Goal: Task Accomplishment & Management: Use online tool/utility

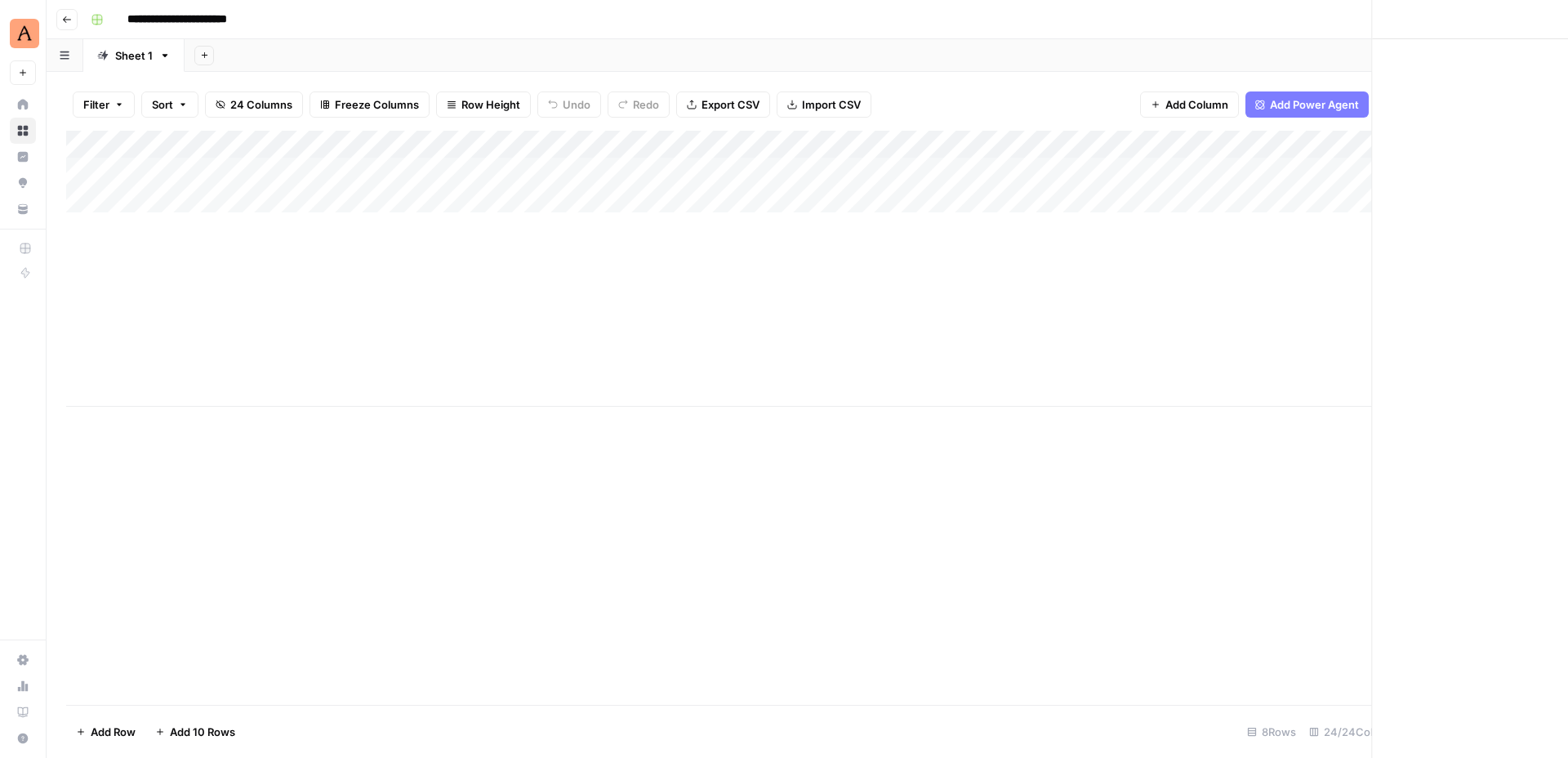
scroll to position [0, 586]
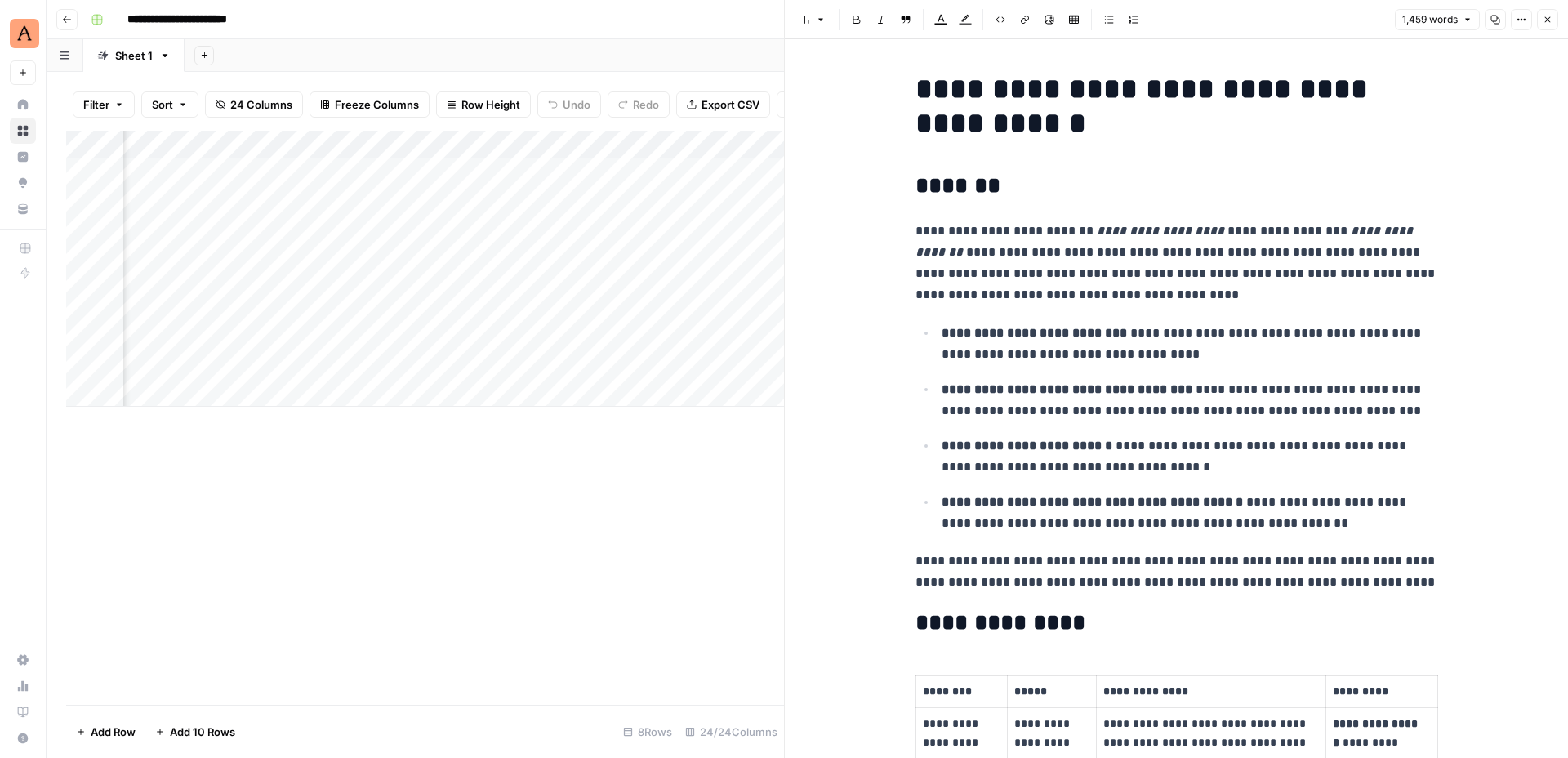
click at [1544, 18] on icon "button" at bounding box center [1547, 19] width 10 height 10
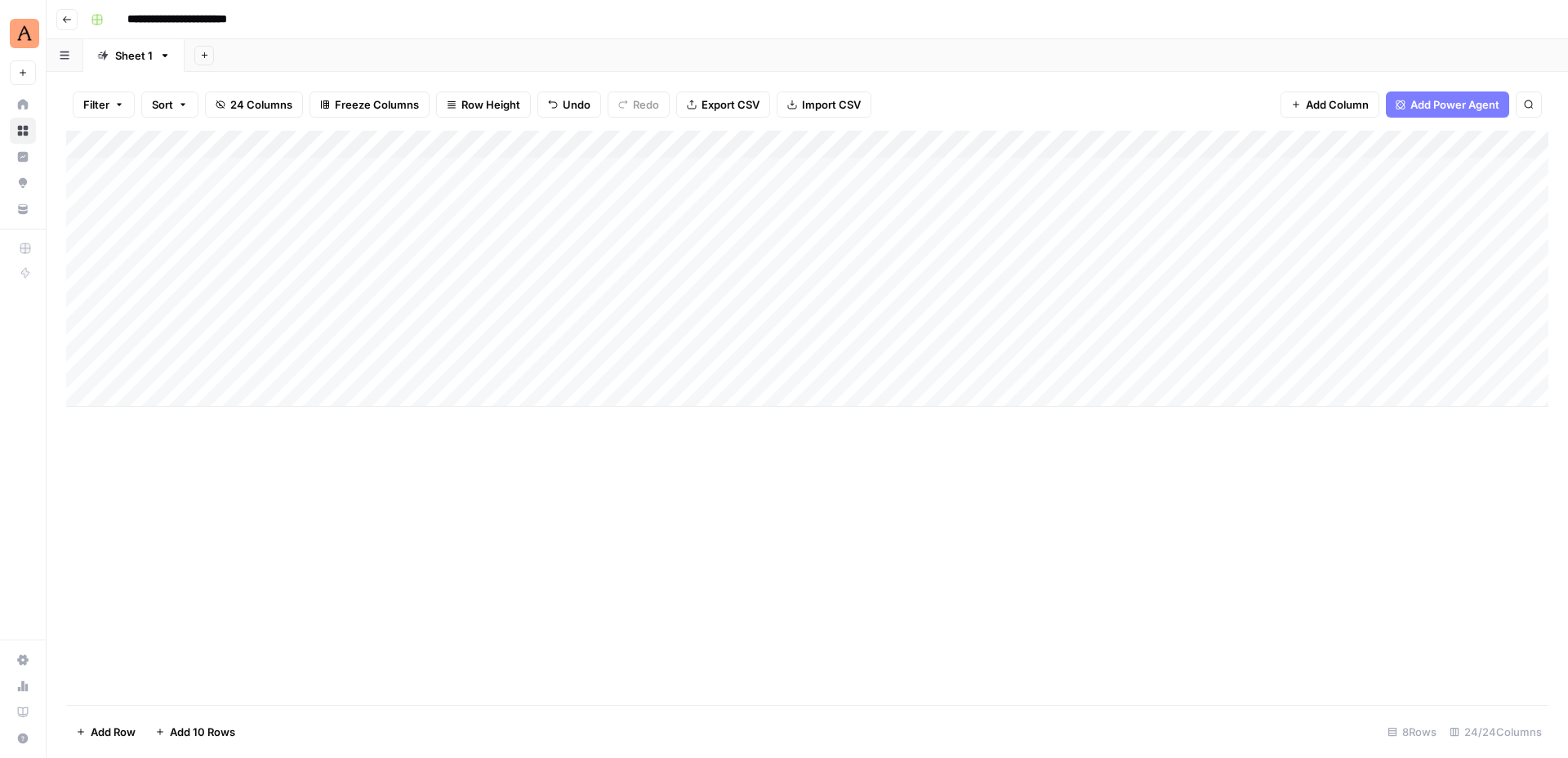
click at [245, 19] on input "**********" at bounding box center [196, 19] width 152 height 26
click at [261, 20] on input "**********" at bounding box center [196, 19] width 152 height 26
type input "**********"
click at [439, 459] on div "Add Column" at bounding box center [807, 418] width 1481 height 574
click at [64, 20] on icon "button" at bounding box center [67, 19] width 9 height 7
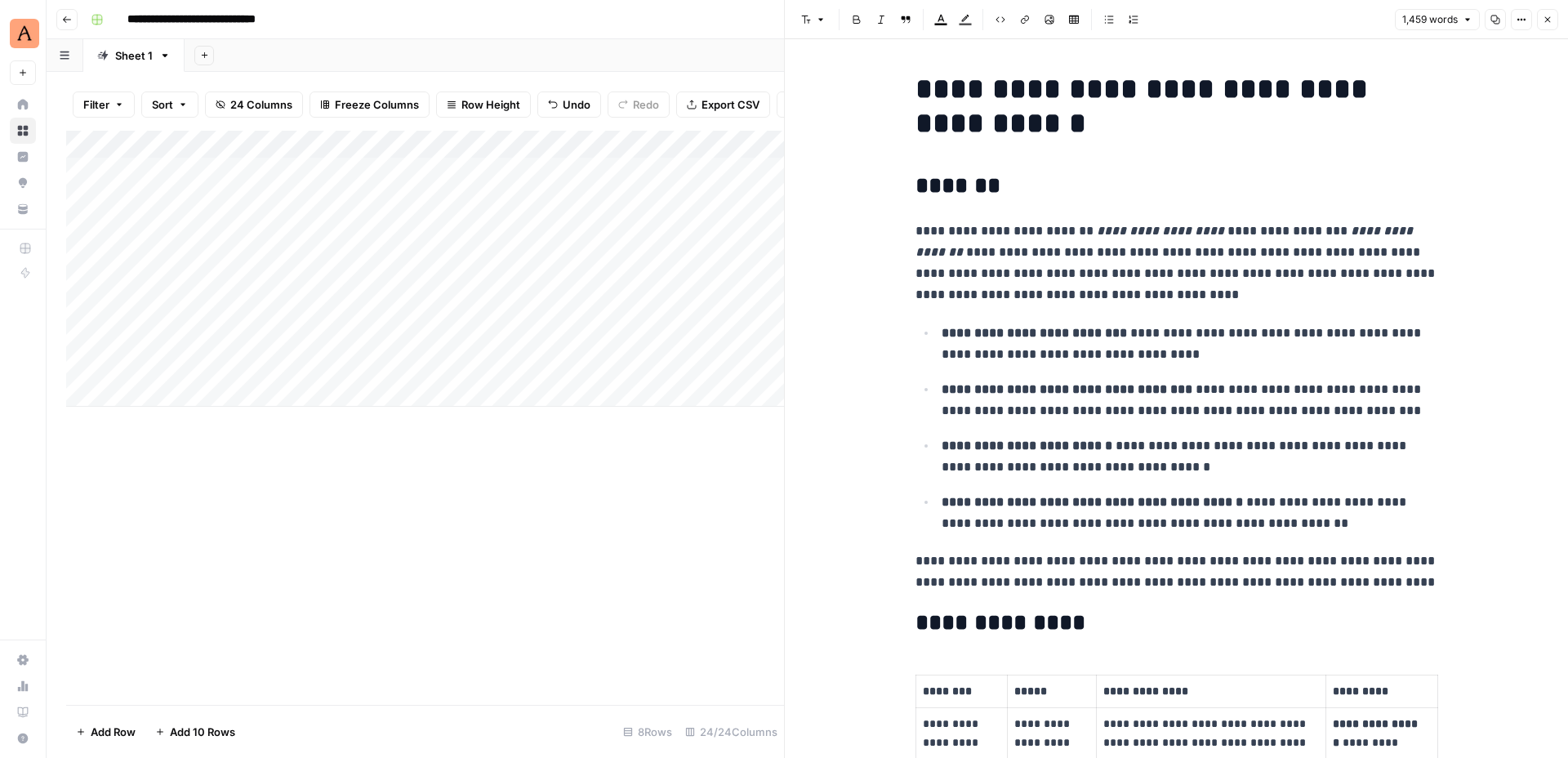
click at [64, 19] on icon "button" at bounding box center [67, 19] width 10 height 10
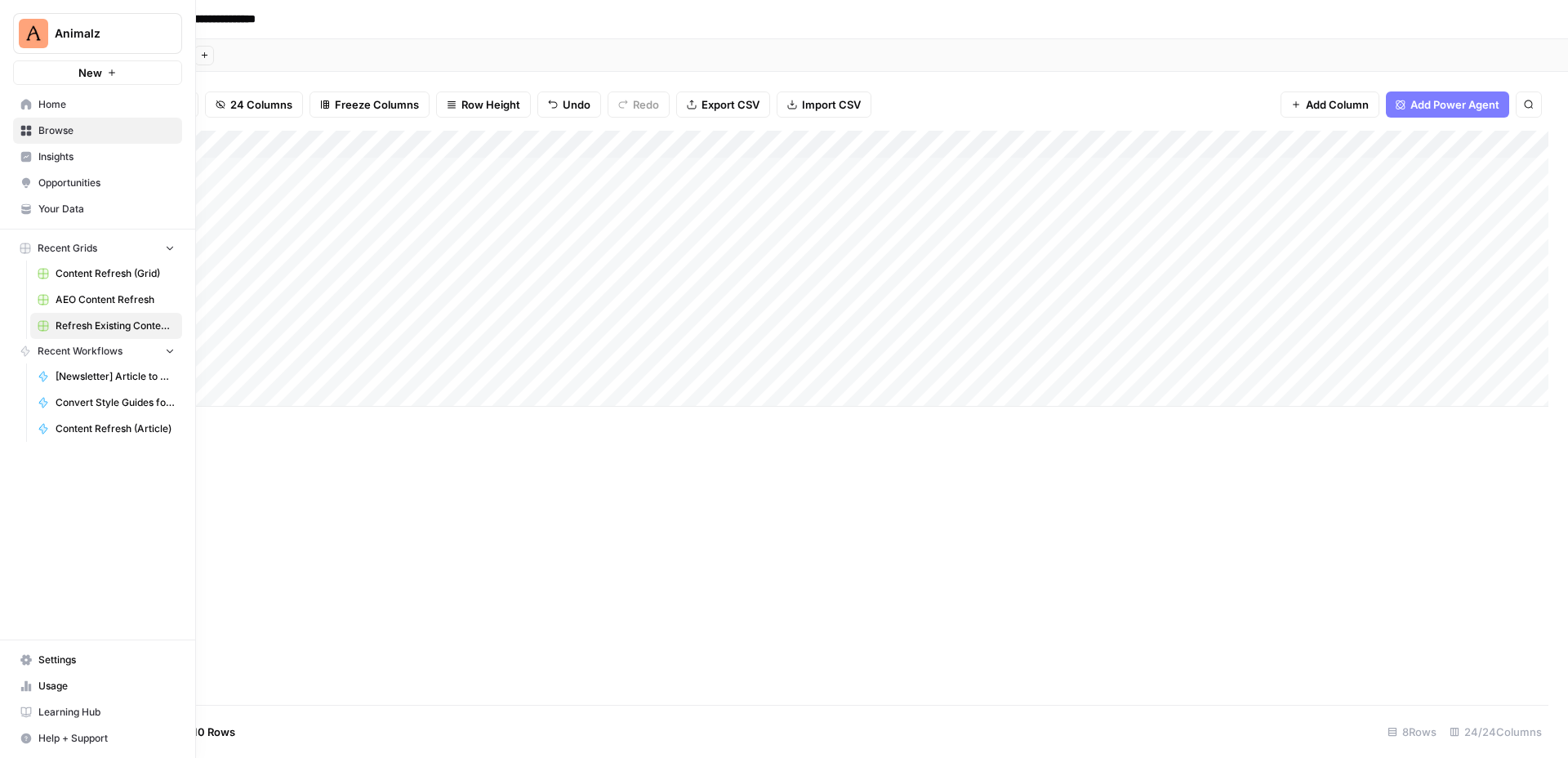
click at [72, 106] on span "Home" at bounding box center [106, 104] width 136 height 14
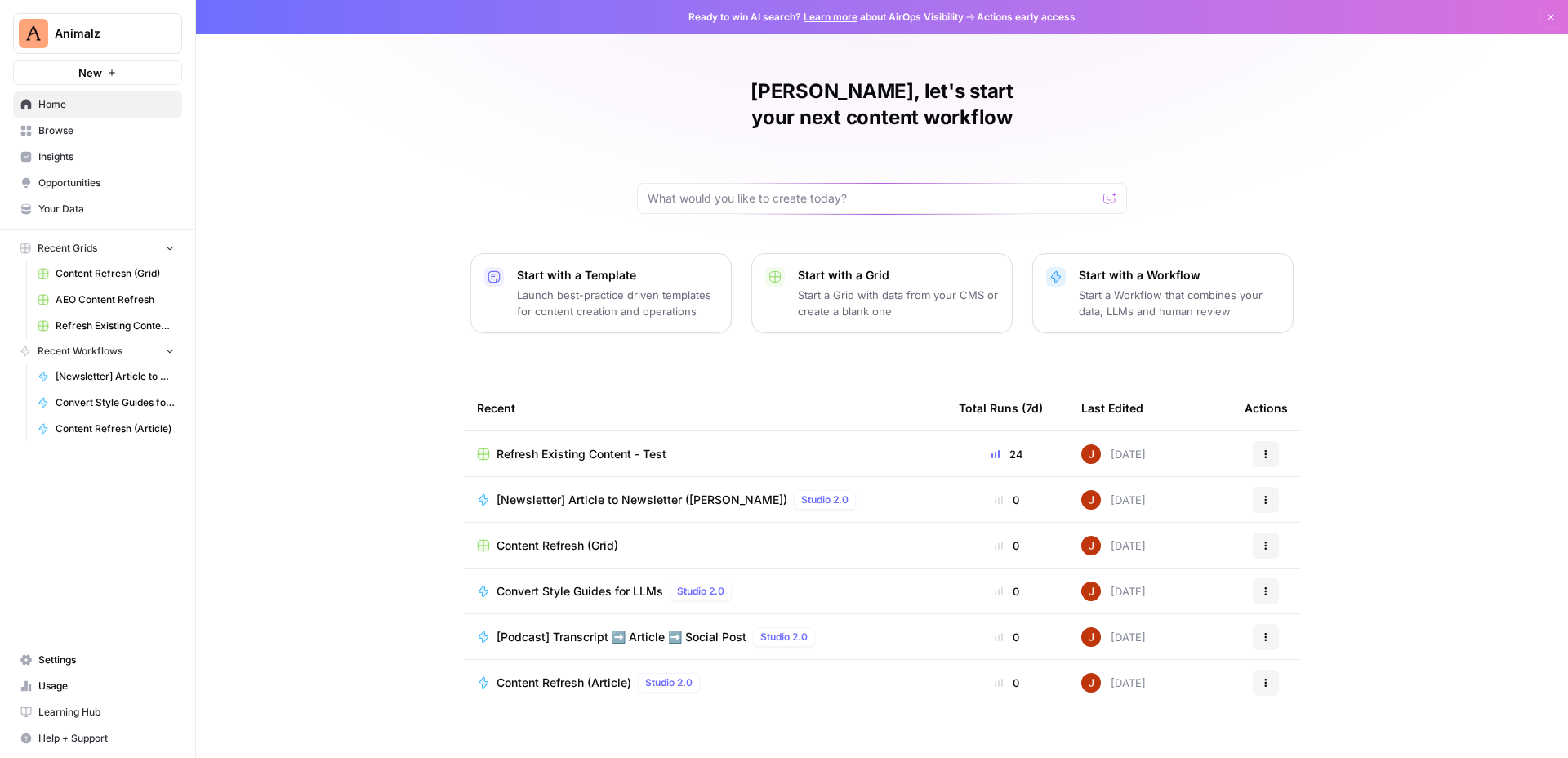
click at [106, 130] on span "Browse" at bounding box center [106, 130] width 136 height 14
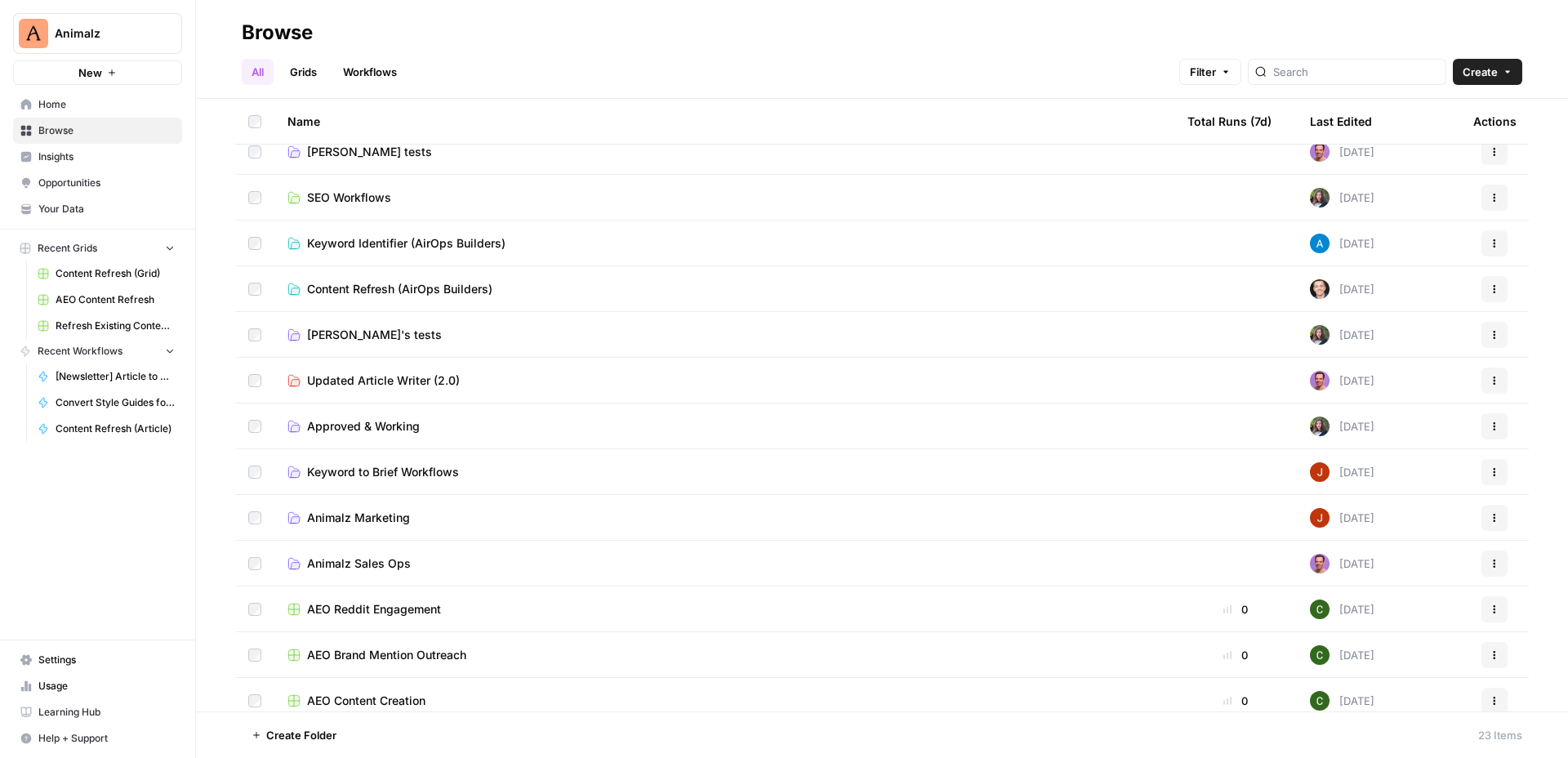
scroll to position [211, 0]
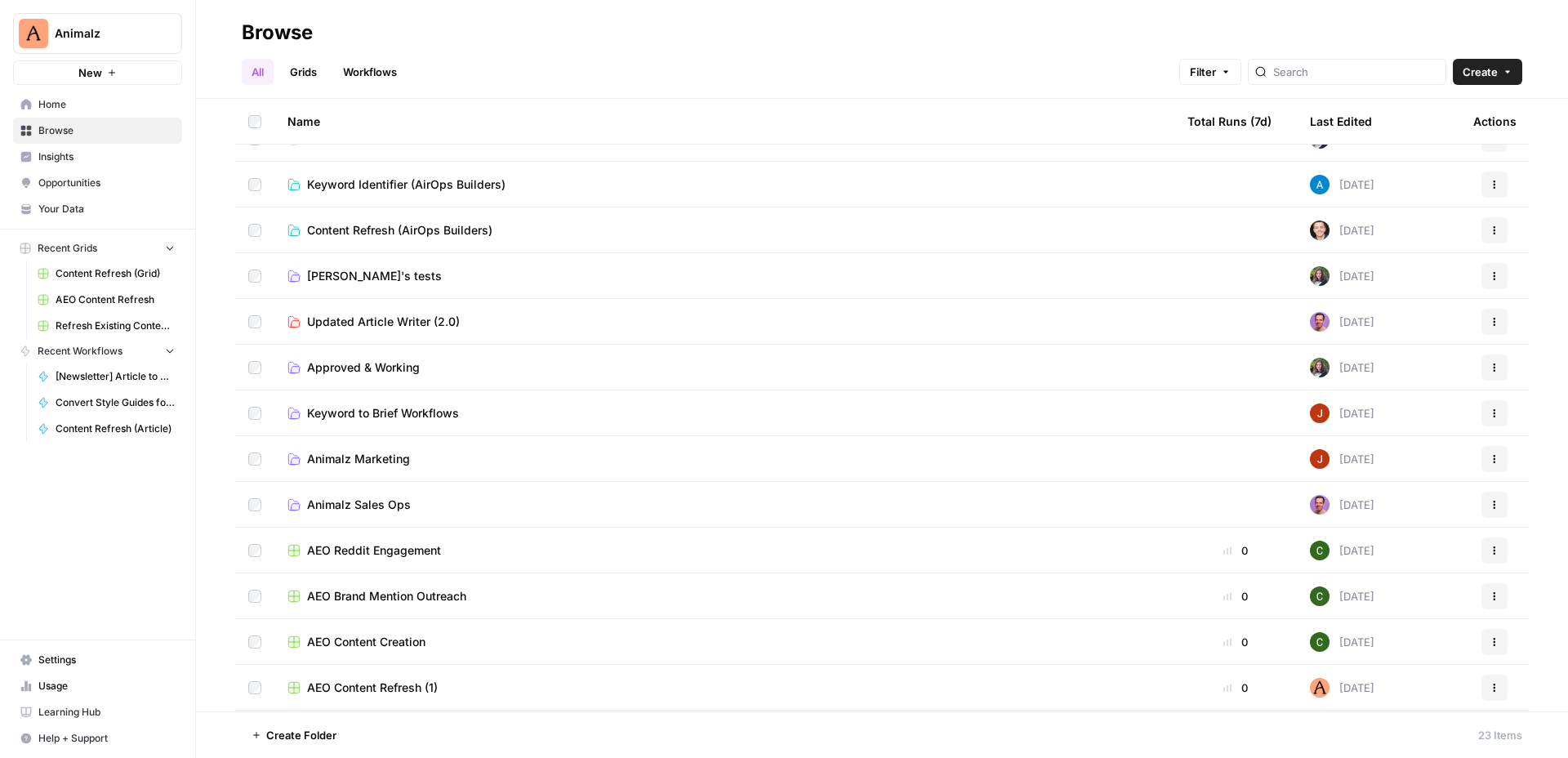
click at [381, 460] on span "Animalz Marketing" at bounding box center [358, 458] width 103 height 16
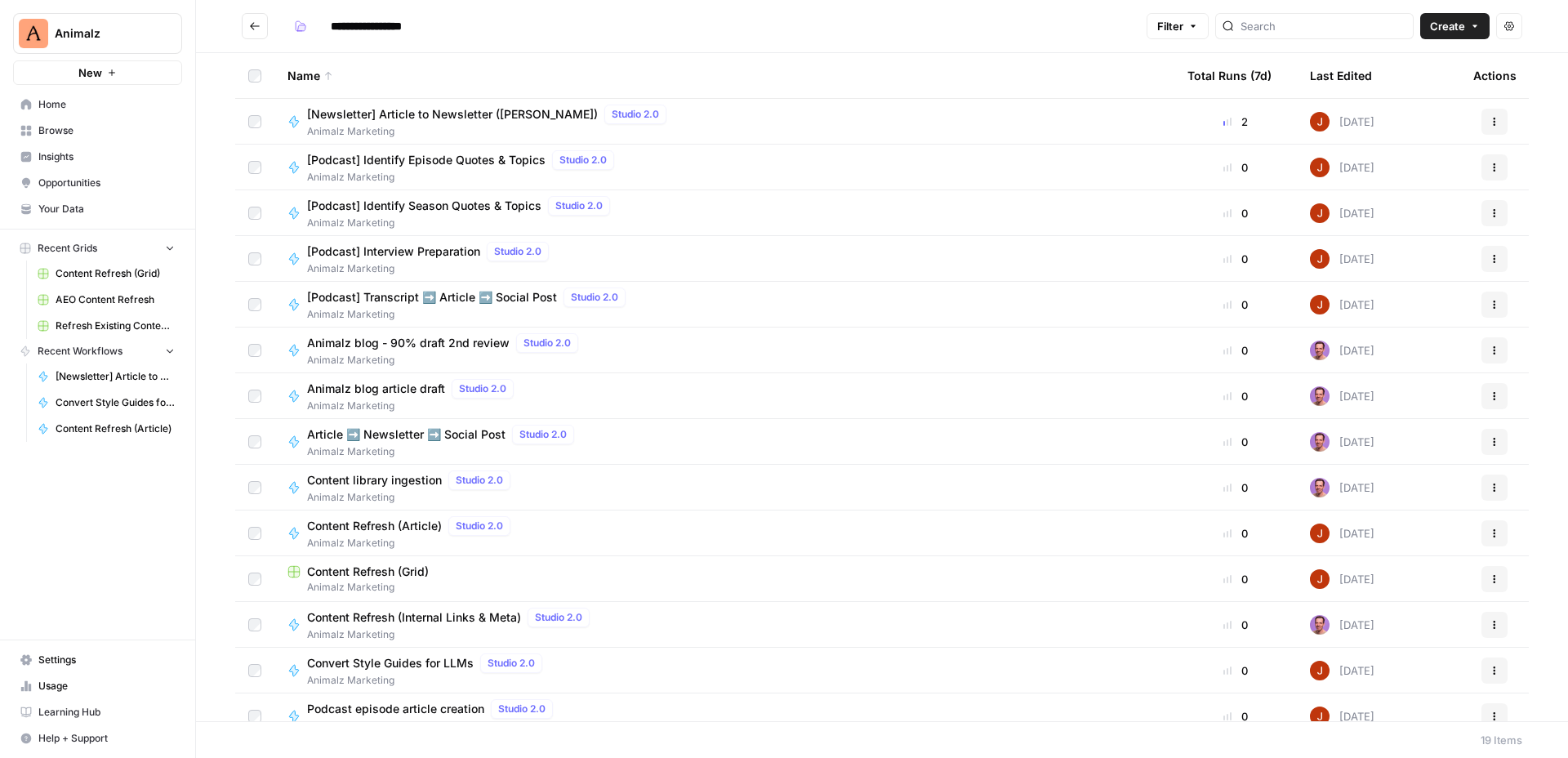
scroll to position [246, 0]
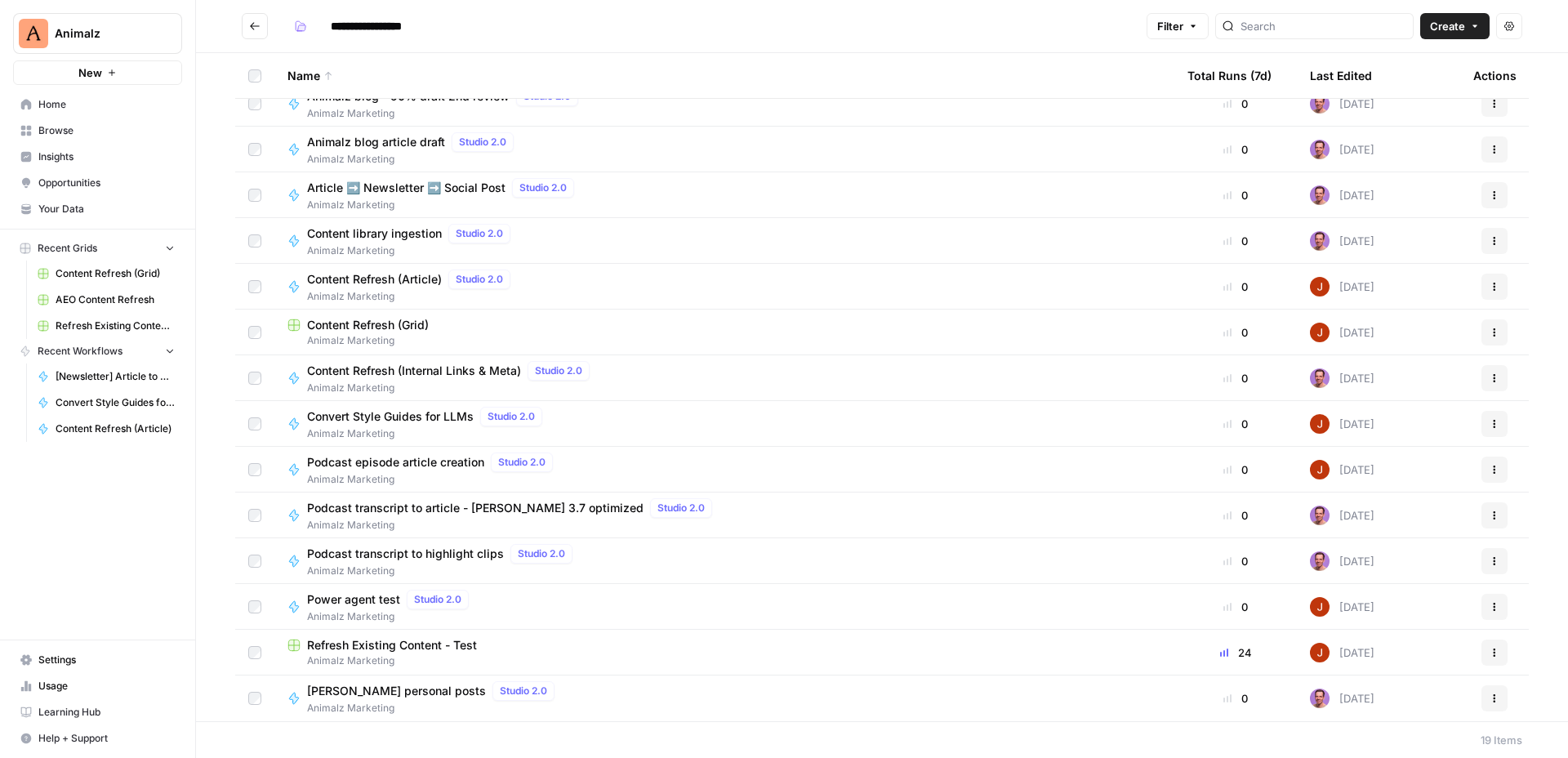
click at [1497, 649] on icon "button" at bounding box center [1494, 652] width 10 height 10
click at [1429, 514] on span "Duplicate" at bounding box center [1421, 517] width 130 height 16
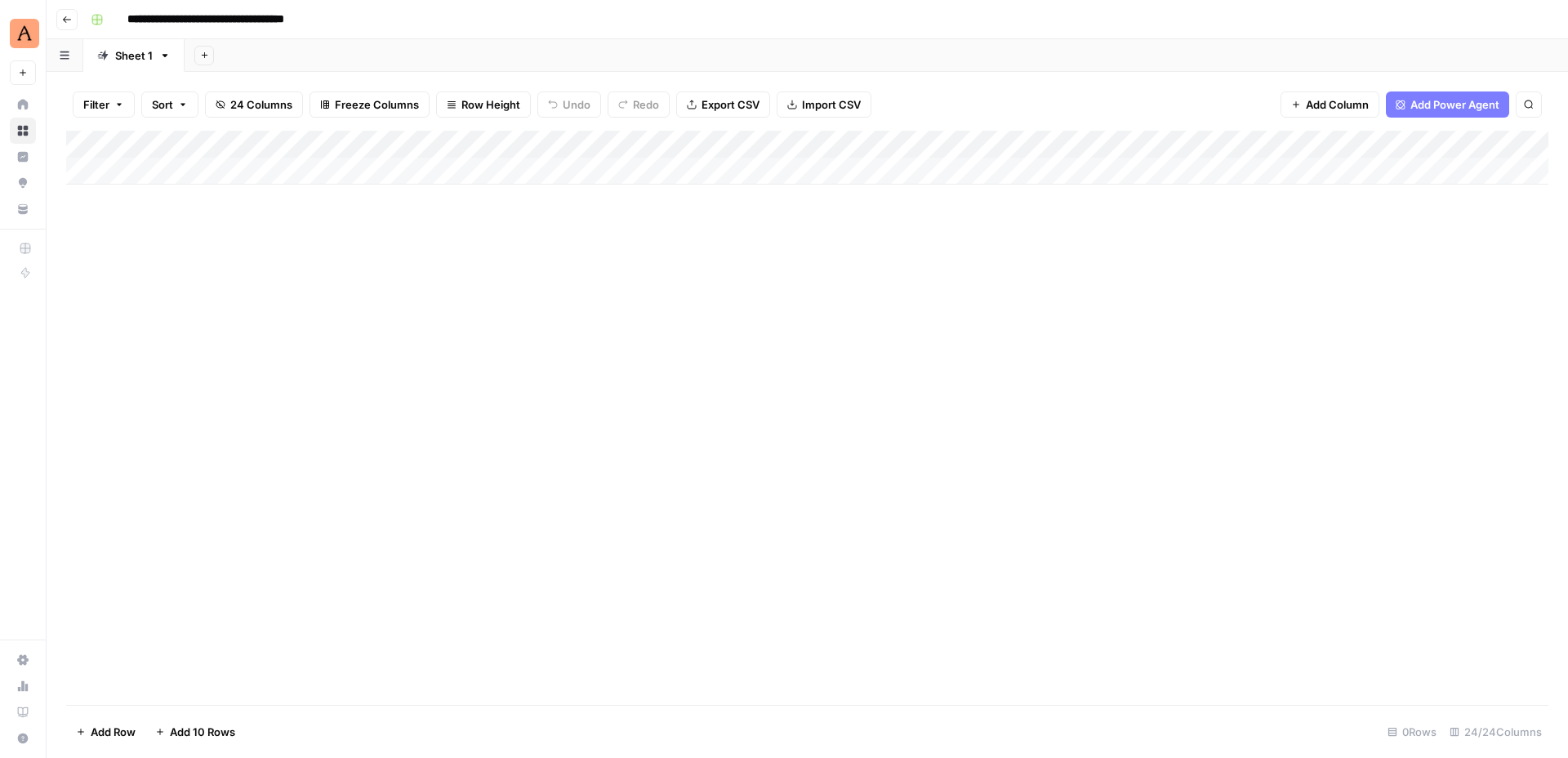
click at [287, 11] on input "**********" at bounding box center [233, 19] width 227 height 26
click at [311, 20] on input "**********" at bounding box center [233, 19] width 227 height 26
drag, startPoint x: 276, startPoint y: 16, endPoint x: 364, endPoint y: 22, distance: 88.2
click at [364, 22] on div "**********" at bounding box center [817, 19] width 1467 height 26
click at [212, 17] on input "**********" at bounding box center [233, 19] width 227 height 26
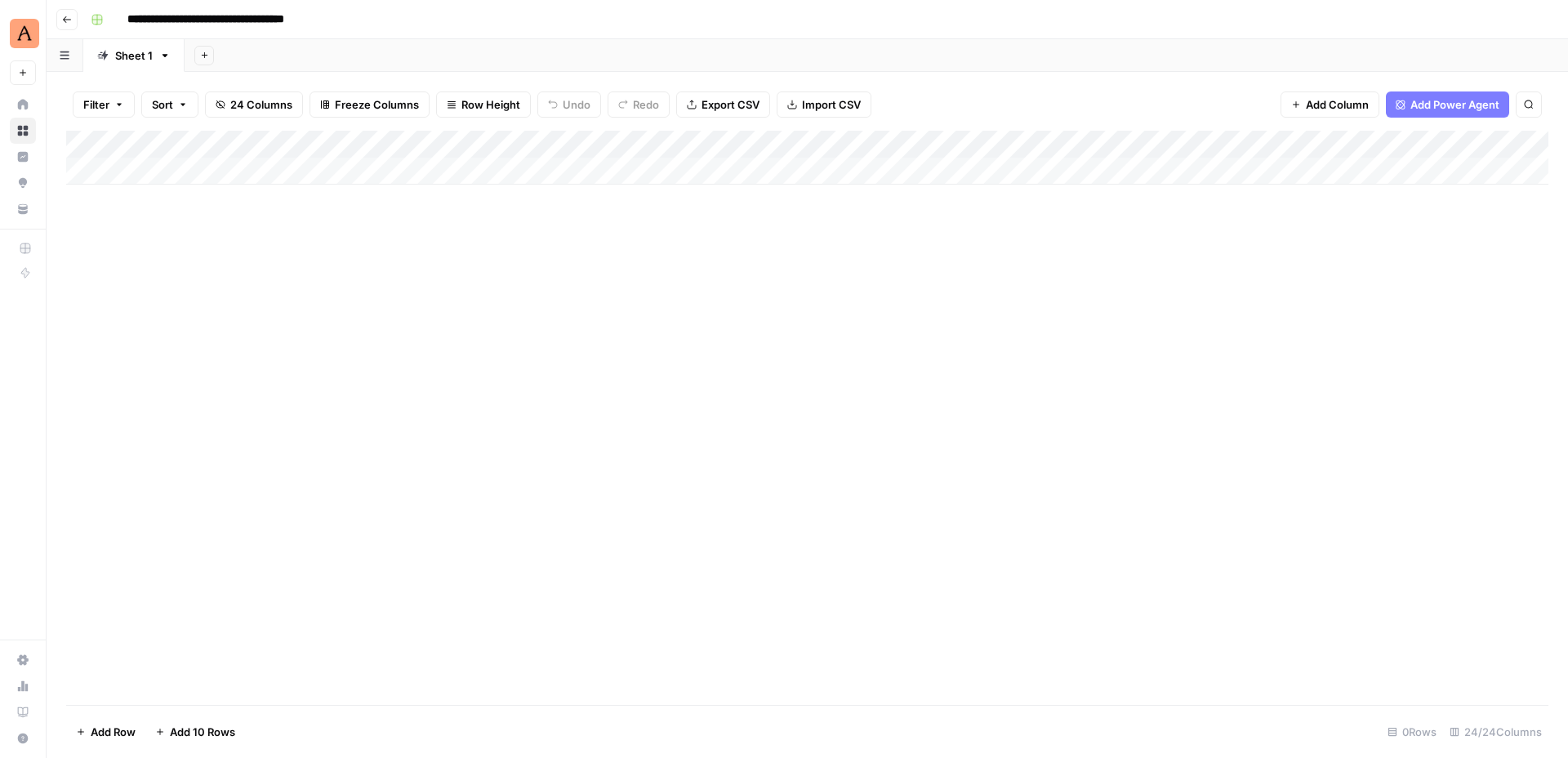
click at [176, 17] on input "**********" at bounding box center [233, 19] width 227 height 26
click at [229, 20] on input "**********" at bounding box center [233, 19] width 227 height 26
click at [129, 16] on input "**********" at bounding box center [209, 19] width 180 height 26
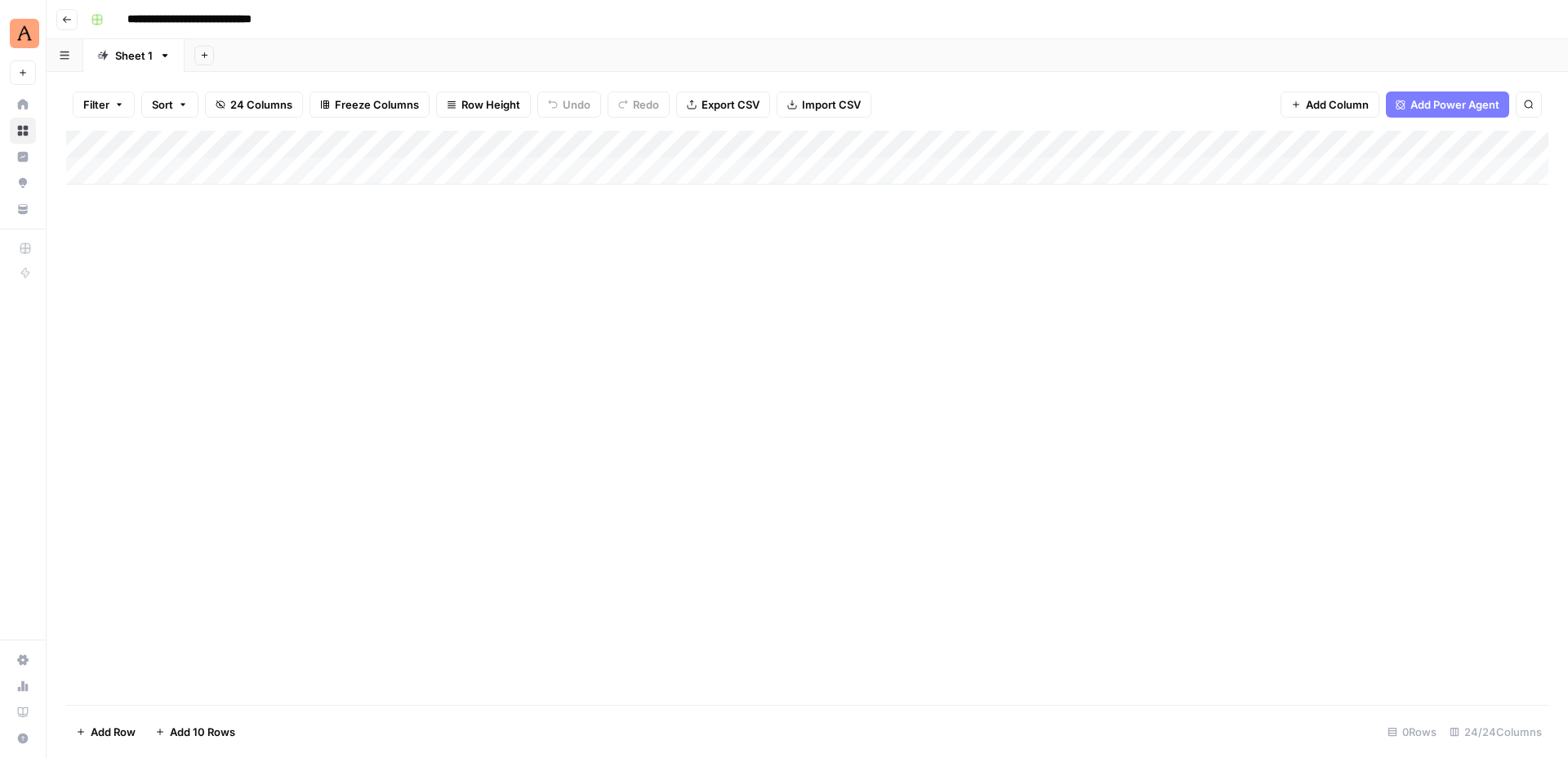
paste input "*******"
click at [247, 18] on input "**********" at bounding box center [233, 19] width 227 height 26
click at [252, 22] on input "**********" at bounding box center [233, 19] width 227 height 26
drag, startPoint x: 221, startPoint y: 19, endPoint x: 308, endPoint y: 24, distance: 87.1
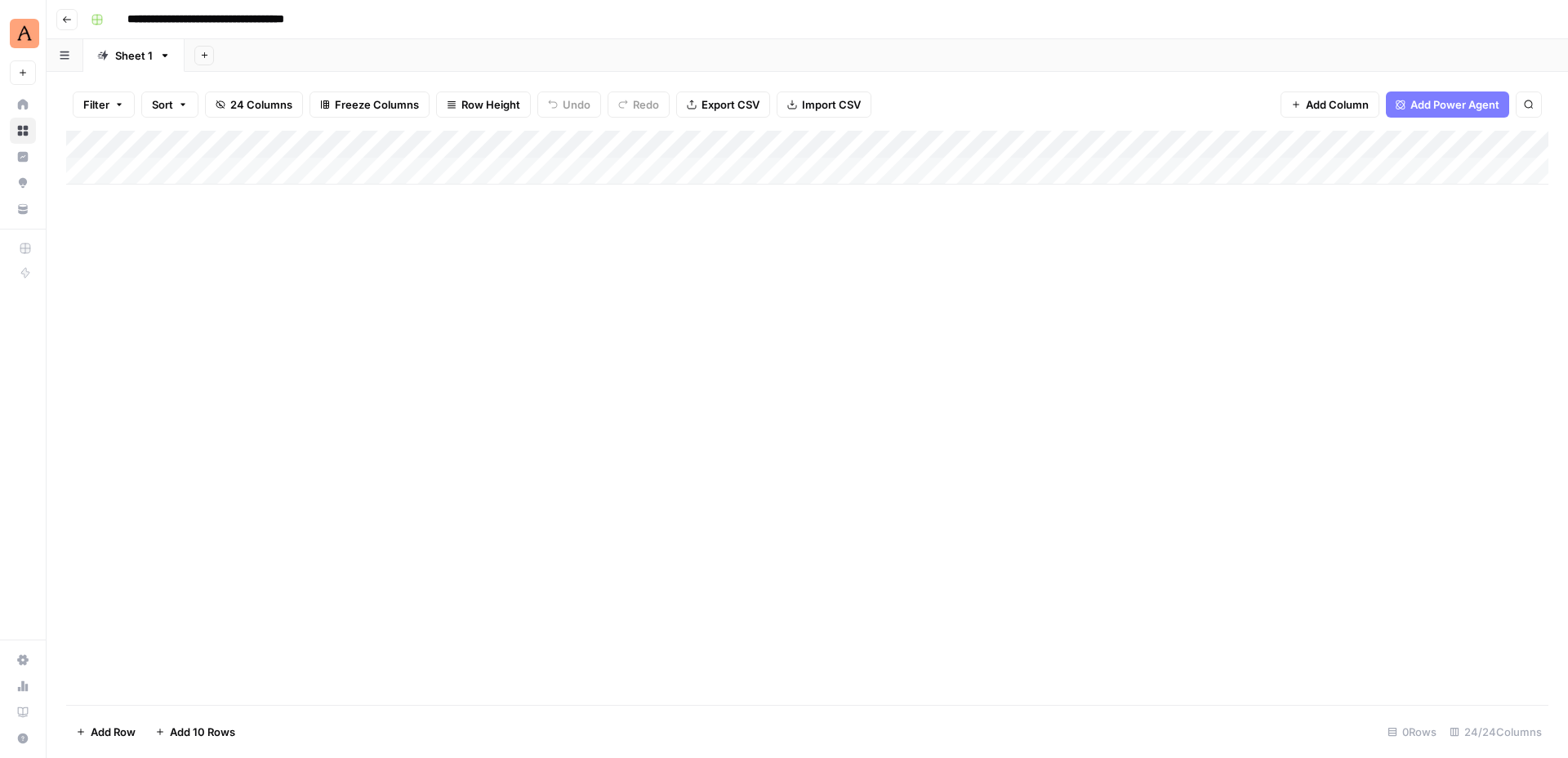
click at [308, 24] on input "**********" at bounding box center [233, 19] width 227 height 26
click at [224, 16] on input "**********" at bounding box center [192, 19] width 145 height 26
type input "**********"
click at [459, 332] on div "Add Column" at bounding box center [807, 418] width 1481 height 574
click at [187, 22] on input "**********" at bounding box center [192, 19] width 145 height 26
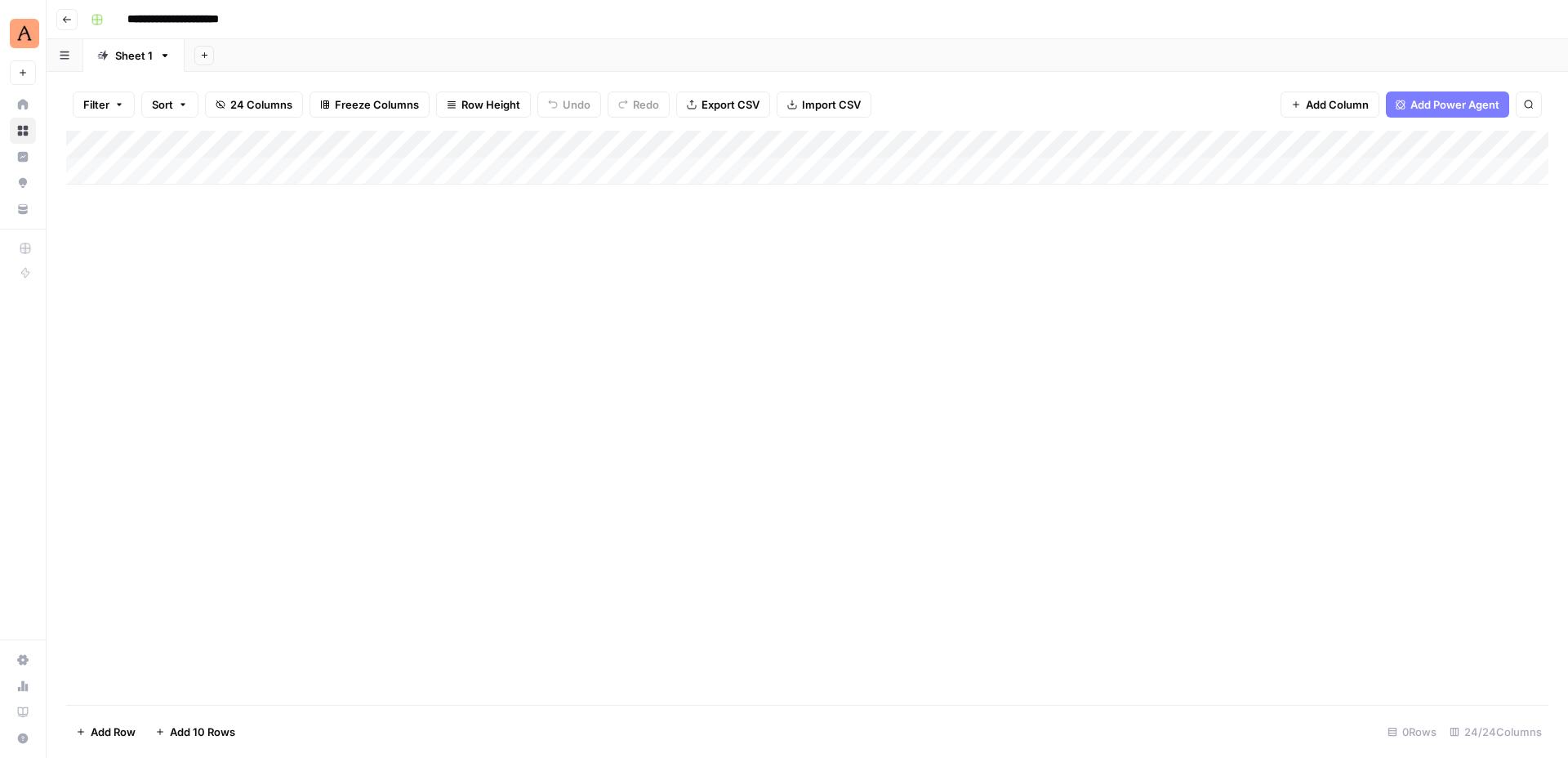
drag, startPoint x: 244, startPoint y: 22, endPoint x: 345, endPoint y: 314, distance: 309.0
click at [352, 315] on div "**********" at bounding box center [807, 379] width 1521 height 758
click at [208, 19] on input "**********" at bounding box center [192, 19] width 145 height 26
click at [449, 411] on div "Add Column" at bounding box center [807, 418] width 1481 height 574
drag, startPoint x: 145, startPoint y: 10, endPoint x: 452, endPoint y: 139, distance: 333.0
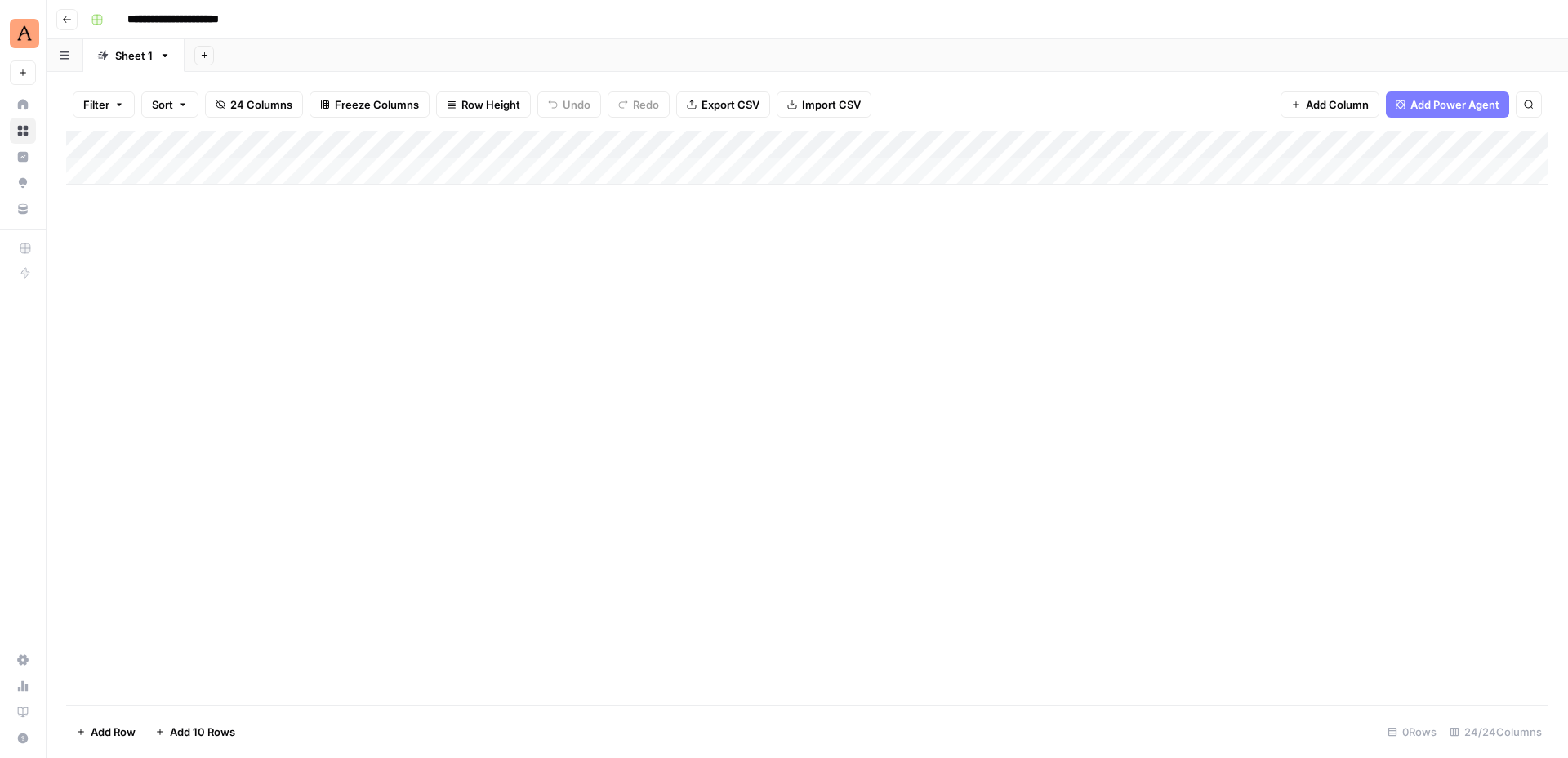
click at [452, 139] on div "**********" at bounding box center [807, 379] width 1521 height 758
drag, startPoint x: 454, startPoint y: 140, endPoint x: 389, endPoint y: 142, distance: 65.0
click at [389, 142] on div "Add Column" at bounding box center [807, 157] width 1481 height 54
drag, startPoint x: 493, startPoint y: 141, endPoint x: 549, endPoint y: 146, distance: 56.2
click at [549, 146] on div "Add Column" at bounding box center [807, 157] width 1481 height 54
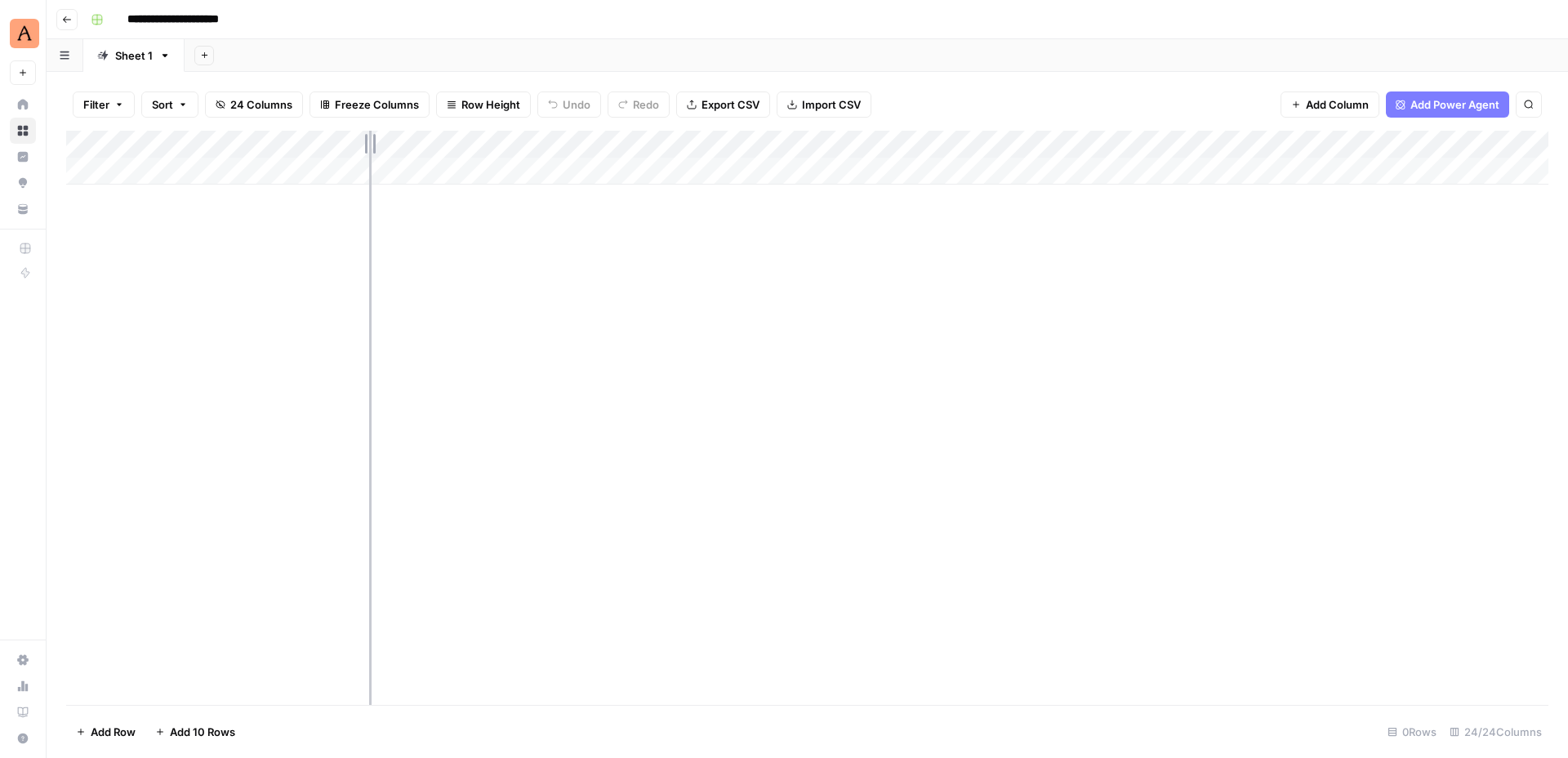
drag, startPoint x: 388, startPoint y: 142, endPoint x: 357, endPoint y: 142, distance: 31.0
click at [357, 142] on div "Add Column" at bounding box center [807, 157] width 1481 height 54
drag, startPoint x: 823, startPoint y: 141, endPoint x: 857, endPoint y: 141, distance: 34.0
click at [857, 141] on div "Add Column" at bounding box center [807, 157] width 1481 height 54
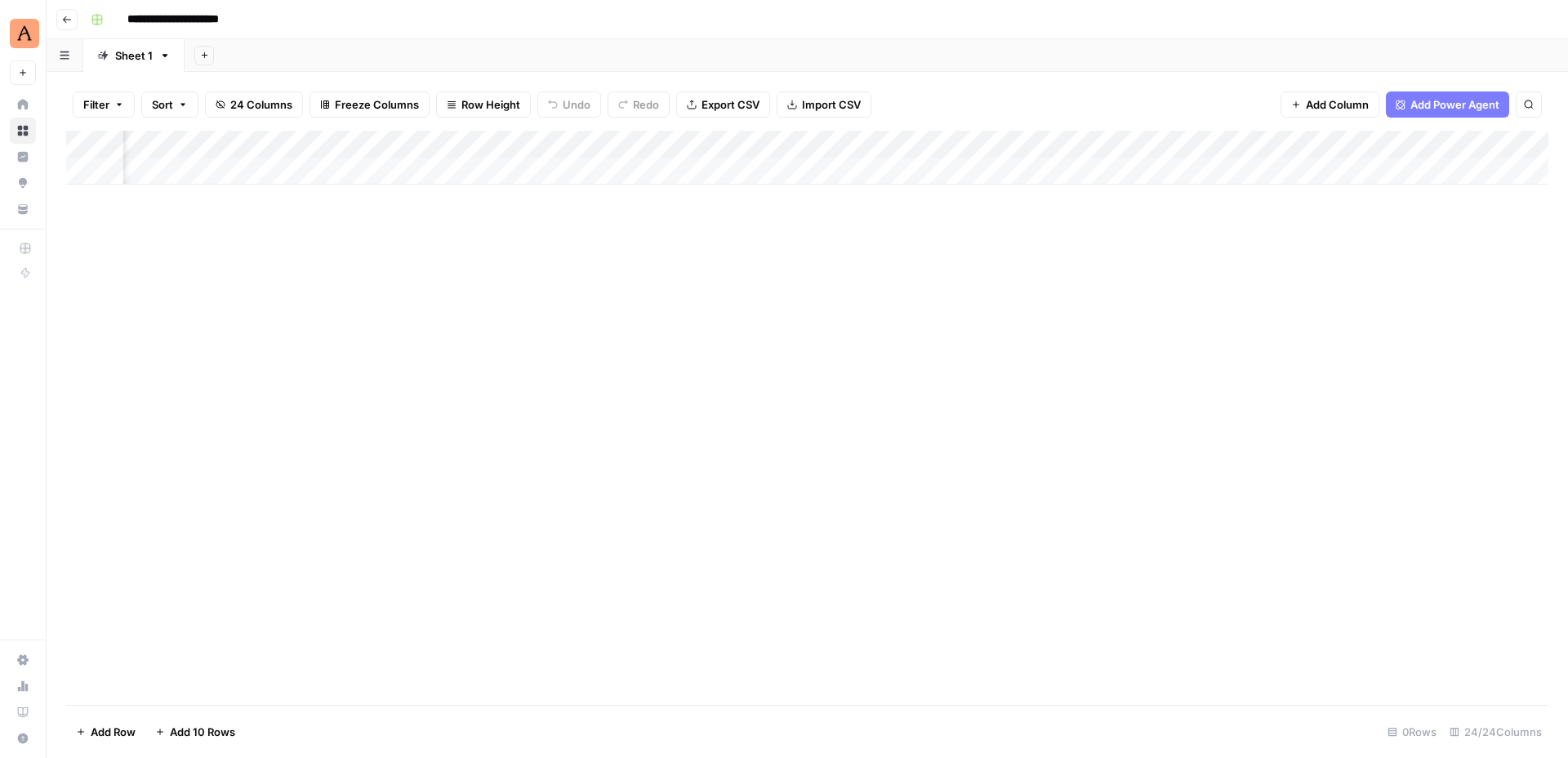
scroll to position [0, 1417]
drag, startPoint x: 834, startPoint y: 139, endPoint x: 884, endPoint y: 139, distance: 50.0
click at [884, 139] on div "Add Column" at bounding box center [807, 157] width 1481 height 54
drag, startPoint x: 881, startPoint y: 139, endPoint x: 857, endPoint y: 140, distance: 24.0
click at [857, 140] on div "Add Column" at bounding box center [807, 157] width 1481 height 54
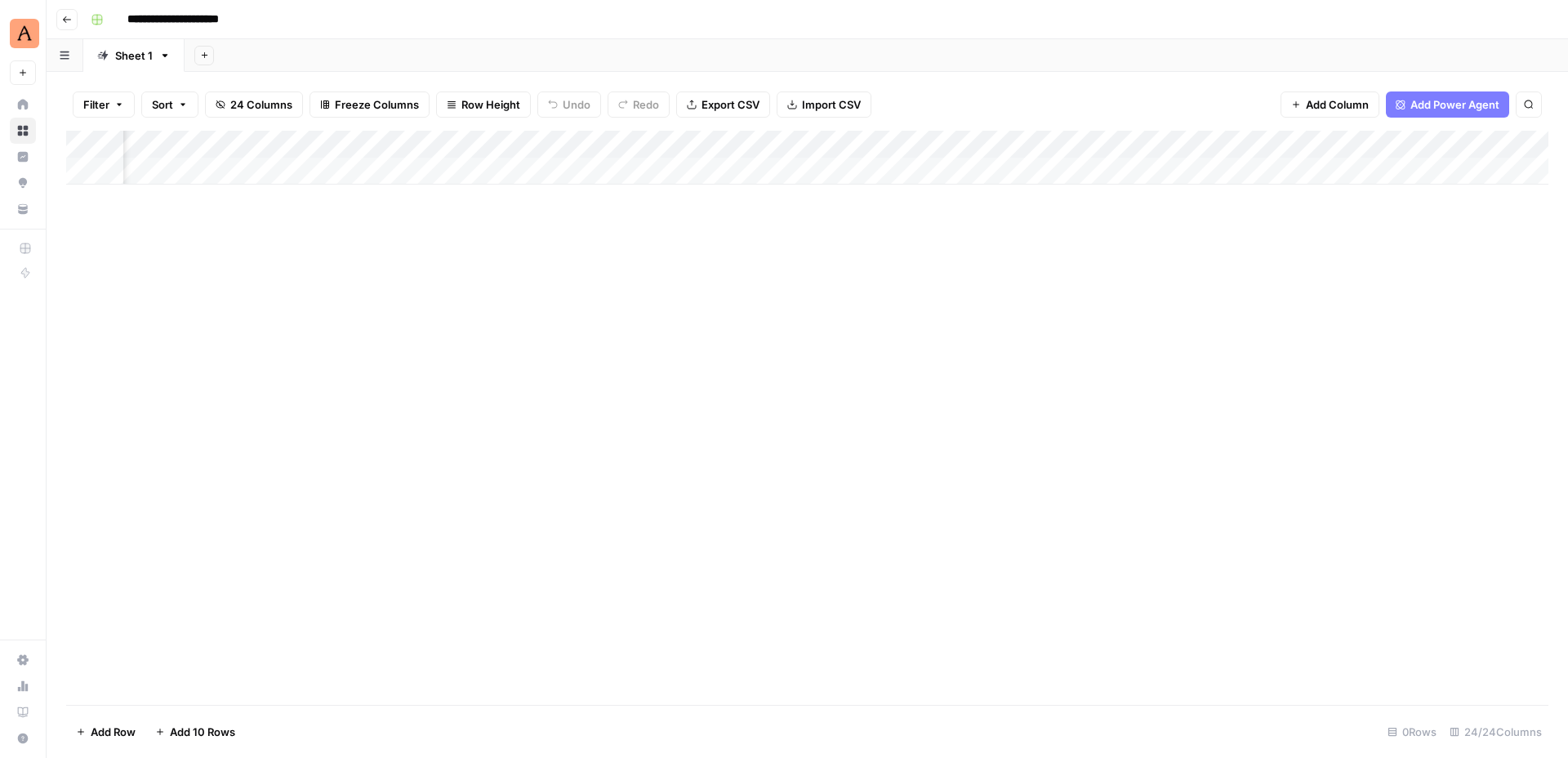
scroll to position [0, 1520]
drag, startPoint x: 755, startPoint y: 141, endPoint x: 766, endPoint y: 141, distance: 11.0
click at [766, 141] on div "Add Column" at bounding box center [807, 157] width 1481 height 54
click at [776, 143] on div "Add Column" at bounding box center [807, 157] width 1481 height 54
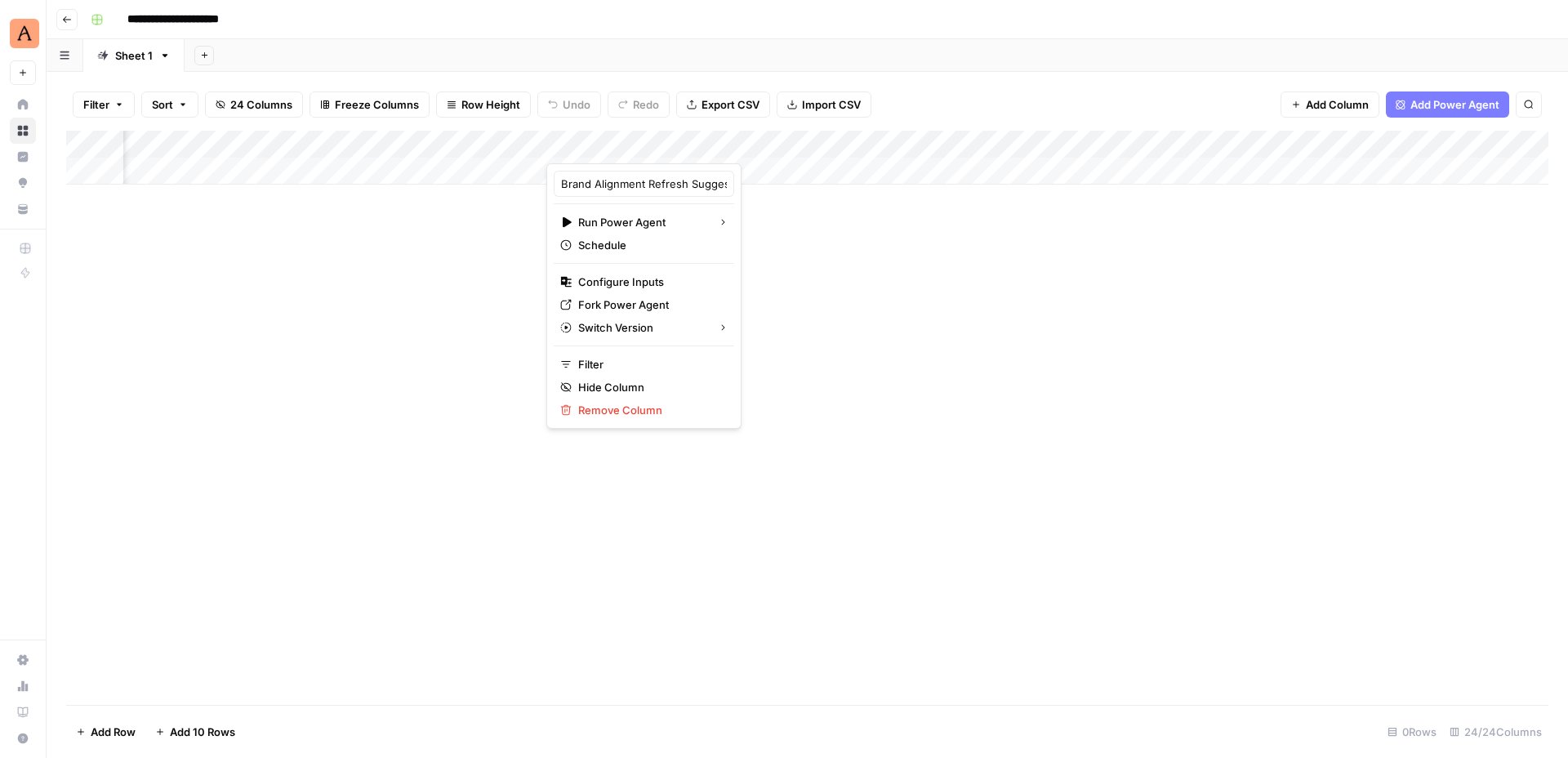
click at [774, 255] on div "Add Column" at bounding box center [807, 418] width 1481 height 574
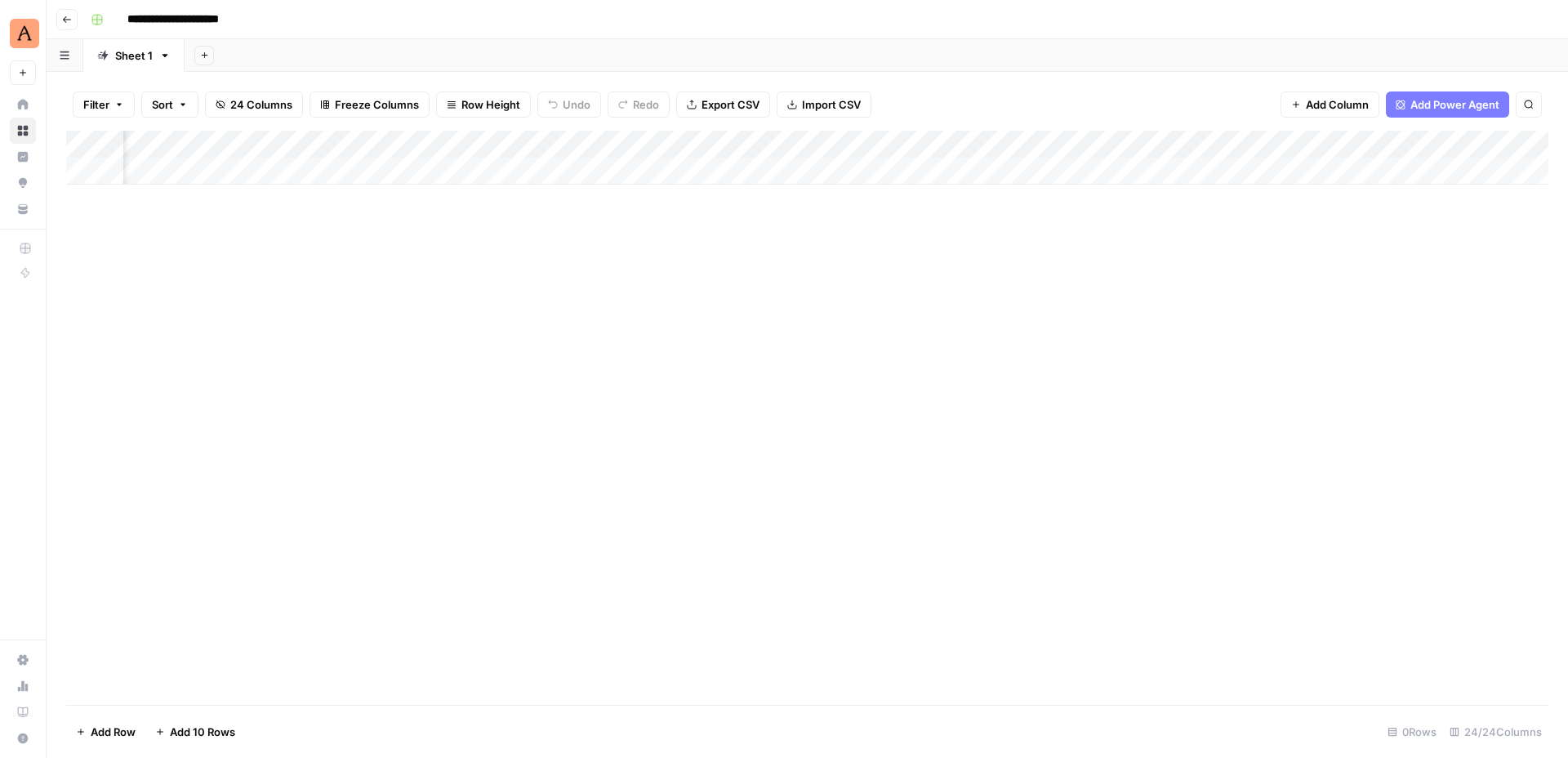
scroll to position [0, 1737]
click at [787, 143] on div "Add Column" at bounding box center [807, 157] width 1481 height 54
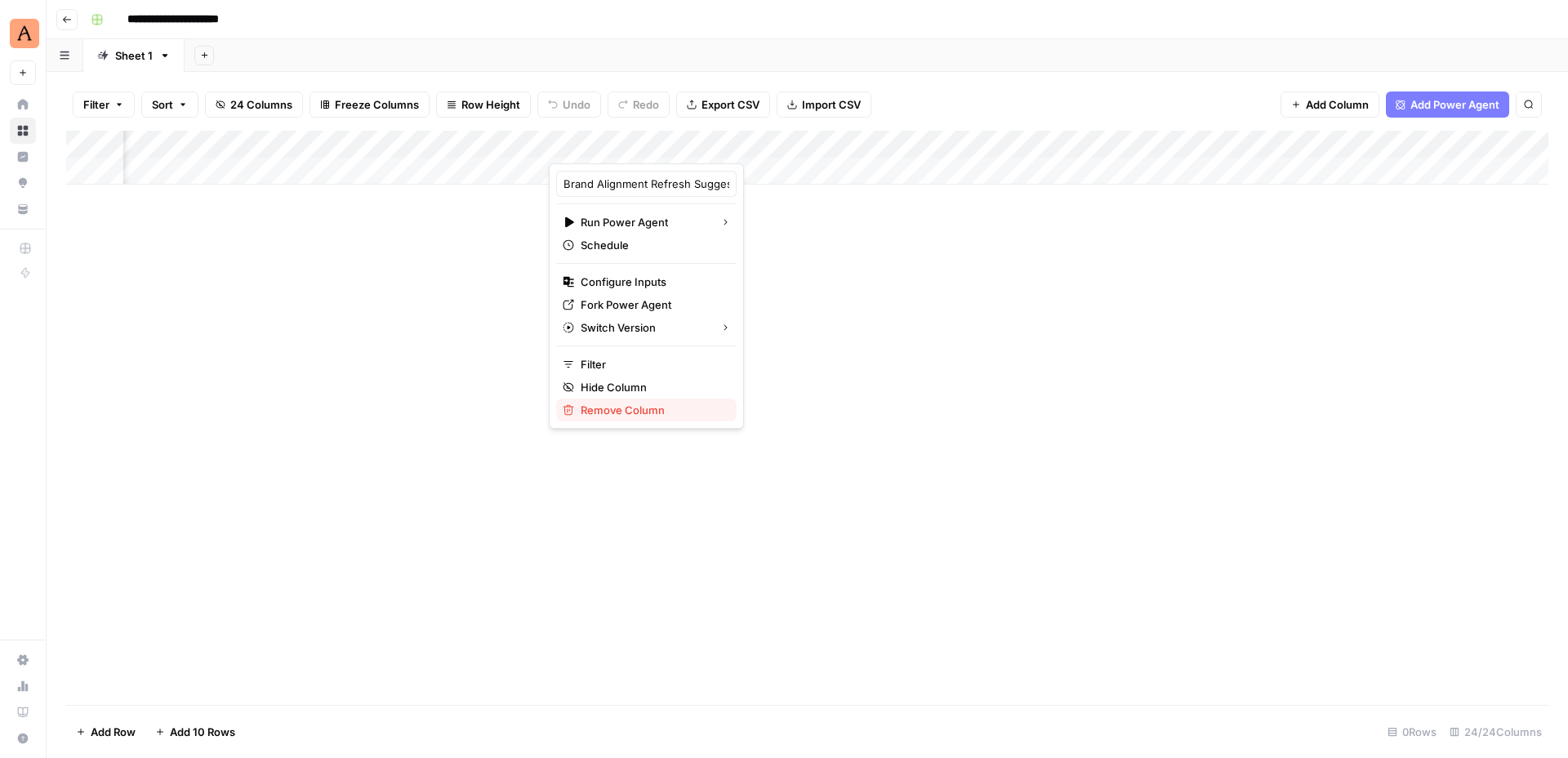
click at [634, 413] on span "Remove Column" at bounding box center [651, 409] width 143 height 16
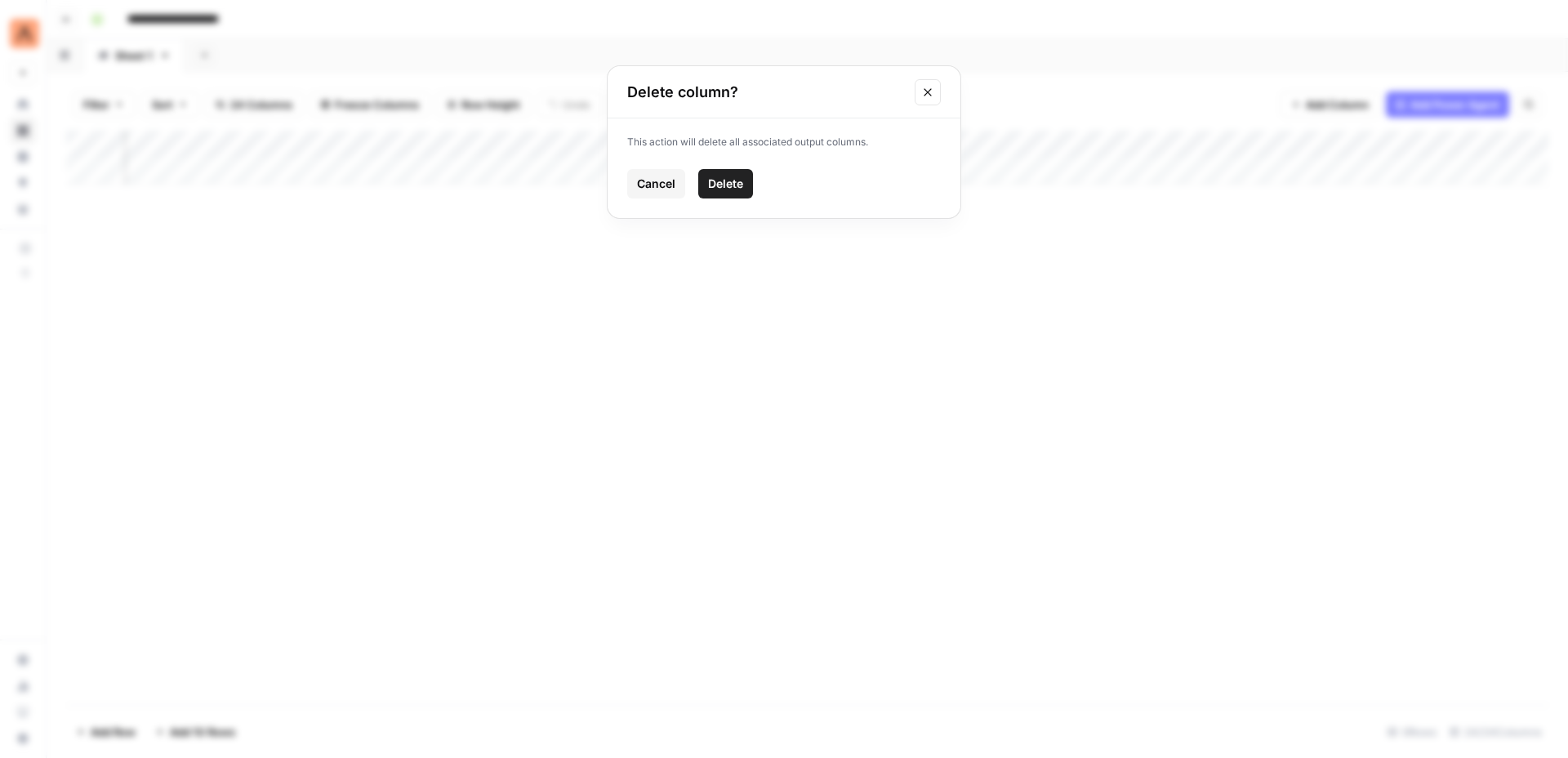
click at [724, 183] on span "Delete" at bounding box center [725, 184] width 35 height 16
click at [791, 141] on div "Add Column" at bounding box center [807, 157] width 1481 height 54
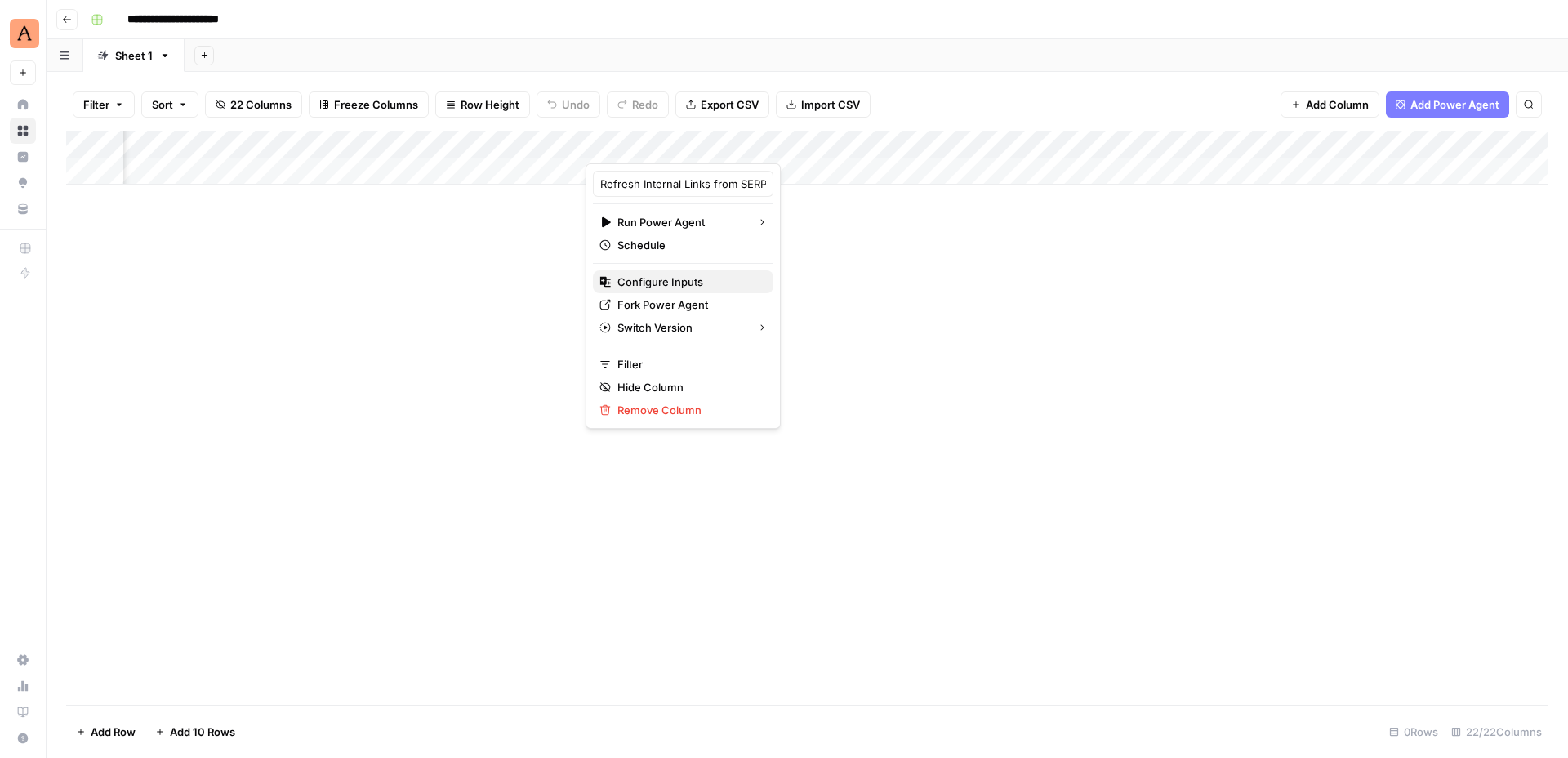
click at [666, 282] on span "Configure Inputs" at bounding box center [688, 282] width 143 height 16
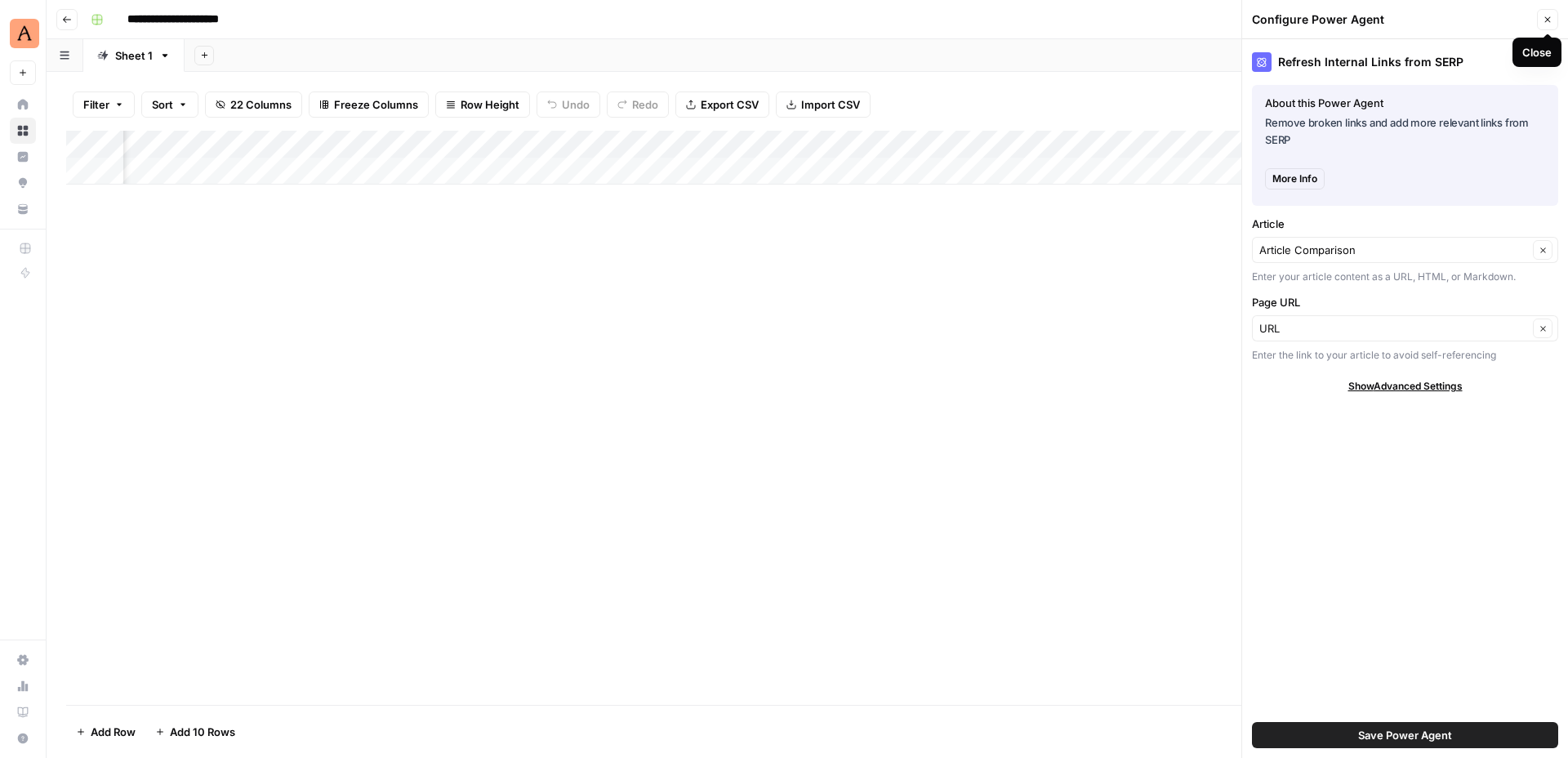
click at [1542, 22] on icon "button" at bounding box center [1547, 19] width 10 height 10
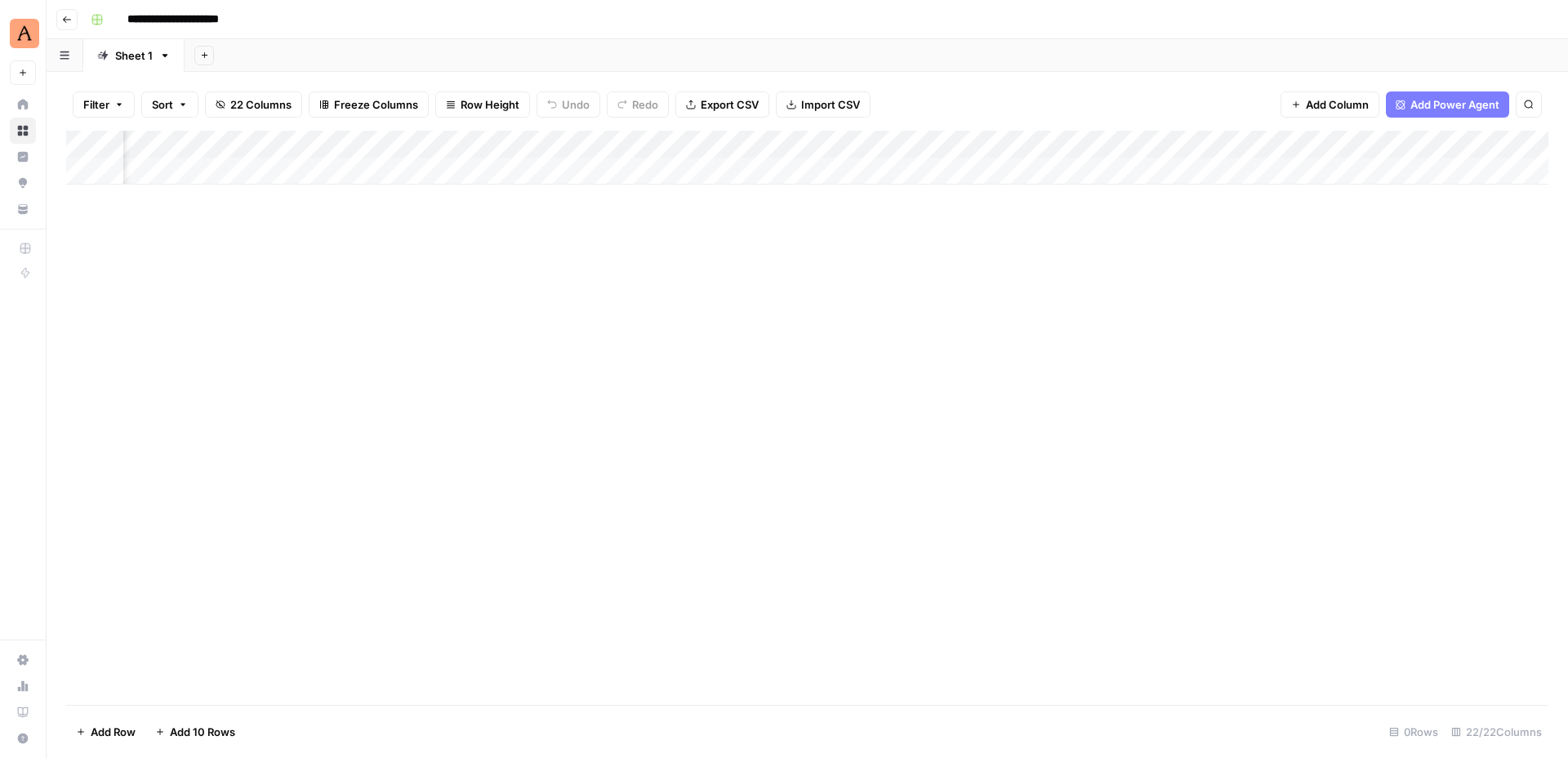
click at [963, 141] on div "Add Column" at bounding box center [807, 157] width 1481 height 54
click at [1046, 234] on div "Add Column" at bounding box center [807, 418] width 1481 height 574
click at [1042, 142] on div "Add Column" at bounding box center [807, 157] width 1481 height 54
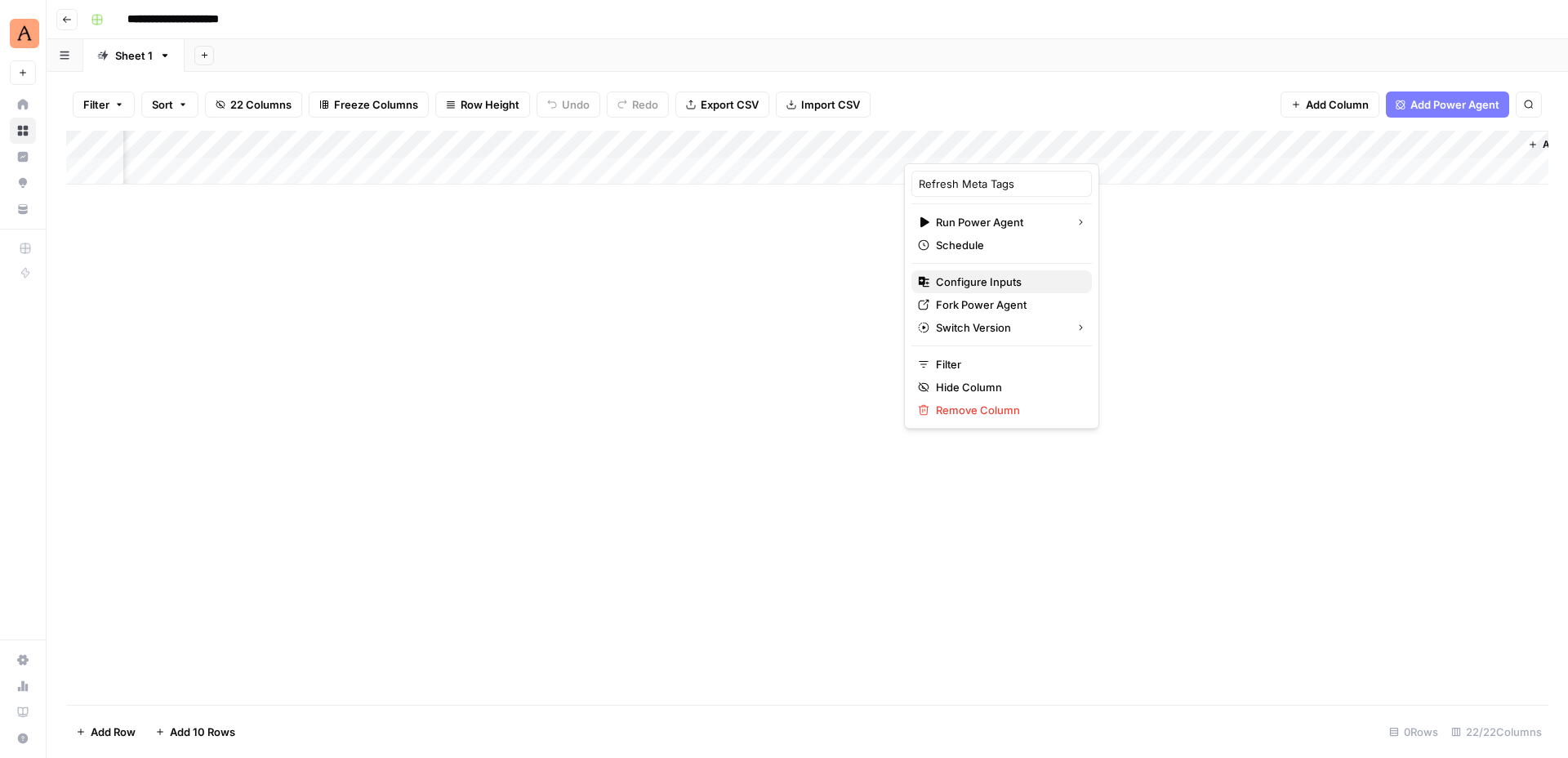
click at [1000, 283] on span "Configure Inputs" at bounding box center [1007, 282] width 143 height 16
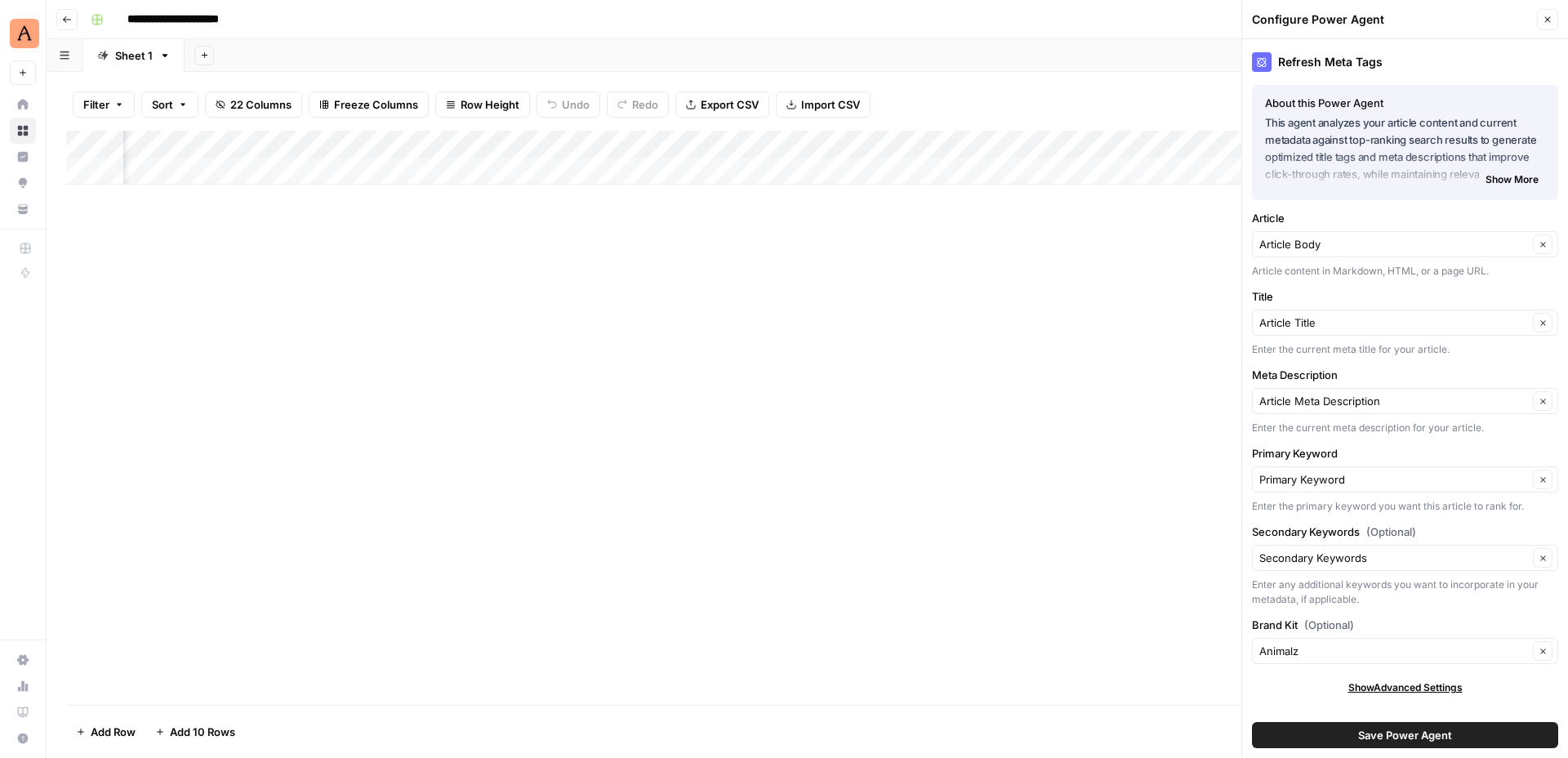
click at [1545, 24] on icon "button" at bounding box center [1547, 19] width 10 height 10
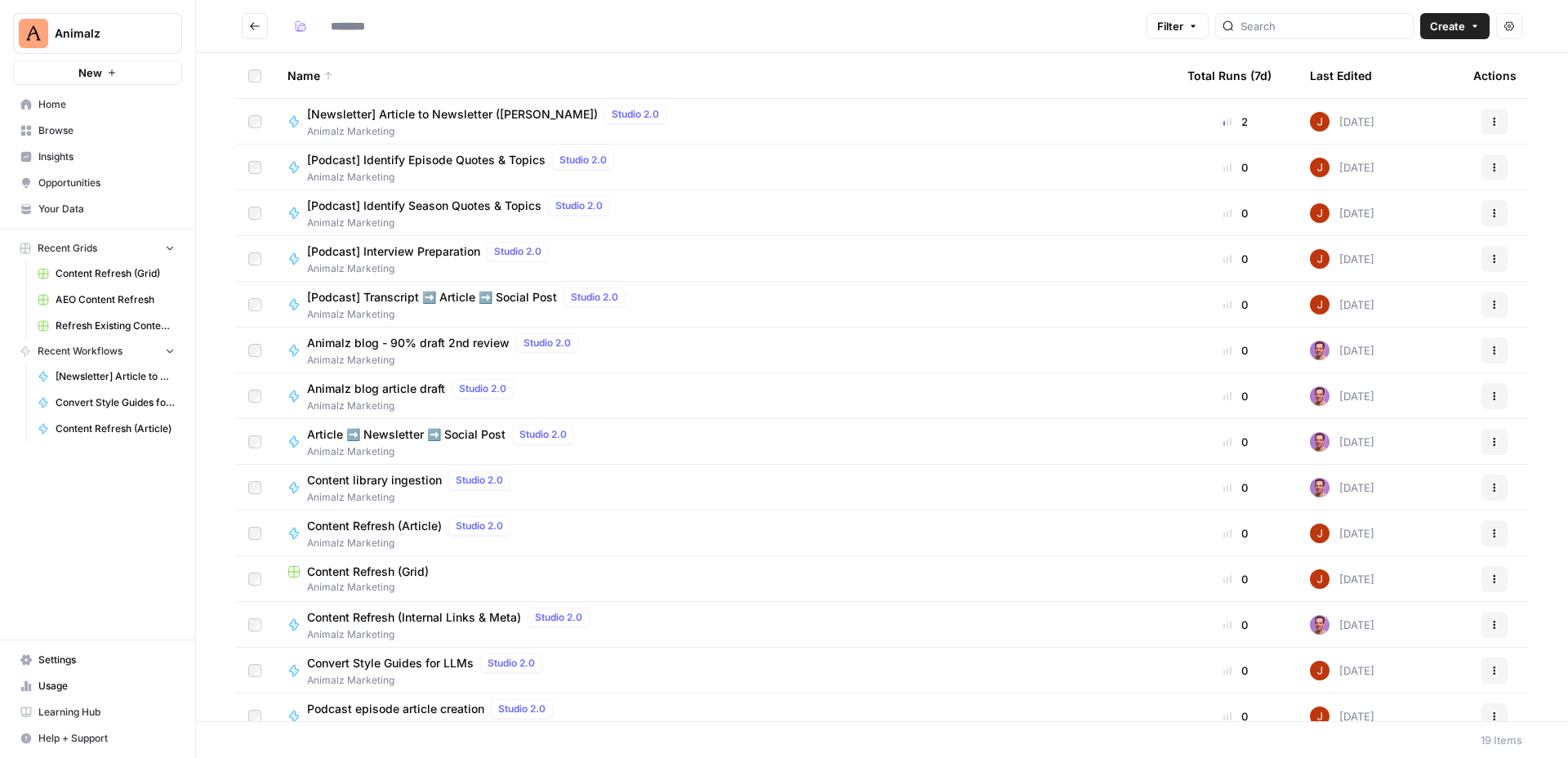
type input "**********"
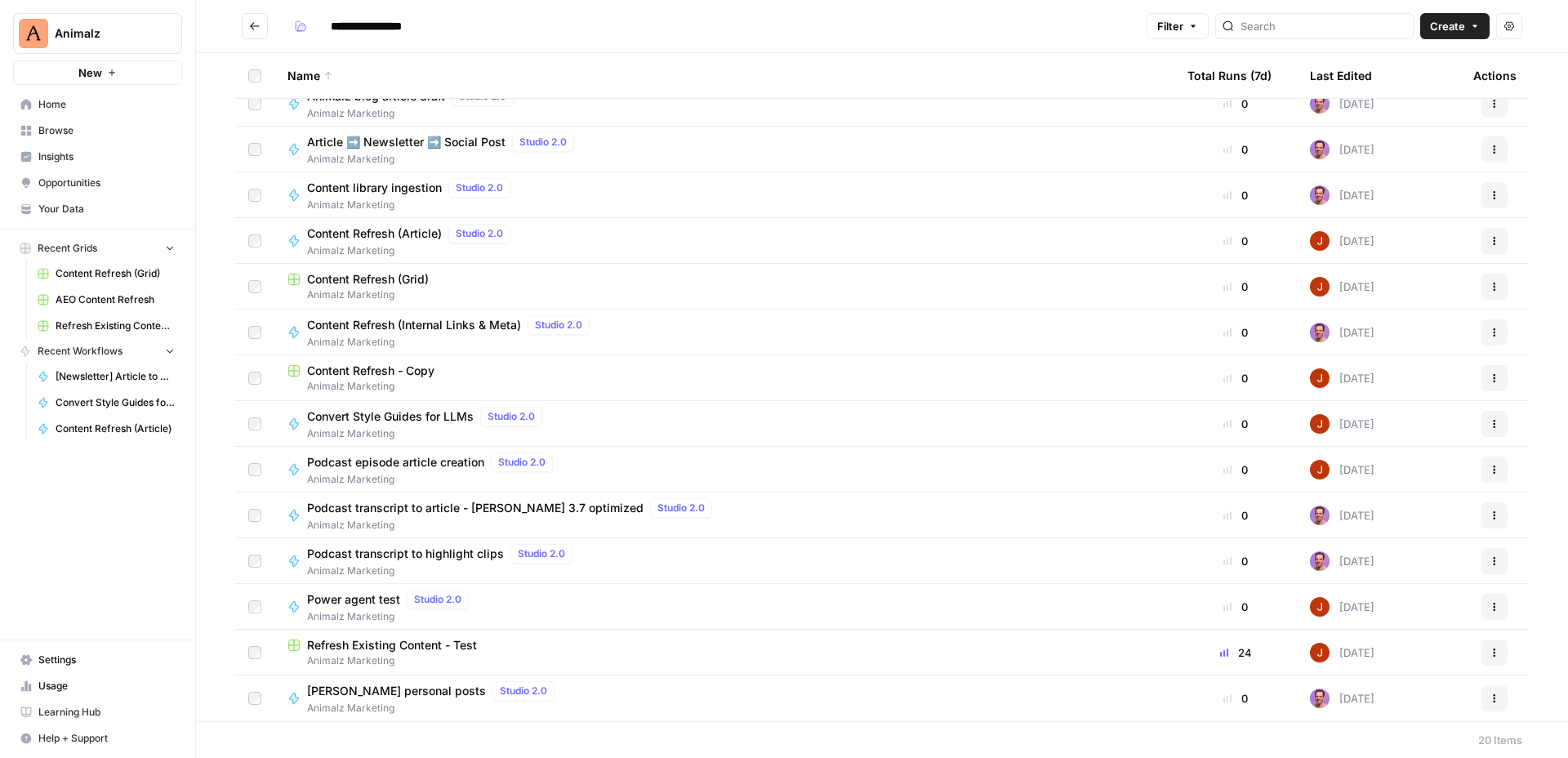
scroll to position [249, 0]
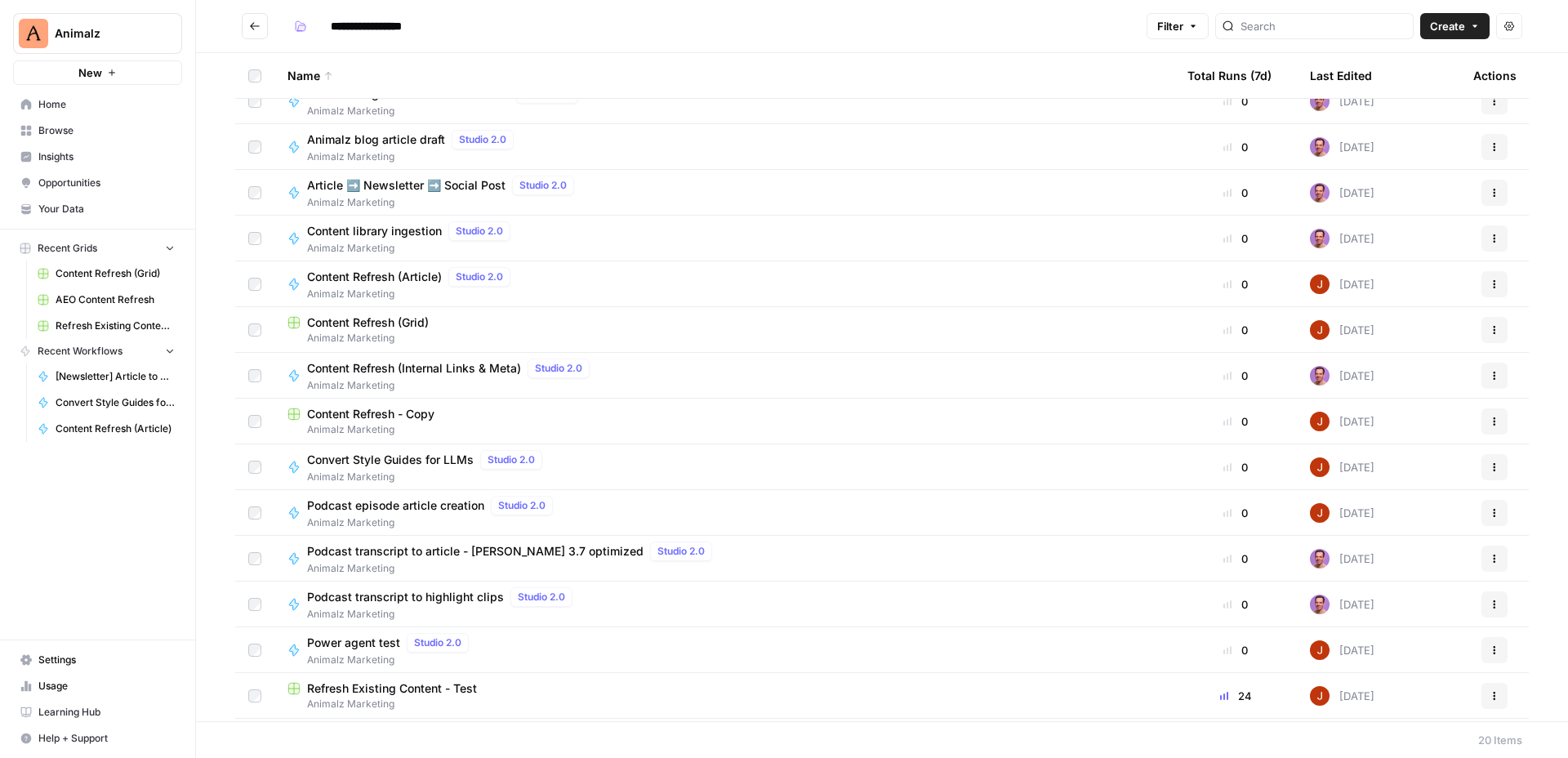
click at [406, 406] on span "Content Refresh - Copy" at bounding box center [371, 414] width 127 height 16
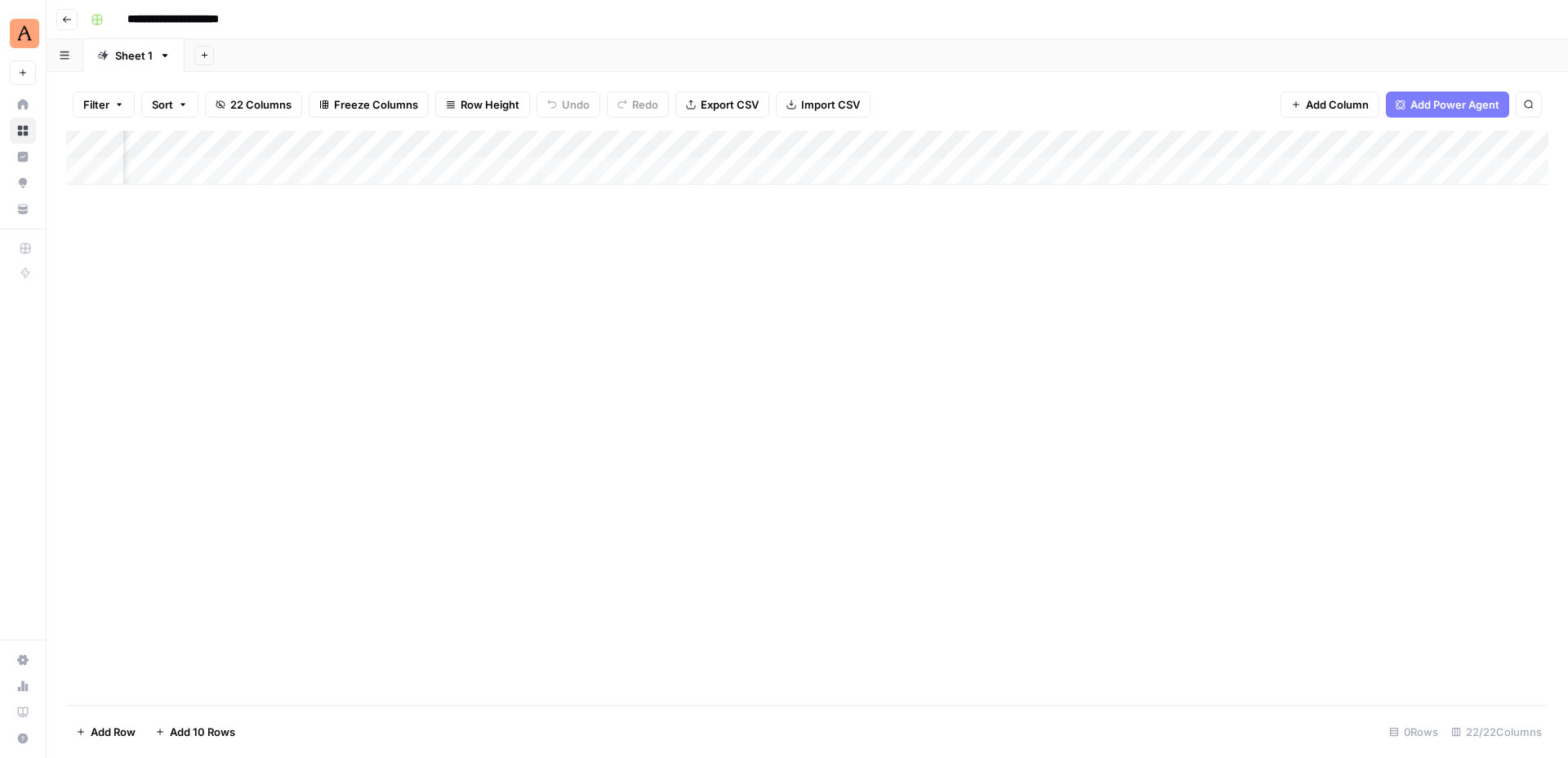
scroll to position [0, 1497]
click at [1009, 144] on div "Add Column" at bounding box center [807, 157] width 1481 height 54
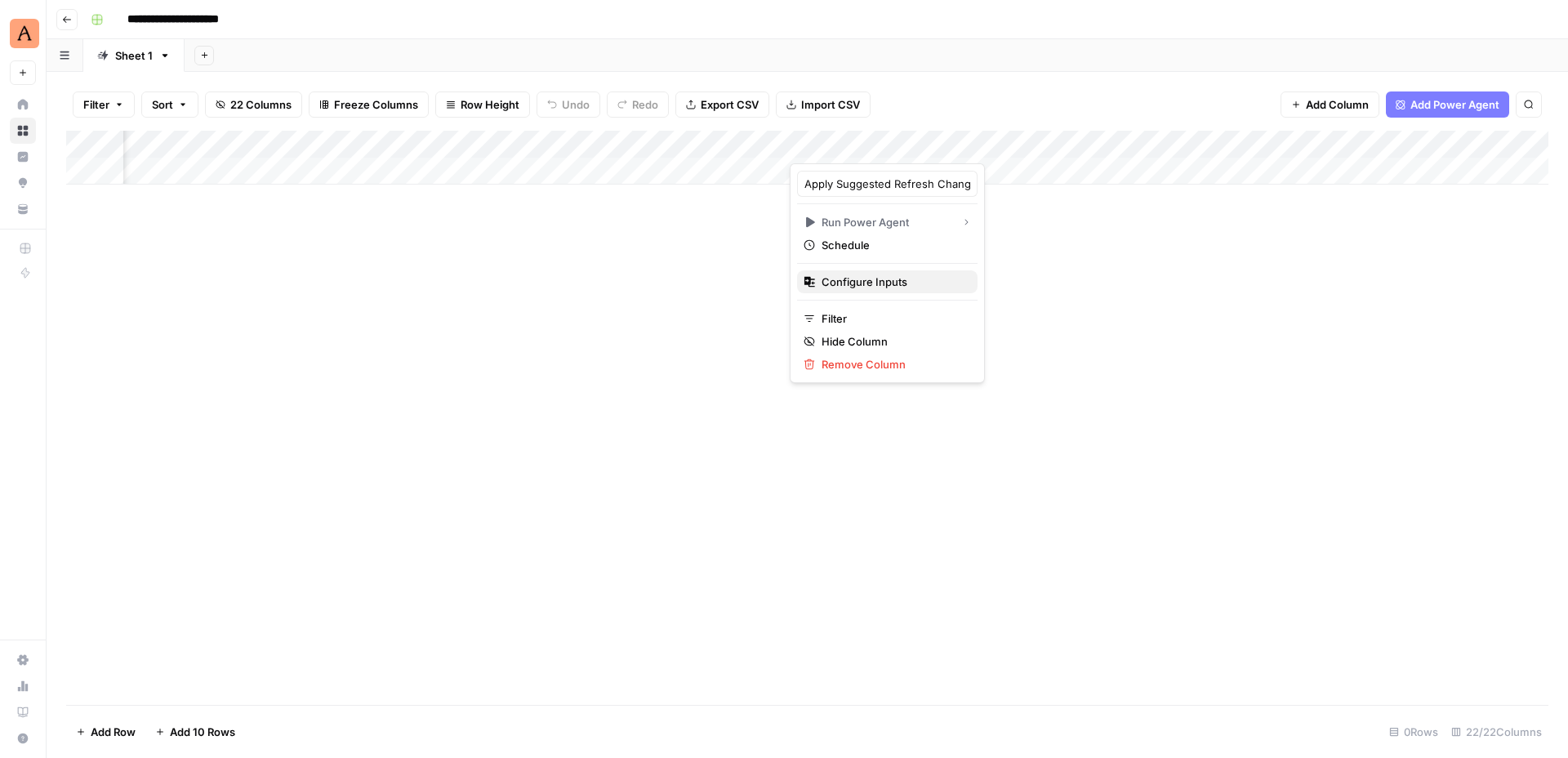
click at [881, 283] on span "Configure Inputs" at bounding box center [893, 282] width 143 height 16
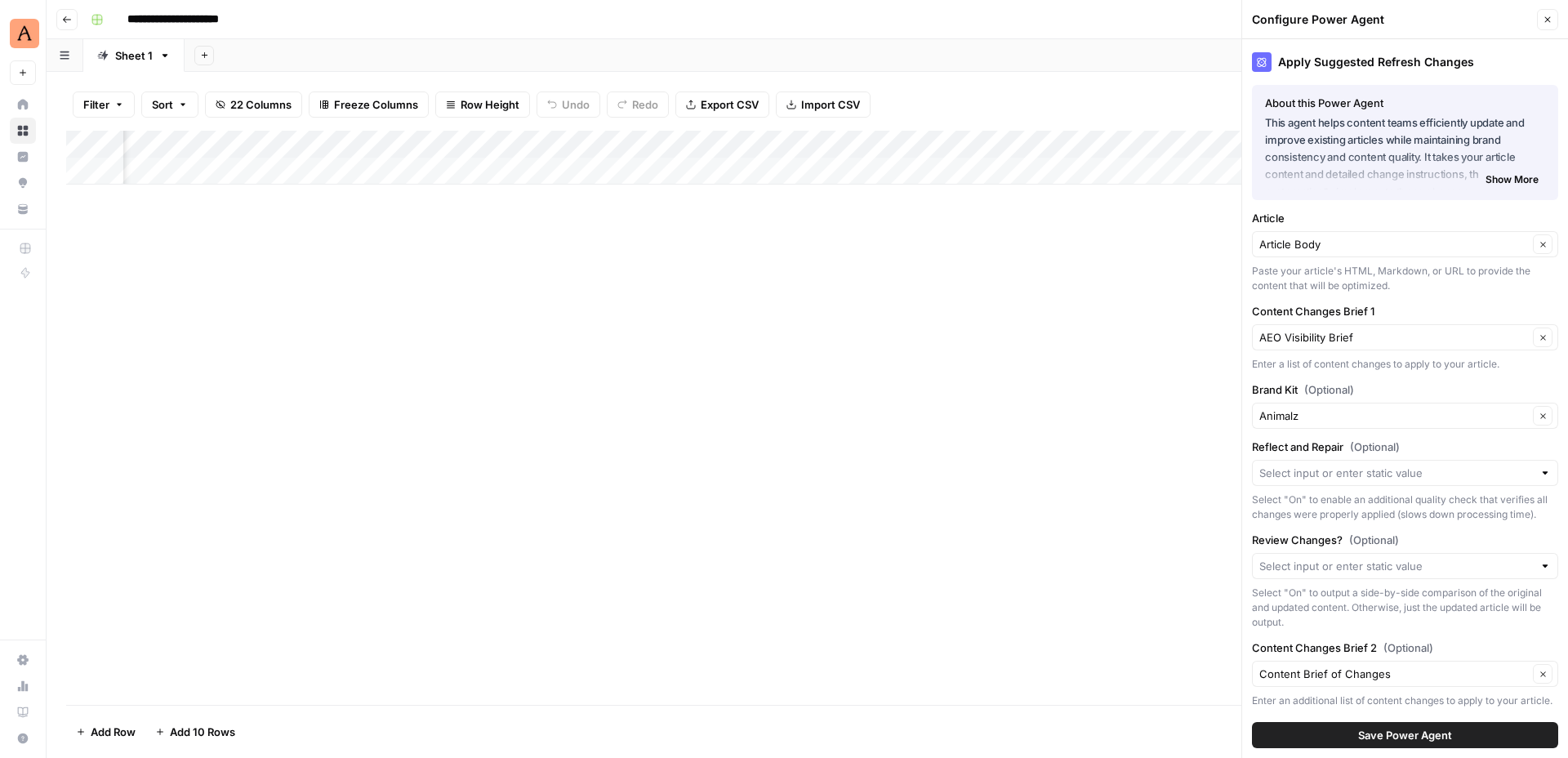
click at [1110, 431] on div "Add Column" at bounding box center [807, 418] width 1481 height 574
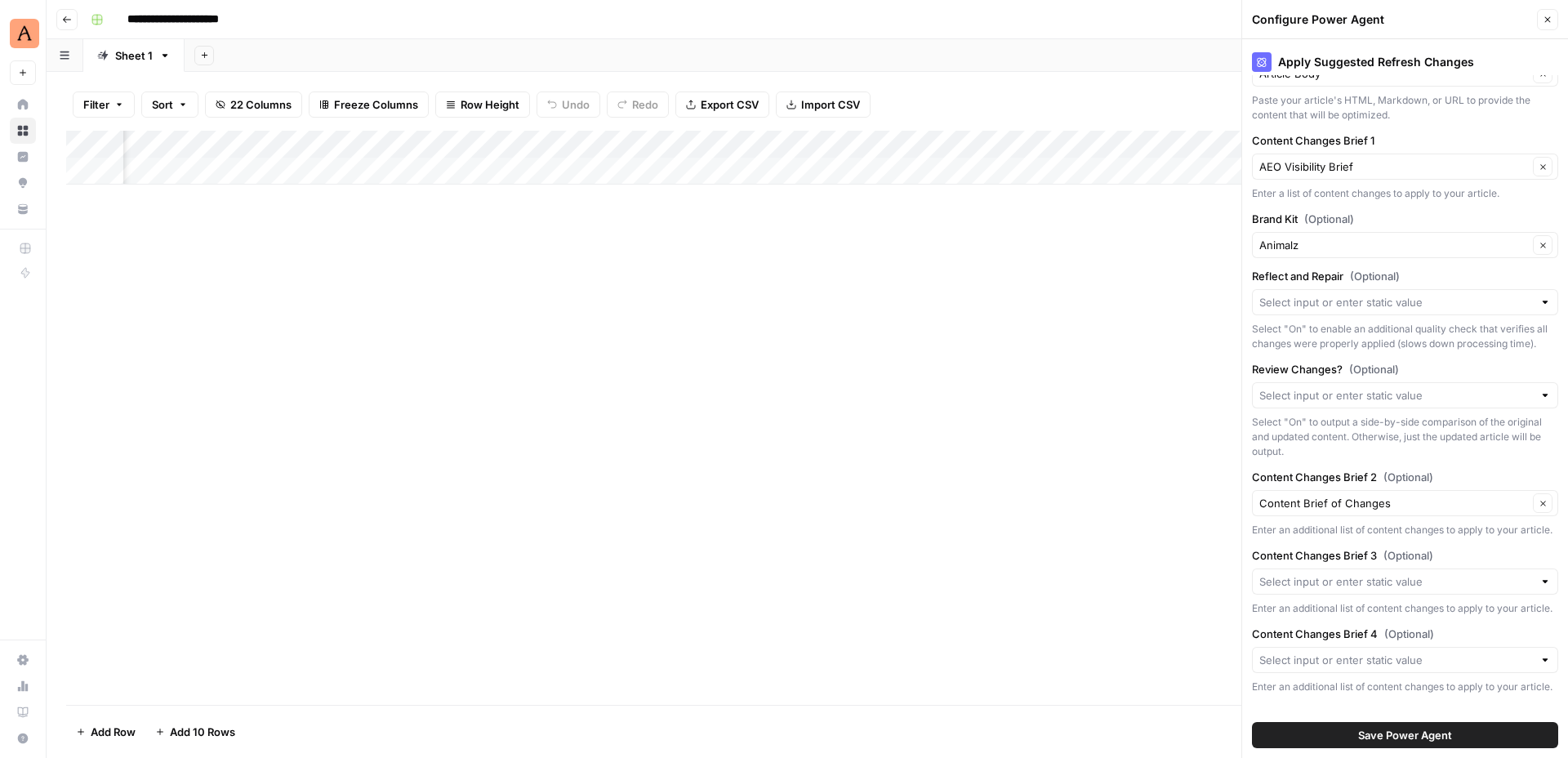
scroll to position [190, 0]
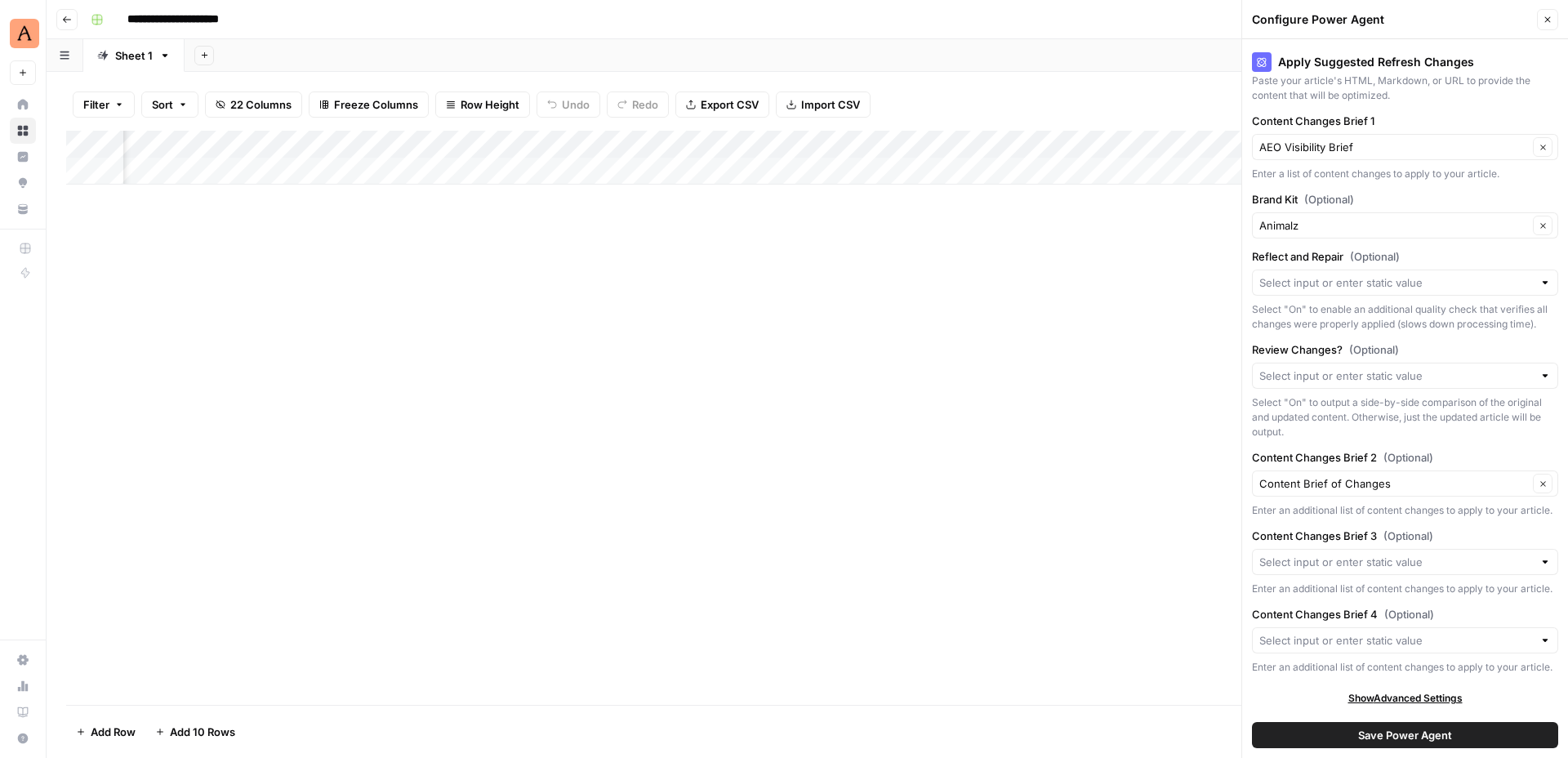
click at [1544, 29] on button "Close" at bounding box center [1547, 19] width 21 height 21
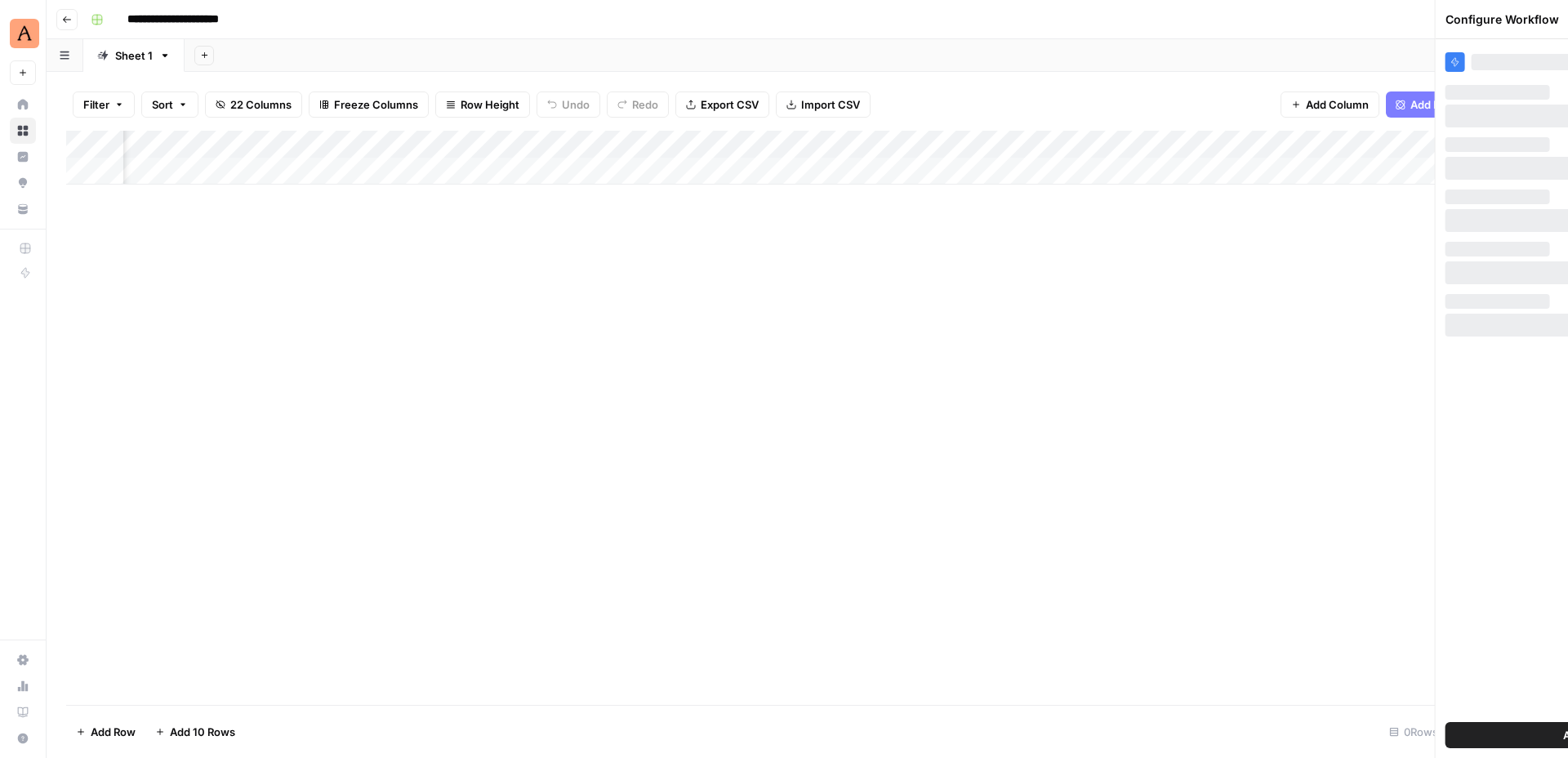
scroll to position [0, 0]
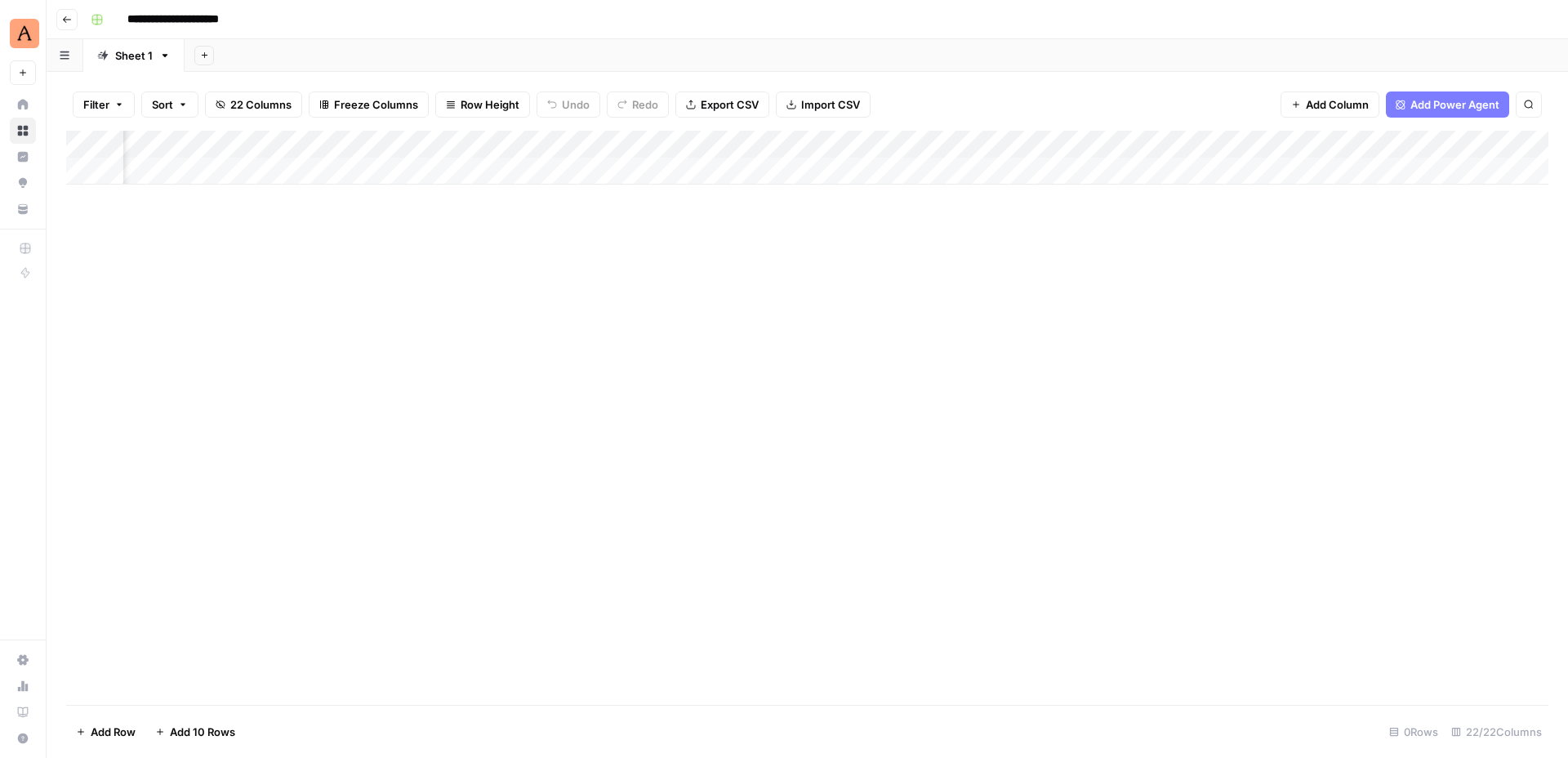
click at [1249, 142] on div "Add Column" at bounding box center [807, 157] width 1481 height 54
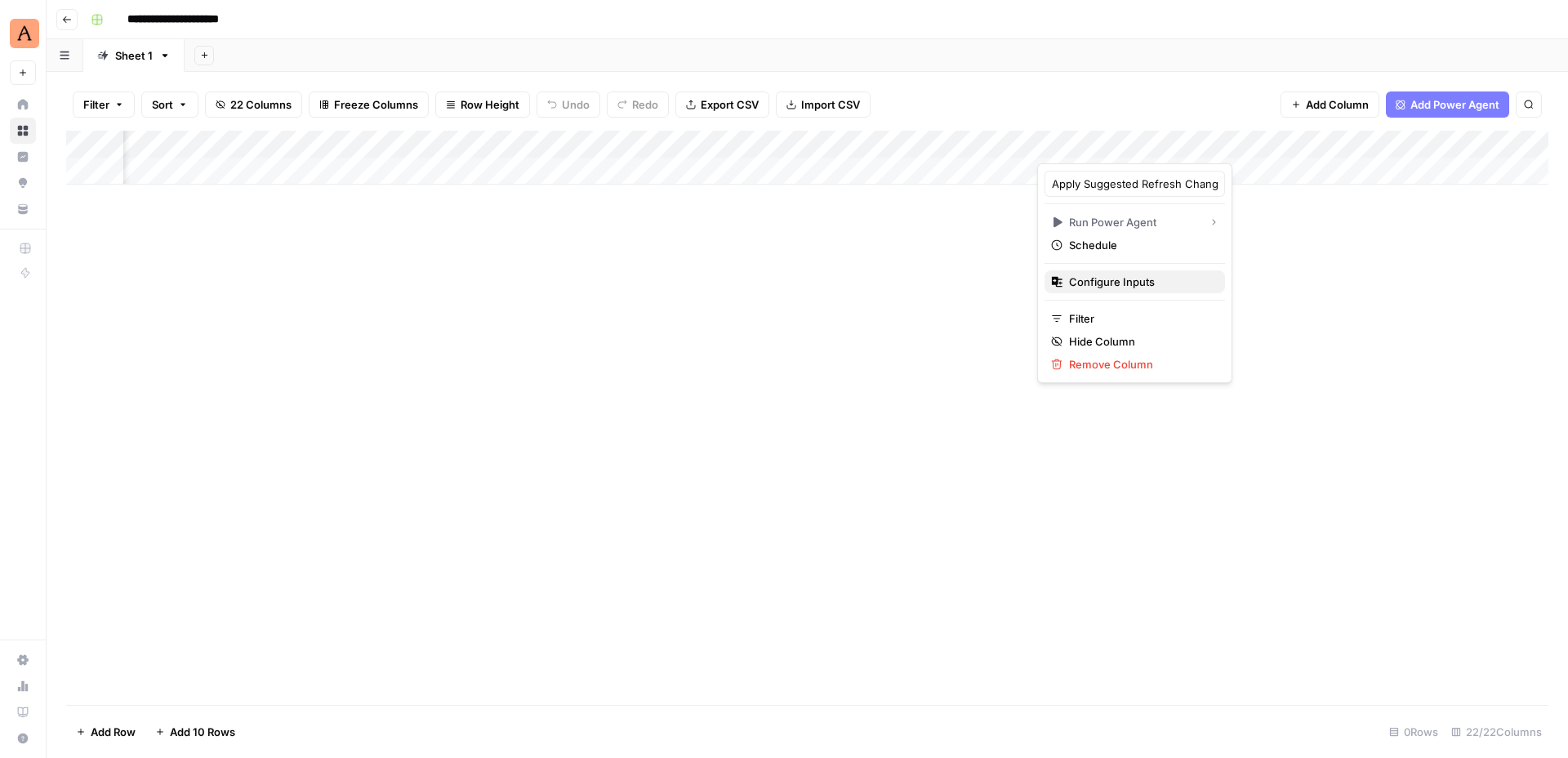
click at [1136, 281] on span "Configure Inputs" at bounding box center [1140, 282] width 143 height 16
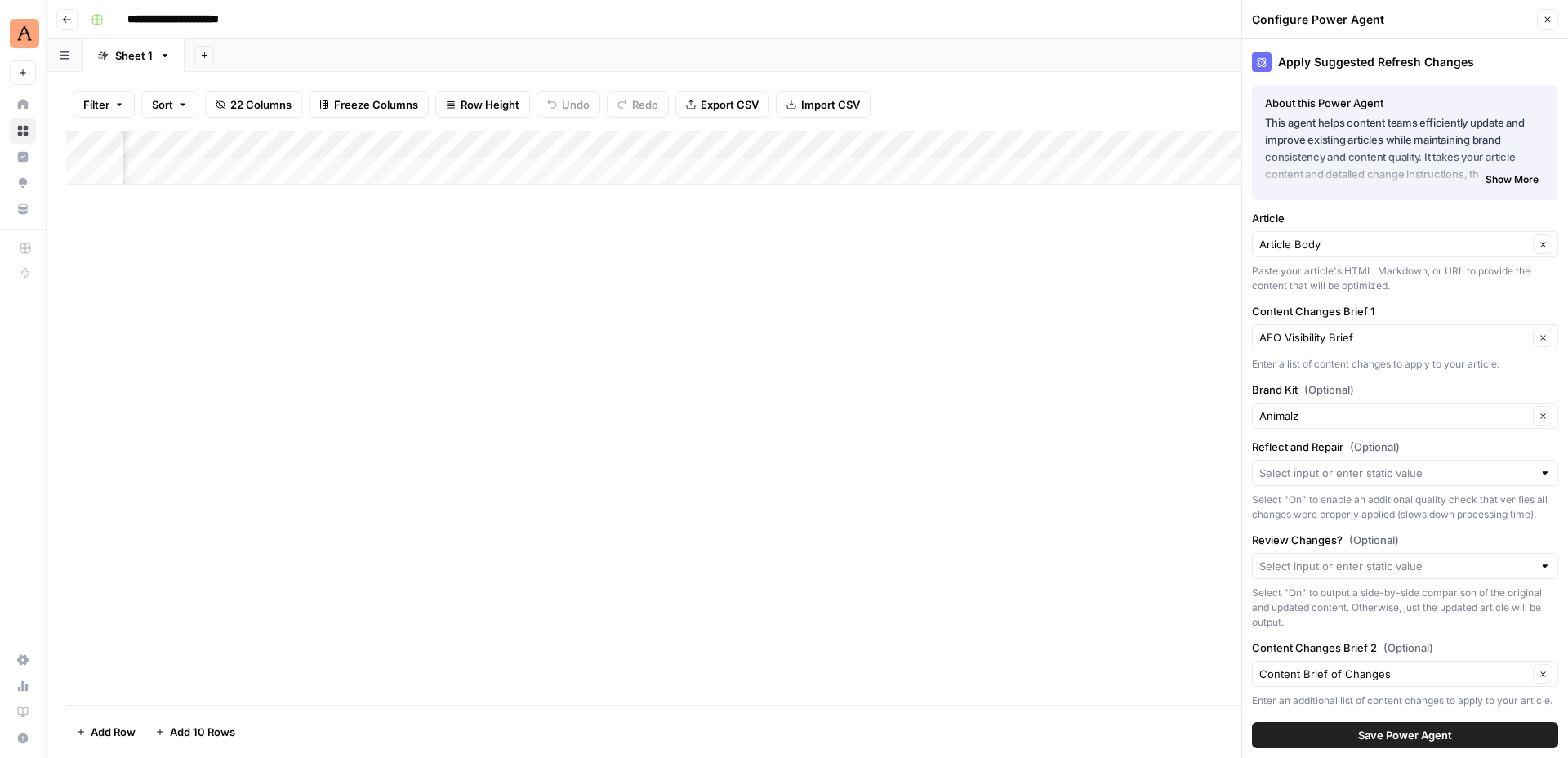
scroll to position [190, 0]
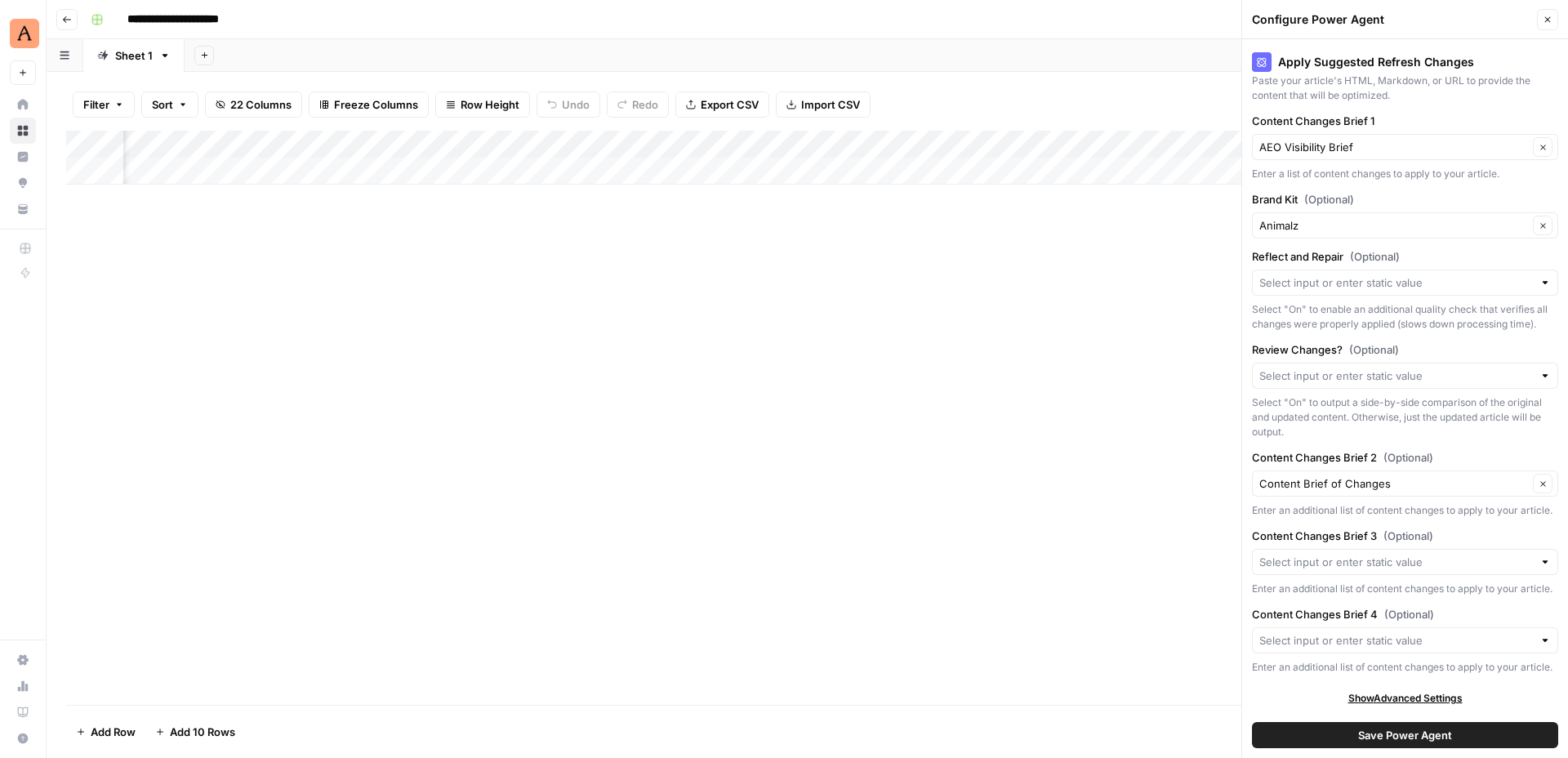
click at [1344, 751] on div "Save Power Agent" at bounding box center [1404, 735] width 306 height 46
click at [1339, 738] on button "Save Power Agent" at bounding box center [1404, 734] width 306 height 26
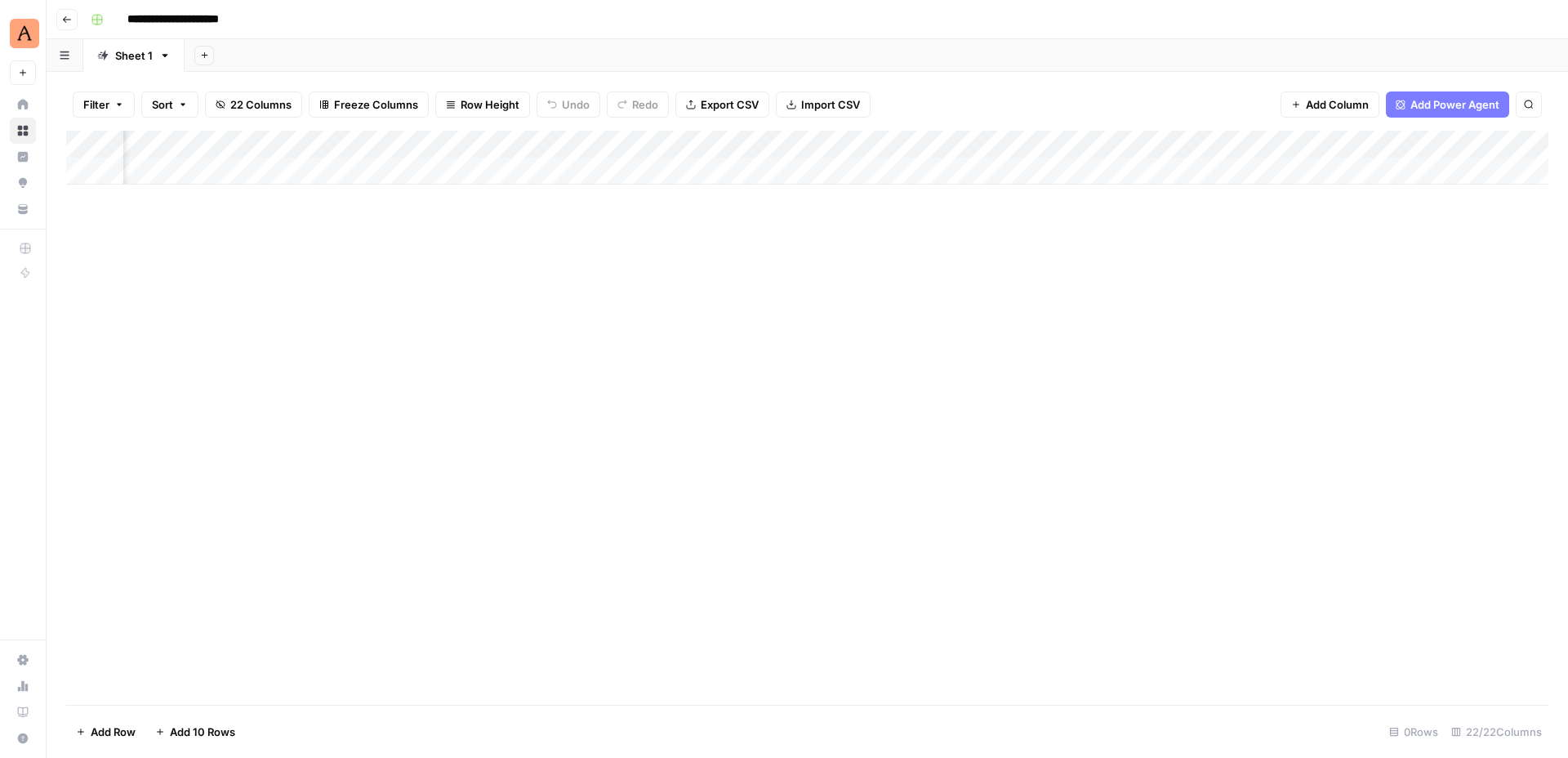
scroll to position [0, 2290]
click at [1071, 142] on div "Add Column" at bounding box center [807, 157] width 1481 height 54
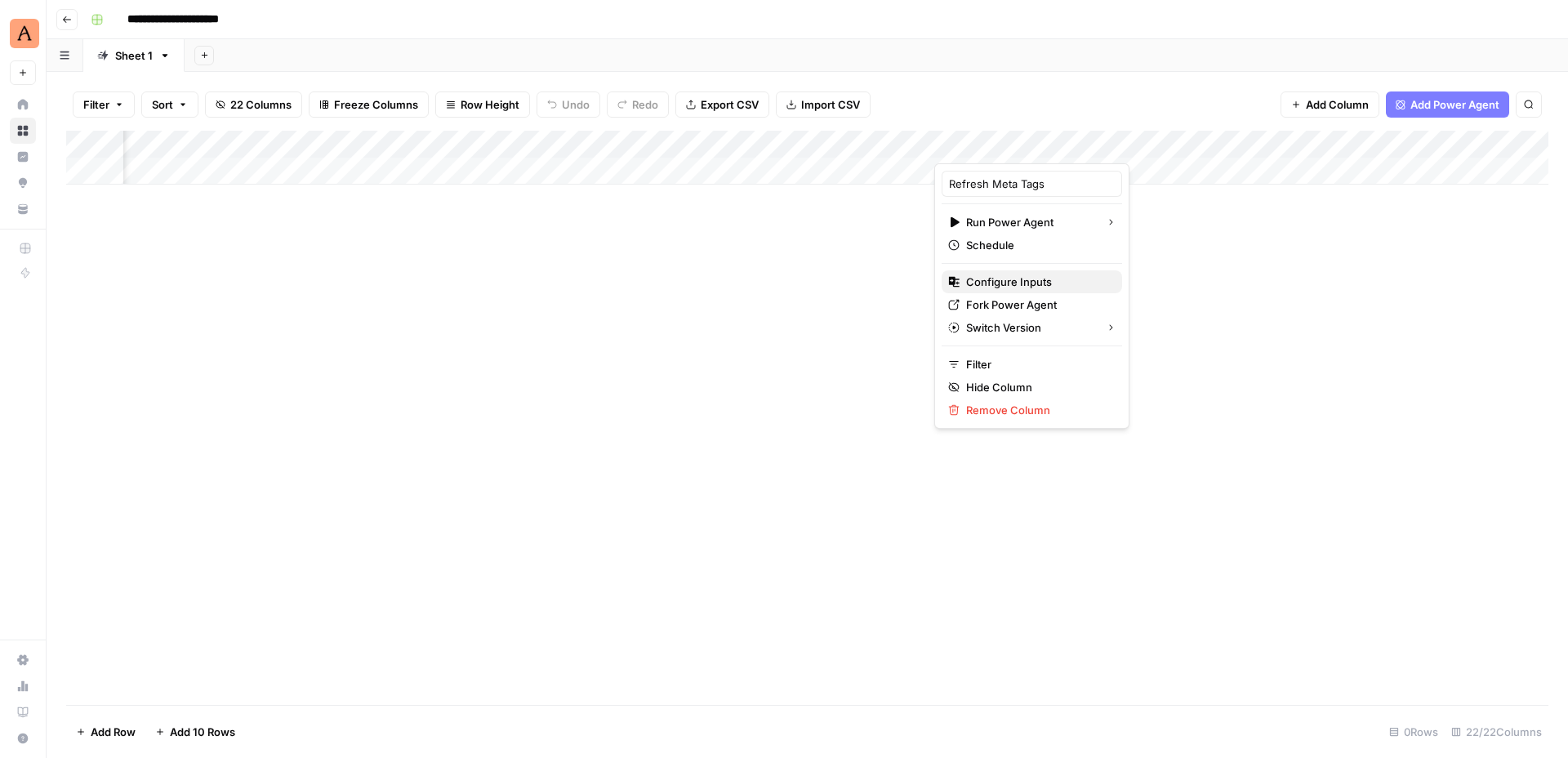
click at [1038, 281] on span "Configure Inputs" at bounding box center [1037, 282] width 143 height 16
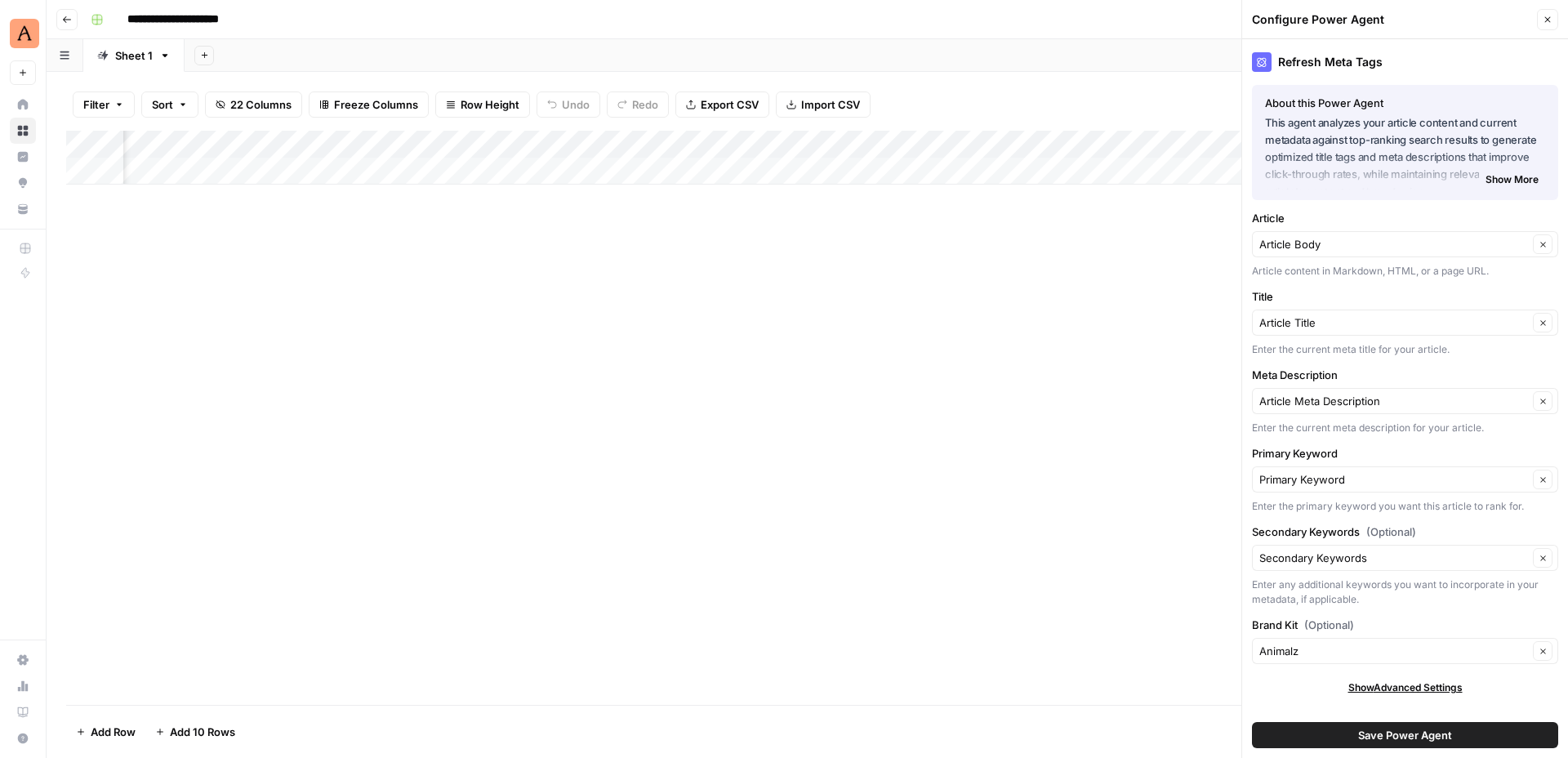
click at [1551, 16] on button "Close" at bounding box center [1547, 19] width 21 height 21
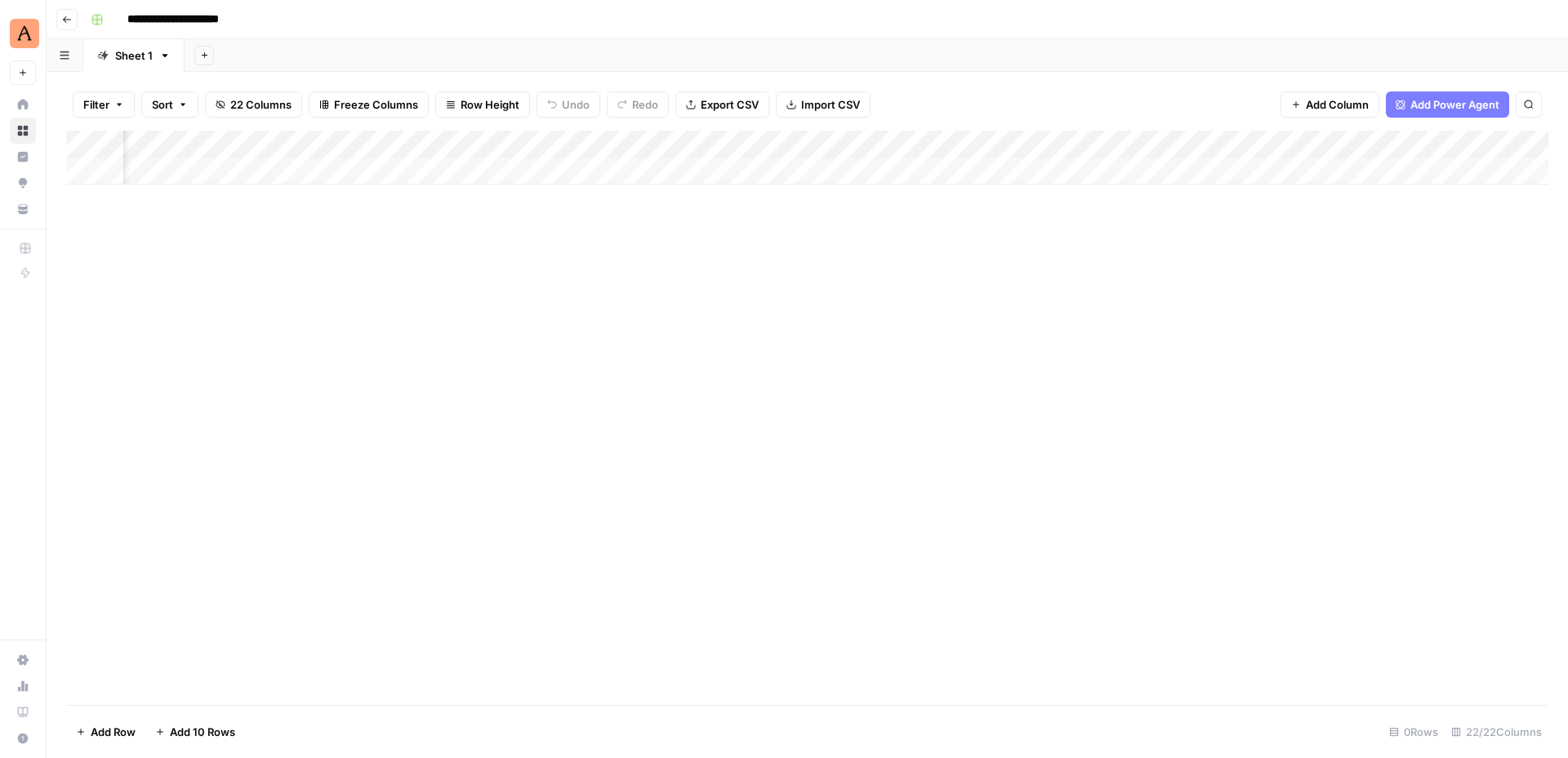
scroll to position [0, 2382]
click at [1481, 135] on button "Add Column" at bounding box center [1502, 145] width 85 height 21
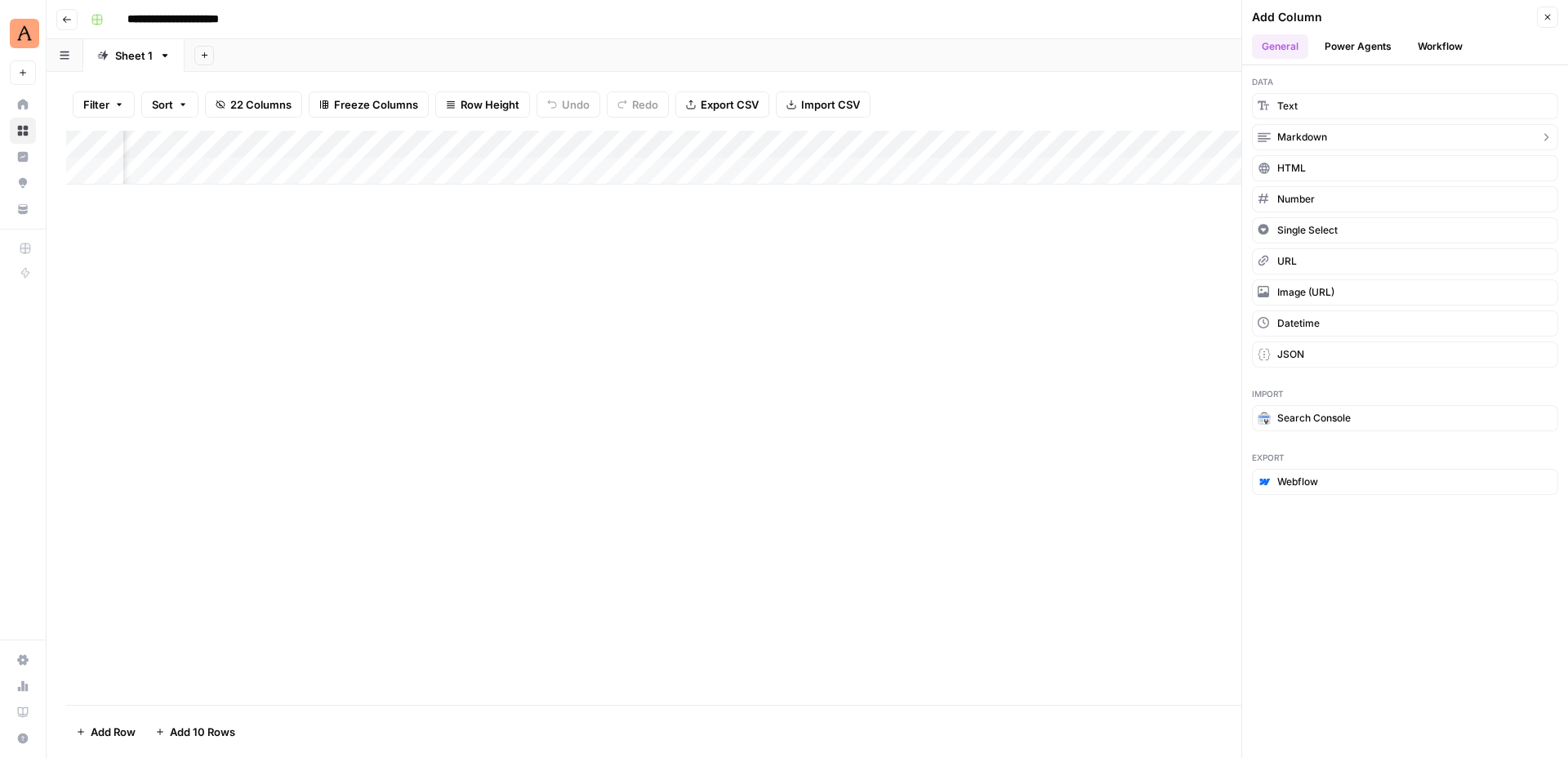
click at [1341, 144] on button "Markdown" at bounding box center [1404, 137] width 306 height 26
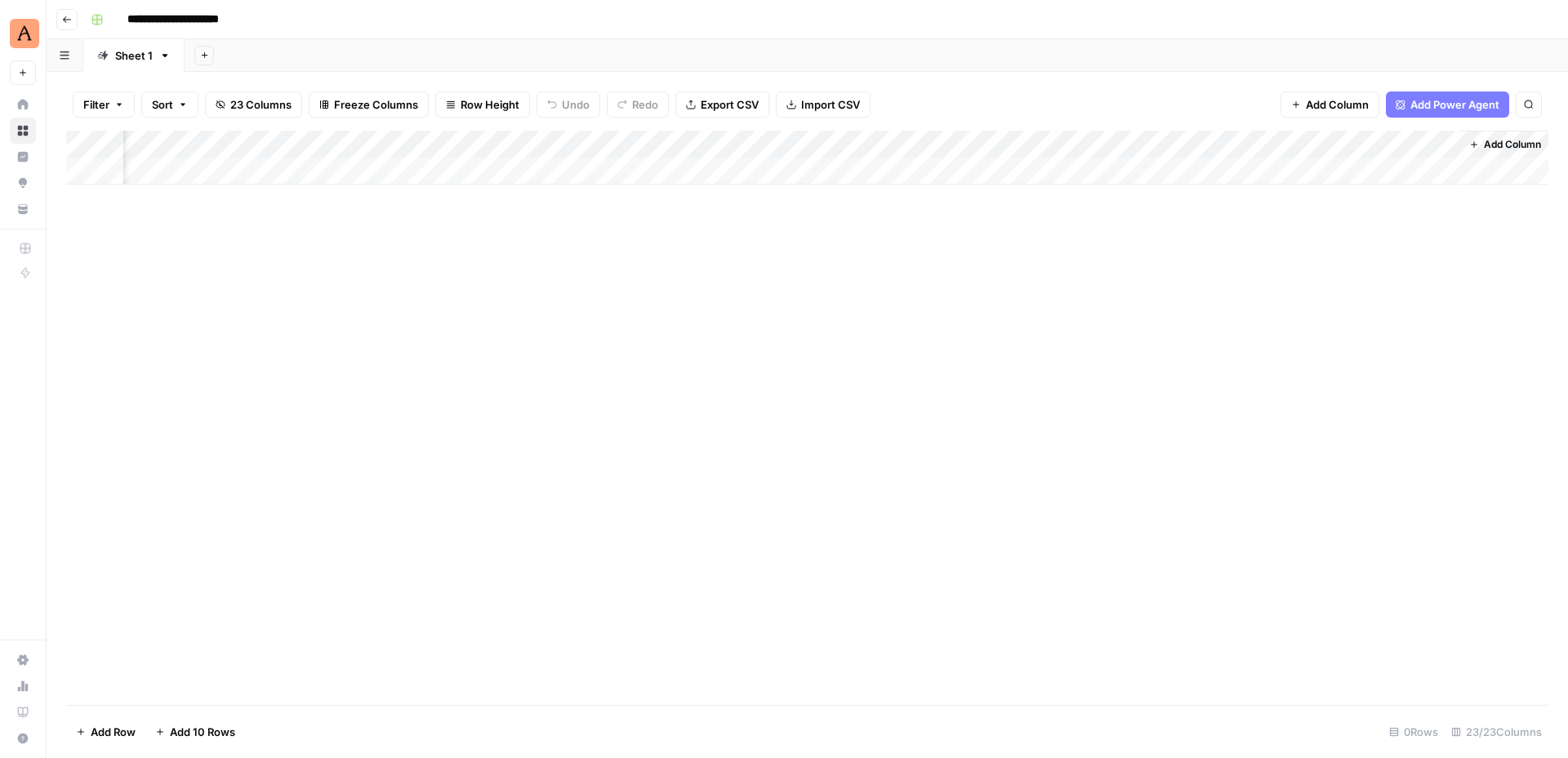
scroll to position [0, 2617]
click at [1332, 136] on div "Add Column" at bounding box center [807, 157] width 1481 height 54
click at [1158, 293] on div "Add Column" at bounding box center [807, 418] width 1481 height 574
click at [1253, 166] on div "Add Column" at bounding box center [807, 157] width 1481 height 54
click at [1232, 170] on div "Add Column" at bounding box center [807, 171] width 1481 height 82
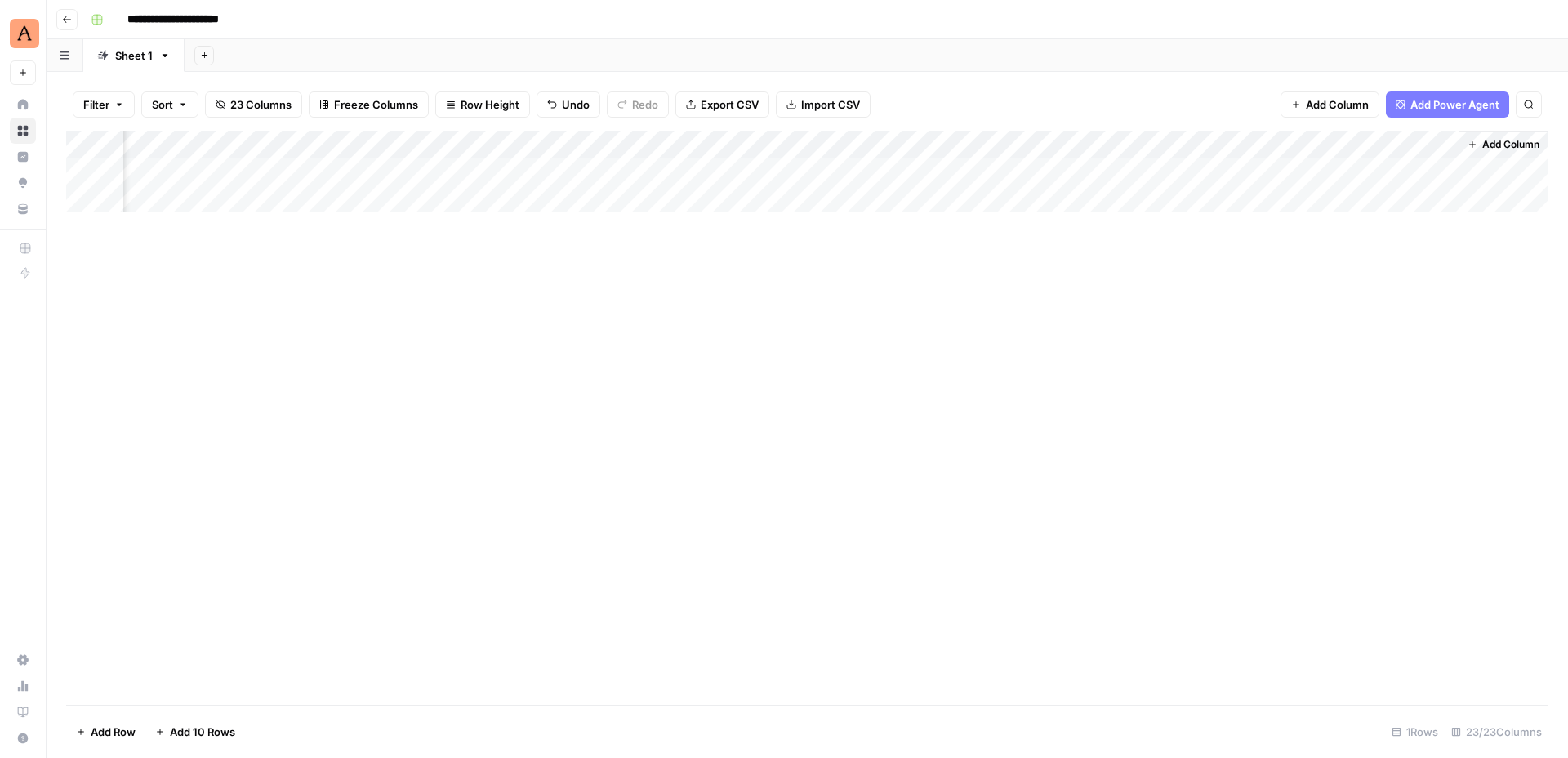
scroll to position [0, 2609]
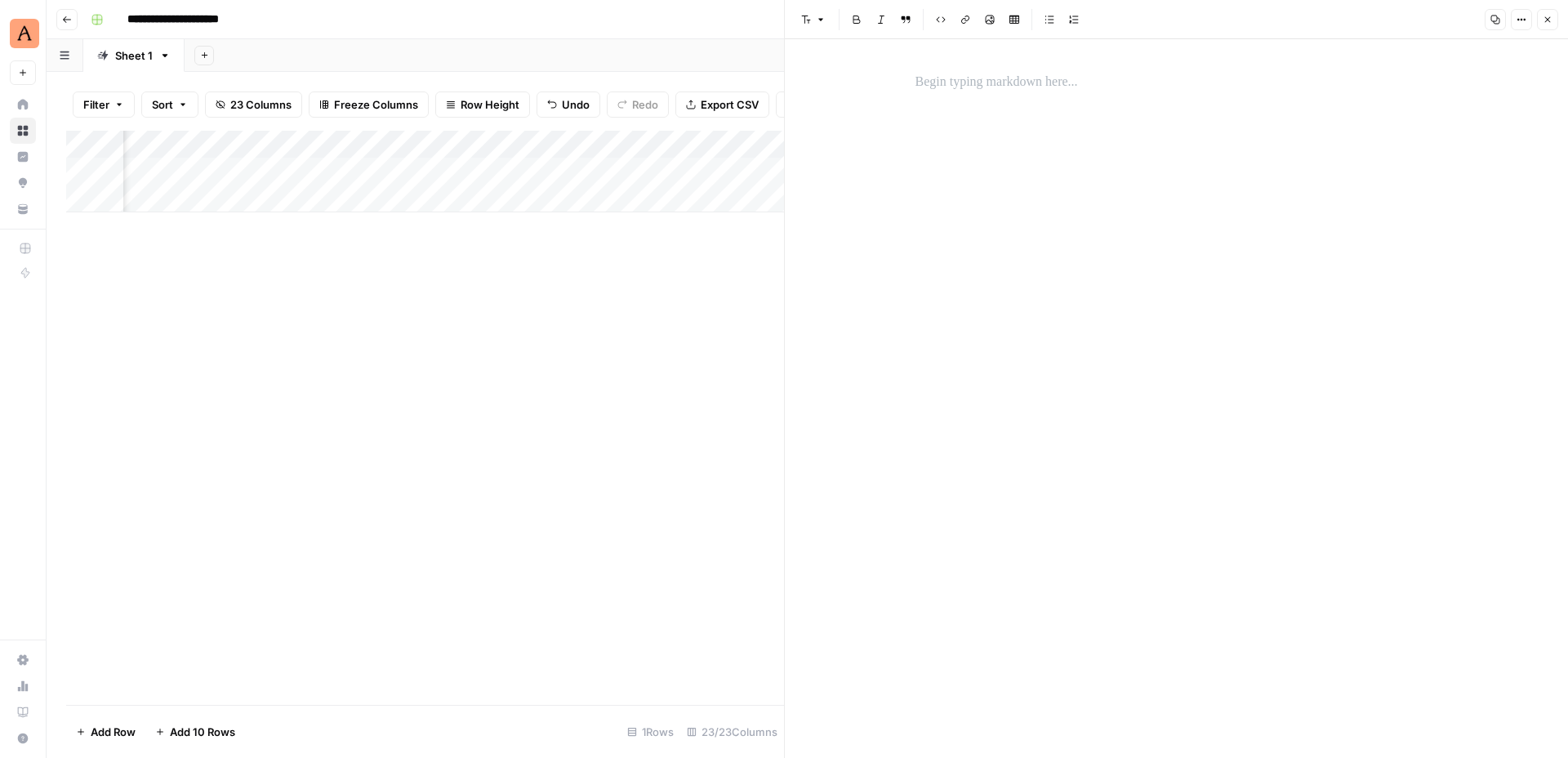
click at [1550, 16] on icon "button" at bounding box center [1547, 19] width 10 height 10
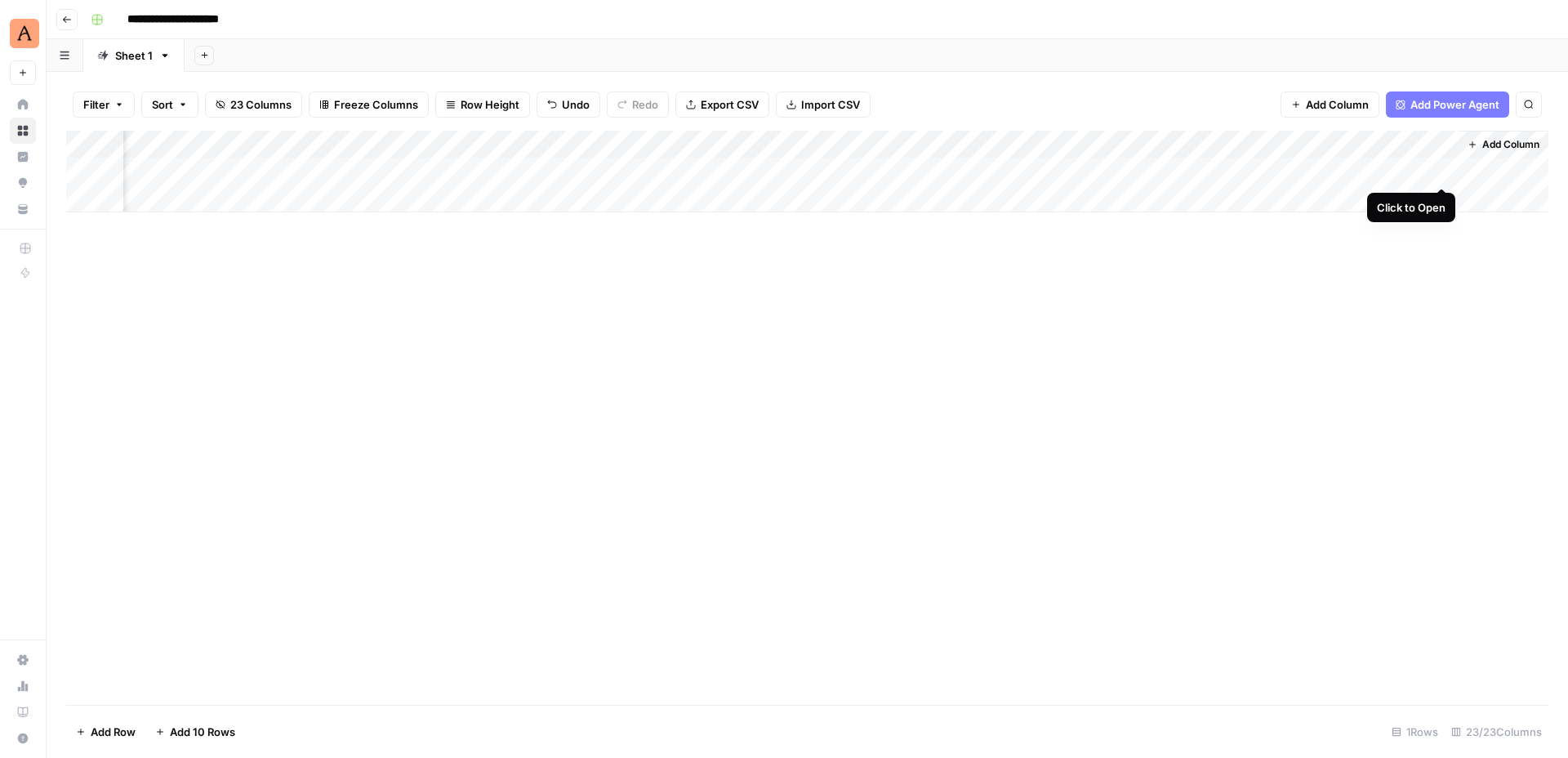
click at [1443, 170] on div "Add Column" at bounding box center [807, 171] width 1481 height 82
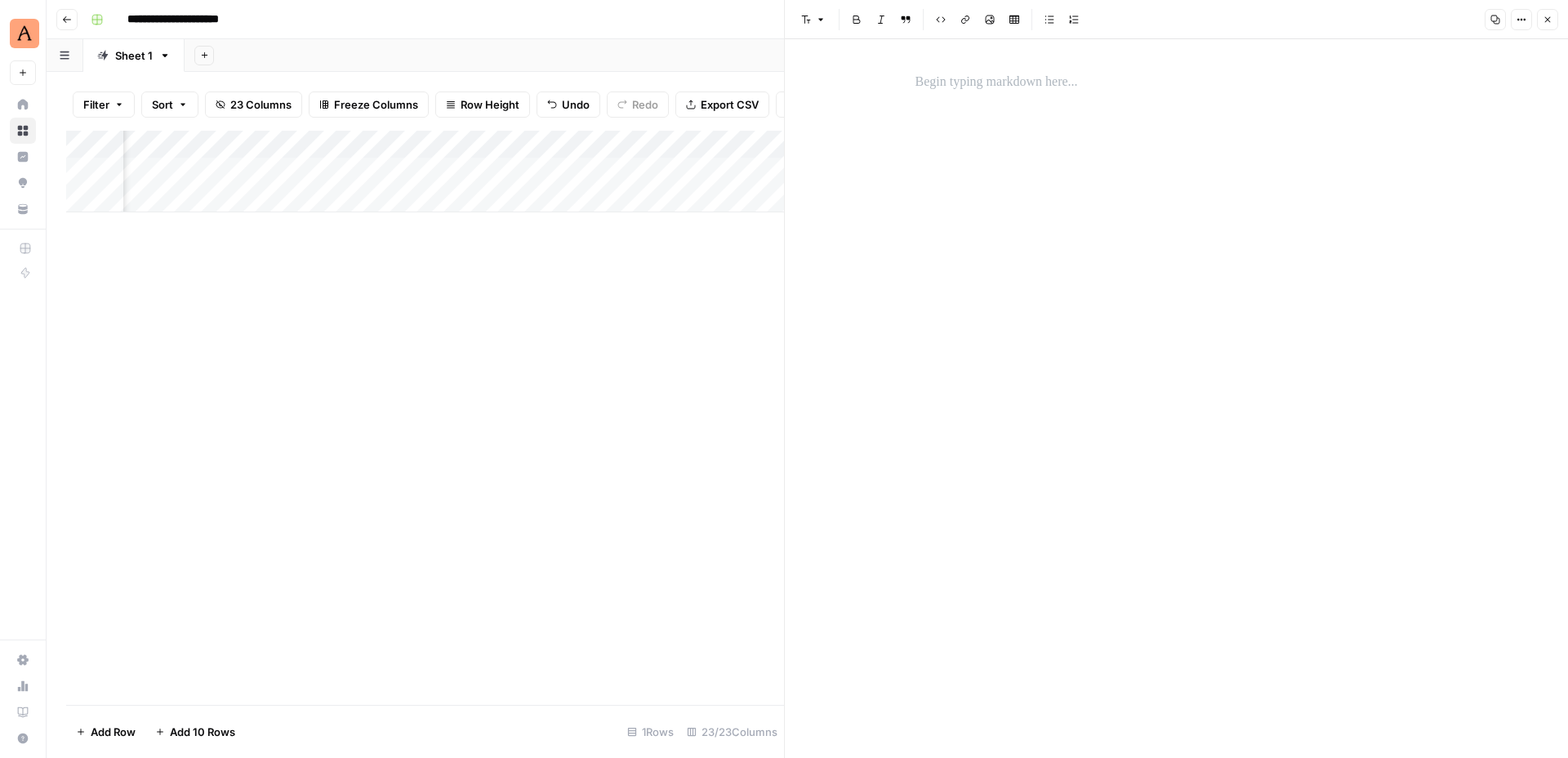
click at [1145, 190] on div at bounding box center [1176, 398] width 542 height 719
click at [982, 64] on div at bounding box center [1176, 398] width 542 height 719
click at [1520, 20] on icon "button" at bounding box center [1520, 19] width 10 height 10
click at [1546, 21] on icon "button" at bounding box center [1547, 19] width 10 height 10
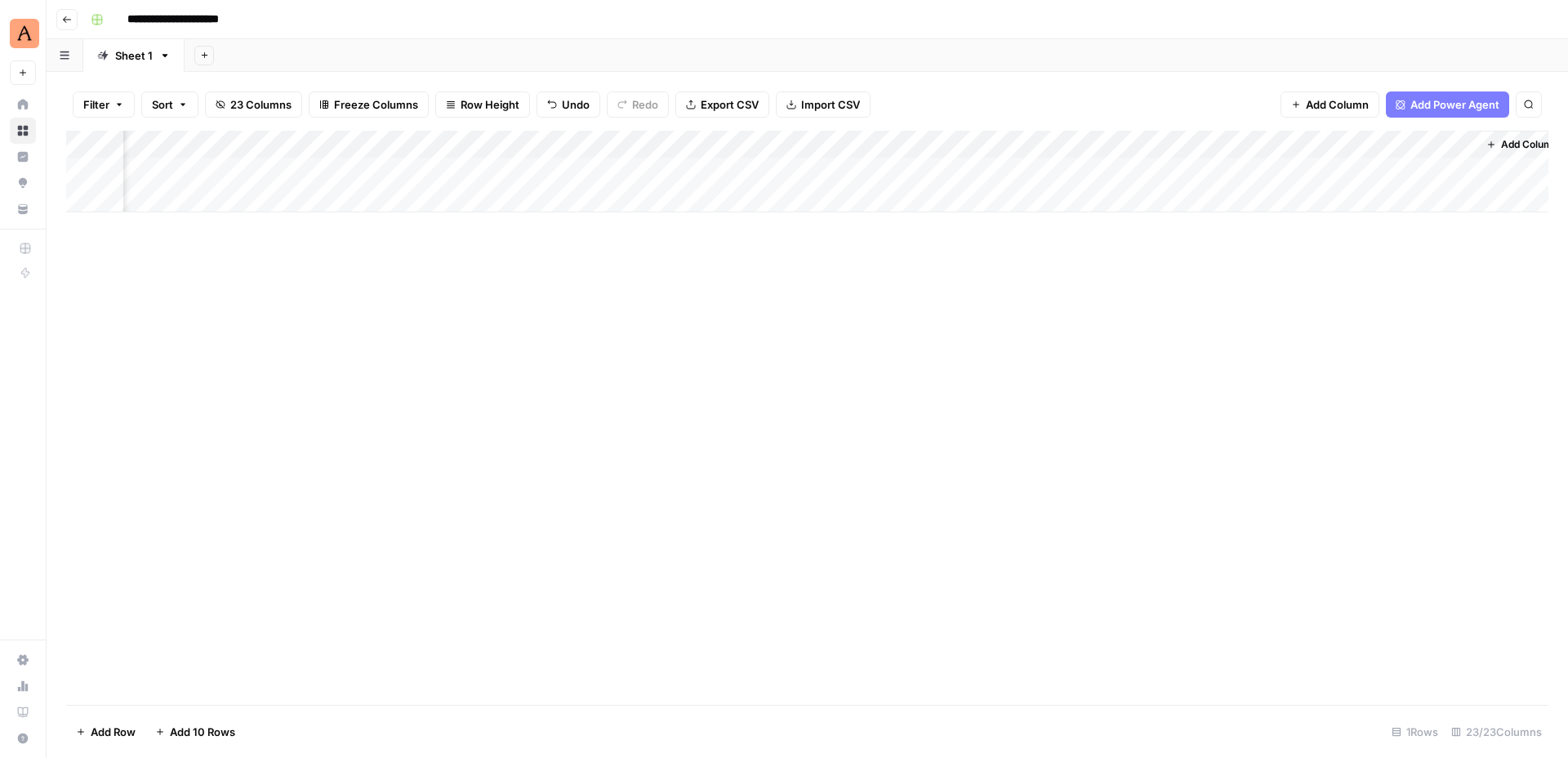
click at [1462, 142] on div "Add Column" at bounding box center [807, 171] width 1481 height 82
click at [1329, 302] on span "Remove Column" at bounding box center [1345, 304] width 143 height 16
click at [713, 170] on span "Delete" at bounding box center [725, 168] width 35 height 16
click at [1485, 143] on span "Add Column" at bounding box center [1510, 144] width 57 height 14
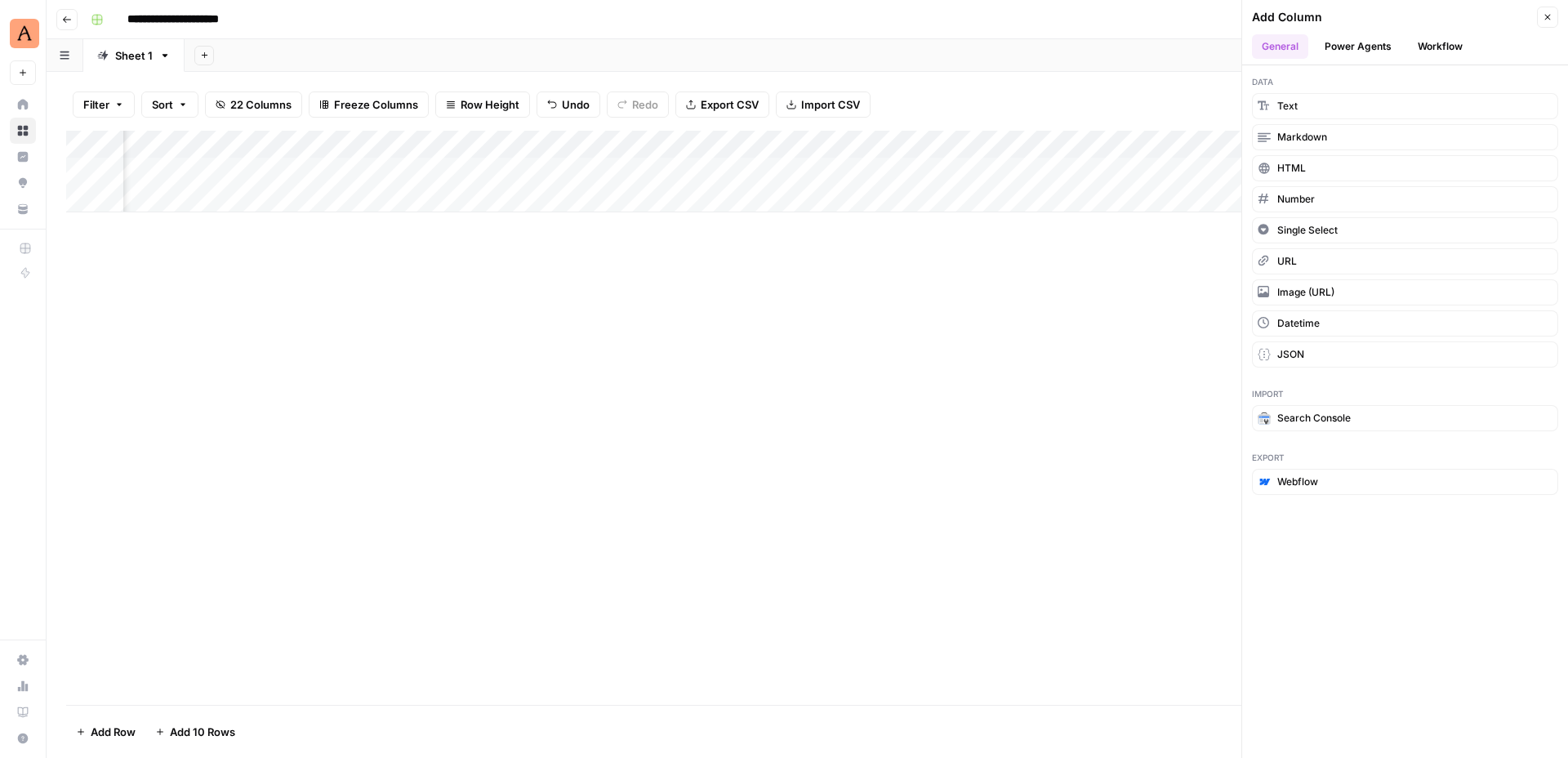
click at [1348, 49] on button "Power Agents" at bounding box center [1357, 47] width 87 height 25
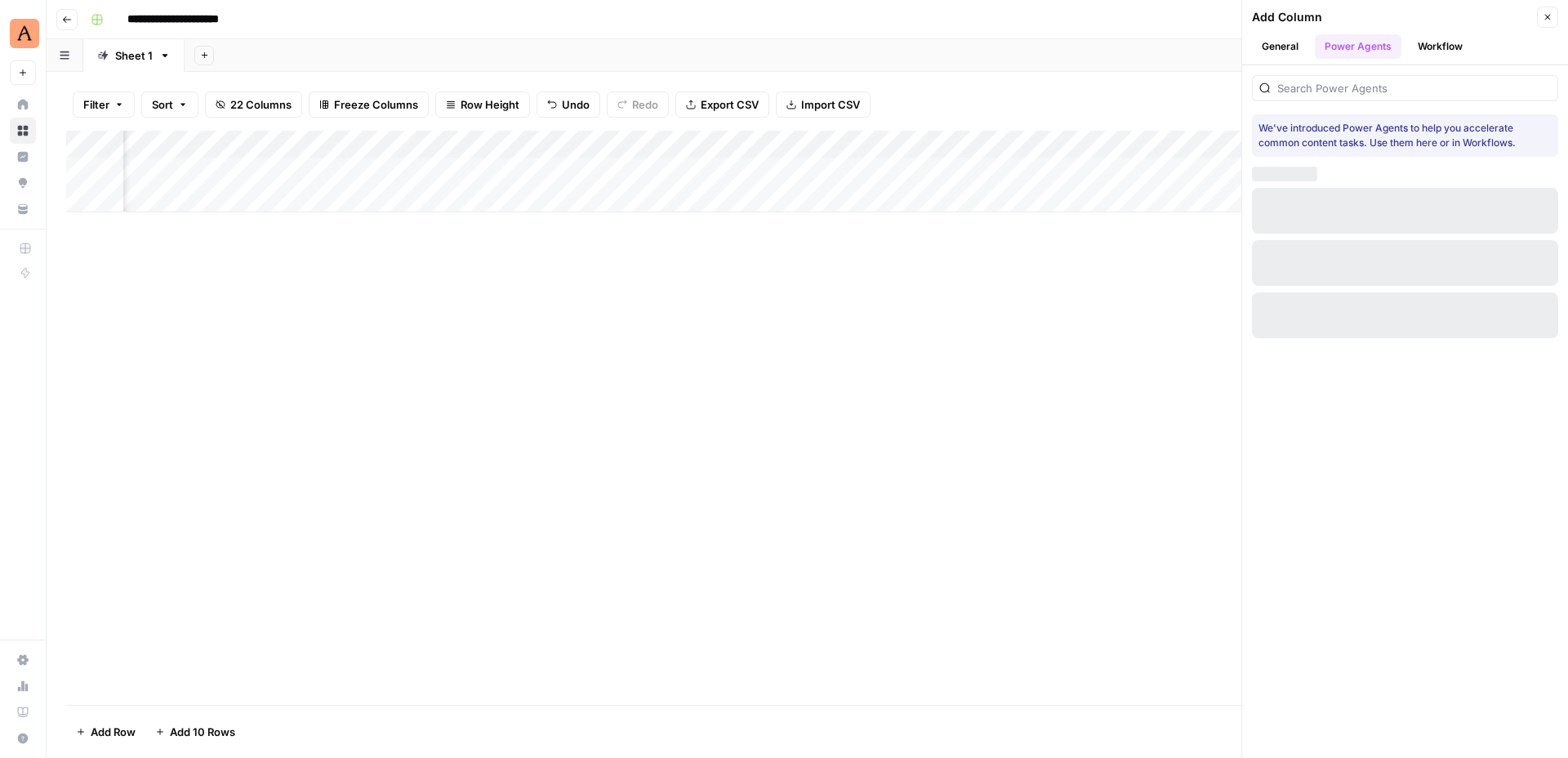
click at [1421, 49] on button "Workflow" at bounding box center [1440, 47] width 65 height 25
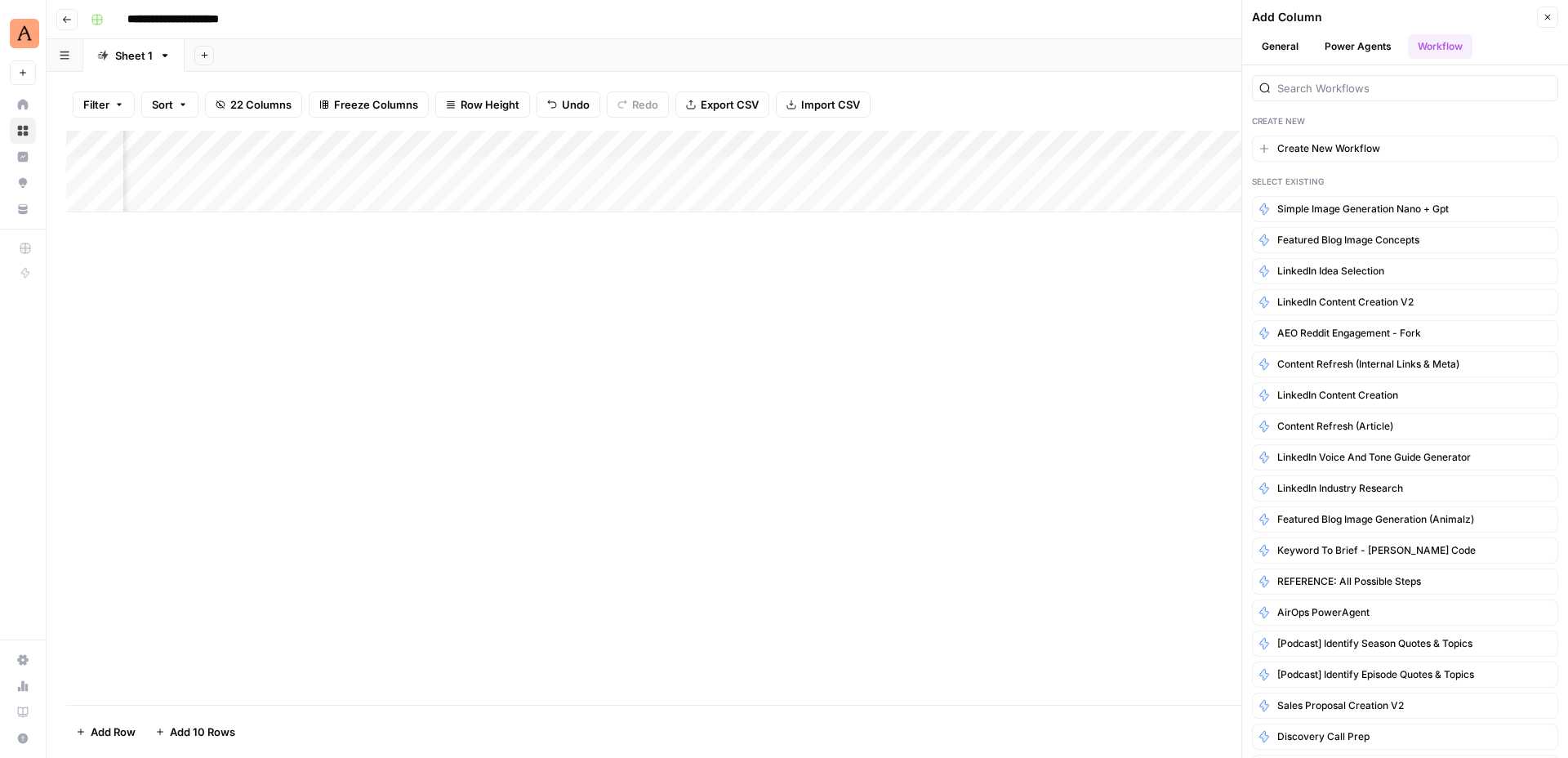
click at [1362, 43] on button "Power Agents" at bounding box center [1357, 47] width 87 height 25
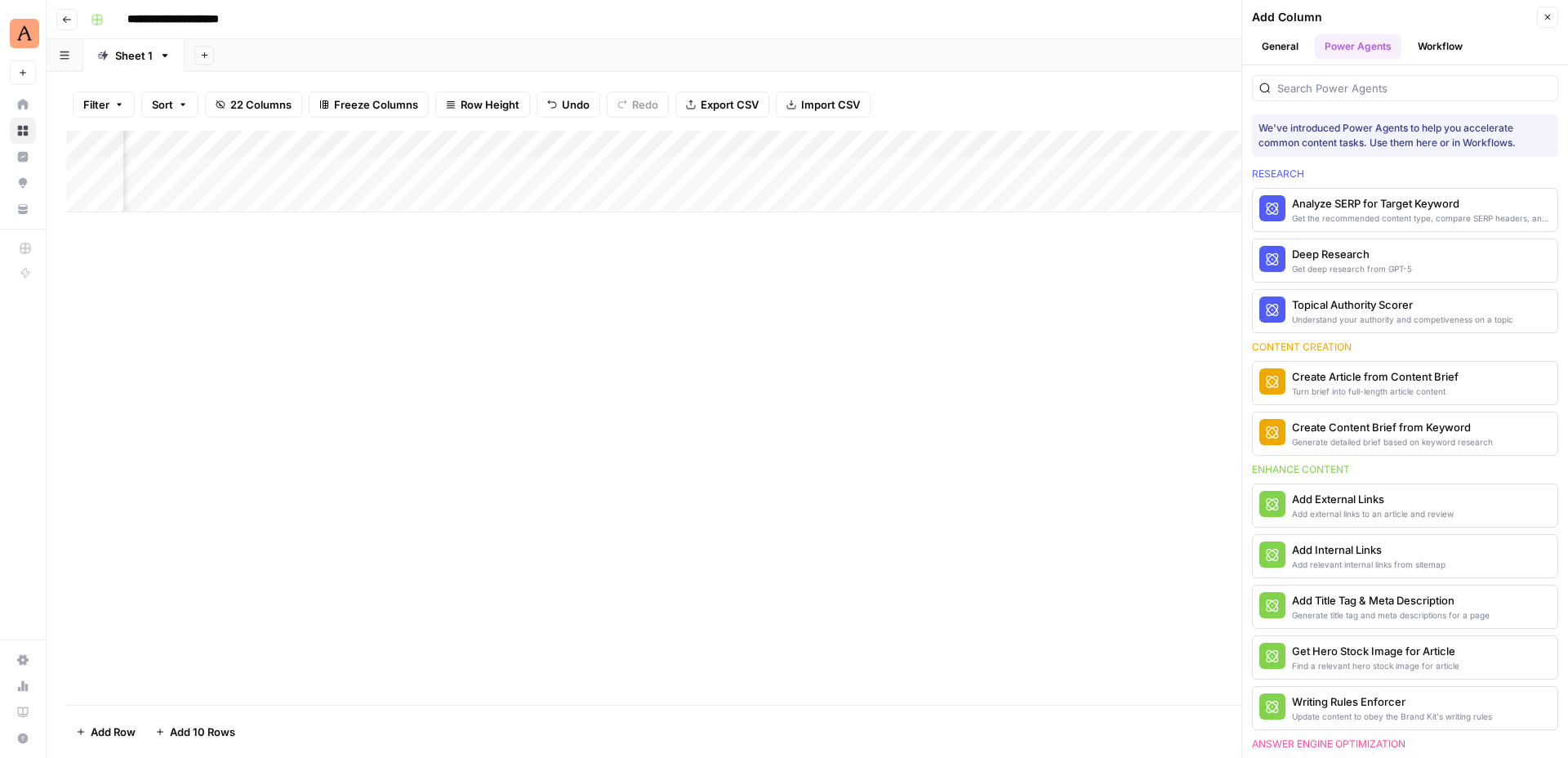
click at [1439, 49] on button "Workflow" at bounding box center [1440, 47] width 65 height 25
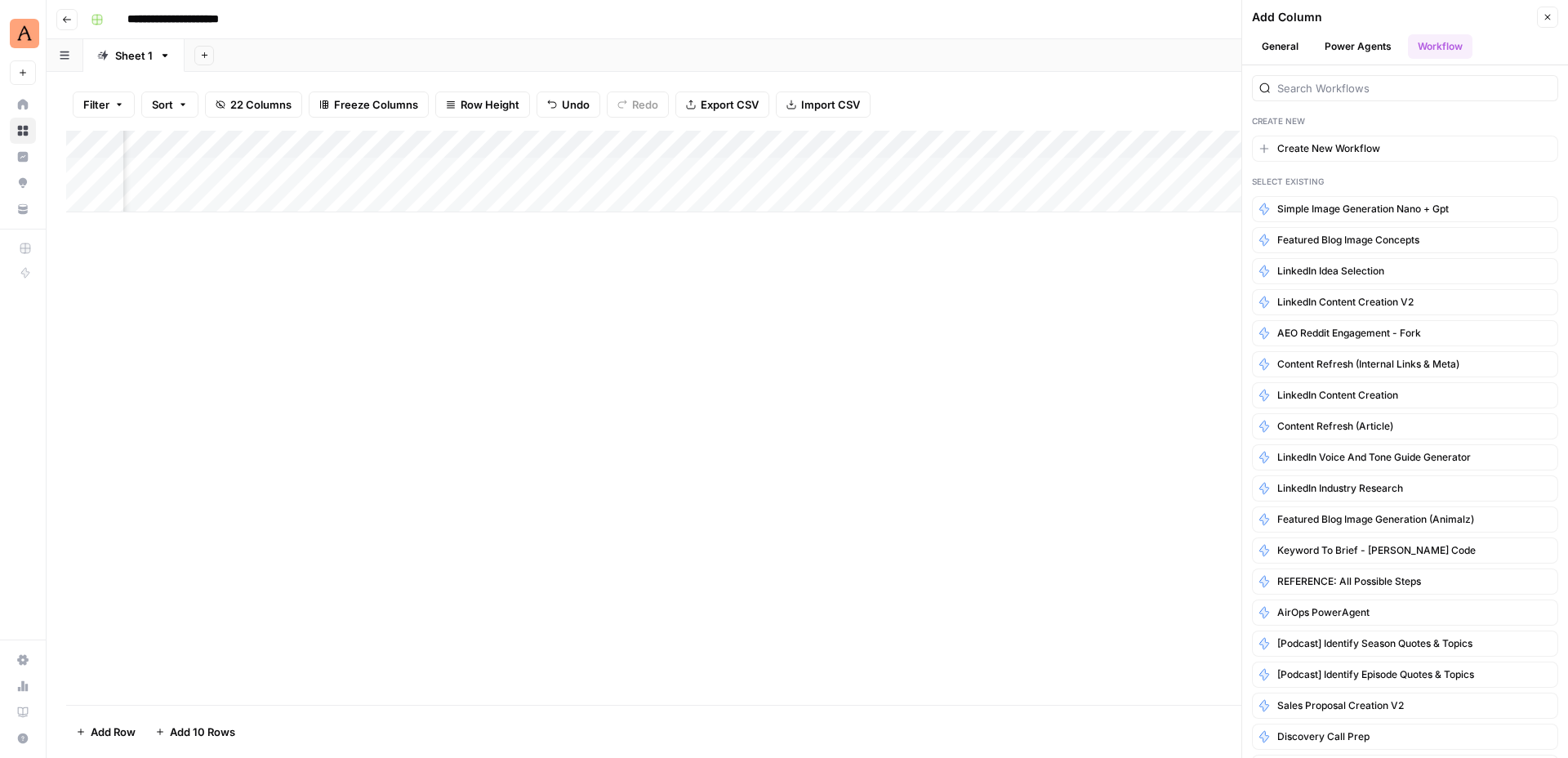
click at [1378, 46] on button "Power Agents" at bounding box center [1357, 47] width 87 height 25
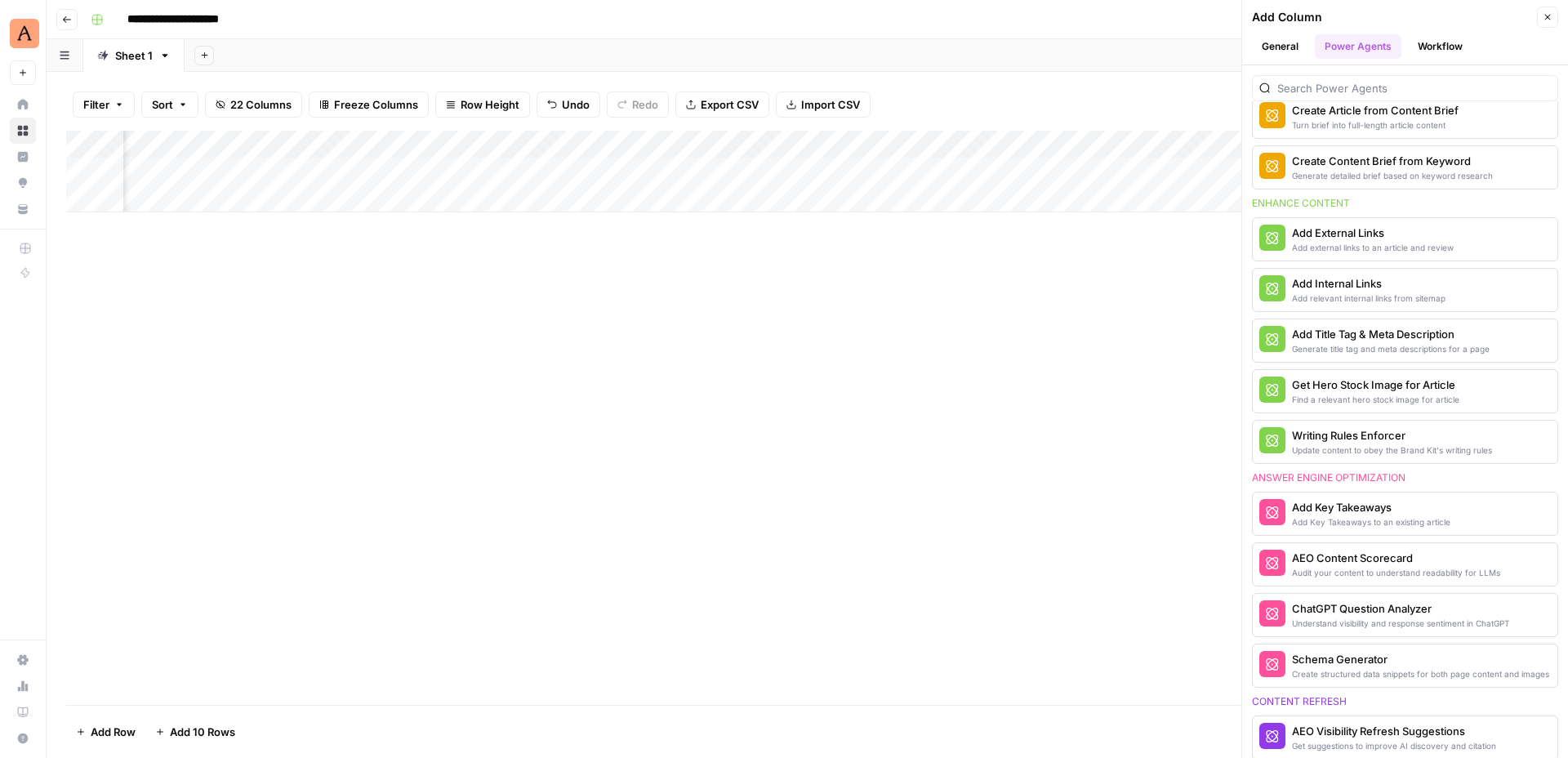
scroll to position [157, 0]
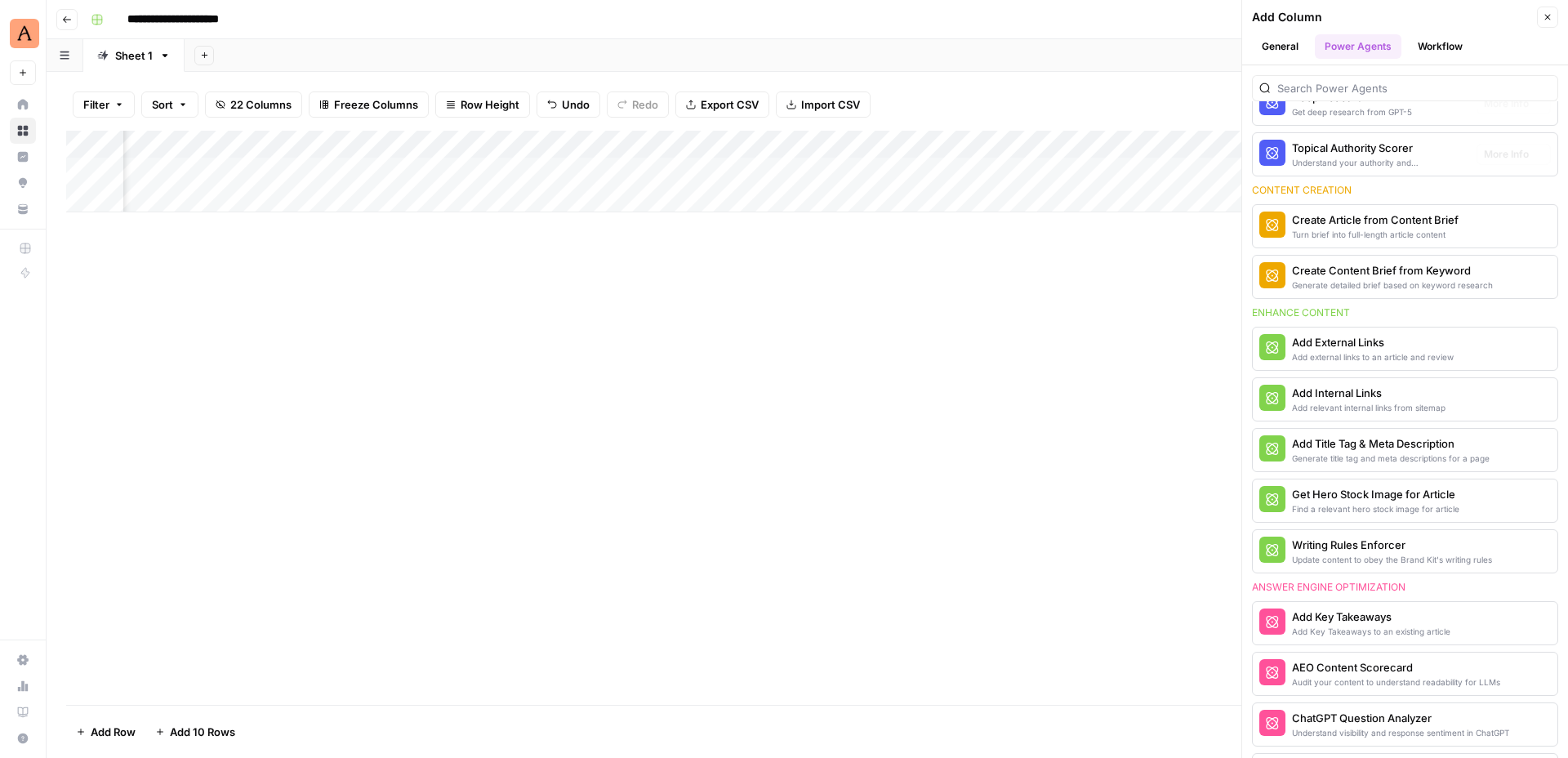
click at [1286, 49] on button "General" at bounding box center [1279, 47] width 56 height 25
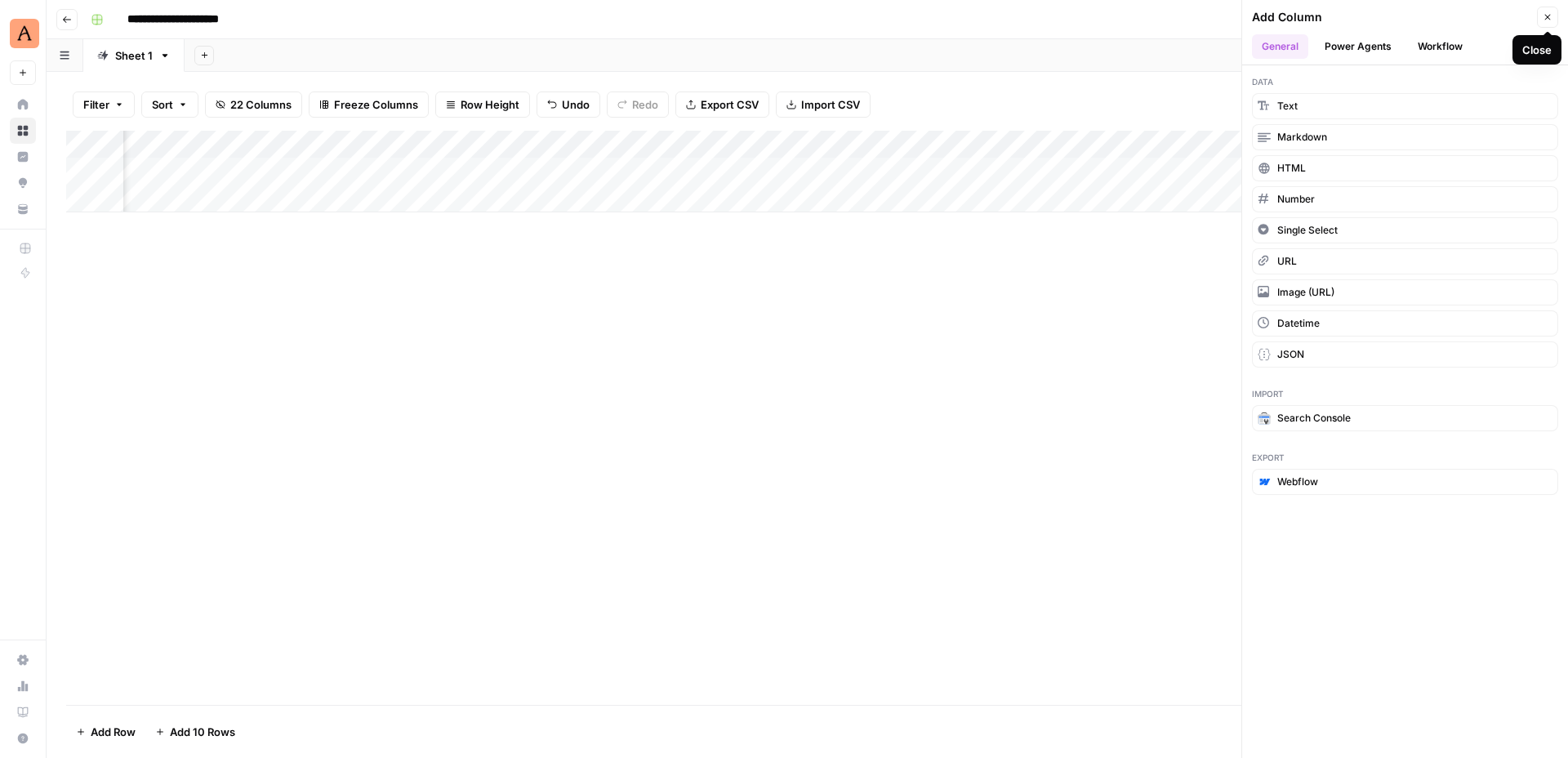
click at [1543, 14] on icon "button" at bounding box center [1547, 17] width 10 height 10
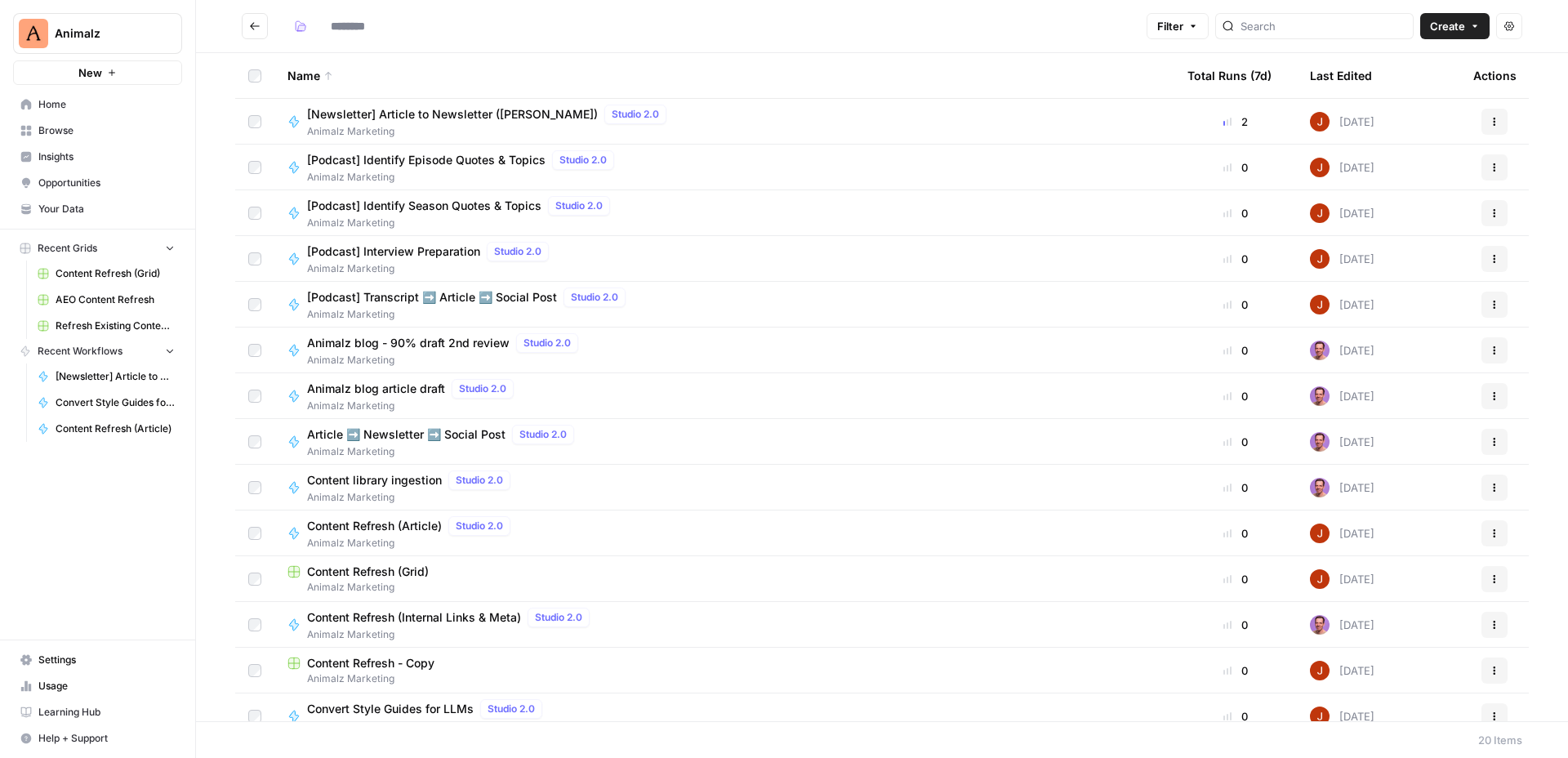
type input "**********"
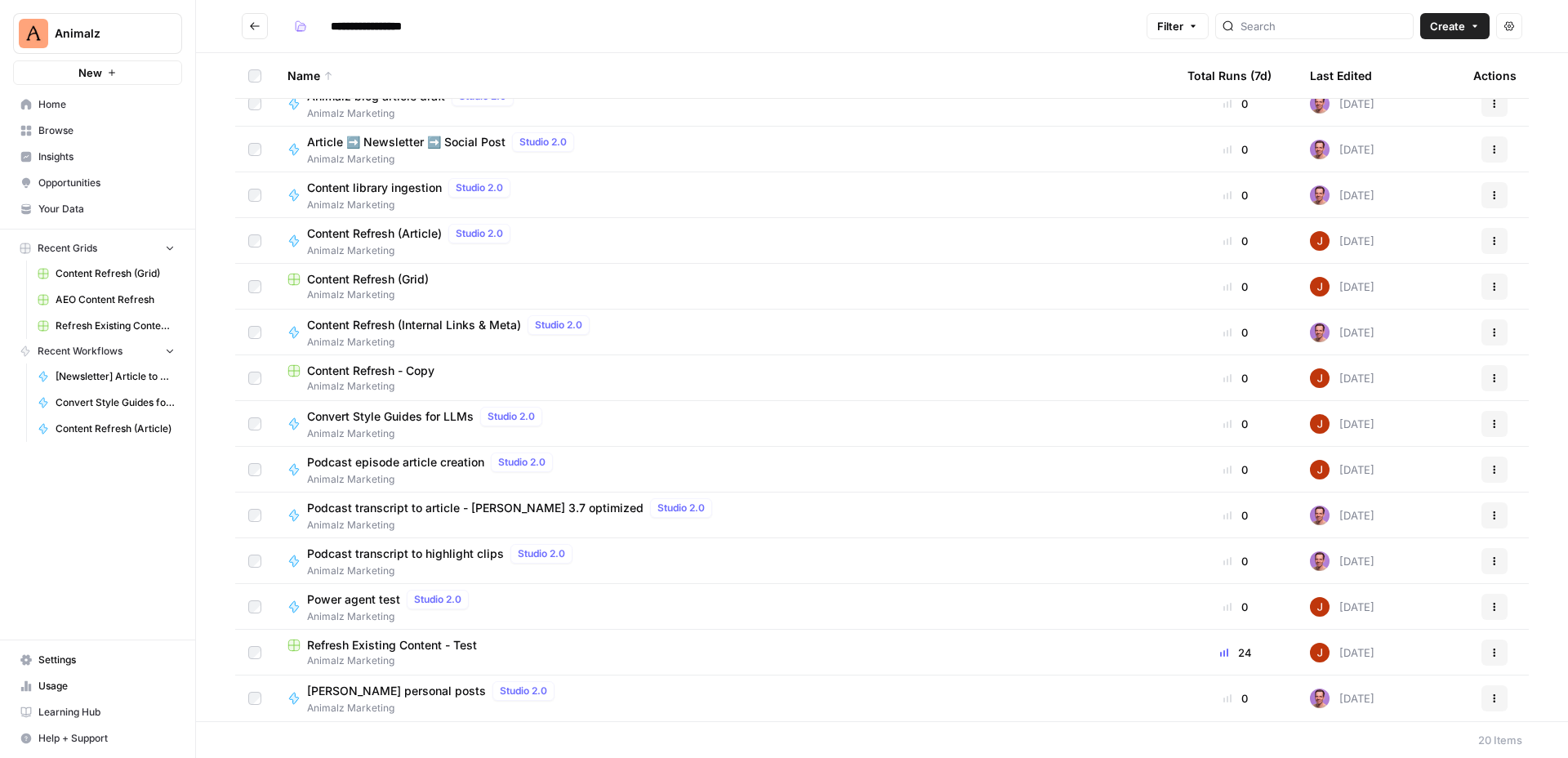
click at [411, 371] on span "Content Refresh - Copy" at bounding box center [371, 370] width 127 height 16
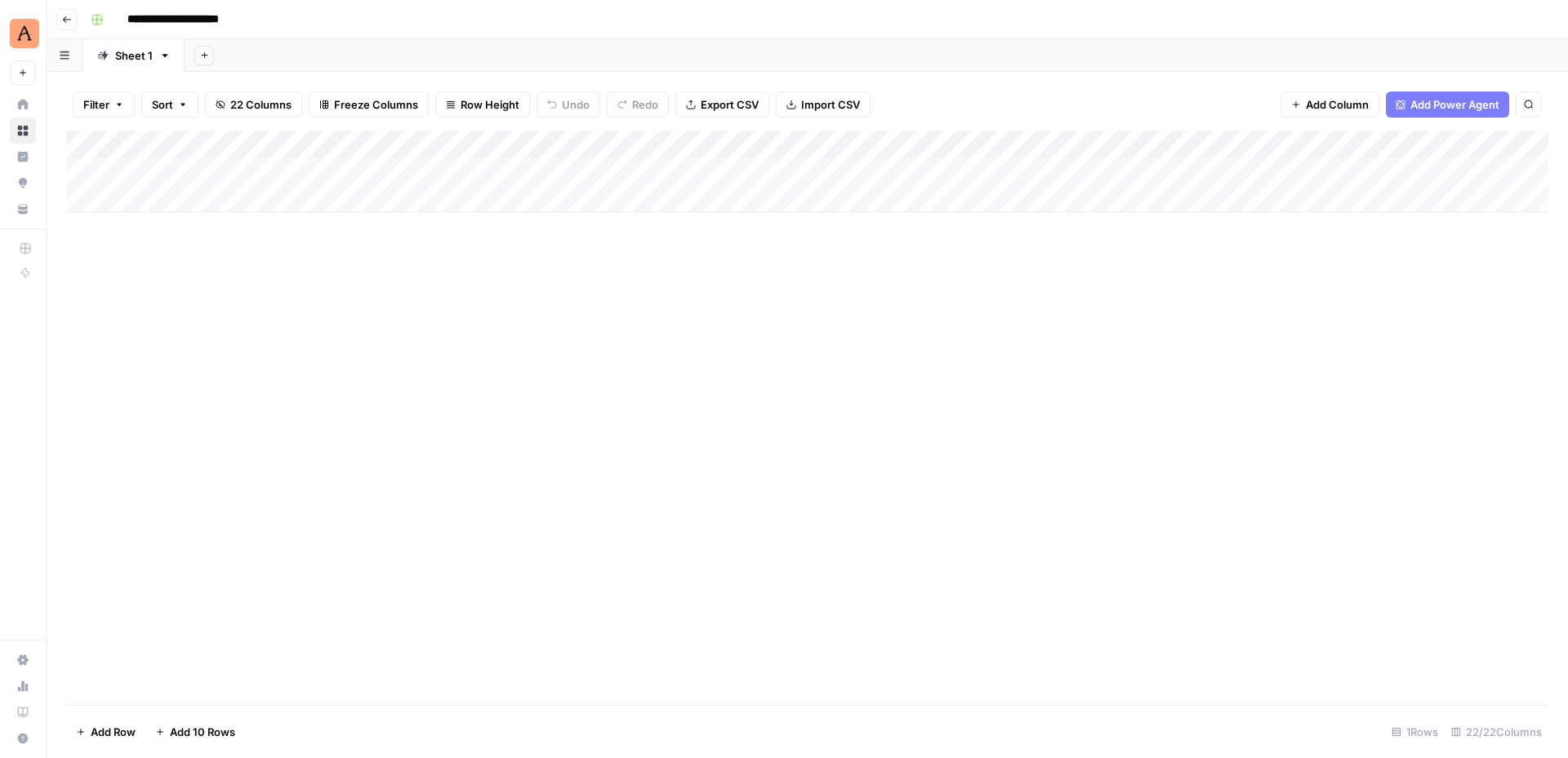
click at [474, 144] on div "Add Column" at bounding box center [807, 171] width 1481 height 82
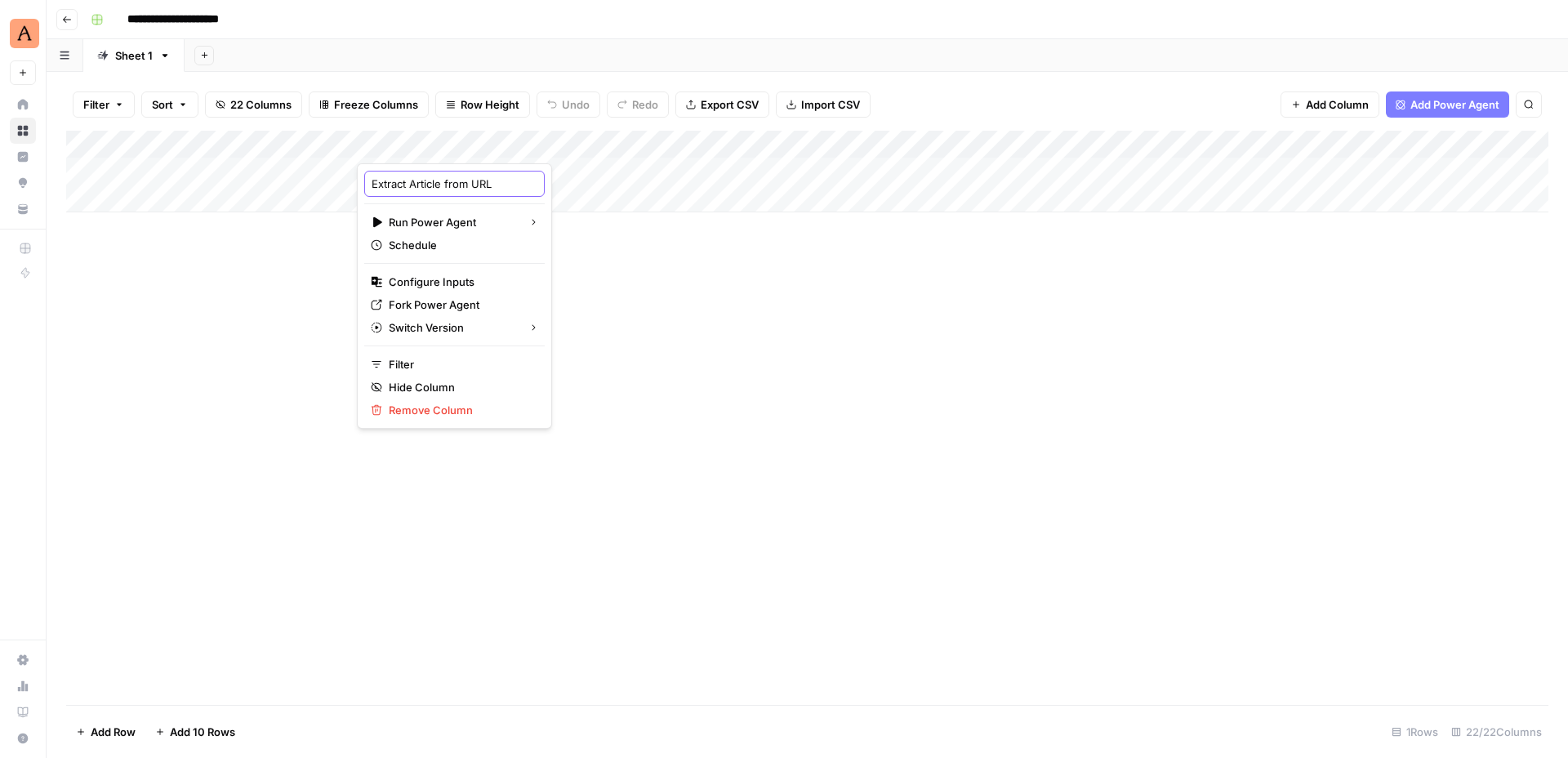
click at [467, 185] on input "Extract Article from URL" at bounding box center [455, 184] width 165 height 16
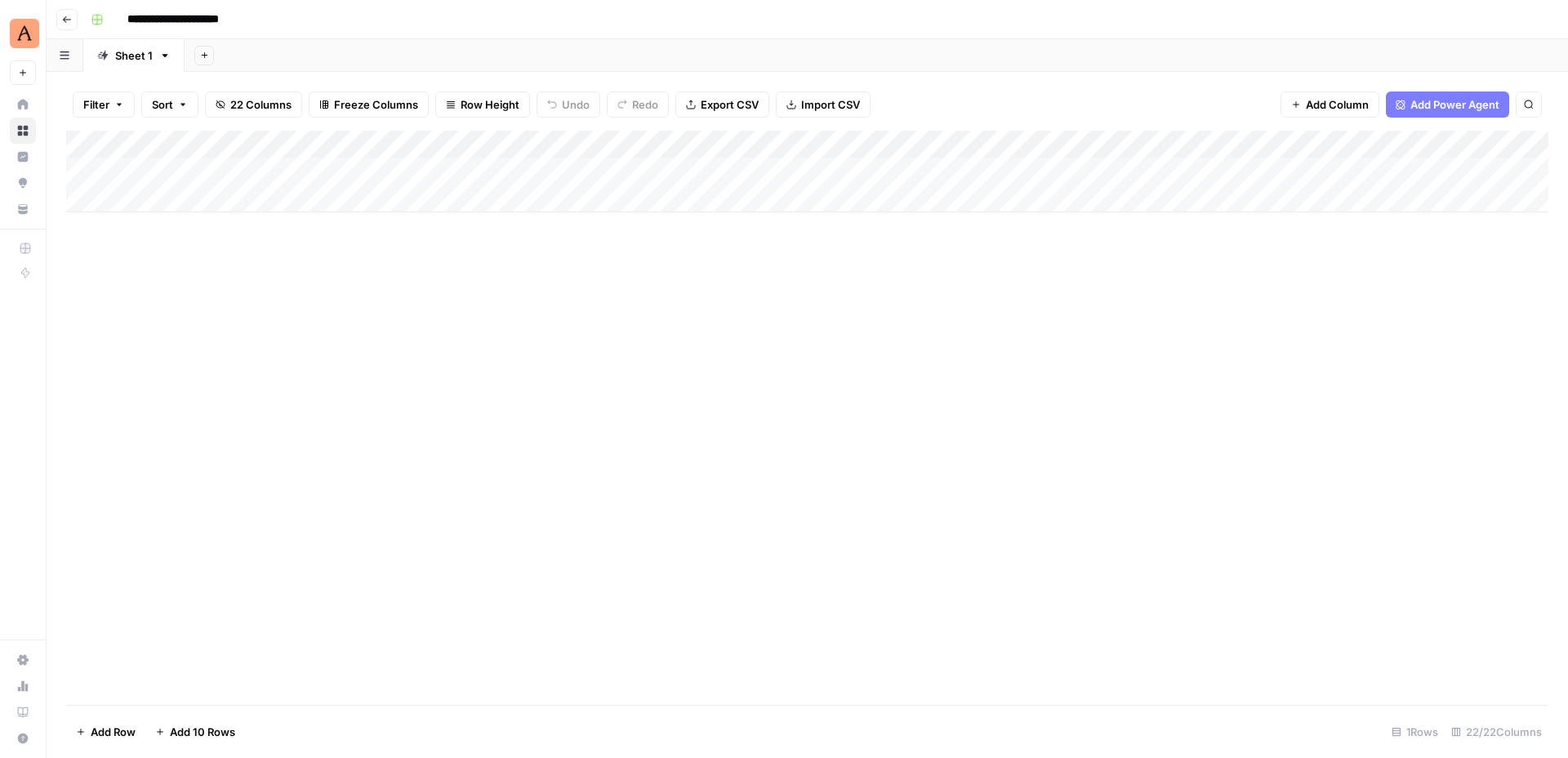
click at [475, 142] on div "Add Column" at bounding box center [807, 171] width 1481 height 82
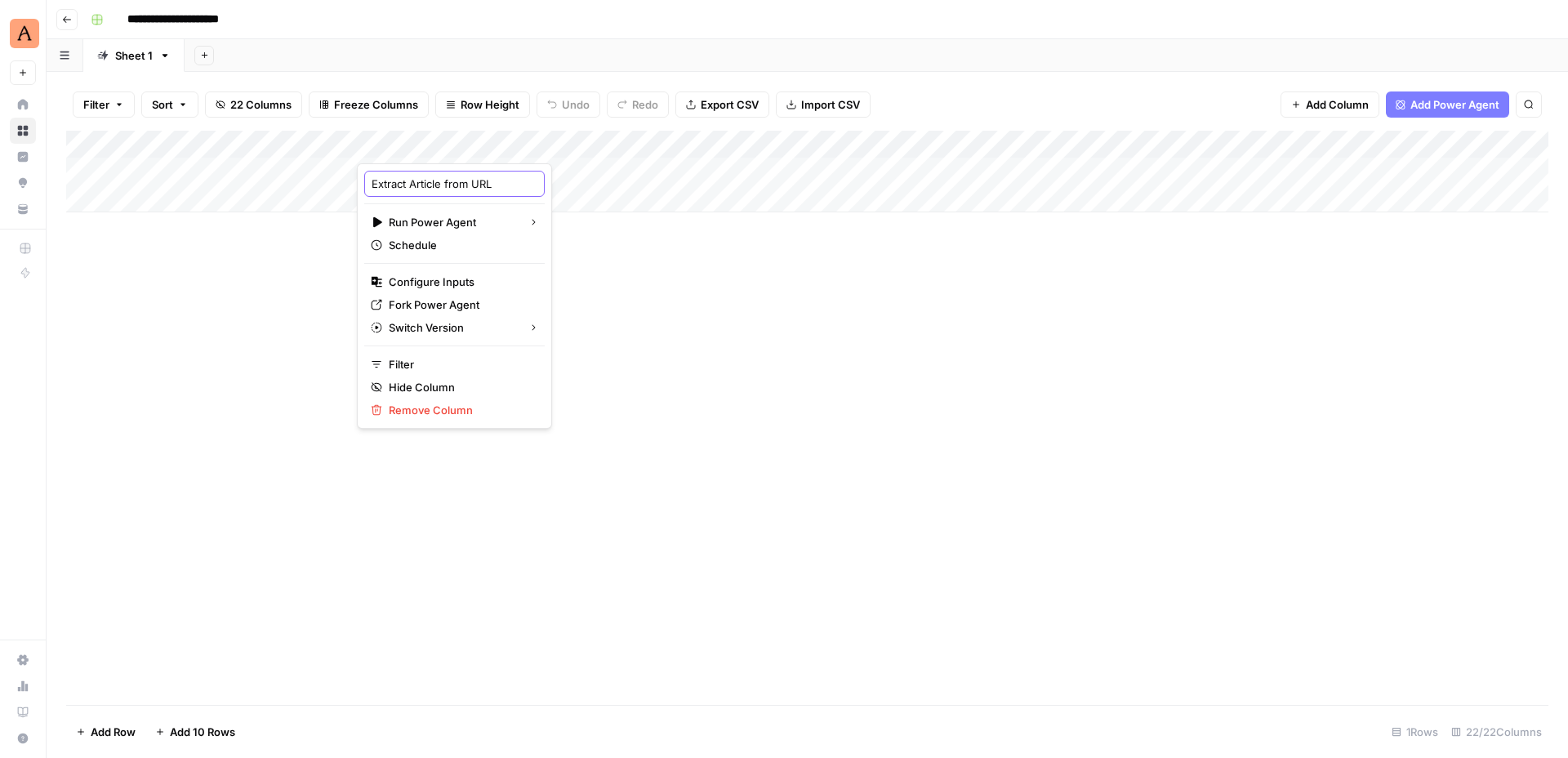
click at [459, 184] on input "Extract Article from URL" at bounding box center [455, 184] width 165 height 16
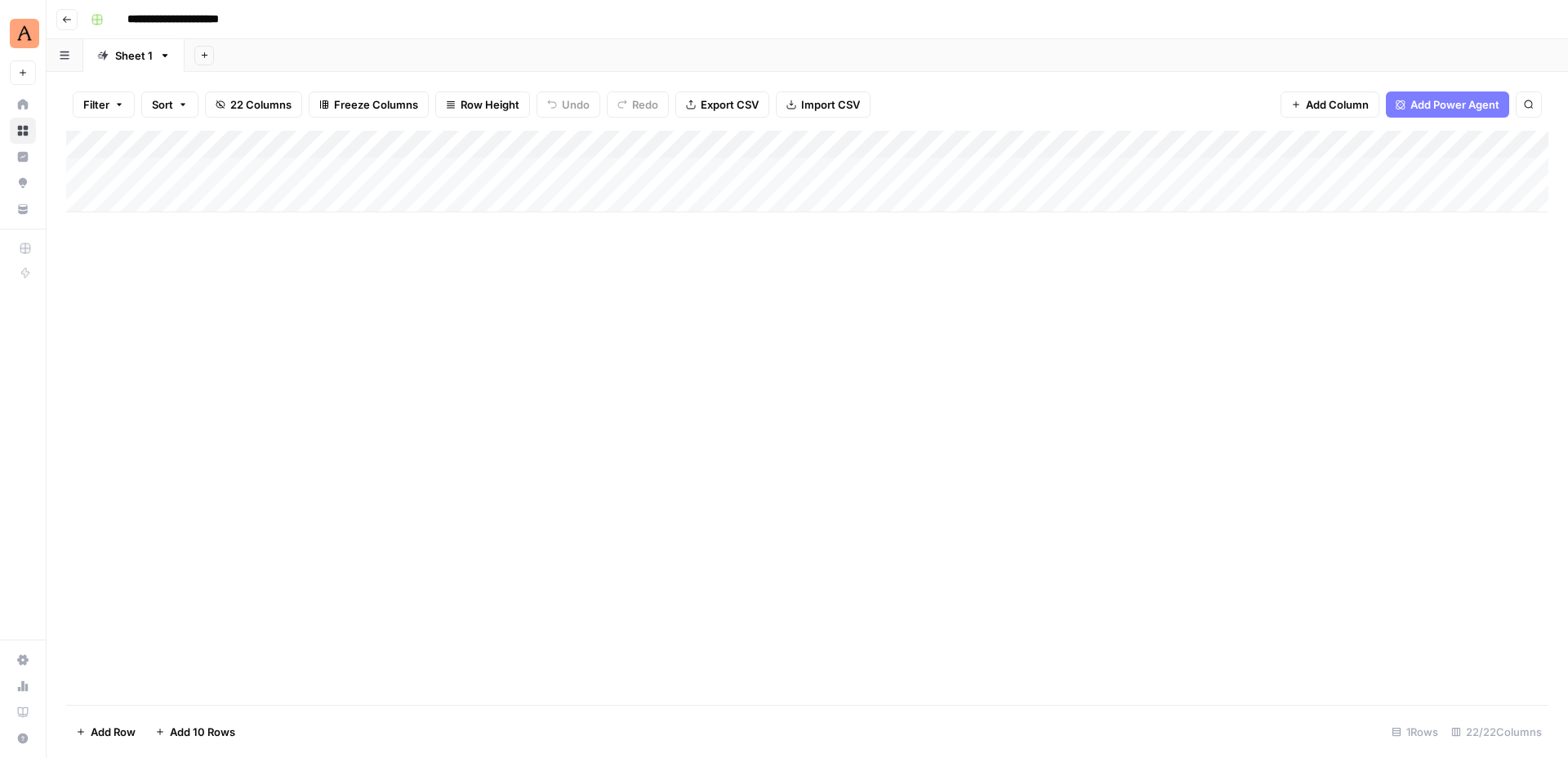
click at [452, 143] on div "Add Column" at bounding box center [807, 171] width 1481 height 82
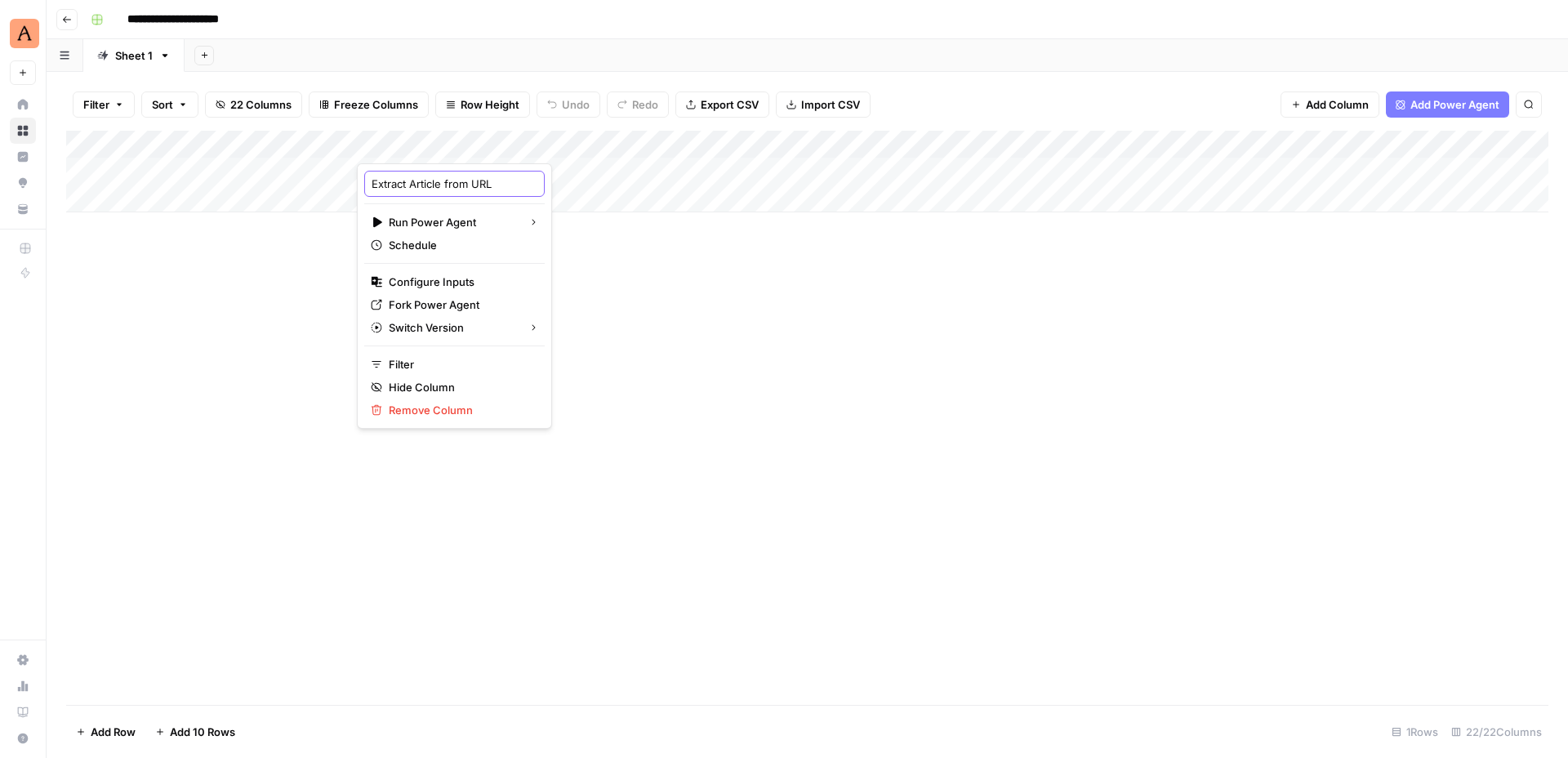
click at [448, 181] on input "Extract Article from URL" at bounding box center [455, 184] width 165 height 16
click at [467, 182] on input "Extract Article from URL" at bounding box center [455, 184] width 165 height 16
drag, startPoint x: 494, startPoint y: 183, endPoint x: 367, endPoint y: 177, distance: 127.1
click at [367, 177] on div "Extract Article from URL" at bounding box center [455, 183] width 181 height 26
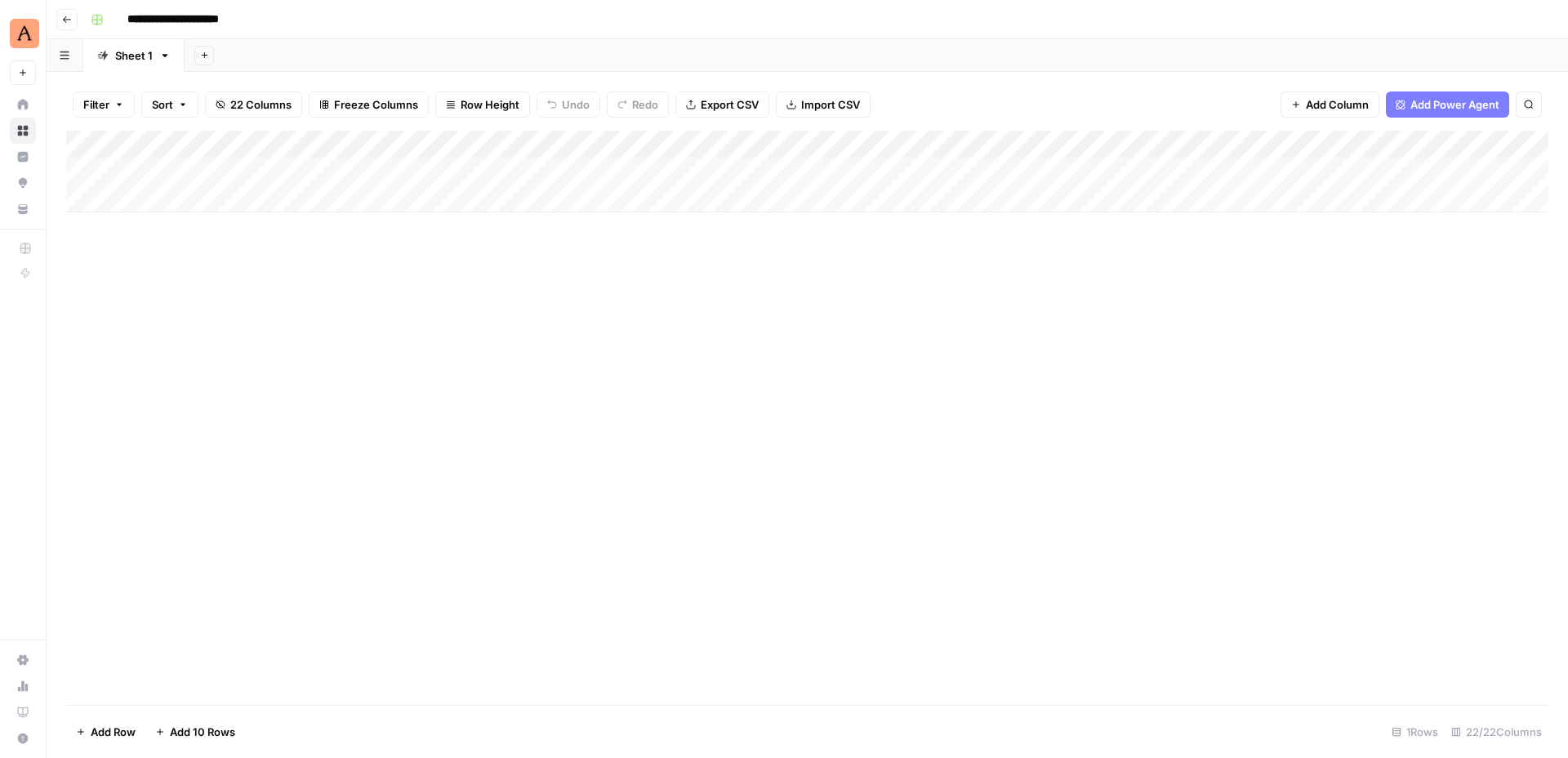
click at [644, 142] on div "Add Column" at bounding box center [807, 171] width 1481 height 82
click at [585, 186] on input "Article Title" at bounding box center [614, 184] width 165 height 16
click at [794, 144] on div "Add Column" at bounding box center [807, 171] width 1481 height 82
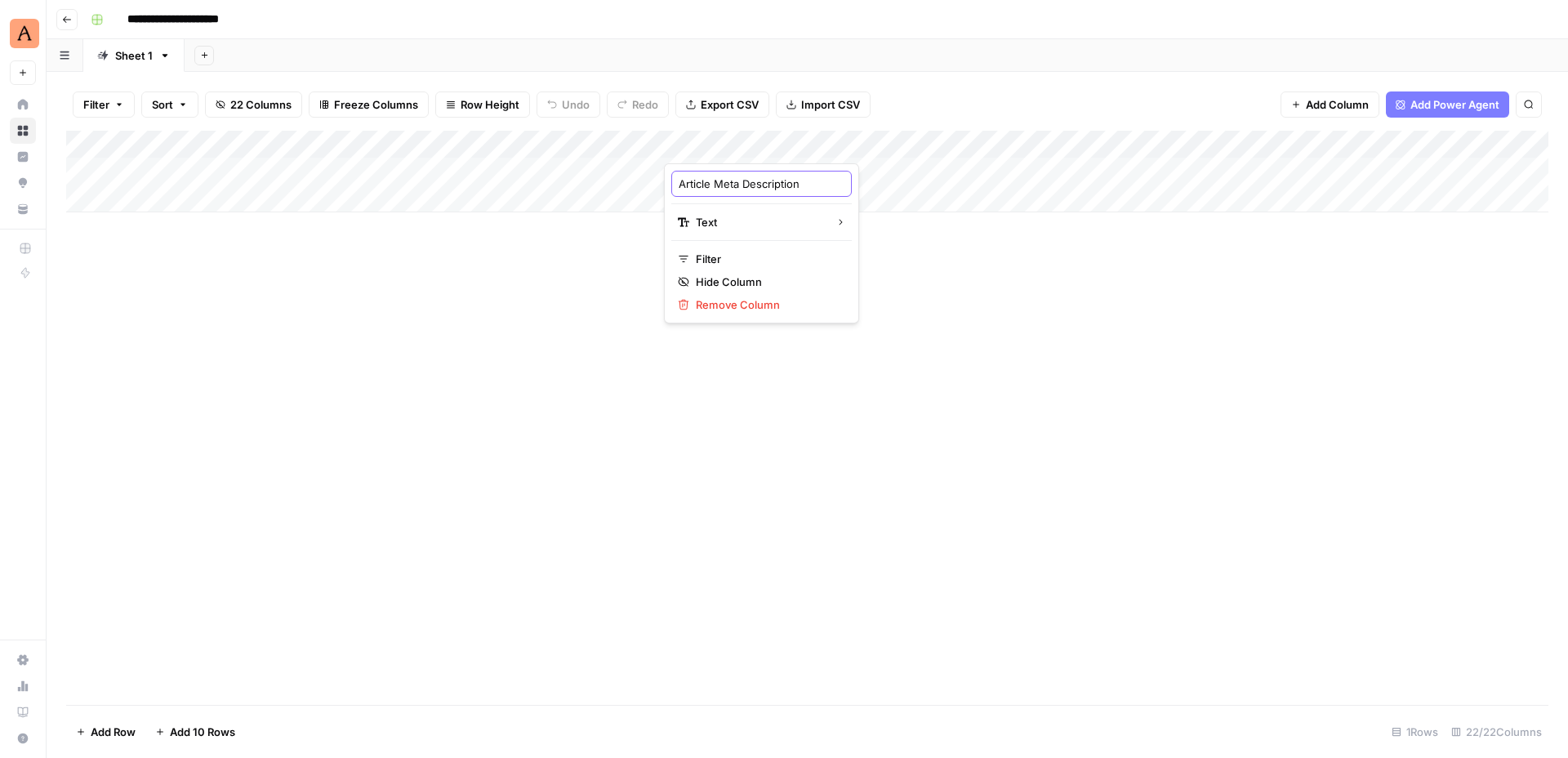
click at [745, 188] on input "Article Meta Description" at bounding box center [762, 184] width 165 height 16
click at [793, 143] on div "Add Column" at bounding box center [807, 171] width 1481 height 82
click at [726, 186] on input "Article Meta Description" at bounding box center [762, 184] width 165 height 16
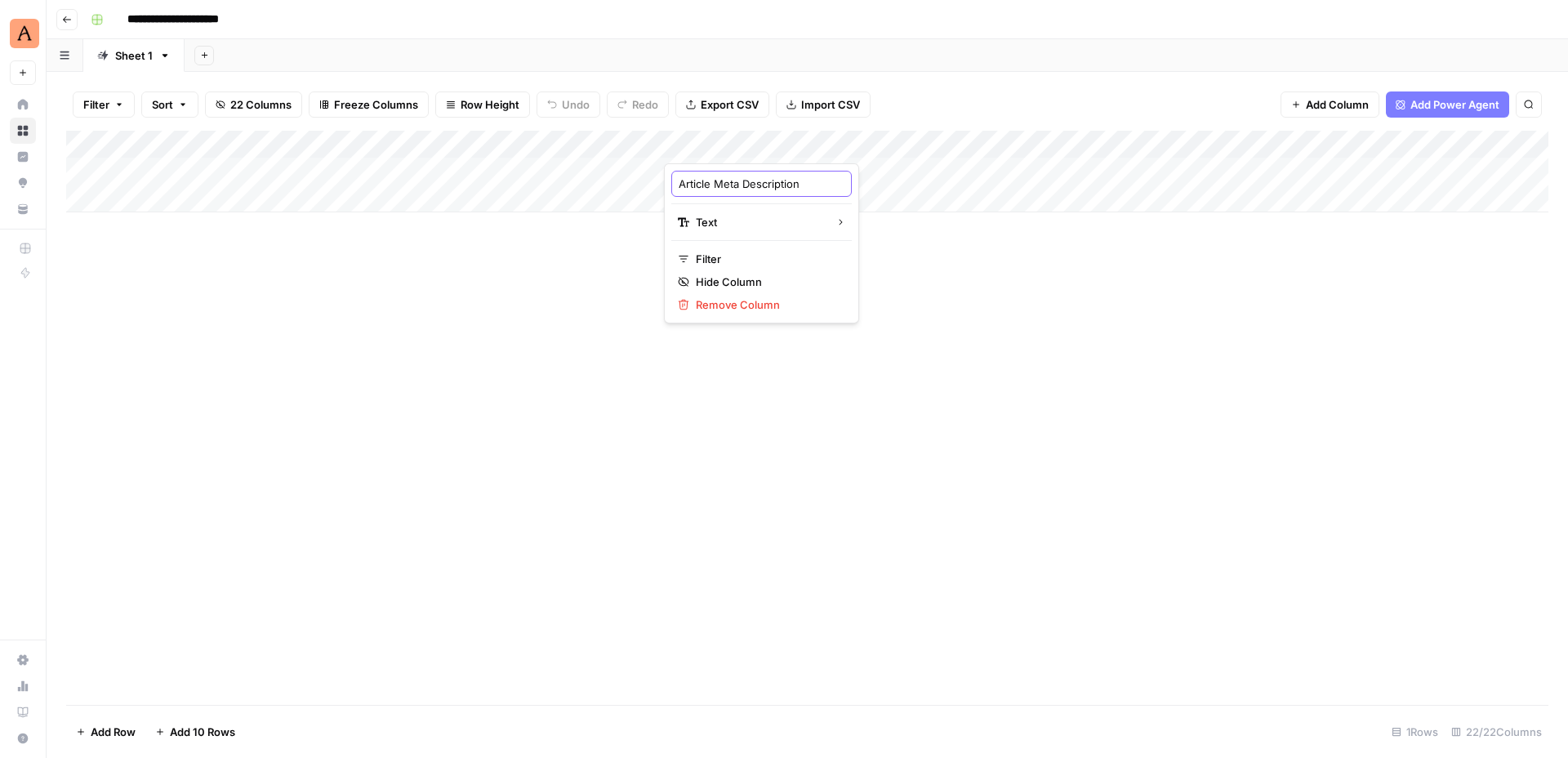
click at [726, 186] on input "Article Meta Description" at bounding box center [762, 184] width 165 height 16
click at [944, 144] on div "Add Column" at bounding box center [807, 171] width 1481 height 82
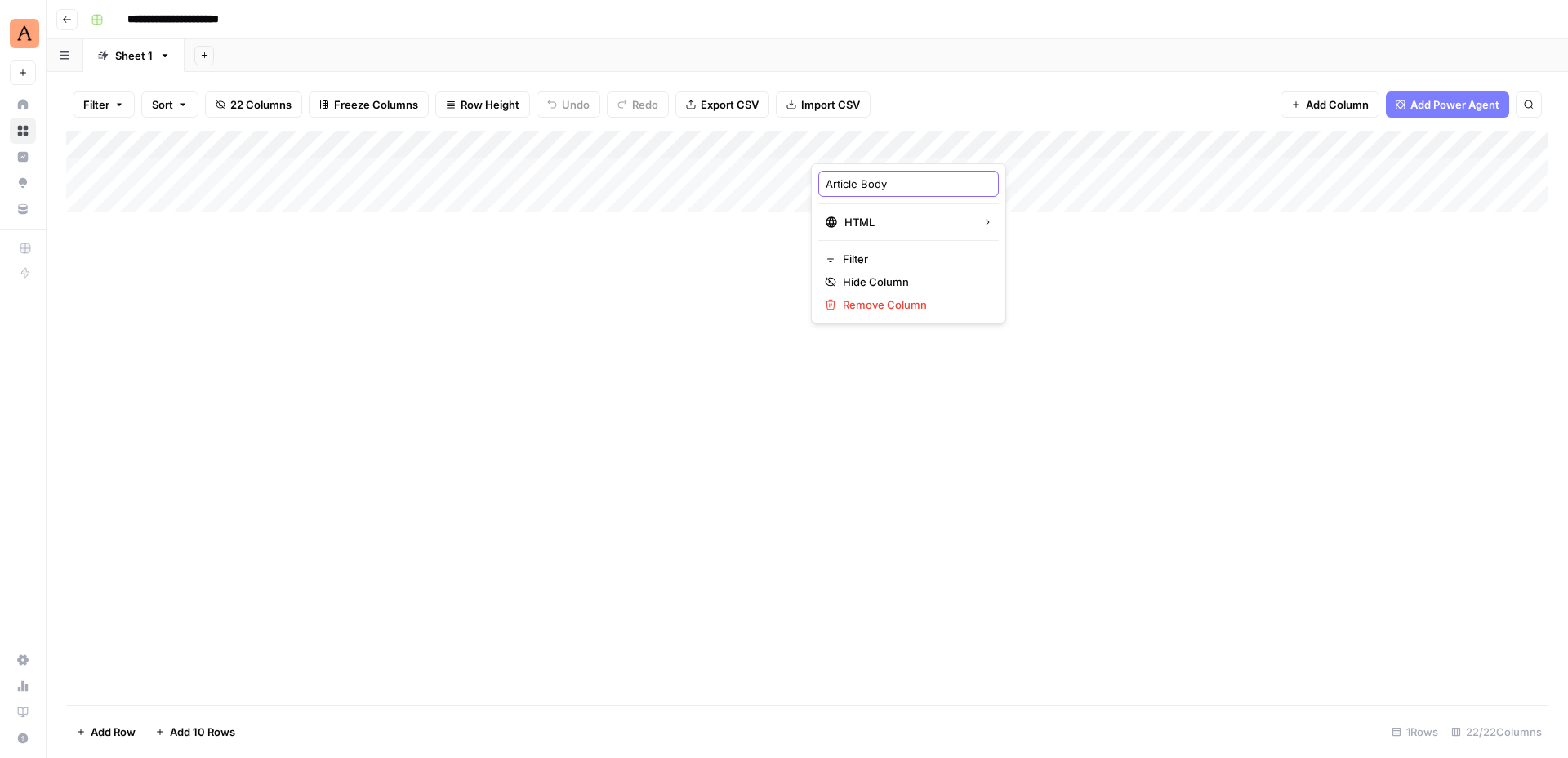
click at [900, 185] on input "Article Body" at bounding box center [908, 184] width 165 height 16
drag, startPoint x: 907, startPoint y: 185, endPoint x: 826, endPoint y: 177, distance: 81.4
click at [826, 177] on input "Article Body" at bounding box center [908, 184] width 165 height 16
click at [1068, 142] on div "Add Column" at bounding box center [807, 171] width 1481 height 82
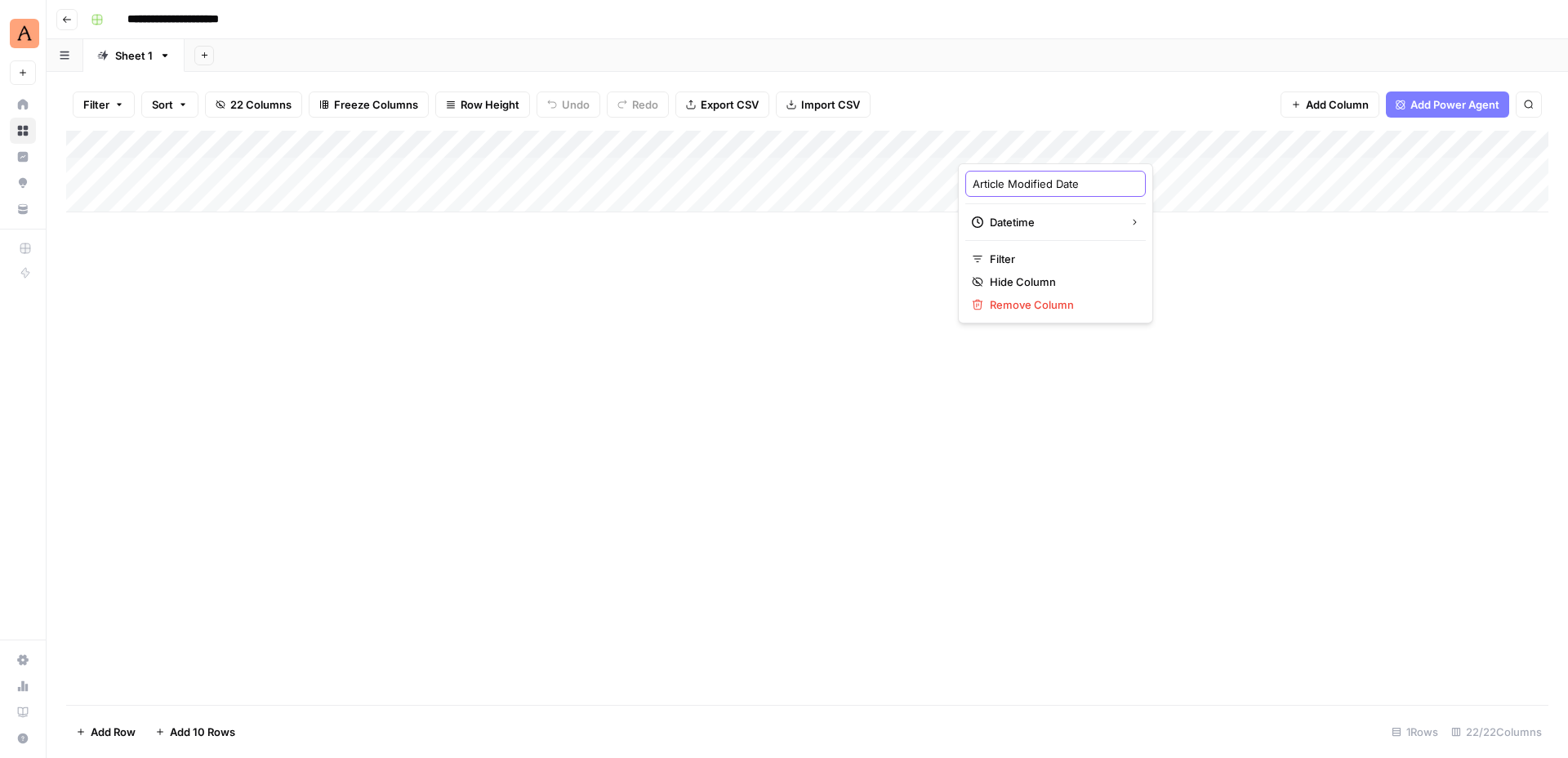
click at [1016, 179] on input "Article Modified Date" at bounding box center [1055, 184] width 165 height 16
click at [1208, 143] on div "Add Column" at bounding box center [807, 171] width 1481 height 82
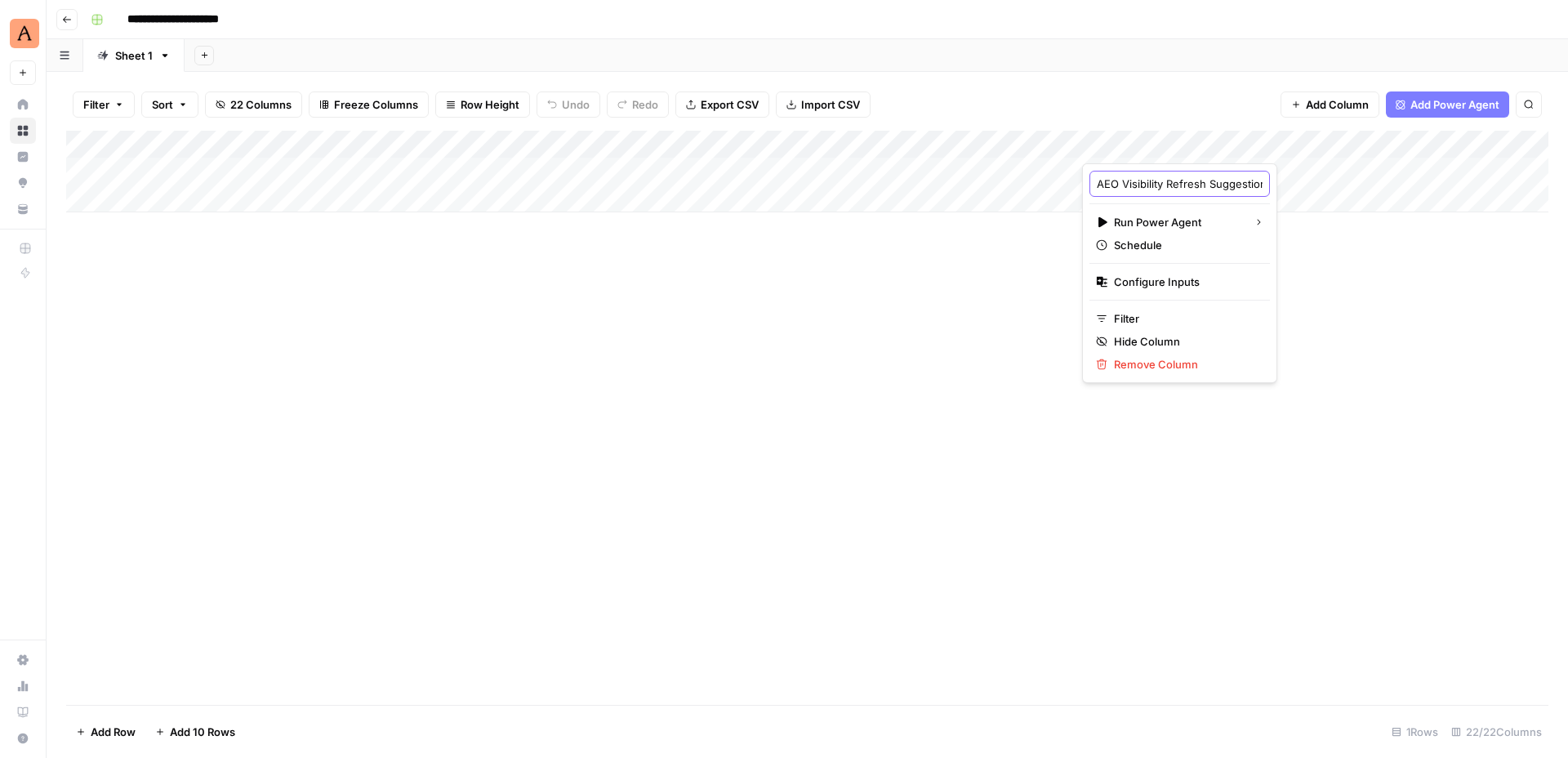
click at [1163, 184] on input "AEO Visibility Refresh Suggestions" at bounding box center [1179, 184] width 165 height 16
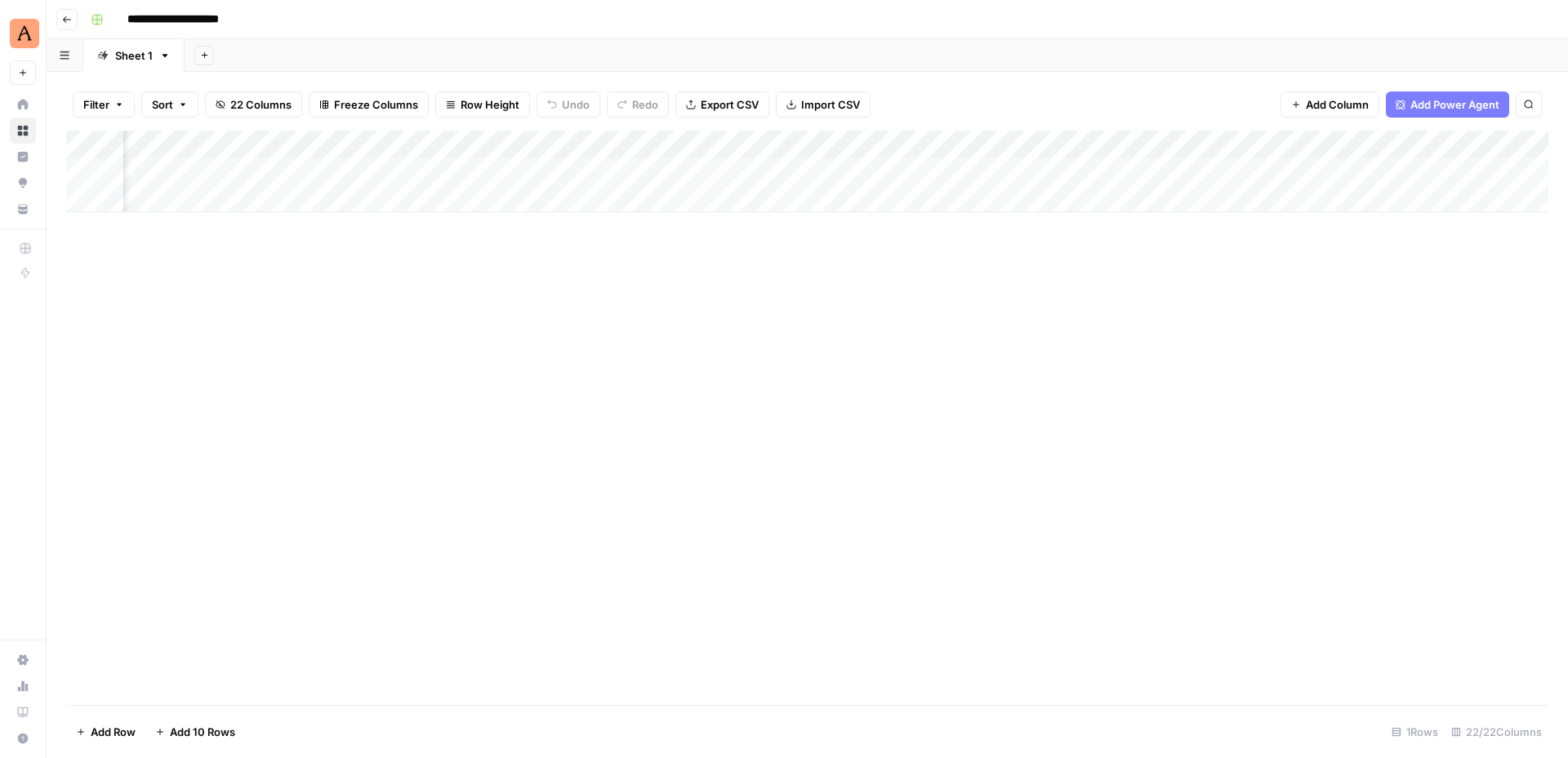
scroll to position [0, 383]
click at [994, 144] on div "Add Column" at bounding box center [807, 171] width 1481 height 82
click at [958, 176] on input "AEO Visibility Brief" at bounding box center [955, 184] width 165 height 16
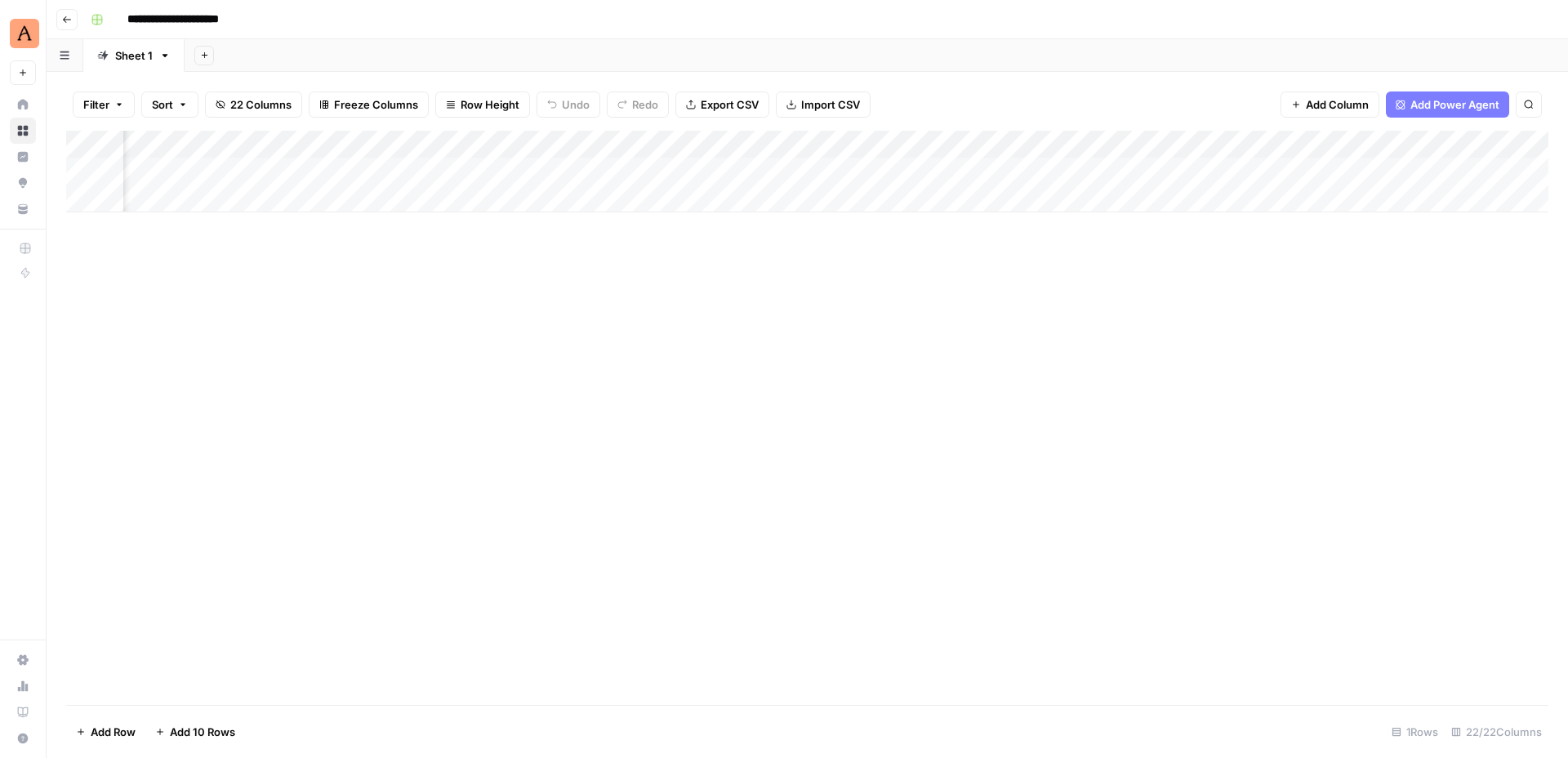
click at [987, 146] on div "Add Column" at bounding box center [807, 171] width 1481 height 82
click at [934, 183] on input "AEO Visibility Brief" at bounding box center [955, 184] width 165 height 16
click at [1115, 141] on div "Add Column" at bounding box center [807, 171] width 1481 height 82
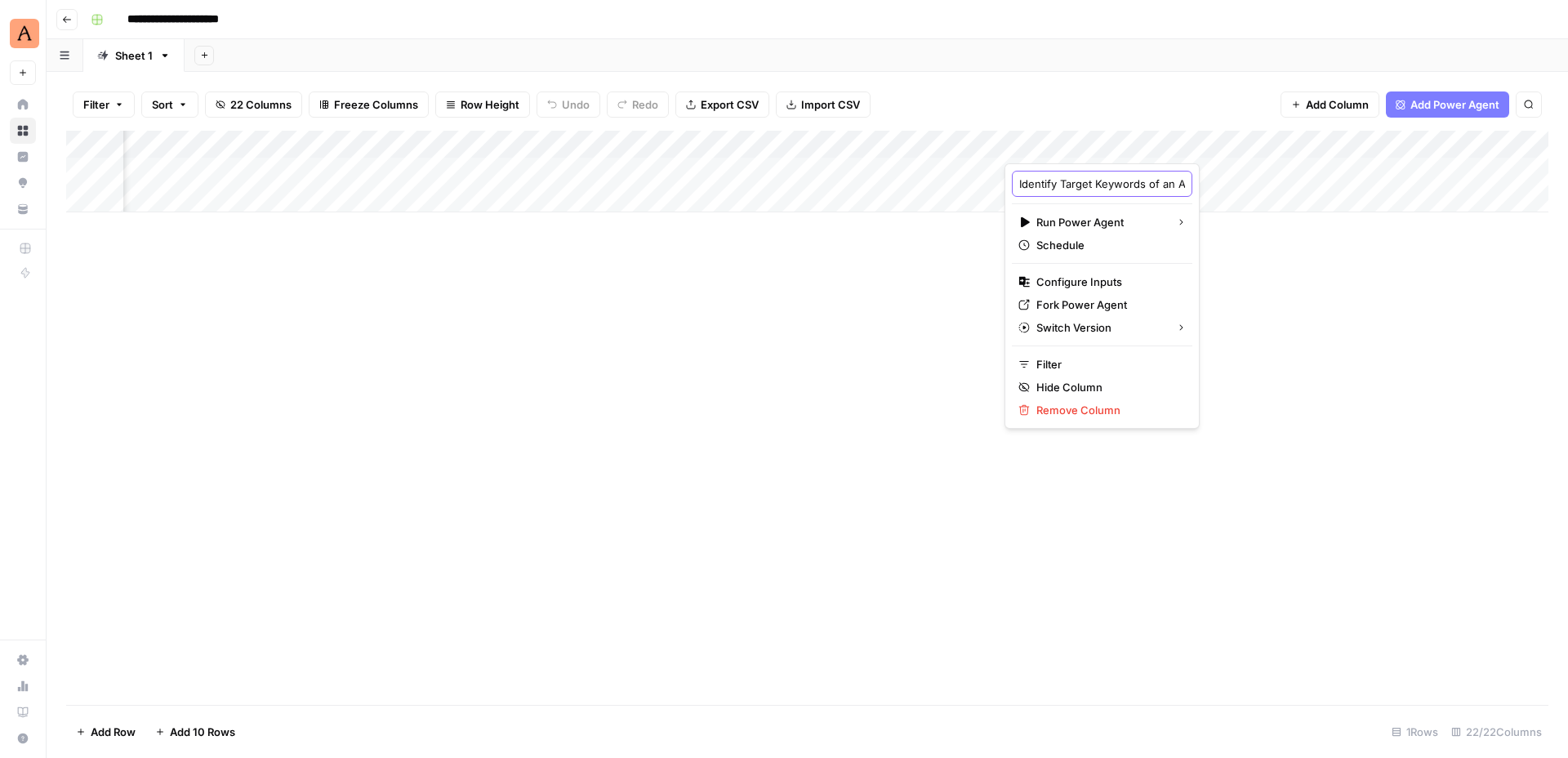
click at [1093, 185] on input "Identify Target Keywords of an Article" at bounding box center [1102, 184] width 165 height 16
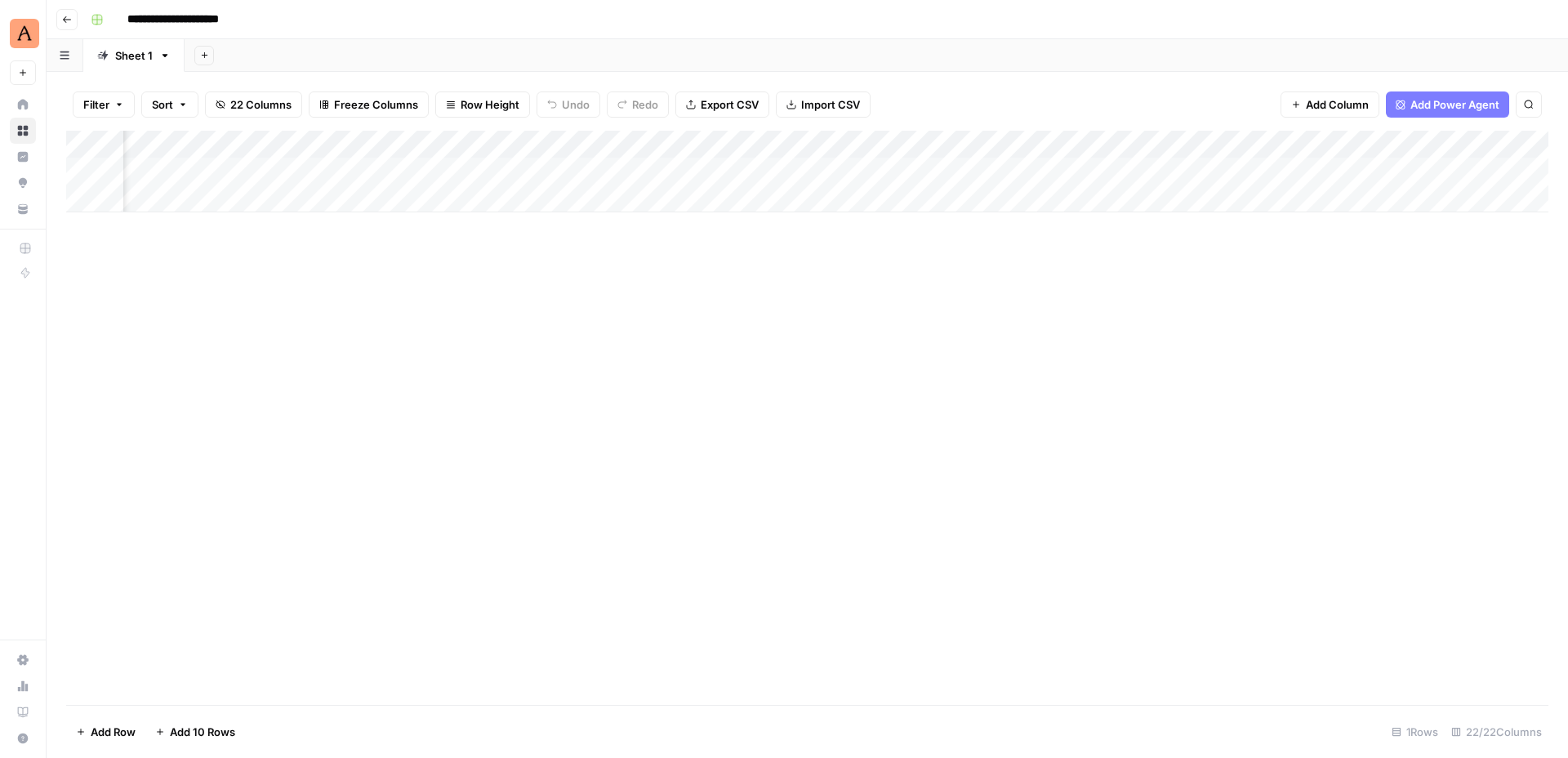
click at [1117, 139] on div "Add Column" at bounding box center [807, 171] width 1481 height 82
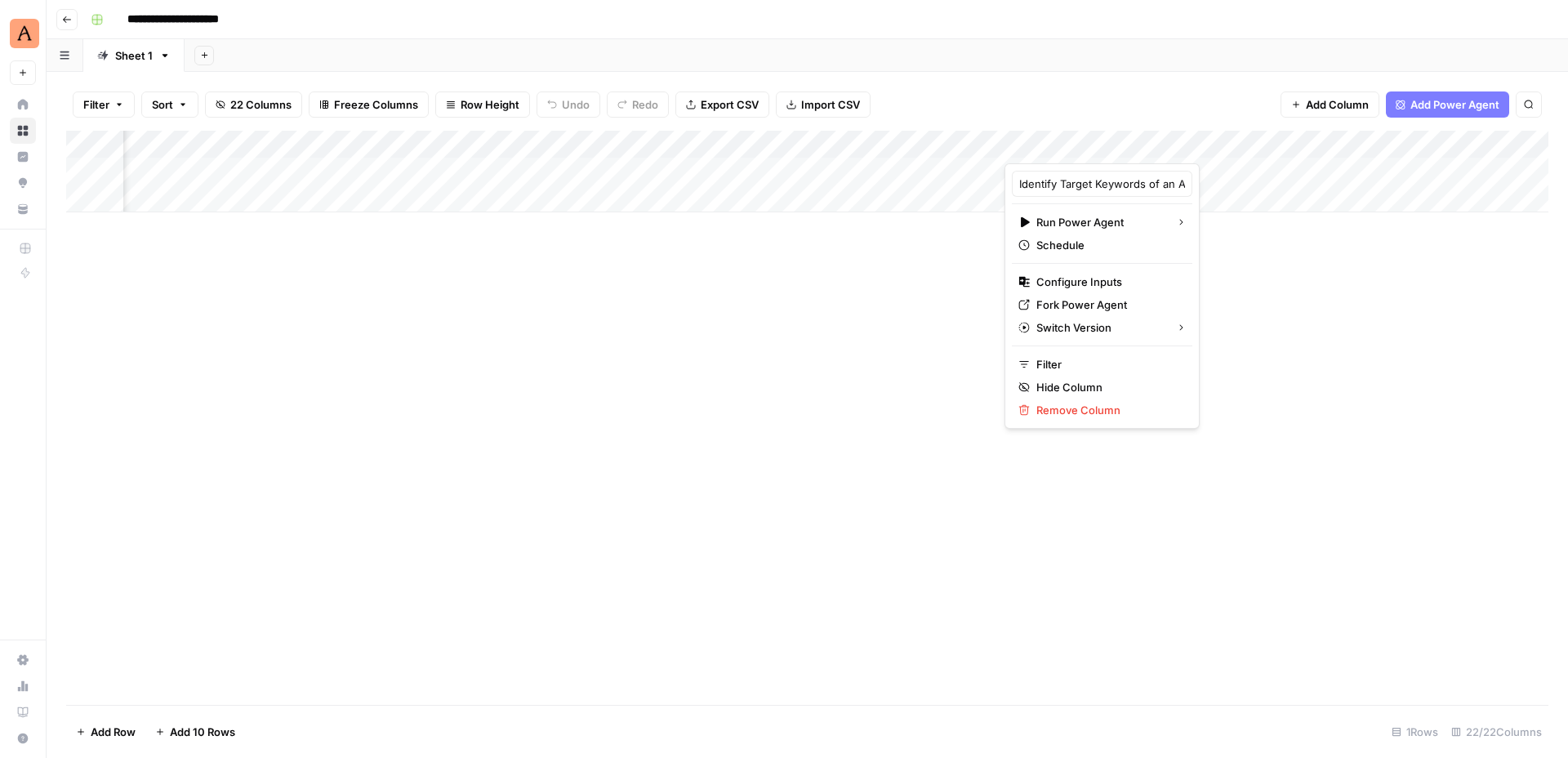
click at [1068, 109] on div "Filter Sort 22 Columns Freeze Columns Row Height Undo Redo Export CSV Import CS…" at bounding box center [807, 104] width 1481 height 52
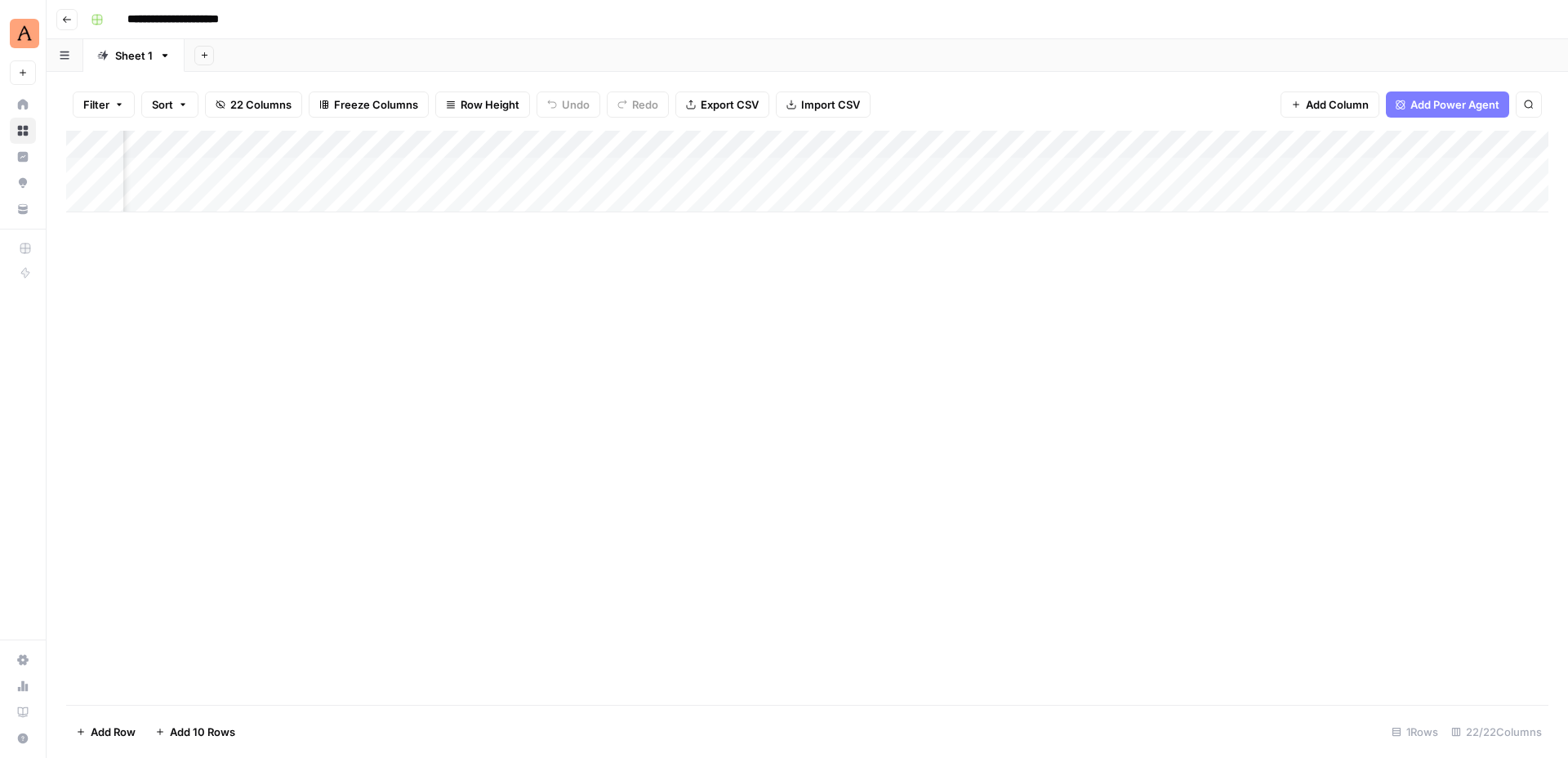
scroll to position [0, 829]
click at [835, 147] on div "Add Column" at bounding box center [807, 171] width 1481 height 82
click at [794, 185] on input "Primary Keyword" at bounding box center [801, 184] width 165 height 16
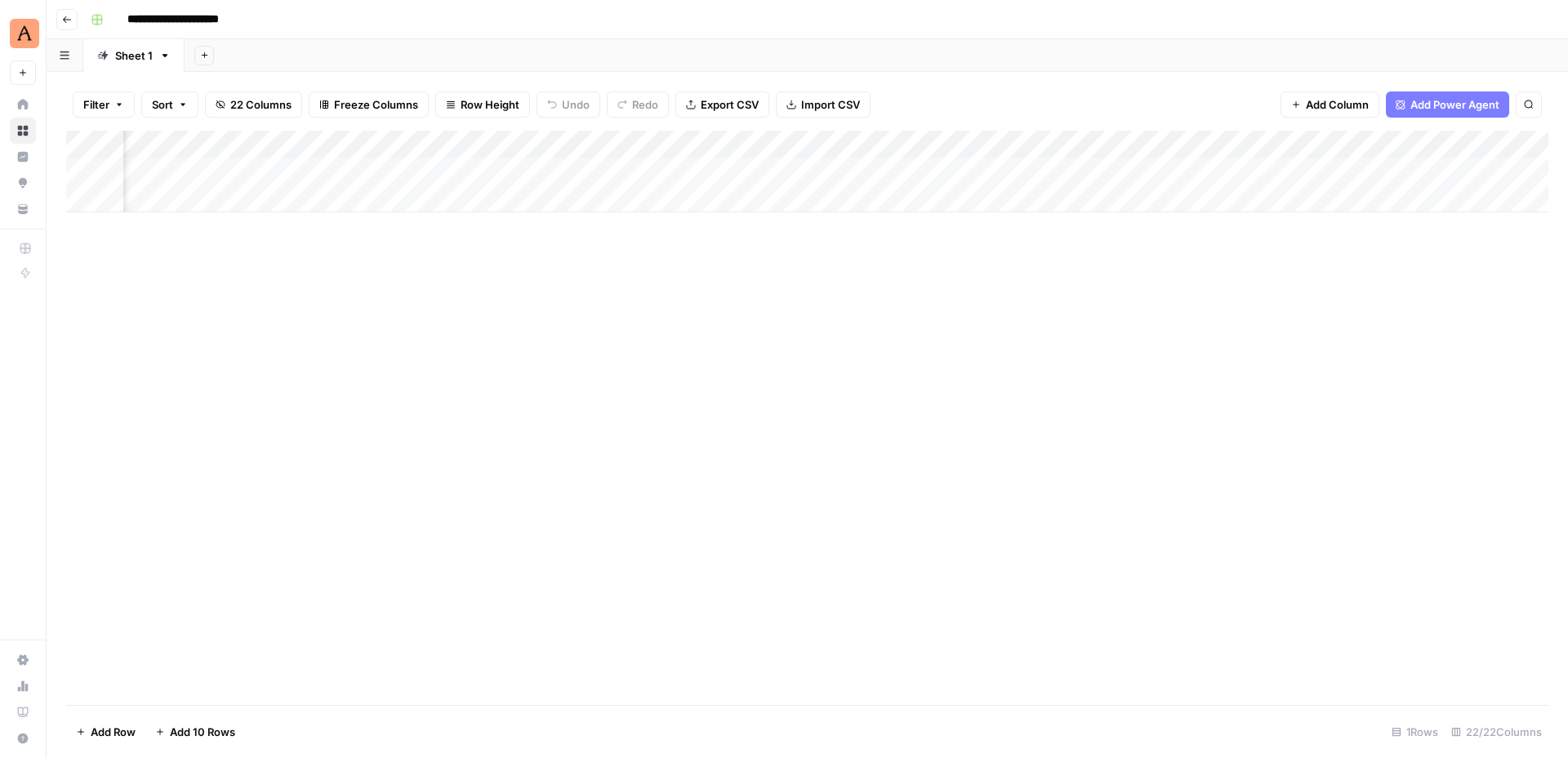
click at [982, 142] on div "Add Column" at bounding box center [807, 171] width 1481 height 82
click at [943, 190] on input "Secondary Keywords" at bounding box center [947, 184] width 165 height 16
click at [1238, 146] on div "Add Column" at bounding box center [807, 171] width 1481 height 82
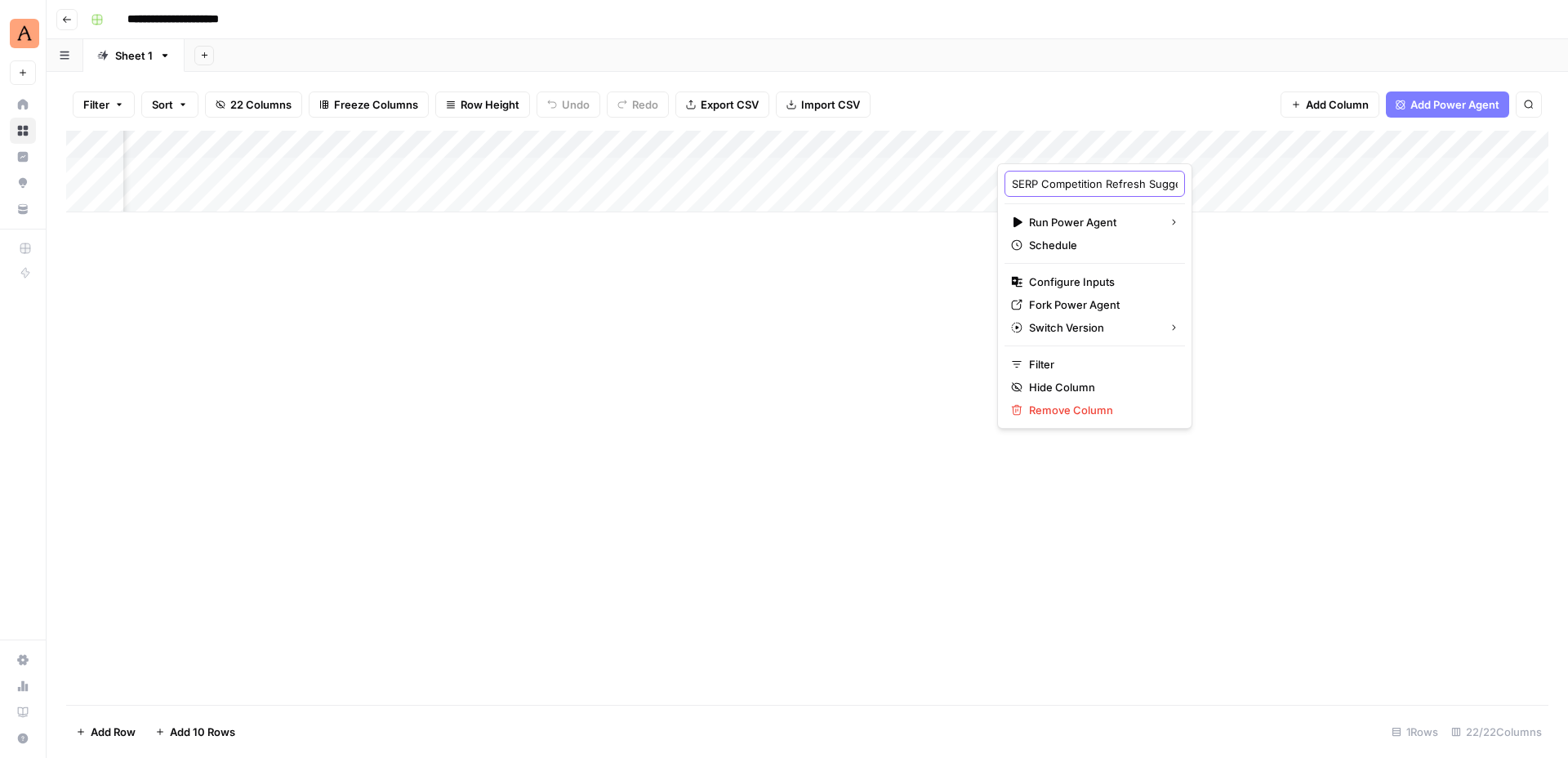
click at [1118, 178] on input "SERP Competition Refresh Suggestions" at bounding box center [1094, 184] width 165 height 16
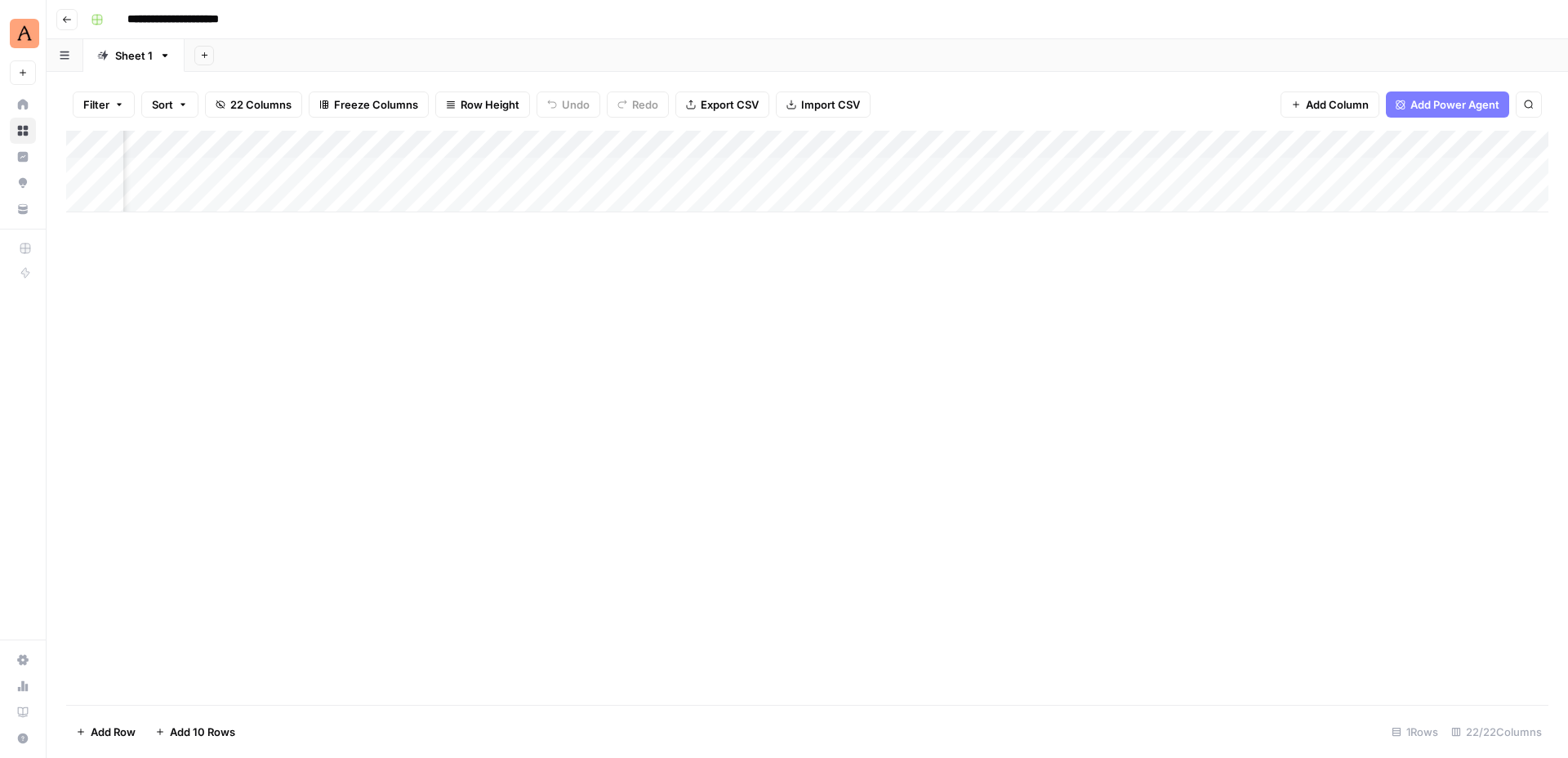
click at [985, 146] on div "Add Column" at bounding box center [807, 171] width 1481 height 82
click at [897, 182] on input "Secondary Keywords" at bounding box center [947, 184] width 165 height 16
click at [1123, 145] on div "Add Column" at bounding box center [807, 171] width 1481 height 82
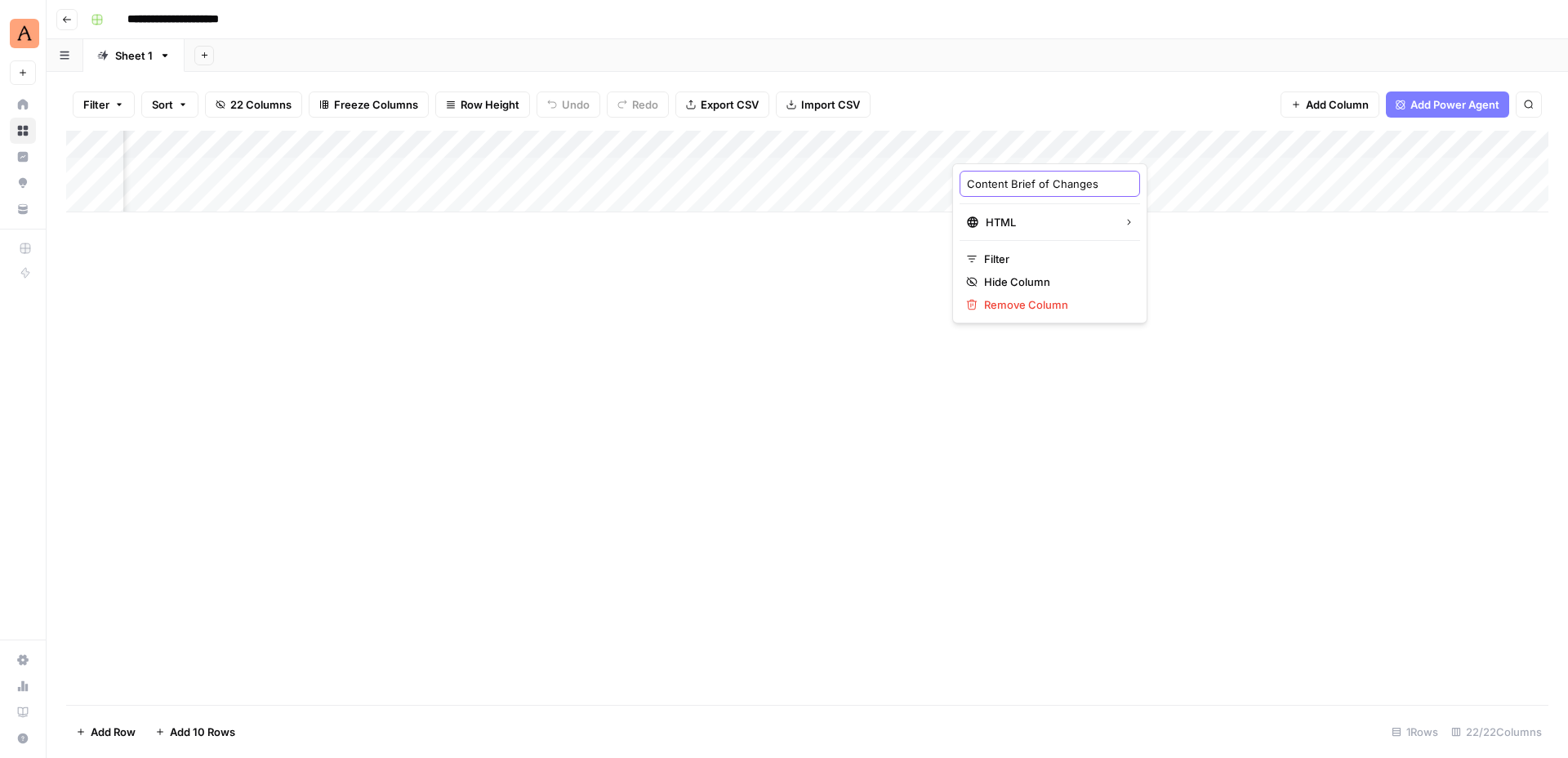
click at [1052, 185] on input "Content Brief of Changes" at bounding box center [1050, 184] width 165 height 16
click at [903, 146] on div "Add Column" at bounding box center [807, 171] width 1481 height 82
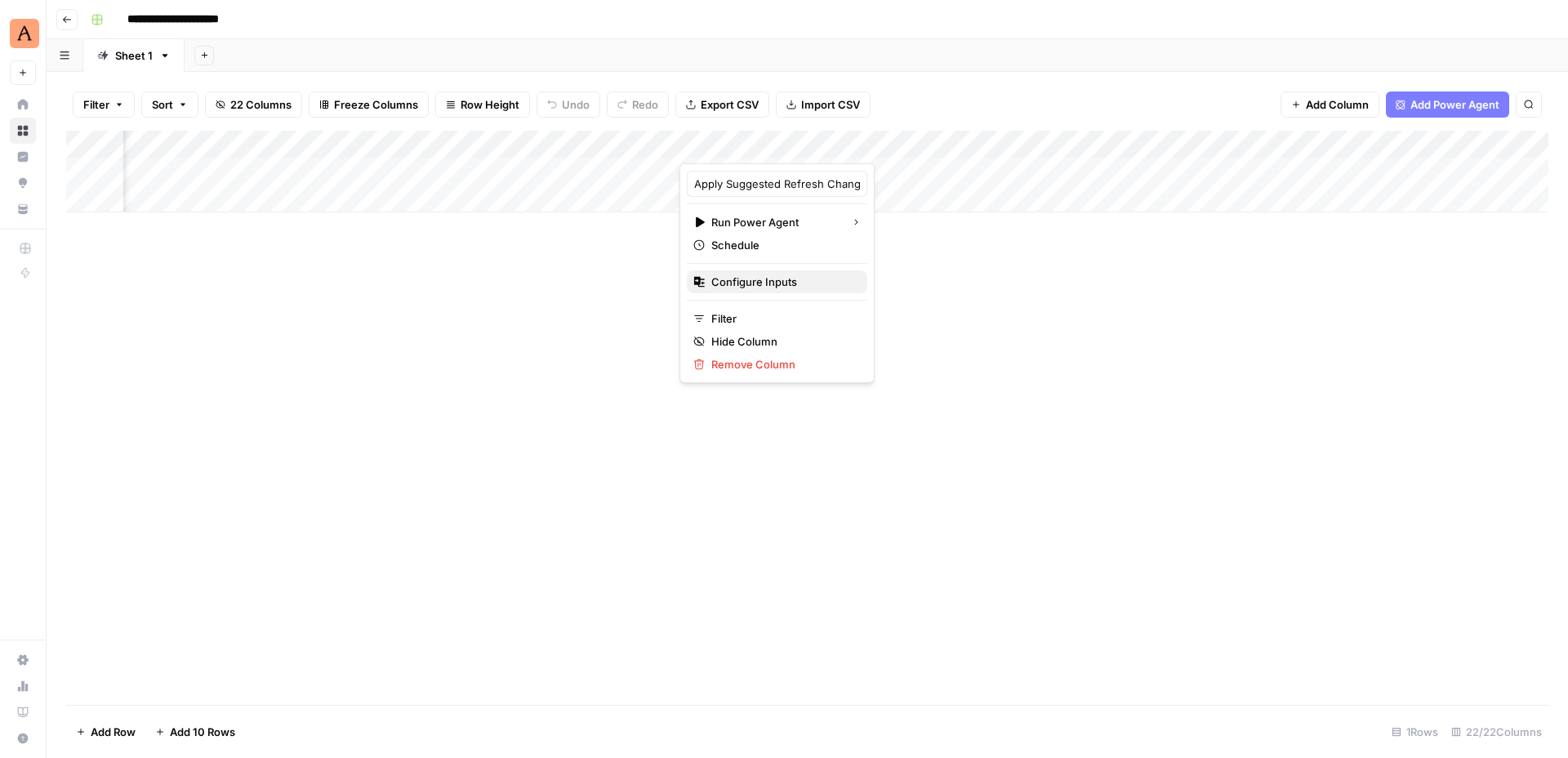
click at [789, 279] on span "Configure Inputs" at bounding box center [783, 282] width 143 height 16
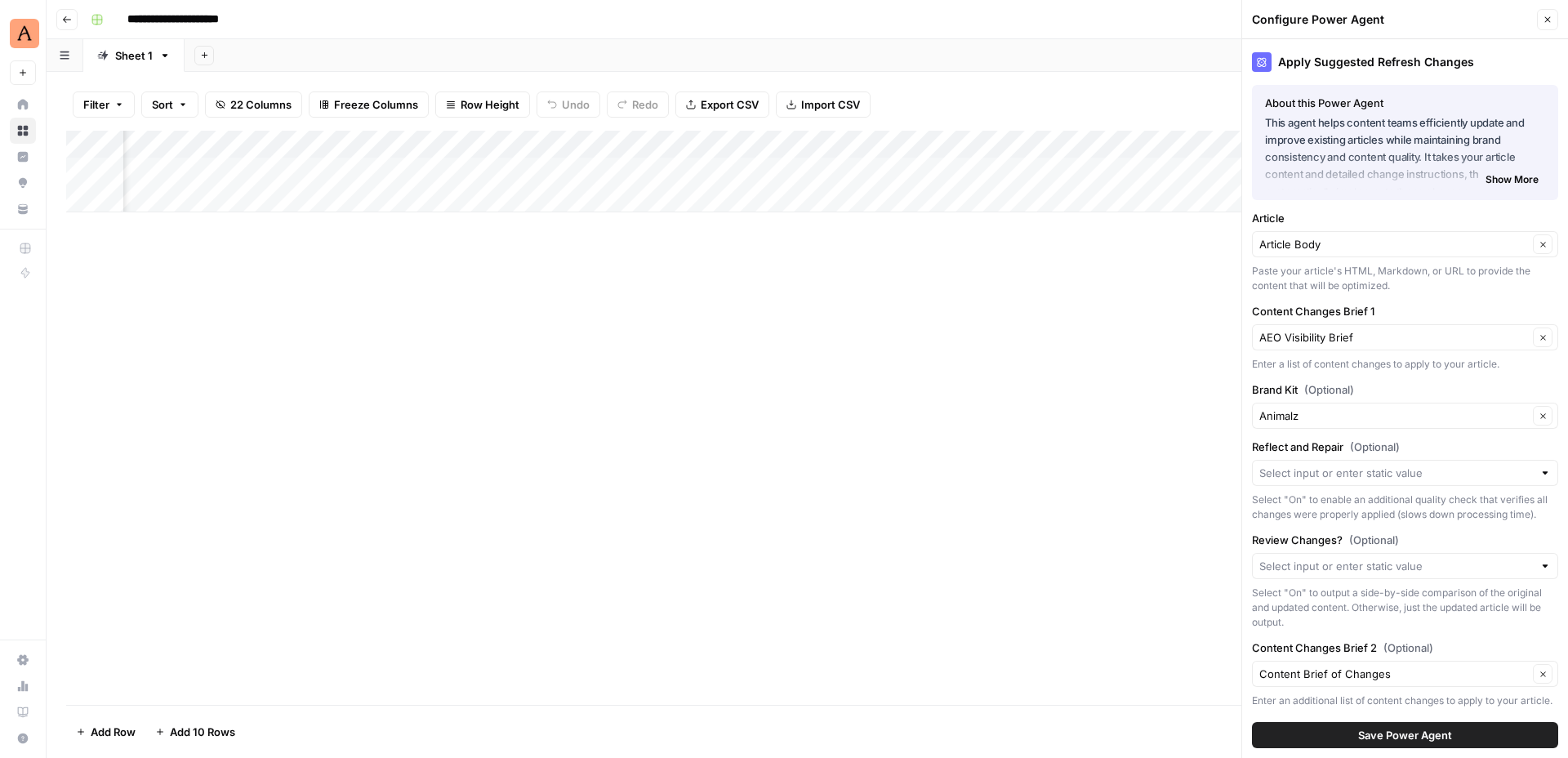
click at [1332, 58] on div "Apply Suggested Refresh Changes" at bounding box center [1404, 62] width 306 height 20
copy div "Apply Suggested Refresh Changes"
click at [1548, 10] on button "Close" at bounding box center [1547, 19] width 21 height 21
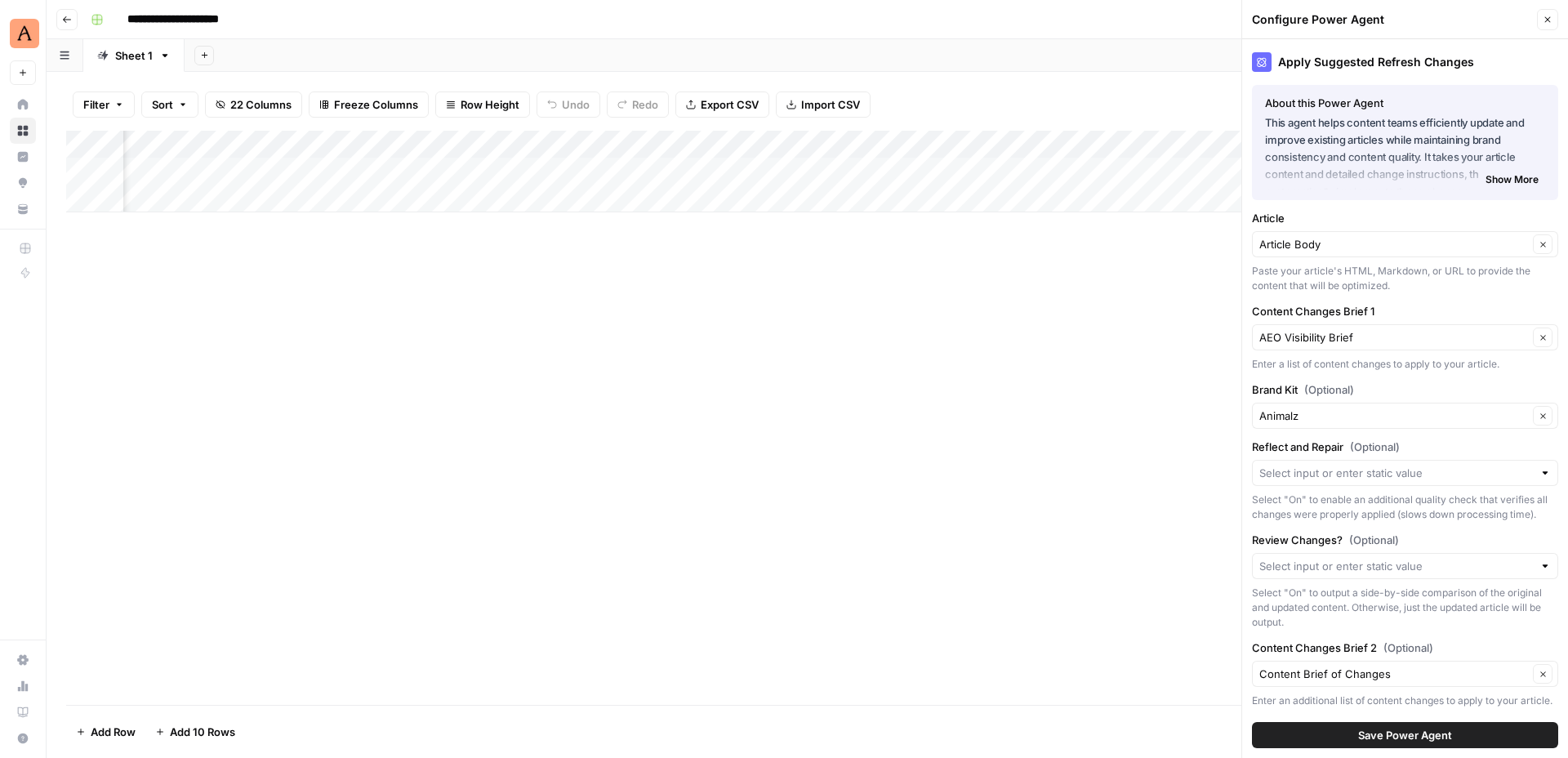
click at [1548, 10] on div "Configure Power Agent Close" at bounding box center [1404, 19] width 306 height 21
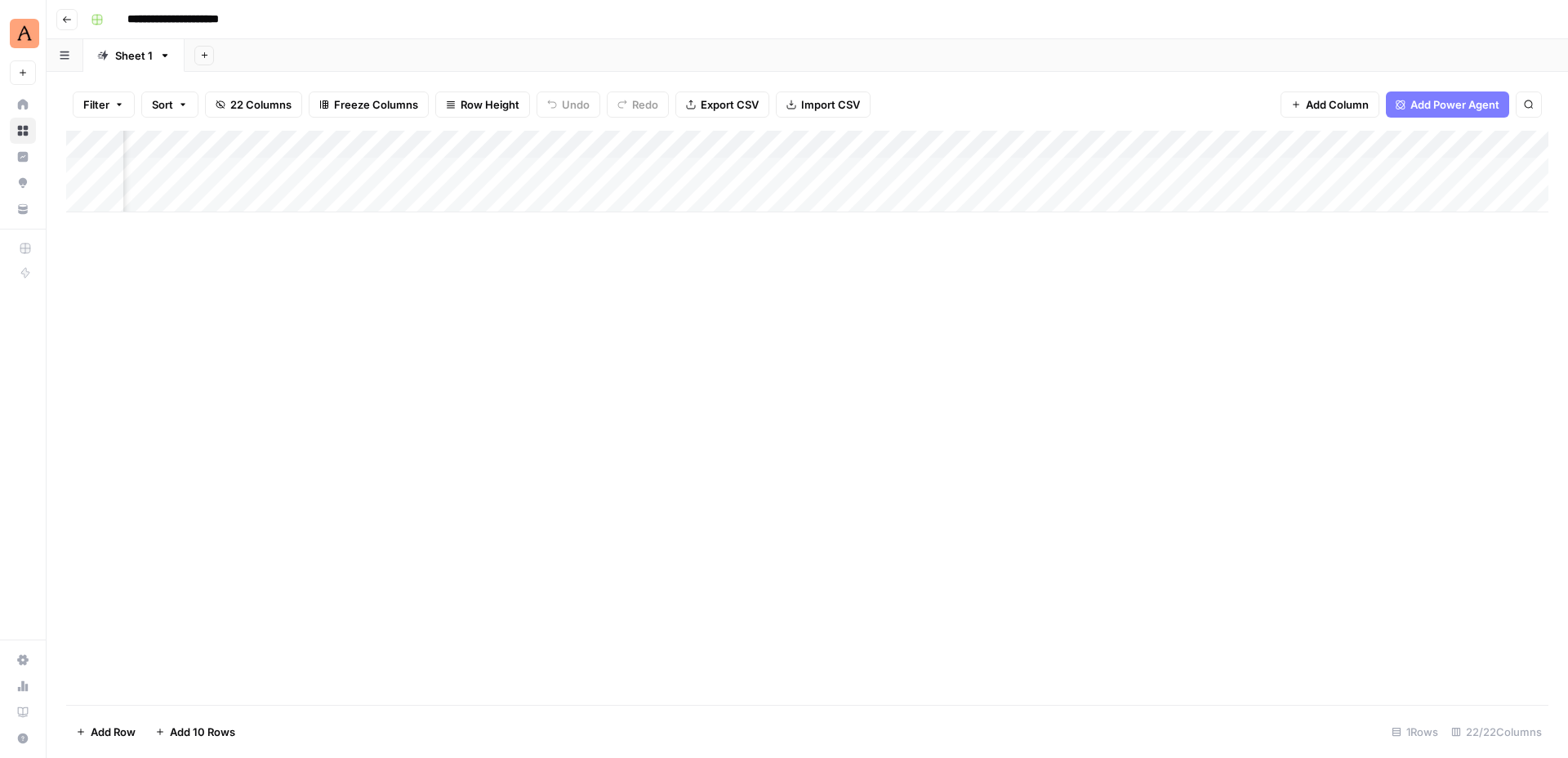
click at [1071, 147] on div "Add Column" at bounding box center [807, 171] width 1481 height 82
click at [1023, 186] on input "Article Comparison" at bounding box center [1031, 184] width 165 height 16
click at [1062, 143] on div "Add Column" at bounding box center [807, 171] width 1481 height 82
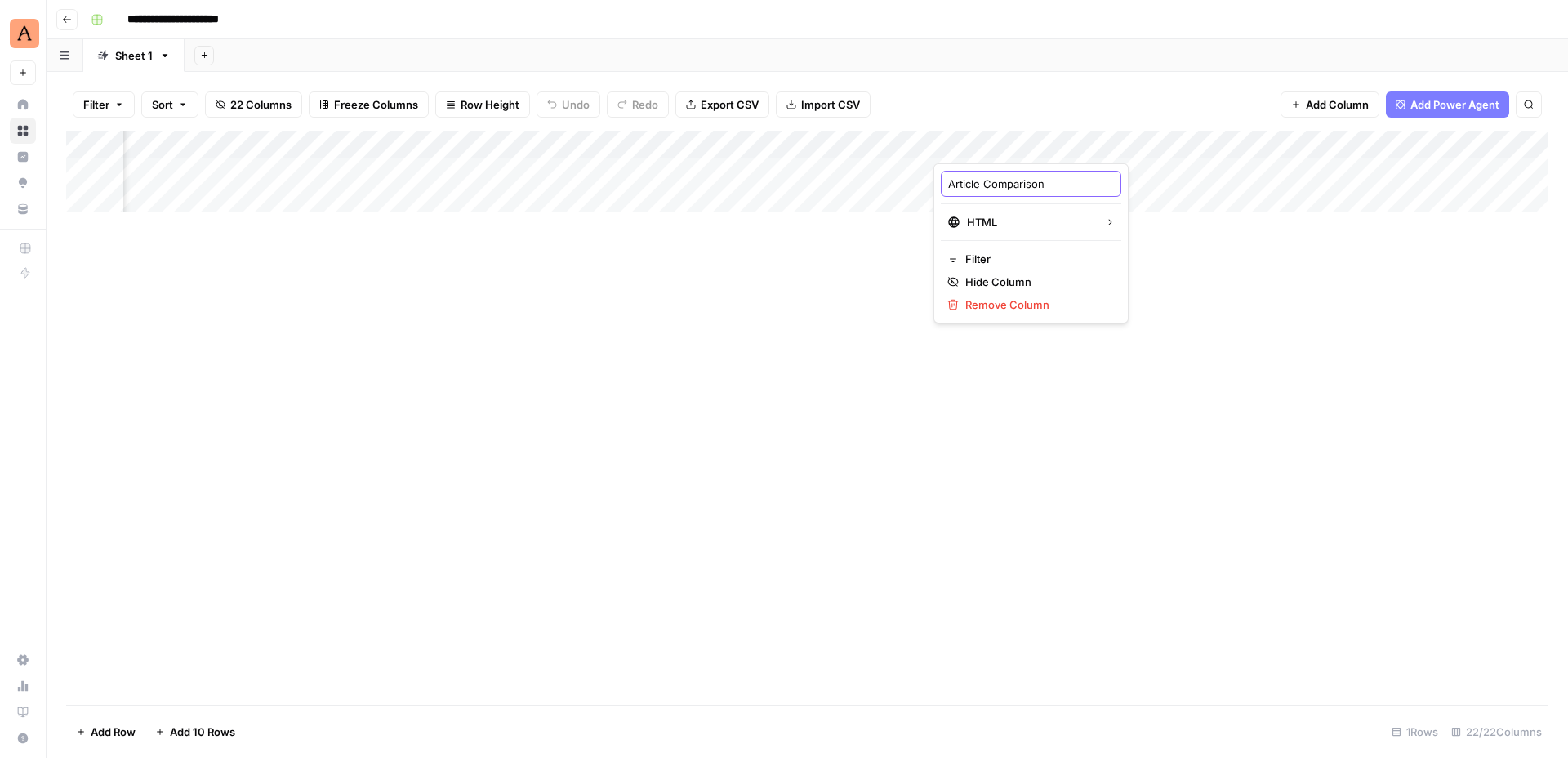
click at [1021, 187] on input "Article Comparison" at bounding box center [1031, 184] width 165 height 16
click at [913, 145] on div "Add Column" at bounding box center [807, 171] width 1481 height 82
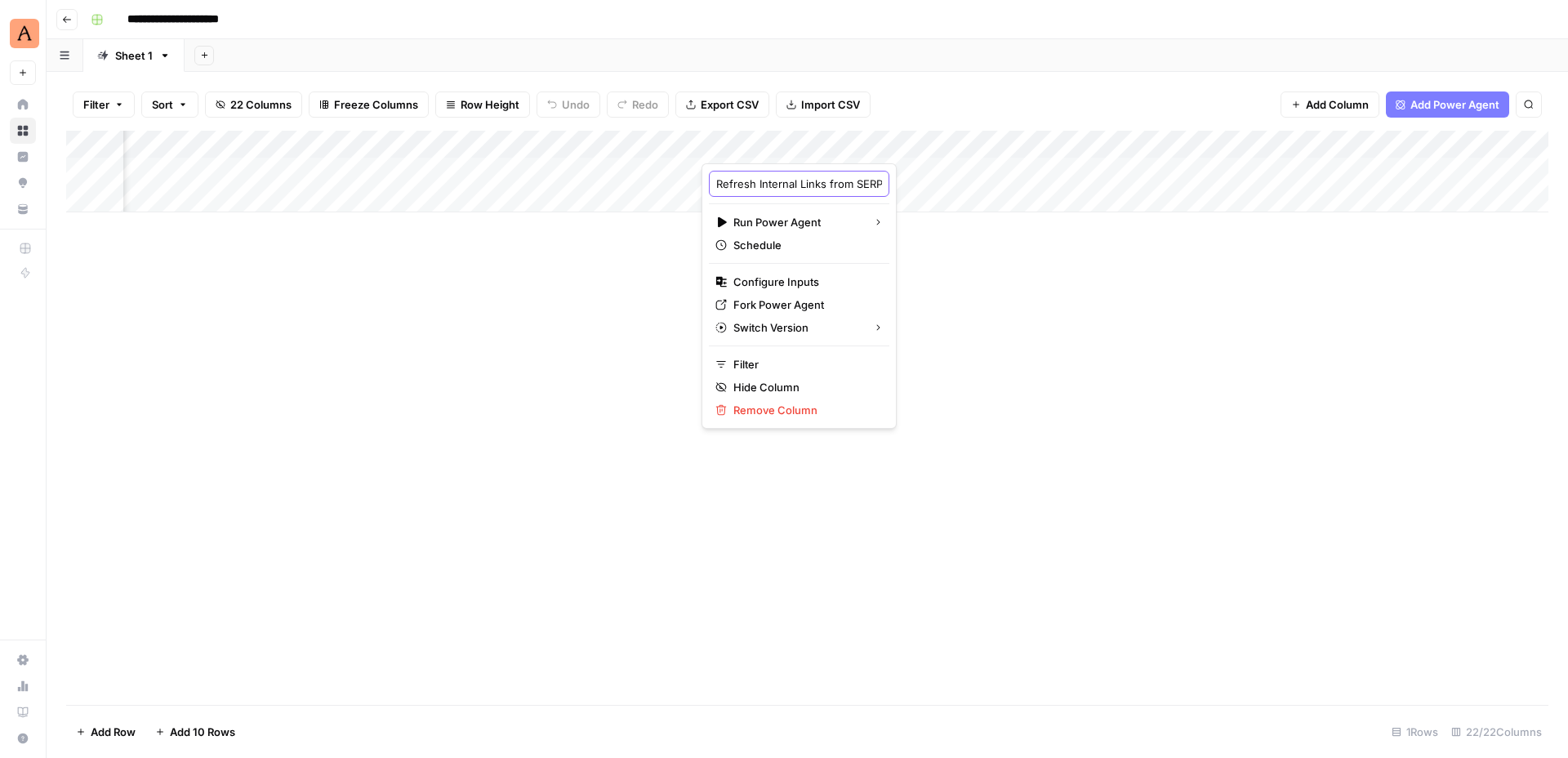
click at [815, 183] on input "Refresh Internal Links from SERP" at bounding box center [799, 184] width 165 height 16
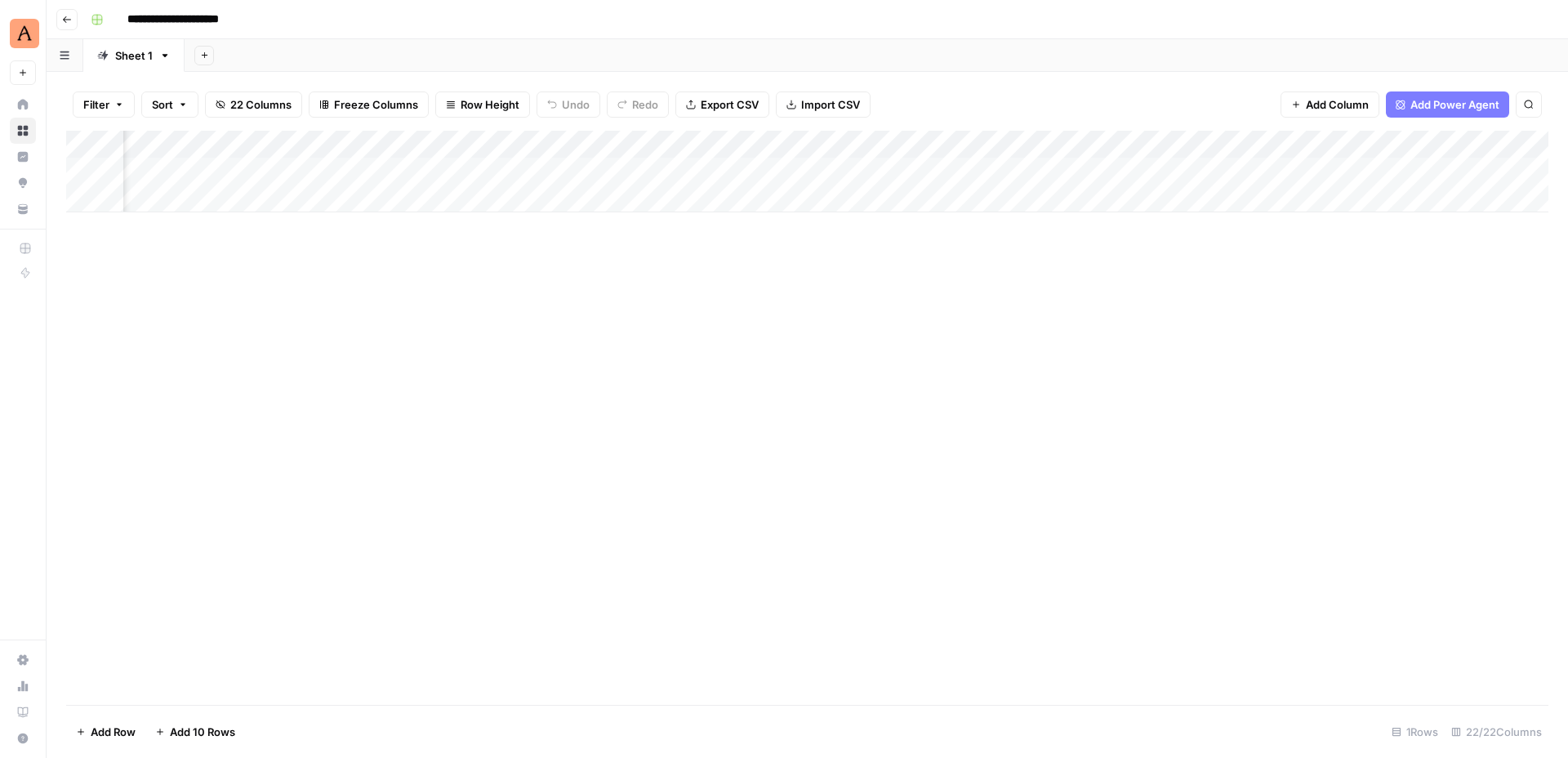
click at [1073, 142] on div "Add Column" at bounding box center [807, 171] width 1481 height 82
click at [1004, 183] on input "Updated Article with Refreshed Internal Links" at bounding box center [1042, 184] width 165 height 16
click at [1226, 145] on div "Add Column" at bounding box center [807, 171] width 1481 height 82
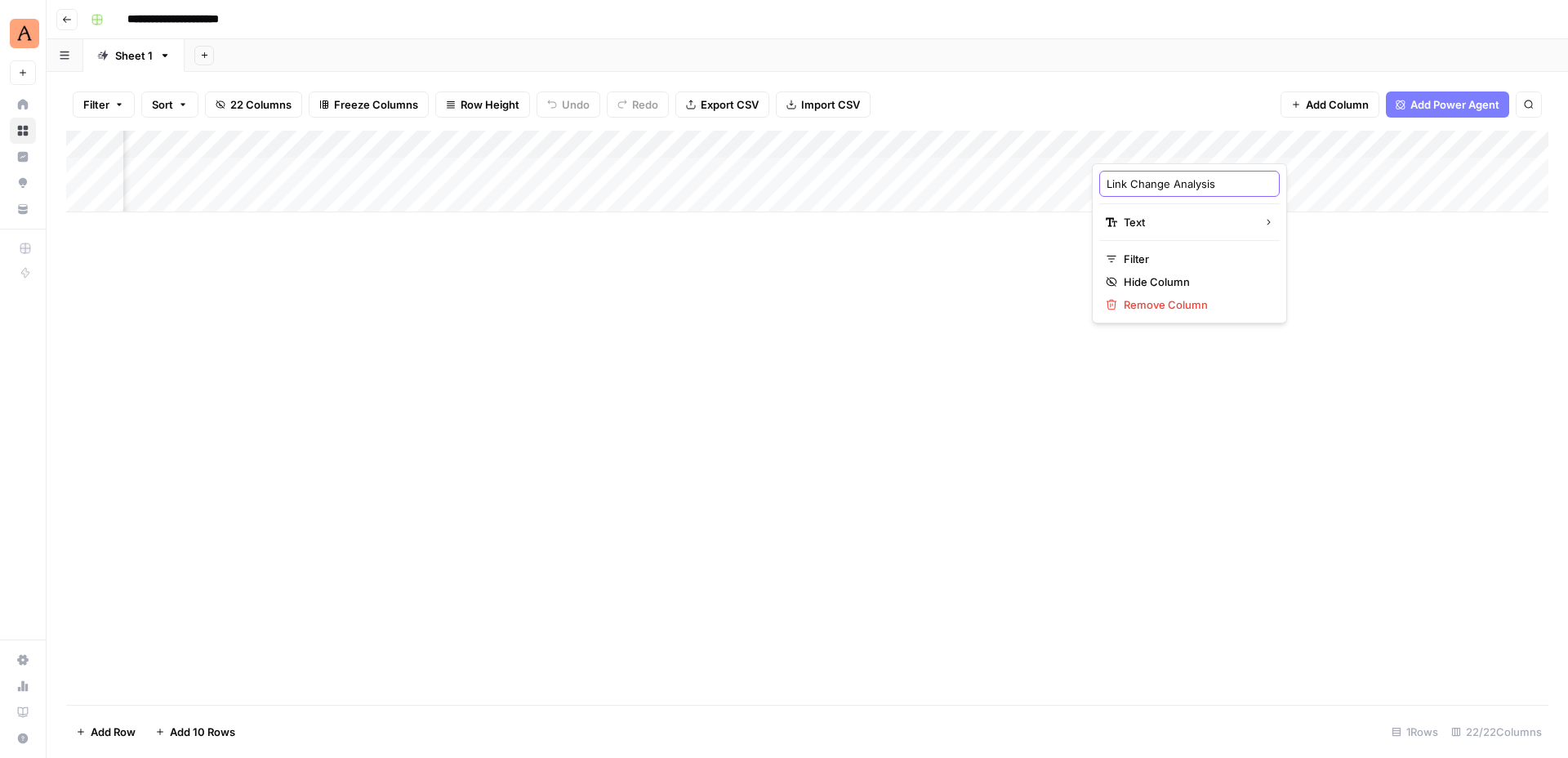
click at [1160, 181] on input "Link Change Analysis" at bounding box center [1189, 184] width 165 height 16
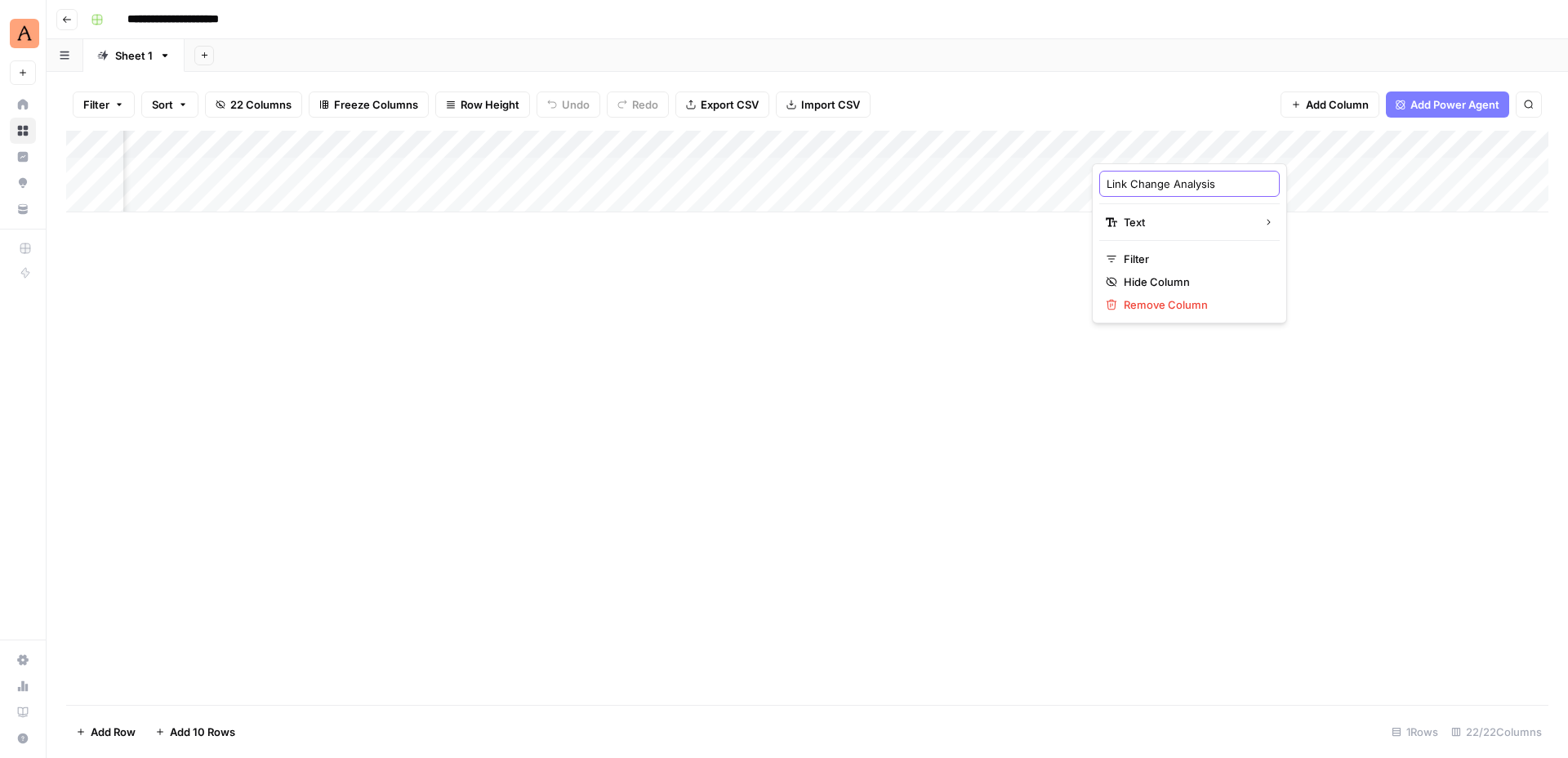
click at [1160, 181] on input "Link Change Analysis" at bounding box center [1189, 184] width 165 height 16
click at [978, 147] on div "Add Column" at bounding box center [807, 171] width 1481 height 82
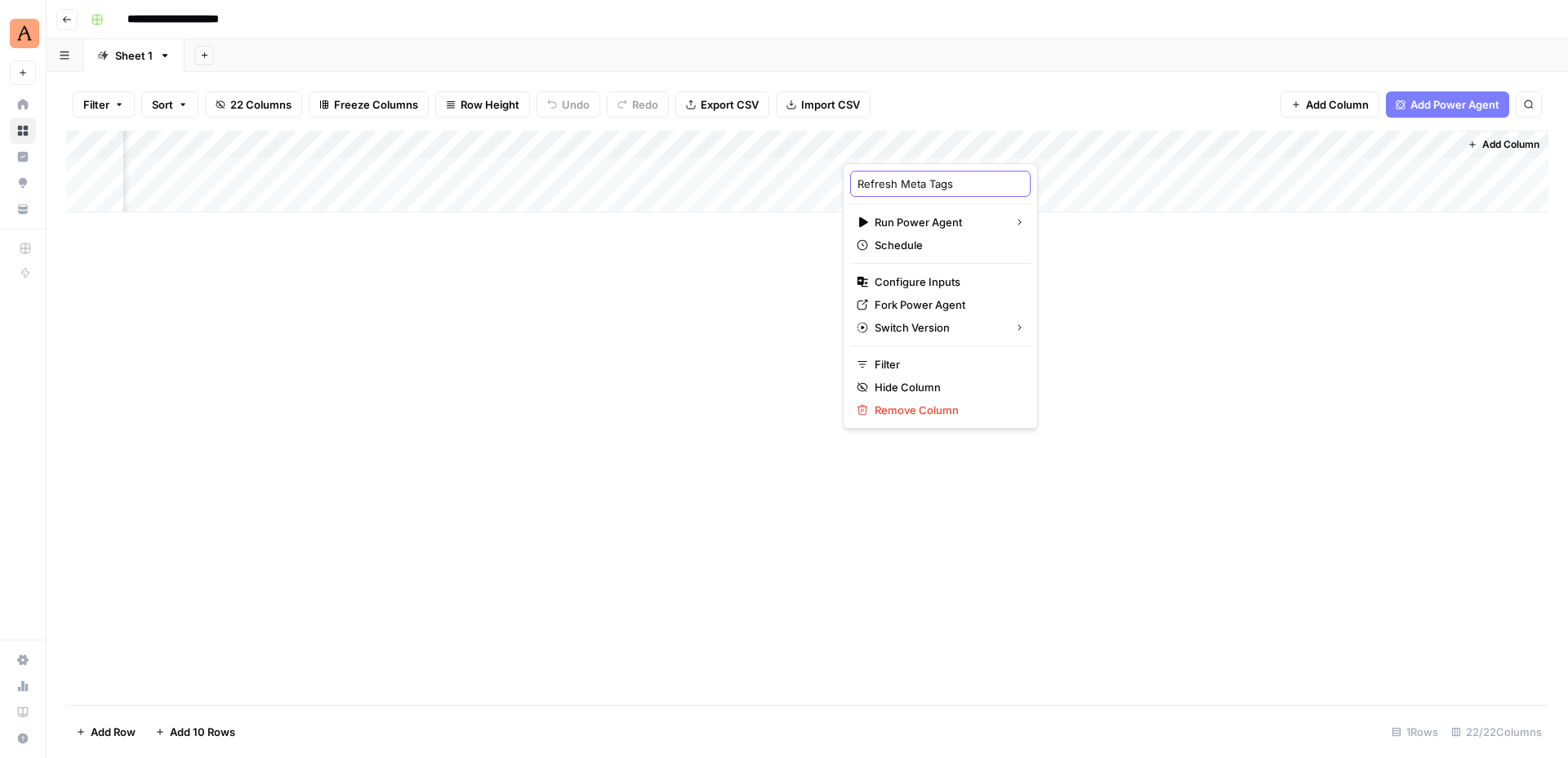
click at [941, 185] on input "Refresh Meta Tags" at bounding box center [940, 184] width 165 height 16
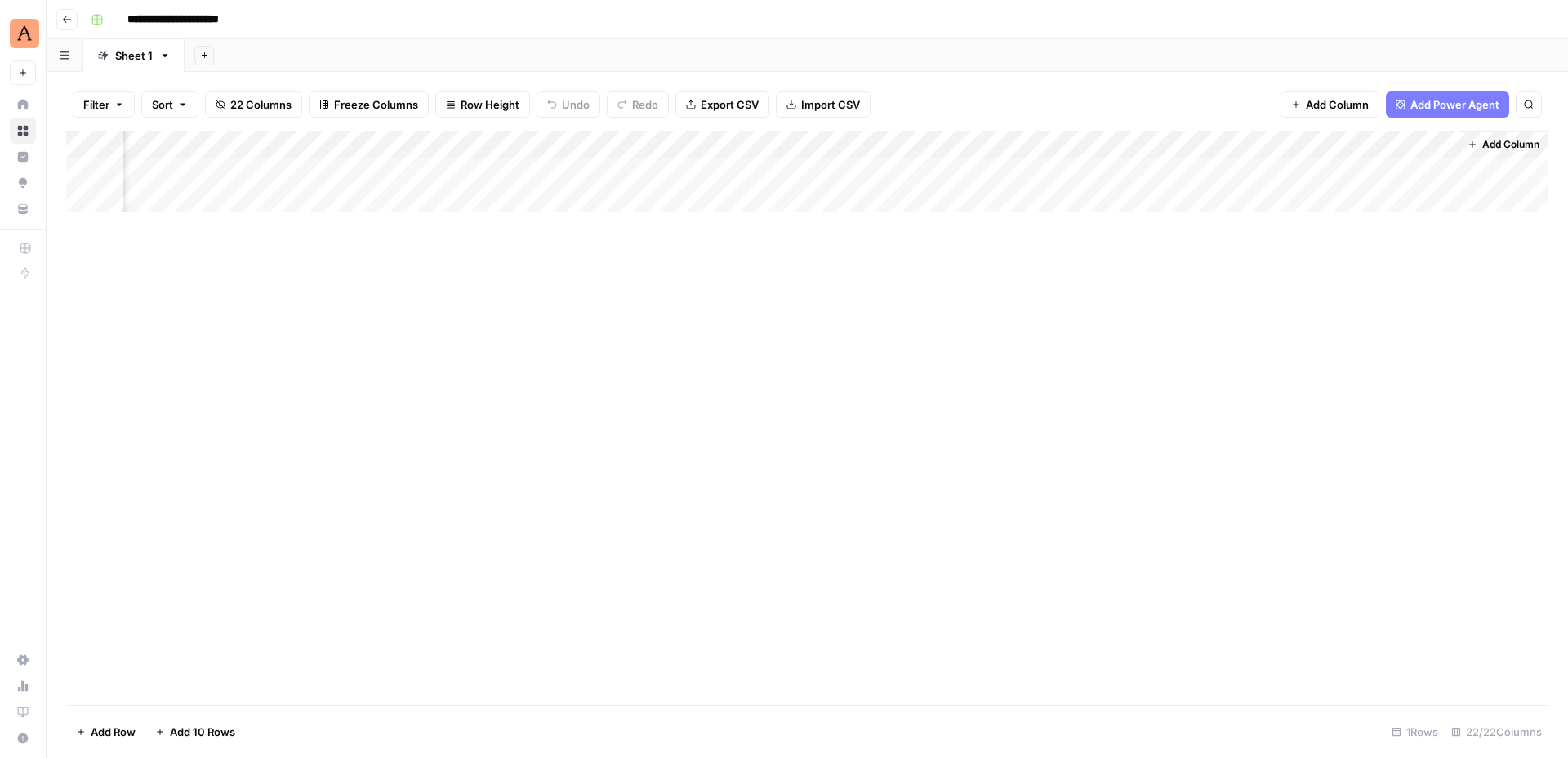
click at [978, 142] on div "Add Column" at bounding box center [807, 171] width 1481 height 82
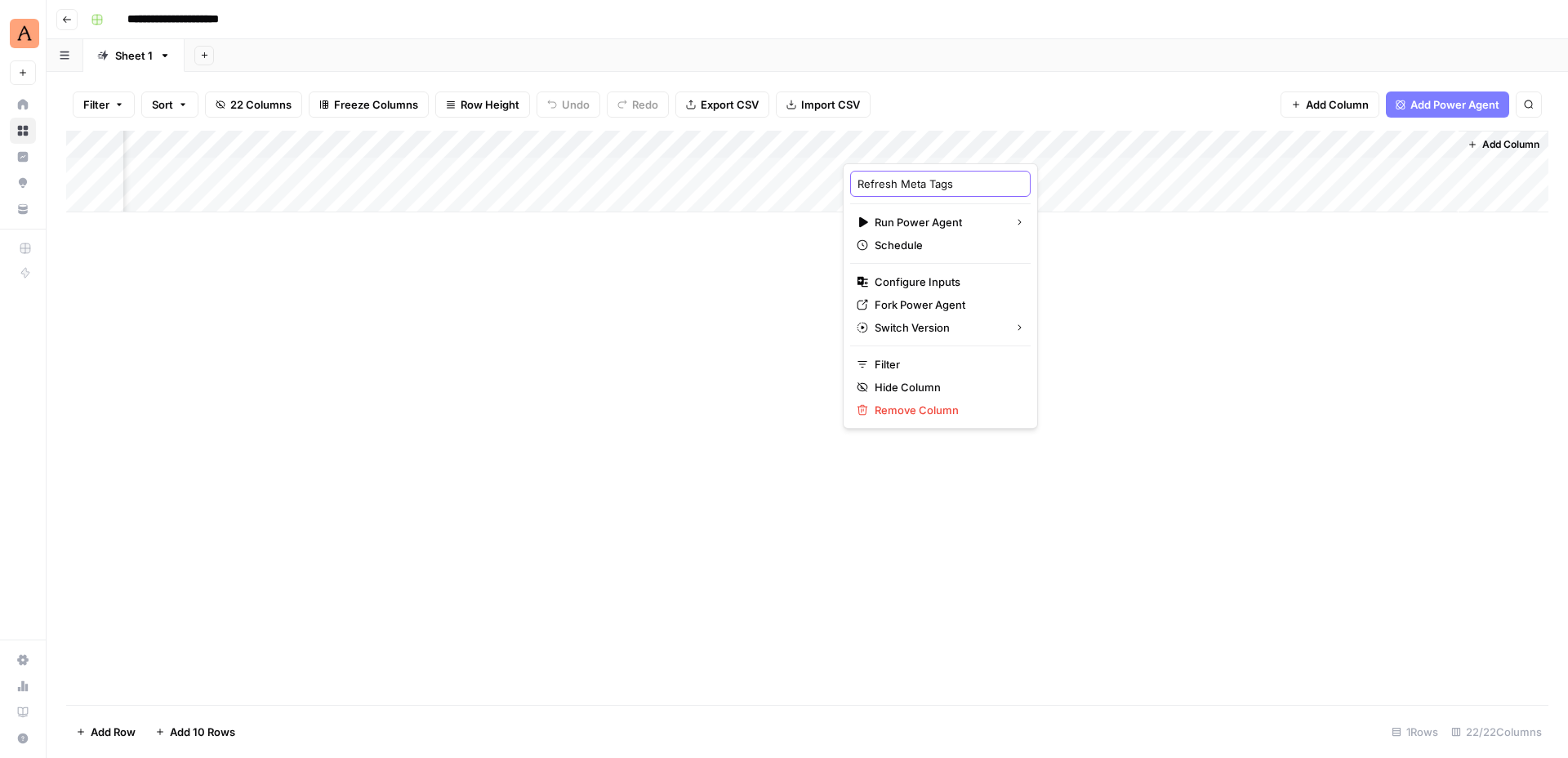
click at [921, 188] on input "Refresh Meta Tags" at bounding box center [940, 184] width 165 height 16
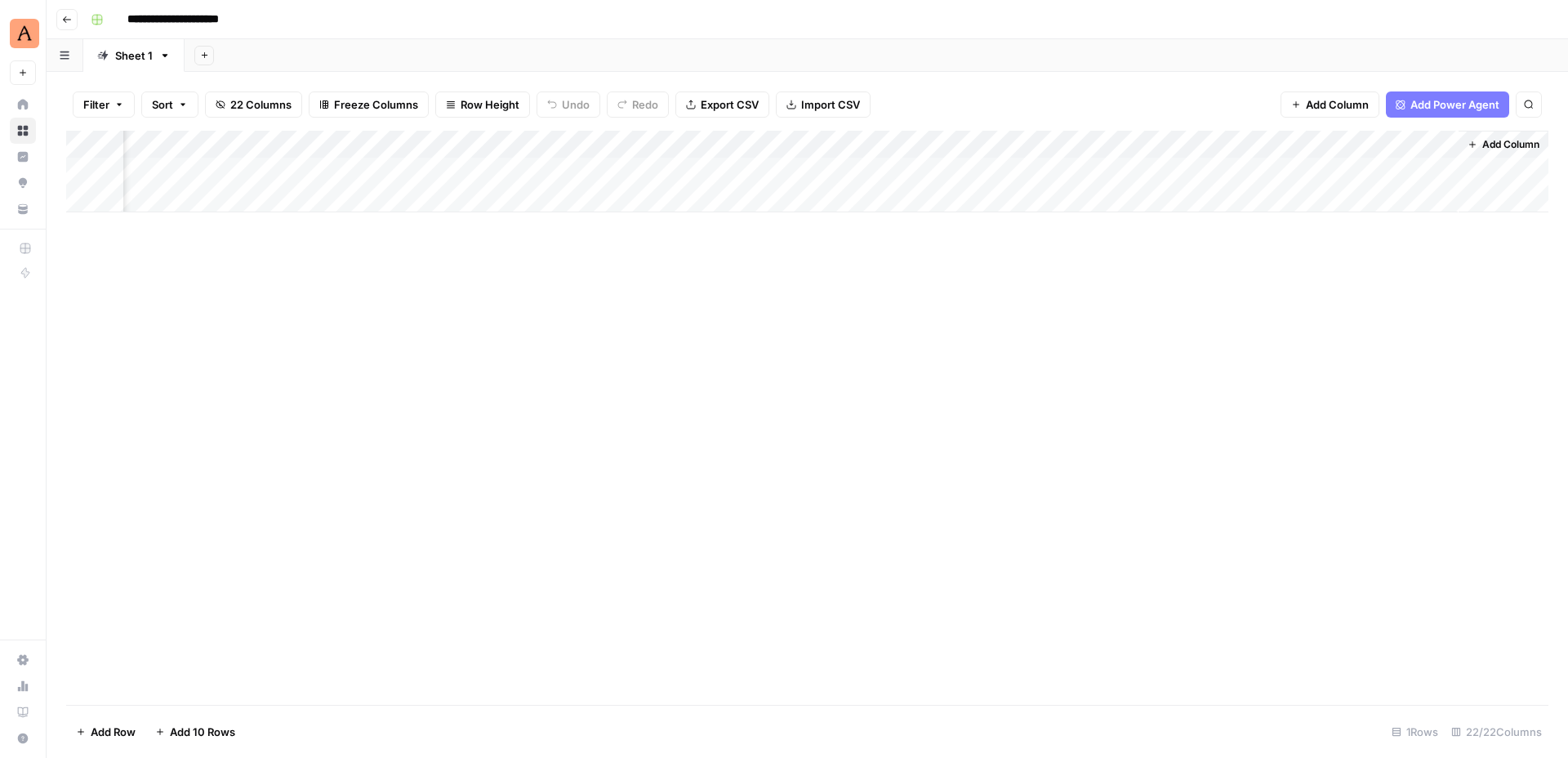
click at [1142, 144] on div "Add Column" at bounding box center [807, 171] width 1481 height 82
click at [1087, 179] on input "Updated Title Tag" at bounding box center [1113, 184] width 165 height 16
click at [1294, 140] on div "Add Column" at bounding box center [807, 171] width 1481 height 82
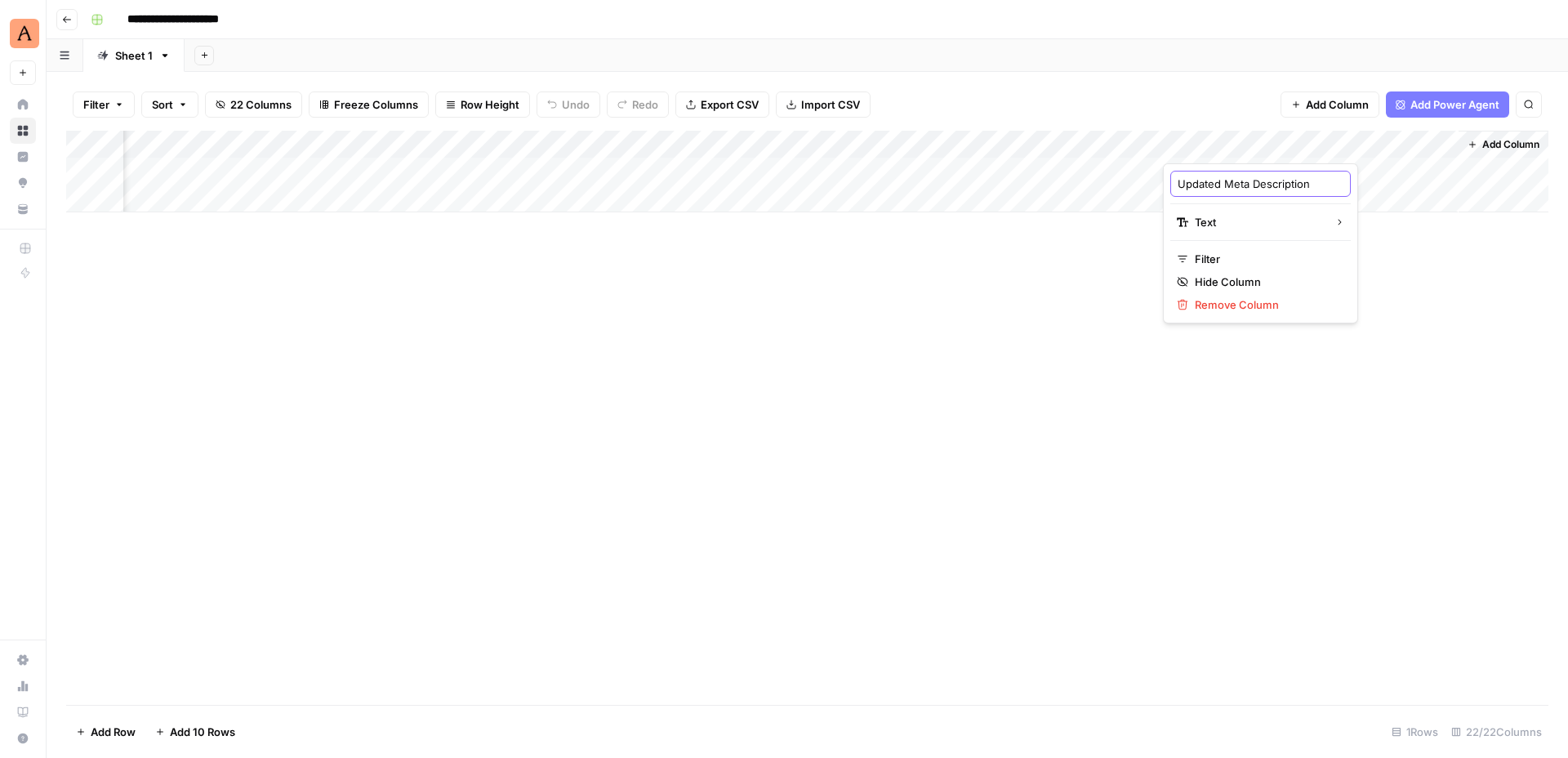
click at [1227, 185] on input "Updated Meta Description" at bounding box center [1260, 184] width 165 height 16
click at [1446, 142] on div "Add Column" at bounding box center [807, 171] width 1481 height 82
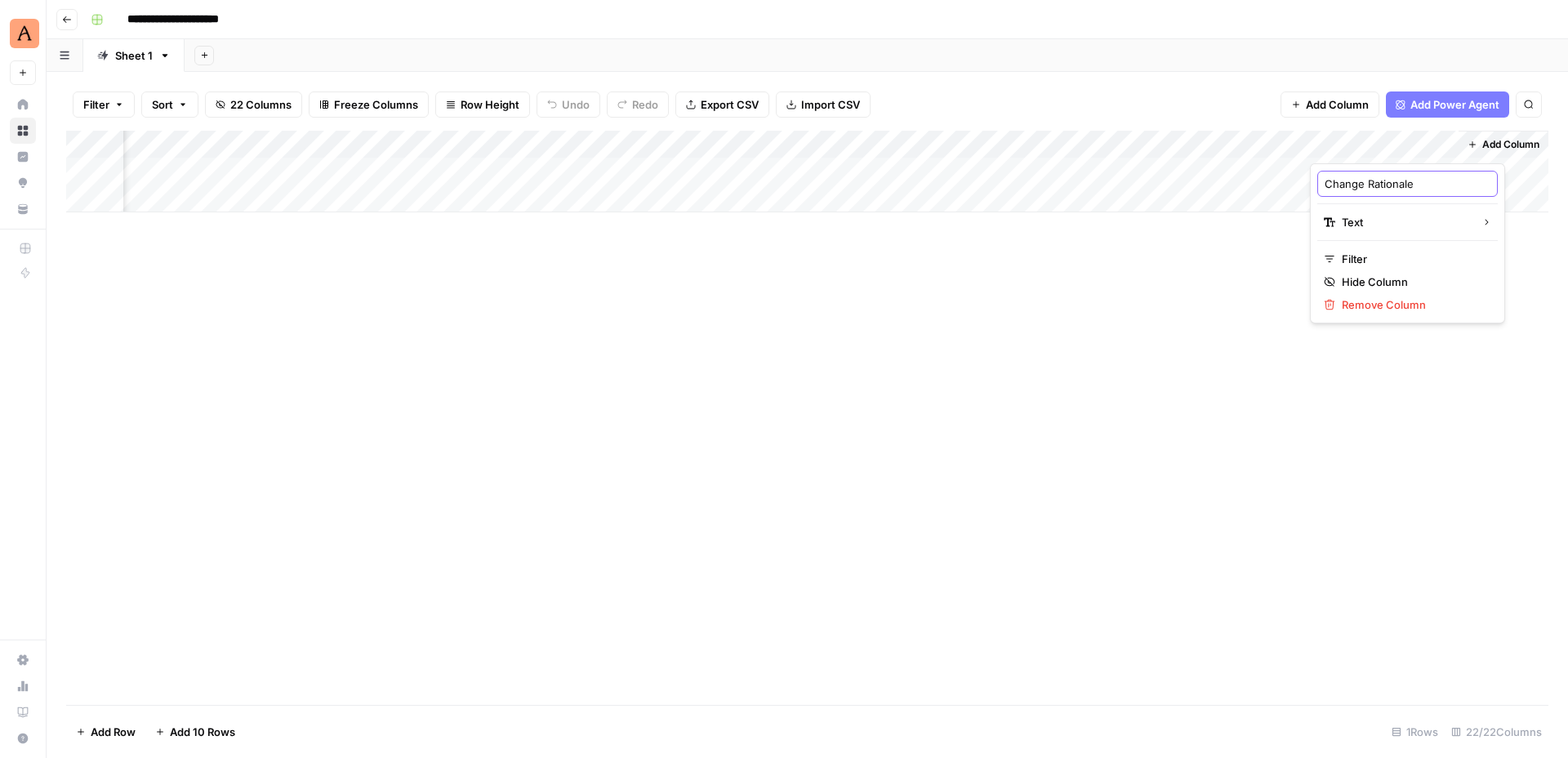
click at [1346, 185] on input "Change Rationale" at bounding box center [1407, 184] width 165 height 16
click at [1298, 146] on div "Add Column" at bounding box center [807, 171] width 1481 height 82
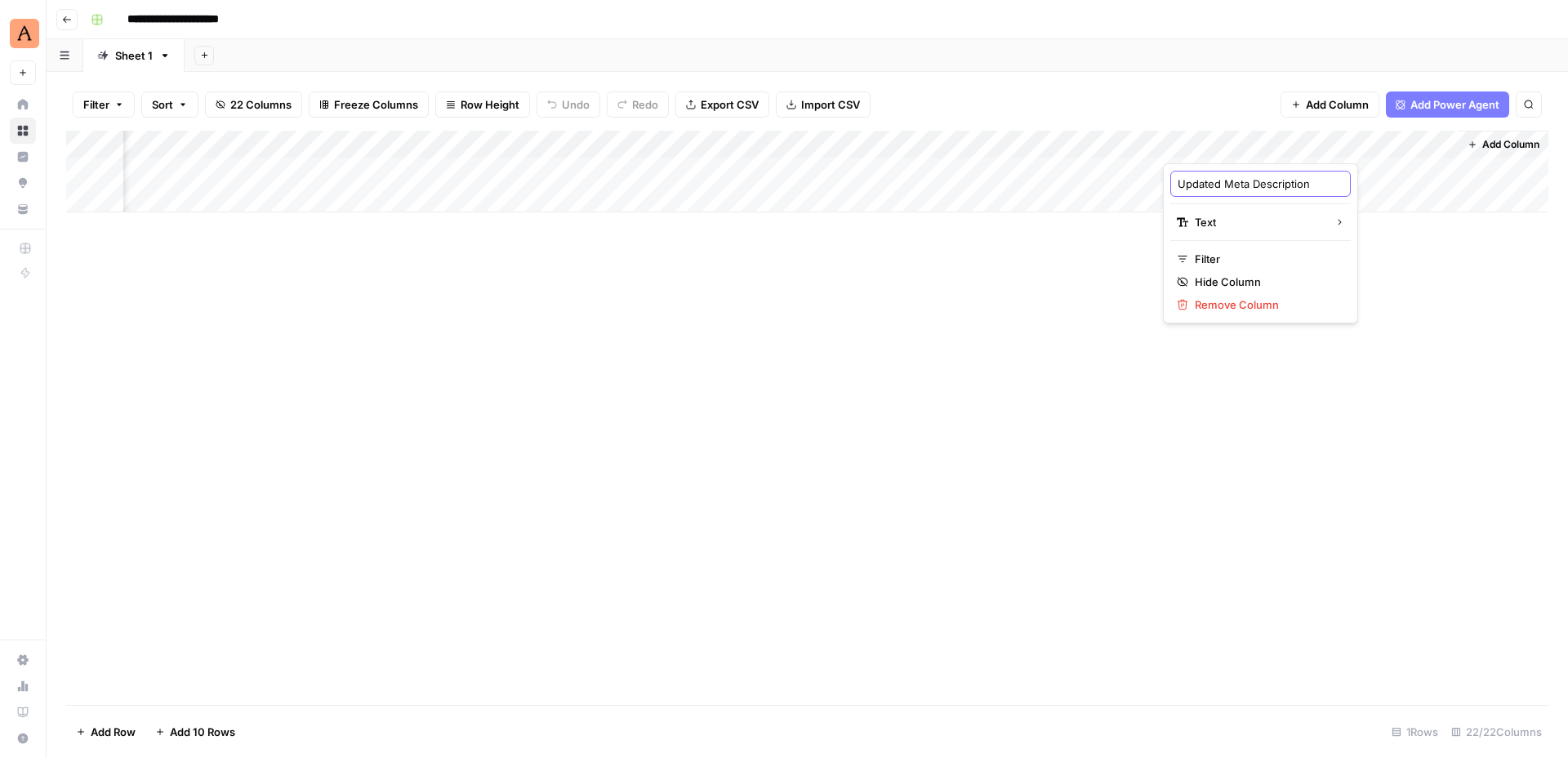
click at [1256, 177] on input "Updated Meta Description" at bounding box center [1260, 184] width 165 height 16
click at [1437, 146] on div "Add Column" at bounding box center [807, 171] width 1481 height 82
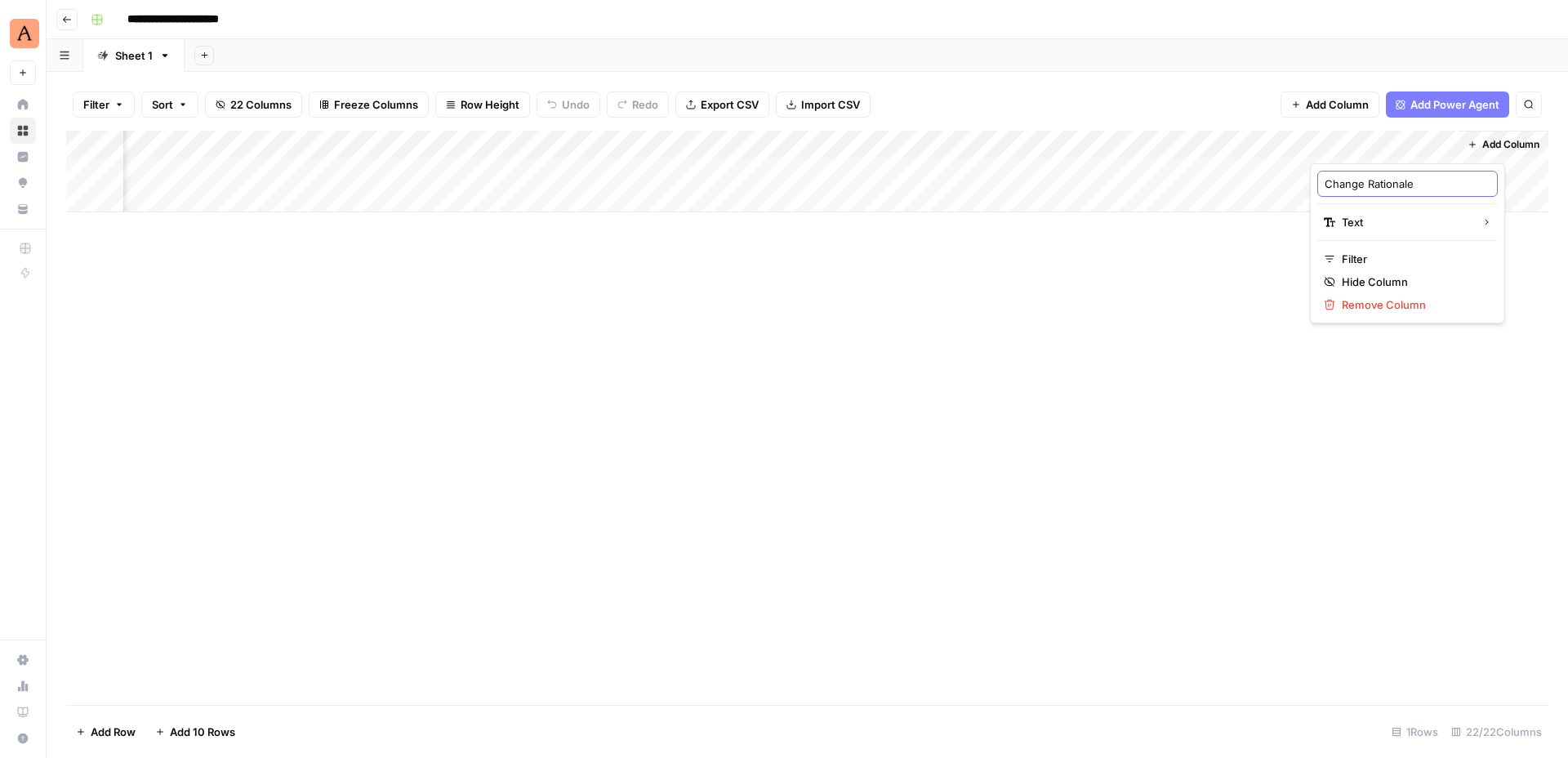
click at [1362, 181] on input "Change Rationale" at bounding box center [1407, 184] width 165 height 16
click at [1439, 144] on div "Add Column" at bounding box center [807, 171] width 1481 height 82
click at [1377, 187] on input "Change Rationale" at bounding box center [1407, 184] width 165 height 16
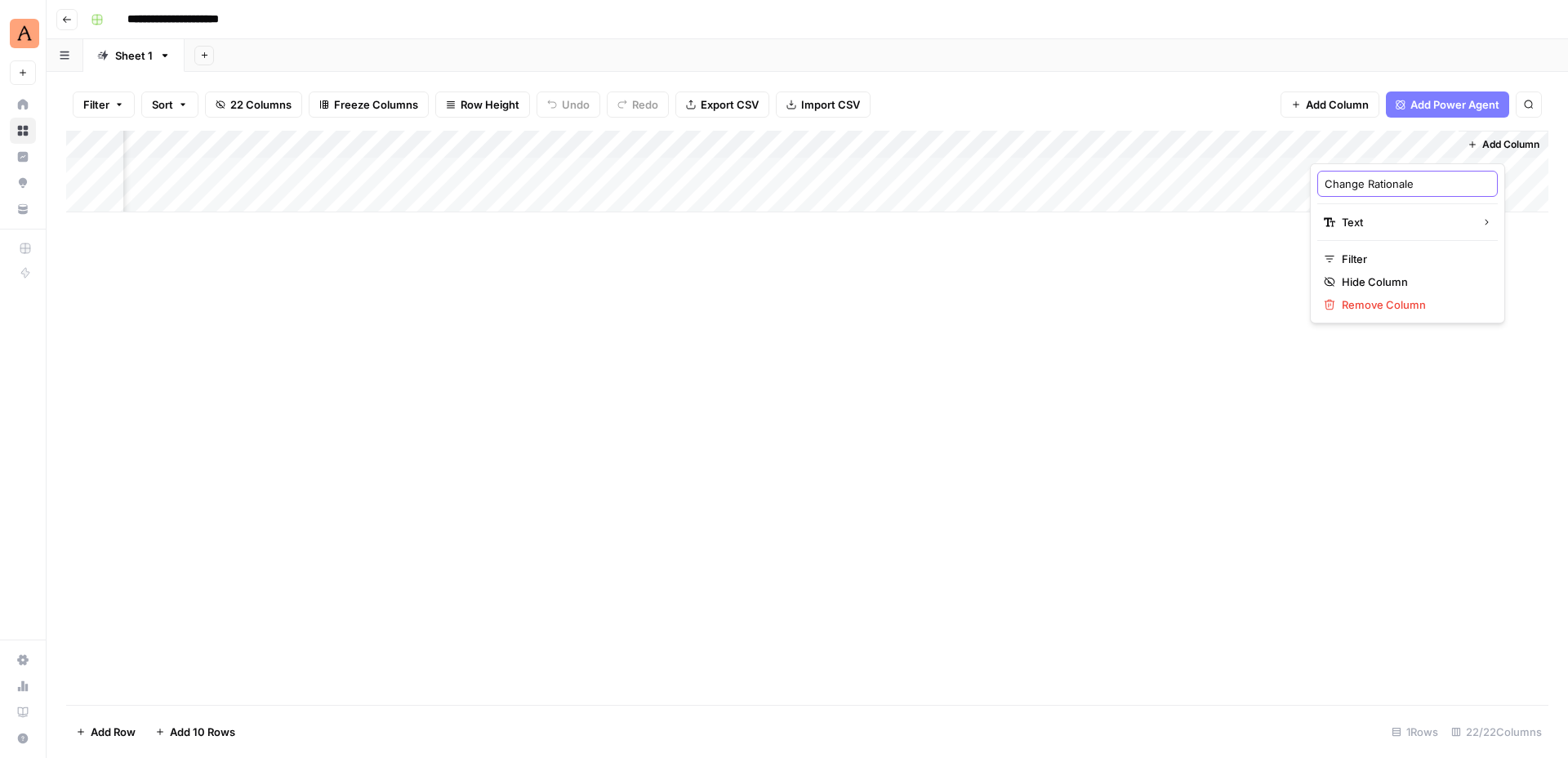
click at [1377, 187] on input "Change Rationale" at bounding box center [1407, 184] width 165 height 16
click at [1446, 140] on div "Add Column" at bounding box center [807, 171] width 1481 height 82
click at [1396, 187] on input "Change Rationale" at bounding box center [1407, 184] width 165 height 16
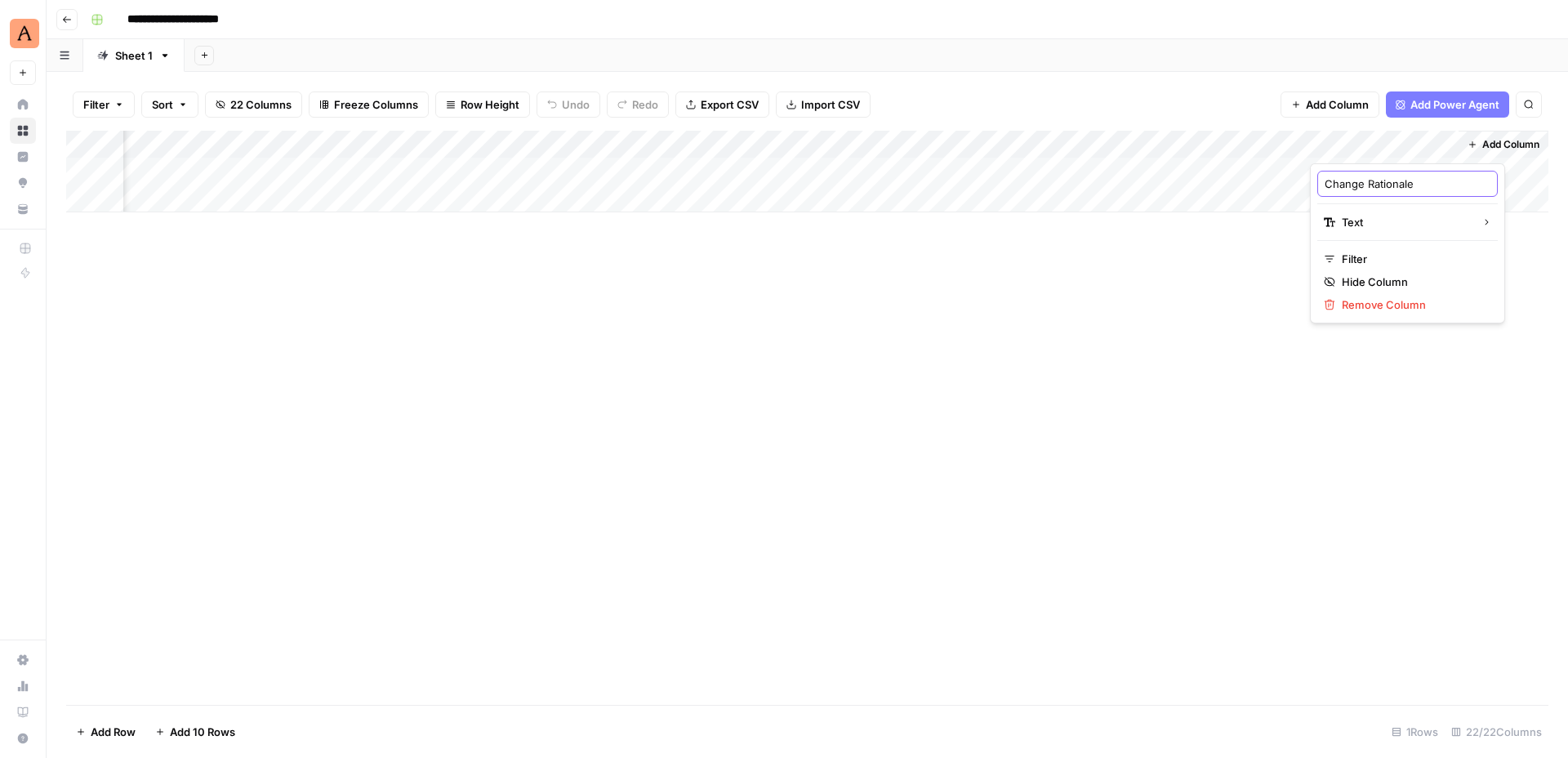
click at [1396, 187] on input "Change Rationale" at bounding box center [1407, 184] width 165 height 16
click at [1467, 141] on icon "button" at bounding box center [1472, 145] width 10 height 10
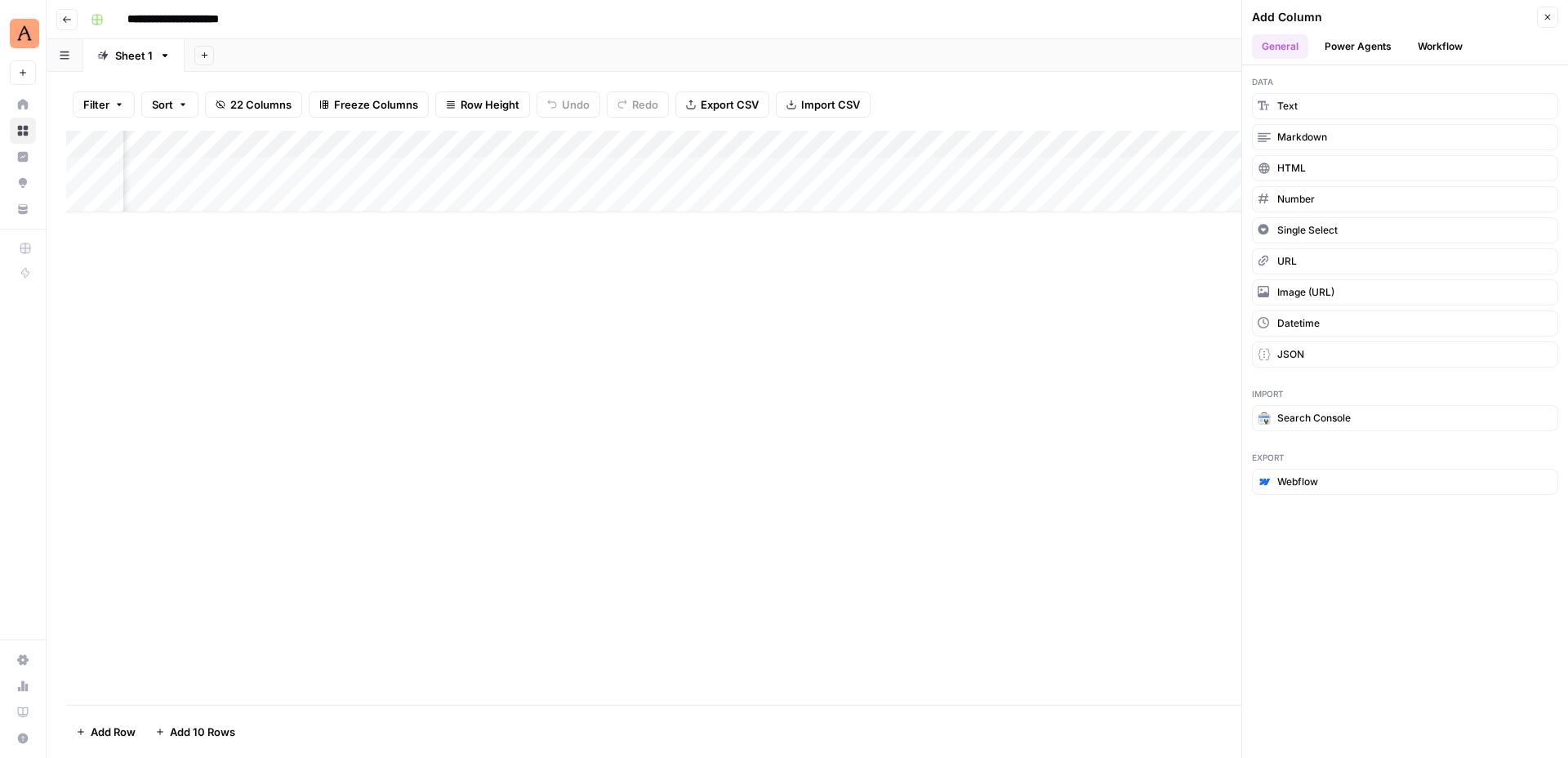
click at [1376, 48] on button "Power Agents" at bounding box center [1357, 47] width 87 height 25
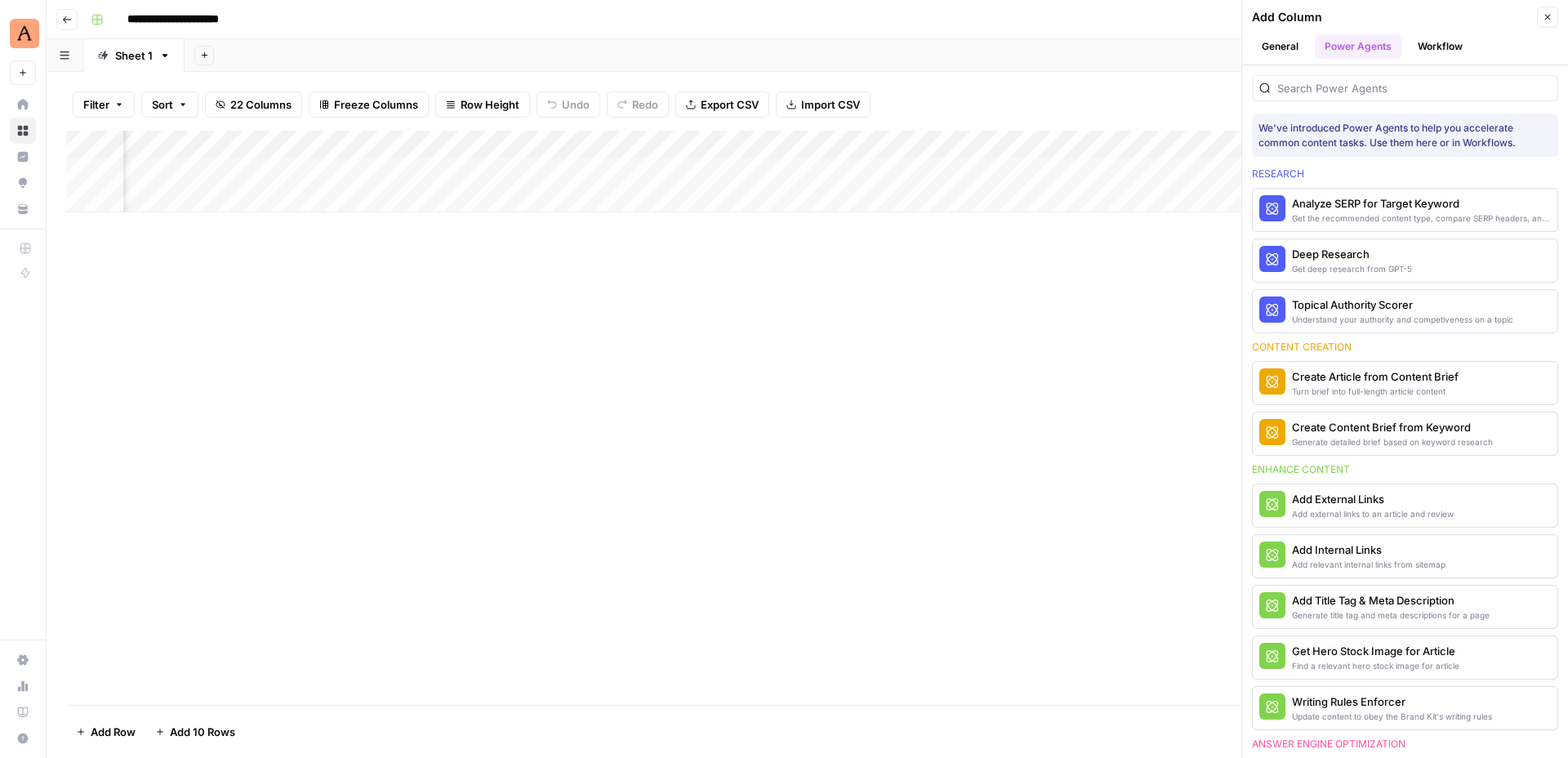
click at [1440, 54] on button "Workflow" at bounding box center [1440, 47] width 65 height 25
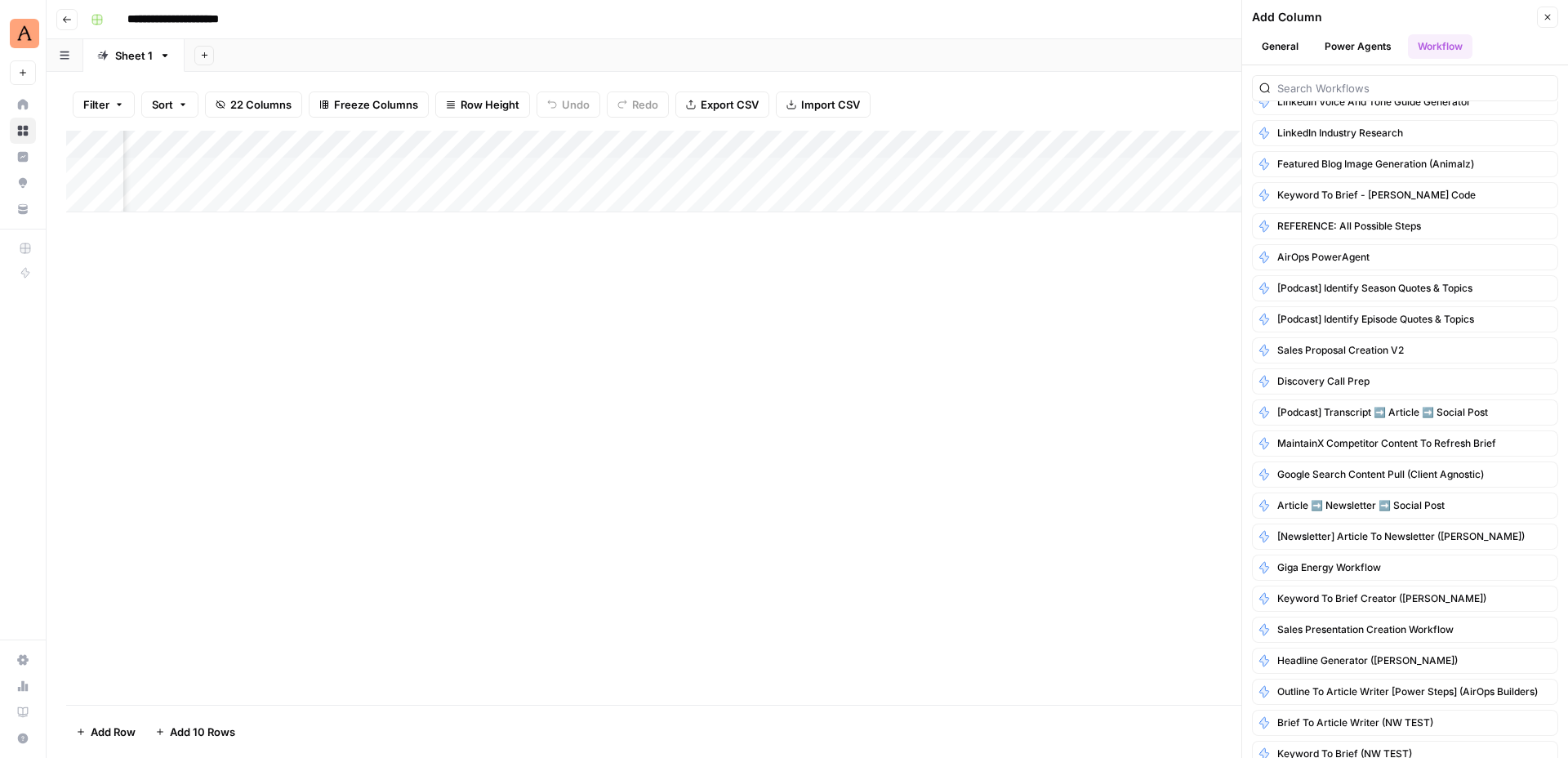
scroll to position [167, 0]
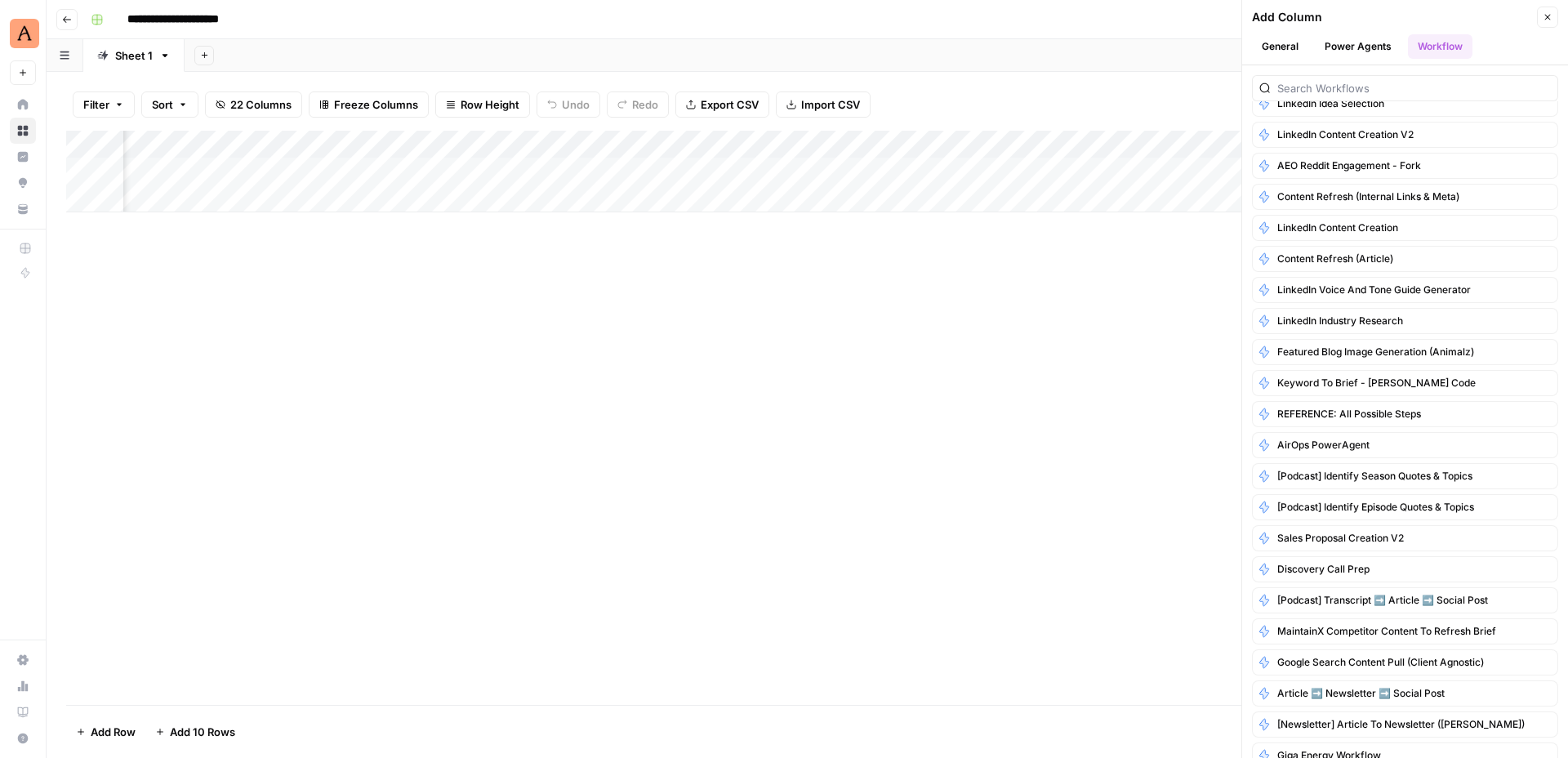
click at [1348, 49] on button "Power Agents" at bounding box center [1357, 47] width 87 height 25
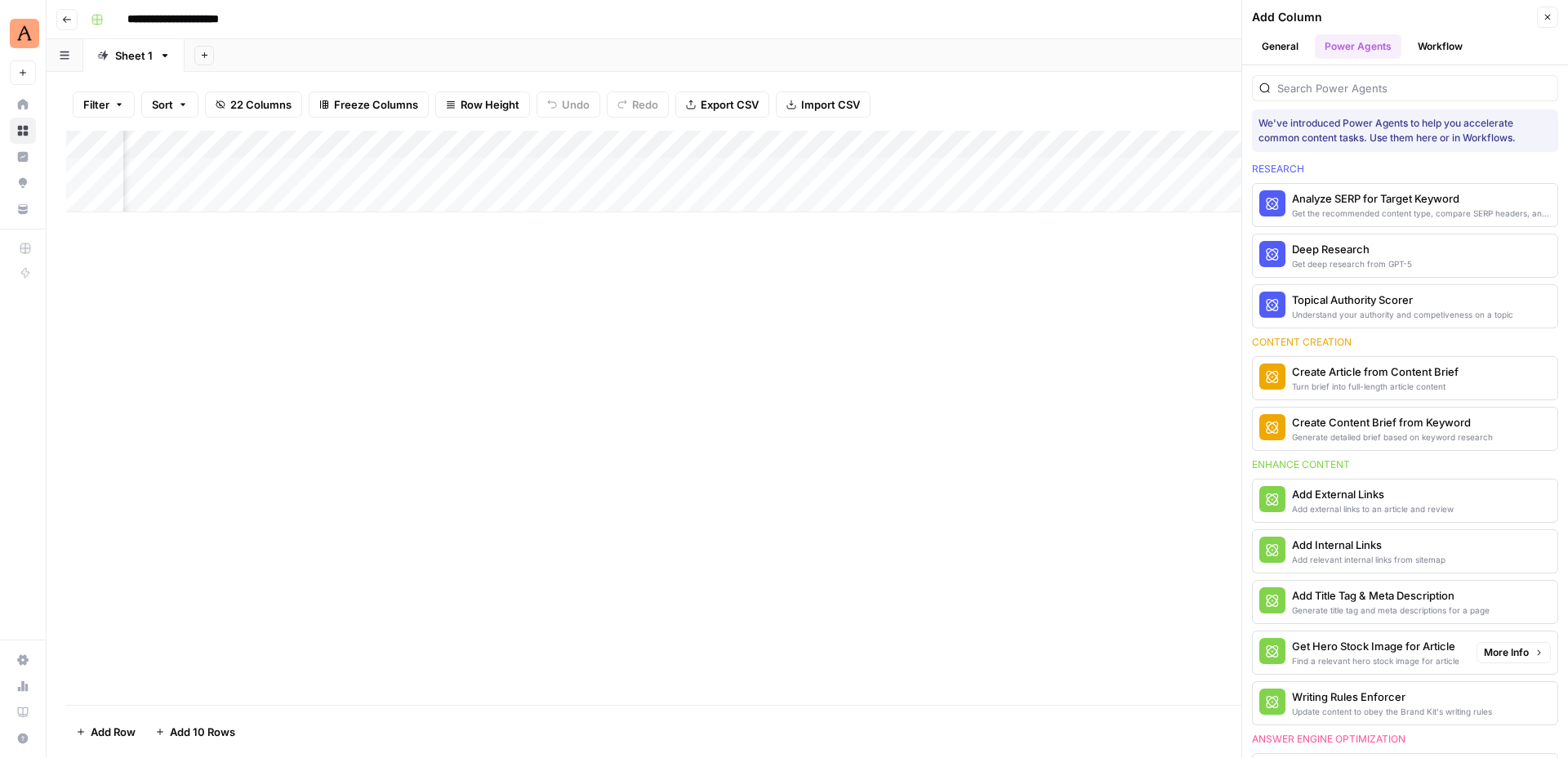
scroll to position [0, 0]
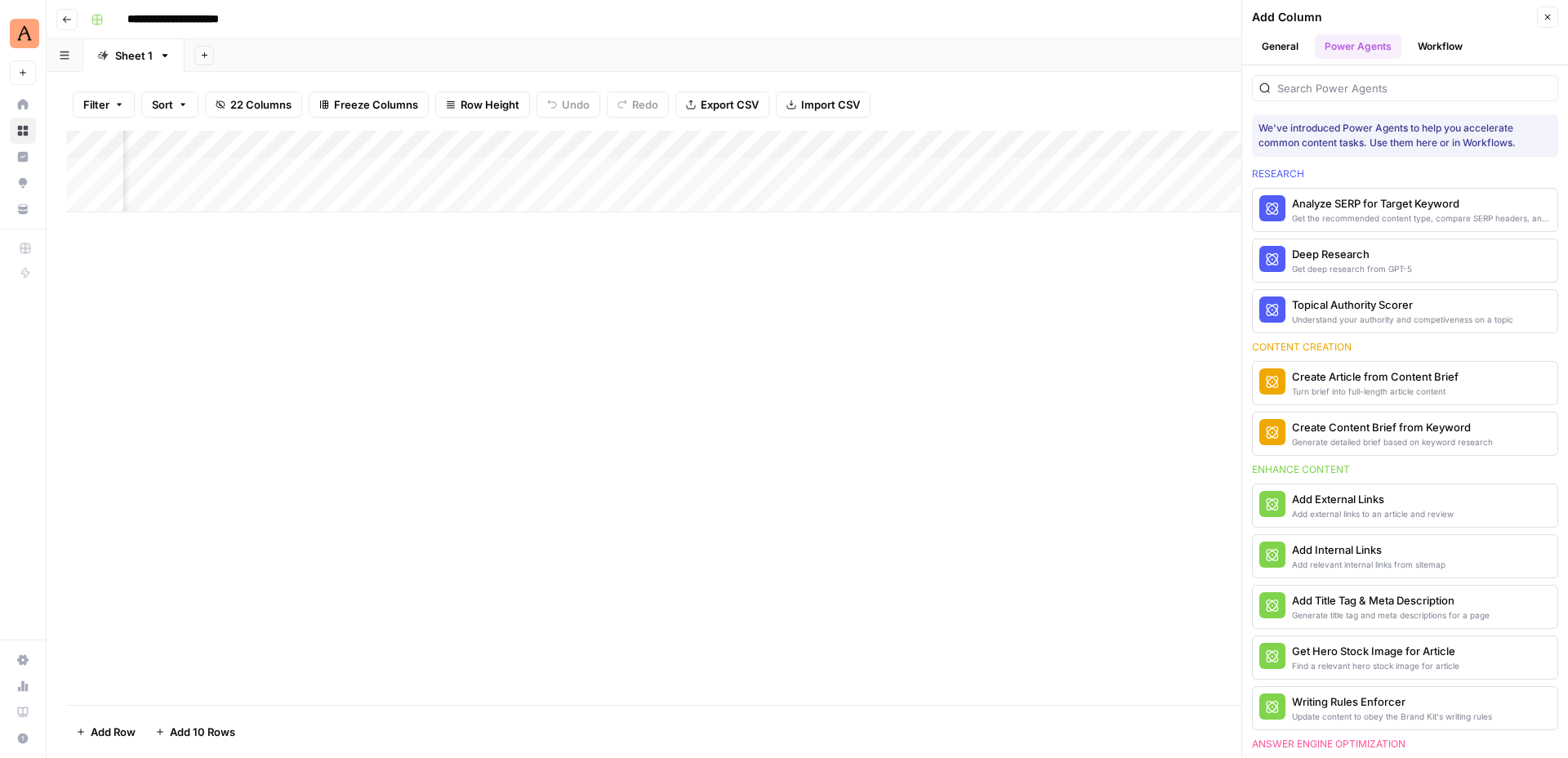
click at [1285, 59] on header "Add Column Close General Power Agents Workflow" at bounding box center [1404, 32] width 326 height 66
click at [1296, 53] on button "General" at bounding box center [1279, 47] width 56 height 25
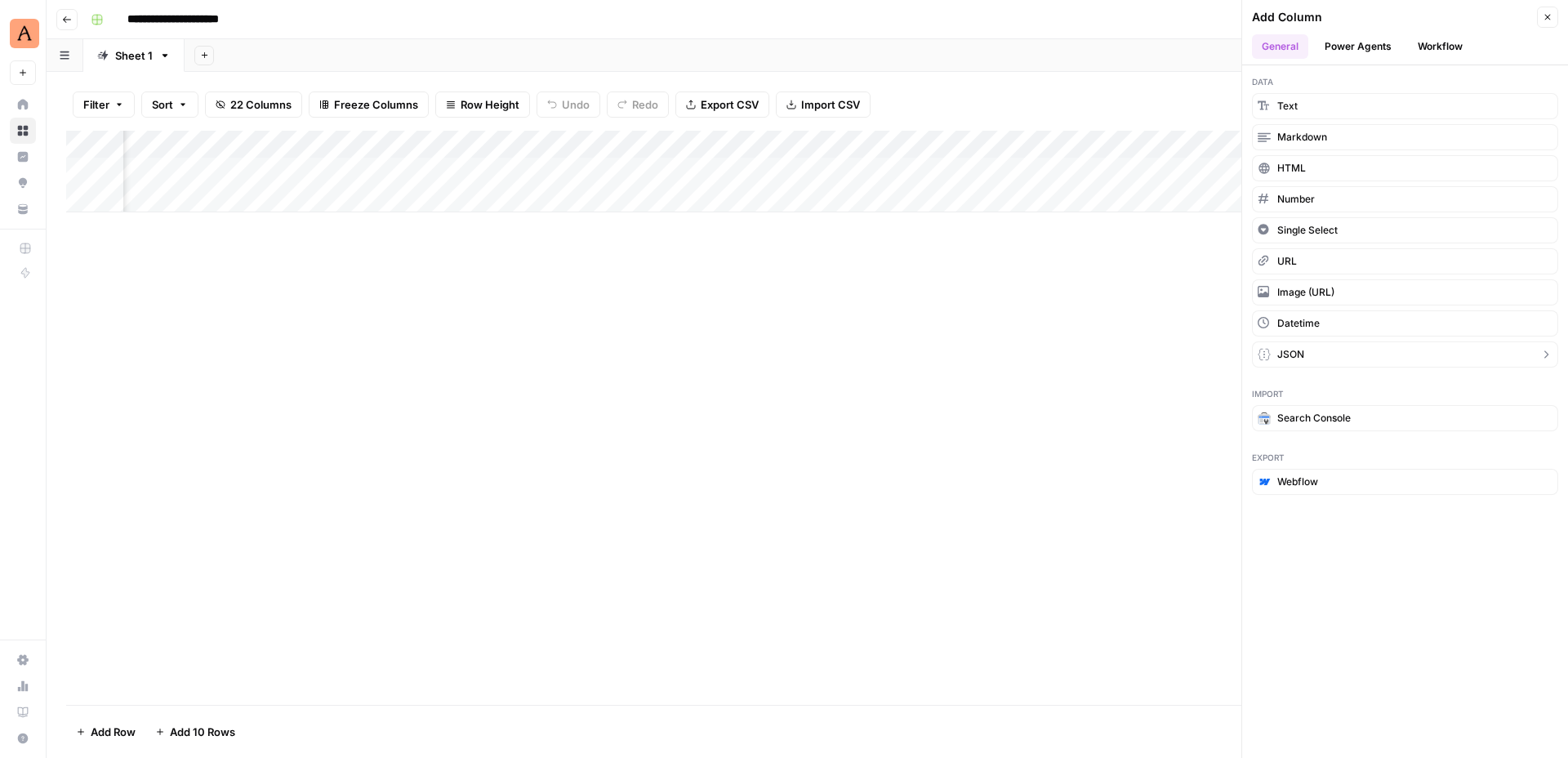
click at [1345, 359] on button "JSON" at bounding box center [1404, 354] width 306 height 26
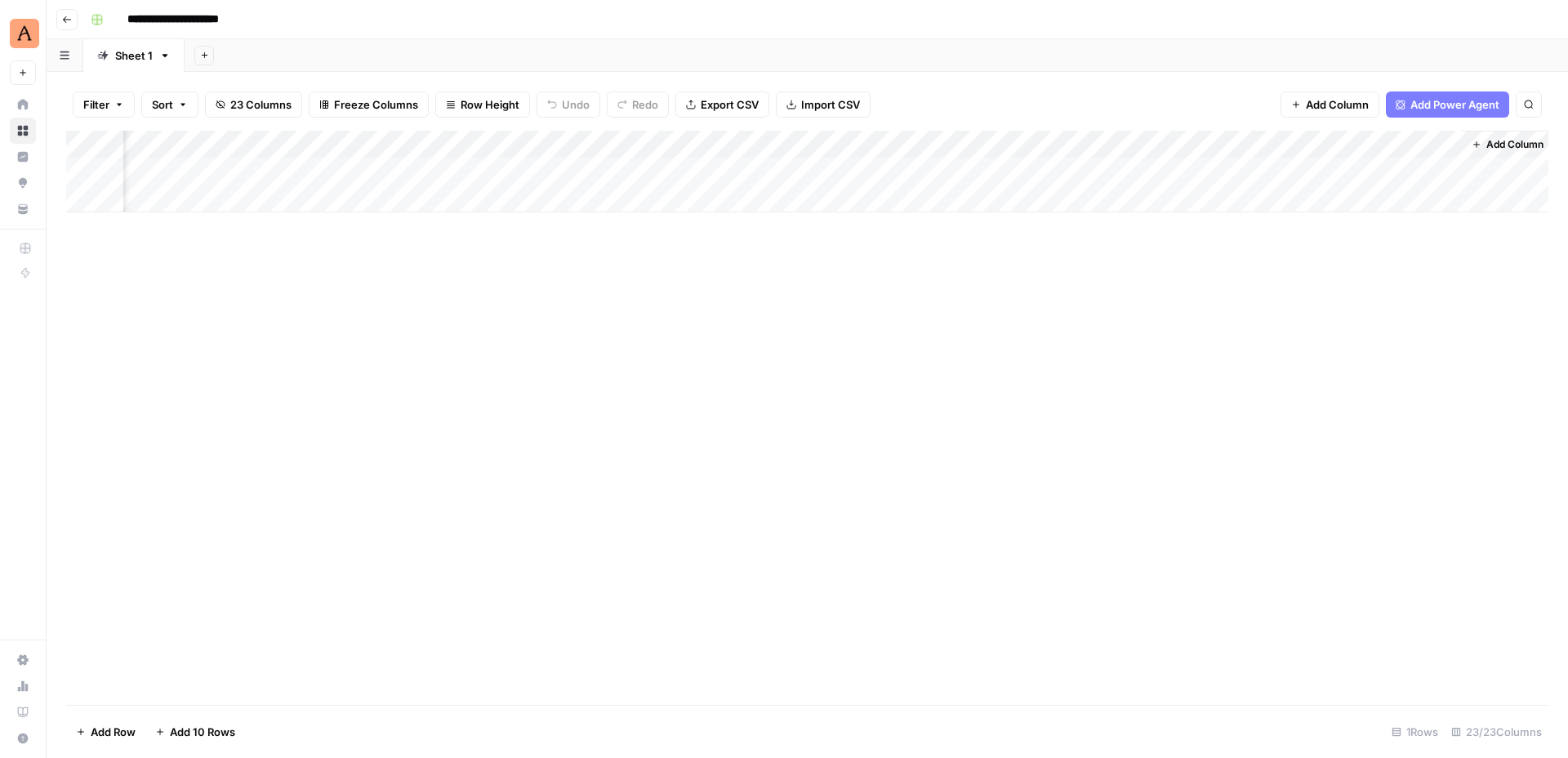
scroll to position [0, 2617]
click at [1321, 166] on div "Add Column" at bounding box center [807, 171] width 1481 height 82
click at [1440, 170] on div "Add Column" at bounding box center [807, 171] width 1481 height 82
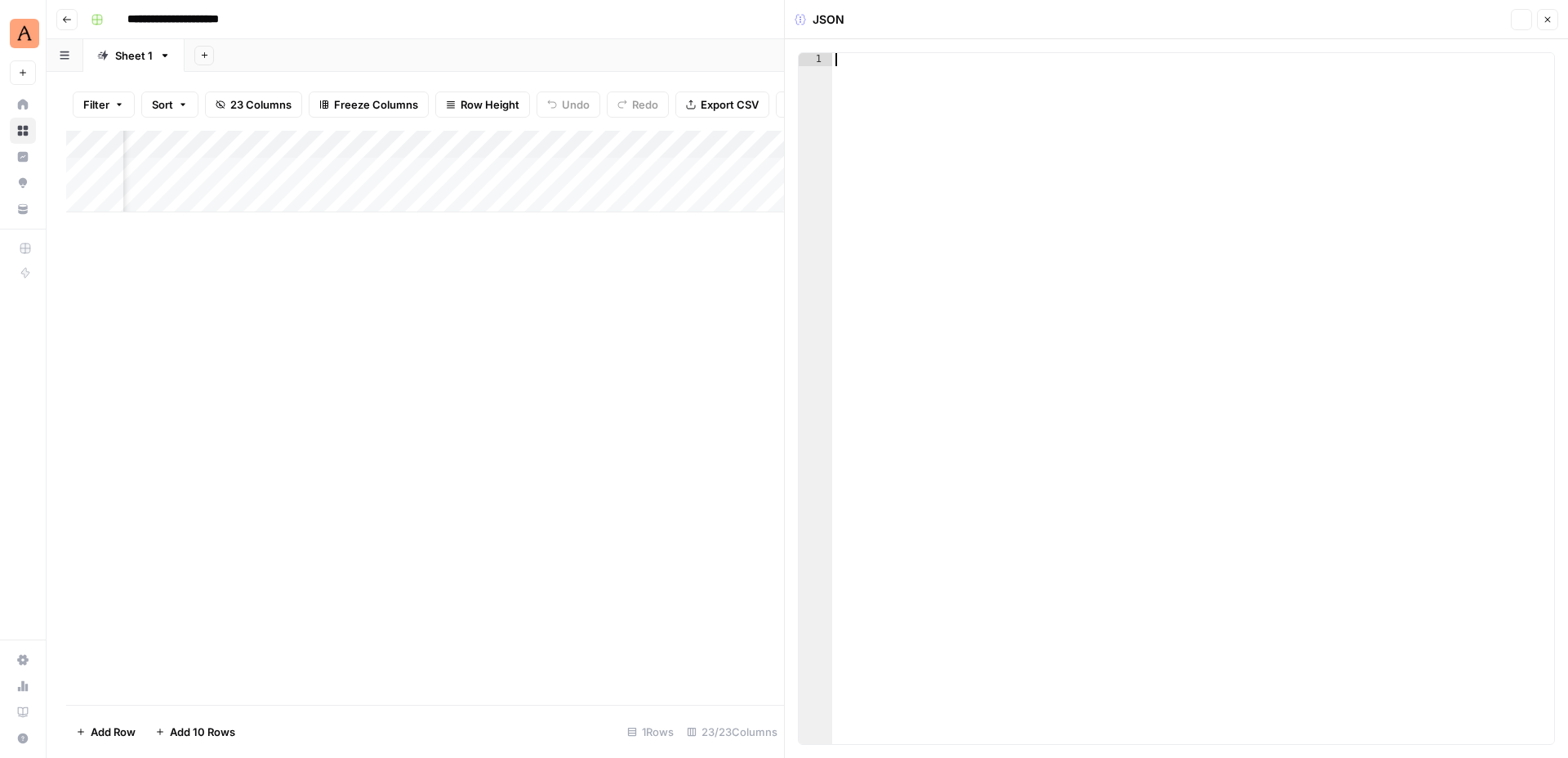
click at [1261, 197] on div at bounding box center [1192, 412] width 722 height 717
type textarea "*"
click at [1544, 20] on icon "button" at bounding box center [1547, 19] width 10 height 10
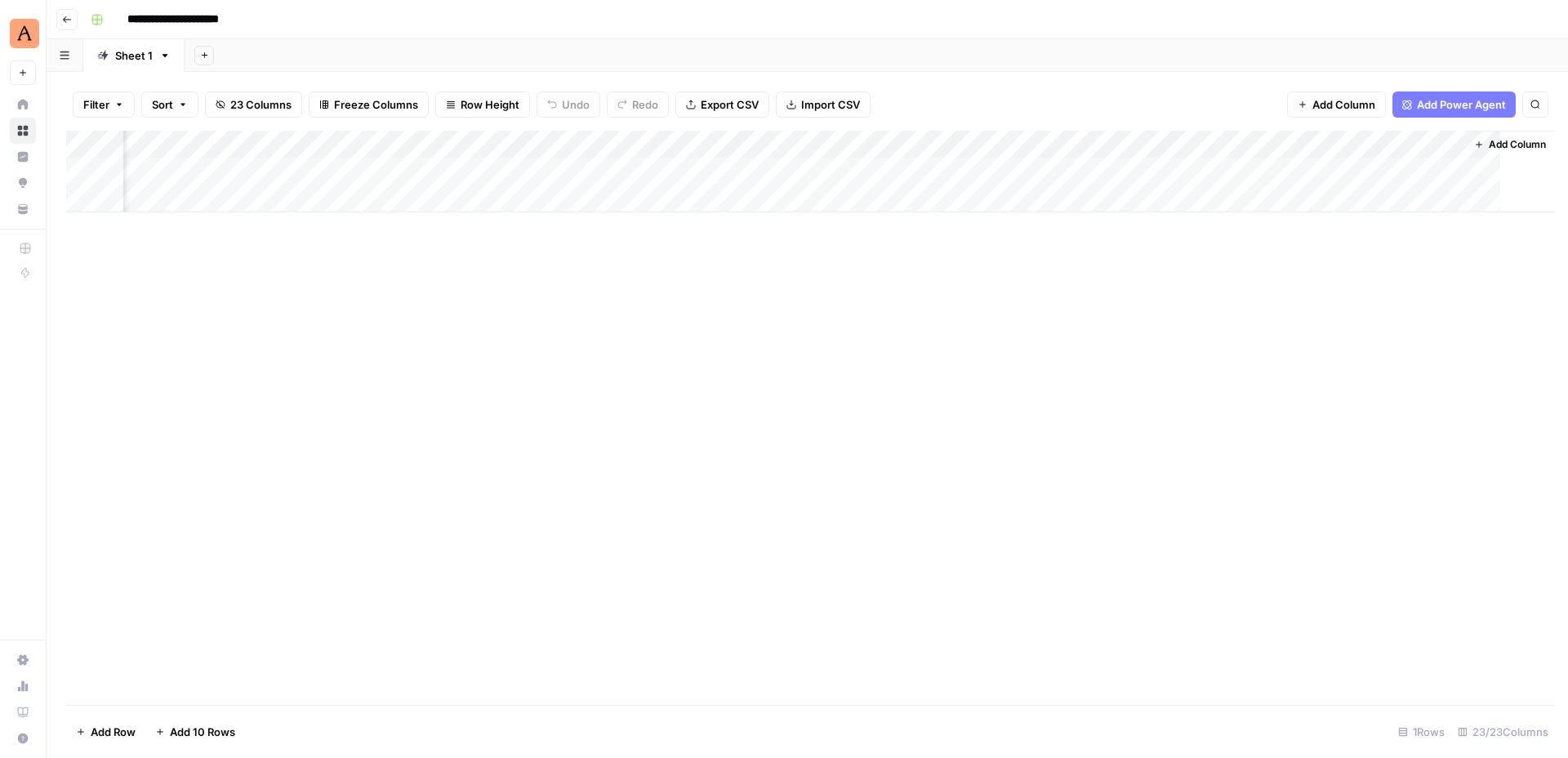
scroll to position [0, 2597]
click at [1464, 142] on div "Add Column" at bounding box center [807, 171] width 1481 height 82
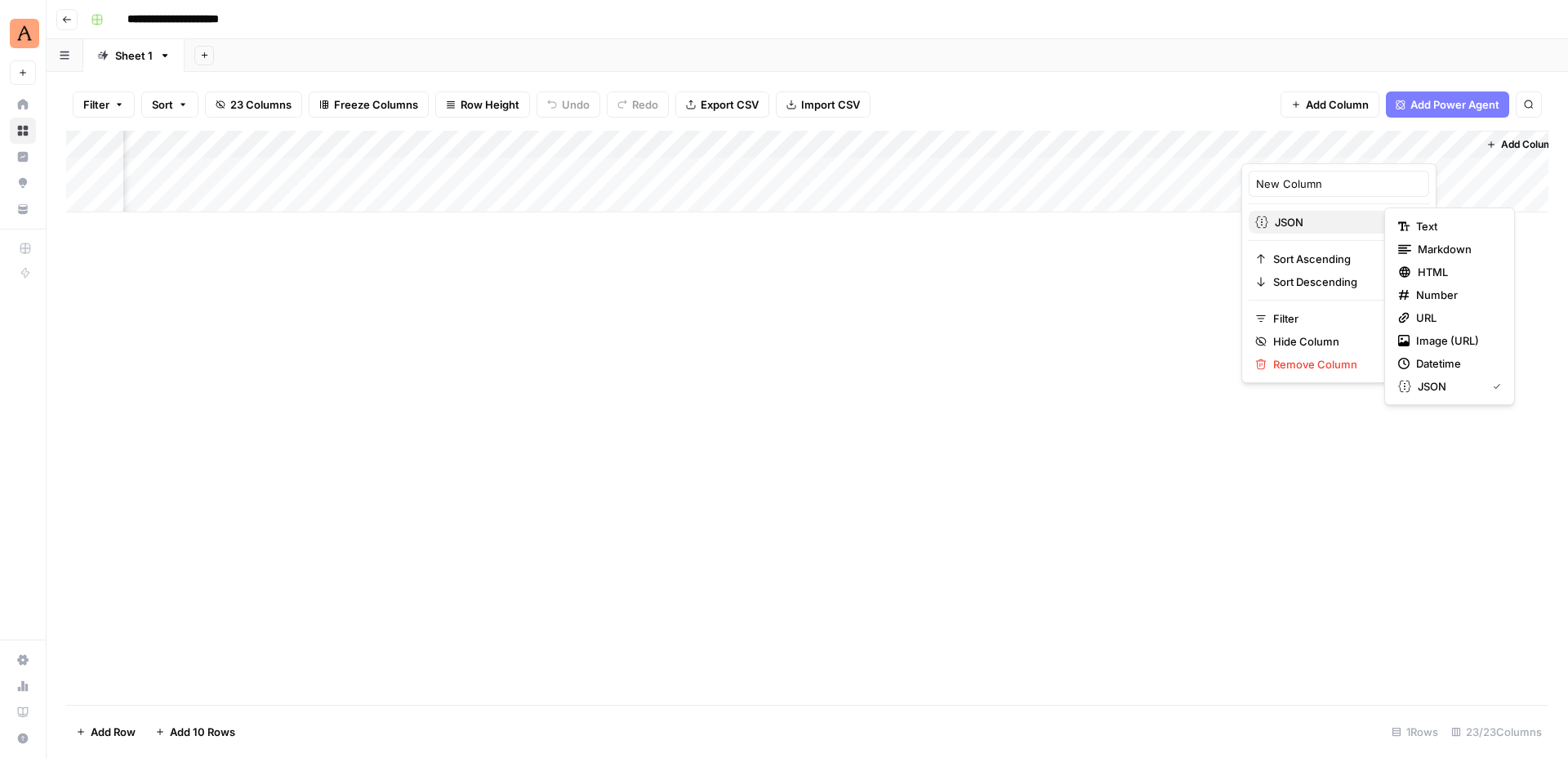
click at [1292, 223] on span "JSON" at bounding box center [1336, 222] width 125 height 16
click at [1422, 249] on span "Markdown" at bounding box center [1456, 248] width 77 height 16
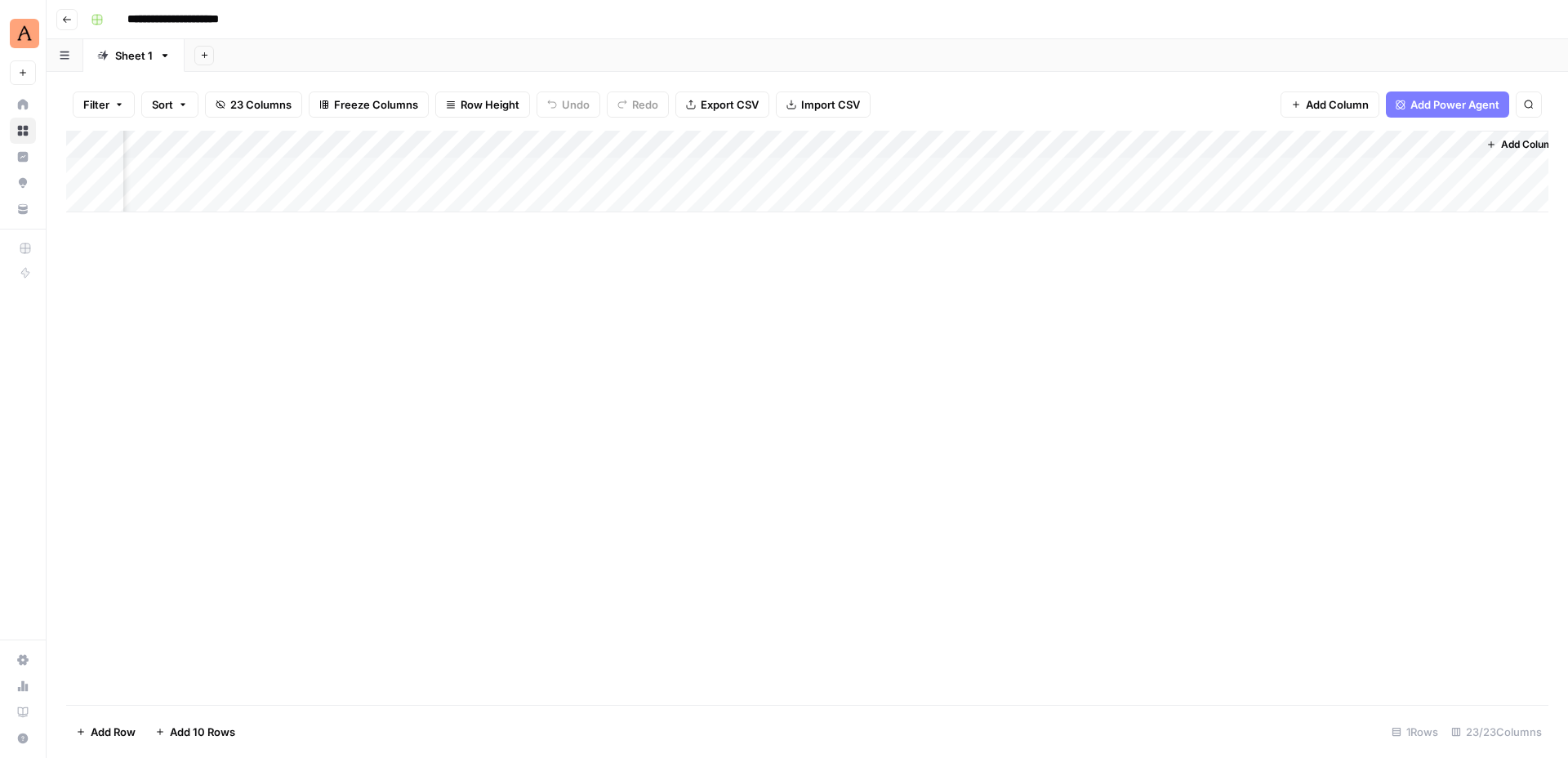
click at [1360, 172] on div "Add Column" at bounding box center [807, 171] width 1481 height 82
click at [1453, 169] on div "Add Column" at bounding box center [807, 171] width 1481 height 82
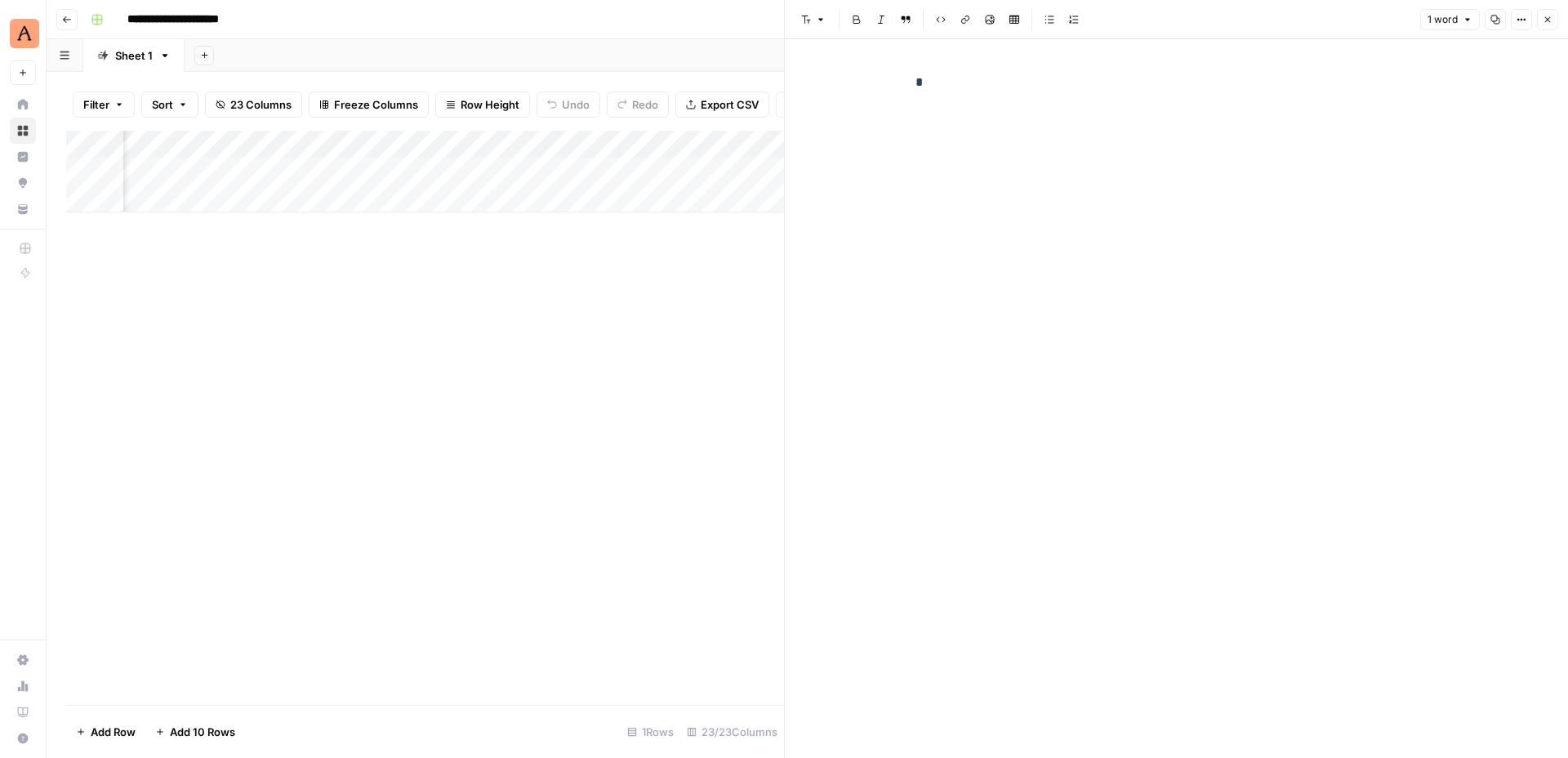
click at [1170, 185] on div "*" at bounding box center [1176, 398] width 542 height 719
click at [1110, 125] on div "*" at bounding box center [1176, 398] width 542 height 719
click at [906, 68] on div "*" at bounding box center [1176, 83] width 542 height 34
click at [939, 84] on p "*" at bounding box center [1177, 83] width 523 height 21
click at [1553, 24] on button "Close" at bounding box center [1547, 19] width 21 height 21
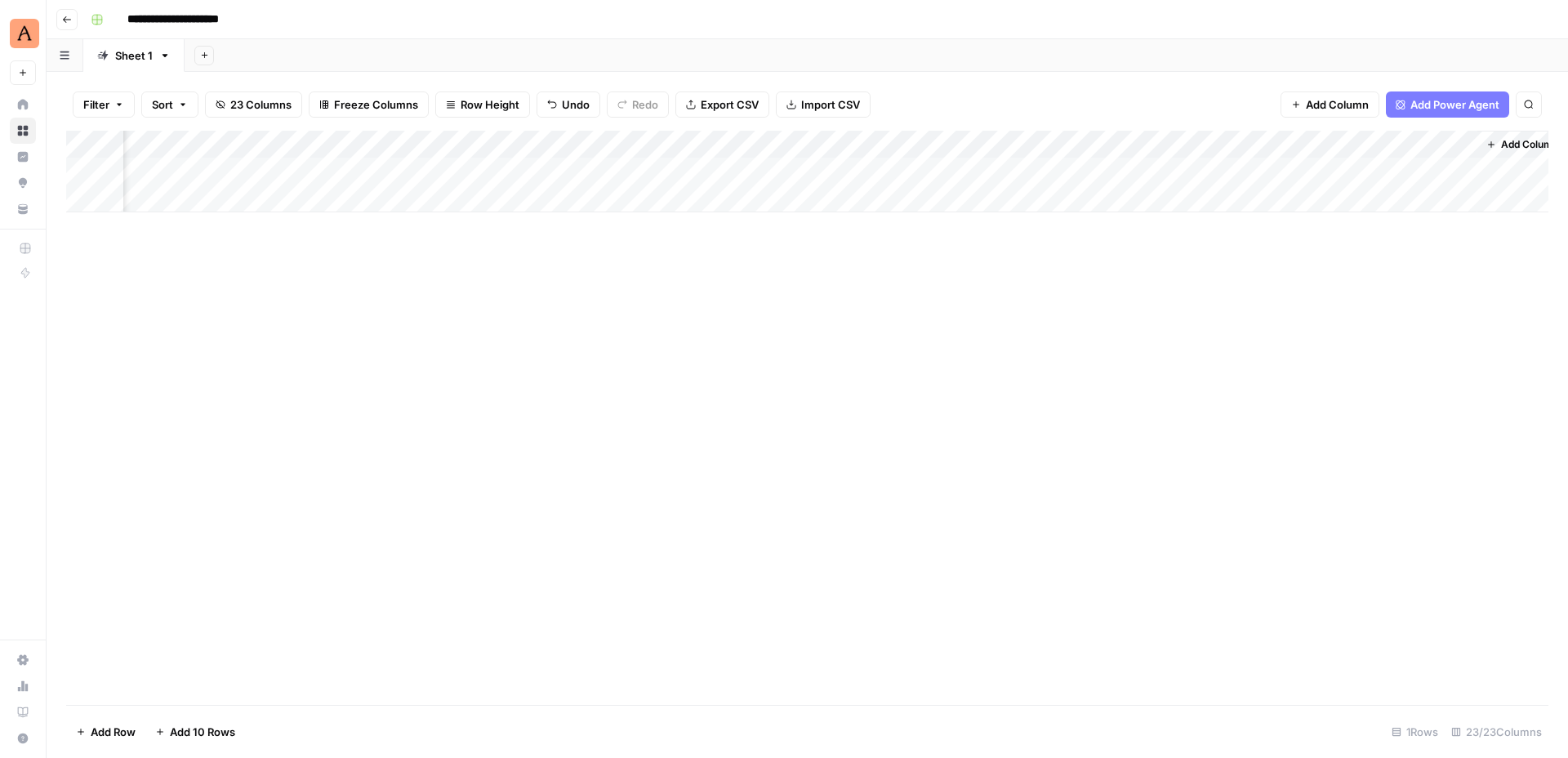
click at [1458, 147] on div "Add Column" at bounding box center [807, 171] width 1481 height 82
click at [1333, 300] on span "Remove Column" at bounding box center [1345, 304] width 143 height 16
click at [742, 165] on span "Delete" at bounding box center [725, 168] width 35 height 16
drag, startPoint x: 978, startPoint y: 217, endPoint x: 1567, endPoint y: 257, distance: 590.4
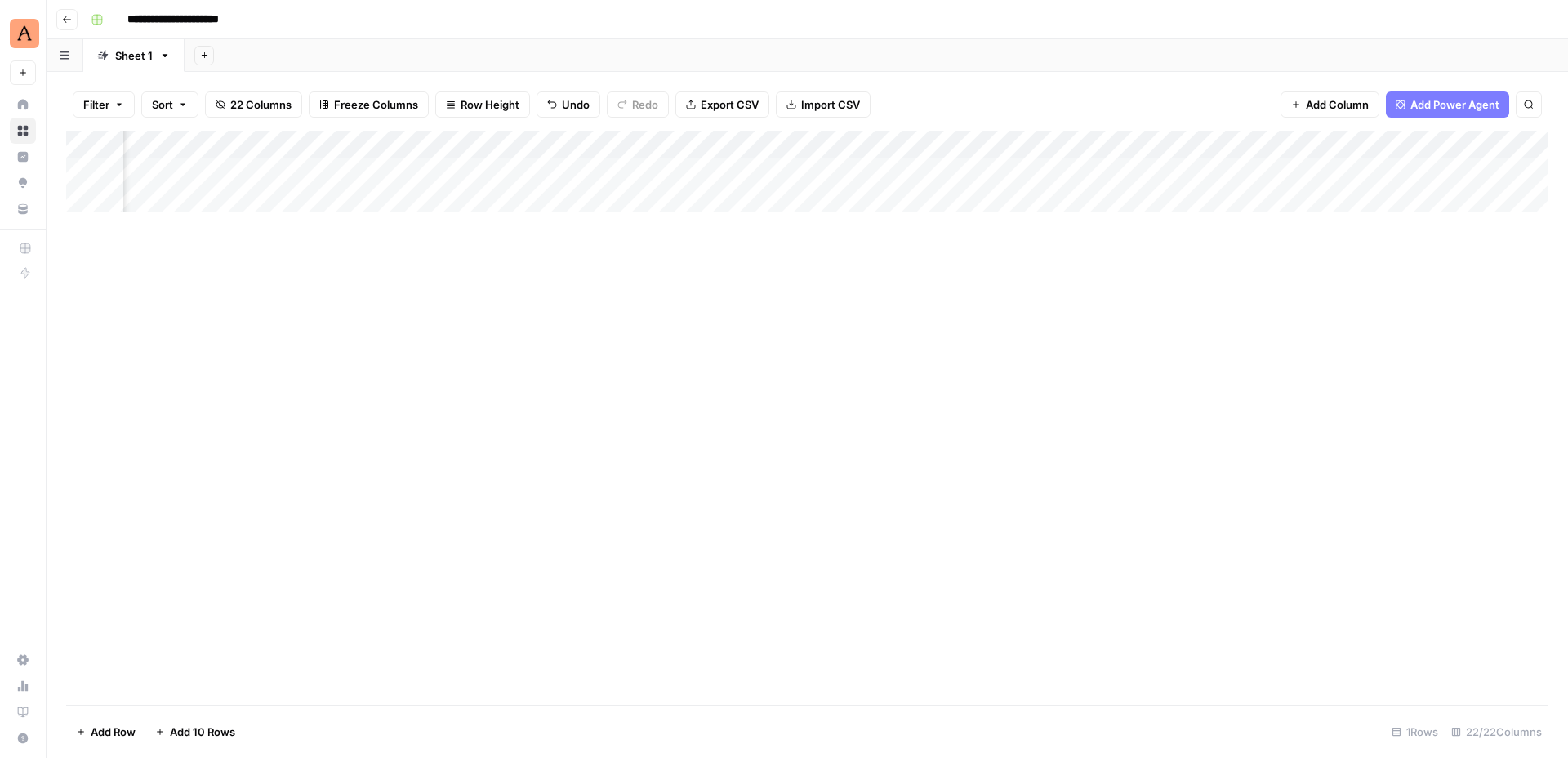
click at [1567, 257] on div "Filter Sort 22 Columns Freeze Columns Row Height Undo Redo Export CSV Import CS…" at bounding box center [807, 415] width 1521 height 686
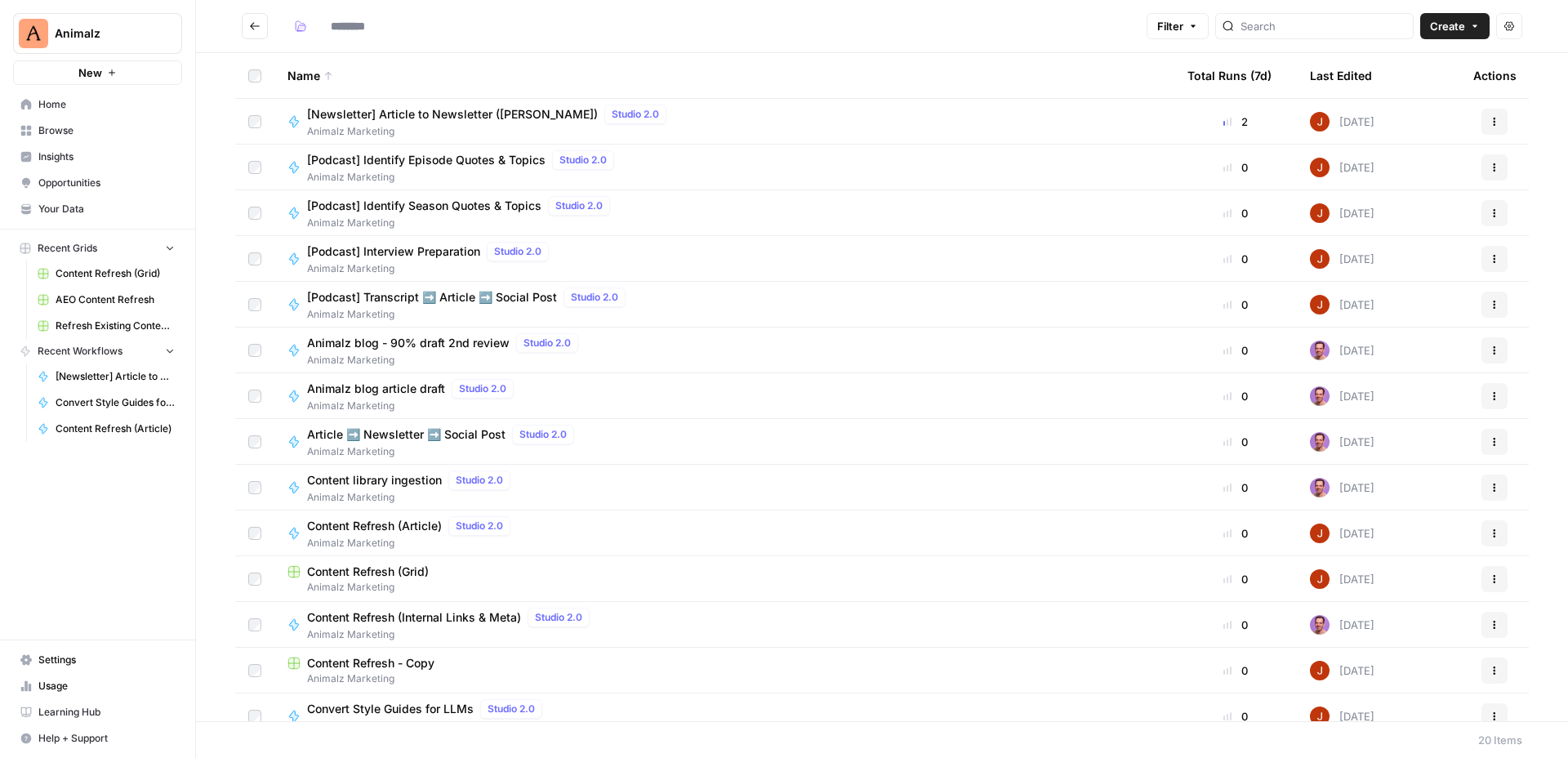
type input "**********"
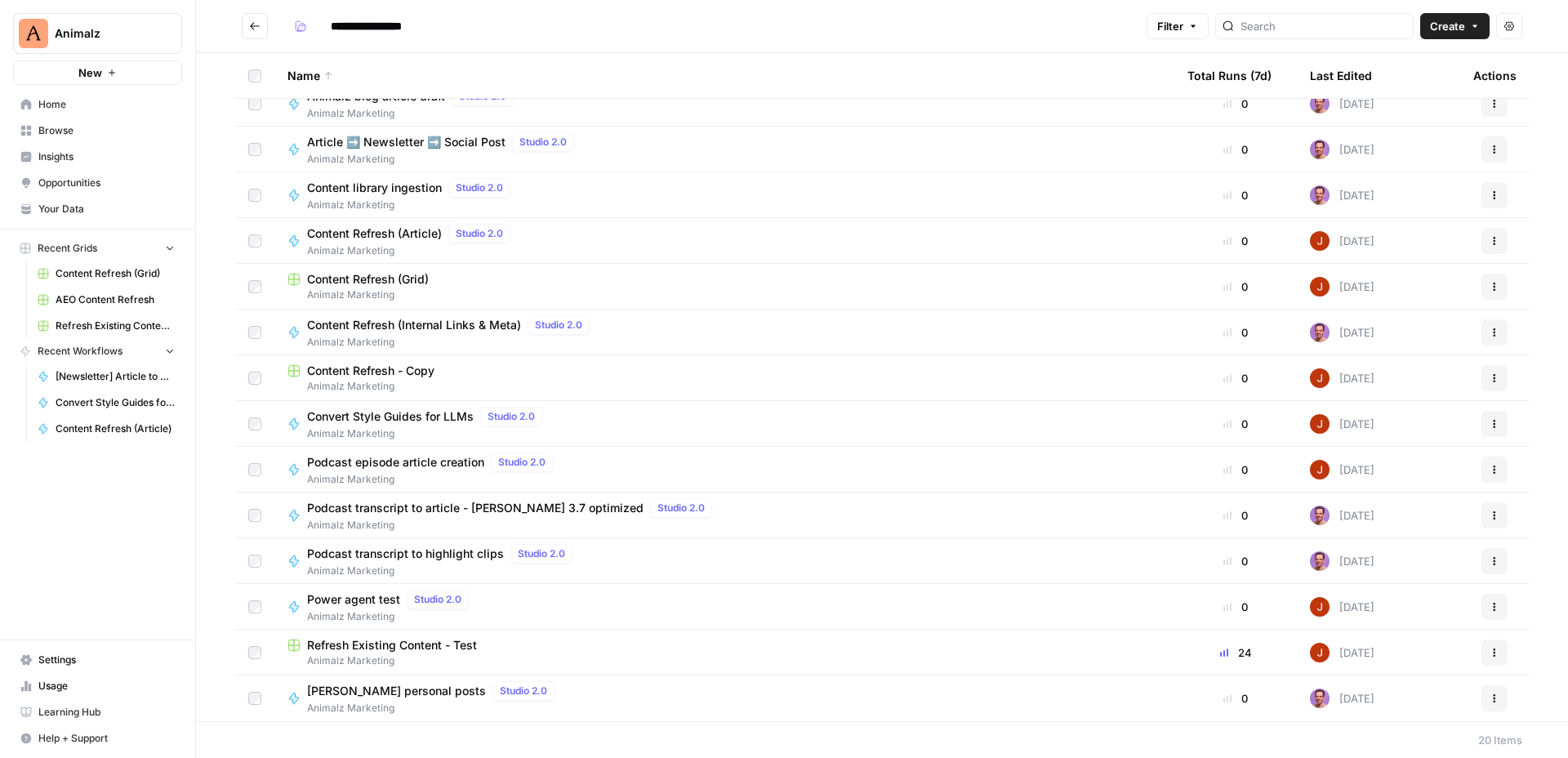
click at [407, 372] on span "Content Refresh - Copy" at bounding box center [371, 370] width 127 height 16
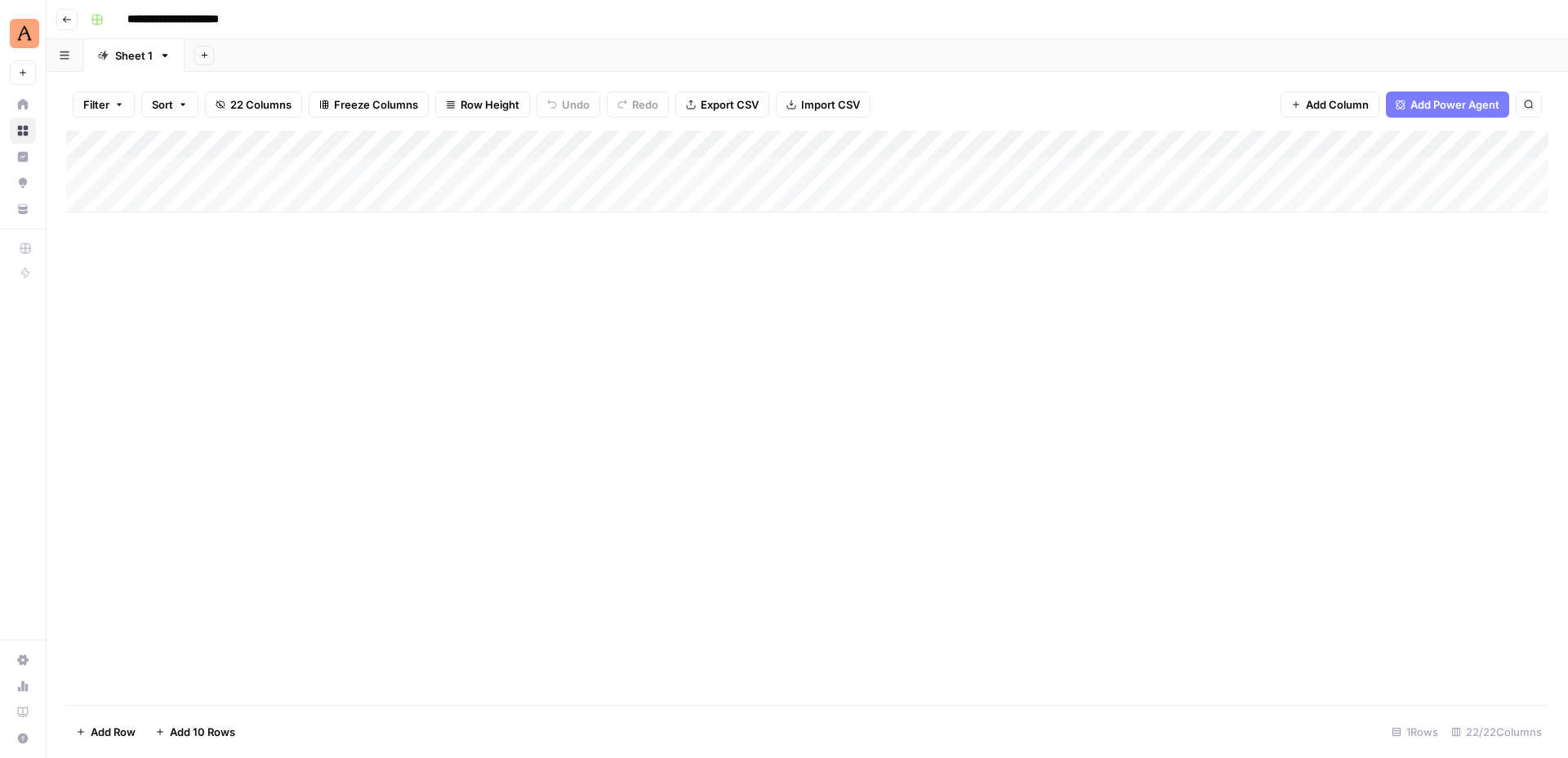
click at [65, 21] on icon "button" at bounding box center [67, 19] width 10 height 10
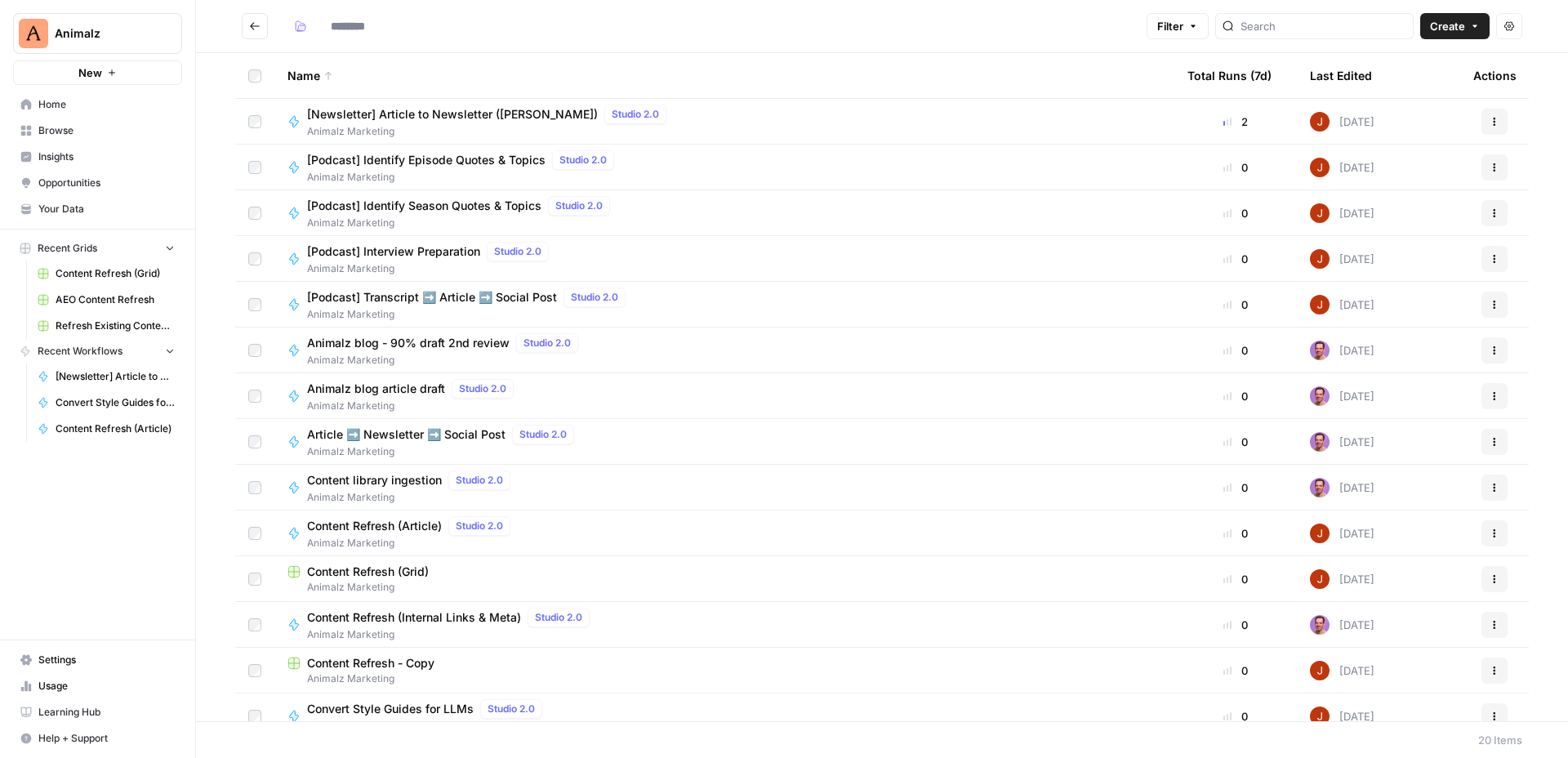
type input "**********"
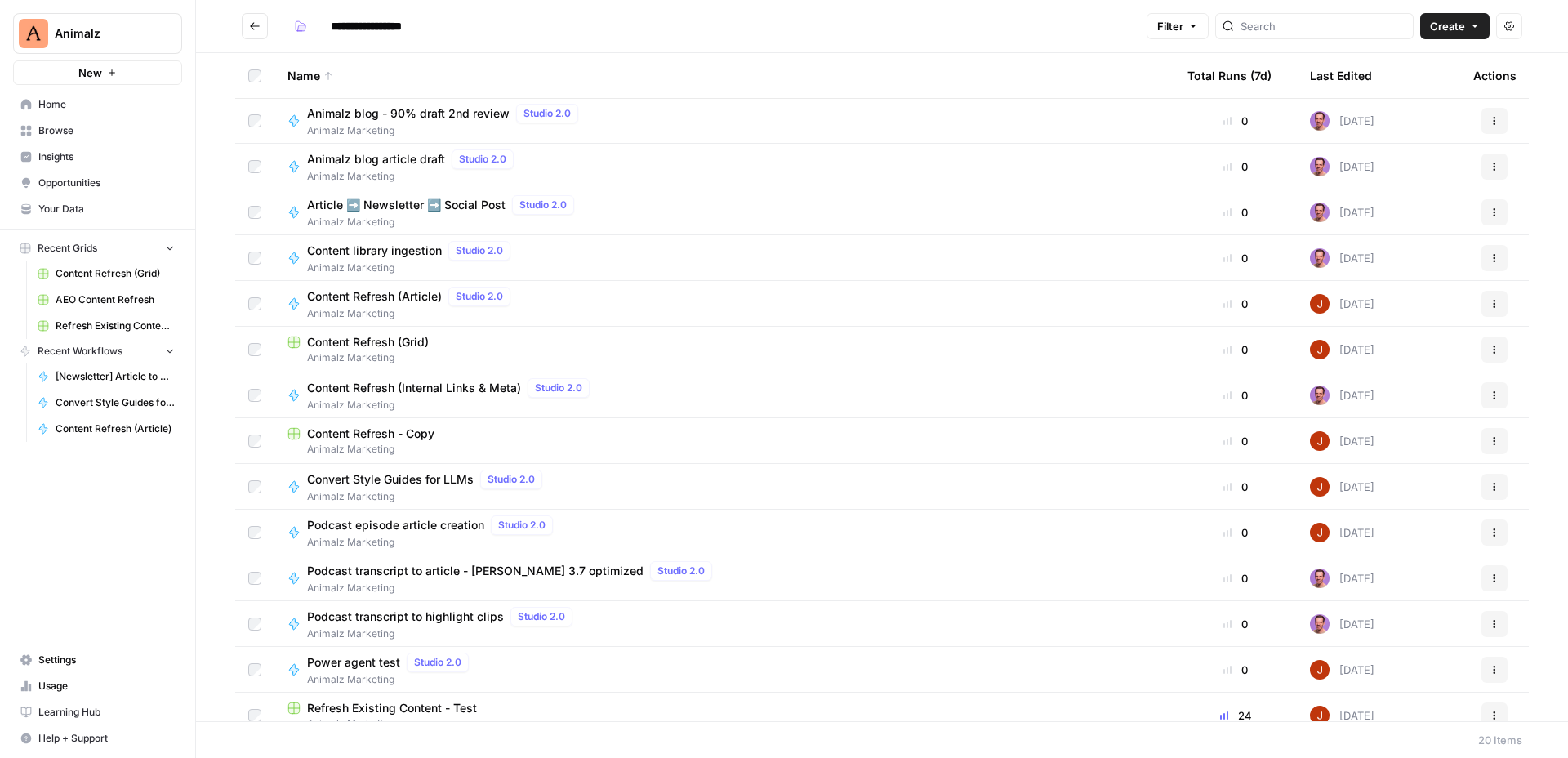
scroll to position [153, 0]
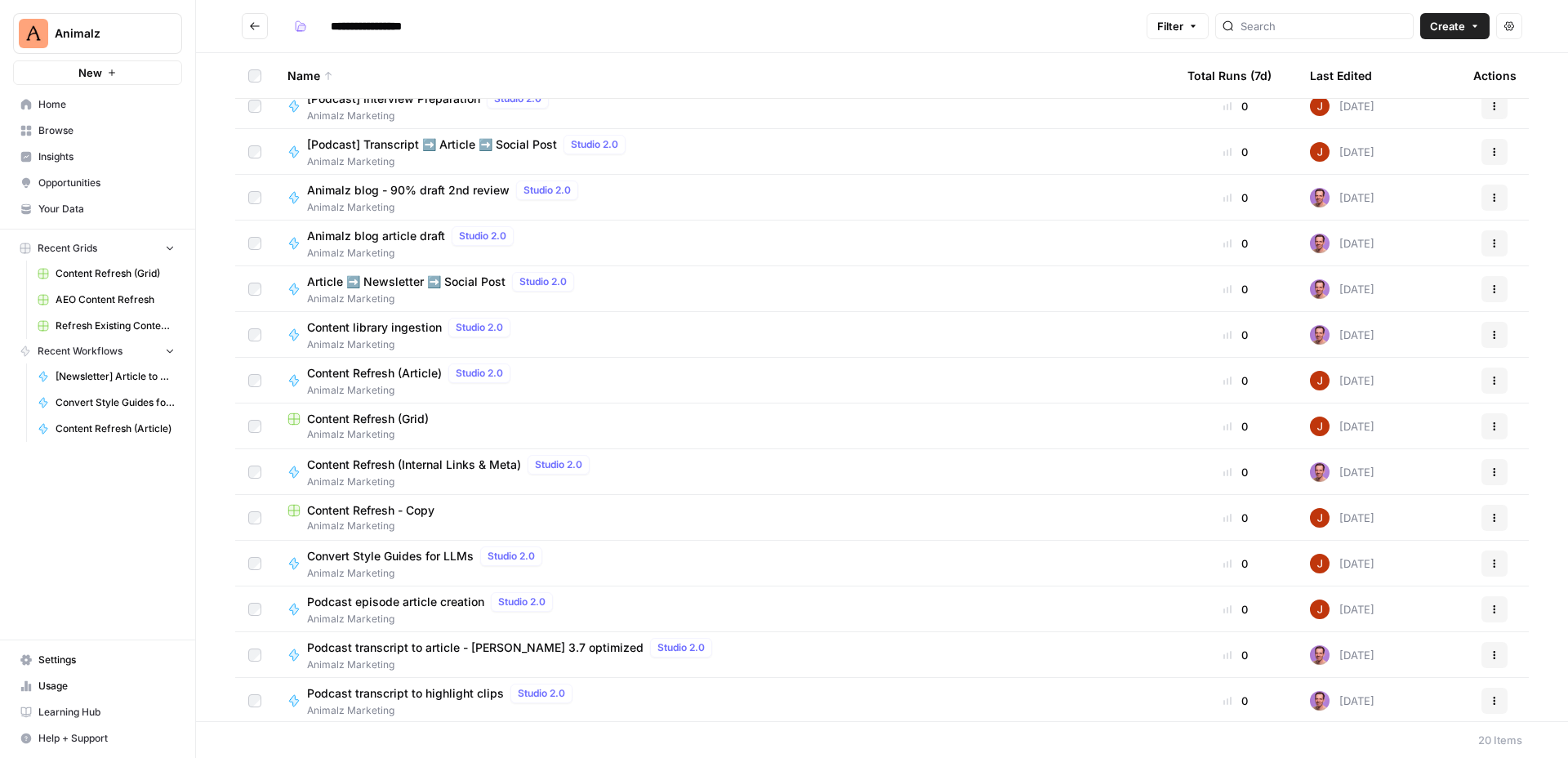
click at [411, 368] on span "Content Refresh (Article)" at bounding box center [375, 373] width 135 height 16
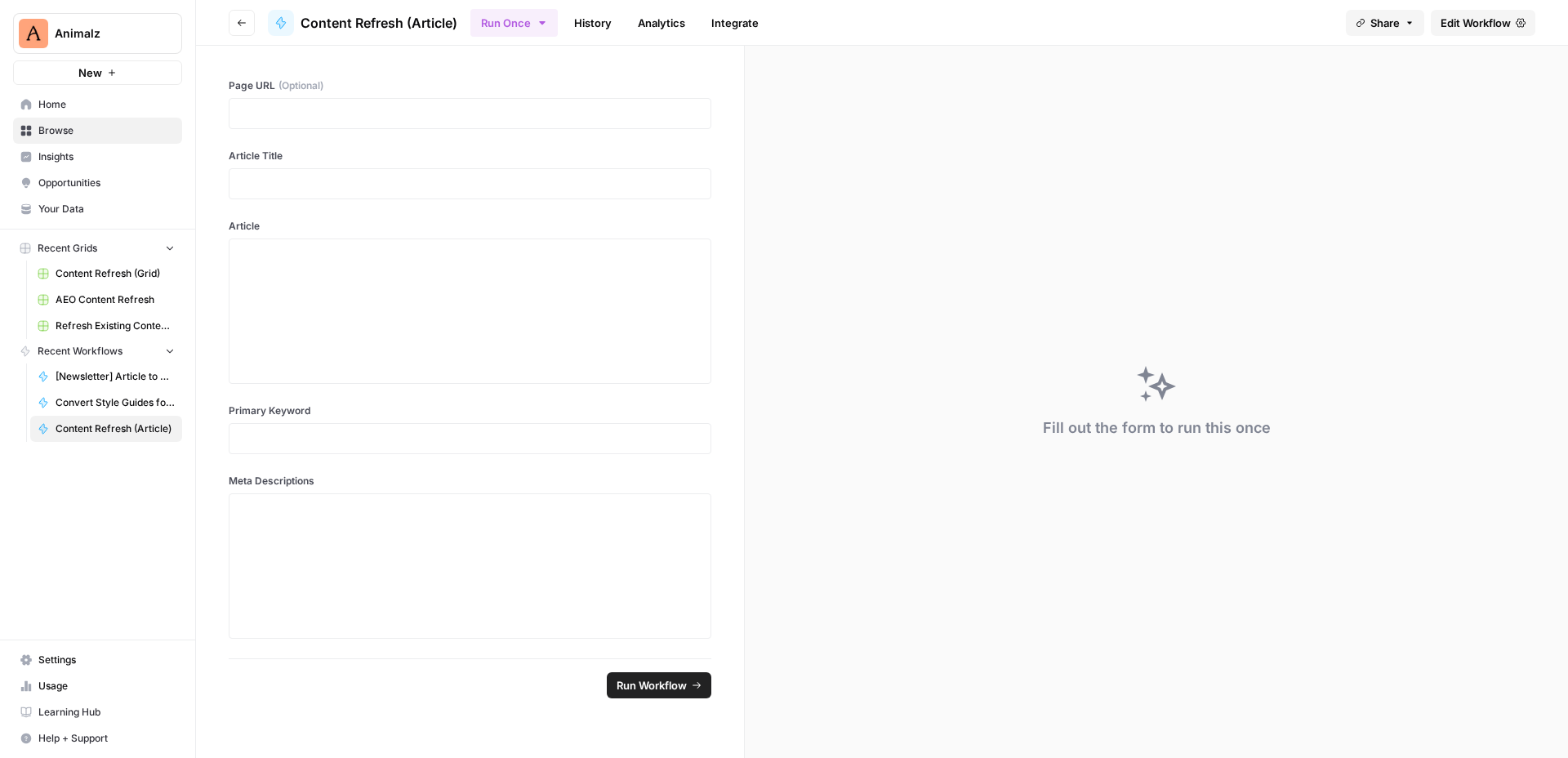
click at [1475, 21] on span "Edit Workflow" at bounding box center [1476, 22] width 70 height 16
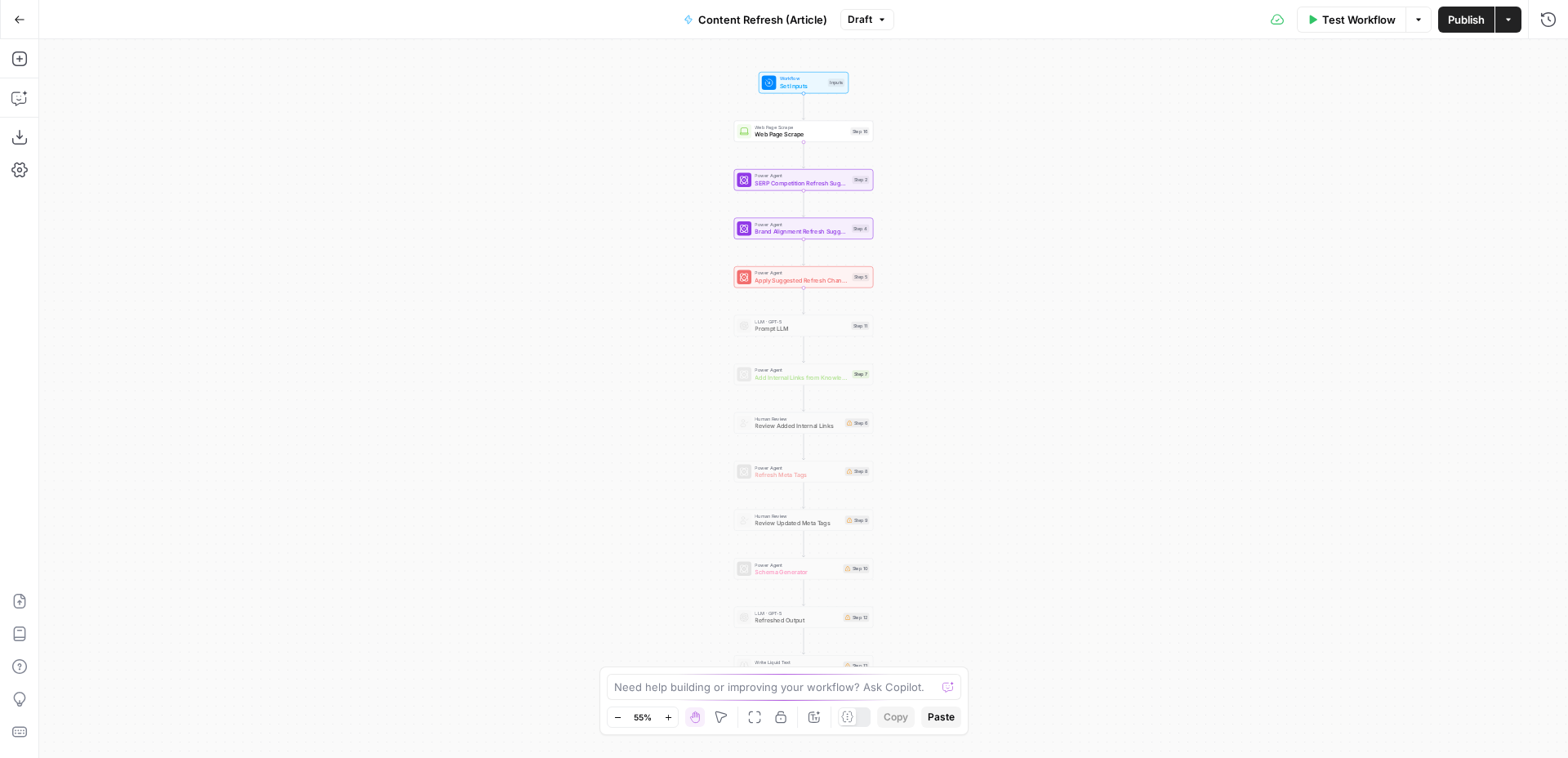
click at [962, 248] on div "Workflow Set Inputs Inputs Web Page Scrape Web Page Scrape Step 16 Power Agent …" at bounding box center [803, 398] width 1528 height 719
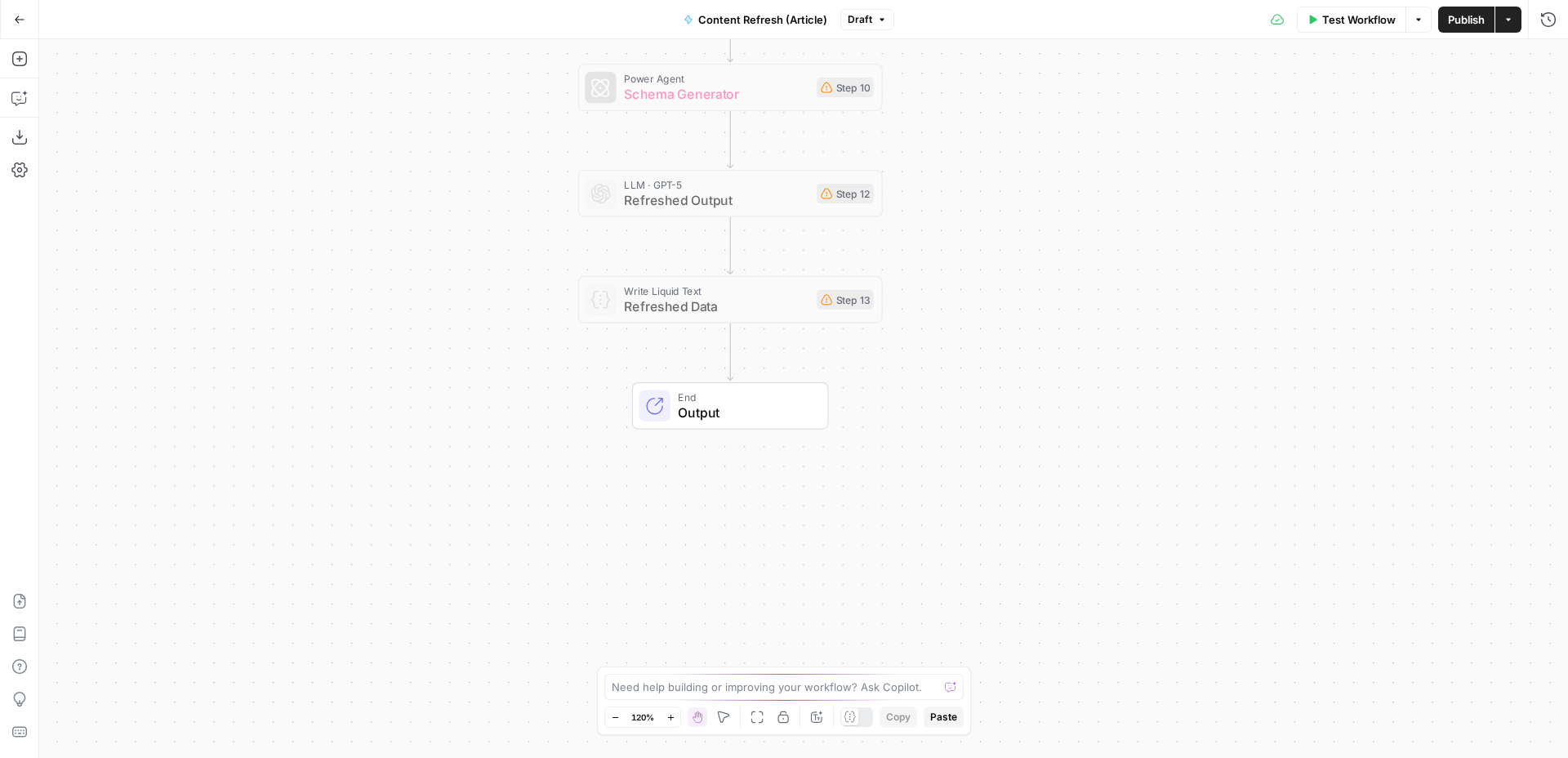
click at [16, 14] on icon "button" at bounding box center [20, 20] width 11 height 11
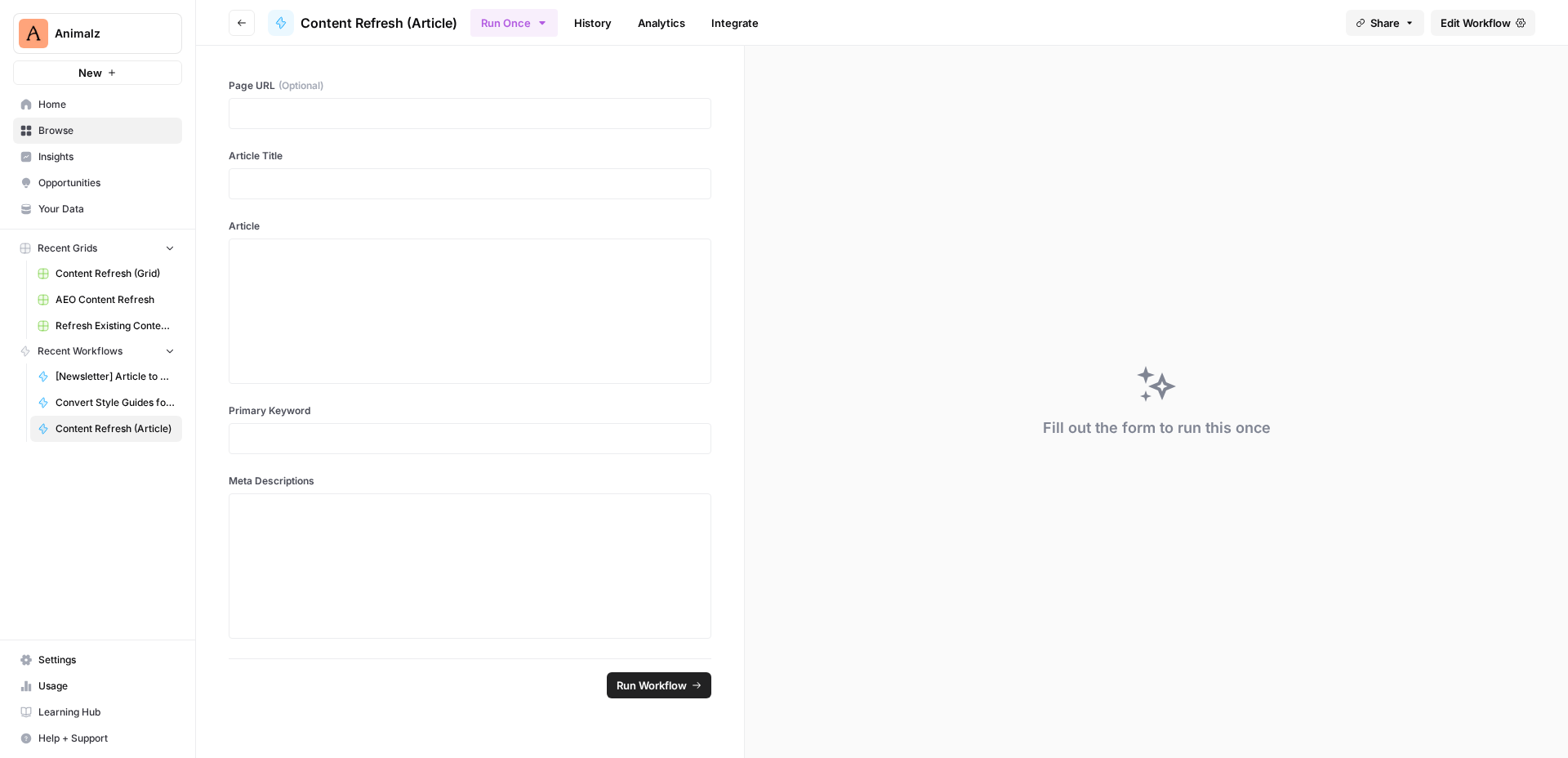
click at [235, 20] on button "Go back" at bounding box center [241, 22] width 26 height 26
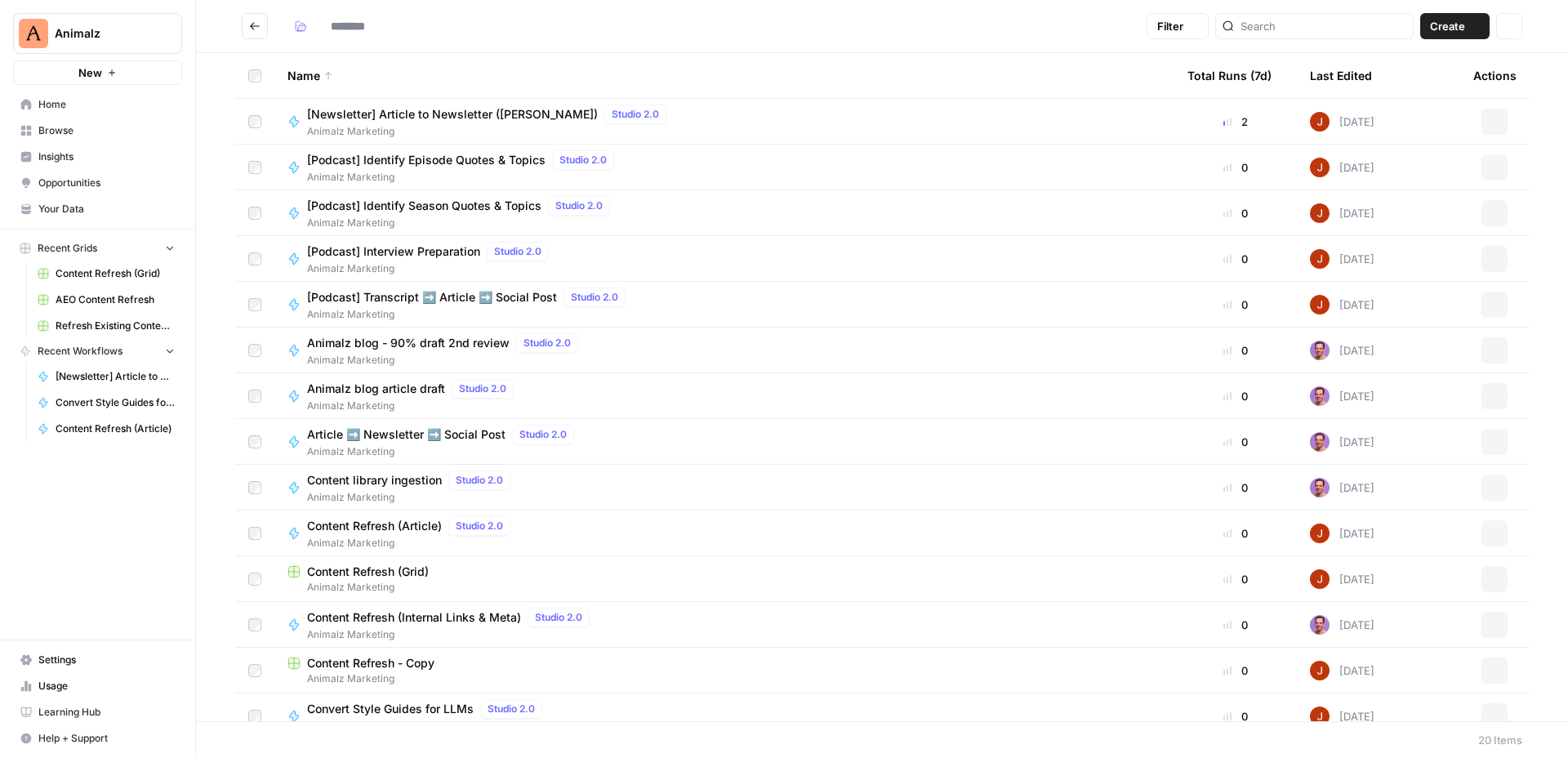
type input "**********"
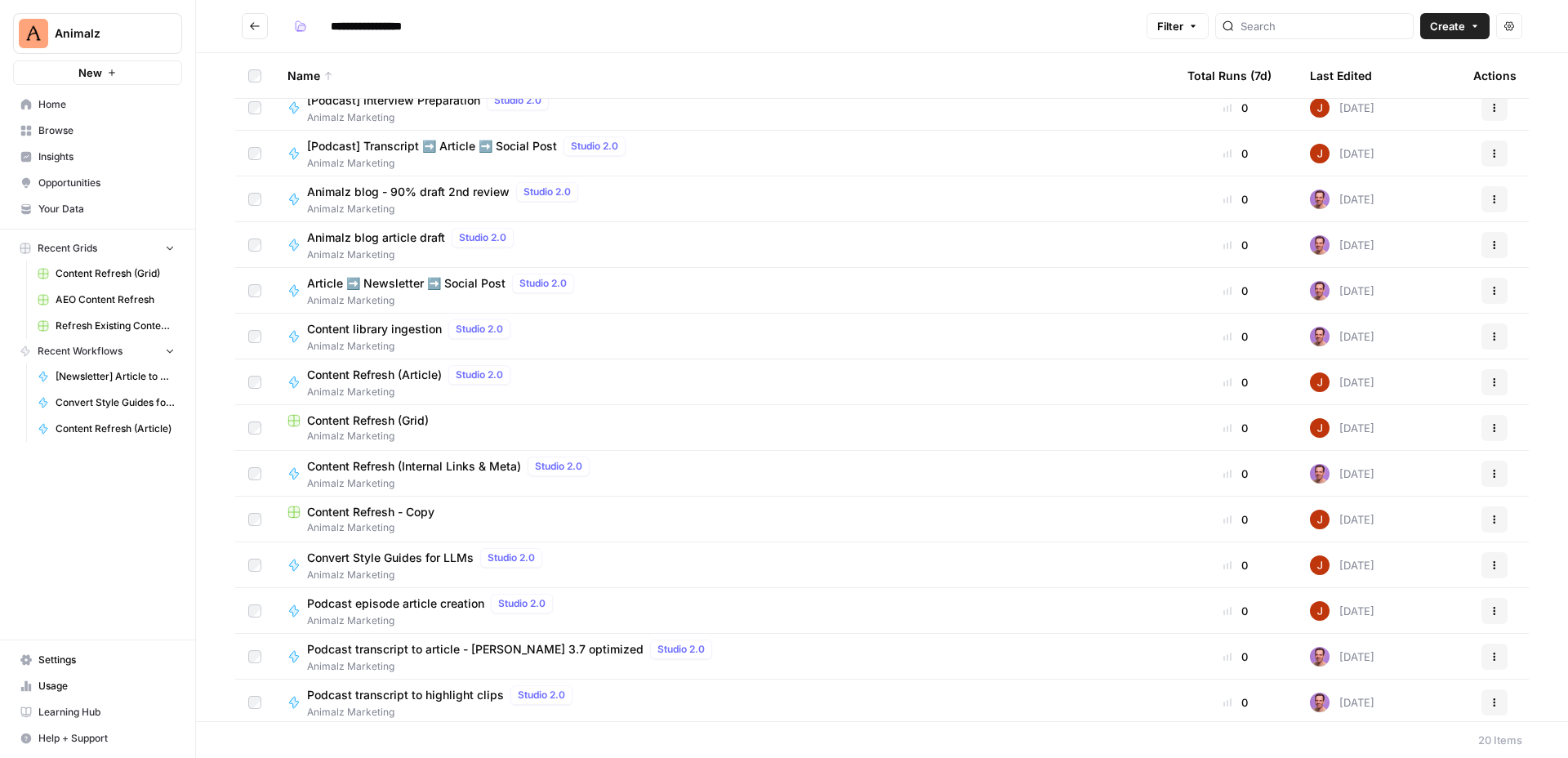
scroll to position [292, 0]
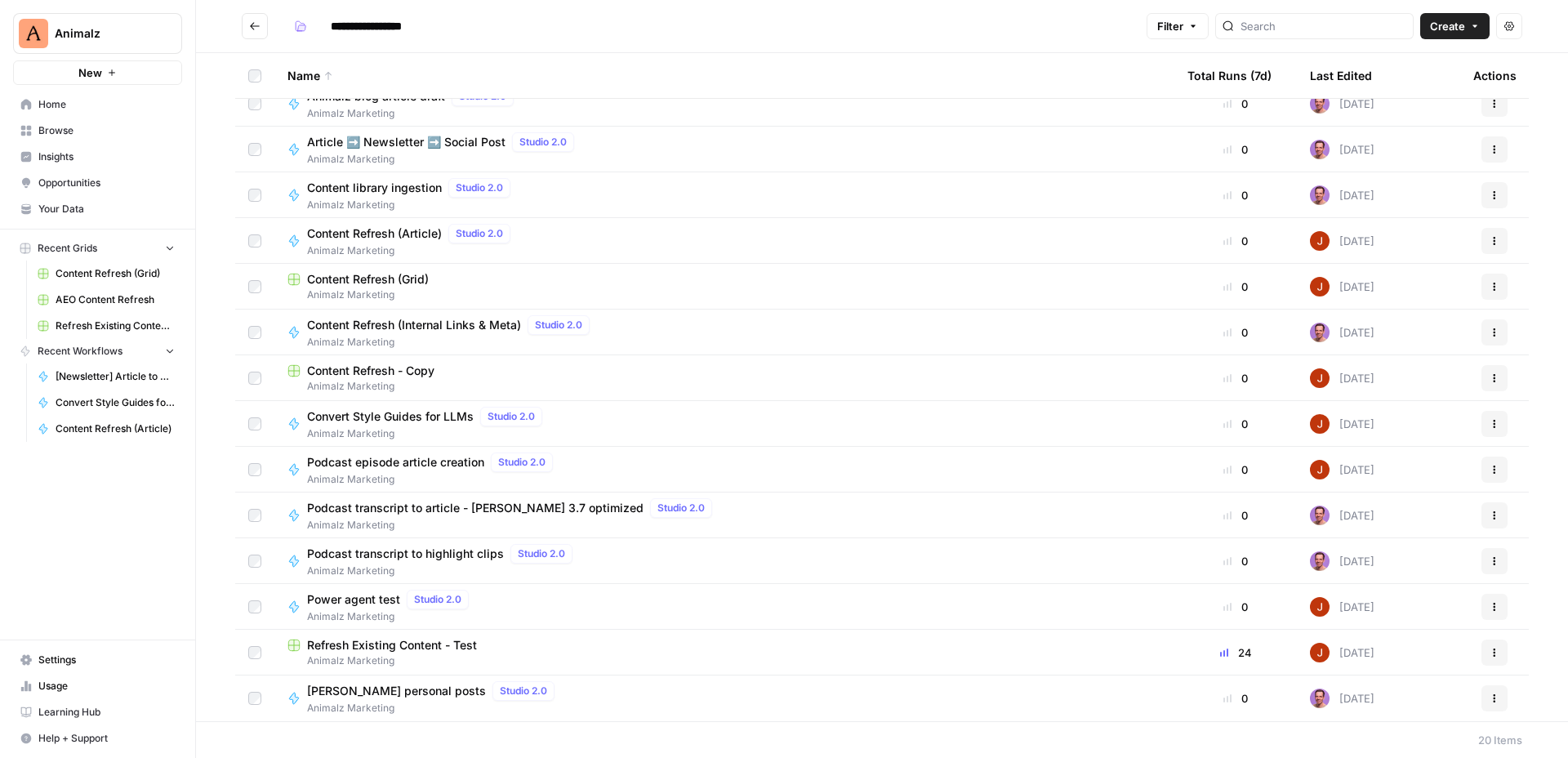
click at [418, 376] on span "Content Refresh - Copy" at bounding box center [371, 370] width 127 height 16
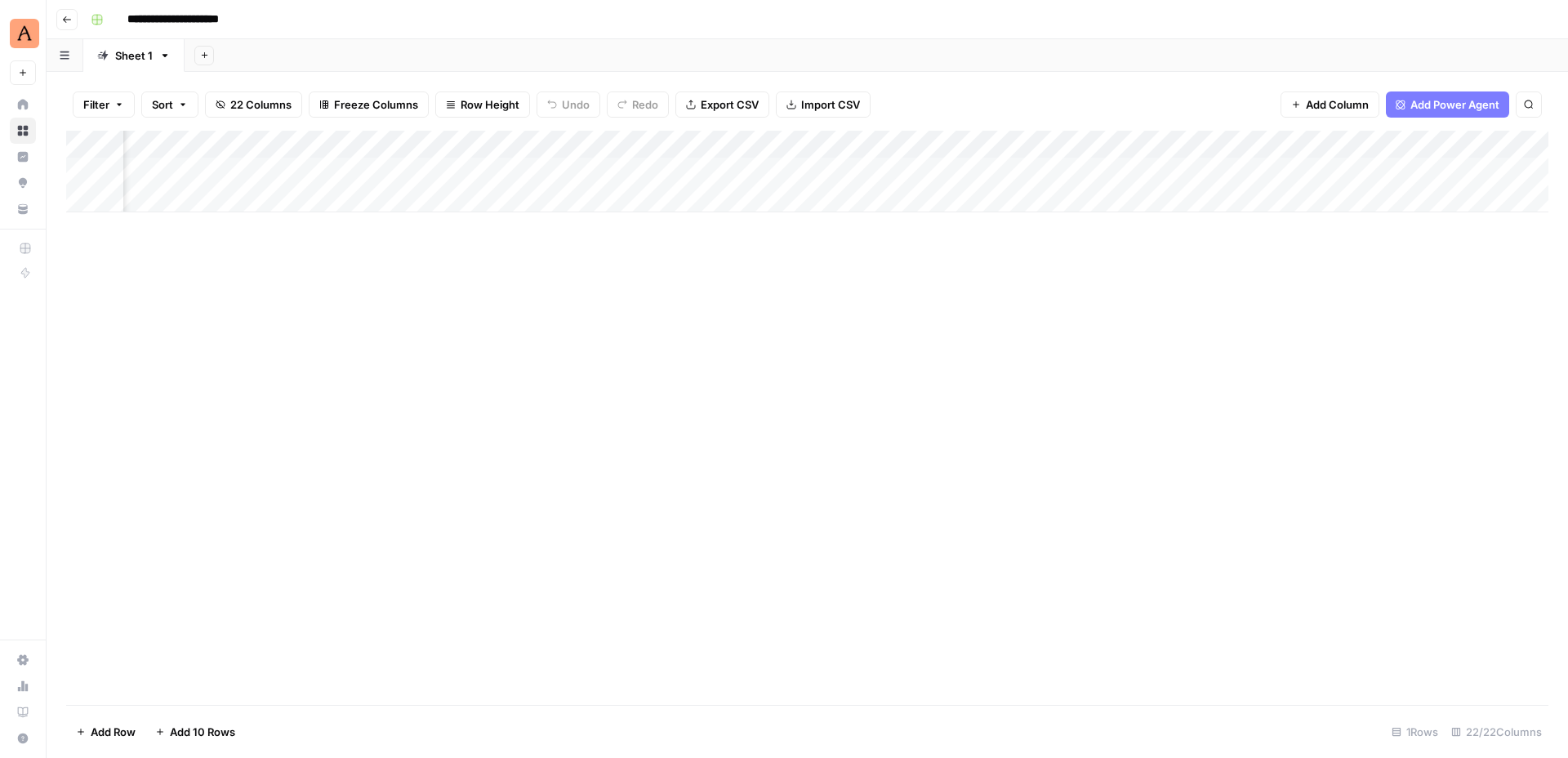
scroll to position [0, 665]
click at [738, 321] on div "Add Column" at bounding box center [807, 418] width 1481 height 574
click at [1476, 146] on button "Add Column" at bounding box center [1502, 145] width 85 height 21
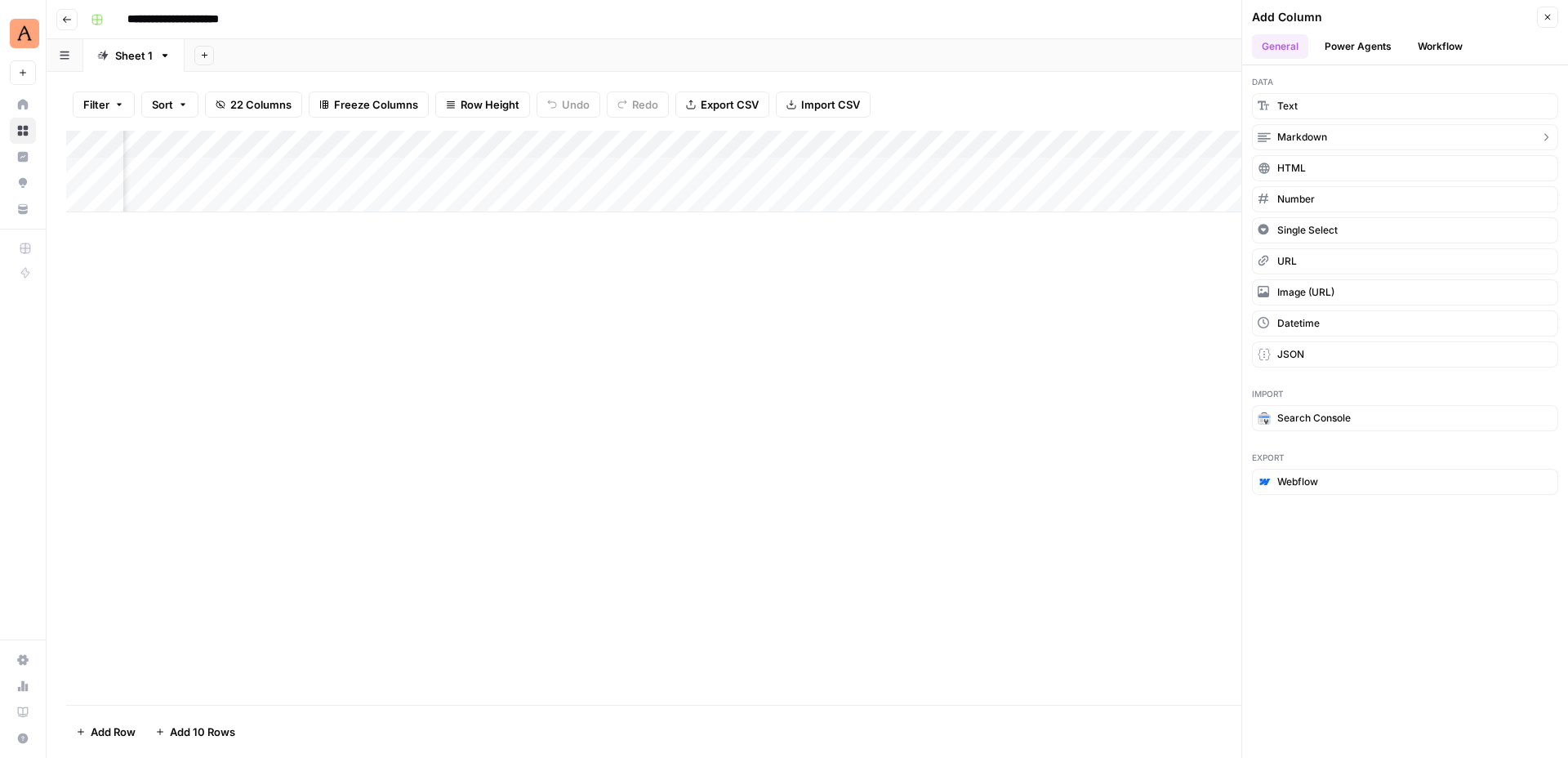
click at [1312, 137] on span "Markdown" at bounding box center [1302, 137] width 49 height 14
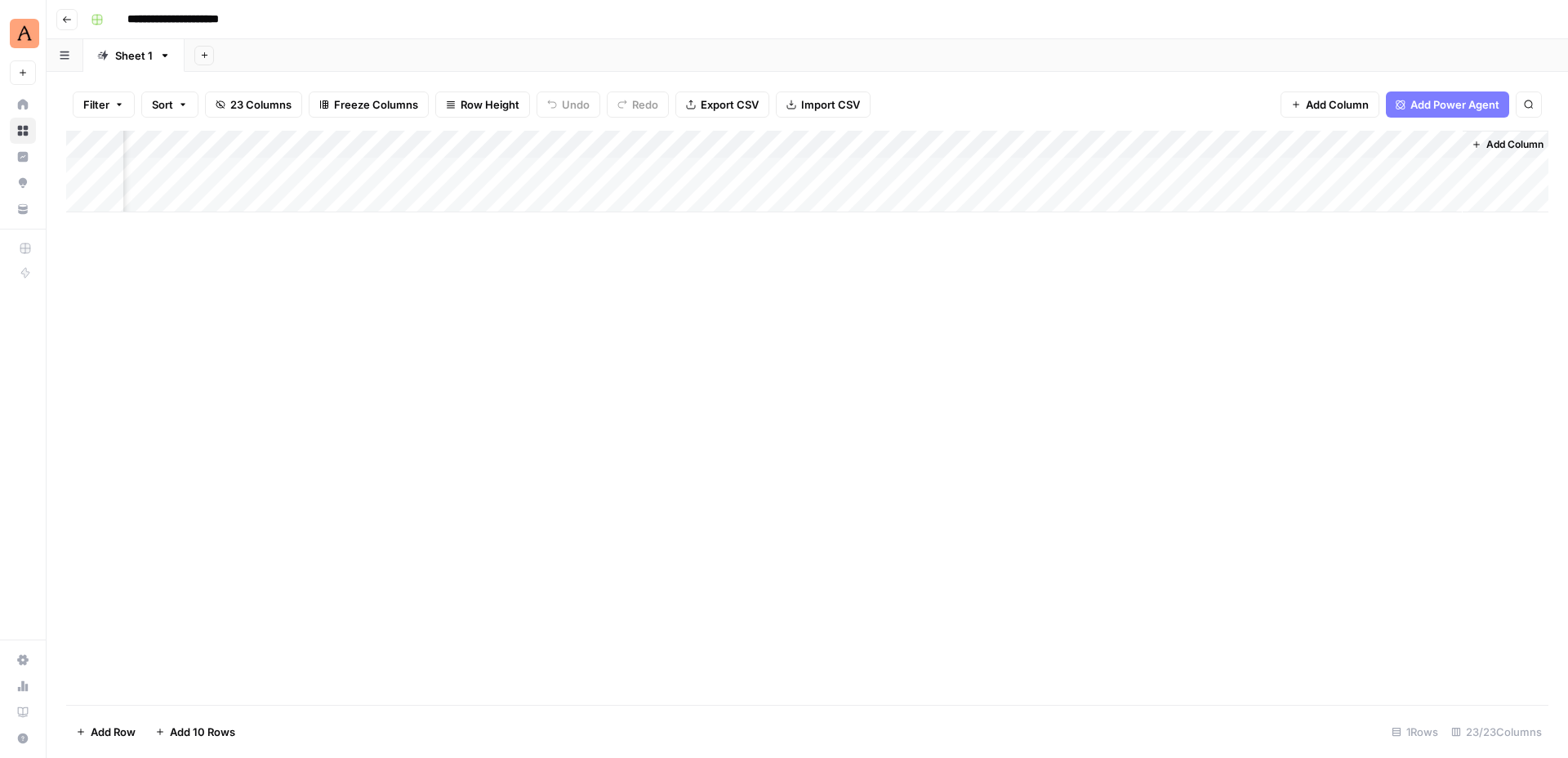
scroll to position [0, 2617]
click at [1438, 167] on div "Add Column" at bounding box center [807, 171] width 1481 height 82
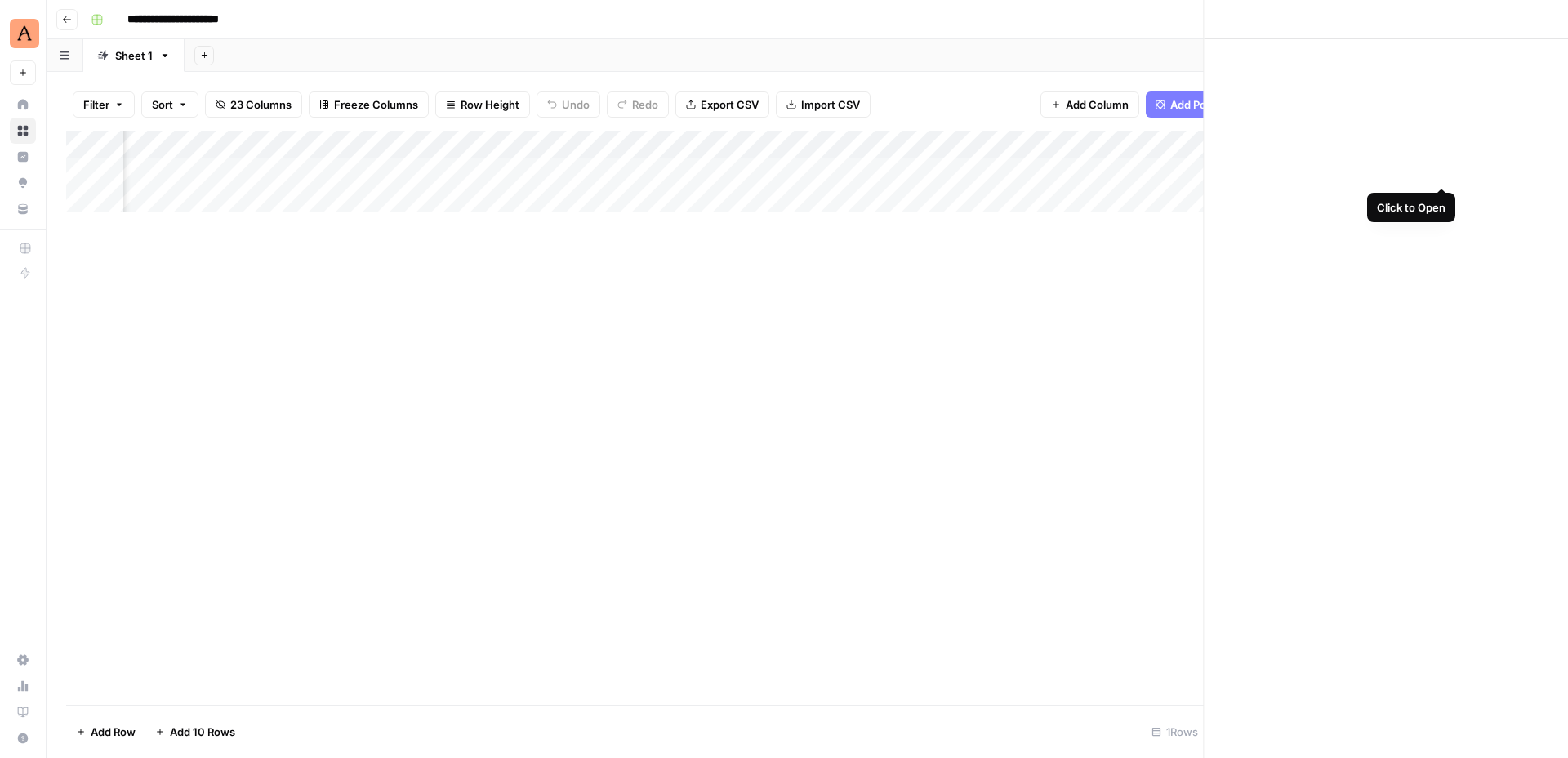
scroll to position [0, 2609]
click at [967, 89] on p "To enrich screen reader interactions, please activate Accessibility in Grammarl…" at bounding box center [1177, 83] width 523 height 21
click at [1520, 26] on button "Options" at bounding box center [1520, 19] width 21 height 21
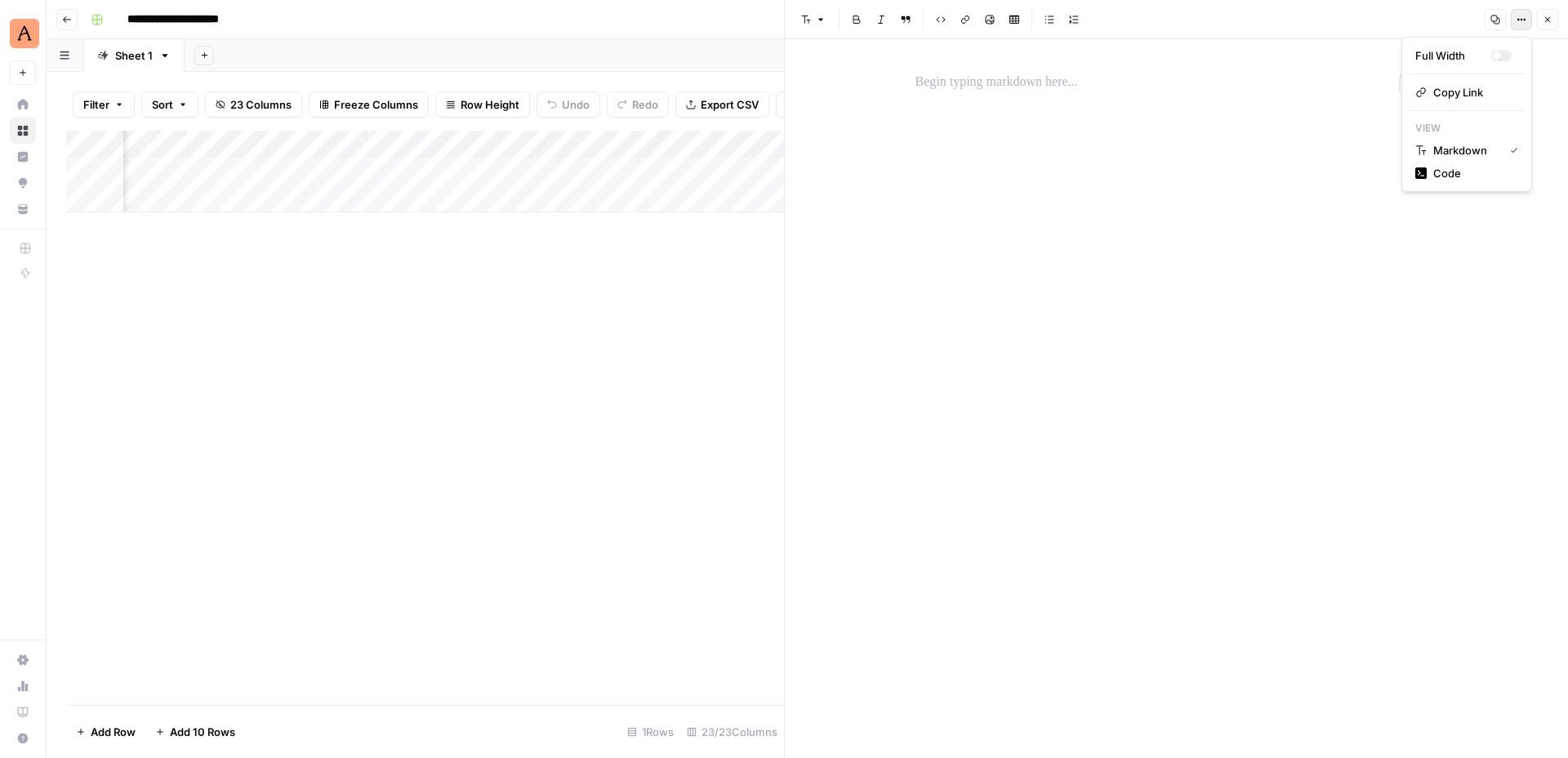
click at [1487, 14] on button "Copy" at bounding box center [1495, 19] width 21 height 21
click at [1551, 15] on icon "button" at bounding box center [1547, 19] width 10 height 10
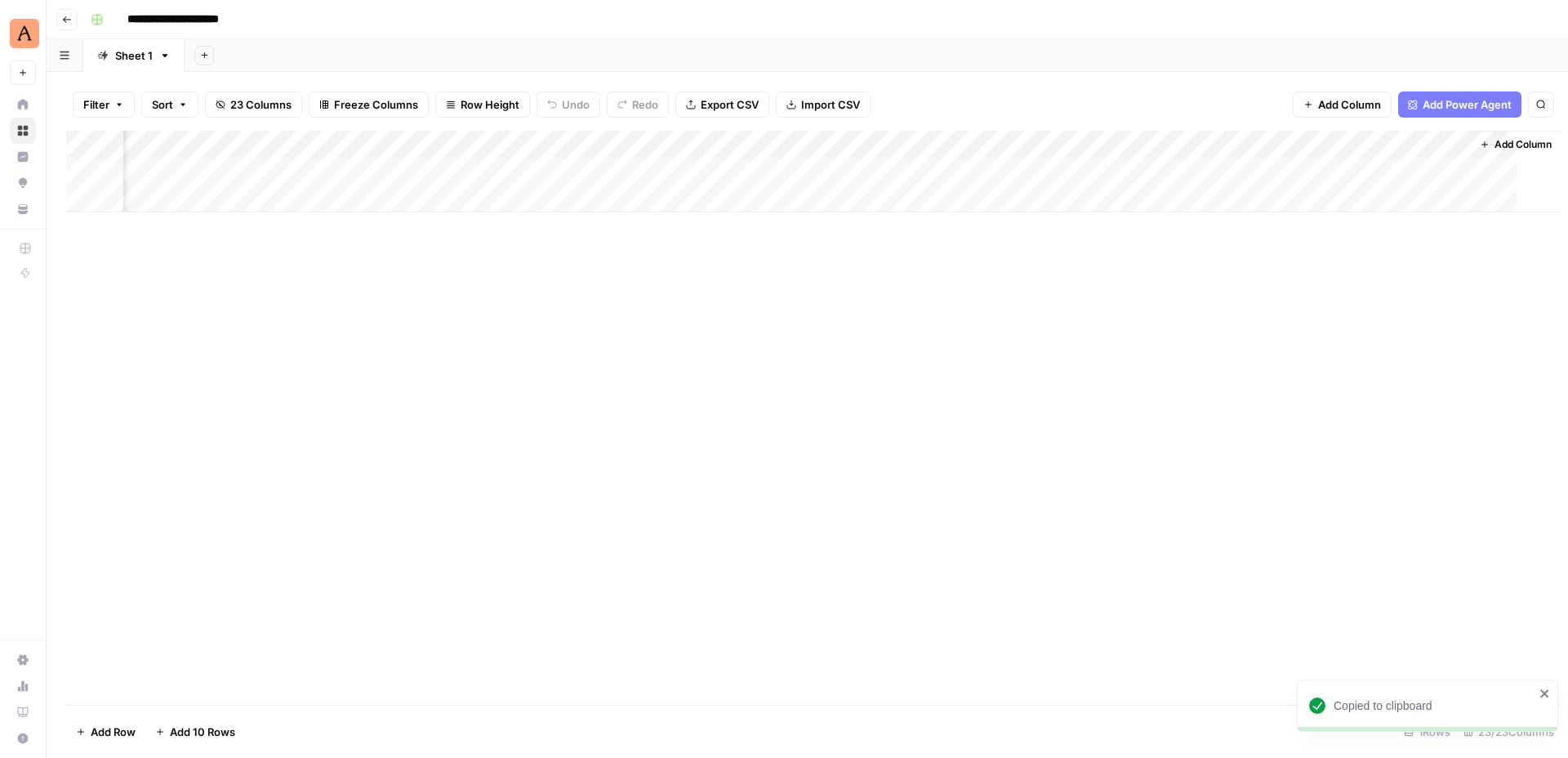
scroll to position [0, 2597]
click at [1459, 143] on div "Add Column" at bounding box center [807, 171] width 1481 height 82
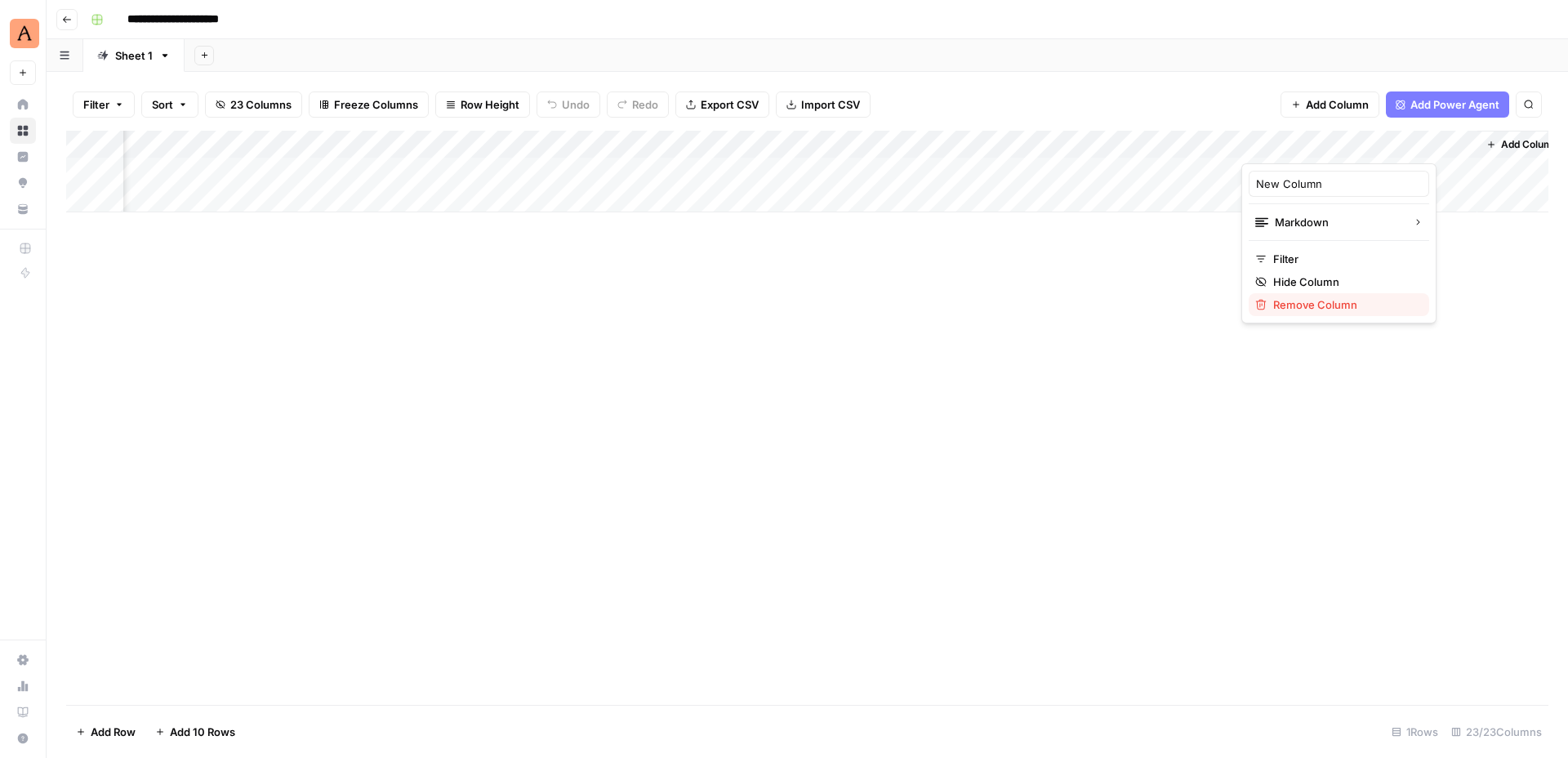
click at [1304, 305] on span "Remove Column" at bounding box center [1345, 304] width 143 height 16
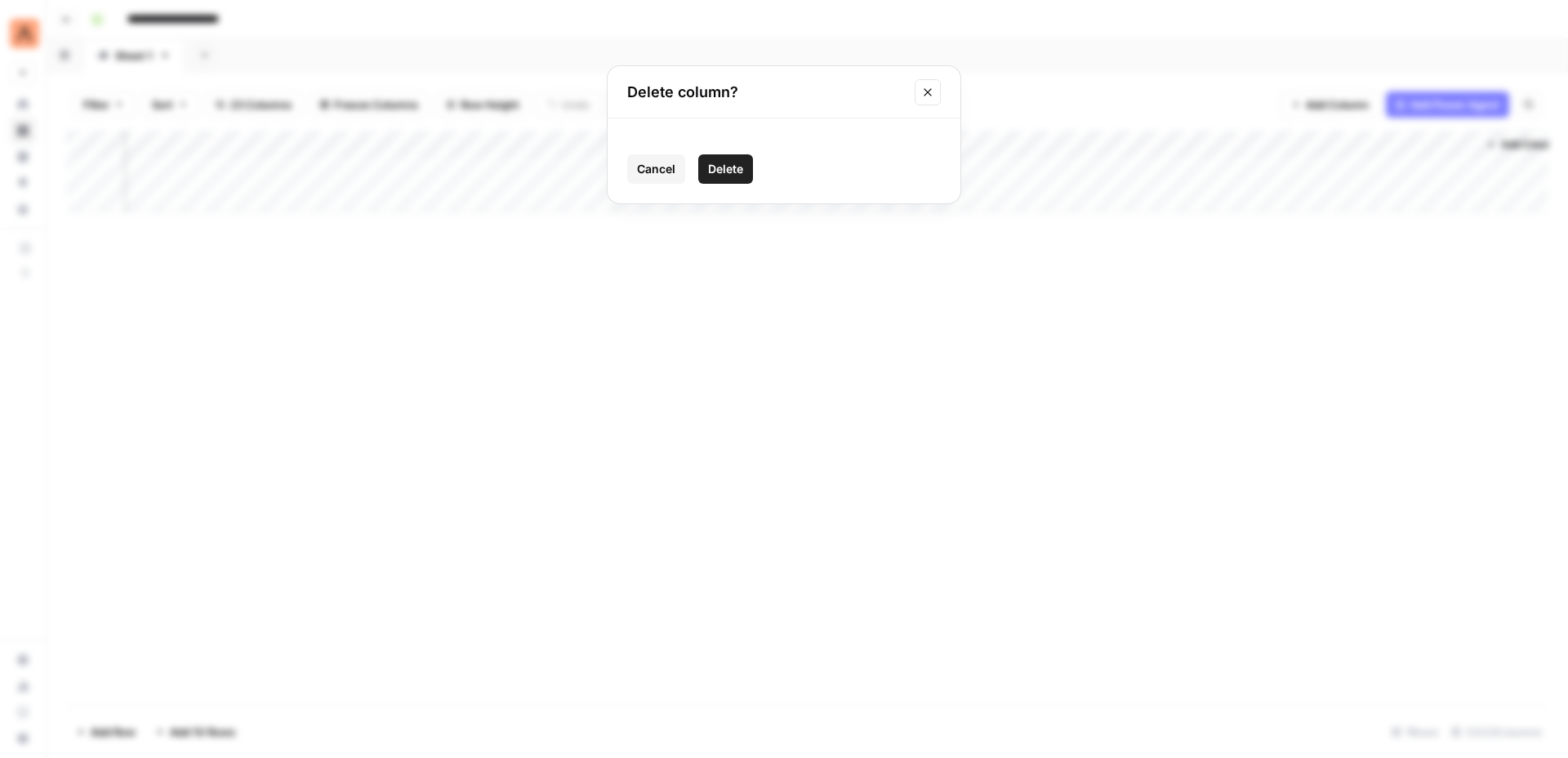
click at [743, 170] on button "Delete" at bounding box center [726, 168] width 55 height 29
click at [1476, 146] on icon "button" at bounding box center [1472, 145] width 10 height 10
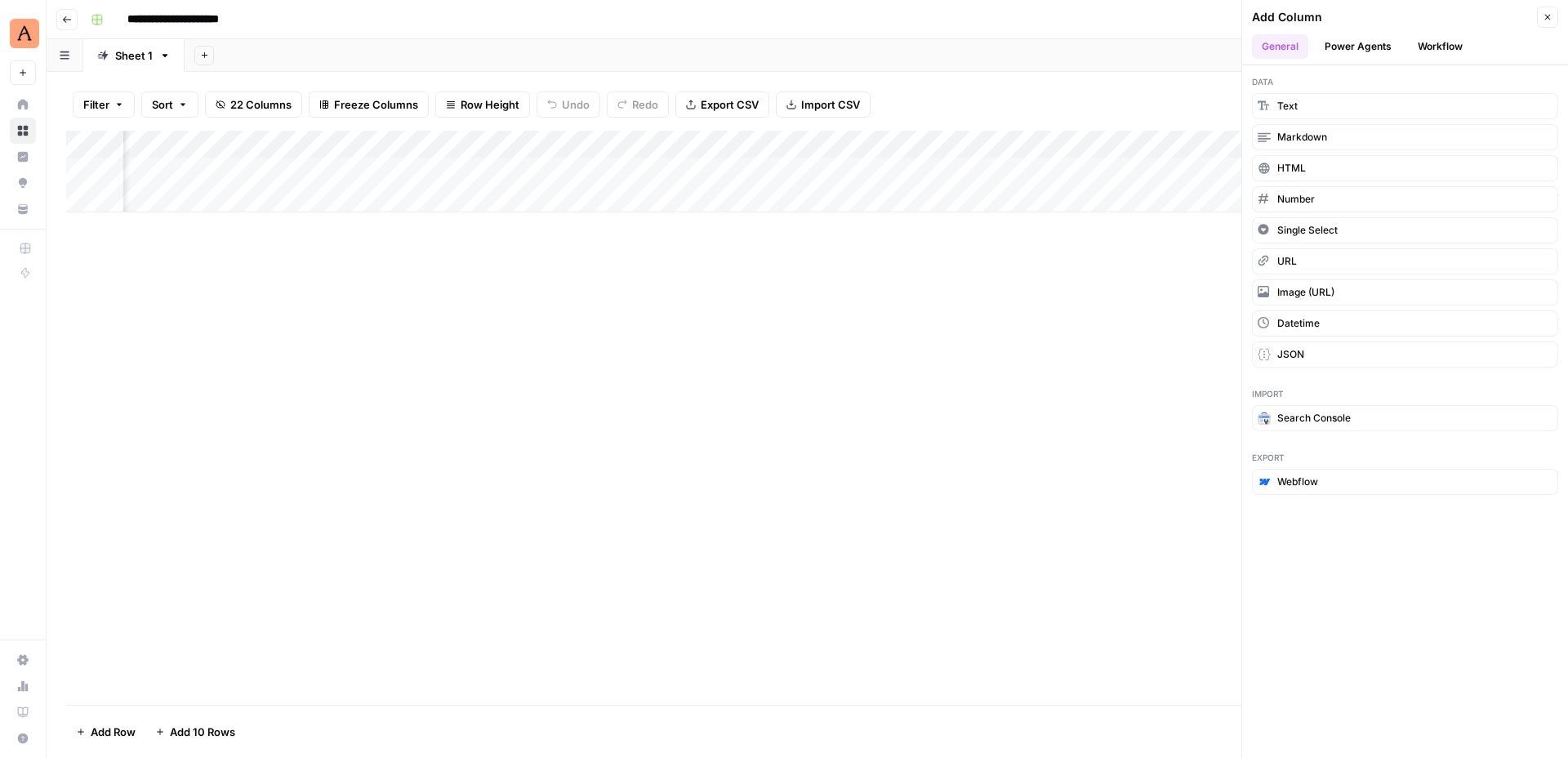
click at [1356, 50] on button "Power Agents" at bounding box center [1357, 47] width 87 height 25
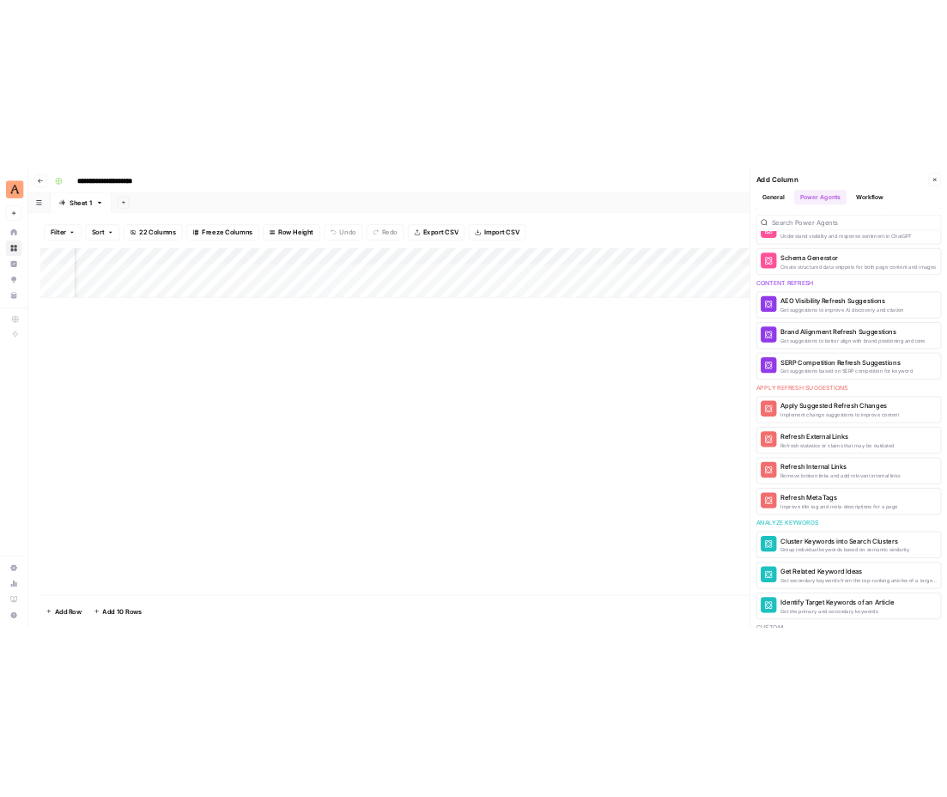
scroll to position [0, 0]
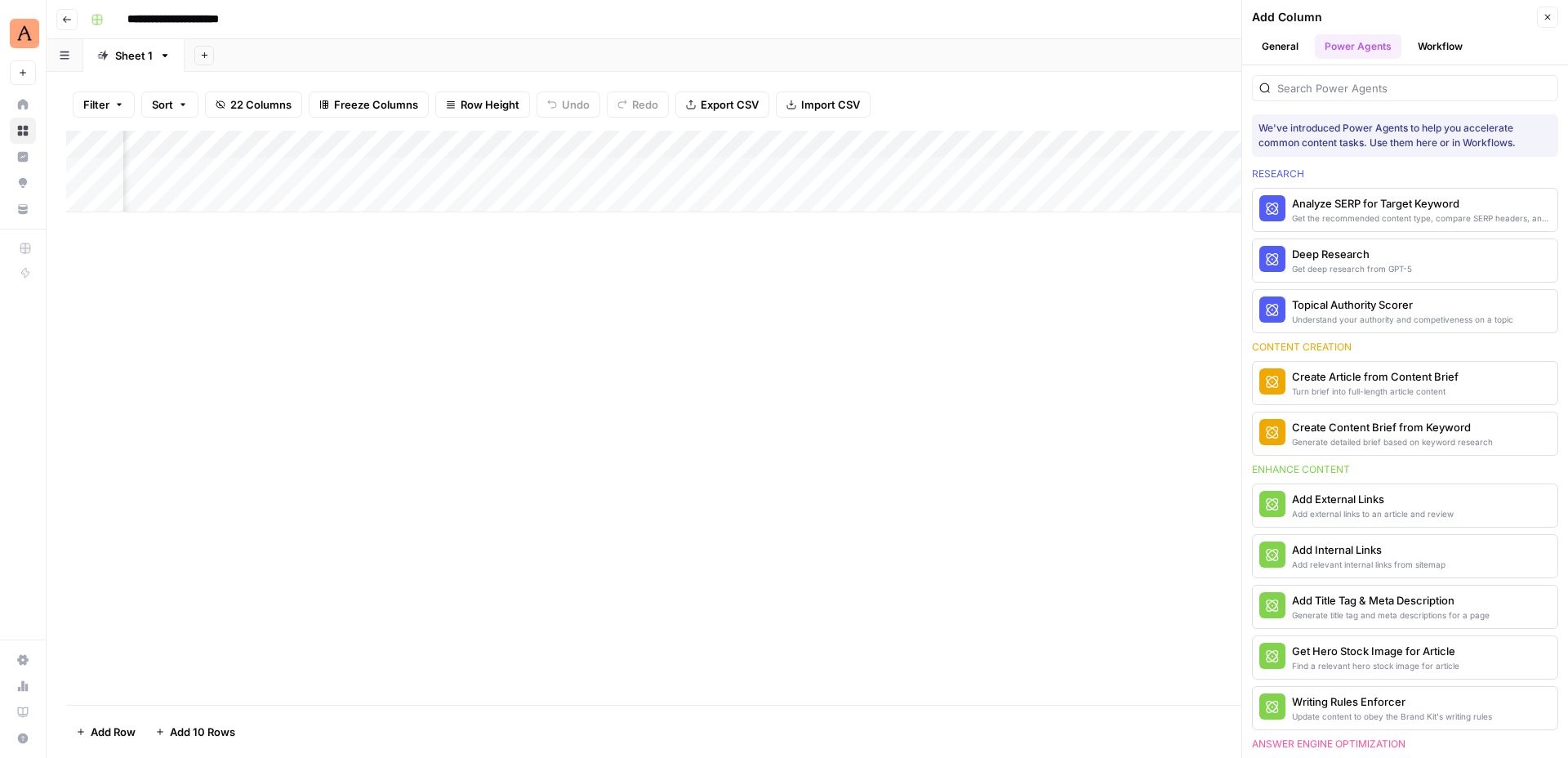
click at [1439, 48] on button "Workflow" at bounding box center [1440, 47] width 65 height 25
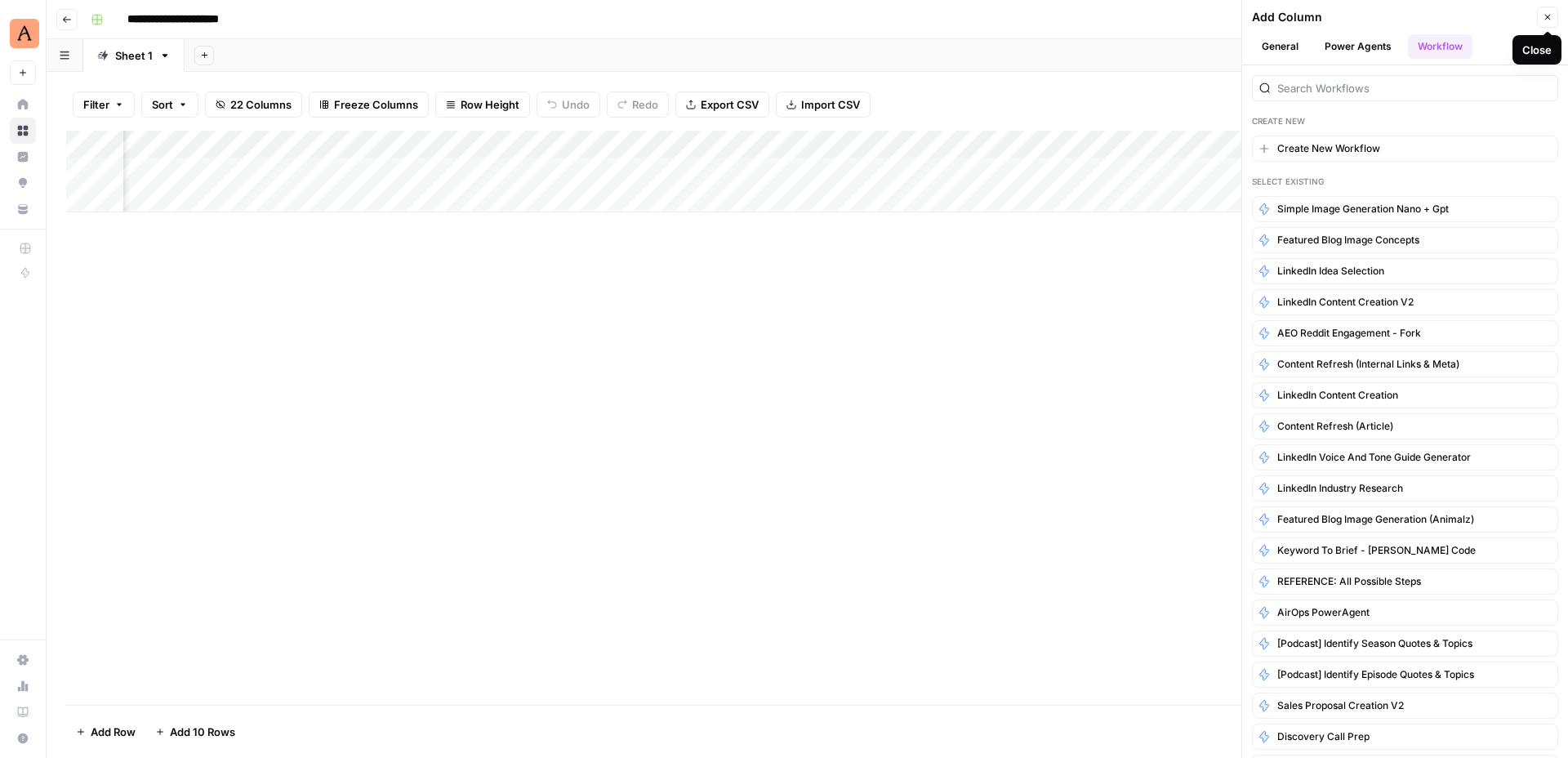
click at [1548, 14] on icon "button" at bounding box center [1547, 17] width 10 height 10
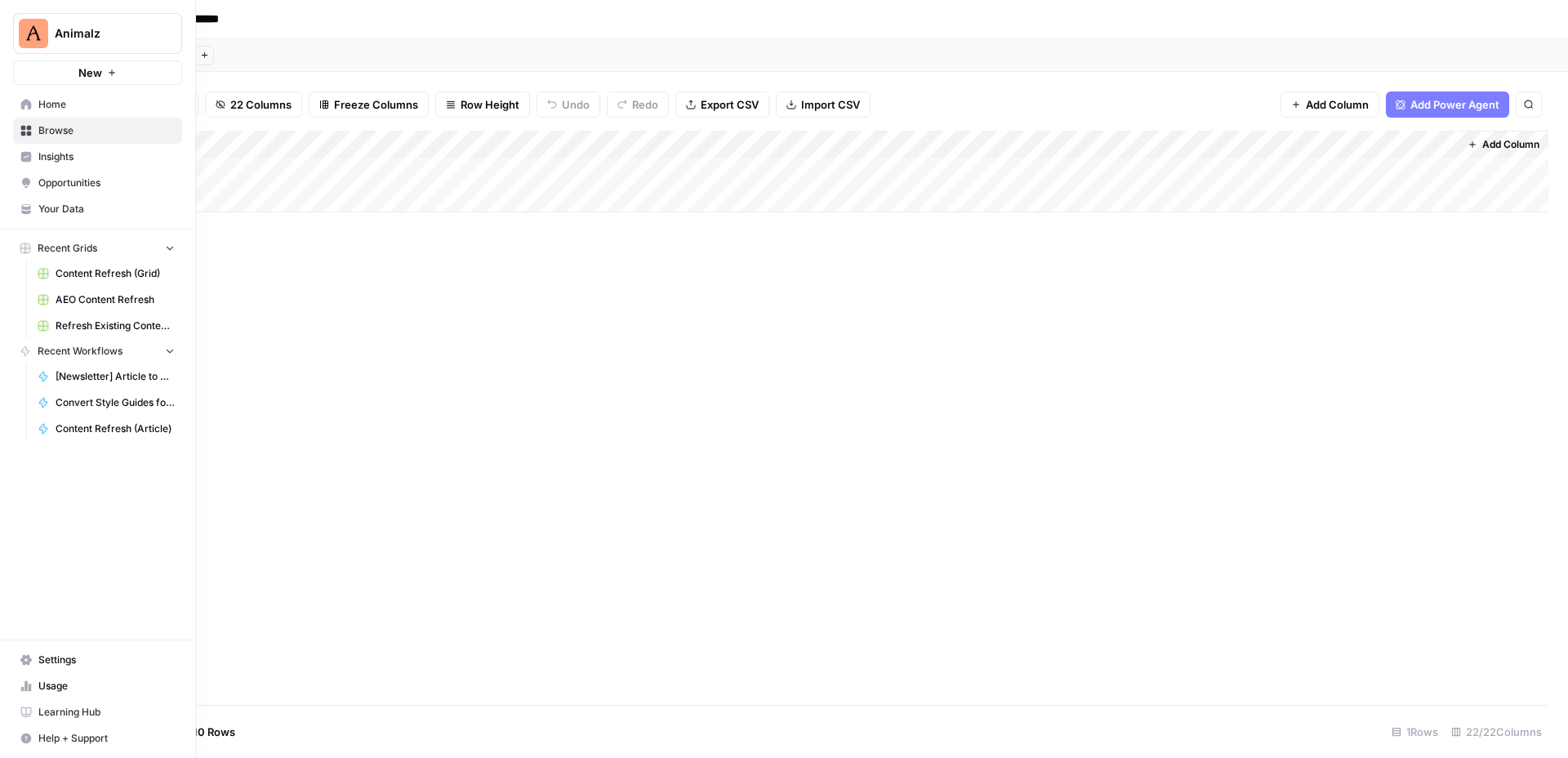
click at [31, 30] on img "Workspace: Animalz" at bounding box center [33, 33] width 29 height 29
click at [41, 102] on span "Home" at bounding box center [106, 104] width 136 height 14
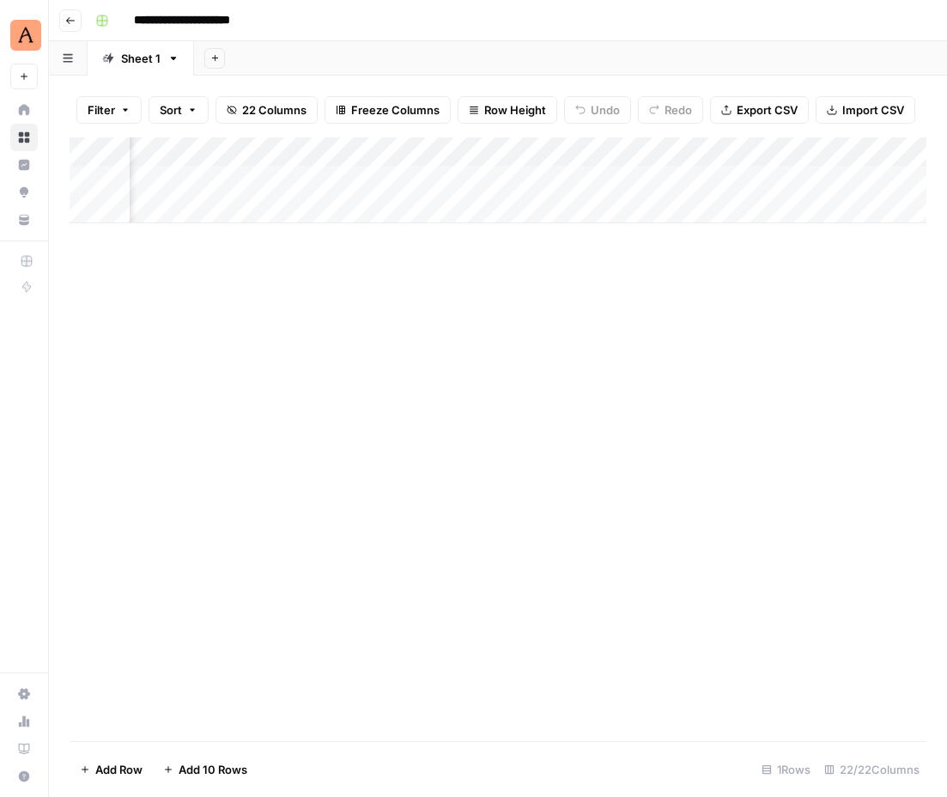
scroll to position [0, 1276]
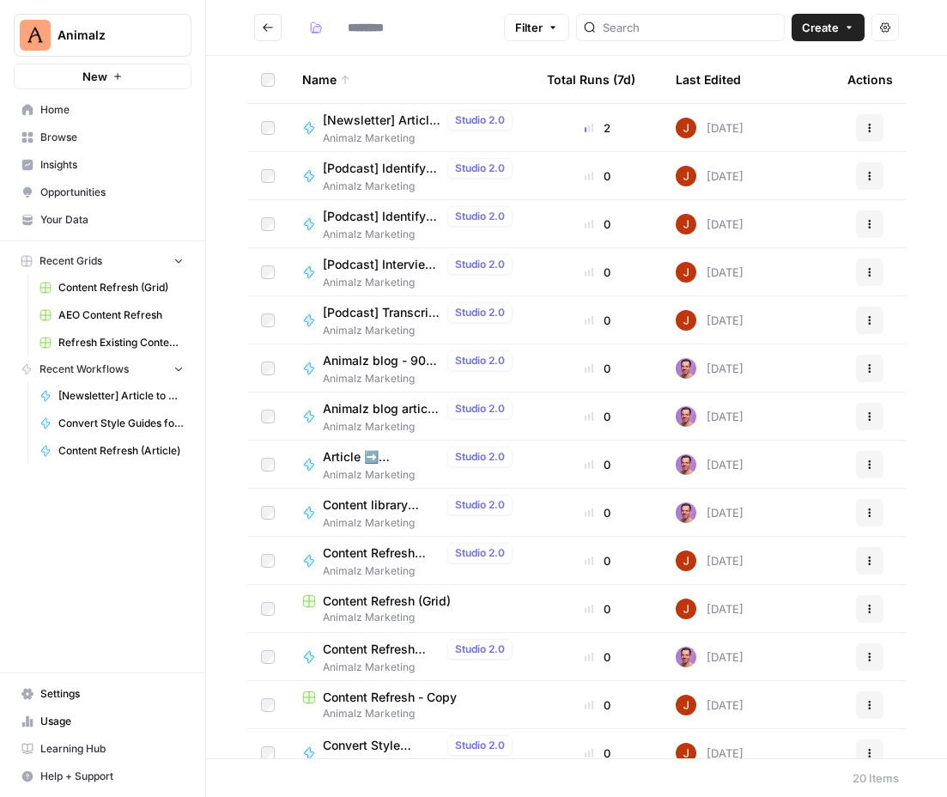
type input "**********"
click at [212, 35] on icon "button" at bounding box center [209, 34] width 12 height 12
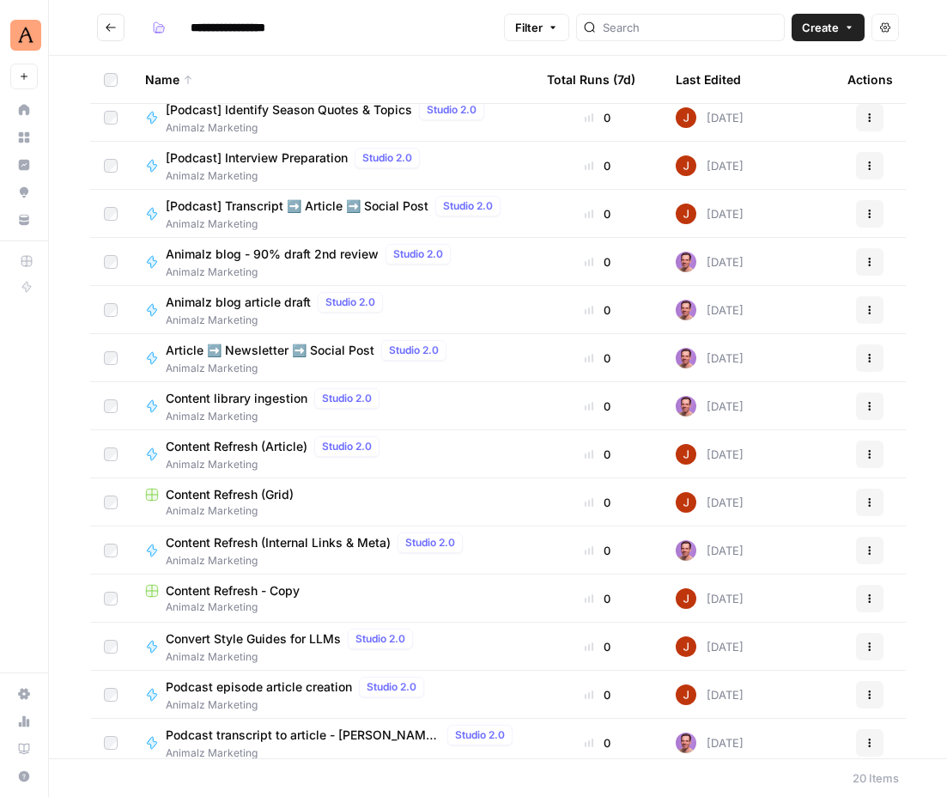
scroll to position [110, 0]
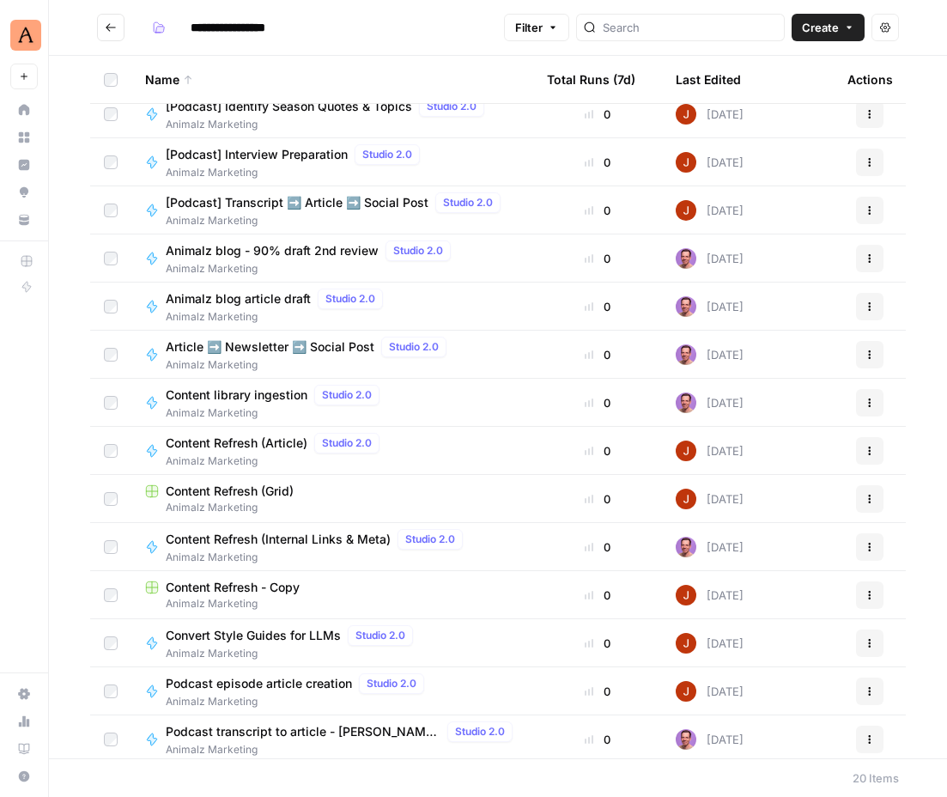
click at [270, 487] on span "Content Refresh (Grid)" at bounding box center [230, 491] width 128 height 17
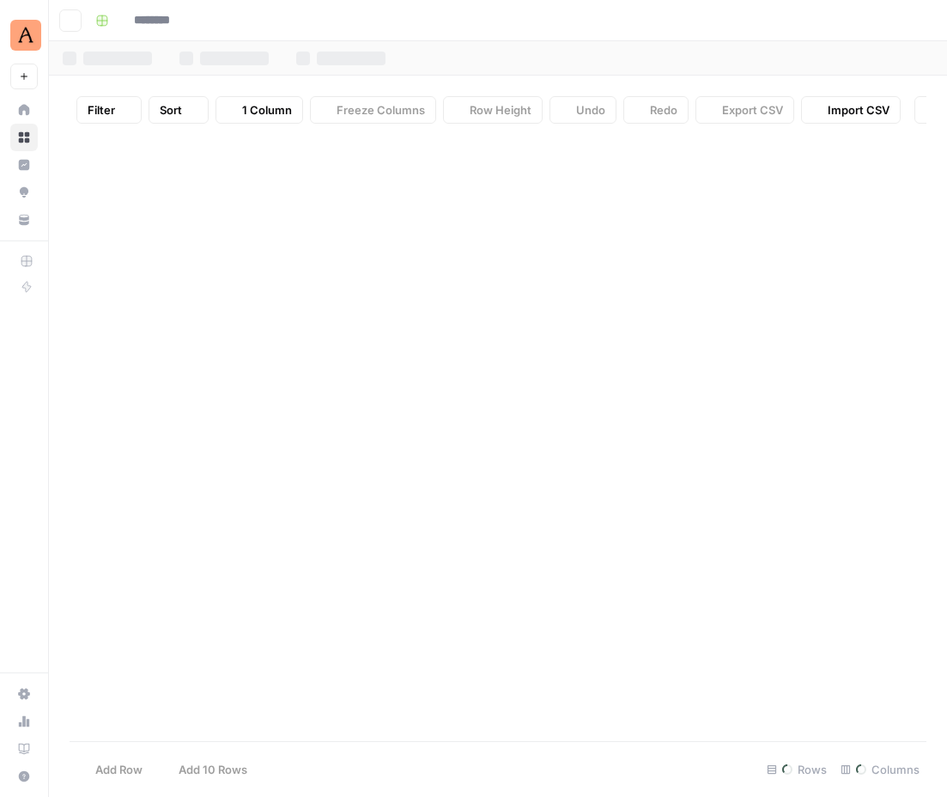
type input "**********"
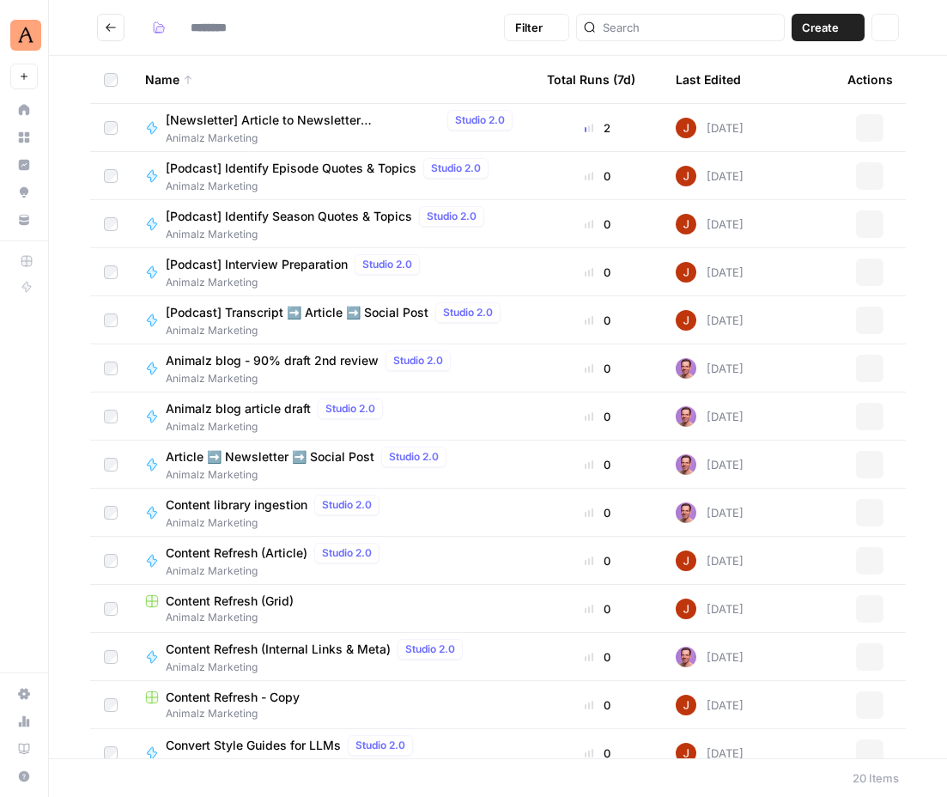
type input "**********"
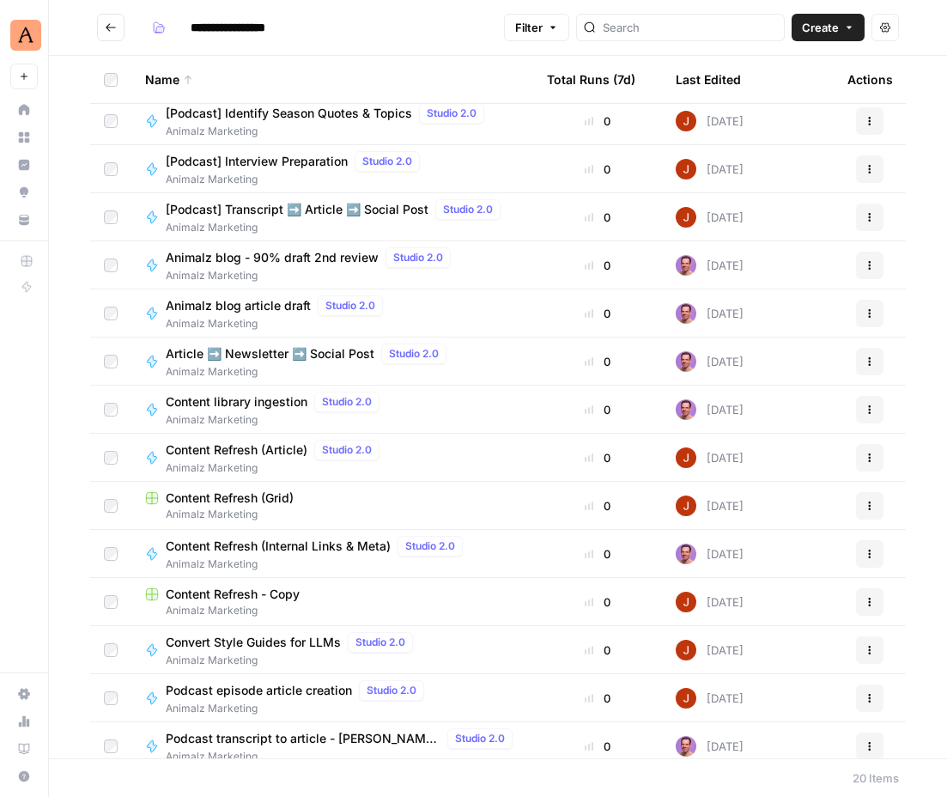
scroll to position [120, 0]
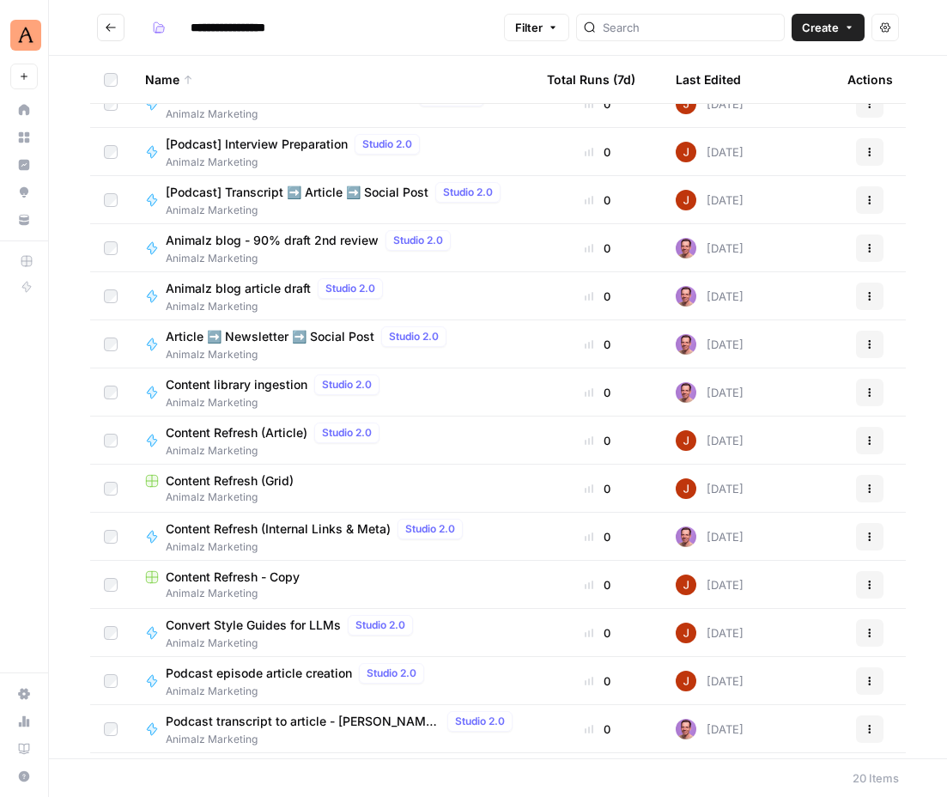
click at [260, 581] on span "Content Refresh - Copy" at bounding box center [233, 576] width 134 height 17
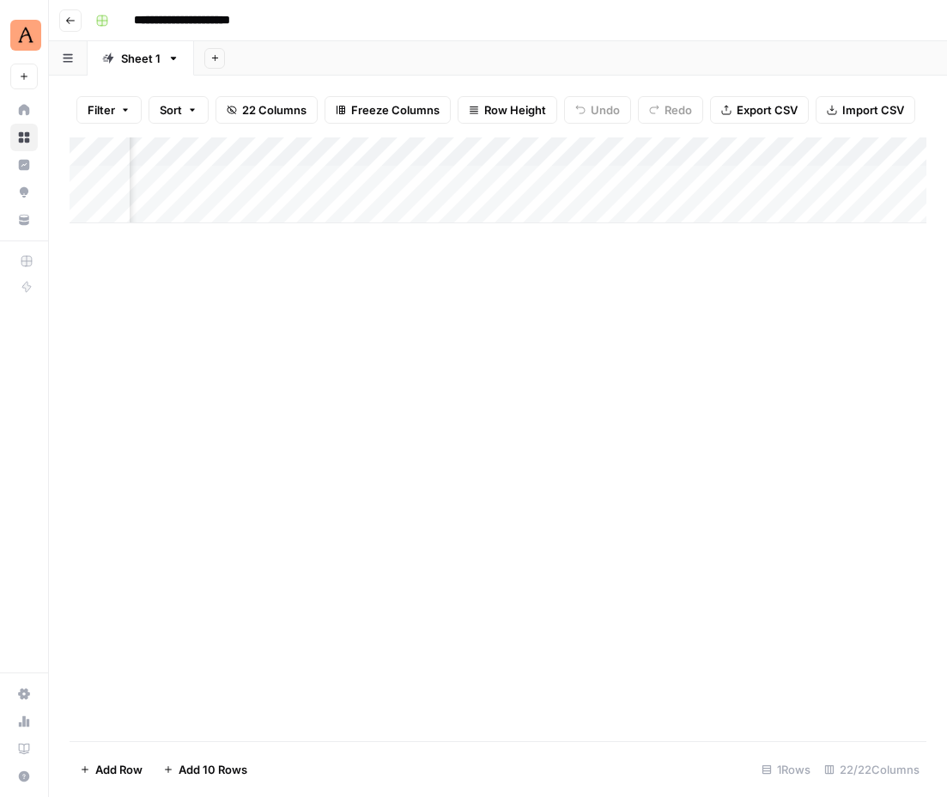
scroll to position [0, 926]
click at [448, 149] on div "Add Column" at bounding box center [498, 180] width 857 height 86
click at [462, 191] on input "AEO Visibility Brief" at bounding box center [481, 193] width 174 height 17
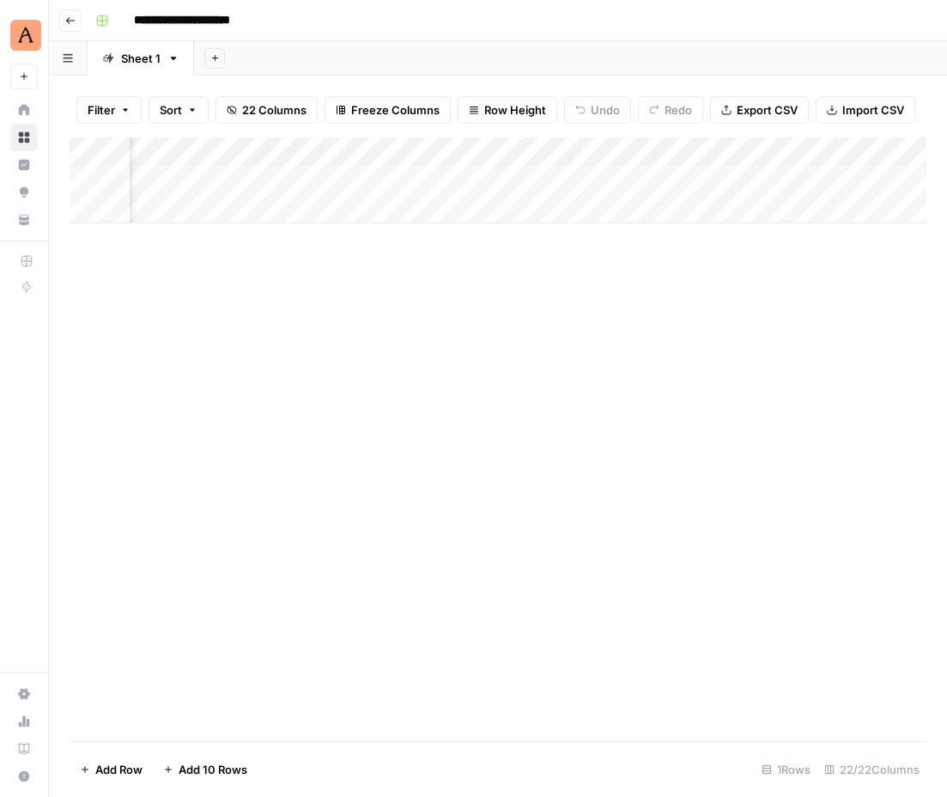
scroll to position [0, 1788]
click at [326, 149] on div "Add Column" at bounding box center [498, 180] width 857 height 86
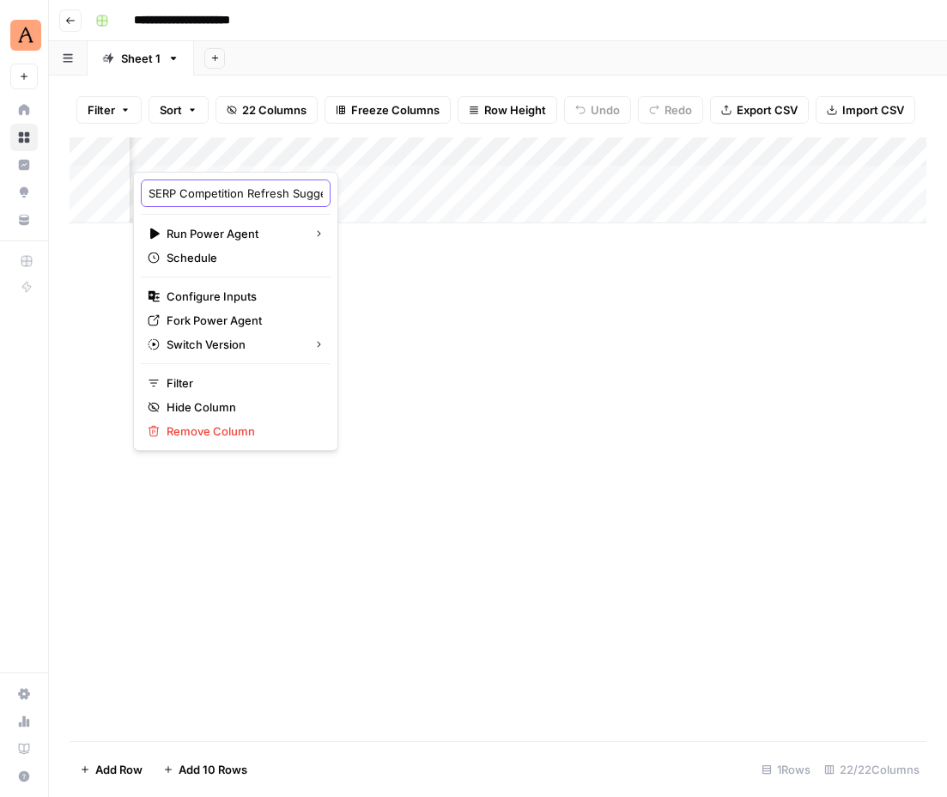
click at [227, 192] on input "SERP Competition Refresh Suggestions" at bounding box center [236, 193] width 174 height 17
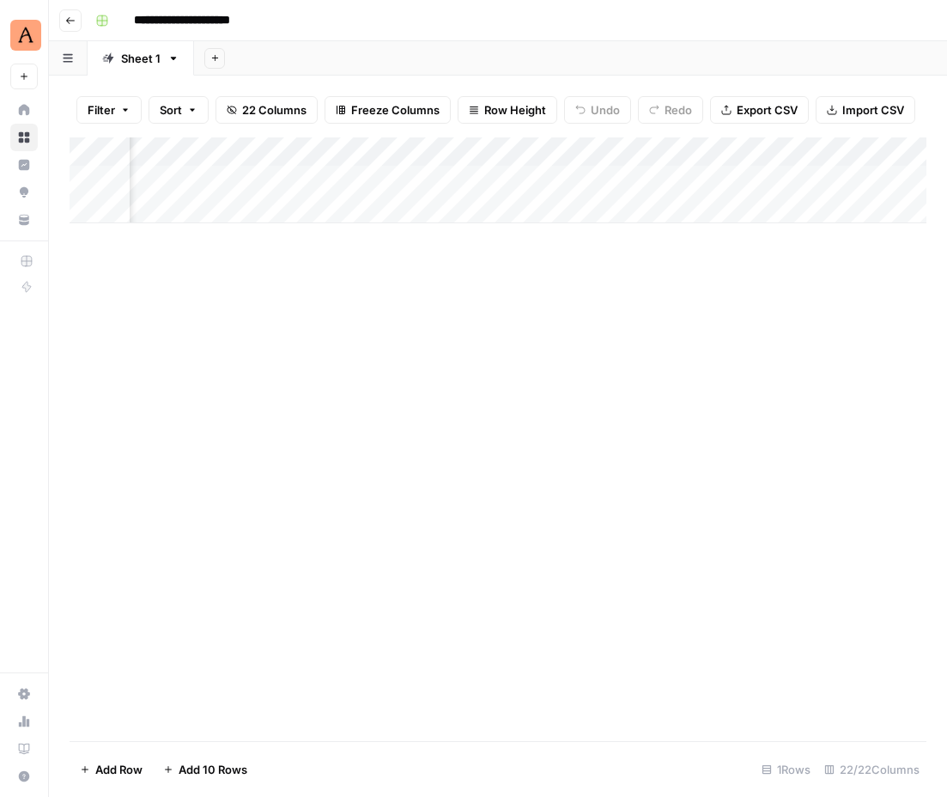
click at [610, 70] on div "Add Sheet" at bounding box center [570, 58] width 753 height 34
click at [68, 7] on header "**********" at bounding box center [498, 20] width 898 height 41
click at [68, 8] on header "**********" at bounding box center [498, 20] width 898 height 41
click at [69, 16] on icon "button" at bounding box center [70, 20] width 10 height 10
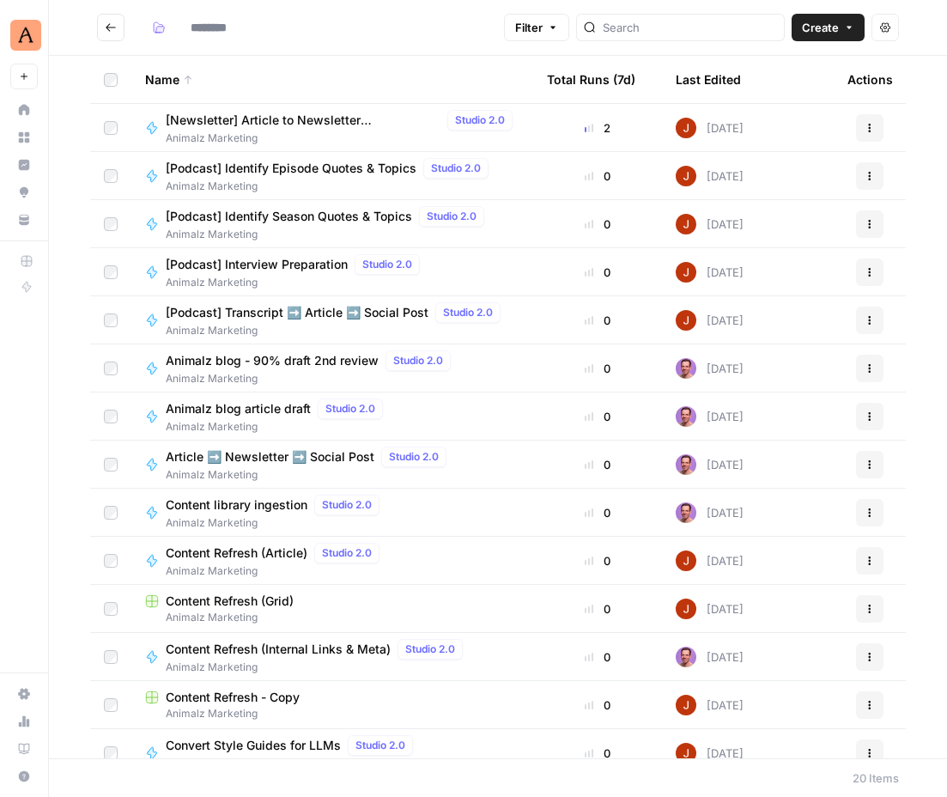
type input "**********"
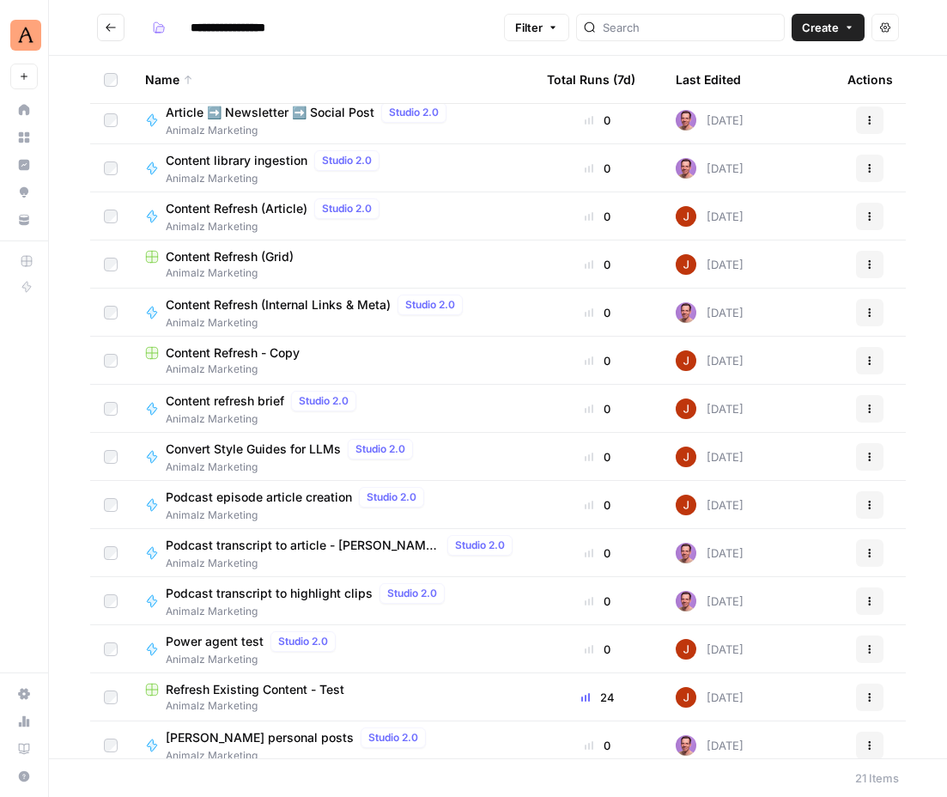
scroll to position [355, 0]
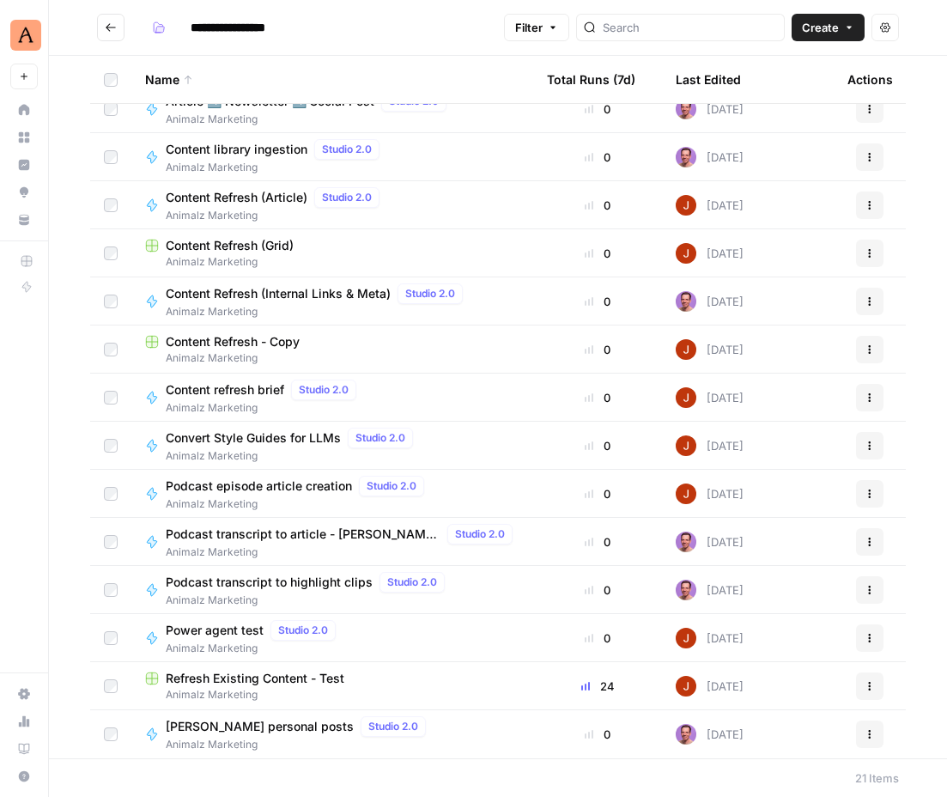
click at [258, 670] on span "Refresh Existing Content - Test" at bounding box center [255, 678] width 179 height 17
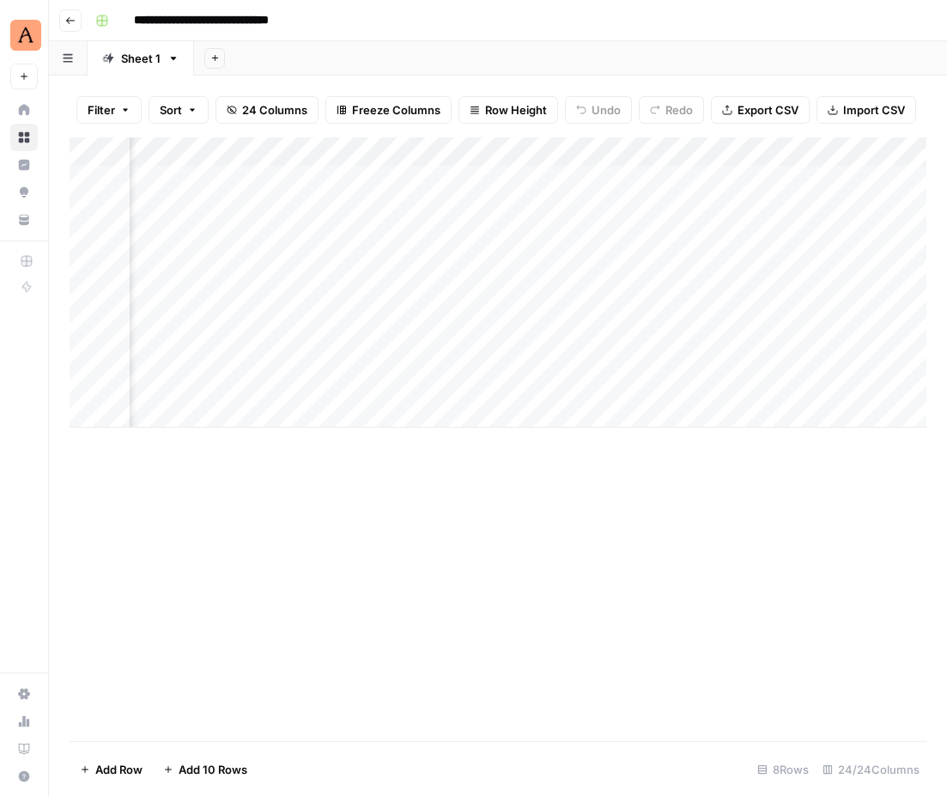
scroll to position [0, 1111]
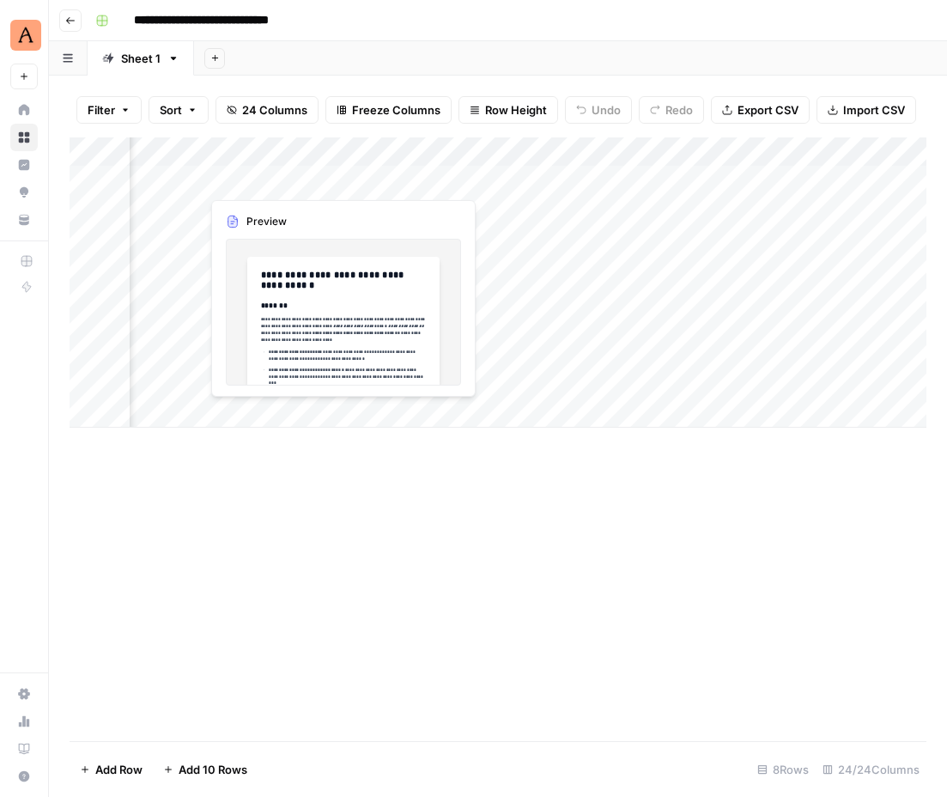
click at [304, 173] on div "Add Column" at bounding box center [498, 282] width 857 height 290
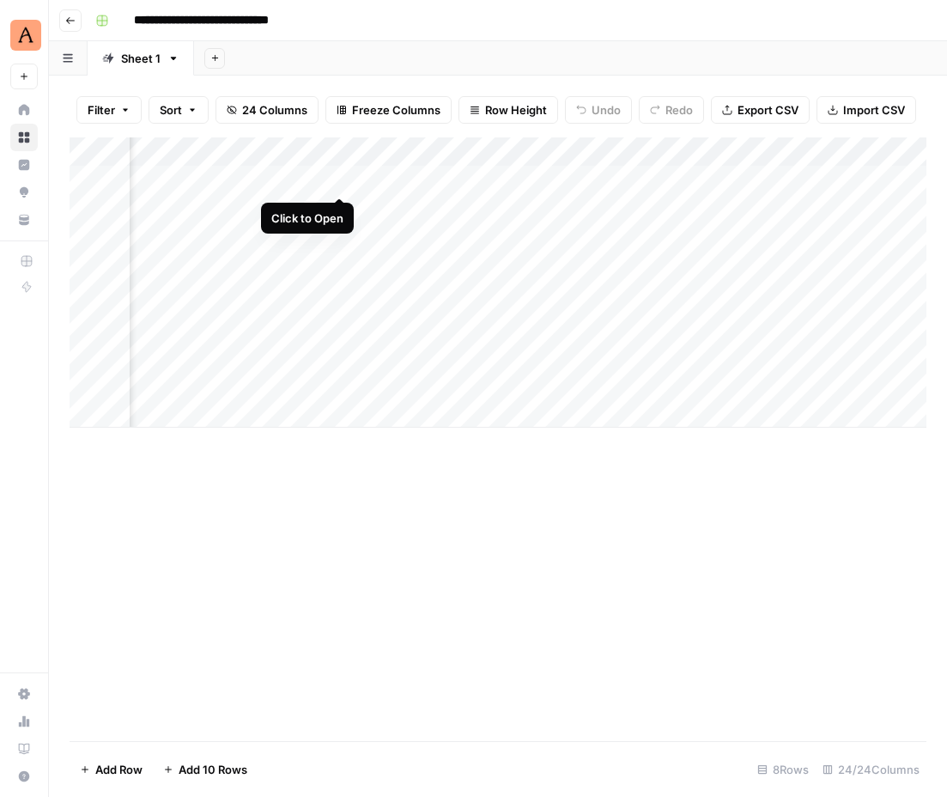
click at [338, 178] on div "Add Column" at bounding box center [498, 282] width 857 height 290
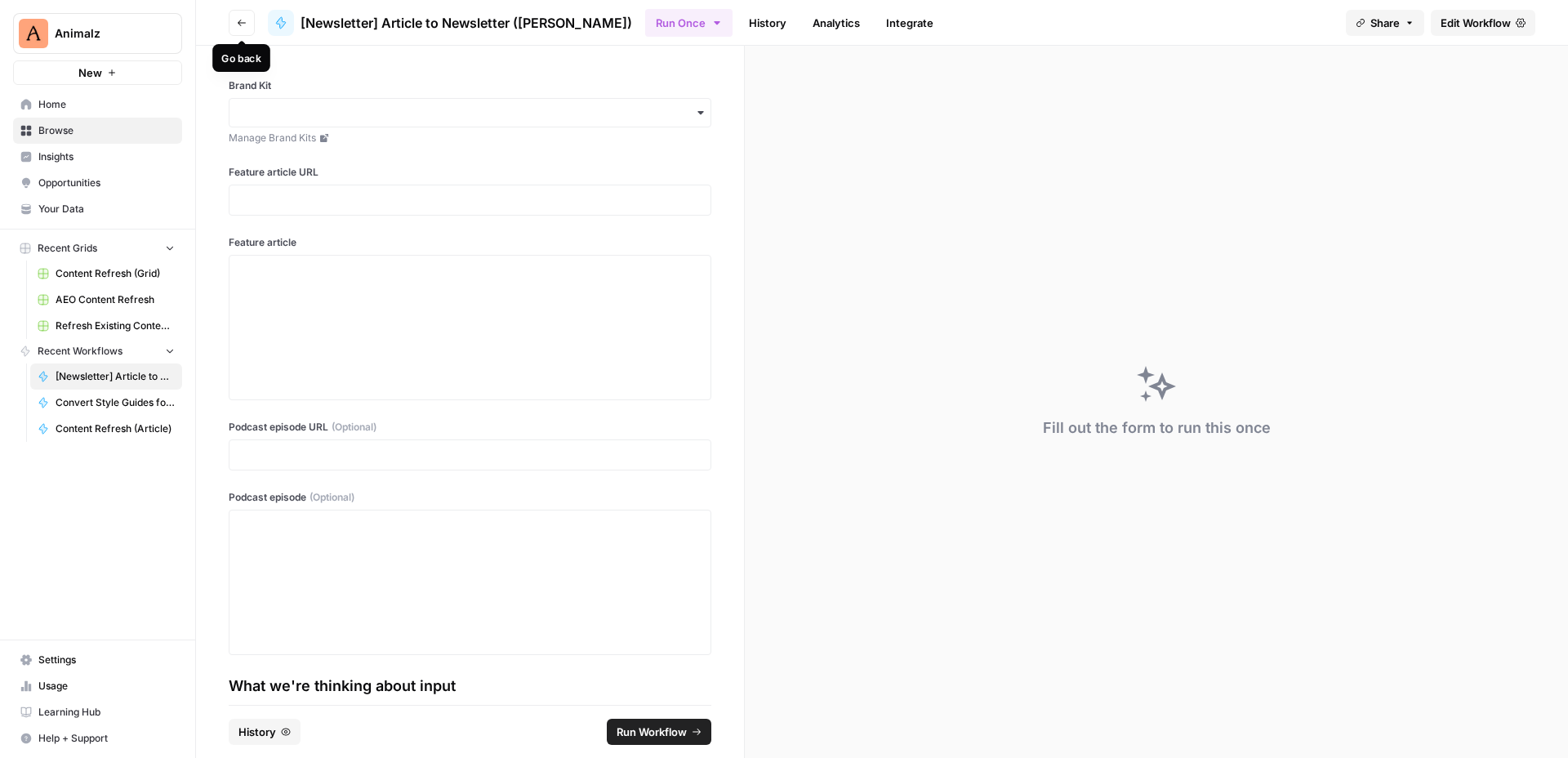
click at [251, 16] on button "Go back" at bounding box center [241, 22] width 26 height 26
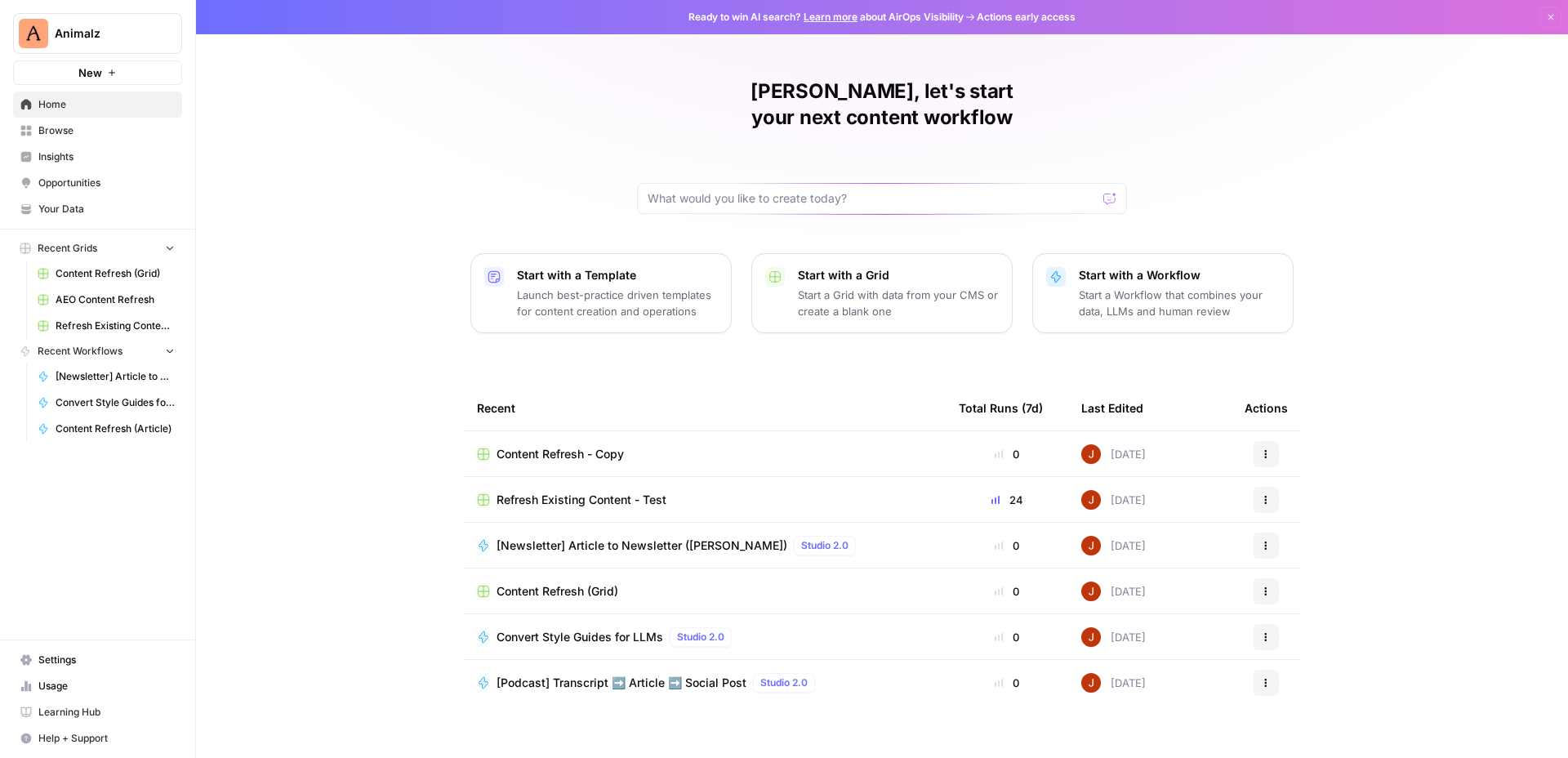
click at [62, 127] on span "Browse" at bounding box center [106, 130] width 136 height 14
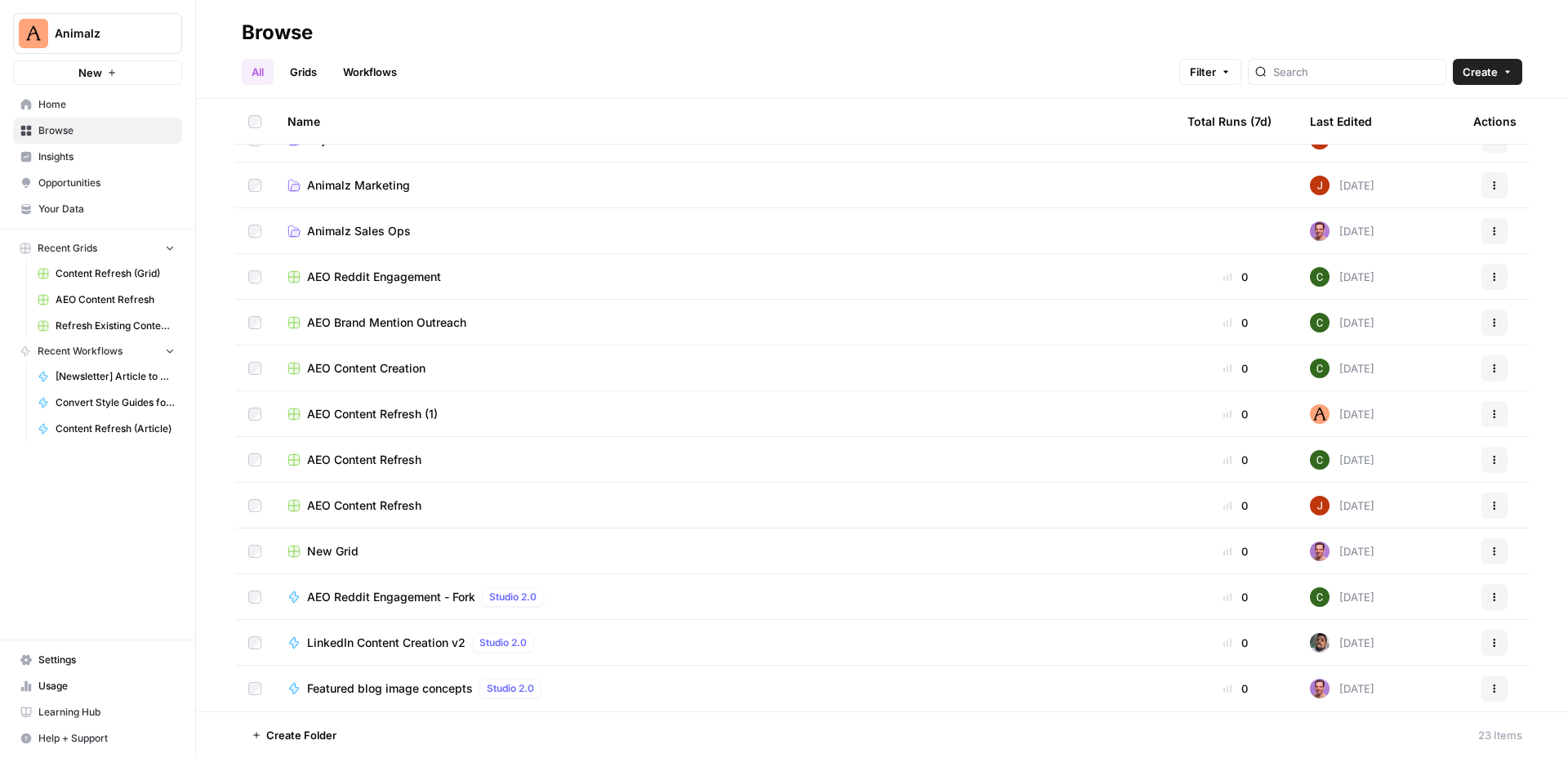
scroll to position [351, 0]
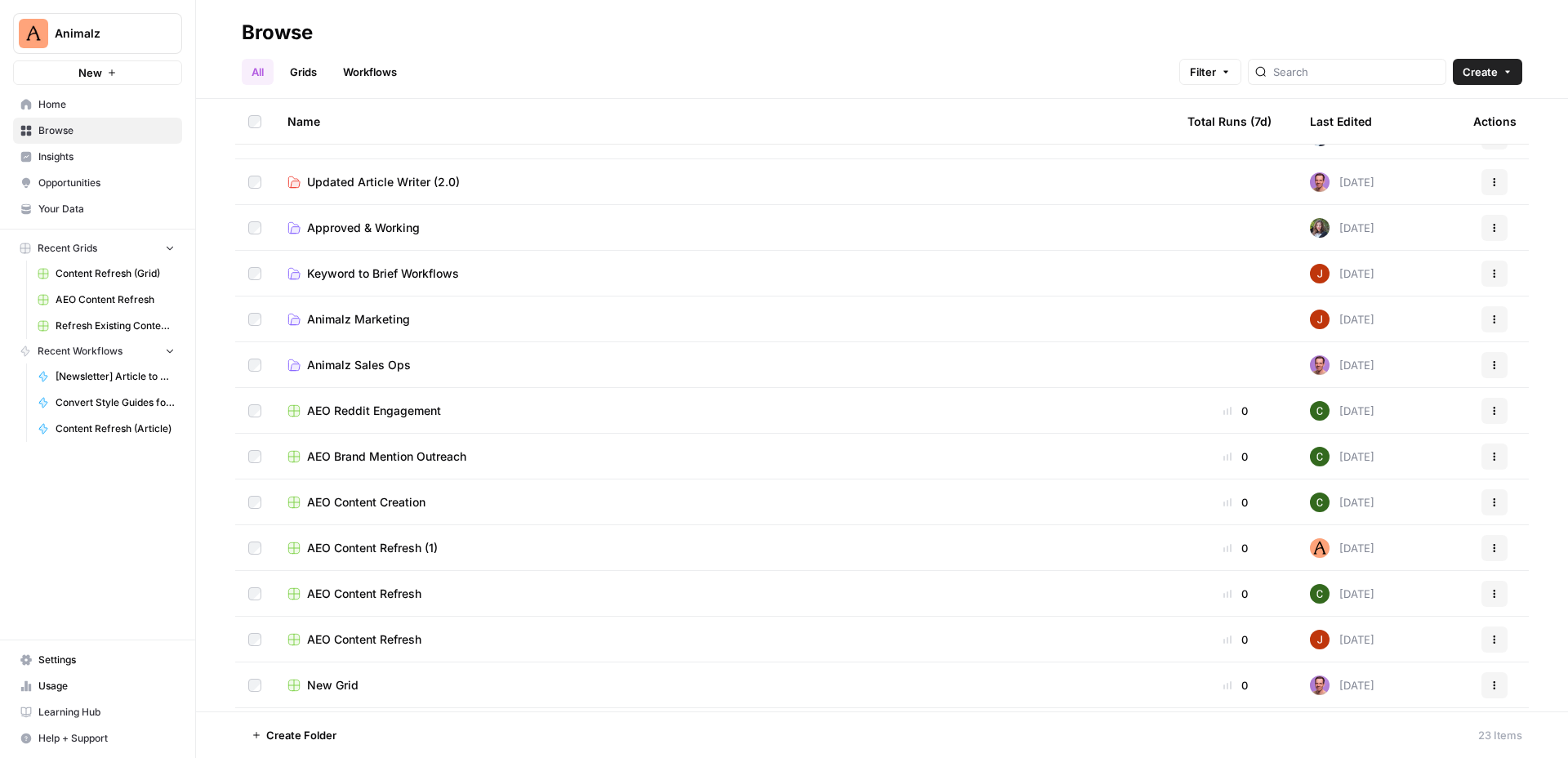
click at [377, 308] on td "Animalz Marketing" at bounding box center [724, 319] width 900 height 45
click at [377, 319] on span "Animalz Marketing" at bounding box center [358, 319] width 103 height 16
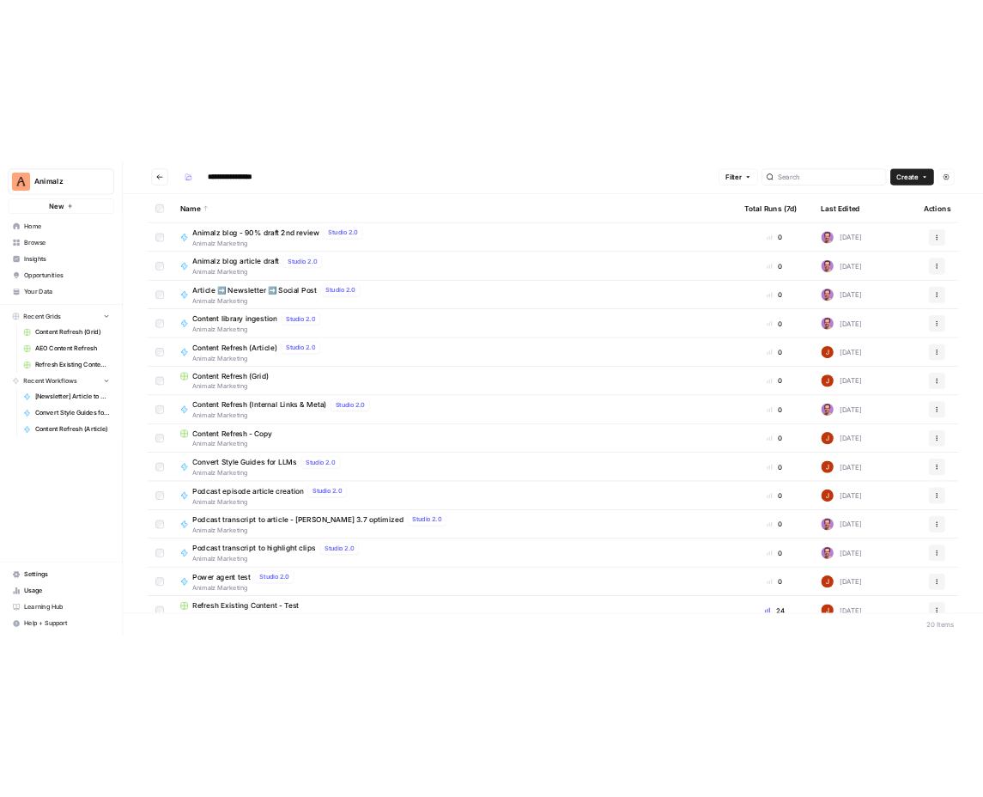
scroll to position [234, 0]
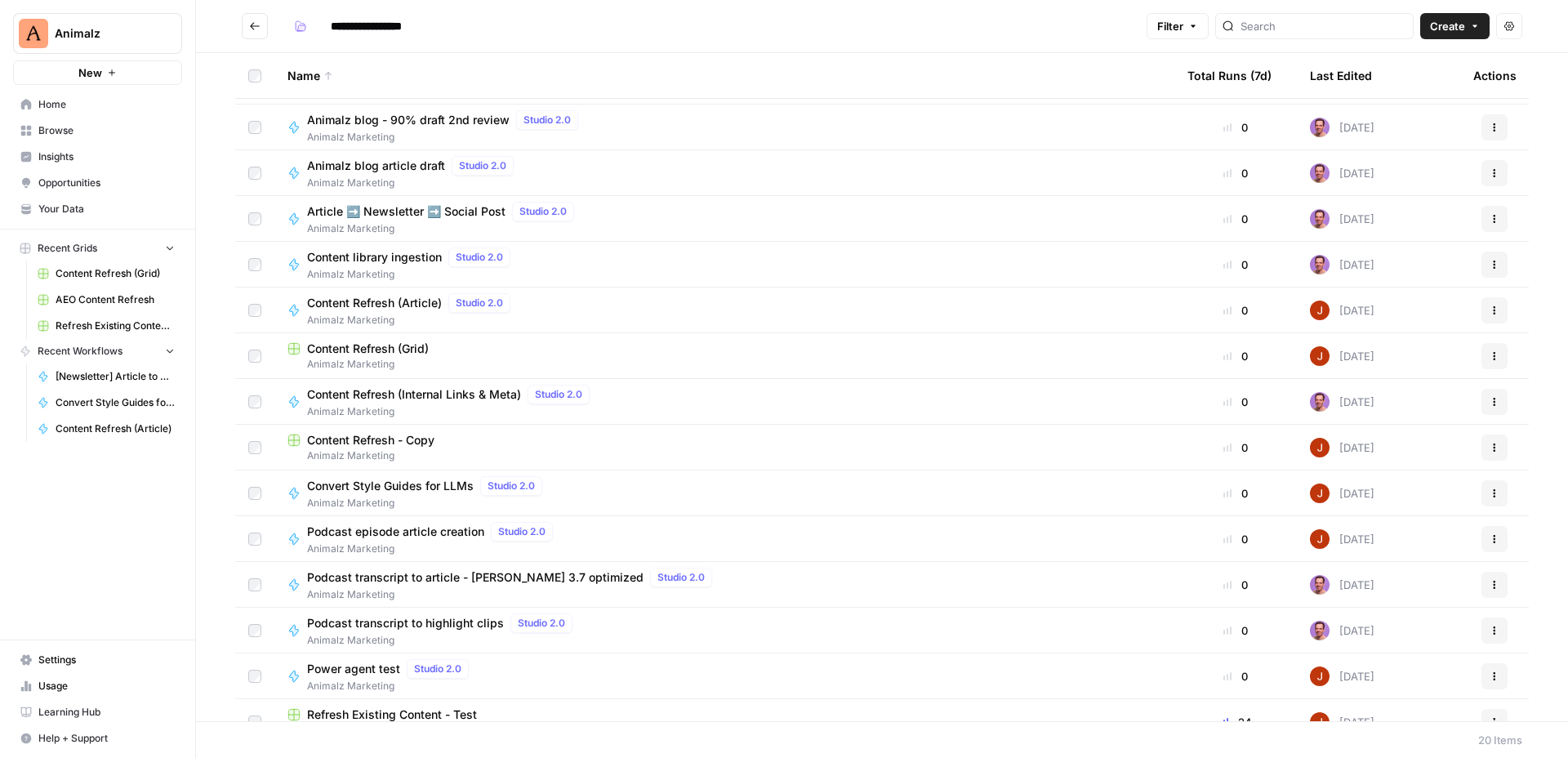
click at [430, 303] on span "Content Refresh (Article)" at bounding box center [375, 302] width 135 height 16
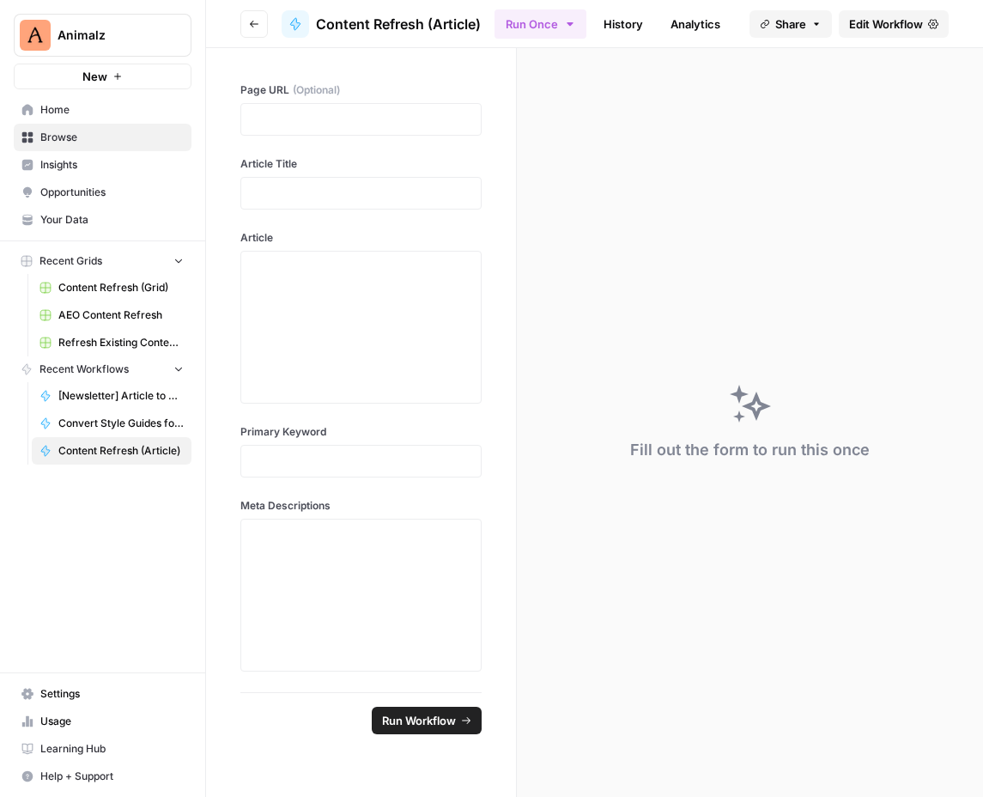
click at [914, 23] on span "Edit Workflow" at bounding box center [886, 23] width 74 height 17
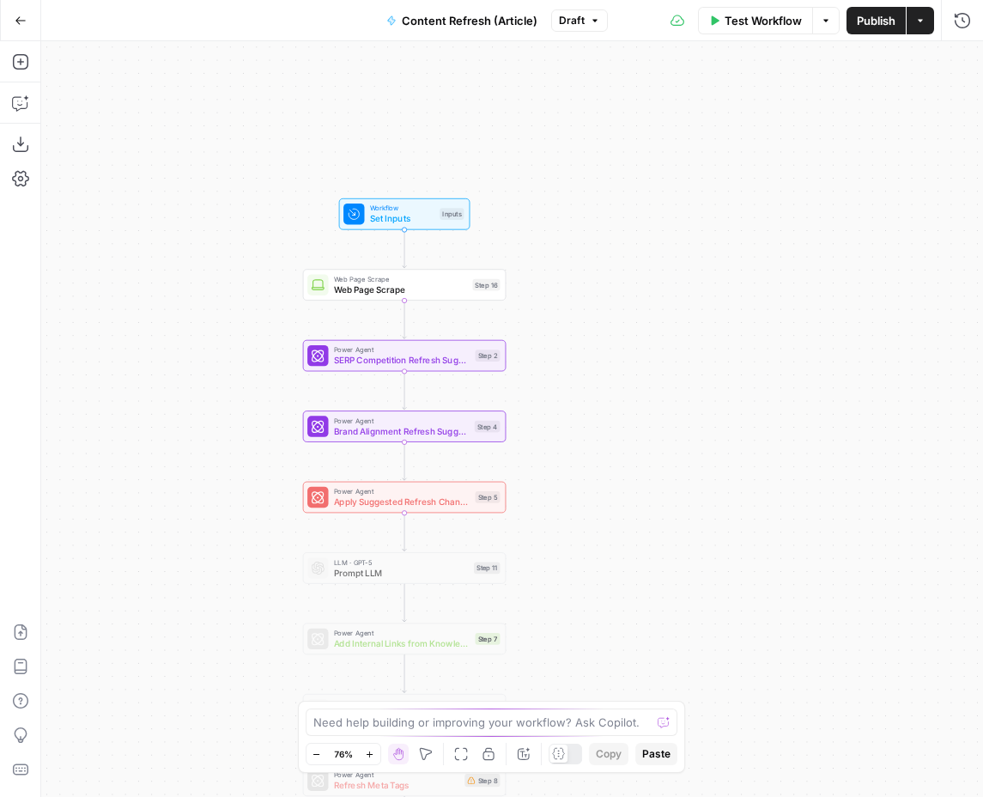
click at [21, 15] on icon "button" at bounding box center [21, 21] width 12 height 12
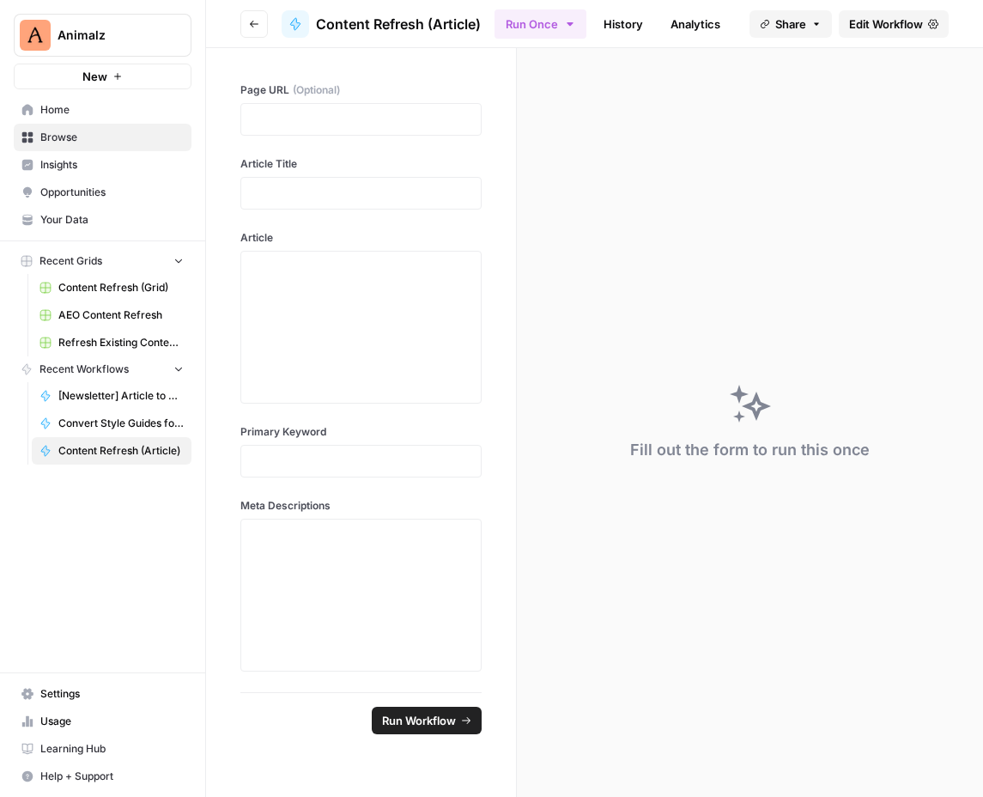
click at [246, 21] on button "Go back" at bounding box center [253, 23] width 27 height 27
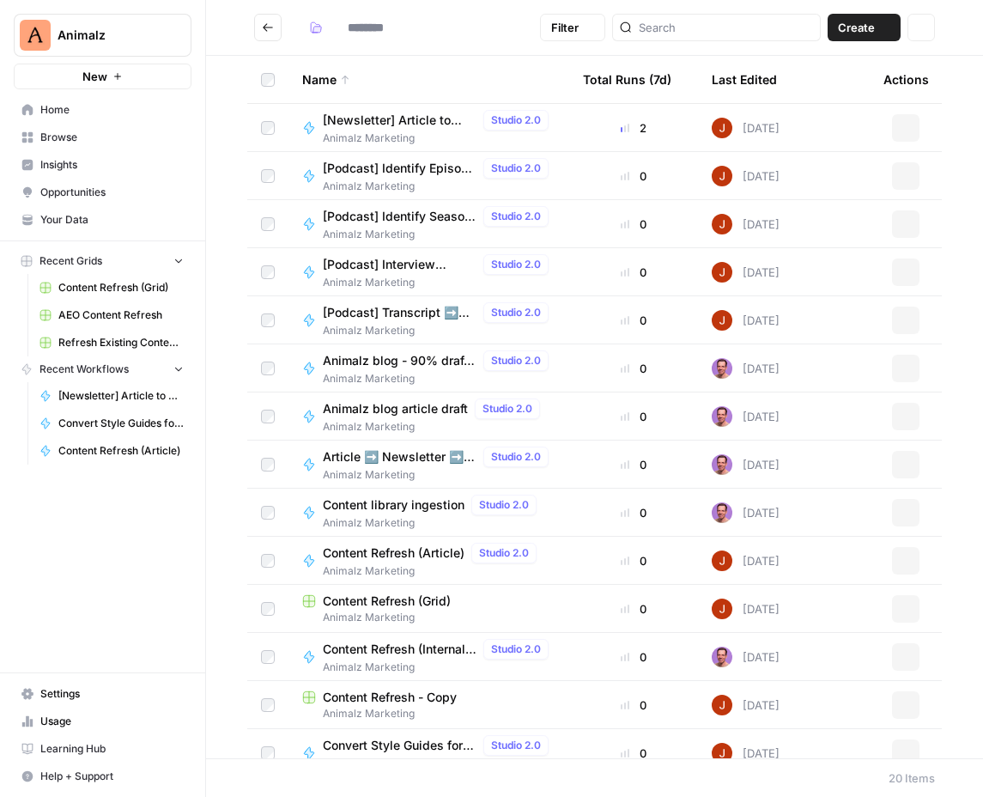
type input "**********"
click at [861, 34] on span "Create" at bounding box center [856, 27] width 37 height 17
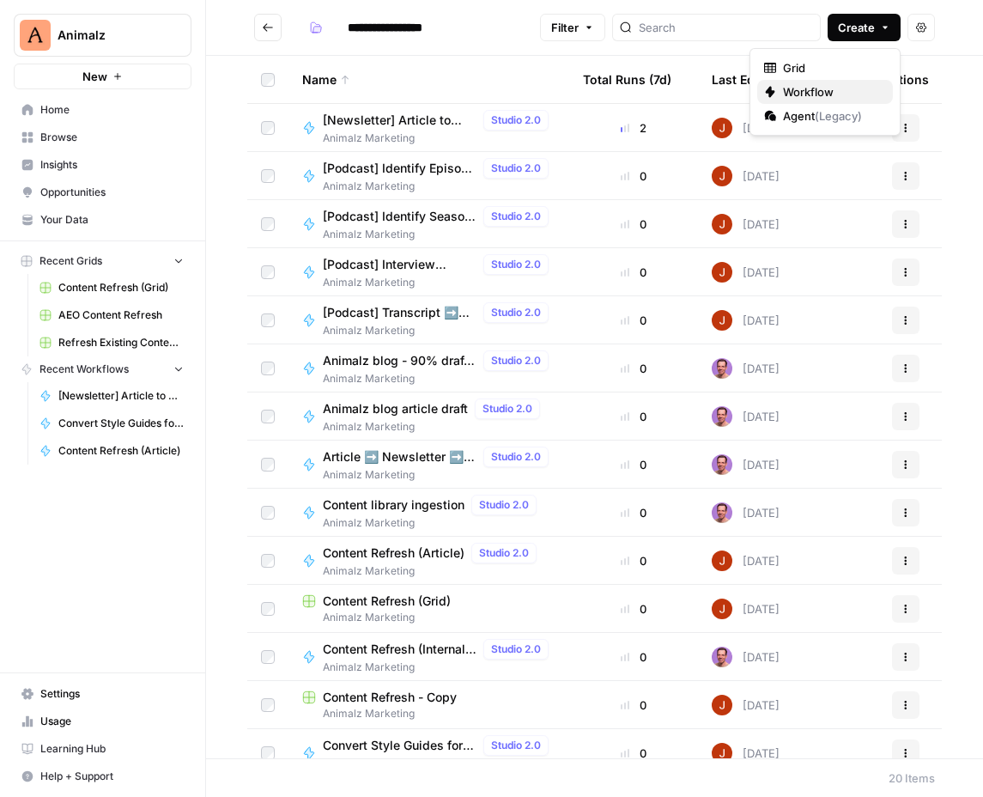
click at [821, 90] on span "Workflow" at bounding box center [831, 91] width 96 height 17
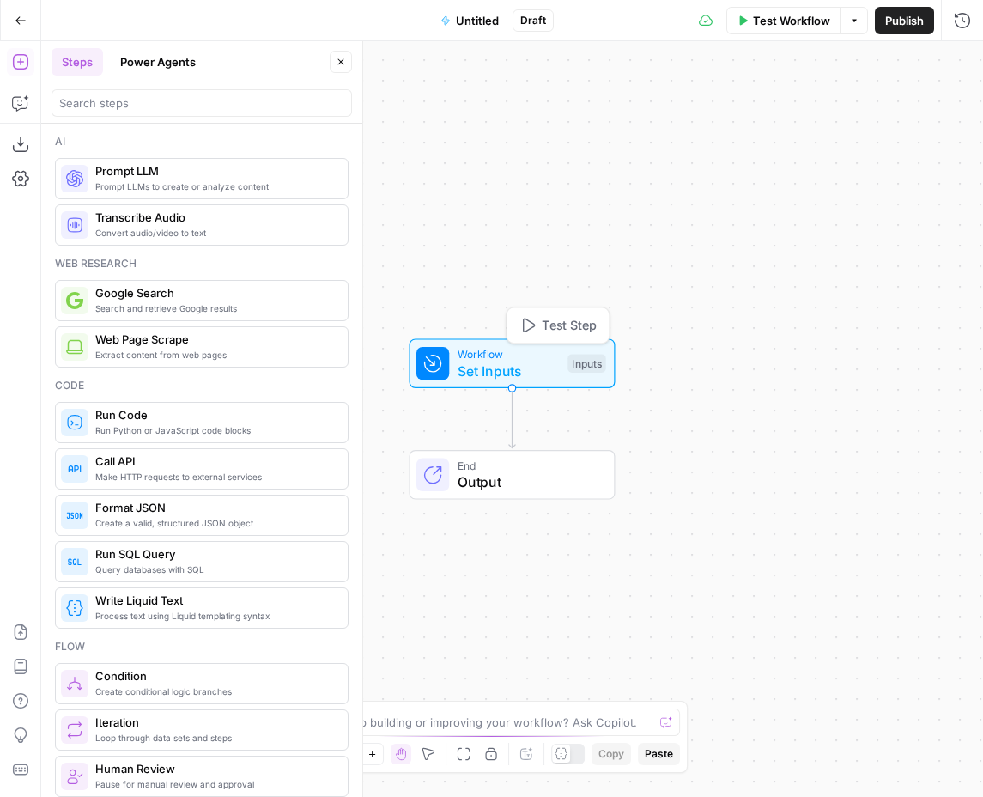
click at [477, 367] on span "Set Inputs" at bounding box center [509, 371] width 102 height 21
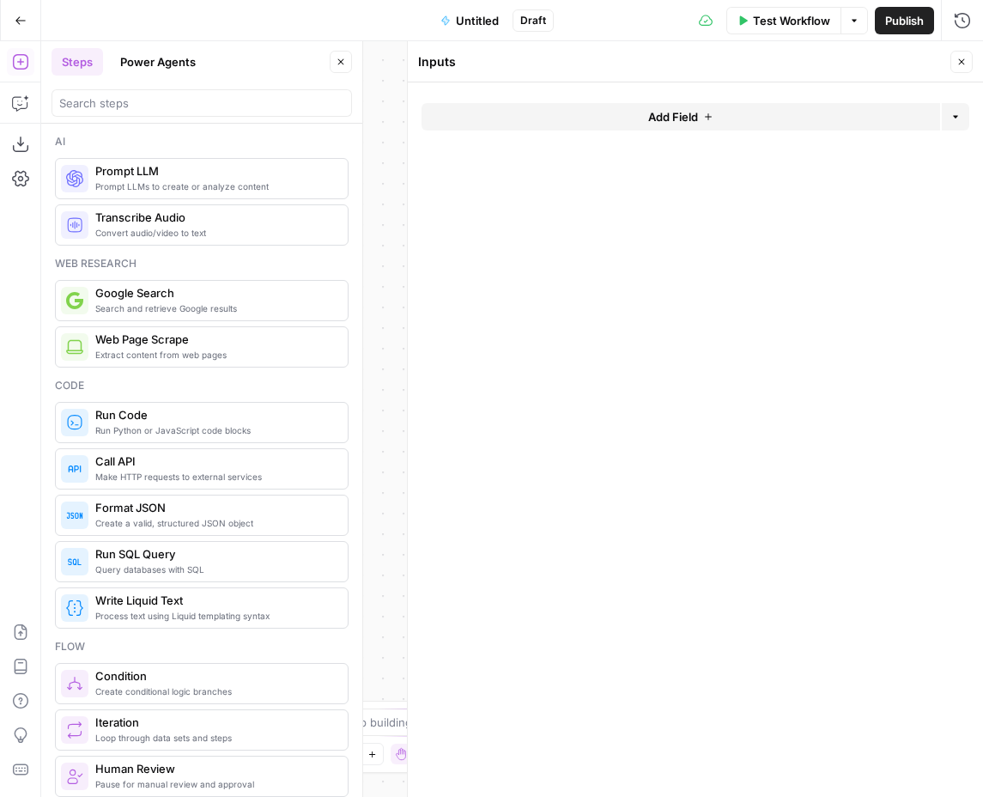
click at [462, 15] on span "Untitled" at bounding box center [477, 20] width 43 height 17
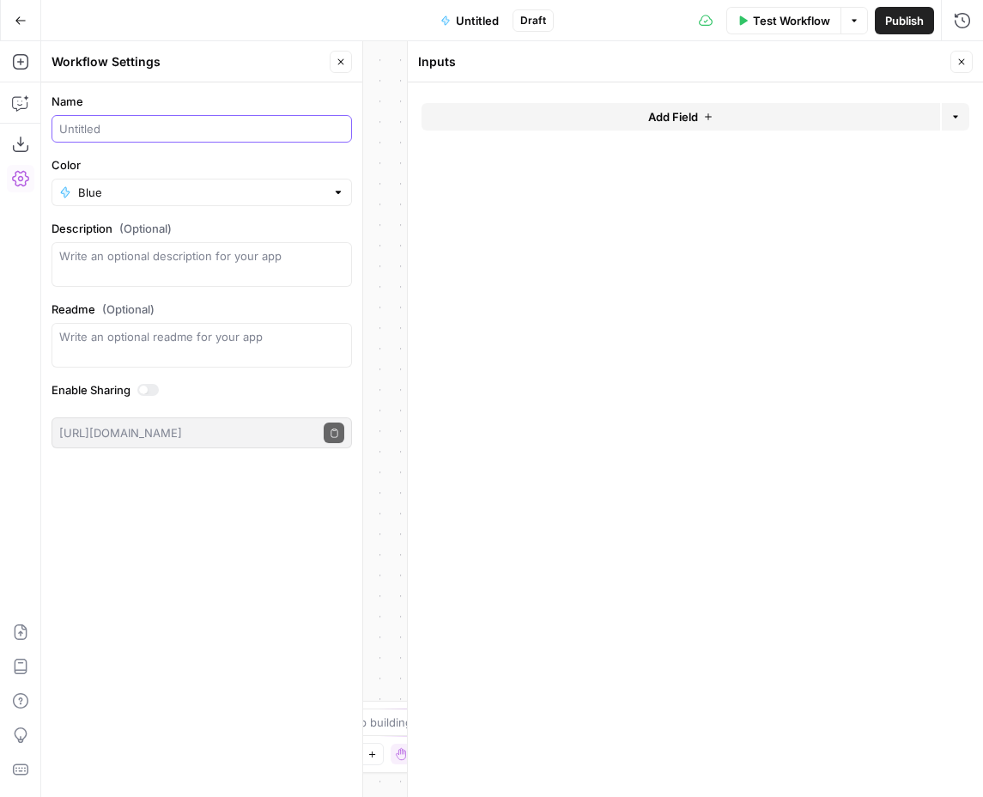
click at [114, 130] on input "Name" at bounding box center [201, 128] width 285 height 17
click at [184, 131] on input "Content refresh suggestions" at bounding box center [201, 128] width 285 height 17
type input "Content refresh brief"
click at [402, 98] on div at bounding box center [407, 419] width 17 height 756
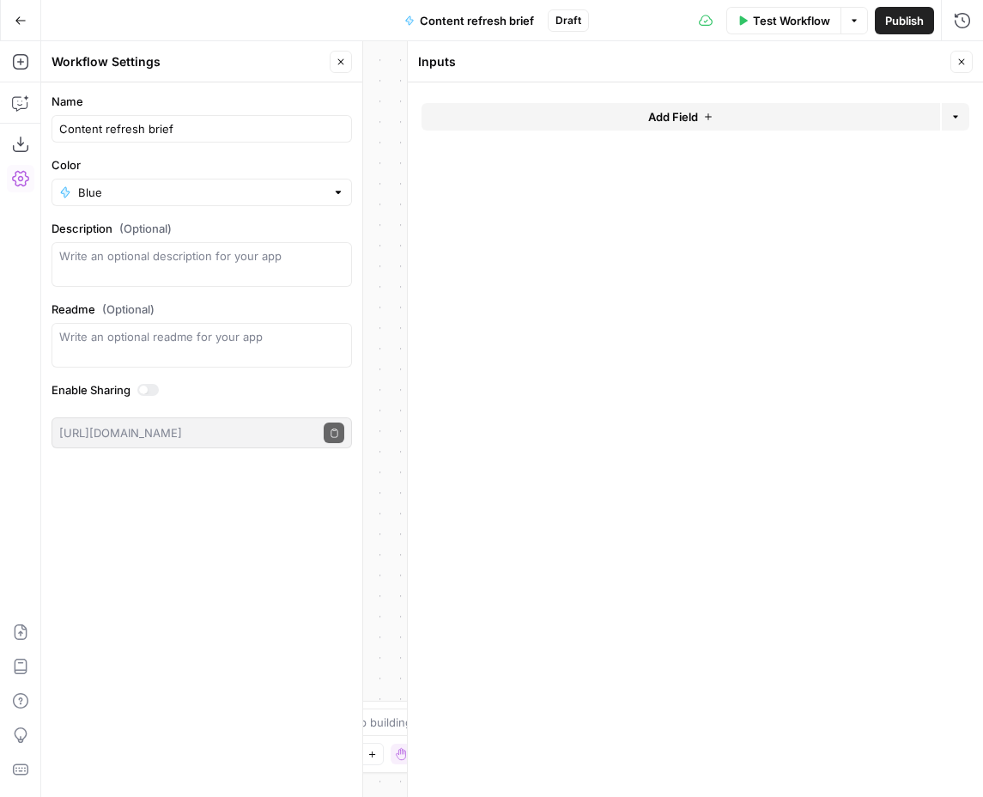
click at [344, 62] on icon "button" at bounding box center [341, 62] width 10 height 10
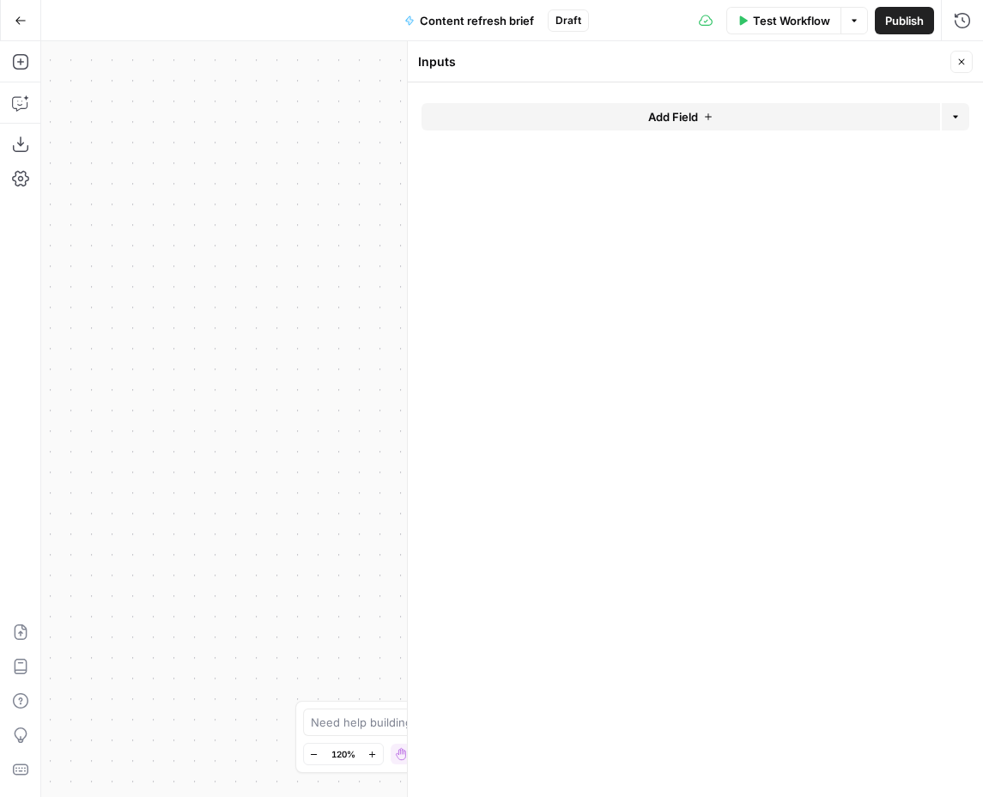
click at [558, 118] on button "Add Field" at bounding box center [681, 116] width 519 height 27
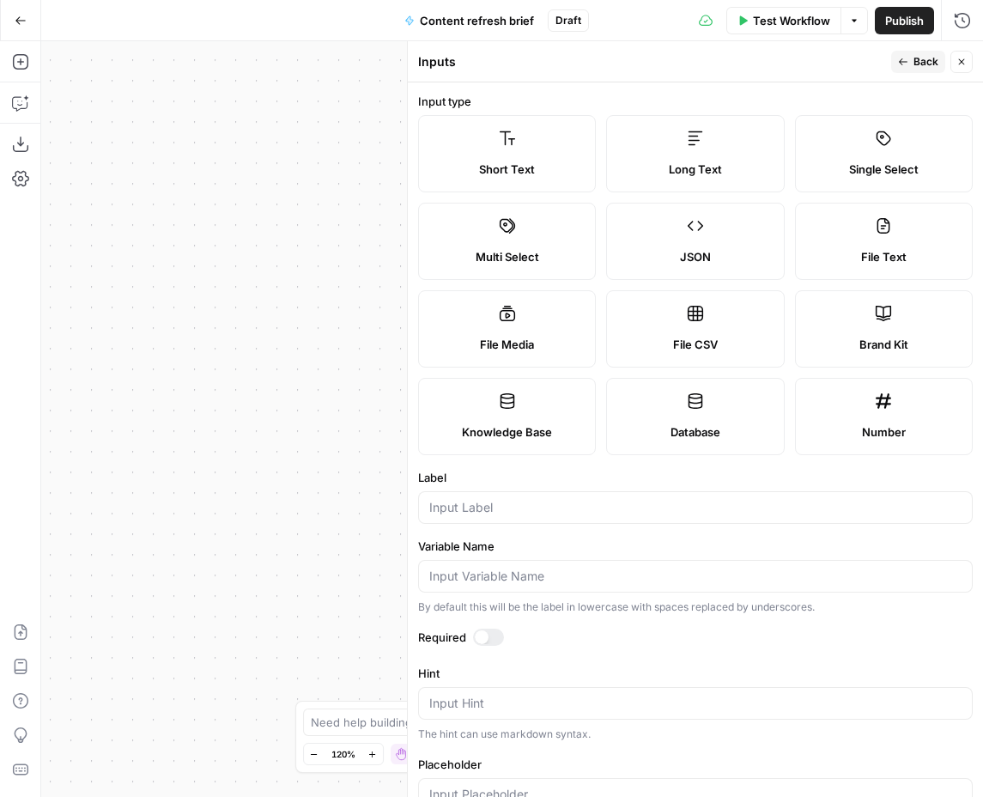
click at [760, 149] on label "Long Text" at bounding box center [695, 153] width 178 height 77
click at [489, 510] on input "Label" at bounding box center [695, 507] width 532 height 17
paste input "AEO Visibility Brief"
type input "AEO Visibility Brief"
click at [486, 637] on div at bounding box center [482, 637] width 14 height 14
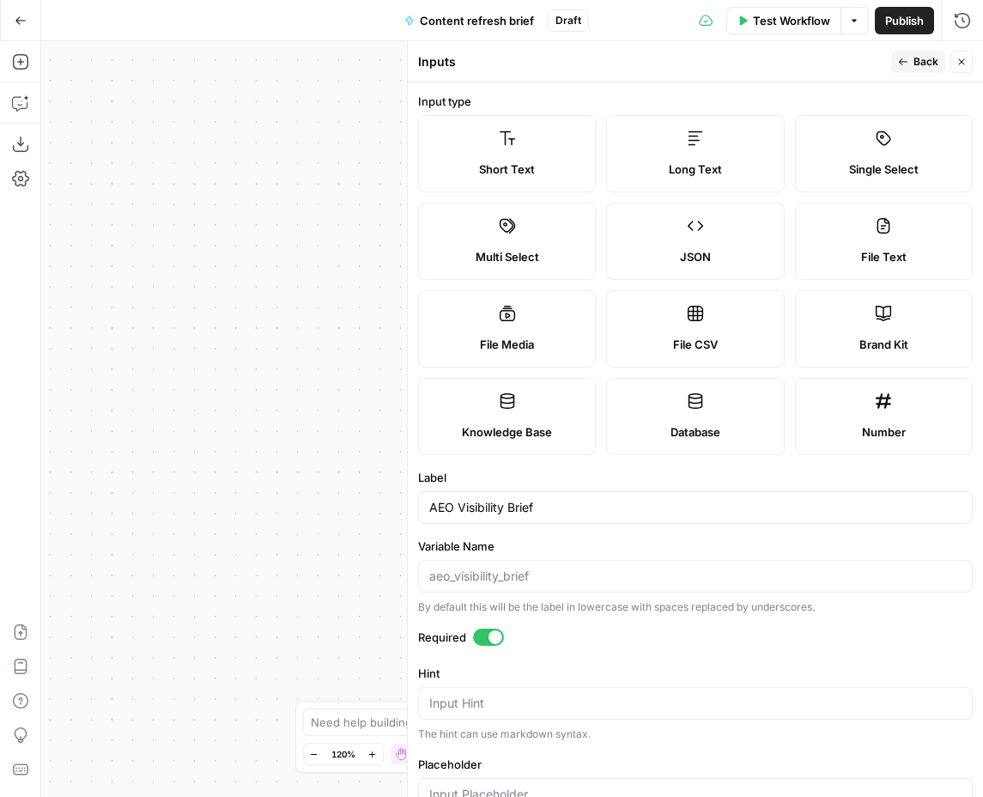
click at [924, 64] on span "Back" at bounding box center [926, 61] width 25 height 15
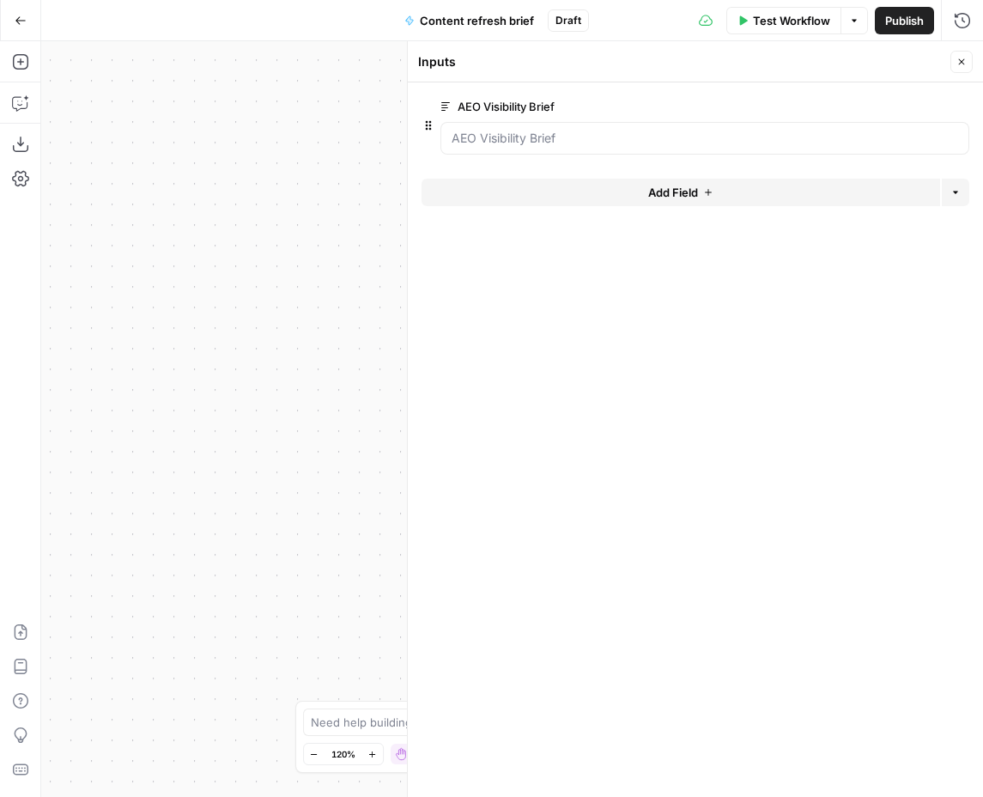
click at [578, 191] on button "Add Field" at bounding box center [681, 192] width 519 height 27
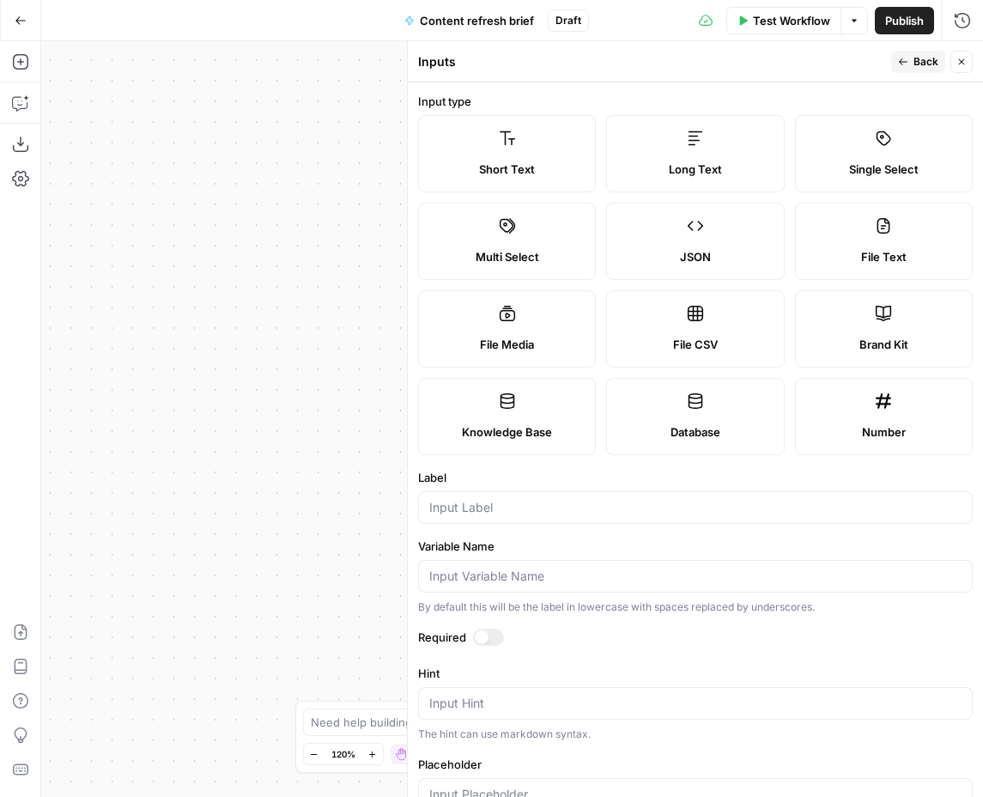
click at [668, 163] on div "Long Text" at bounding box center [695, 169] width 149 height 17
click at [501, 508] on input "Label" at bounding box center [695, 507] width 532 height 17
paste input "SERP Competition Refresh Suggestions"
click at [483, 636] on div at bounding box center [482, 637] width 14 height 14
click at [537, 513] on input "SERP Competition Refresh Suggestions" at bounding box center [695, 507] width 532 height 17
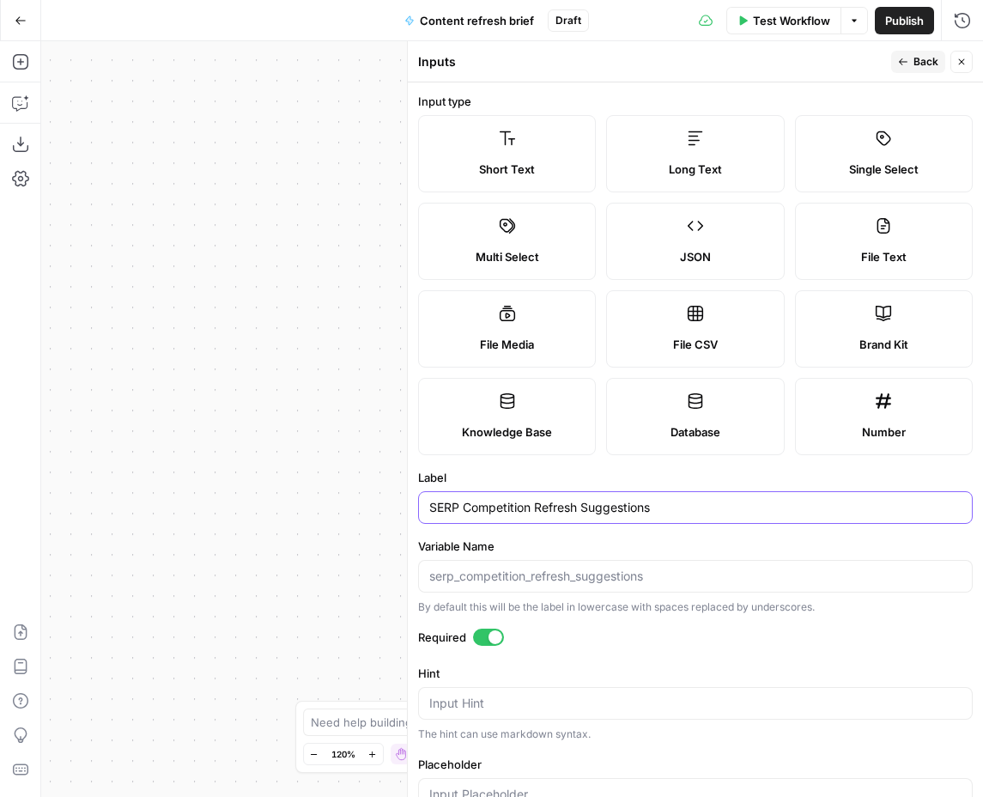
click at [607, 512] on input "SERP Competition Refresh Suggestions" at bounding box center [695, 507] width 532 height 17
type input "SERP Competition Refresh Breif"
click at [906, 58] on icon "button" at bounding box center [903, 62] width 10 height 10
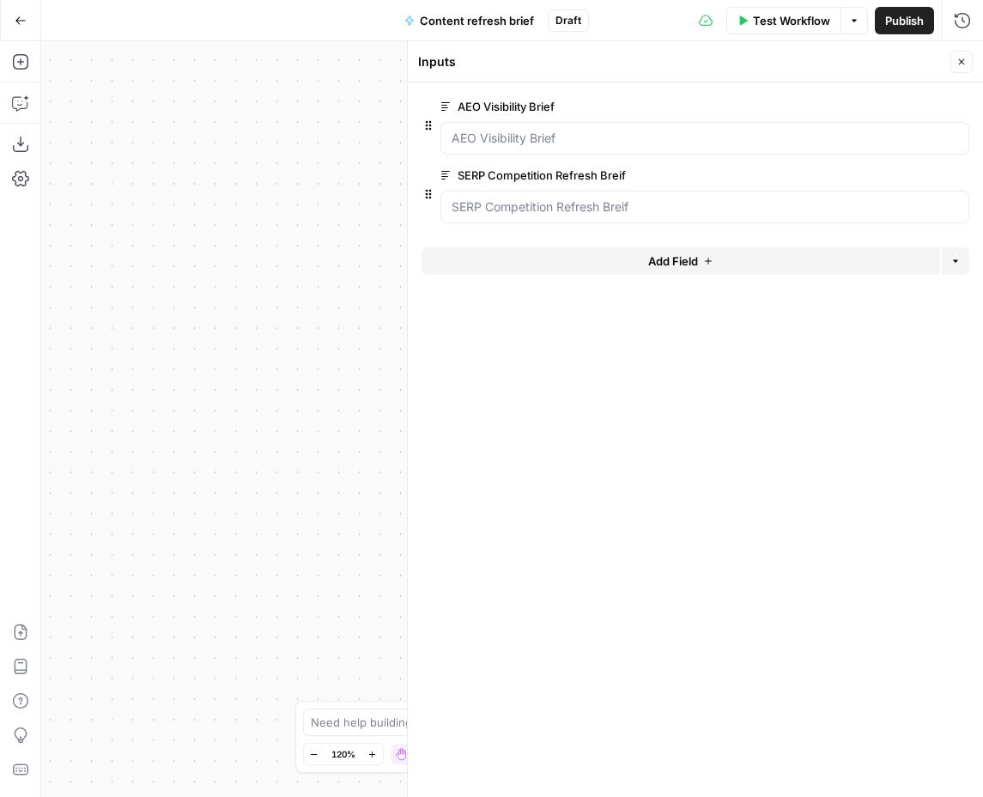
drag, startPoint x: 621, startPoint y: 77, endPoint x: 186, endPoint y: 168, distance: 443.9
click at [186, 168] on body "Animalz New Home Browse Insights Opportunities Your Data Recent Grids Content R…" at bounding box center [491, 398] width 983 height 797
click at [961, 57] on icon "button" at bounding box center [962, 62] width 10 height 10
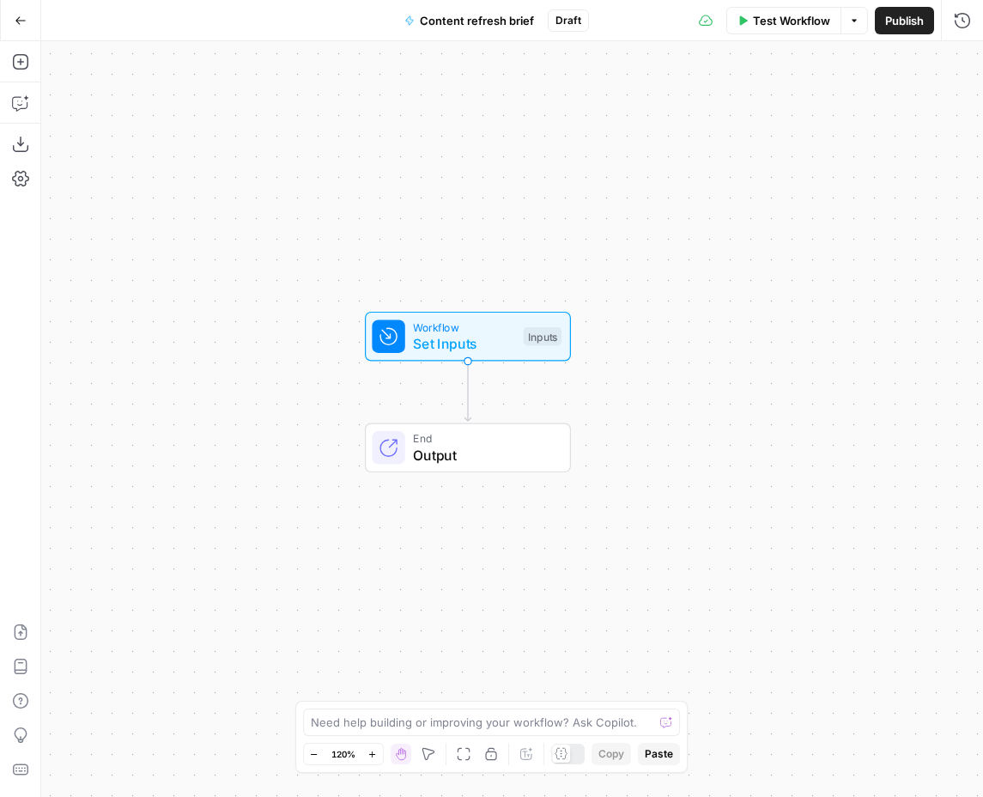
click at [500, 439] on span "End" at bounding box center [483, 438] width 140 height 16
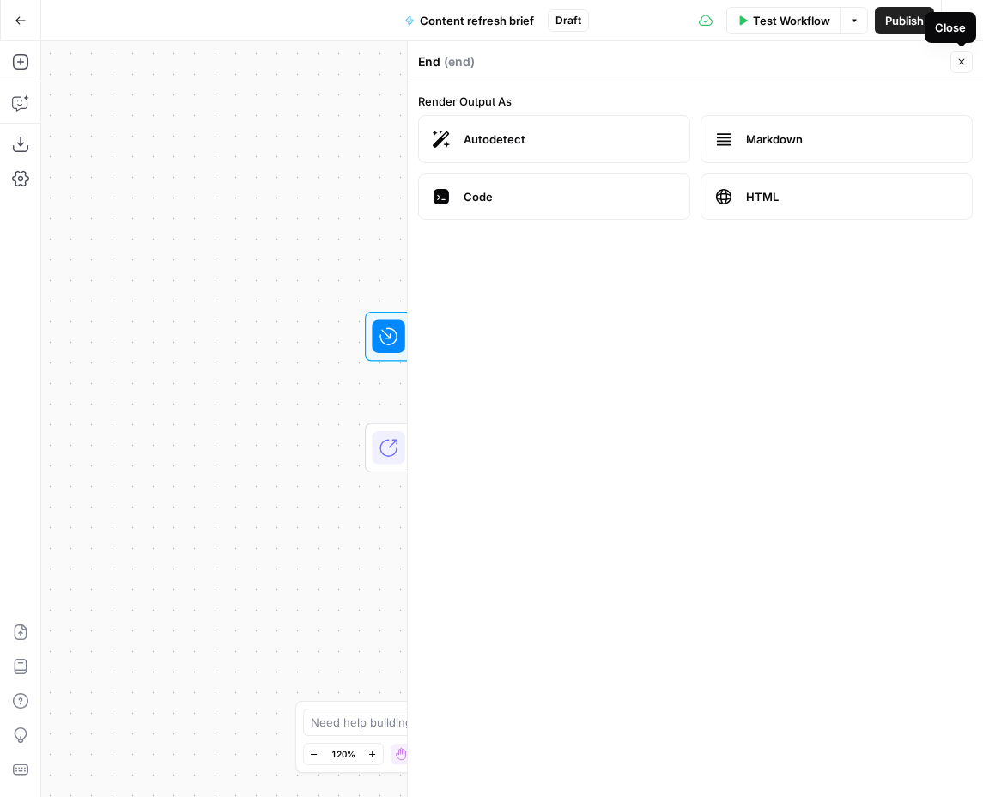
click at [964, 57] on icon "button" at bounding box center [962, 62] width 10 height 10
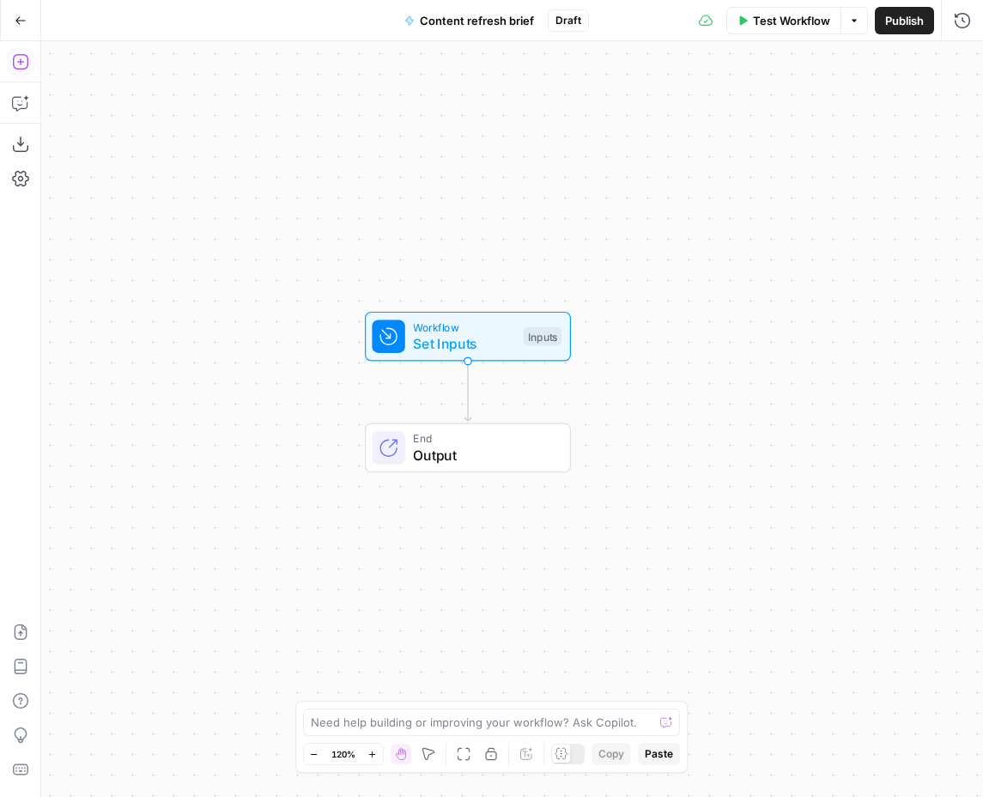
click at [32, 64] on button "Add Steps" at bounding box center [20, 61] width 27 height 27
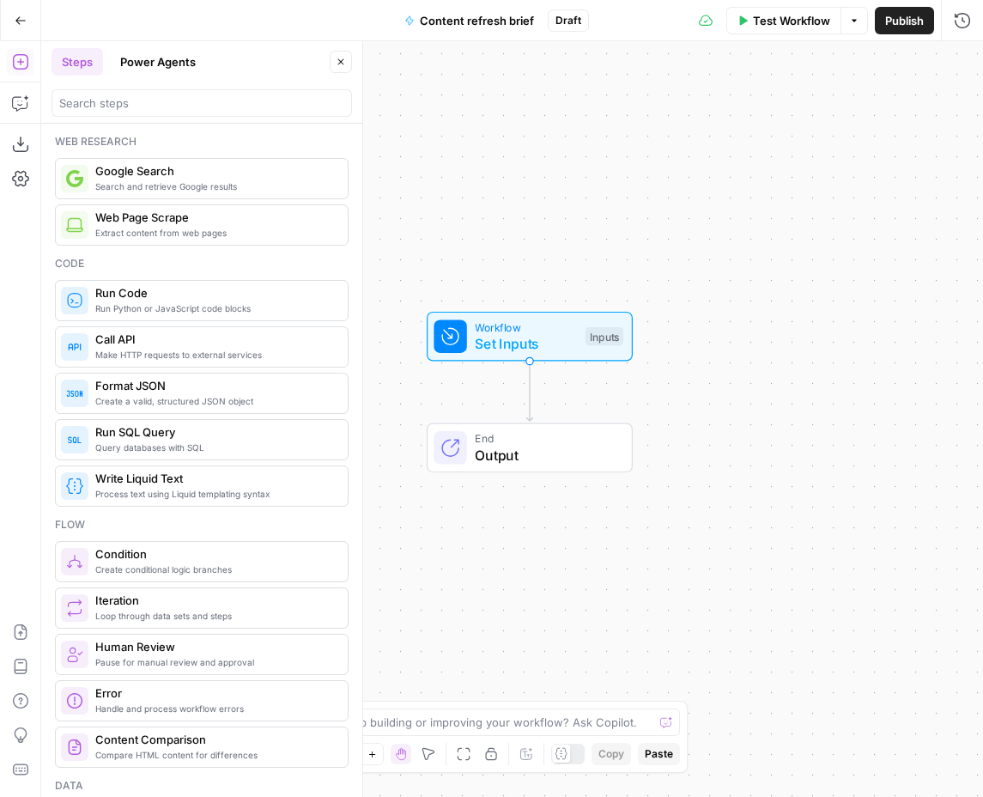
scroll to position [126, 0]
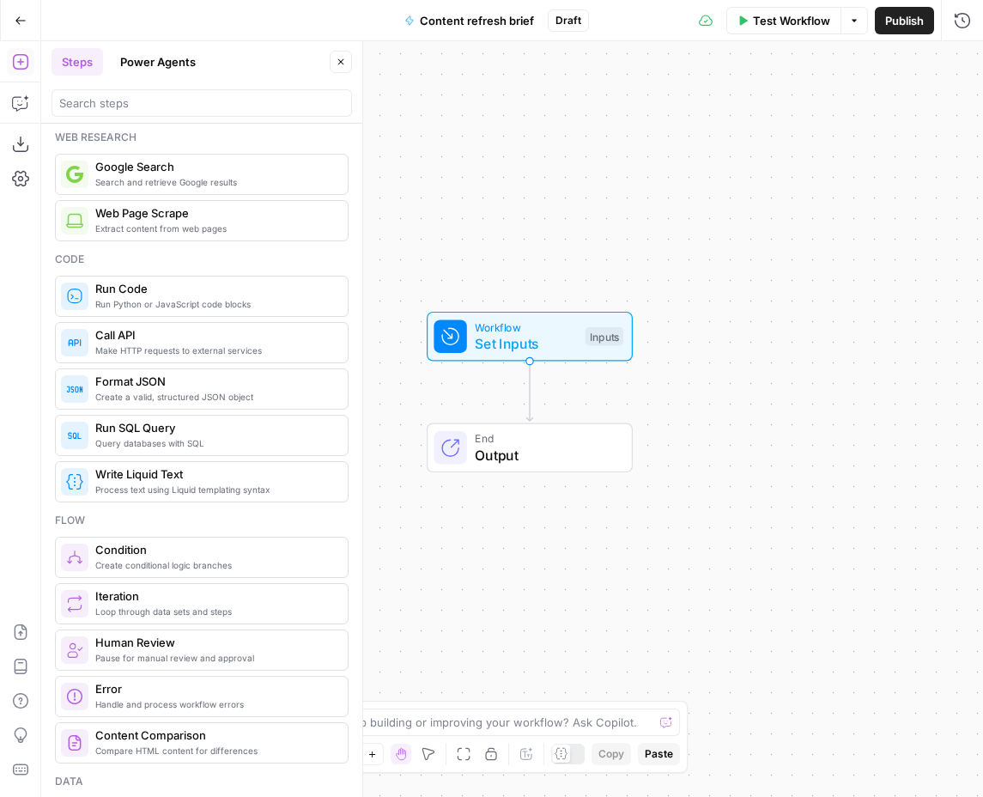
click at [191, 398] on span "Create a valid, structured JSON object" at bounding box center [214, 397] width 239 height 14
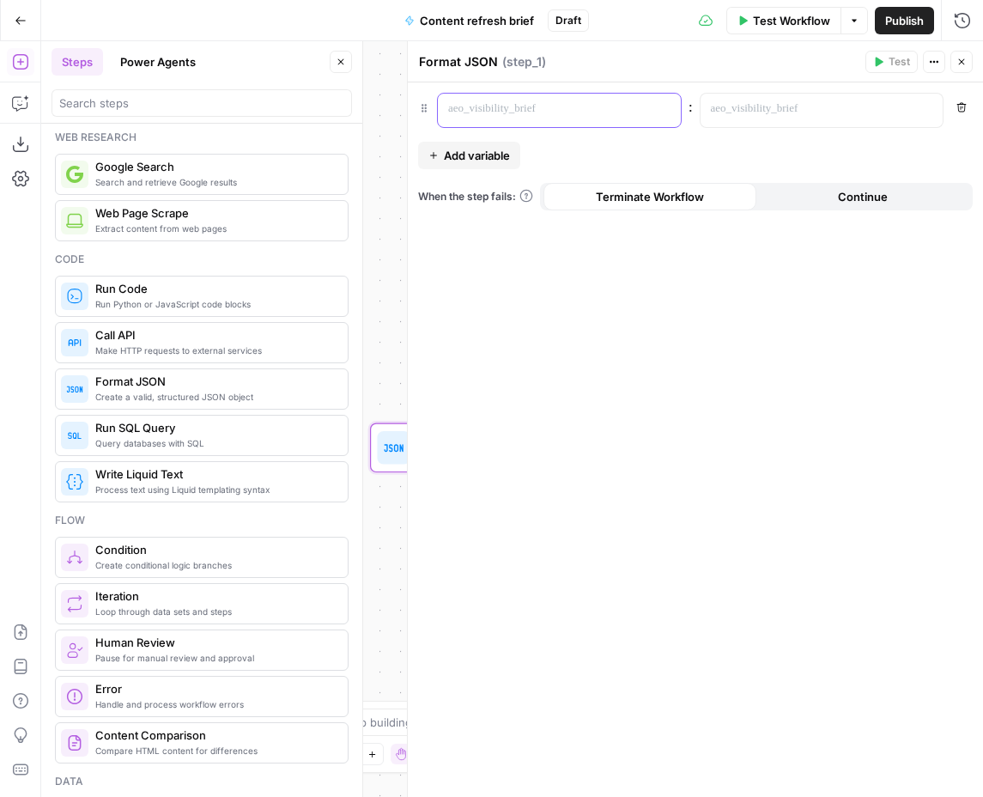
click at [564, 107] on p at bounding box center [545, 108] width 195 height 17
click at [968, 60] on button "Close" at bounding box center [961, 62] width 22 height 22
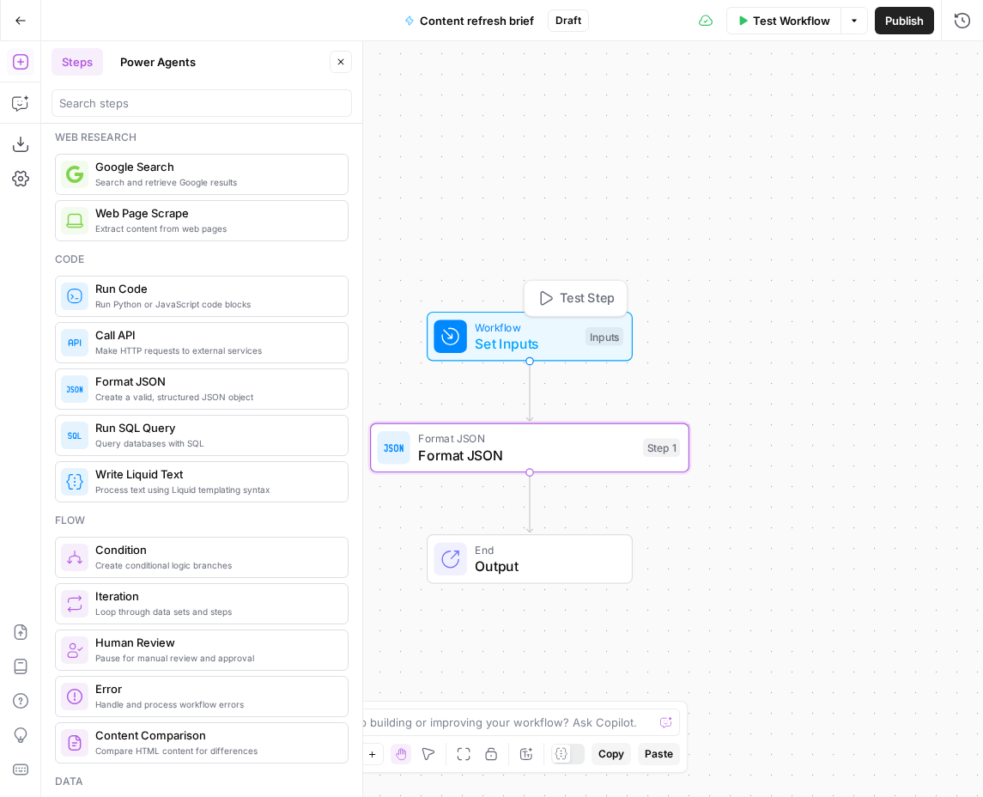
click at [517, 348] on span "Set Inputs" at bounding box center [526, 343] width 102 height 21
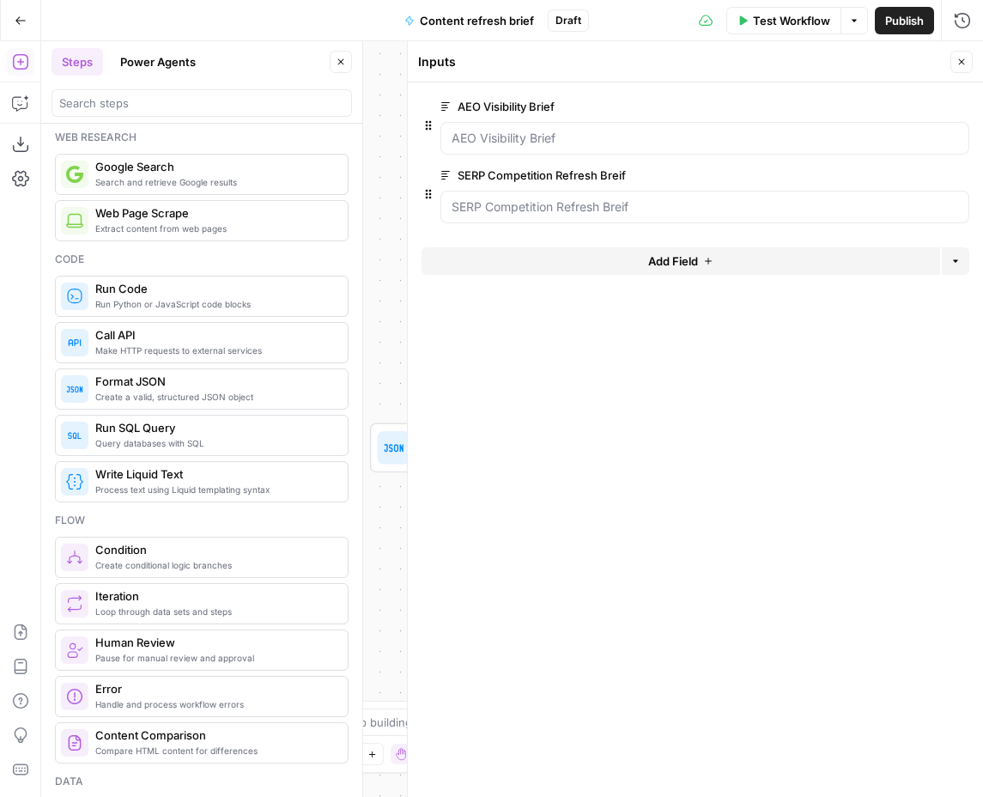
click at [525, 151] on div at bounding box center [704, 138] width 529 height 33
click at [518, 102] on label "AEO Visibility Brief" at bounding box center [656, 106] width 432 height 17
click at [518, 130] on Brief "AEO Visibility Brief" at bounding box center [705, 138] width 507 height 17
click at [518, 102] on label "AEO Visibility Brief" at bounding box center [656, 106] width 432 height 17
click at [518, 130] on Brief "AEO Visibility Brief" at bounding box center [705, 138] width 507 height 17
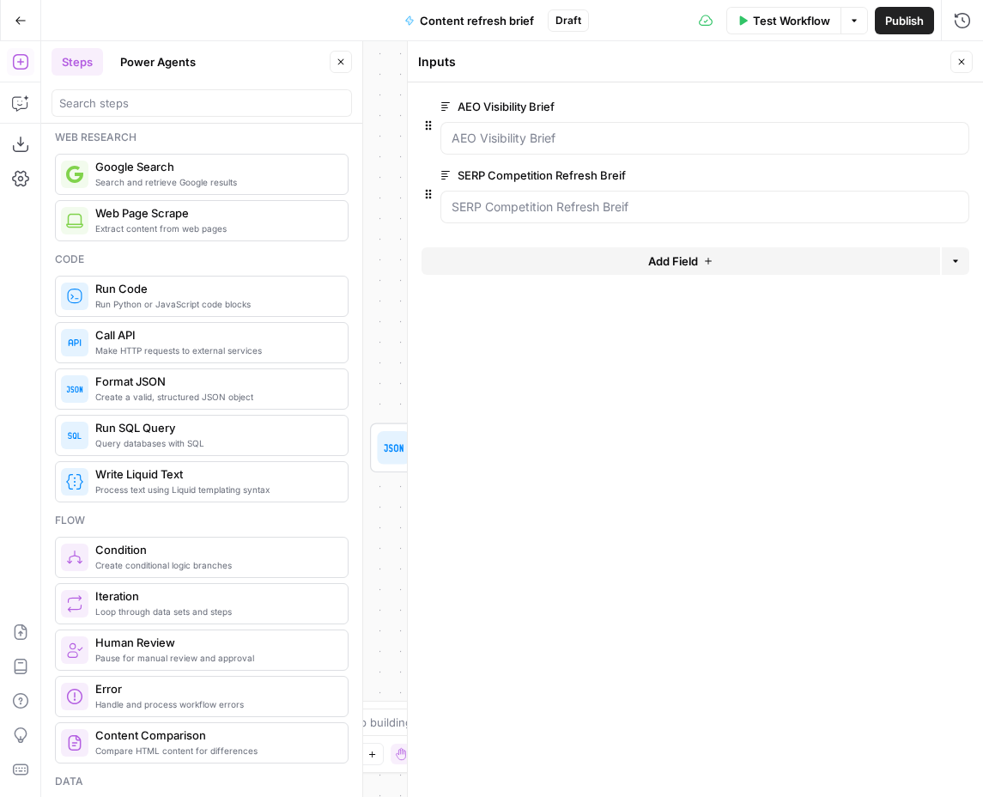
click at [518, 102] on label "AEO Visibility Brief" at bounding box center [656, 106] width 432 height 17
click at [518, 130] on Brief "AEO Visibility Brief" at bounding box center [705, 138] width 507 height 17
copy label "AEO Visibility Brief"
click at [382, 191] on div "Workflow Set Inputs Inputs Format JSON Format JSON Step 1 End Output" at bounding box center [512, 419] width 942 height 756
click at [960, 55] on span "E" at bounding box center [959, 57] width 14 height 17
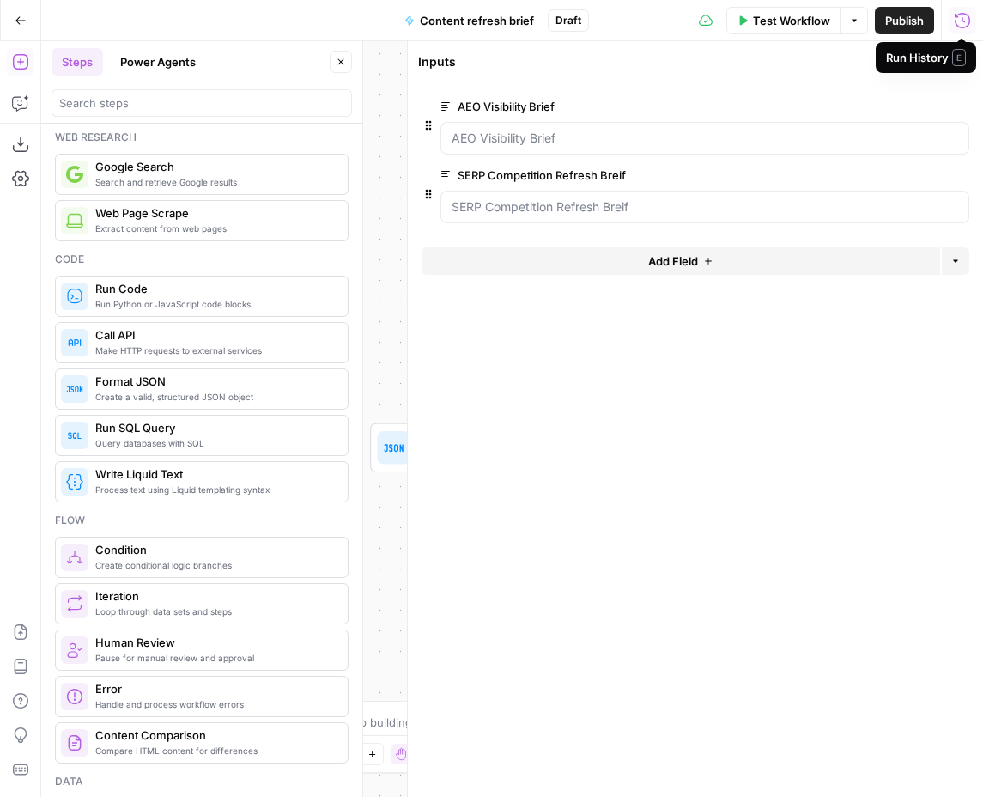
click at [821, 67] on div "Inputs" at bounding box center [681, 61] width 527 height 17
click at [949, 58] on div "Inputs Close" at bounding box center [695, 62] width 555 height 22
click at [957, 64] on icon "button" at bounding box center [962, 62] width 10 height 10
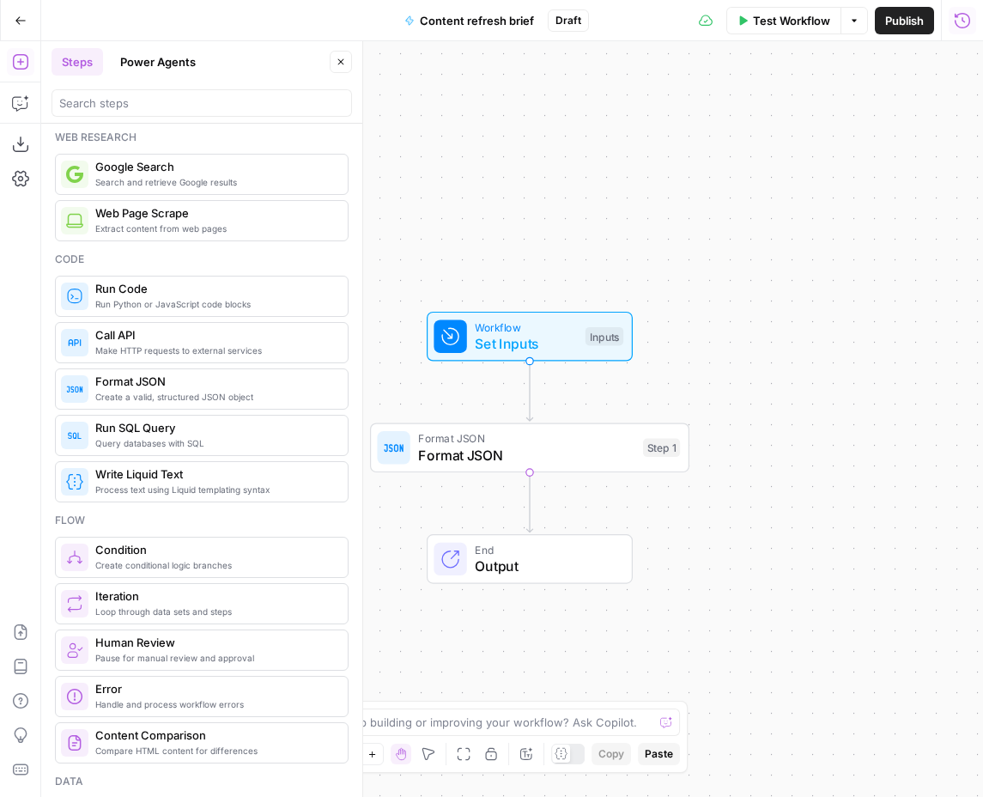
click at [544, 433] on span "Format JSON" at bounding box center [526, 438] width 216 height 16
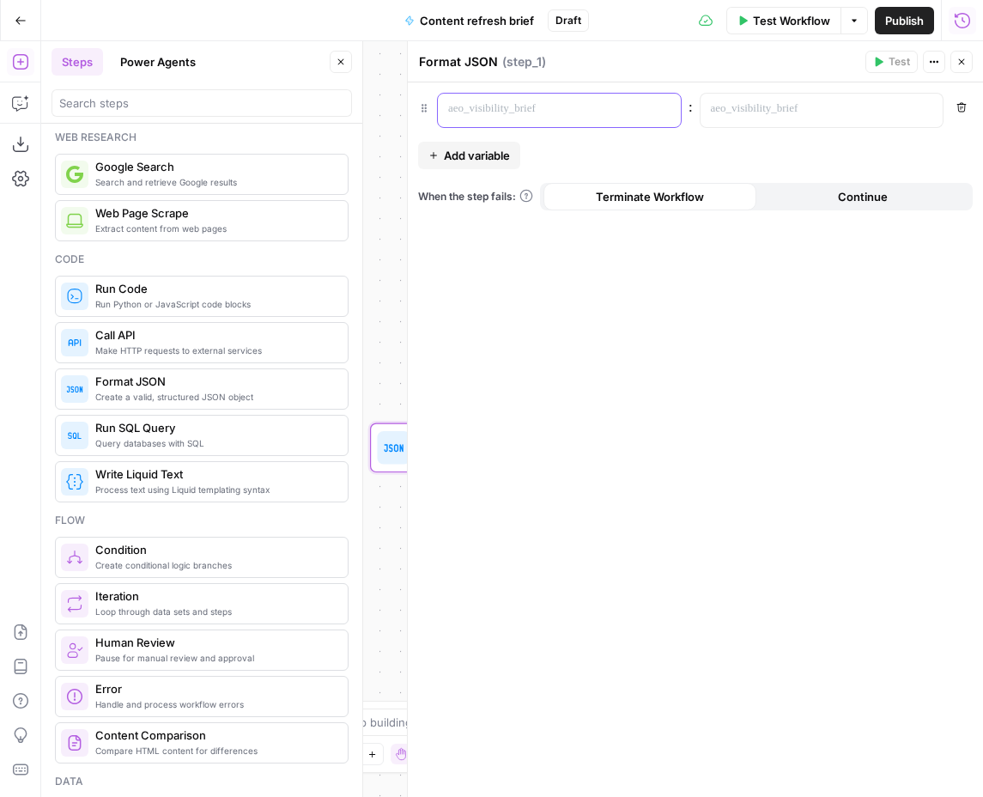
click at [542, 107] on p at bounding box center [545, 108] width 195 height 17
click at [926, 114] on button "Variables Menu" at bounding box center [927, 109] width 14 height 14
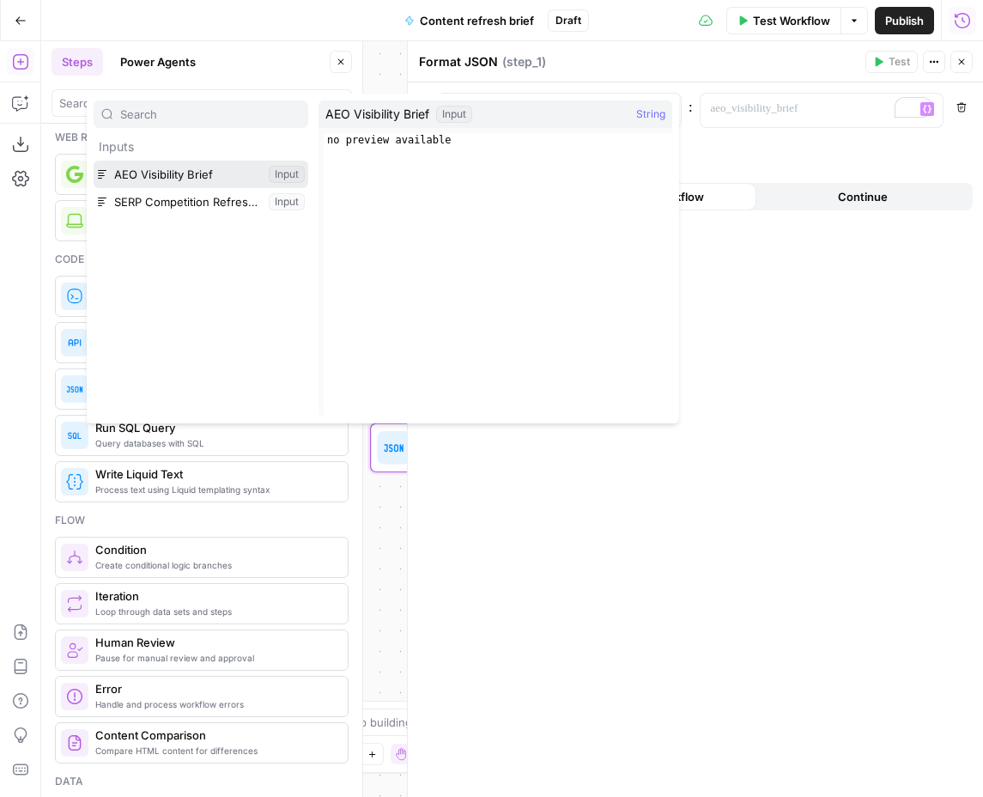
click at [202, 165] on button "Select variable AEO Visibility Brief" at bounding box center [201, 174] width 215 height 27
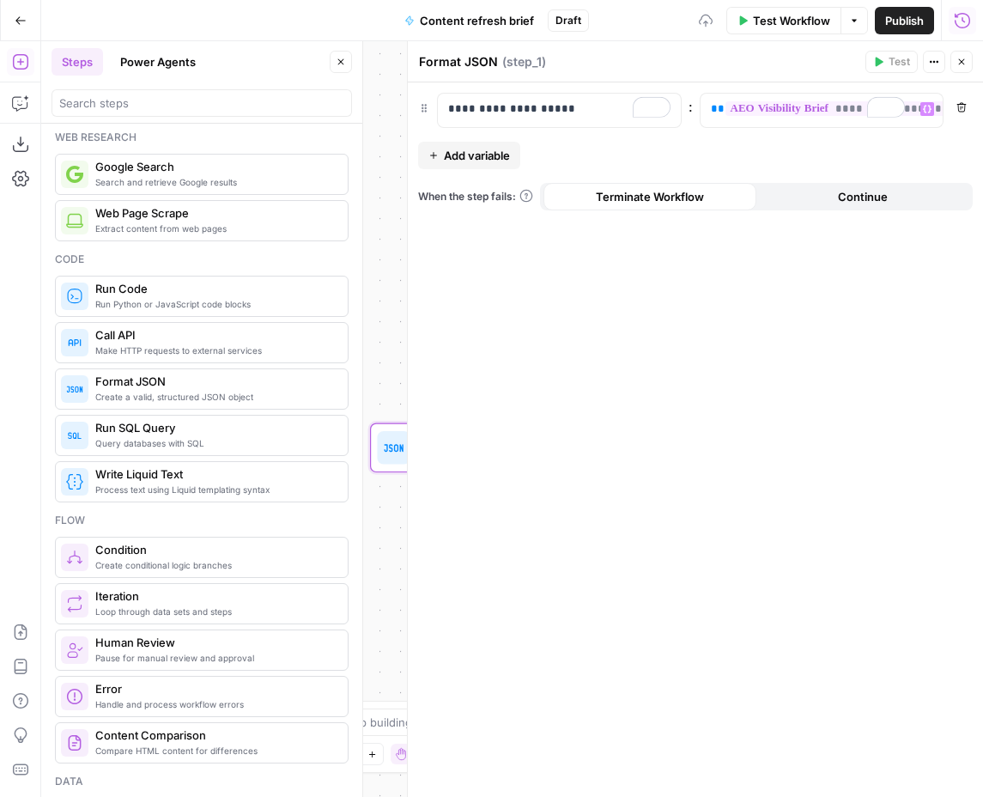
click at [496, 154] on span "Add variable" at bounding box center [477, 155] width 66 height 17
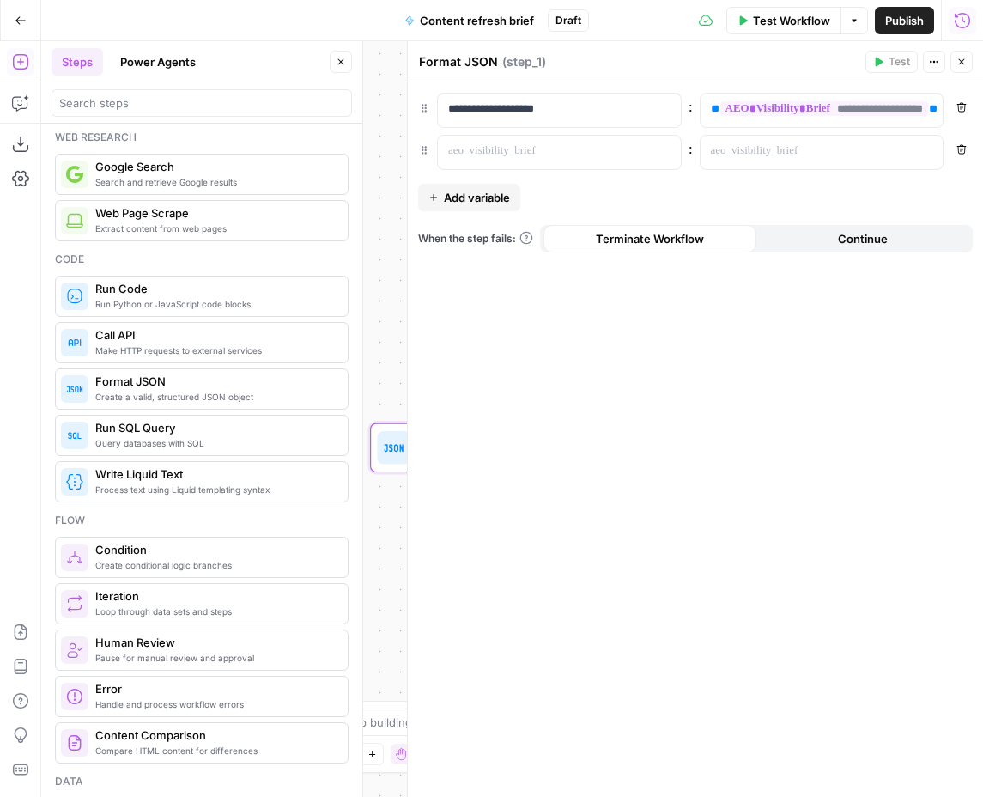
click at [957, 60] on icon "button" at bounding box center [962, 62] width 10 height 10
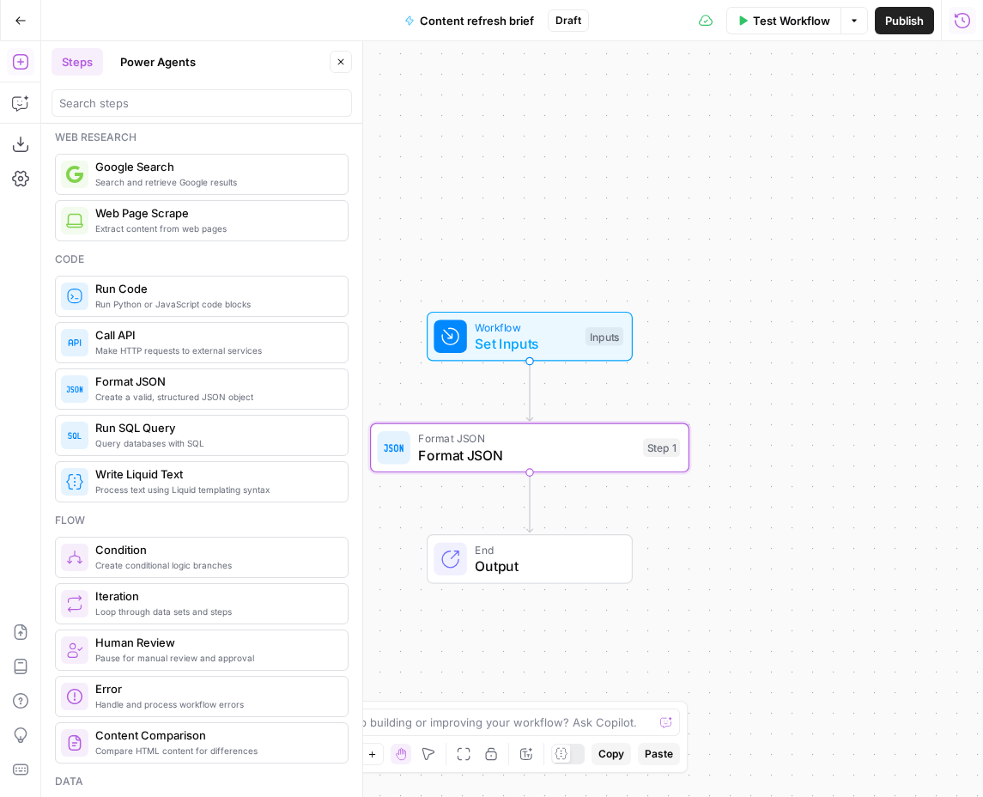
click at [545, 331] on span "Workflow" at bounding box center [526, 327] width 102 height 16
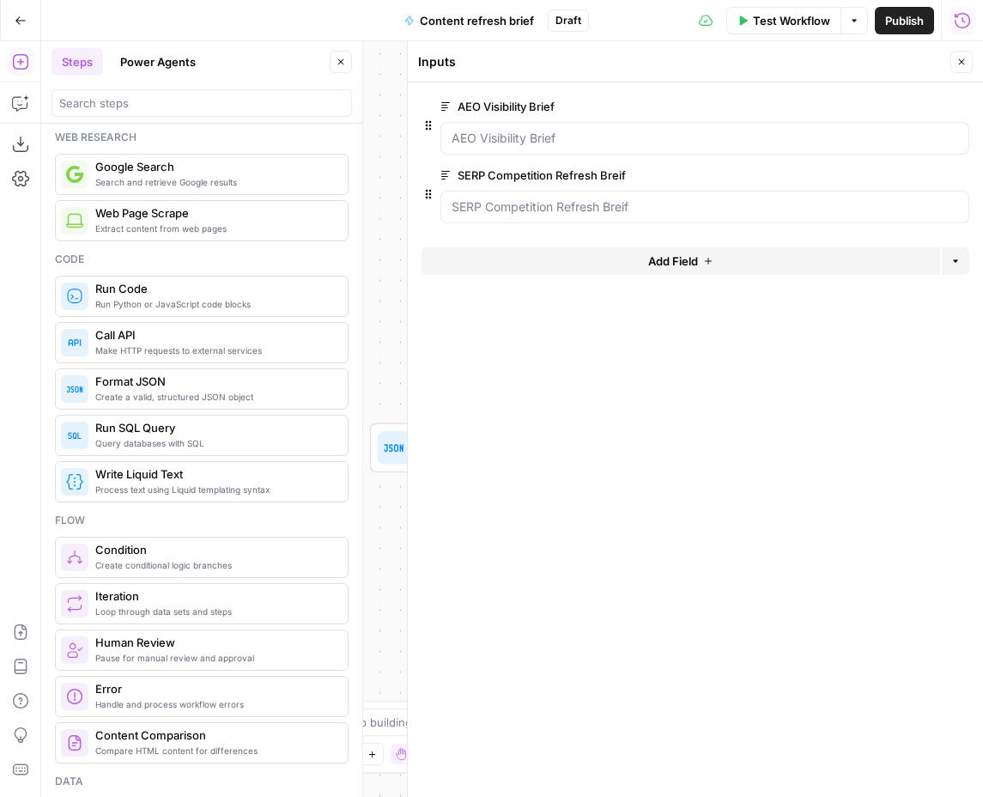
click at [574, 167] on label "SERP Competition Refresh Breif" at bounding box center [656, 175] width 432 height 17
click at [574, 198] on Breif "SERP Competition Refresh Breif" at bounding box center [705, 206] width 507 height 17
click at [574, 167] on label "SERP Competition Refresh Breif" at bounding box center [656, 175] width 432 height 17
click at [574, 198] on Breif "SERP Competition Refresh Breif" at bounding box center [705, 206] width 507 height 17
click at [574, 167] on label "SERP Competition Refresh Breif" at bounding box center [656, 175] width 432 height 17
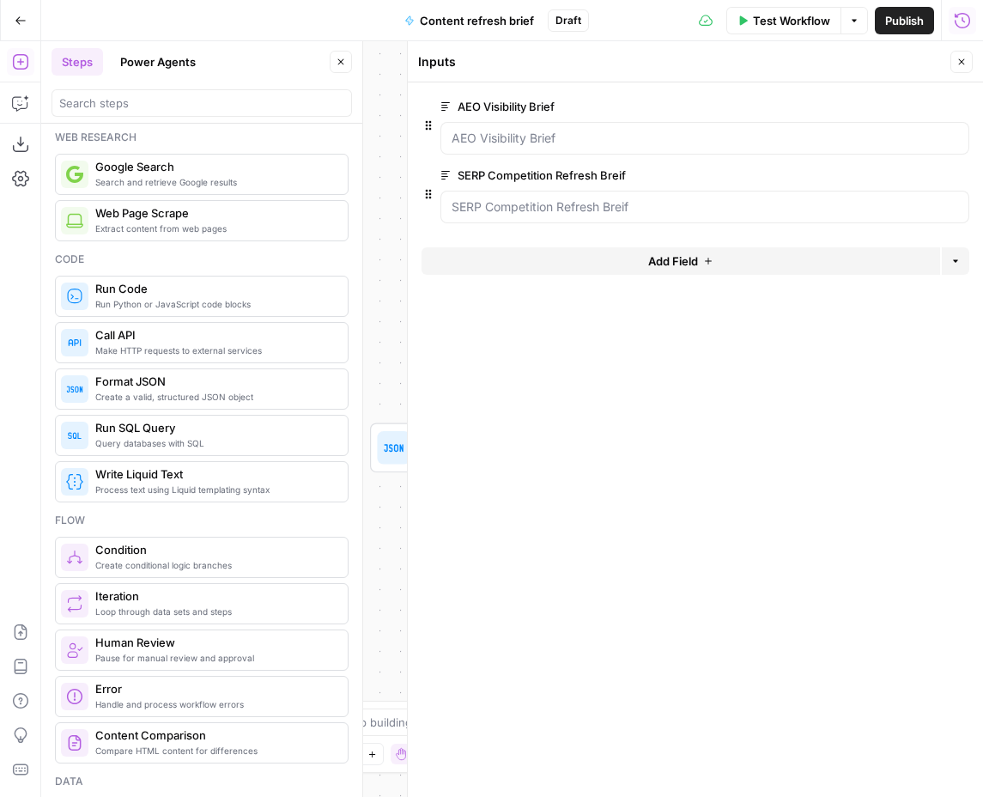
click at [574, 198] on Breif "SERP Competition Refresh Breif" at bounding box center [705, 206] width 507 height 17
copy label "SERP Competition Refresh Breif"
click at [962, 61] on icon "button" at bounding box center [962, 62] width 6 height 6
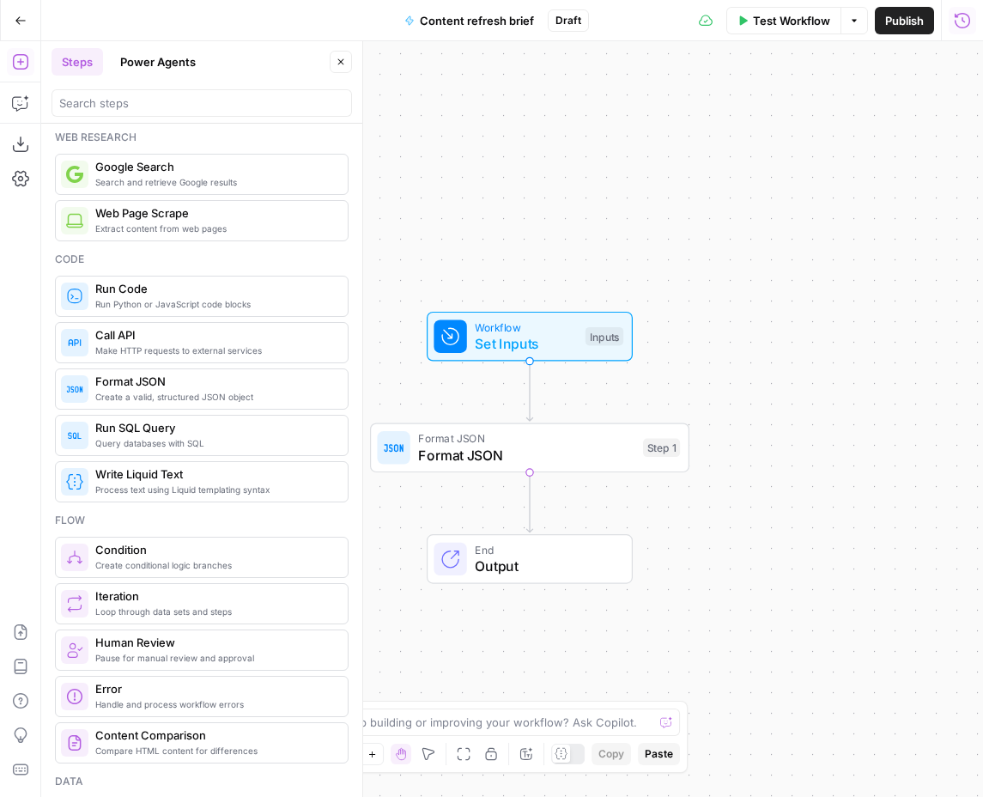
click at [562, 443] on span "Format JSON" at bounding box center [526, 438] width 216 height 16
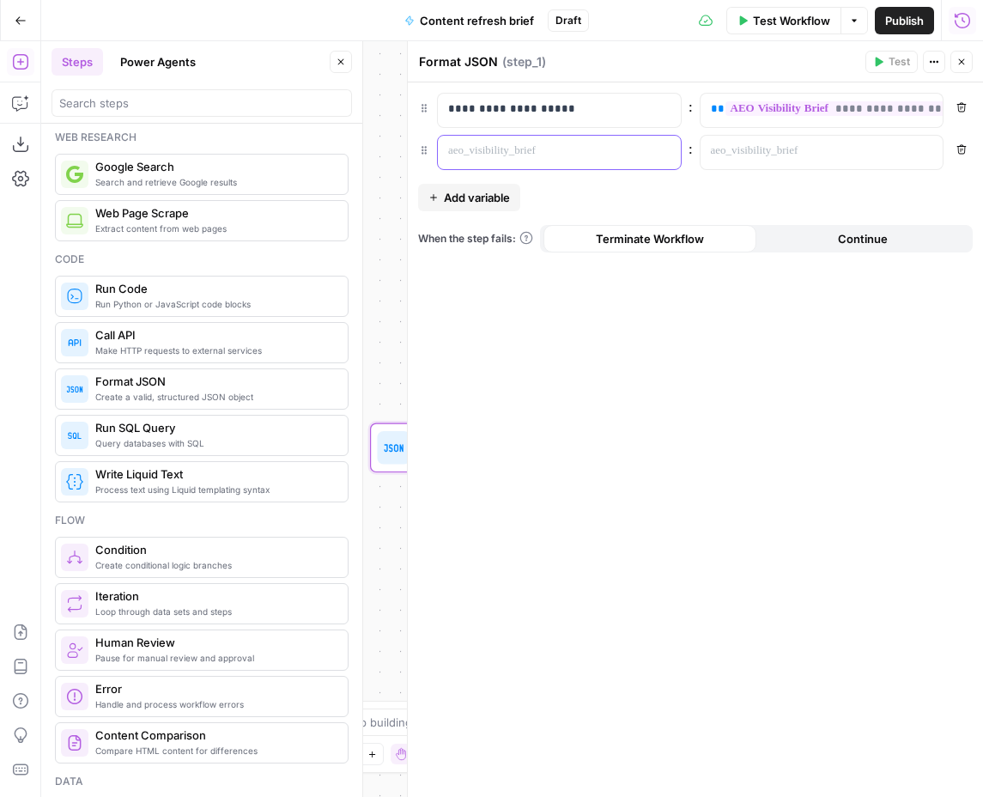
click at [595, 151] on p at bounding box center [545, 151] width 195 height 17
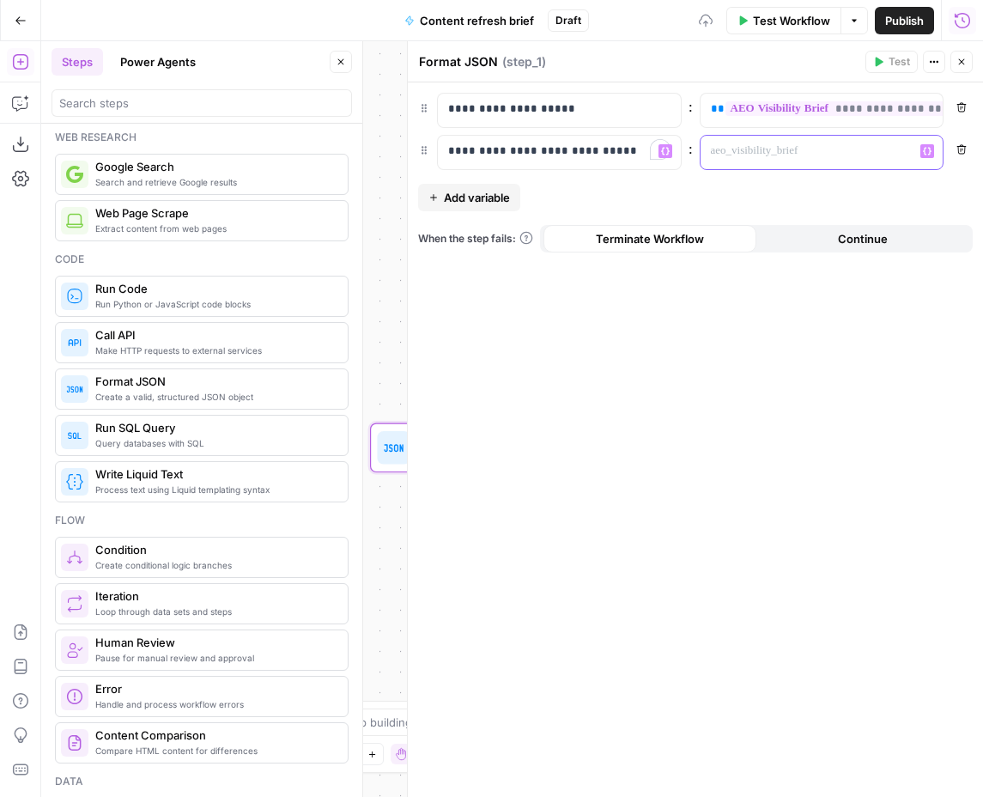
click at [923, 149] on icon "button" at bounding box center [927, 151] width 9 height 9
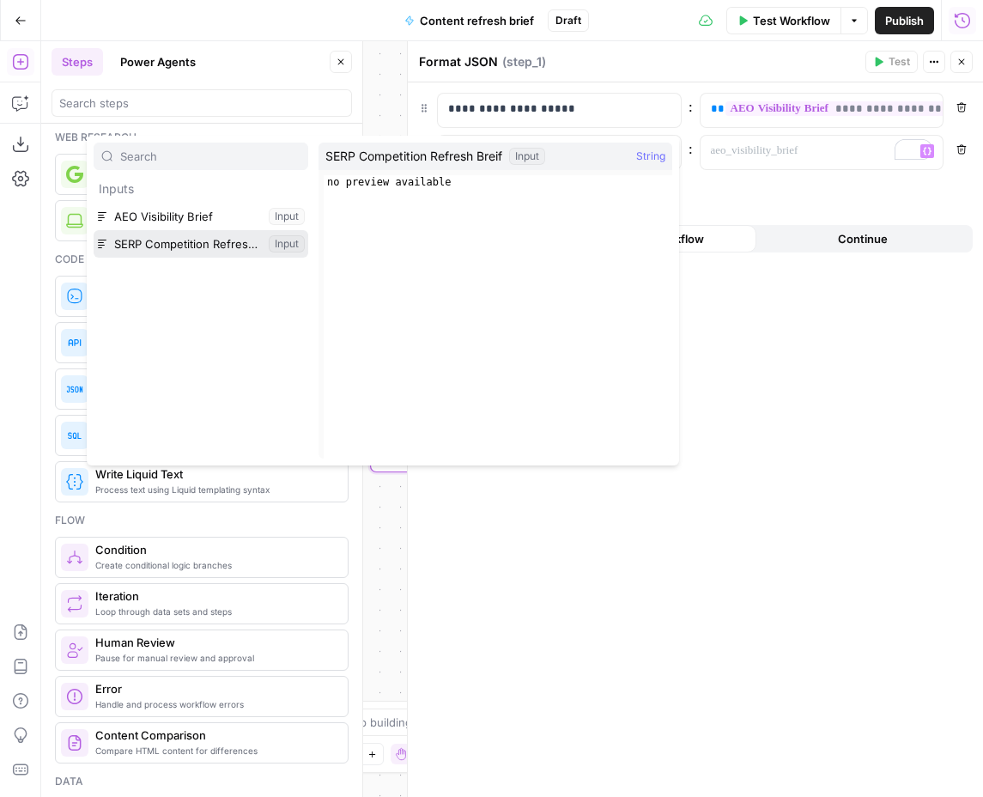
click at [234, 244] on button "Select variable SERP Competition Refresh Breif" at bounding box center [201, 243] width 215 height 27
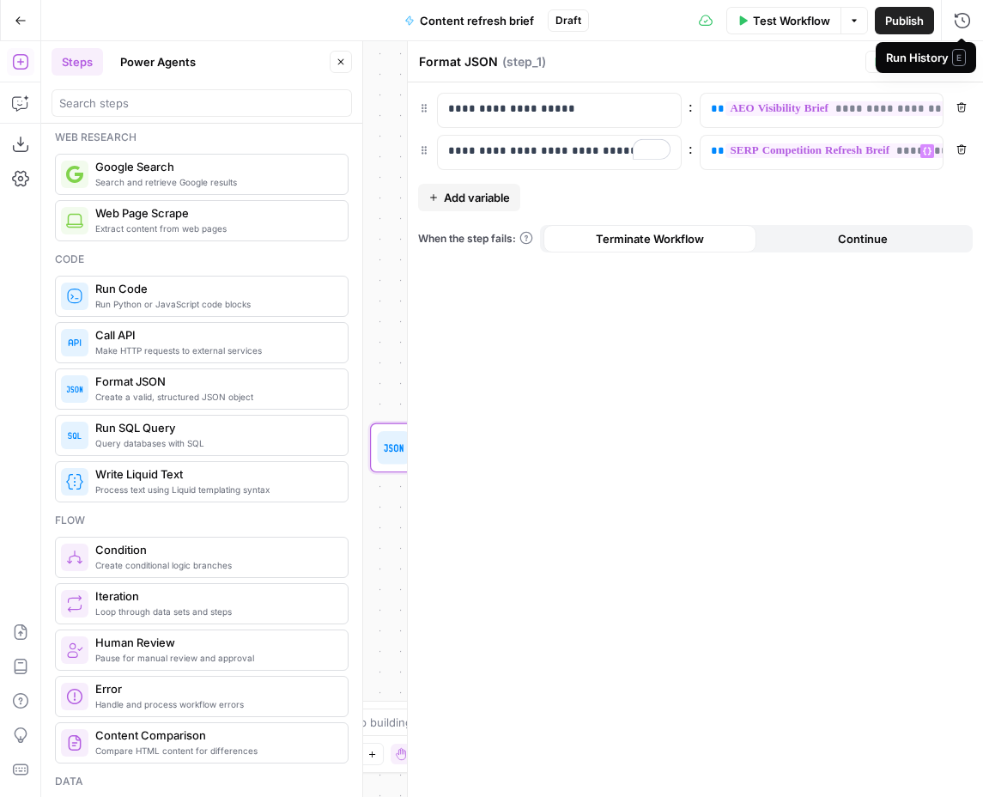
click at [966, 59] on div "Run History E" at bounding box center [926, 57] width 100 height 31
click at [969, 64] on button "Close" at bounding box center [961, 62] width 22 height 22
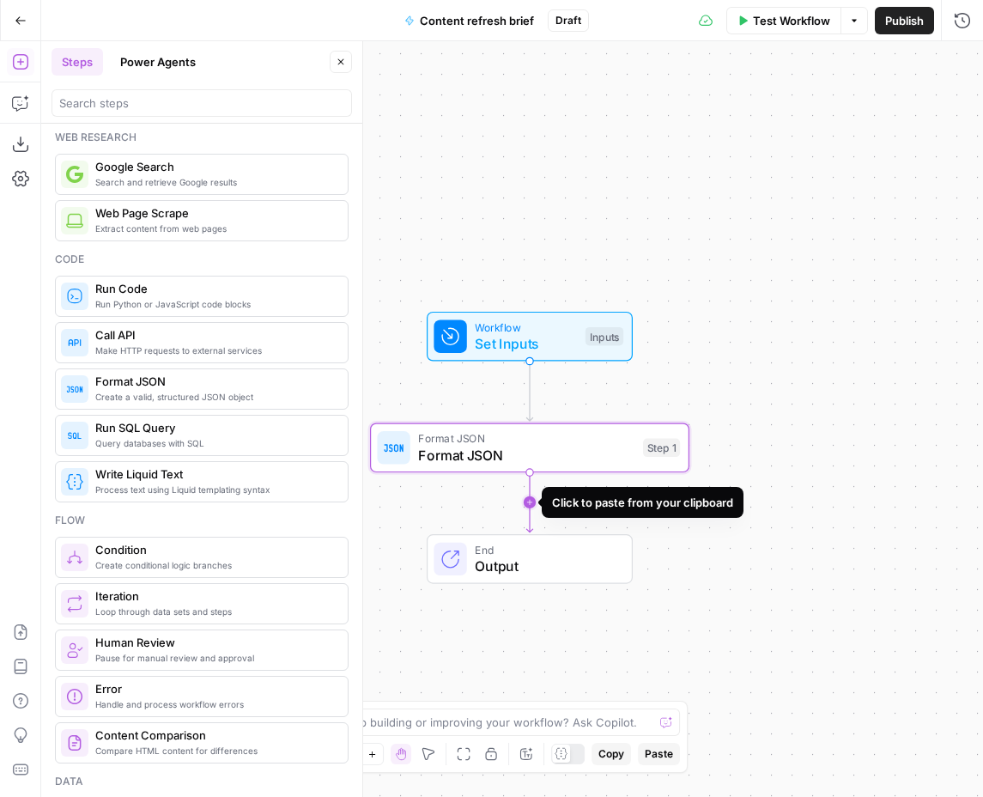
click at [526, 504] on icon "Edge from step_1 to end" at bounding box center [529, 502] width 6 height 60
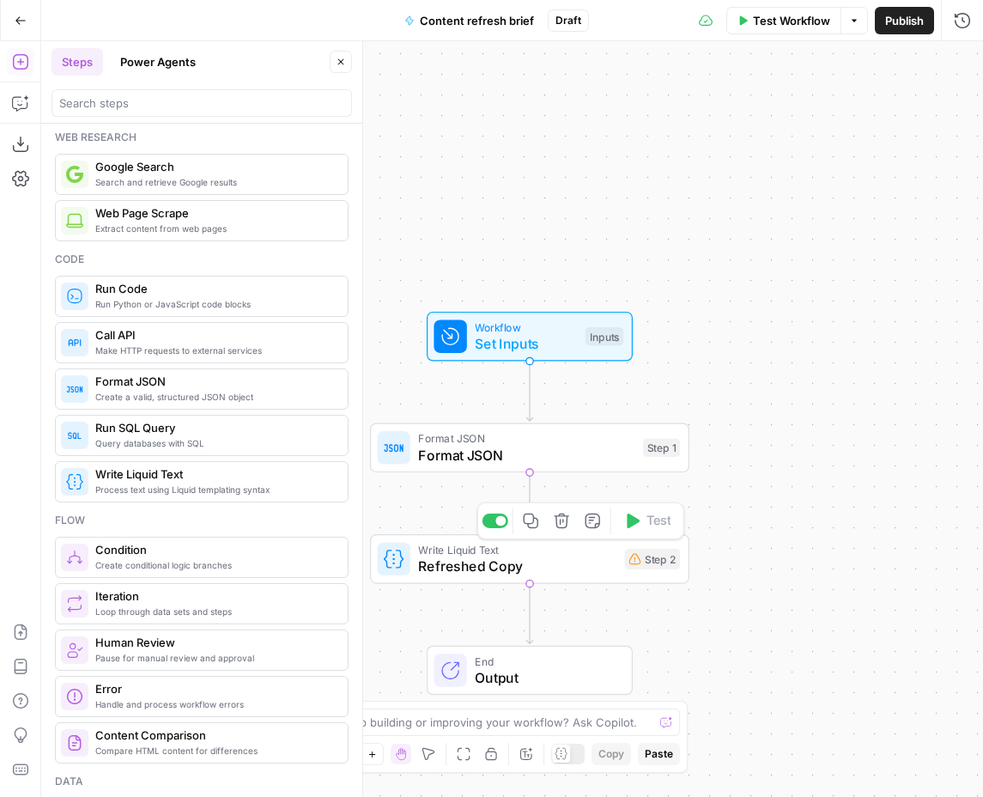
click at [563, 524] on icon "button" at bounding box center [562, 521] width 16 height 16
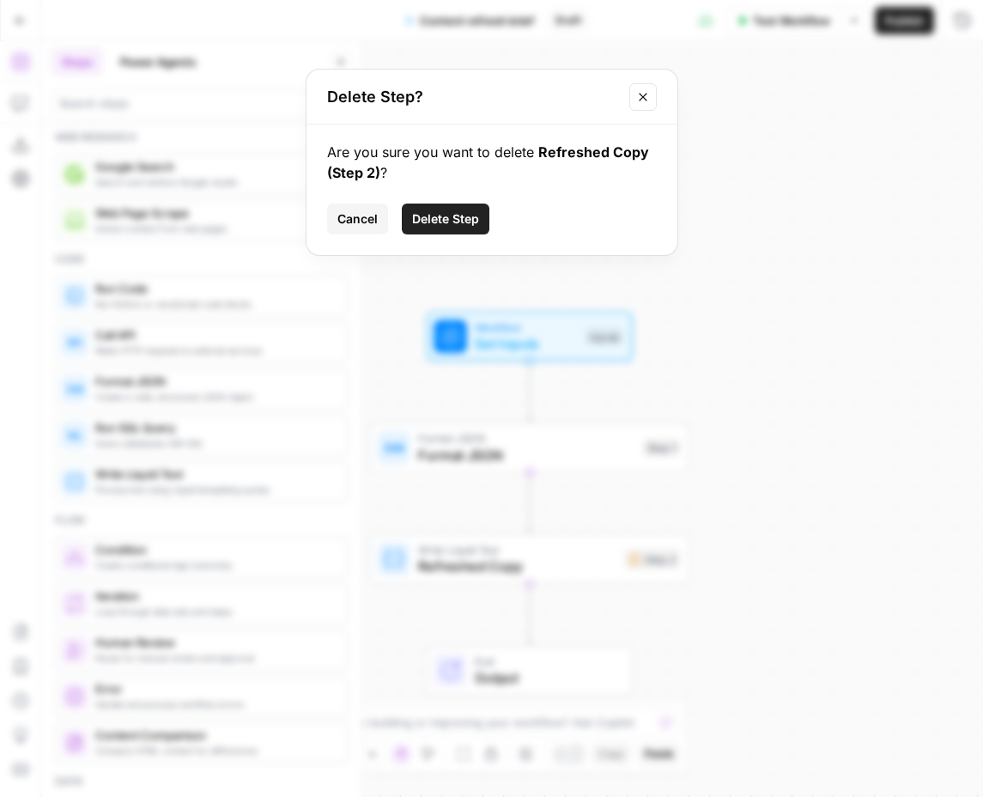
click at [453, 222] on span "Delete Step" at bounding box center [445, 218] width 67 height 17
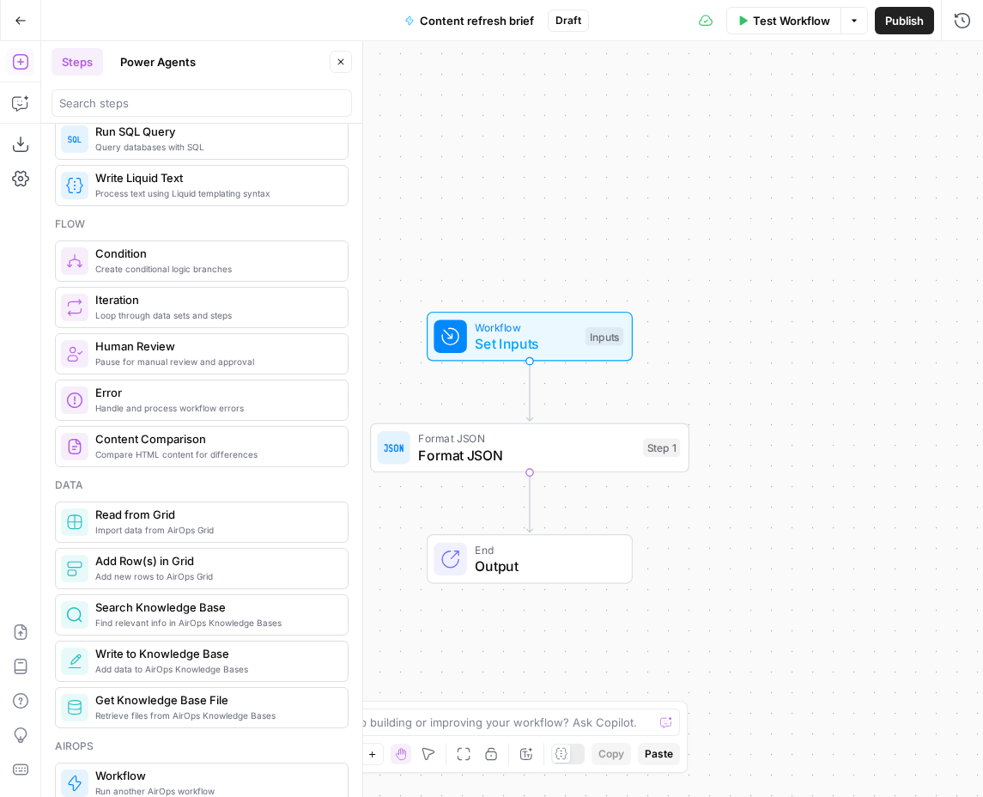
scroll to position [448, 0]
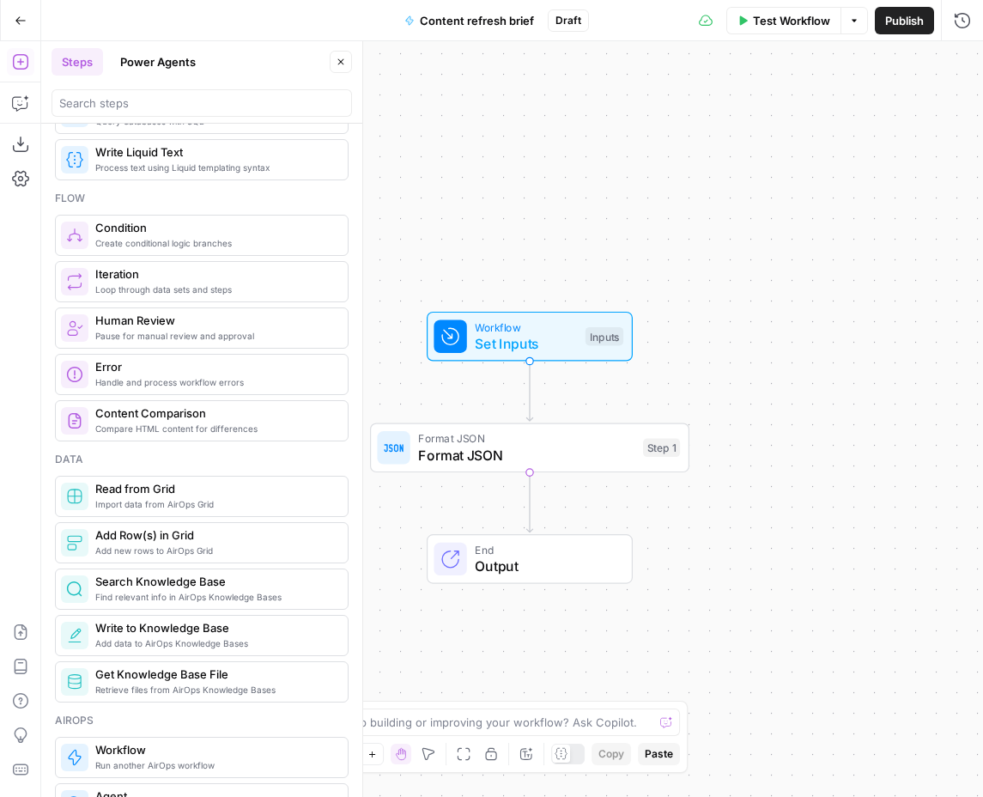
click at [184, 331] on span "Pause for manual review and approval" at bounding box center [214, 336] width 239 height 14
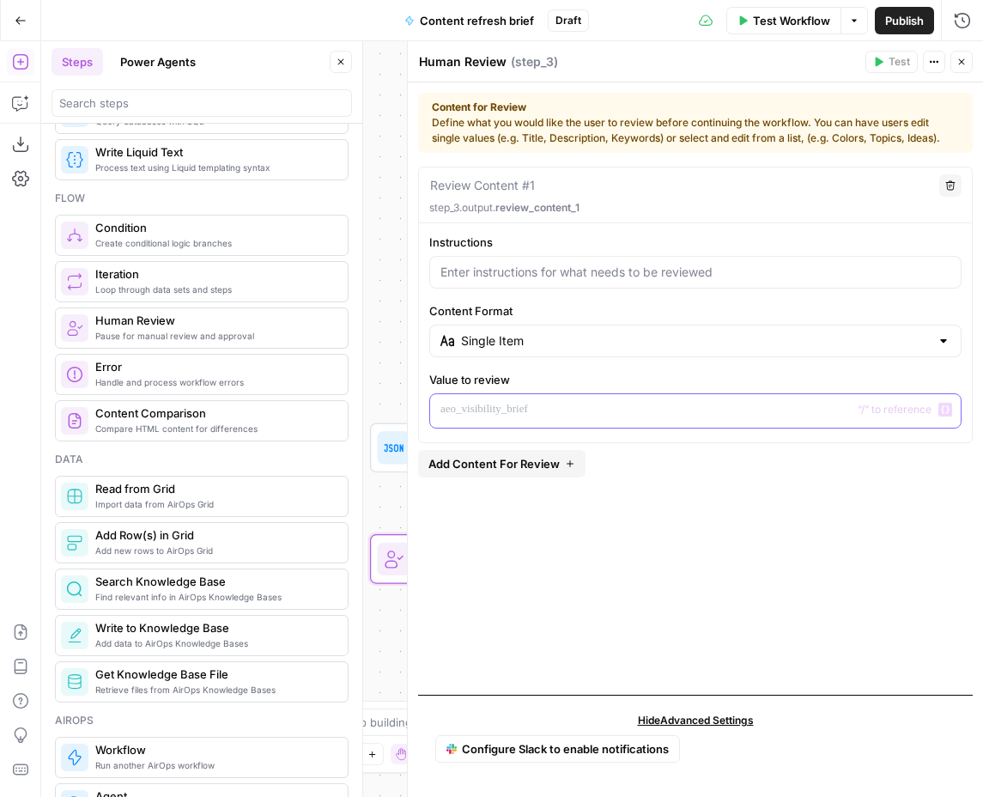
click at [537, 413] on p at bounding box center [695, 409] width 510 height 17
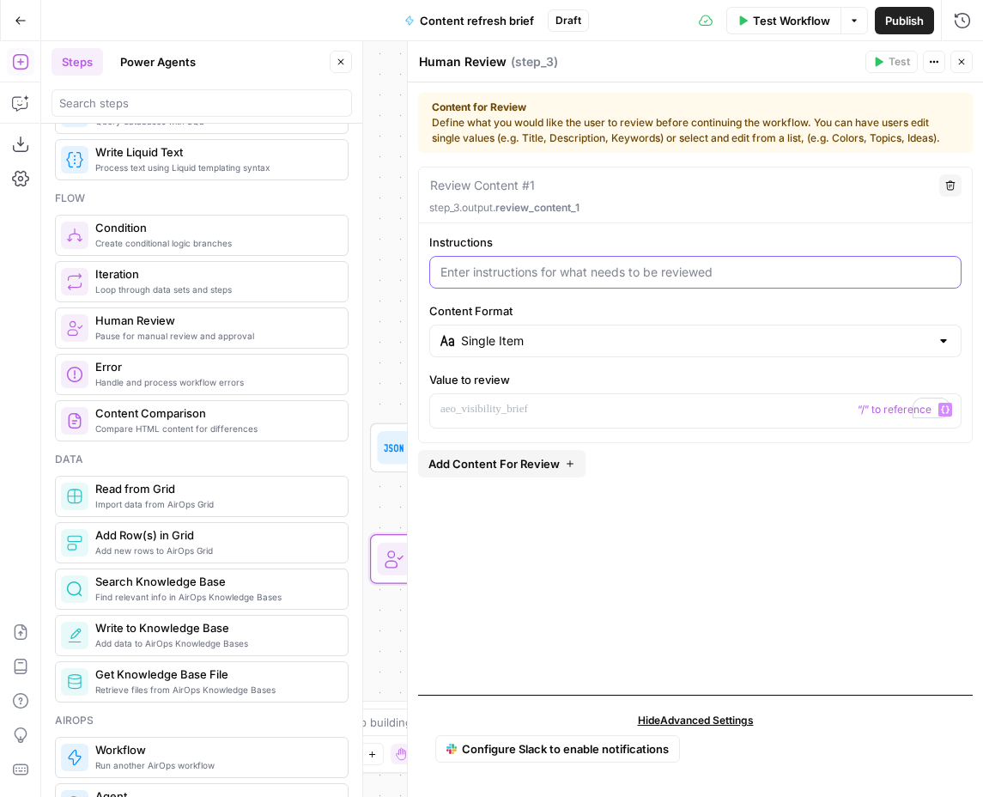
click at [654, 275] on input "Instructions" at bounding box center [695, 272] width 510 height 17
type input "Review"
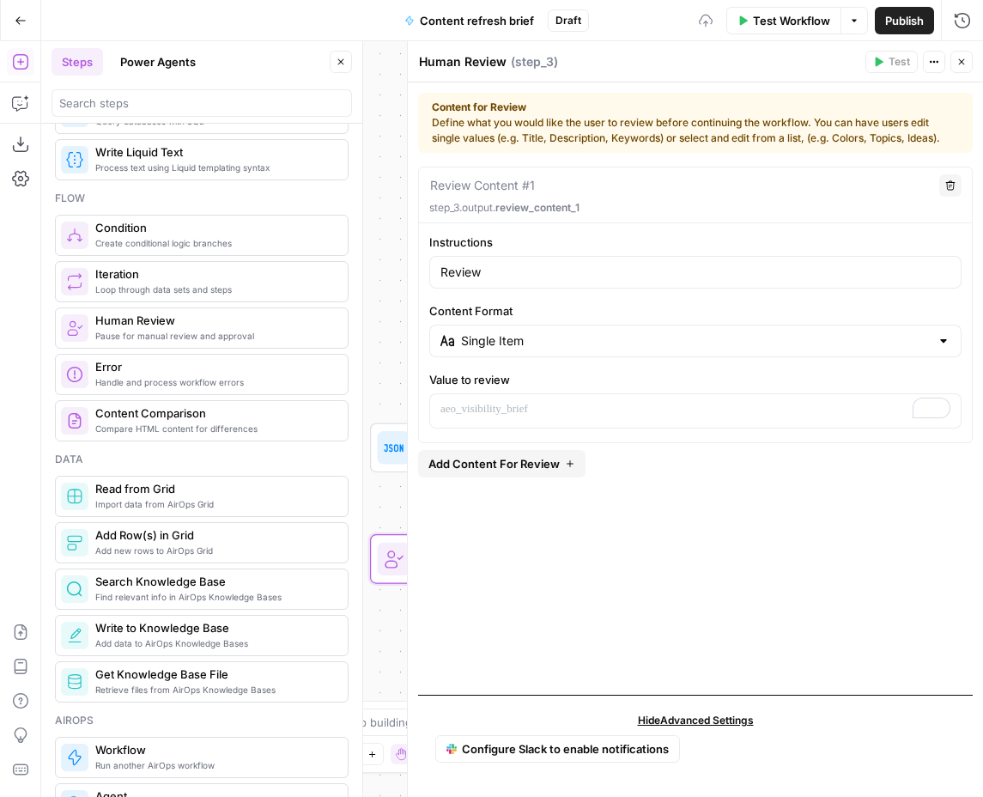
click at [338, 52] on button "Close" at bounding box center [341, 62] width 22 height 22
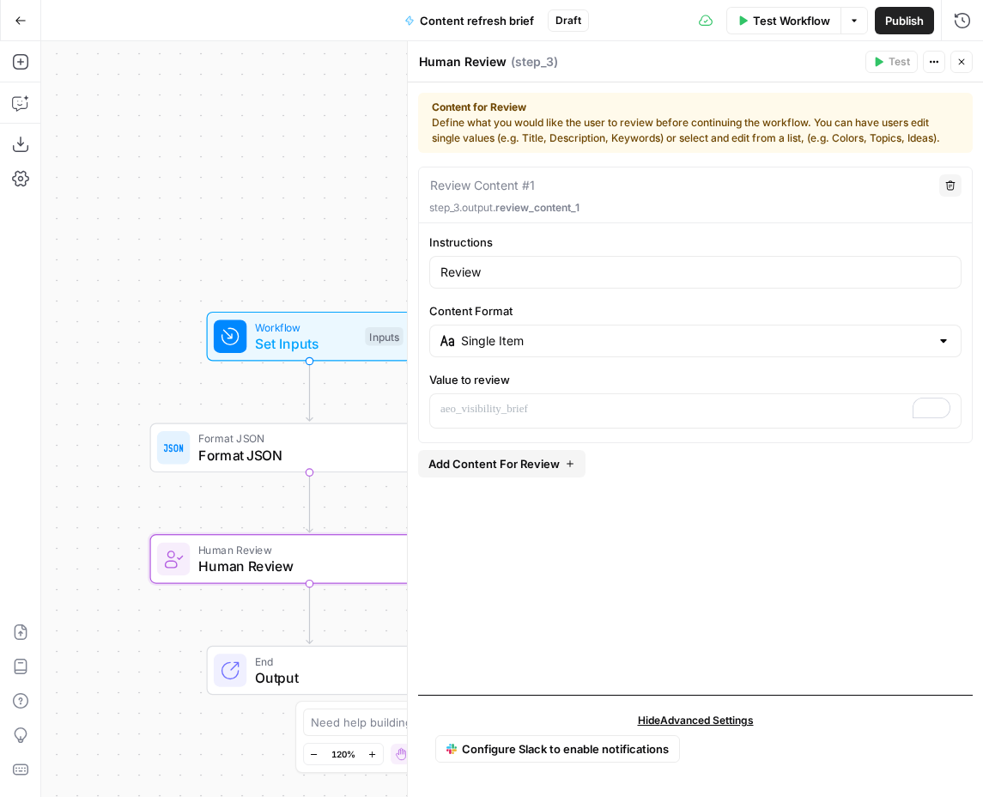
click at [307, 400] on icon "Edge from start to step_1" at bounding box center [310, 391] width 6 height 60
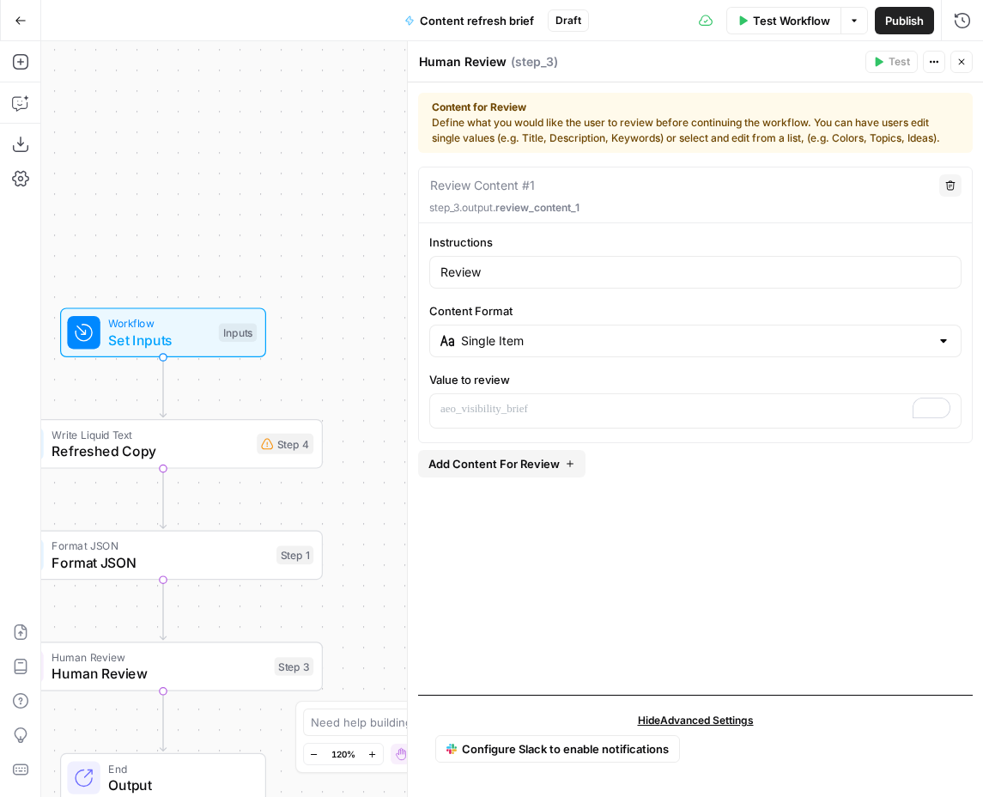
click at [964, 62] on icon "button" at bounding box center [962, 62] width 10 height 10
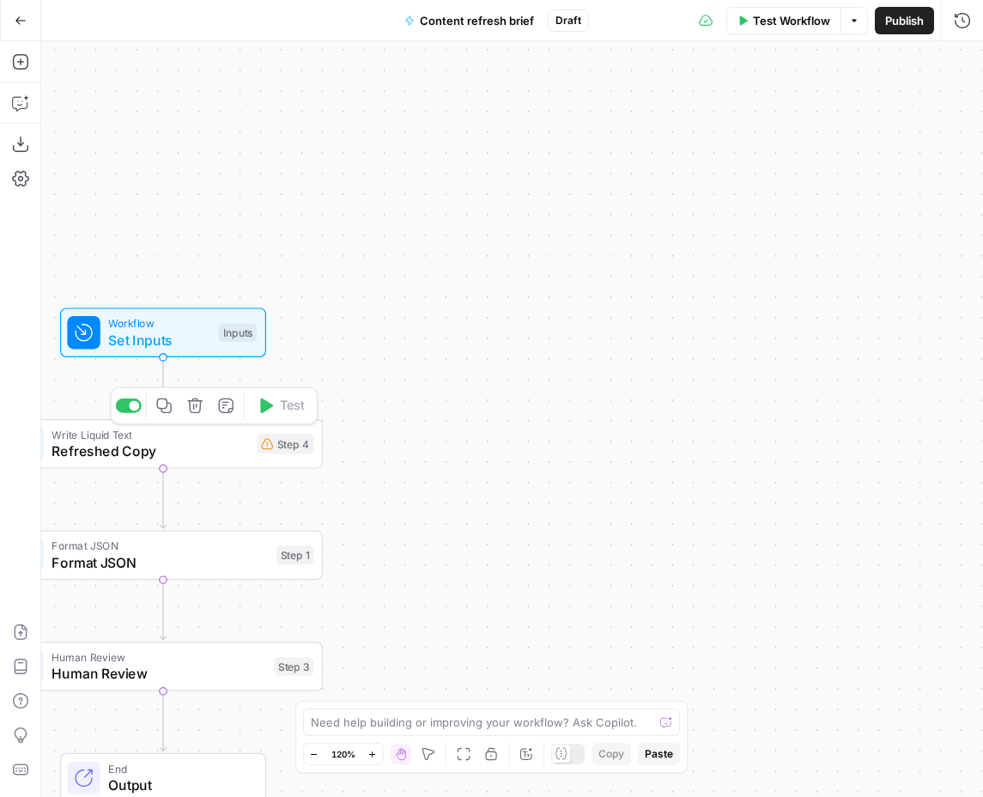
click at [197, 407] on icon "button" at bounding box center [195, 406] width 16 height 16
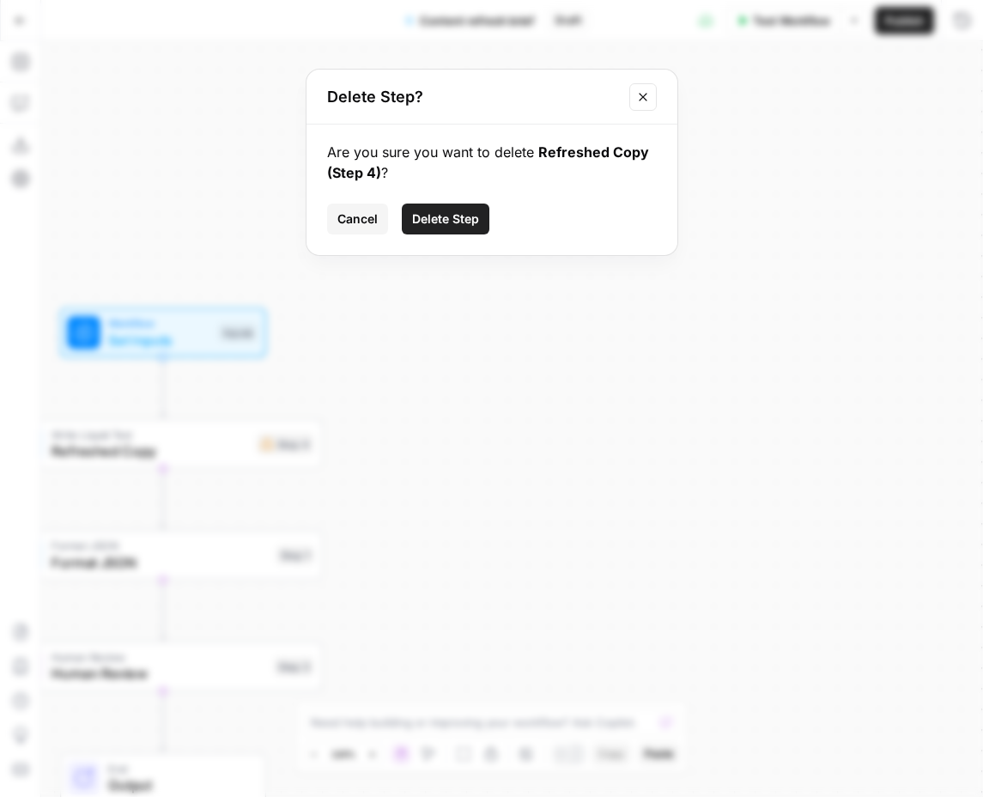
click at [459, 219] on span "Delete Step" at bounding box center [445, 218] width 67 height 17
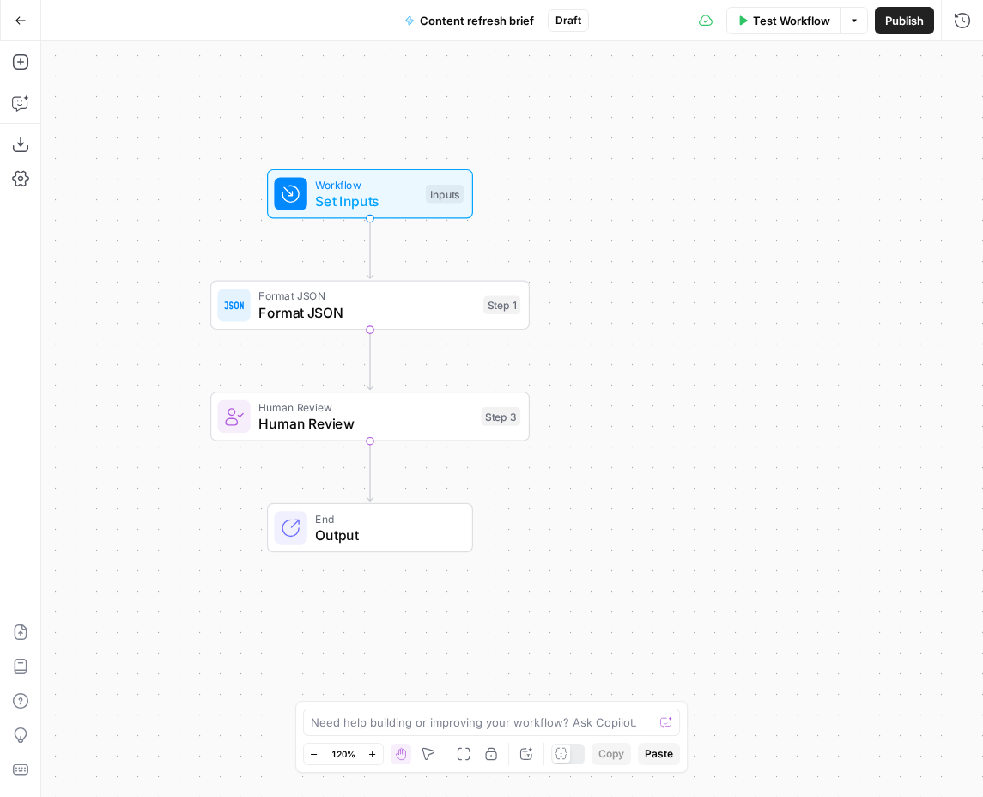
drag, startPoint x: 372, startPoint y: 372, endPoint x: 562, endPoint y: 234, distance: 235.5
click at [562, 234] on div "Workflow Set Inputs Inputs Format JSON Format JSON Step 1 Human Review Human Re…" at bounding box center [512, 419] width 942 height 756
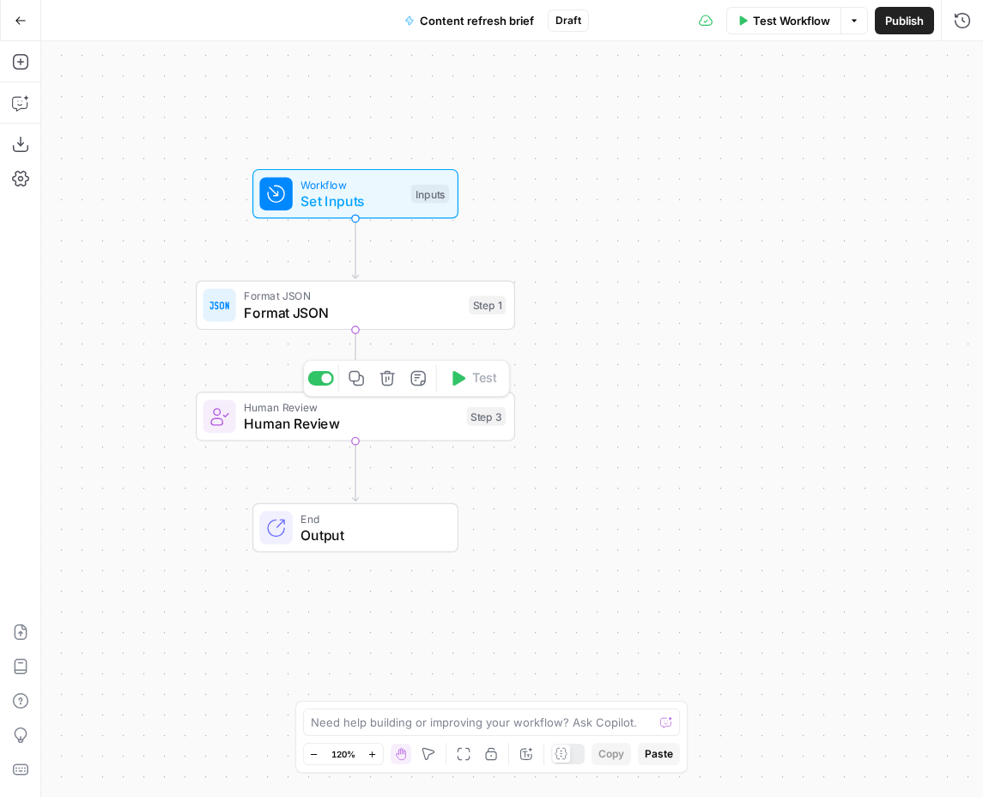
click at [383, 417] on span "Human Review" at bounding box center [351, 423] width 215 height 21
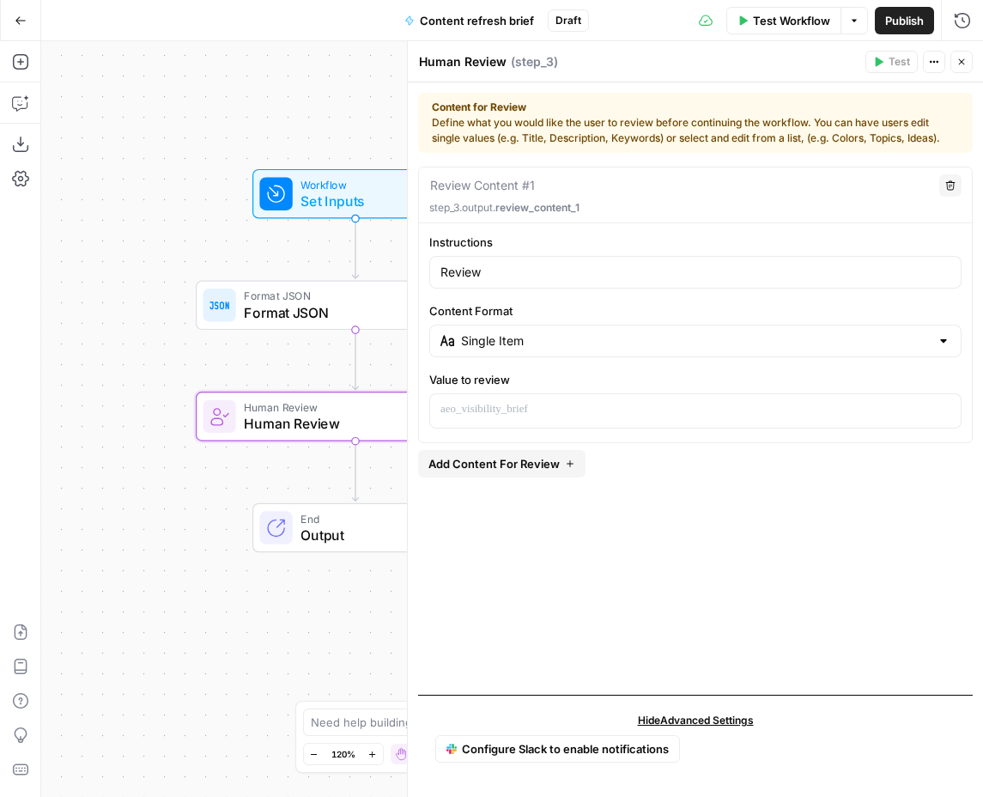
click at [350, 198] on span "Set Inputs" at bounding box center [352, 201] width 102 height 21
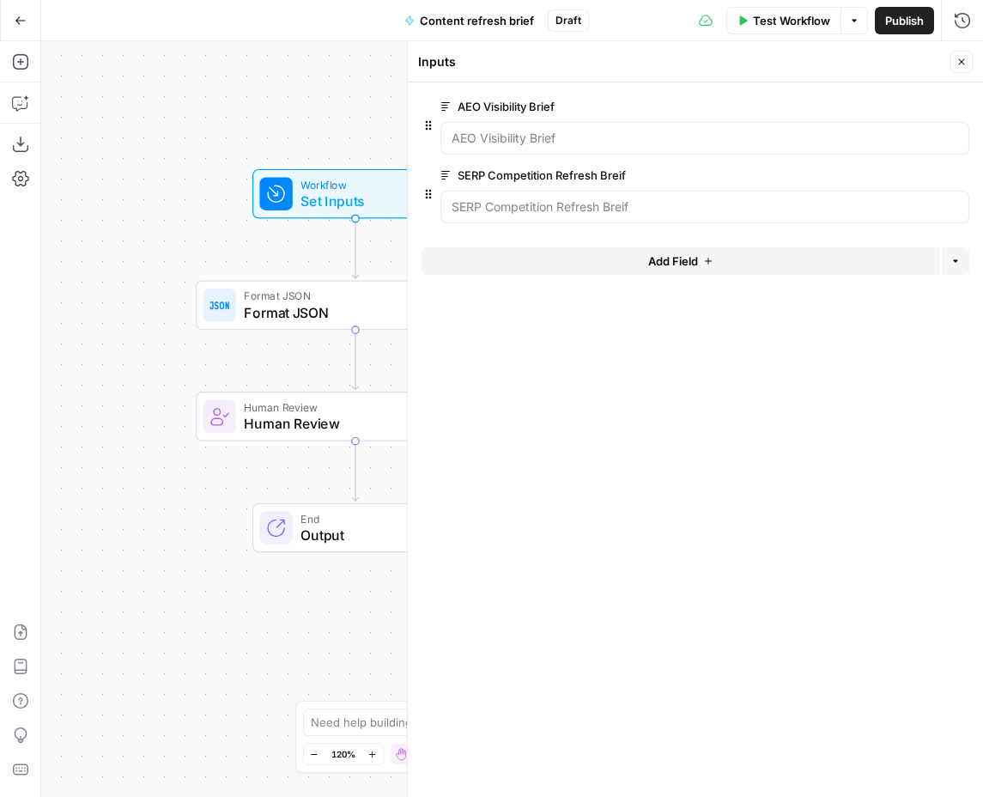
click at [548, 106] on label "AEO Visibility Brief" at bounding box center [656, 106] width 432 height 17
click at [548, 130] on Brief "AEO Visibility Brief" at bounding box center [705, 138] width 507 height 17
click at [548, 106] on label "AEO Visibility Brief" at bounding box center [656, 106] width 432 height 17
click at [548, 130] on Brief "AEO Visibility Brief" at bounding box center [705, 138] width 507 height 17
click at [548, 106] on label "AEO Visibility Brief" at bounding box center [656, 106] width 432 height 17
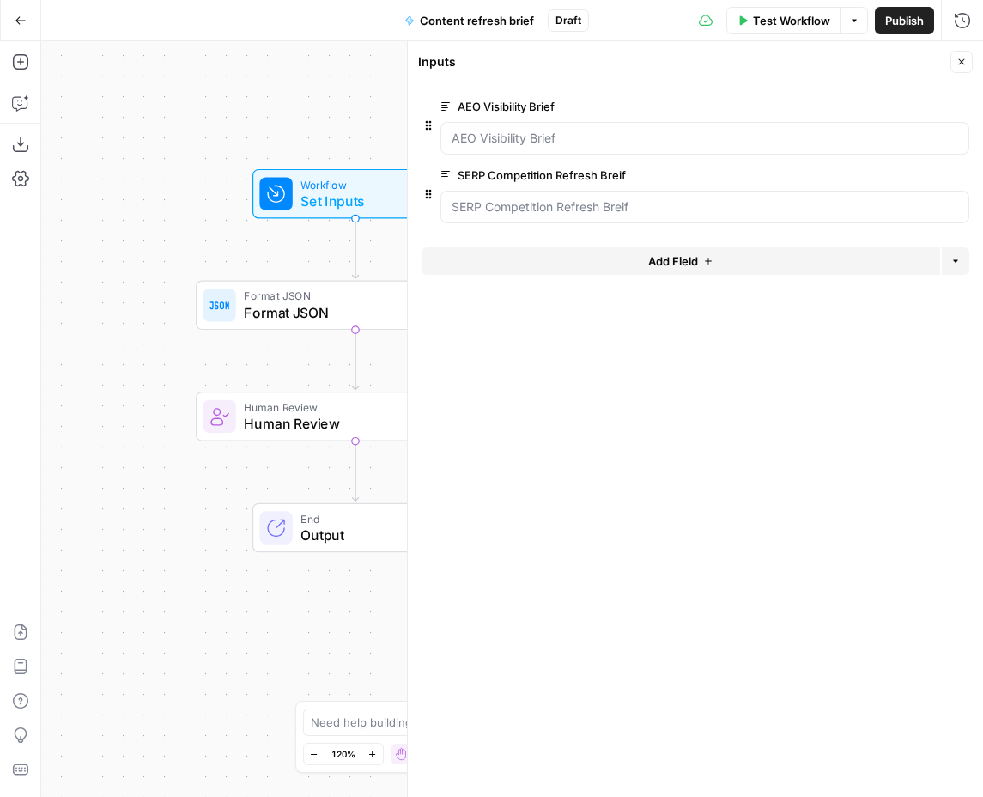
click at [548, 130] on Brief "AEO Visibility Brief" at bounding box center [705, 138] width 507 height 17
copy label "AEO Visibility Brief"
click at [958, 60] on icon "button" at bounding box center [962, 62] width 10 height 10
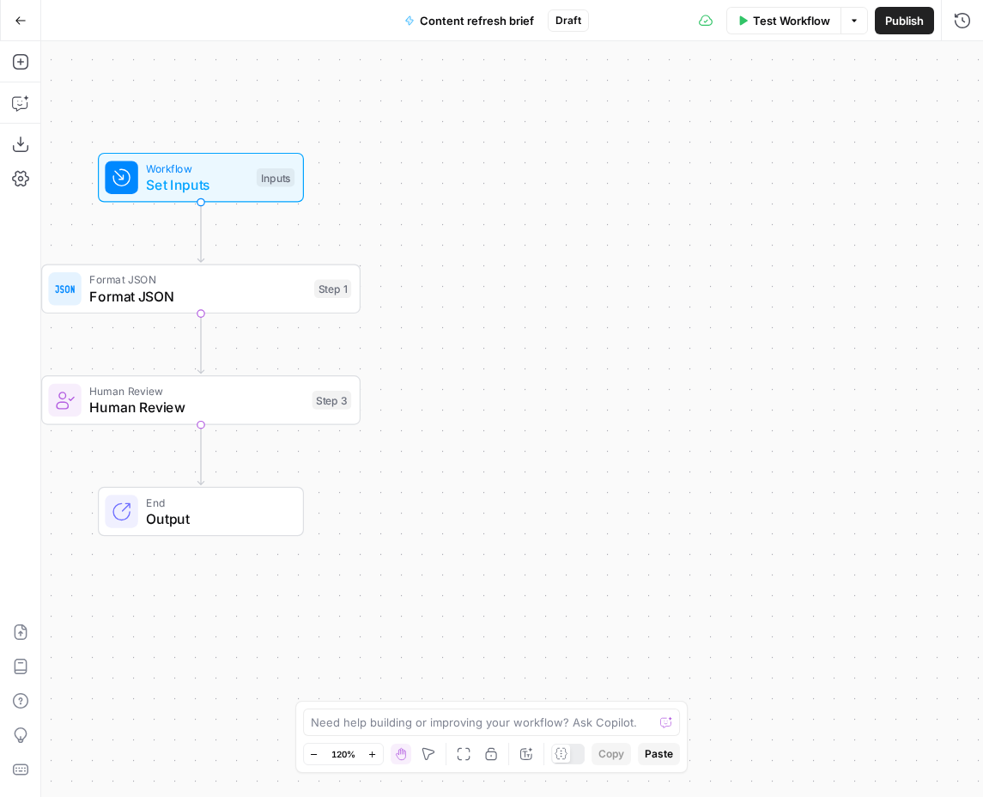
drag, startPoint x: 614, startPoint y: 219, endPoint x: 460, endPoint y: 203, distance: 154.6
click at [460, 203] on div "Workflow Set Inputs Inputs Format JSON Format JSON Step 1 Human Review Human Re…" at bounding box center [512, 419] width 942 height 756
click at [245, 416] on span "Human Review" at bounding box center [197, 407] width 215 height 21
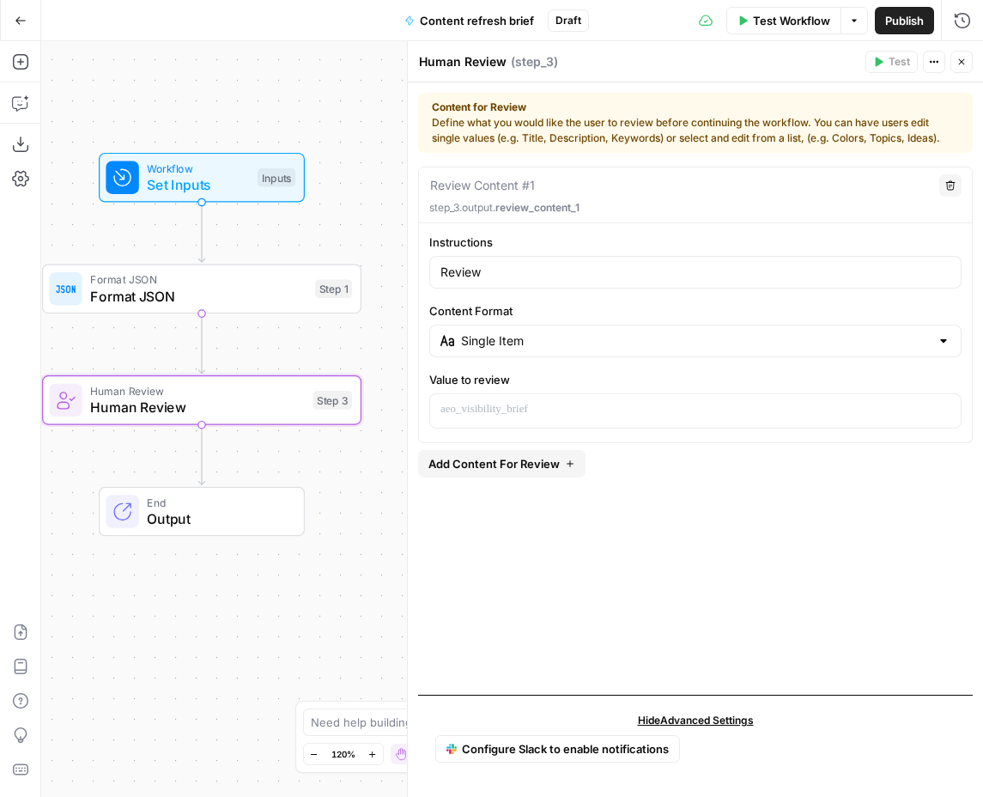
click at [577, 248] on label "Instructions" at bounding box center [695, 242] width 532 height 17
click at [577, 264] on input "Review" at bounding box center [695, 272] width 510 height 17
paste input "AEO Visibility Brief"
type input "Review AEO Visibility Brief"
click at [946, 409] on icon "button" at bounding box center [945, 409] width 9 height 9
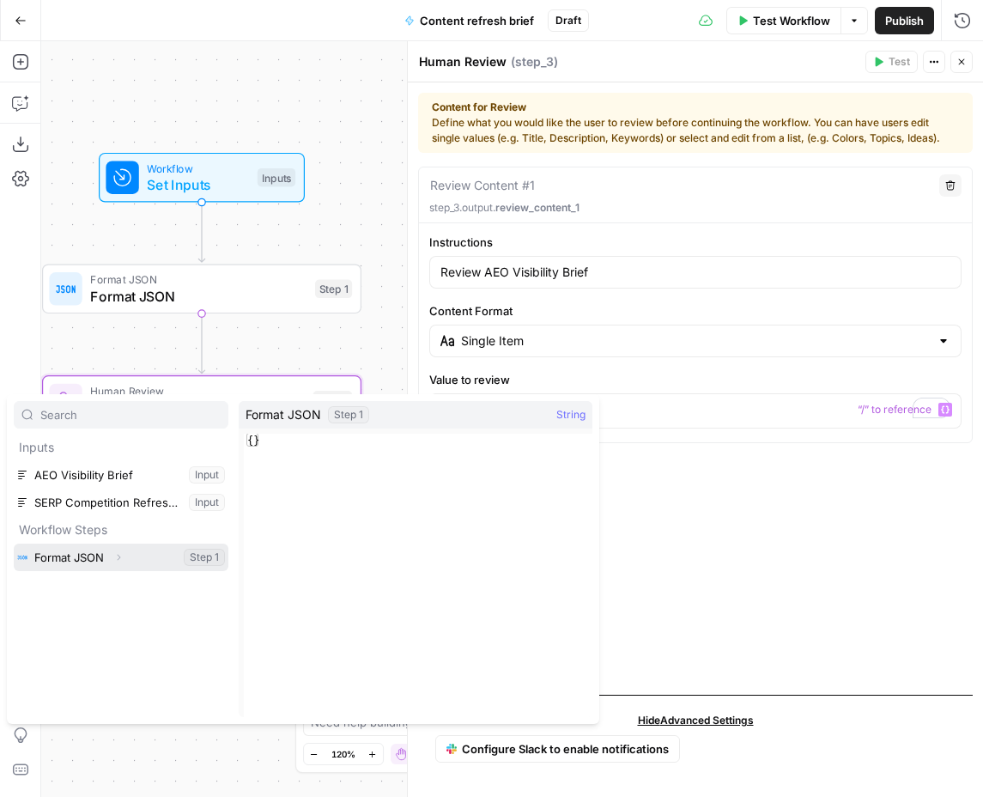
click at [120, 556] on icon "button" at bounding box center [119, 558] width 3 height 6
click at [120, 556] on icon "button" at bounding box center [118, 557] width 10 height 10
click at [738, 495] on div "Review Content #1 Delete step_3.output. review_content_1 Instructions Review AE…" at bounding box center [695, 424] width 555 height 514
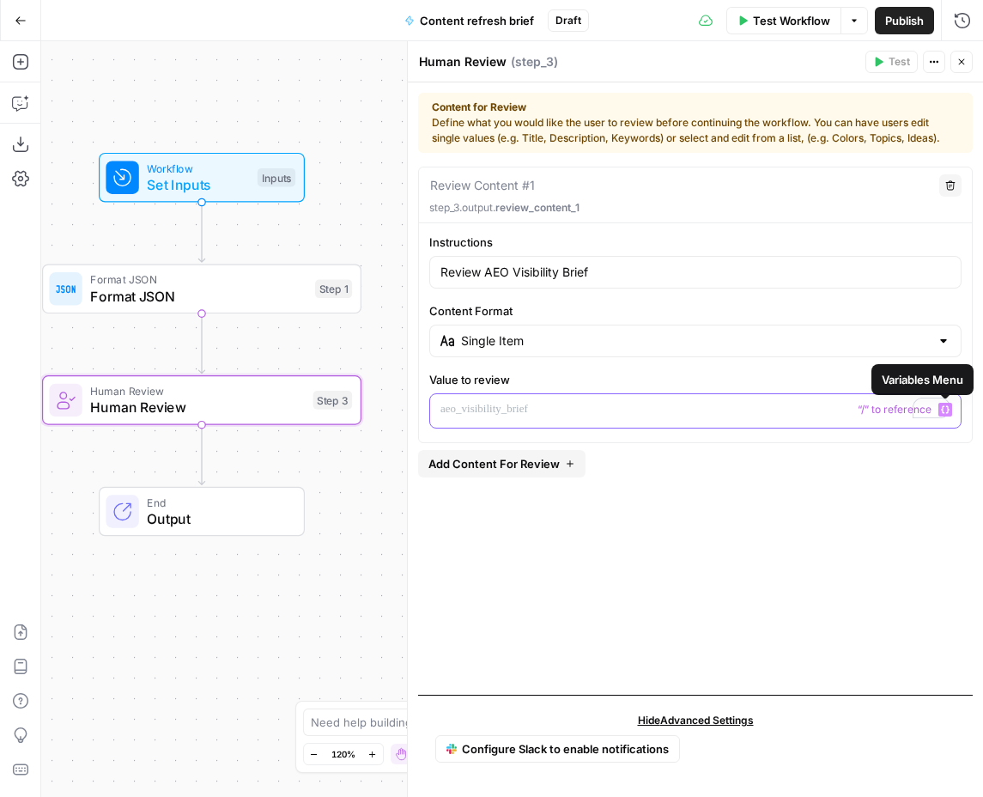
click at [946, 410] on icon "button" at bounding box center [945, 409] width 9 height 9
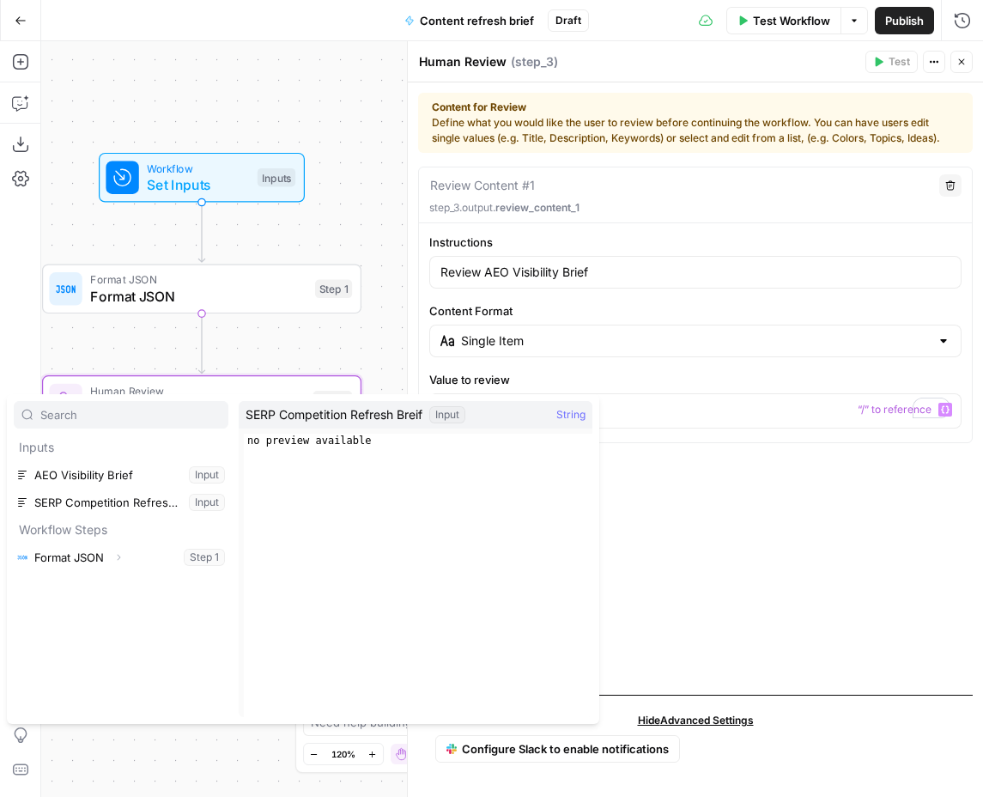
click at [785, 568] on div "Review Content #1 Delete step_3.output. review_content_1 Instructions Review AE…" at bounding box center [695, 424] width 555 height 514
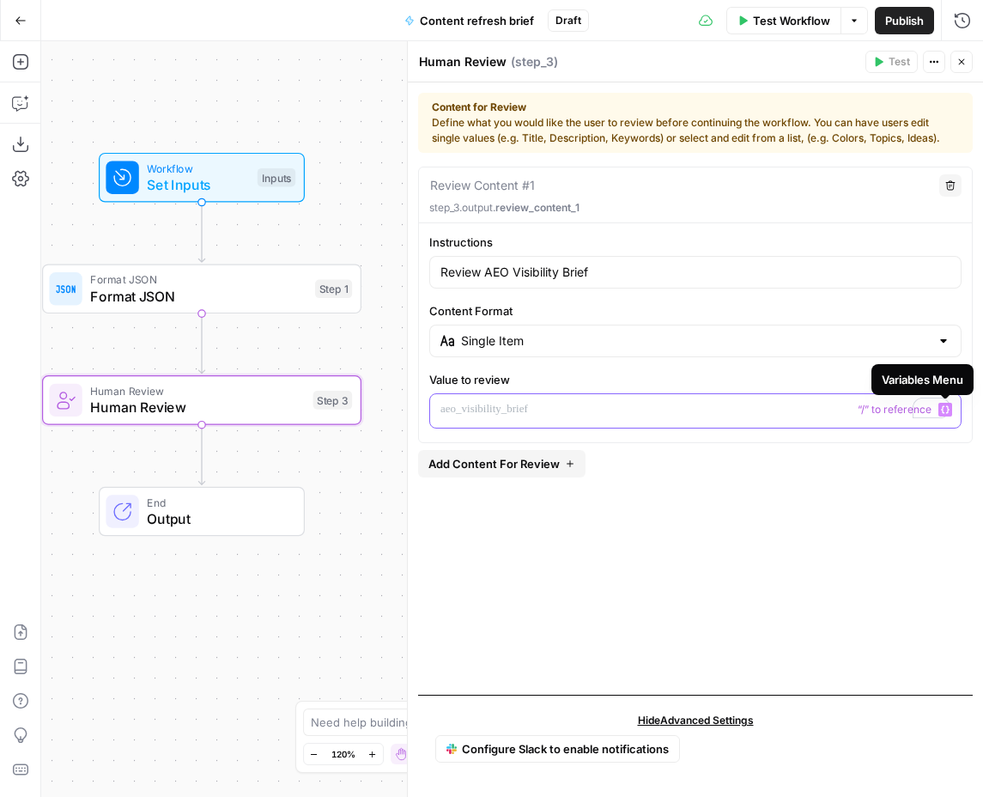
click at [949, 410] on span "Variables Menu" at bounding box center [949, 410] width 1 height 1
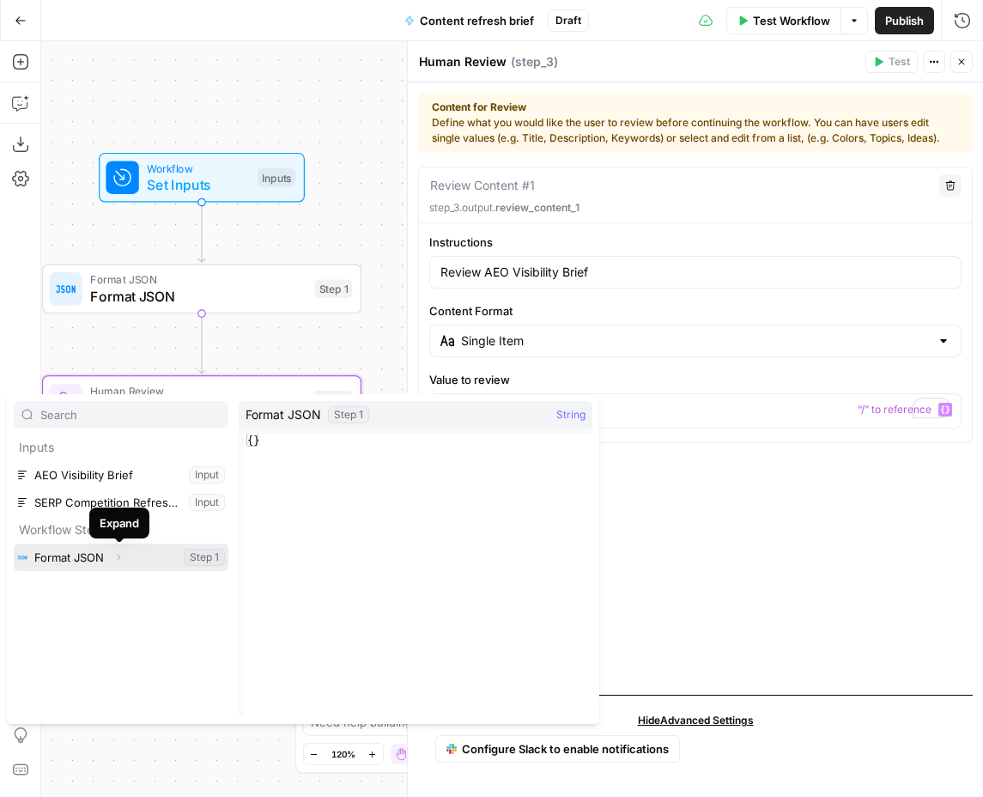
click at [120, 555] on icon "button" at bounding box center [118, 557] width 10 height 10
click at [859, 507] on div "Review Content #1 Delete step_3.output. review_content_1 Instructions Review AE…" at bounding box center [695, 424] width 555 height 514
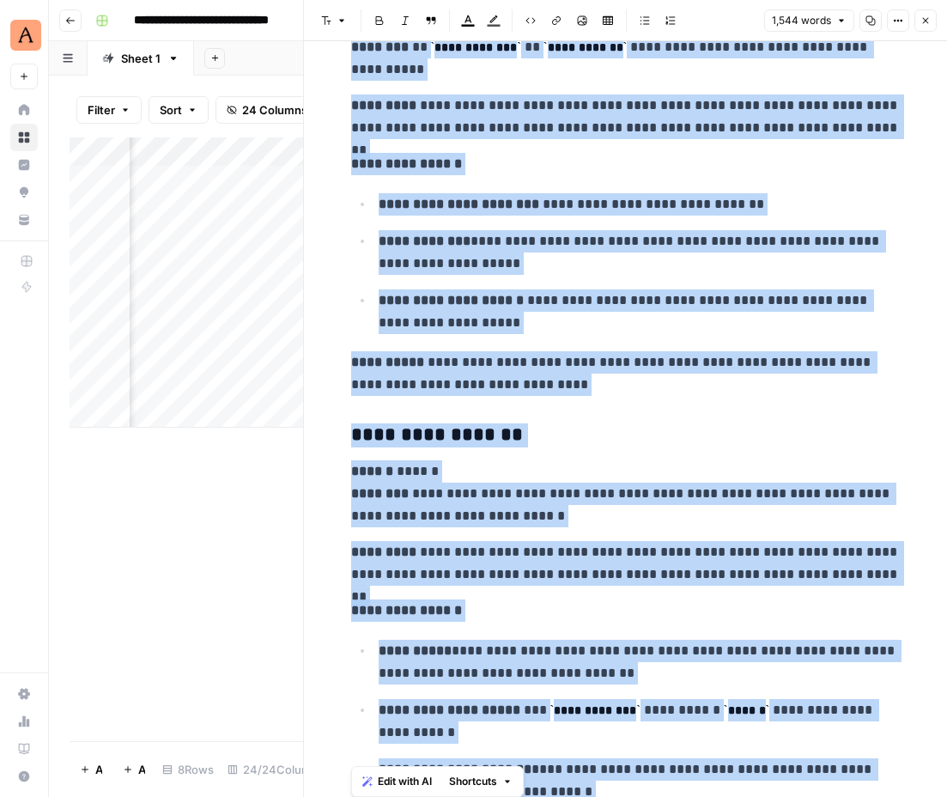
scroll to position [6157, 0]
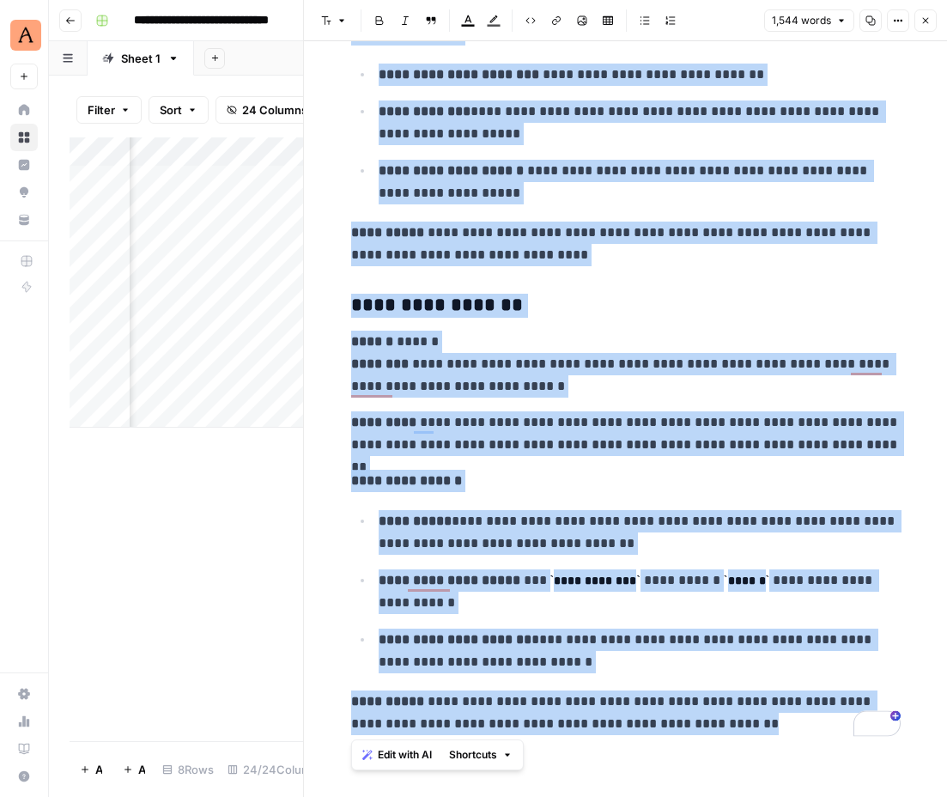
drag, startPoint x: 353, startPoint y: 102, endPoint x: 760, endPoint y: 759, distance: 772.7
copy div "**********"
click at [921, 20] on icon "button" at bounding box center [925, 20] width 10 height 10
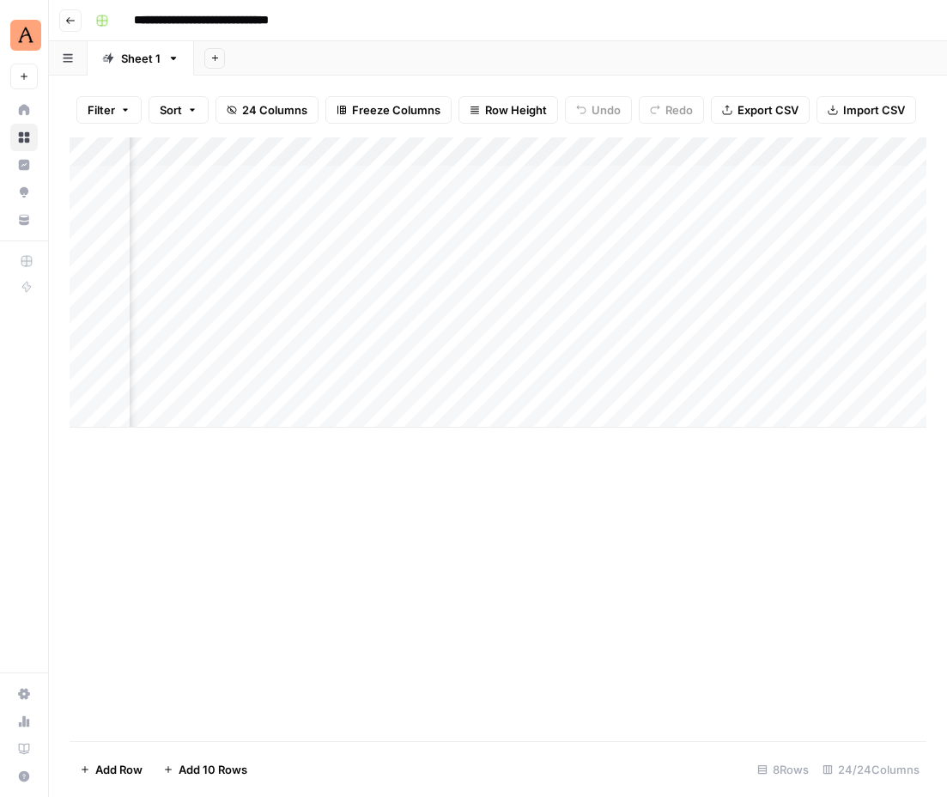
scroll to position [0, 1819]
click at [516, 182] on div "Add Column" at bounding box center [498, 282] width 857 height 290
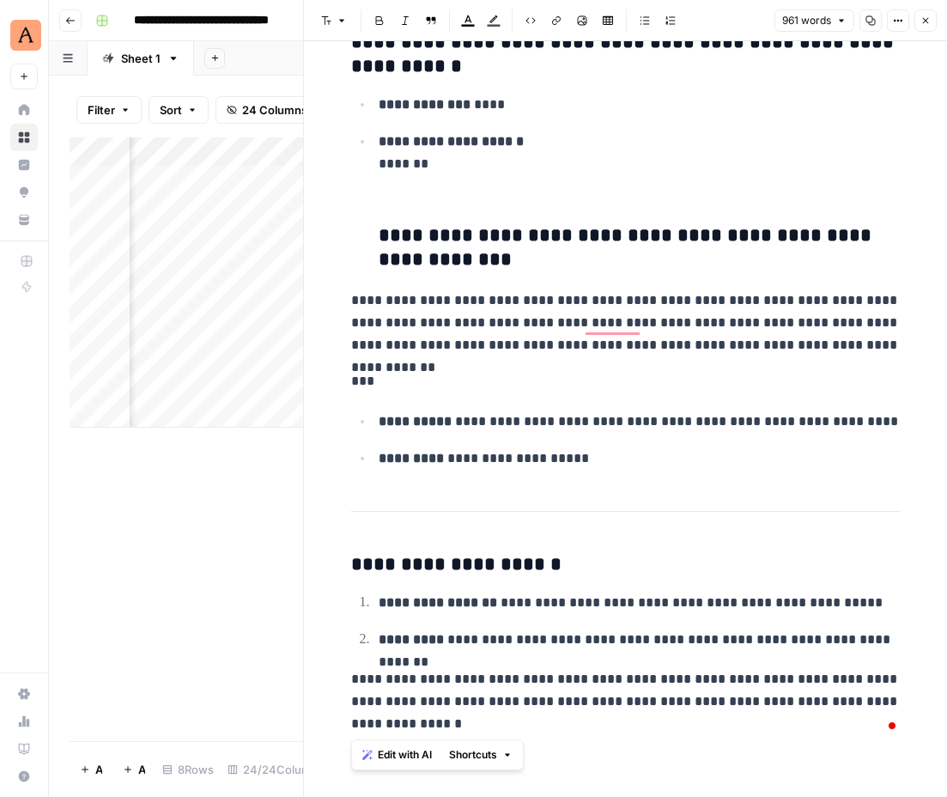
scroll to position [4939, 0]
drag, startPoint x: 352, startPoint y: 85, endPoint x: 689, endPoint y: 739, distance: 736.2
click at [926, 15] on icon "button" at bounding box center [925, 20] width 10 height 10
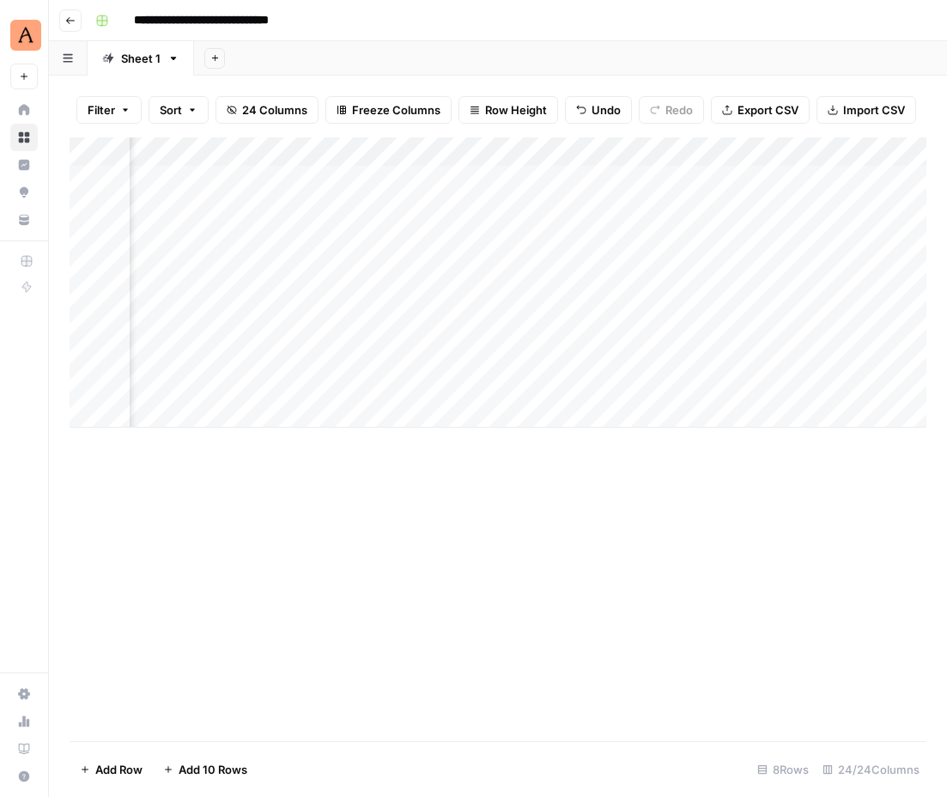
scroll to position [0, 1818]
click at [65, 16] on icon "button" at bounding box center [70, 20] width 10 height 10
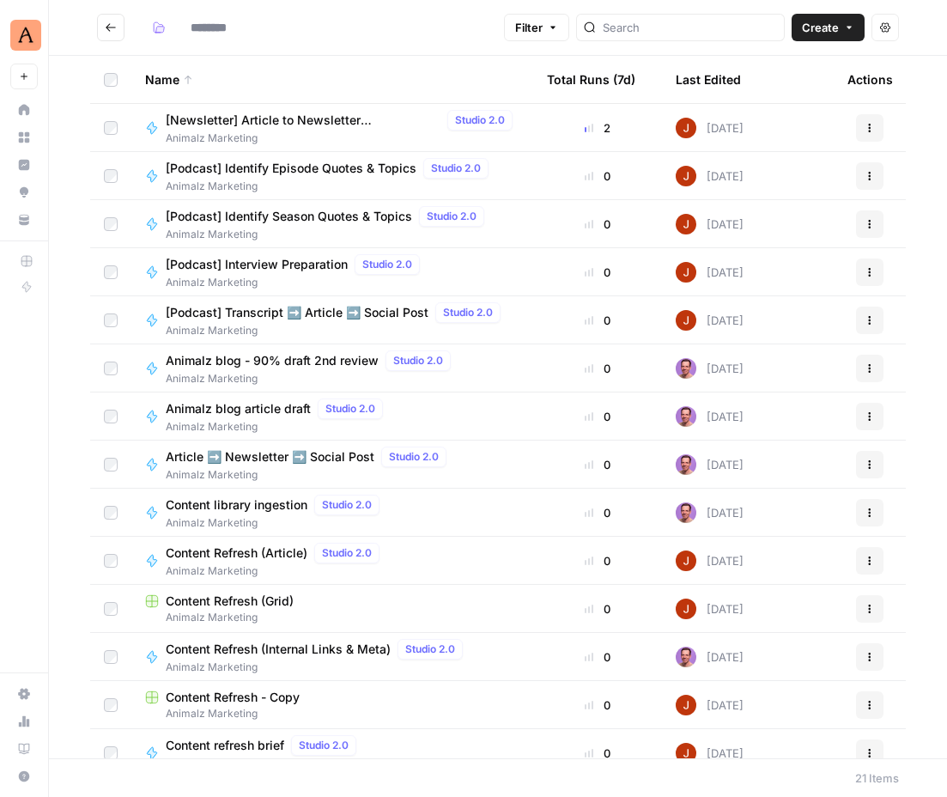
type input "**********"
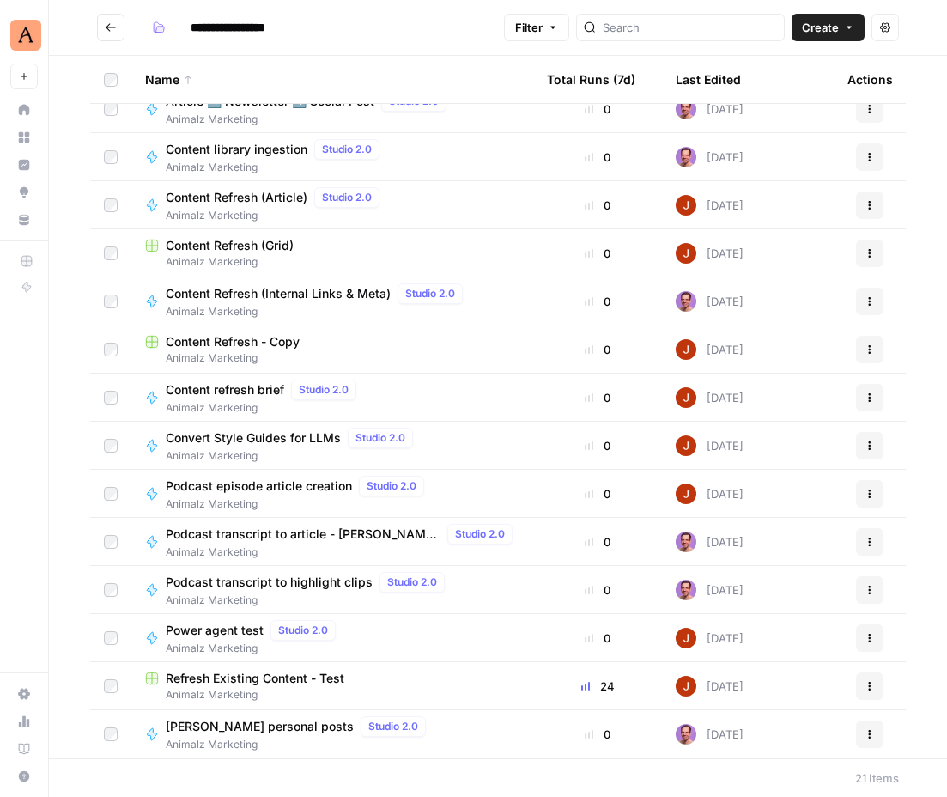
click at [289, 337] on span "Content Refresh - Copy" at bounding box center [233, 341] width 134 height 17
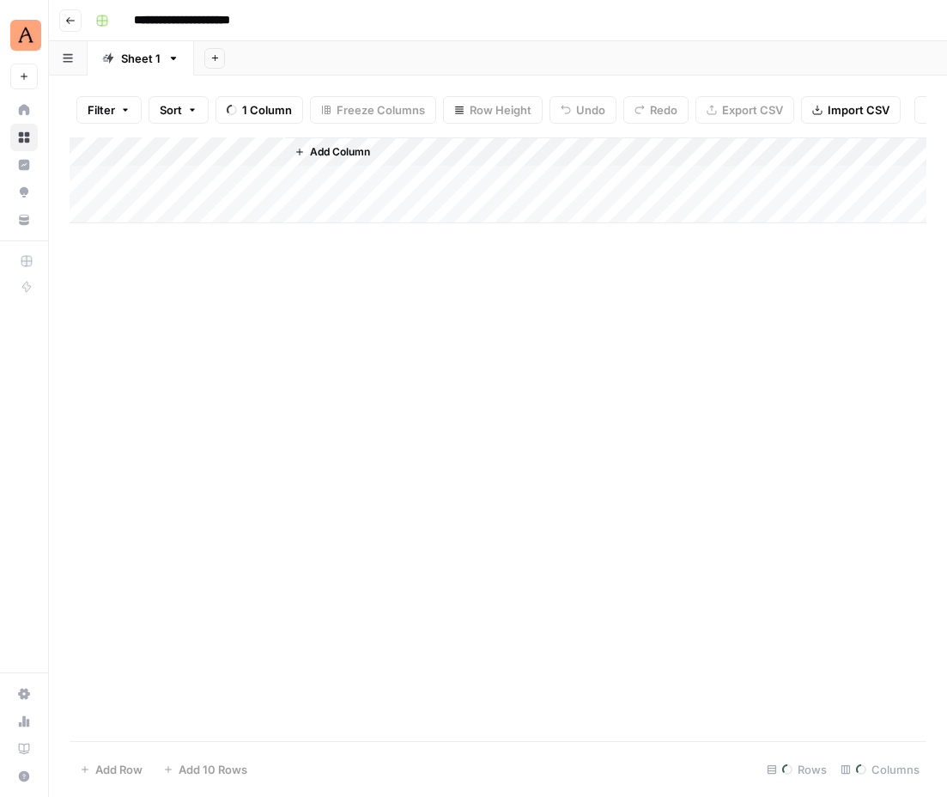
click at [245, 15] on input "**********" at bounding box center [202, 20] width 153 height 27
click at [261, 21] on input "**********" at bounding box center [202, 20] width 153 height 27
type input "**********"
click at [72, 17] on icon "button" at bounding box center [70, 20] width 10 height 10
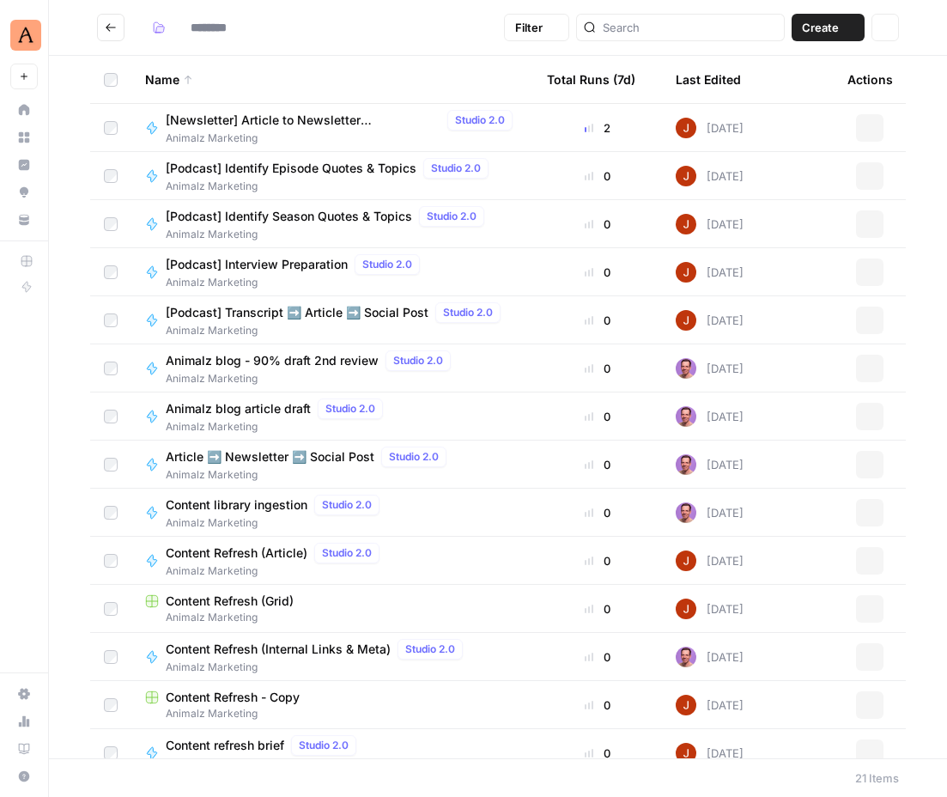
type input "**********"
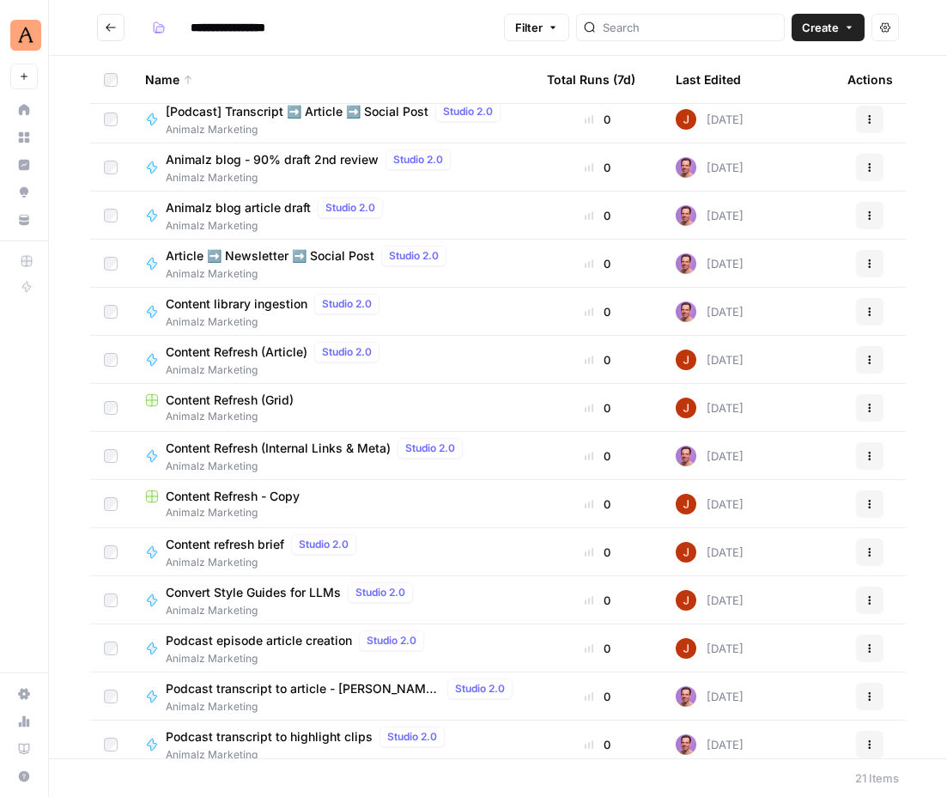
scroll to position [218, 0]
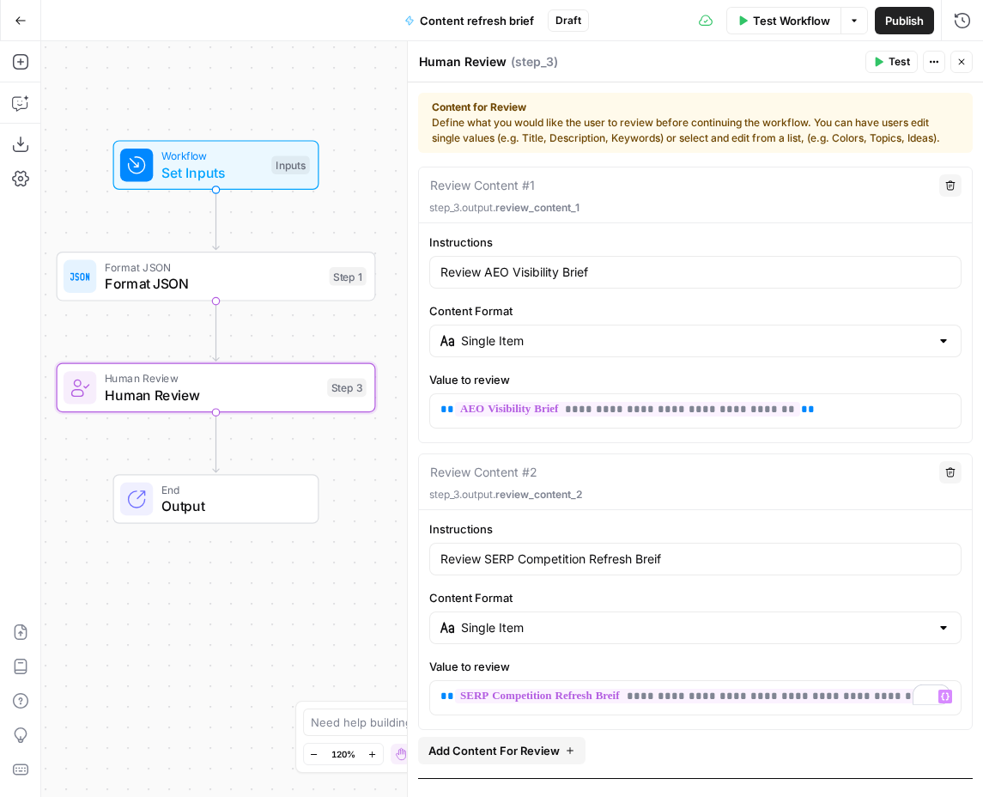
scroll to position [83, 0]
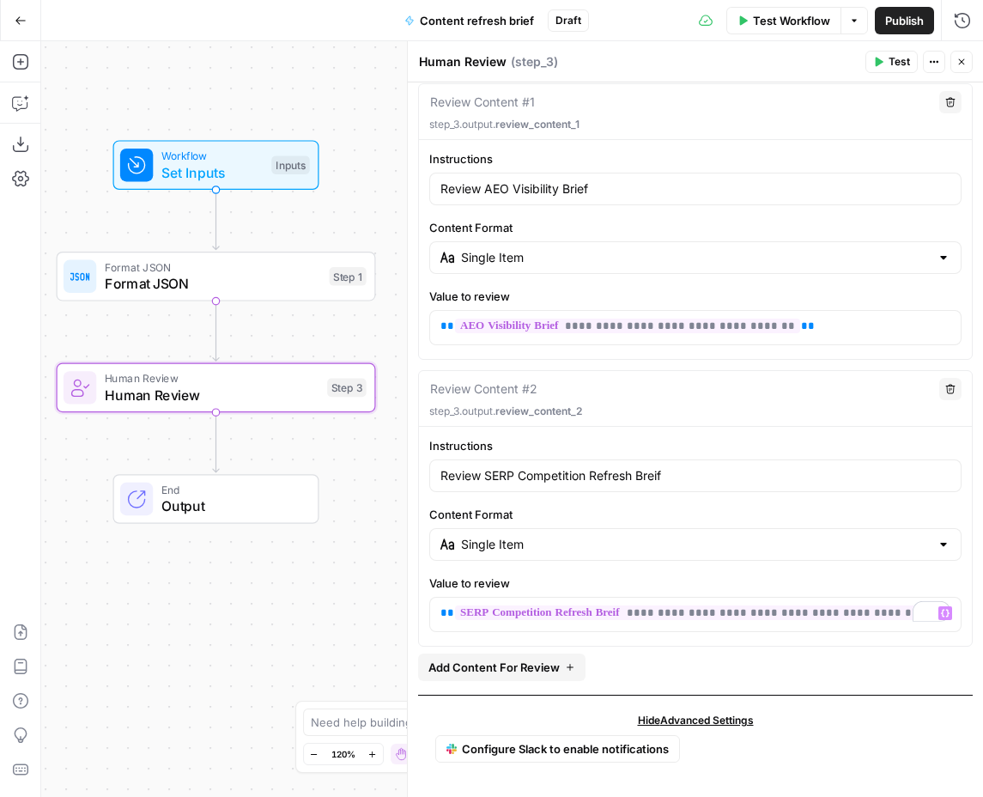
click at [958, 64] on icon "button" at bounding box center [962, 62] width 10 height 10
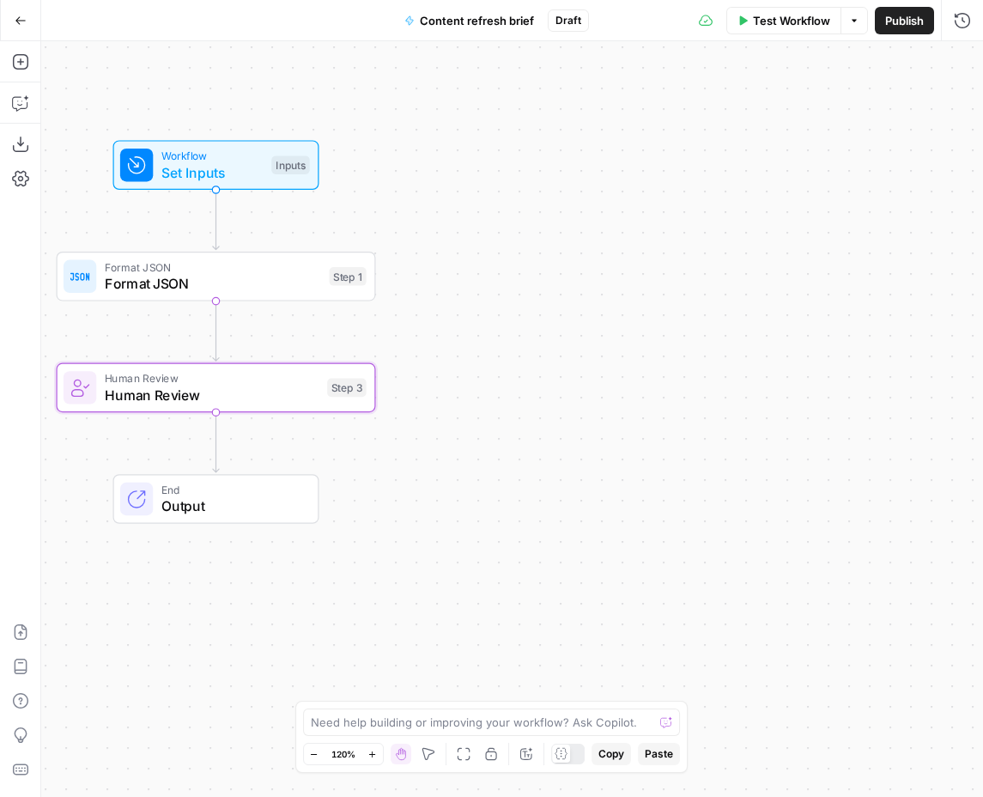
click at [483, 493] on div "Workflow Set Inputs Inputs Format JSON Format JSON Step 1 Human Review Human Re…" at bounding box center [512, 419] width 942 height 756
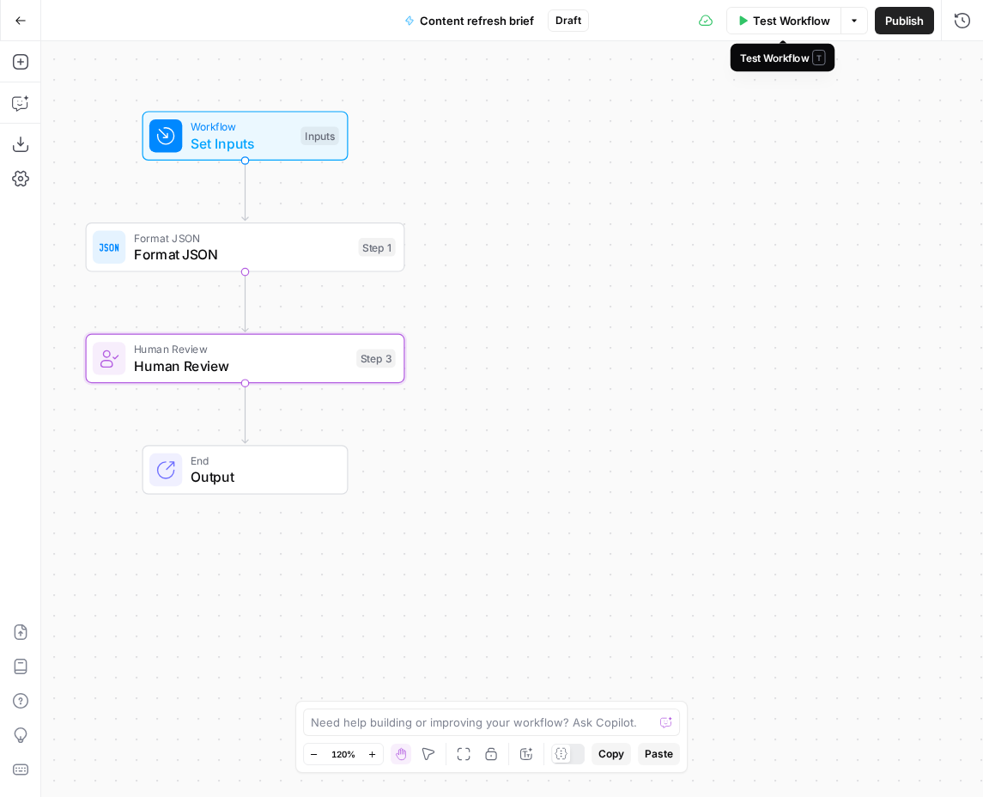
click at [784, 27] on span "Test Workflow" at bounding box center [791, 20] width 77 height 17
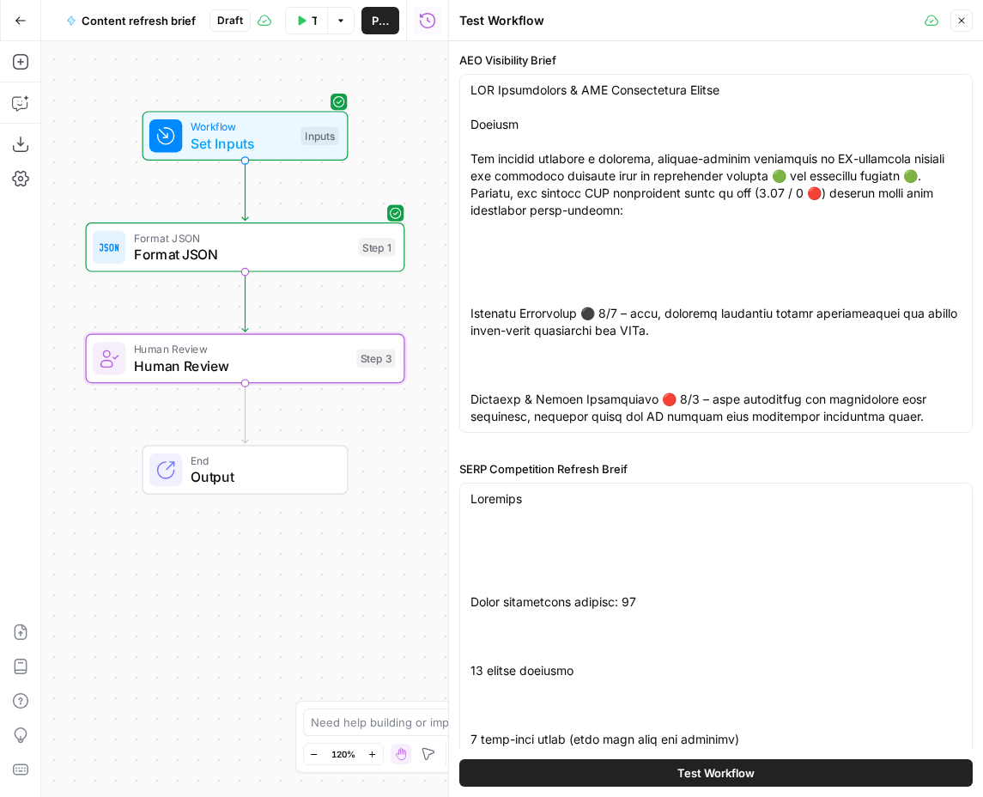
click at [627, 769] on button "Test Workflow" at bounding box center [715, 772] width 513 height 27
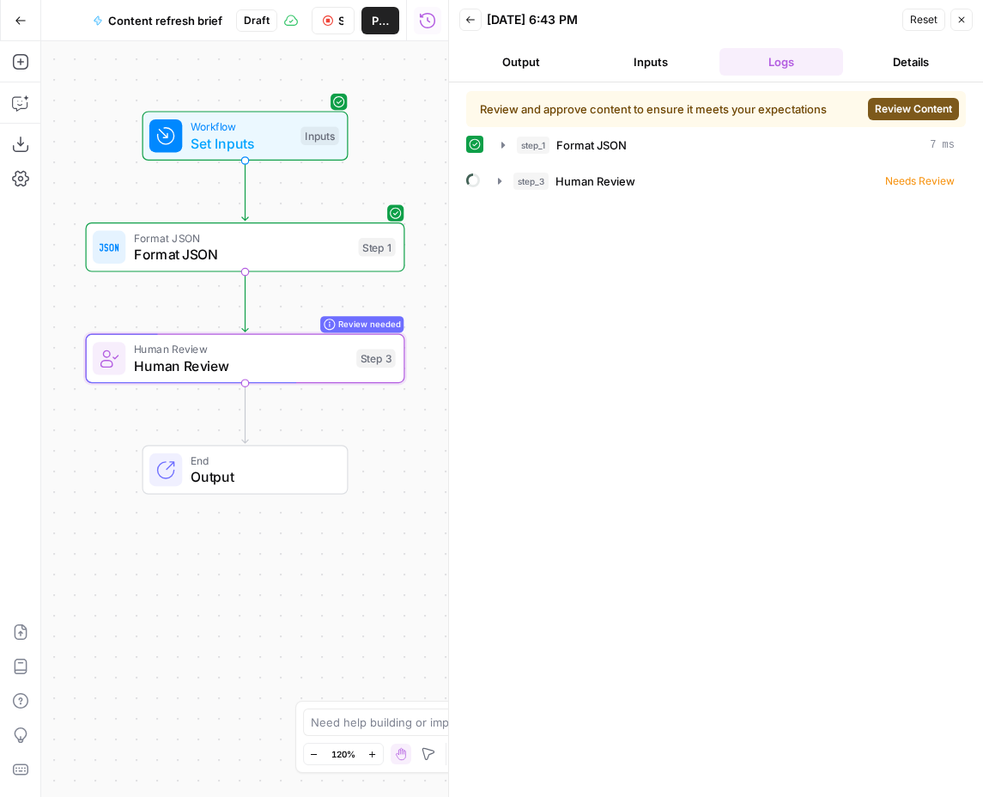
click at [915, 105] on span "Review Content" at bounding box center [913, 108] width 77 height 15
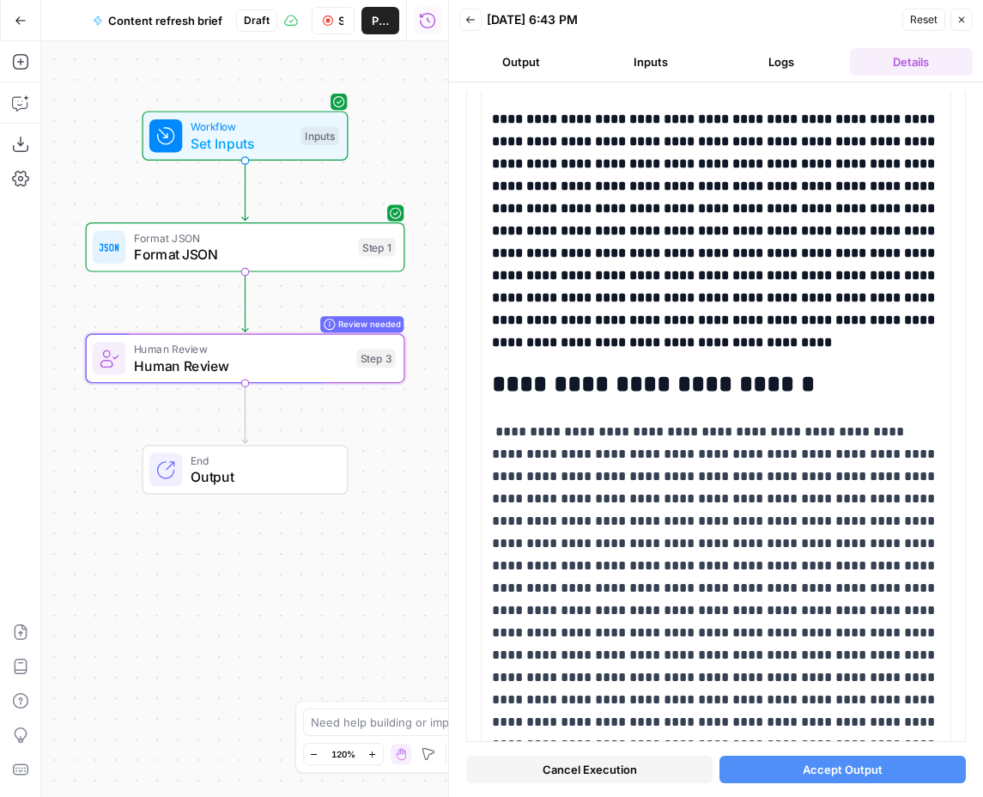
scroll to position [7052, 0]
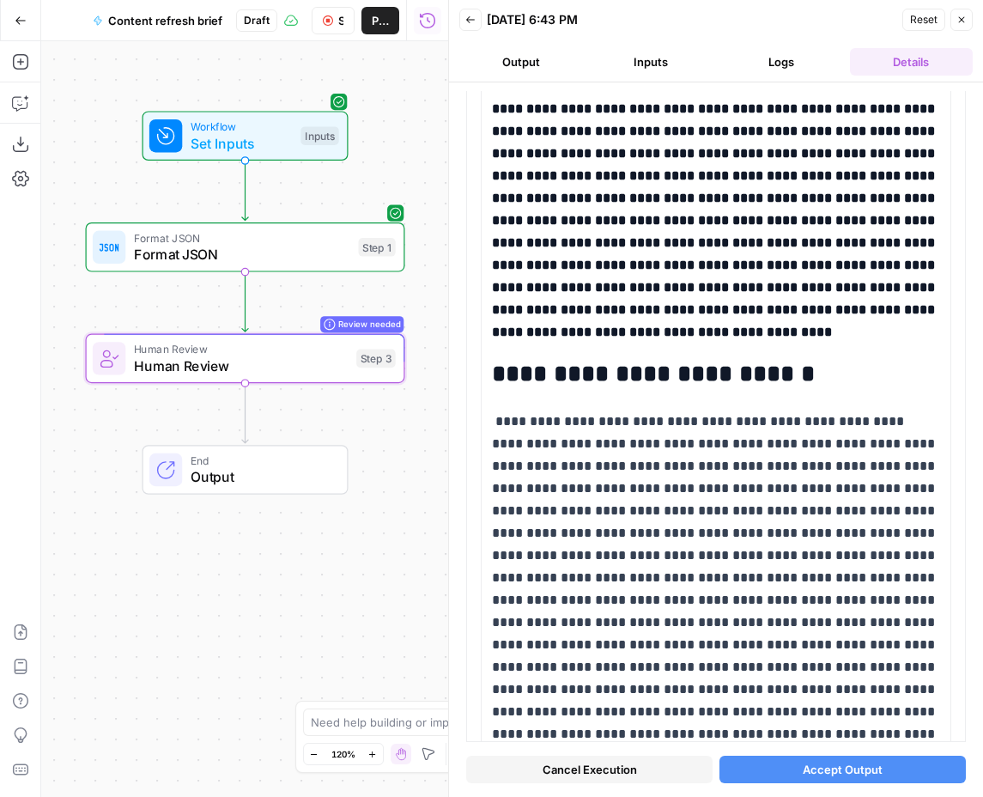
click at [839, 768] on span "Accept Output" at bounding box center [843, 769] width 80 height 17
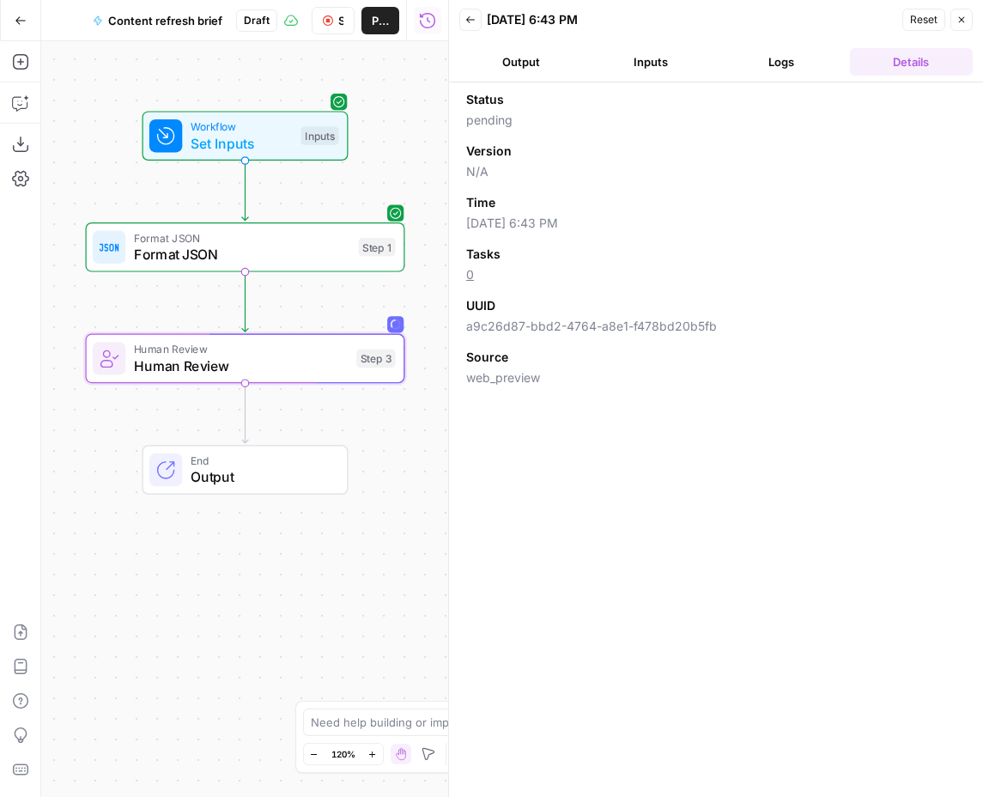
click at [964, 18] on icon "button" at bounding box center [962, 20] width 10 height 10
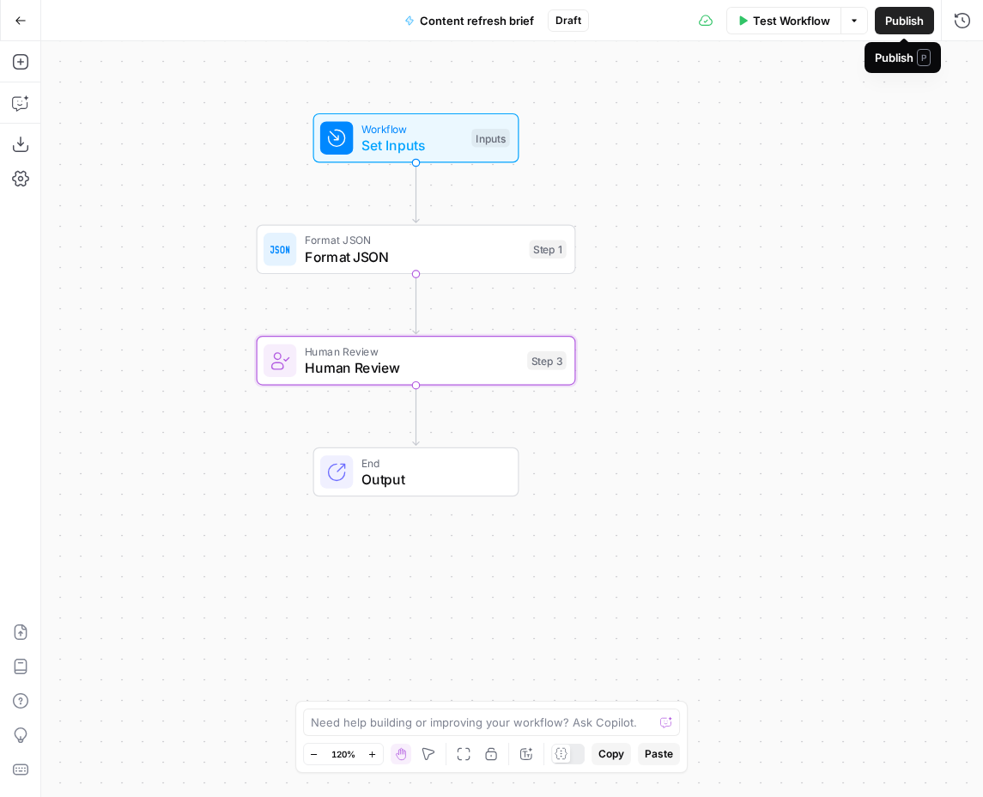
click at [903, 20] on span "Publish" at bounding box center [904, 20] width 39 height 17
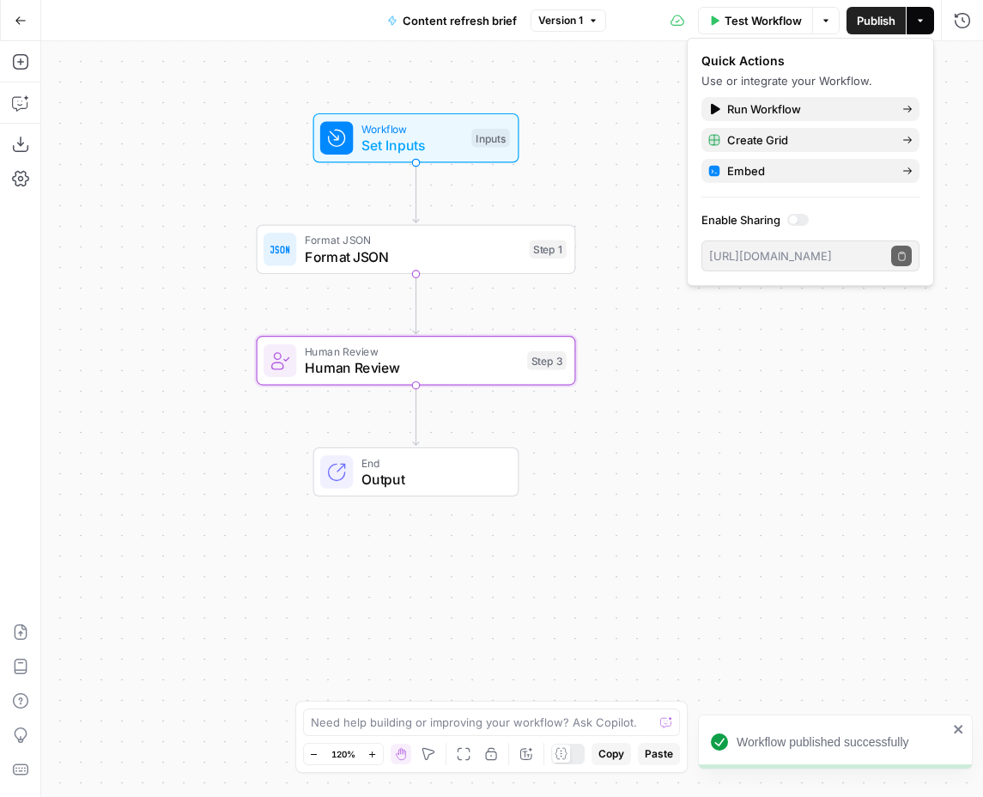
click at [228, 133] on div "Workflow Set Inputs Inputs Format JSON Format JSON Step 1 Human Review Human Re…" at bounding box center [512, 419] width 942 height 756
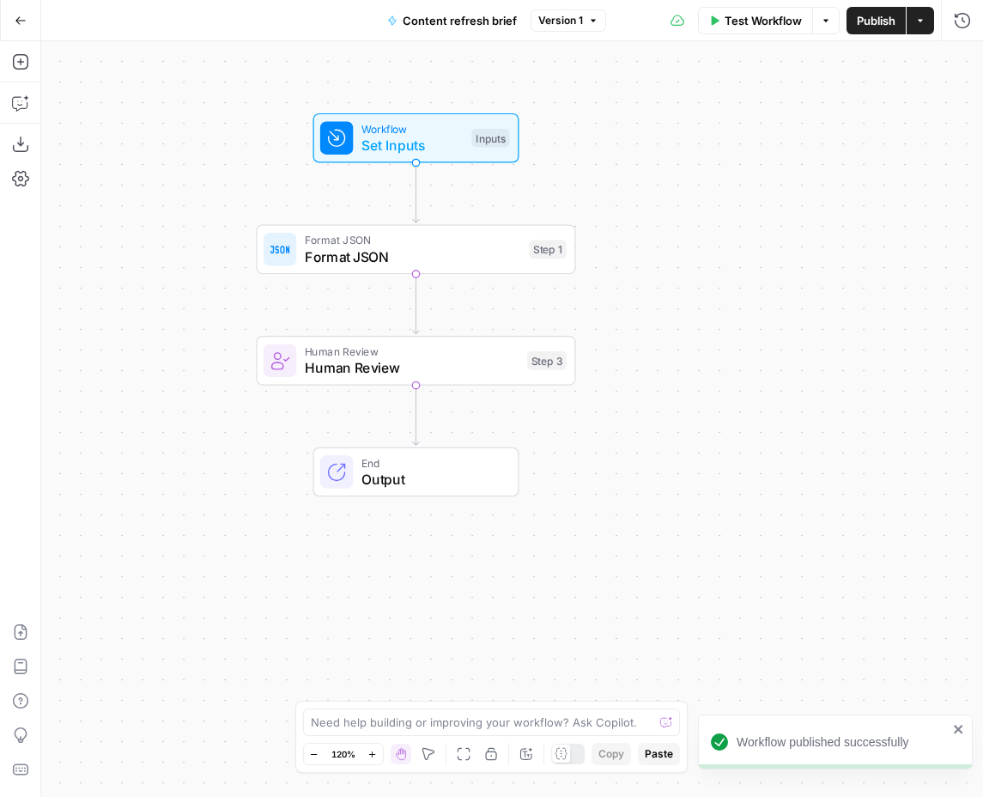
click at [33, 24] on button "Go Back" at bounding box center [20, 20] width 31 height 31
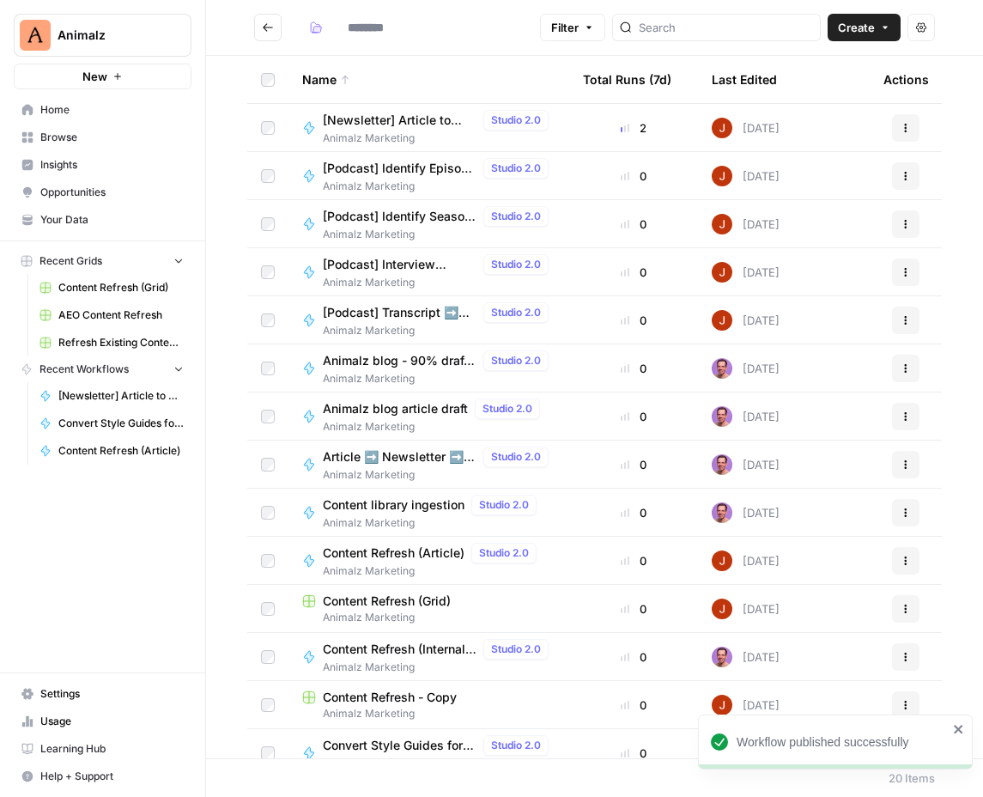
type input "**********"
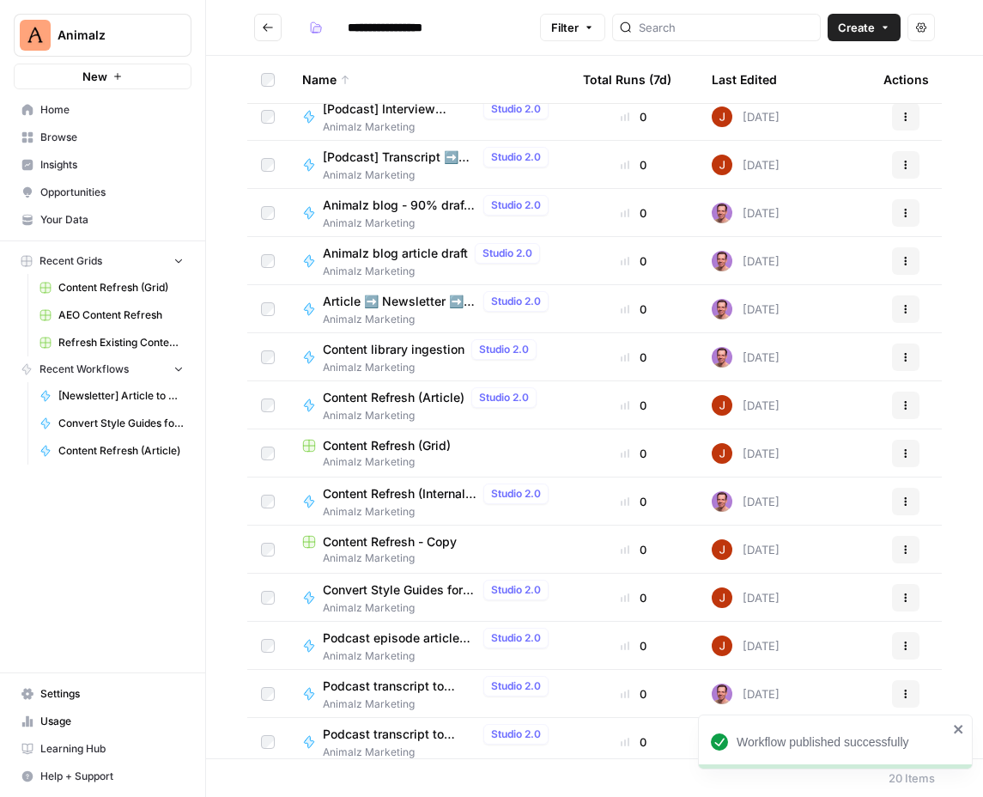
scroll to position [254, 0]
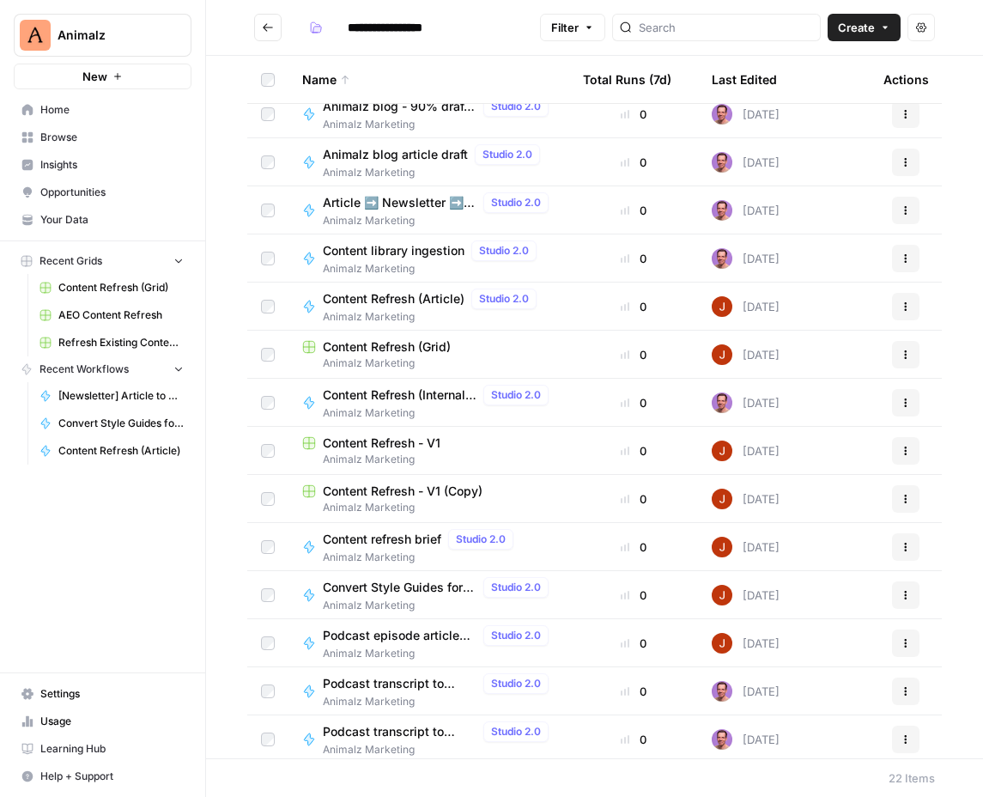
click at [419, 438] on span "Content Refresh - V1" at bounding box center [382, 442] width 118 height 17
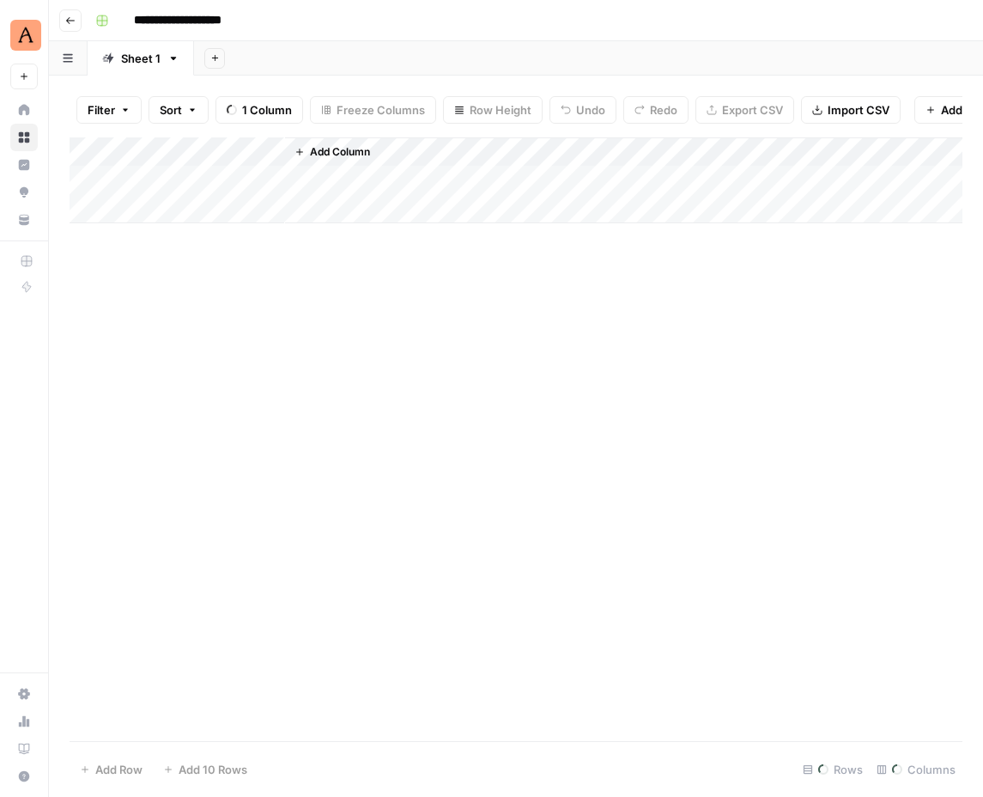
click at [74, 15] on icon "button" at bounding box center [70, 20] width 10 height 10
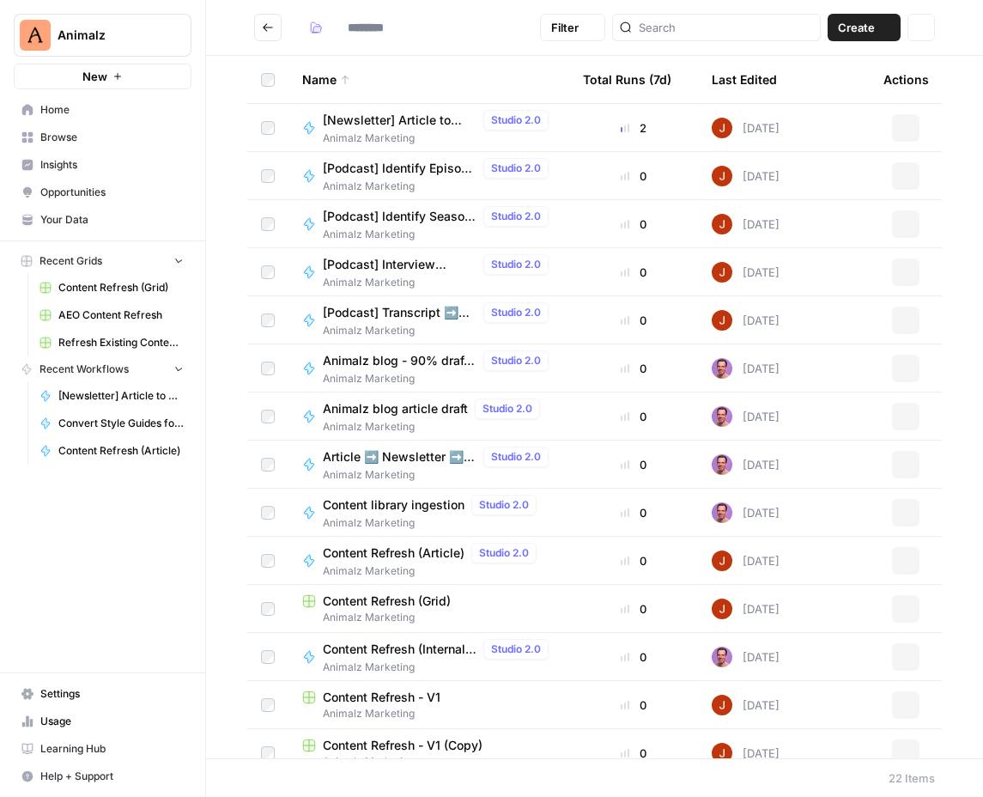
type input "**********"
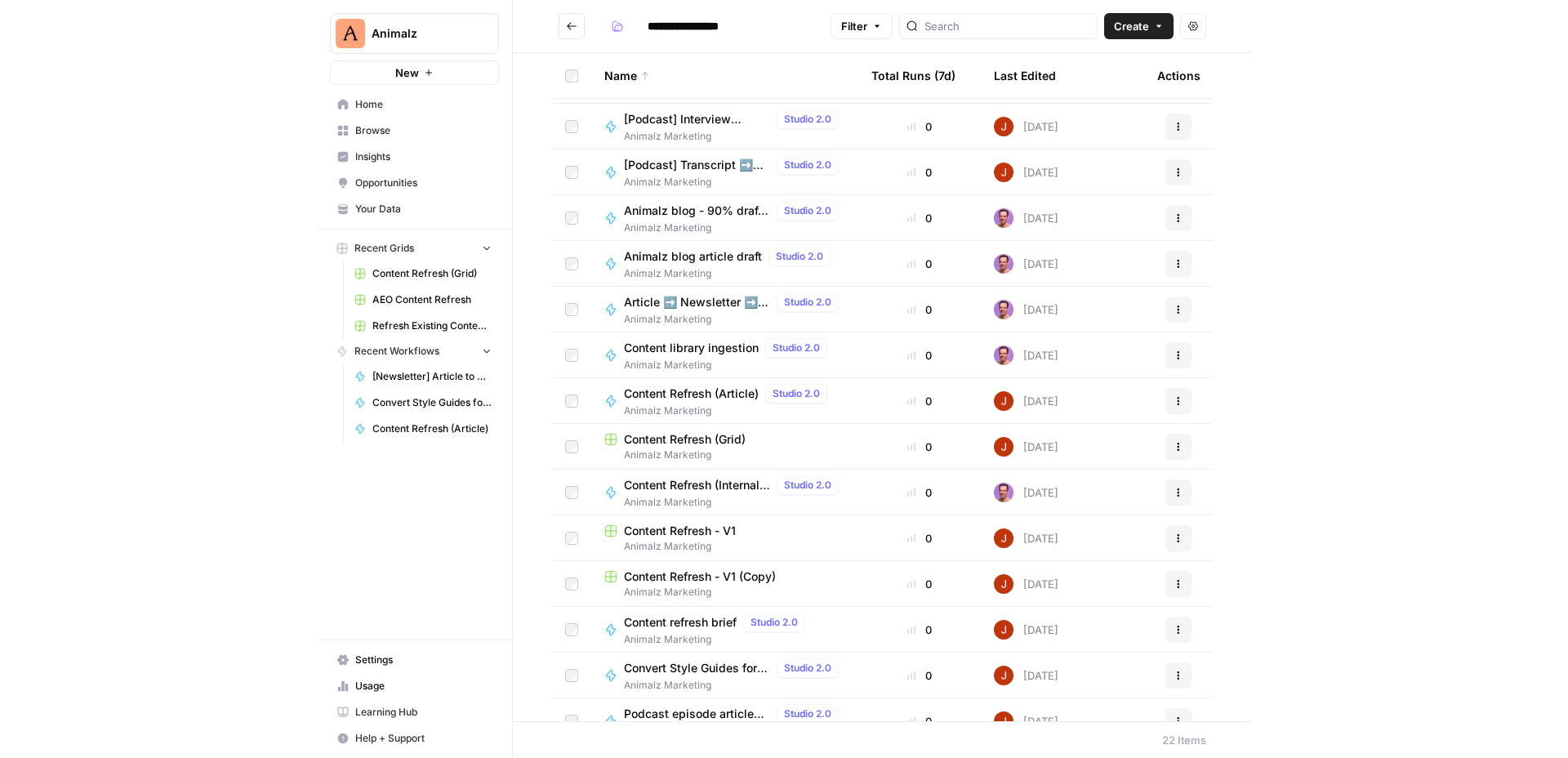
scroll to position [384, 0]
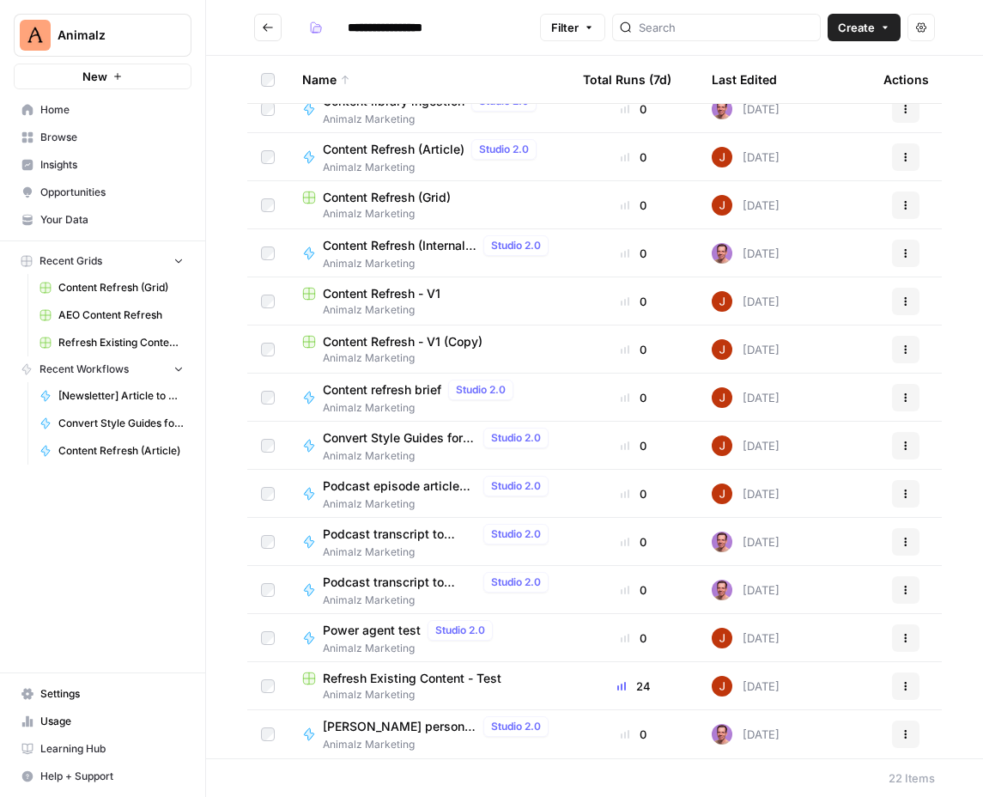
click at [412, 670] on span "Refresh Existing Content - Test" at bounding box center [412, 678] width 179 height 17
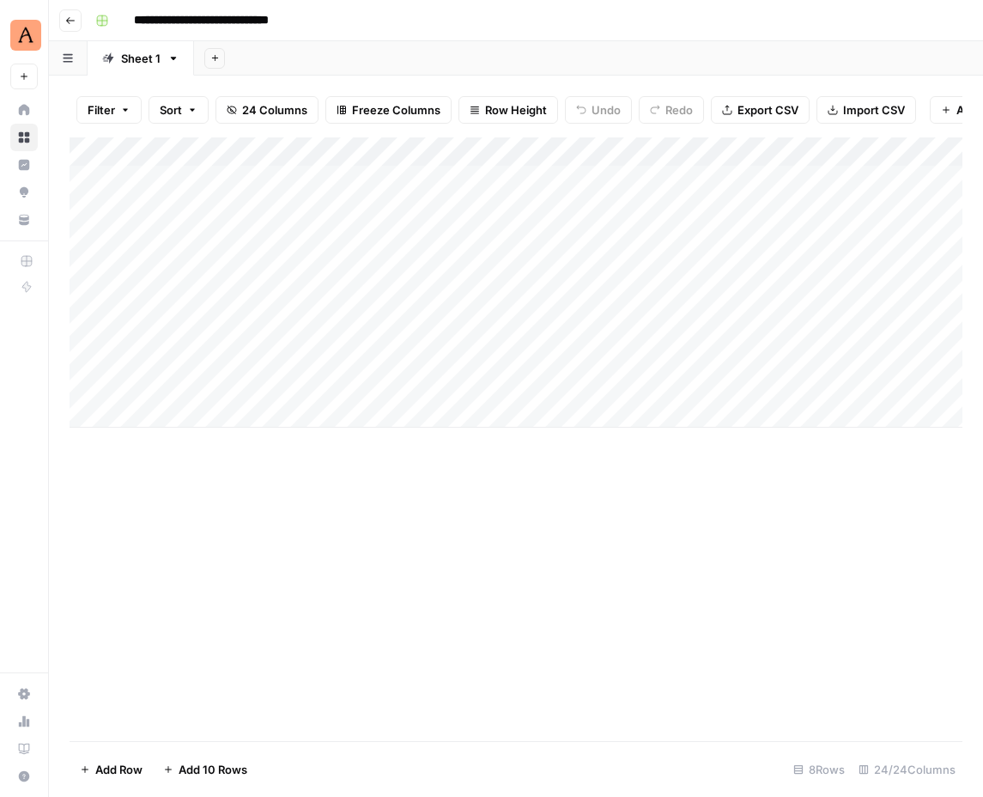
click at [412, 184] on div "Add Column" at bounding box center [516, 282] width 893 height 290
click at [461, 179] on div "Add Column" at bounding box center [516, 282] width 893 height 290
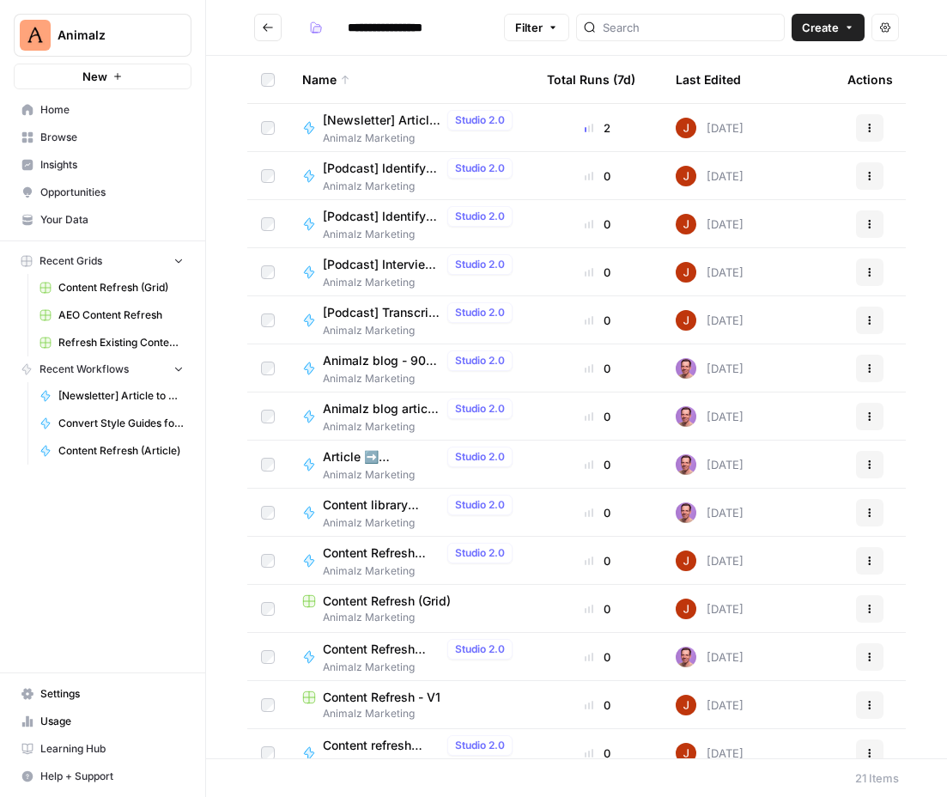
click at [209, 31] on icon "button" at bounding box center [209, 34] width 12 height 12
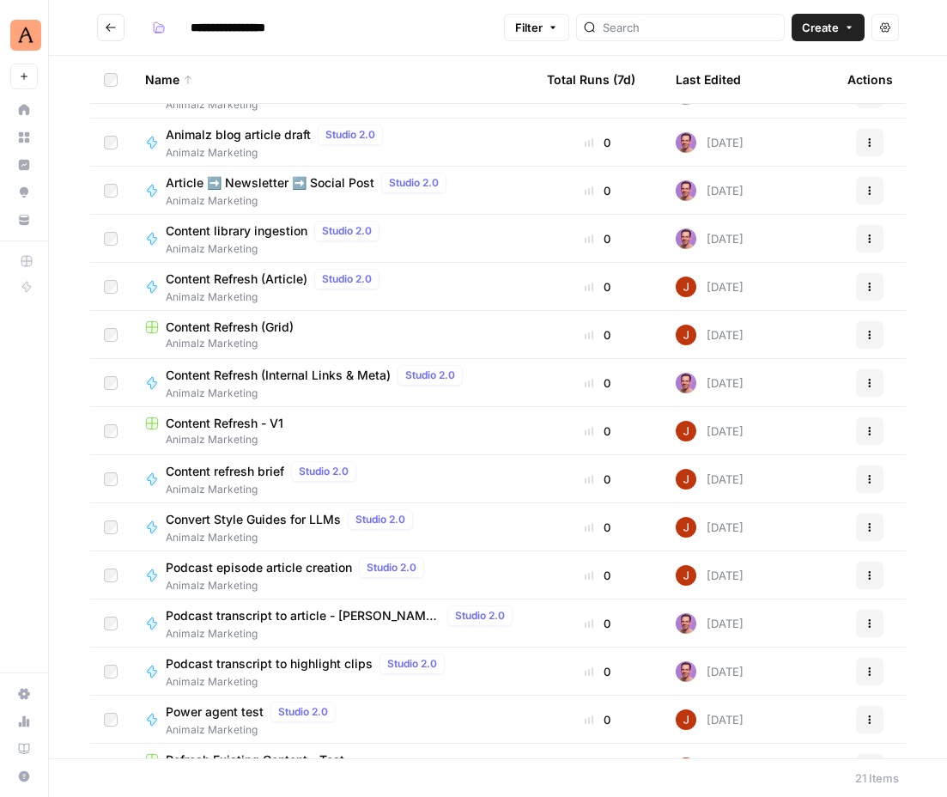
scroll to position [308, 0]
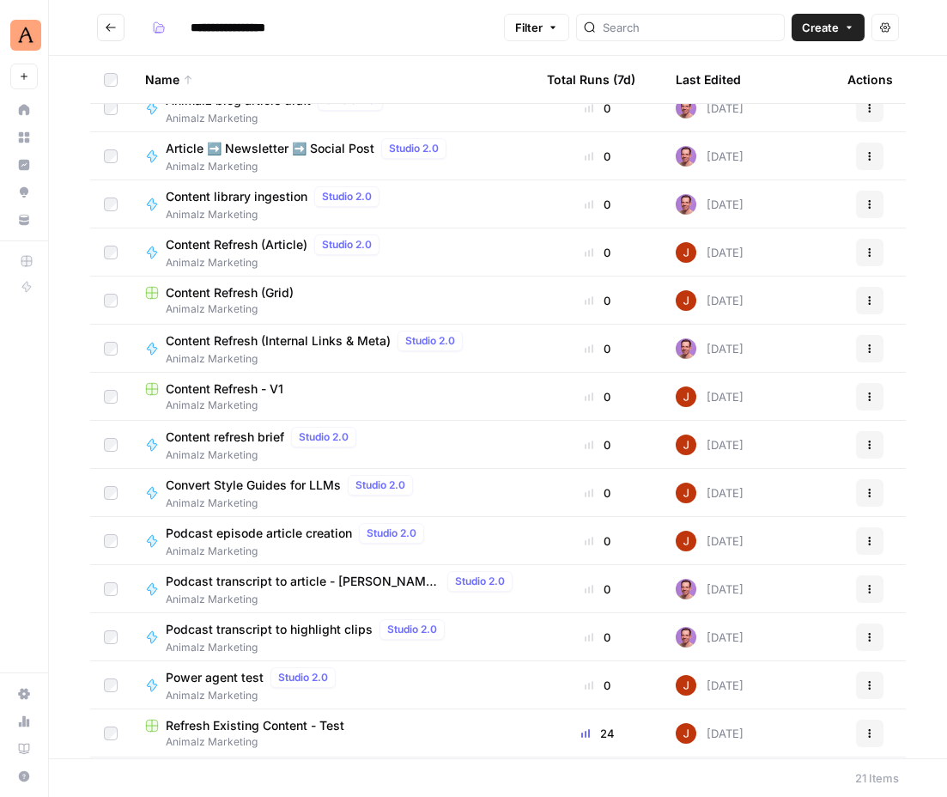
click at [871, 393] on icon "button" at bounding box center [870, 397] width 10 height 10
click at [762, 428] on span "Duplicate" at bounding box center [793, 436] width 137 height 17
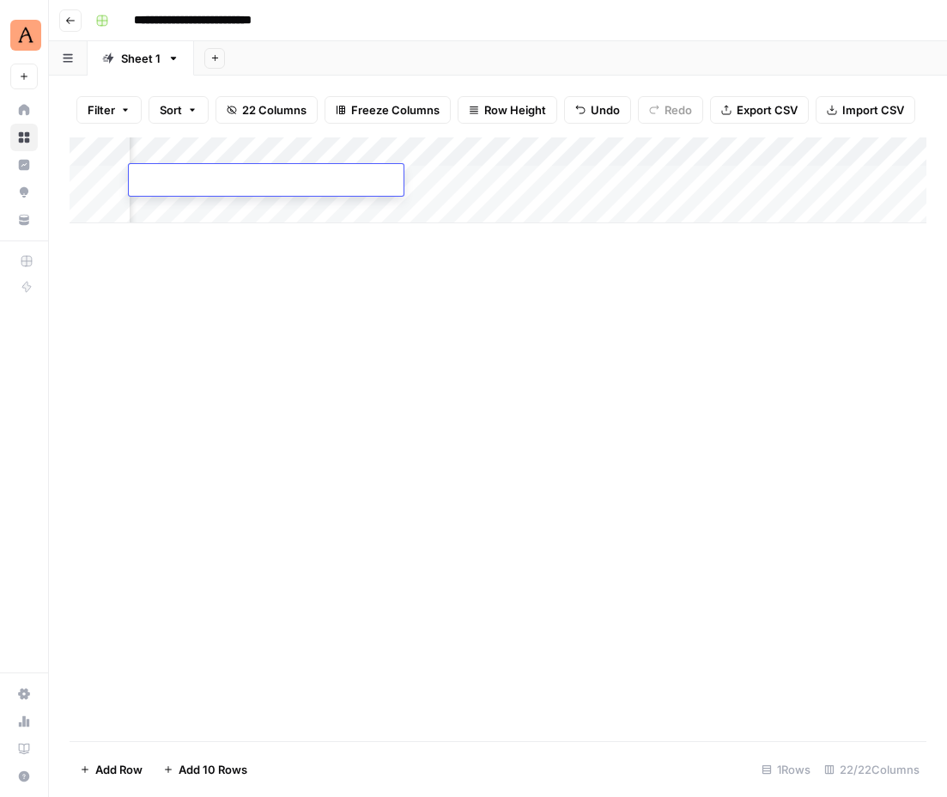
scroll to position [0, 908]
click at [495, 258] on div "Add Column" at bounding box center [498, 439] width 857 height 604
click at [652, 148] on div "Add Column" at bounding box center [498, 180] width 857 height 86
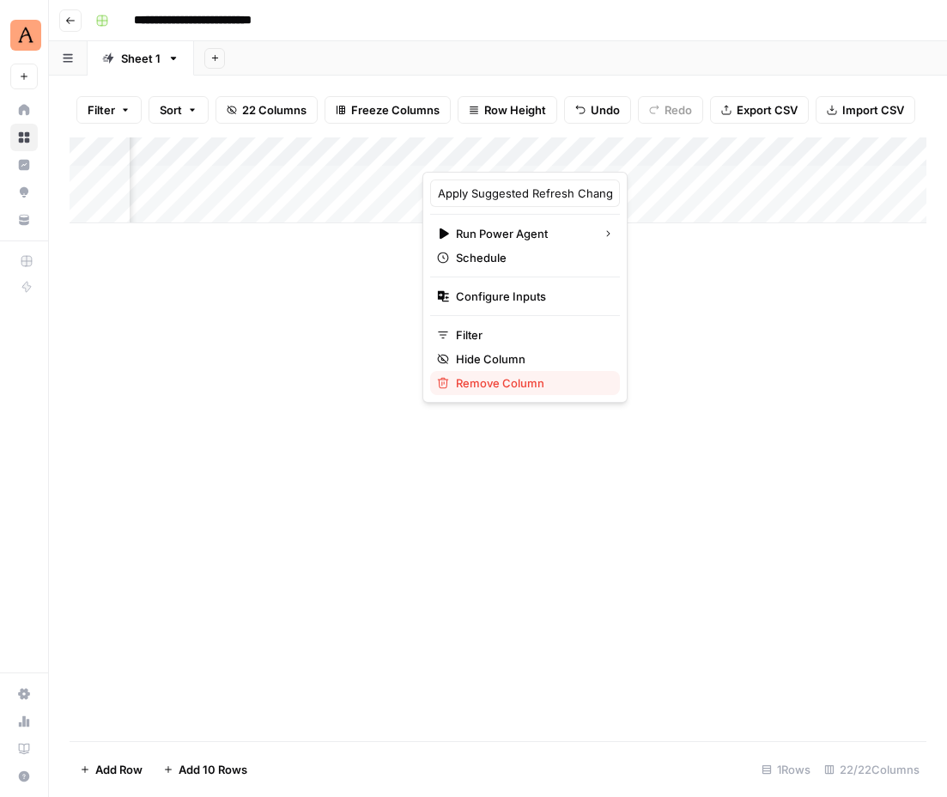
click at [513, 389] on span "Remove Column" at bounding box center [531, 382] width 150 height 17
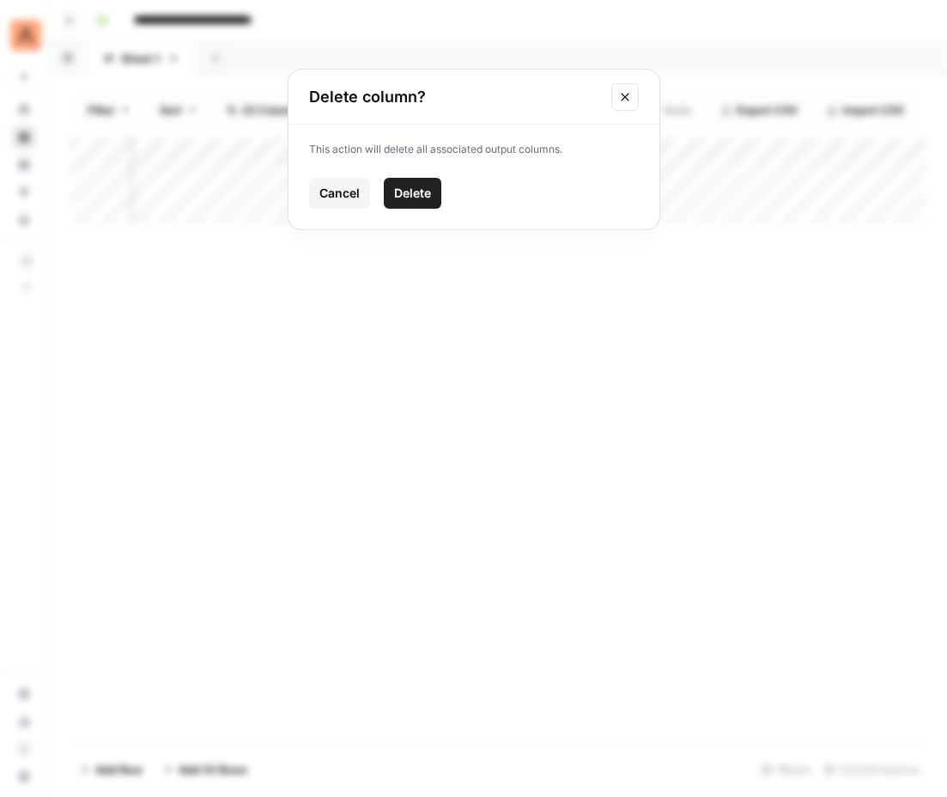
click at [425, 191] on span "Delete" at bounding box center [412, 193] width 37 height 17
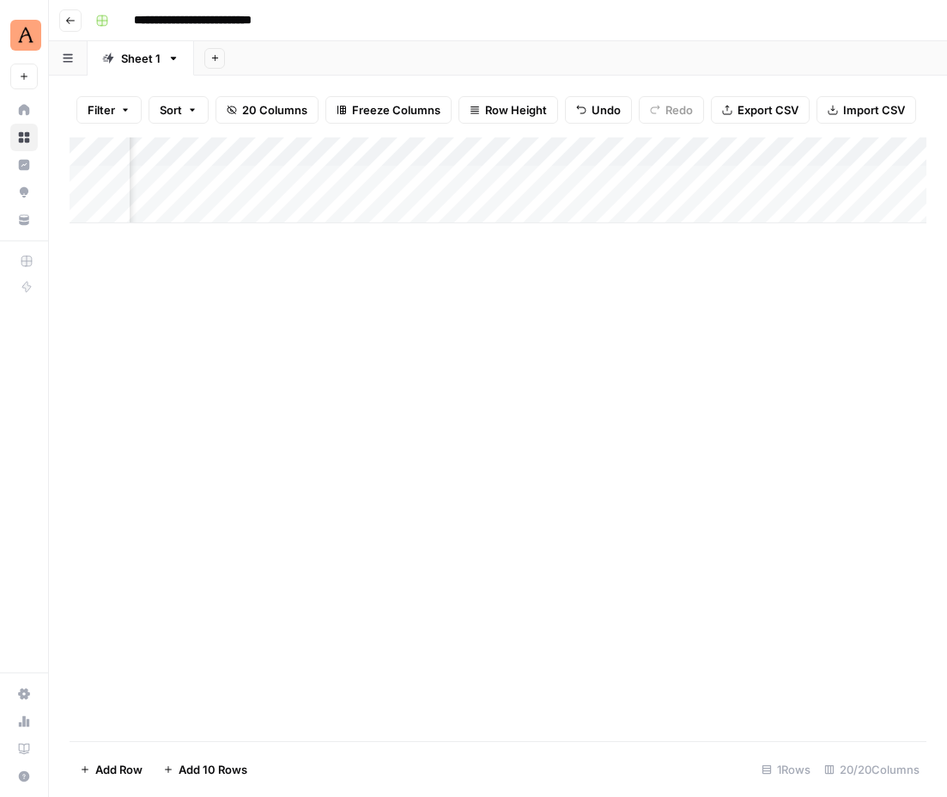
click at [643, 153] on div "Add Column" at bounding box center [498, 180] width 857 height 86
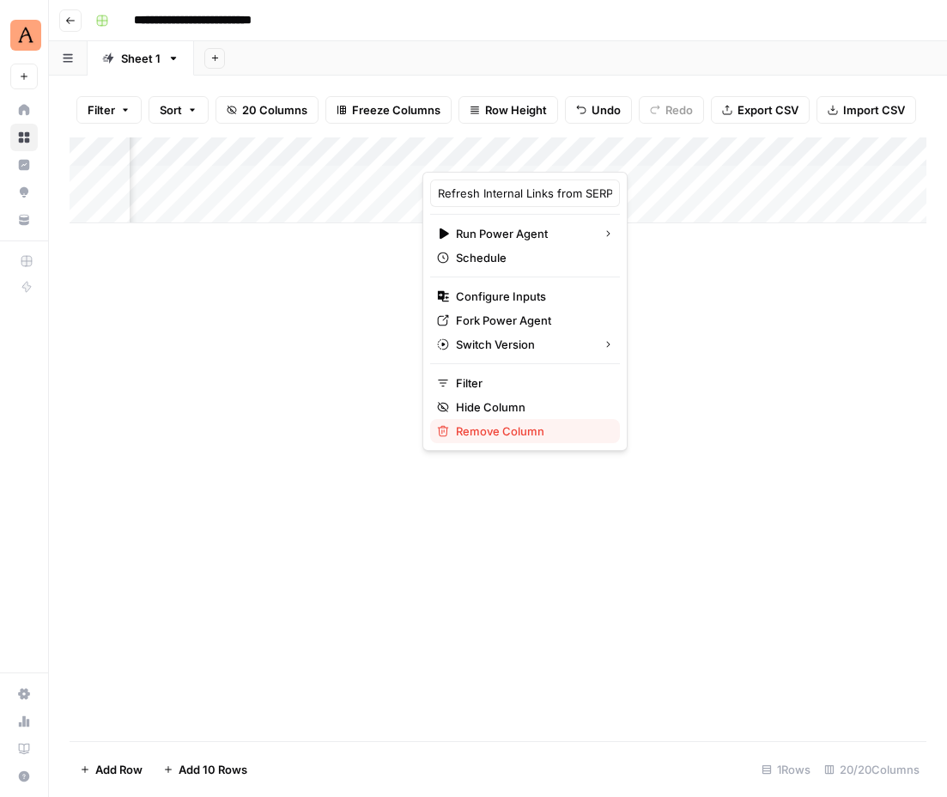
click at [508, 436] on span "Remove Column" at bounding box center [531, 430] width 150 height 17
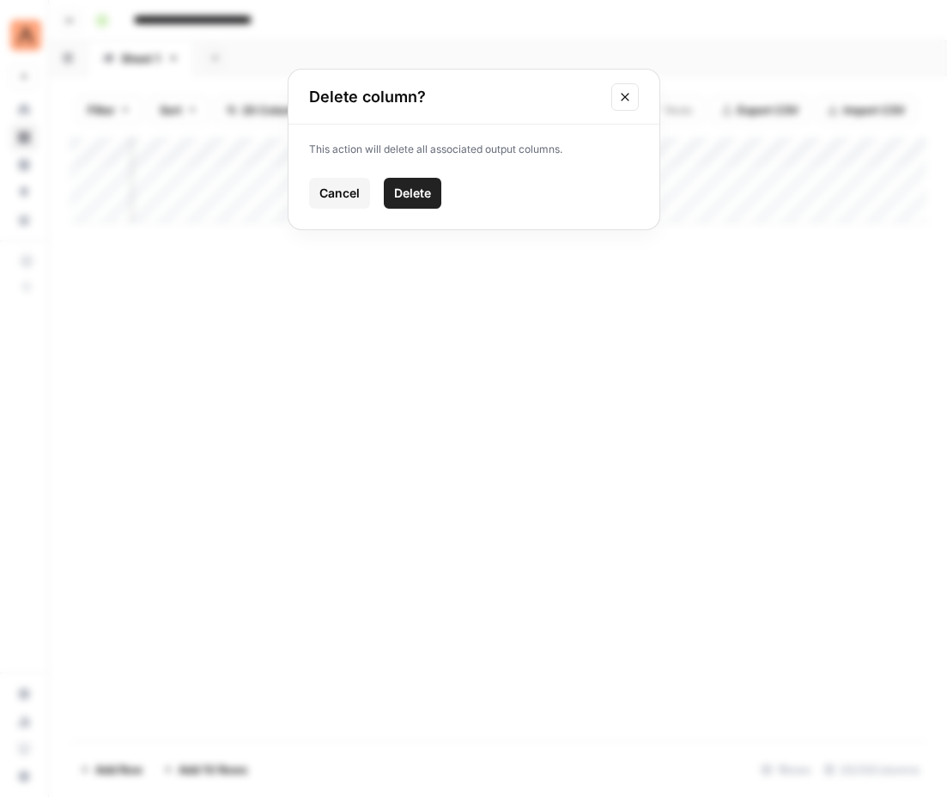
click at [411, 201] on span "Delete" at bounding box center [412, 193] width 37 height 17
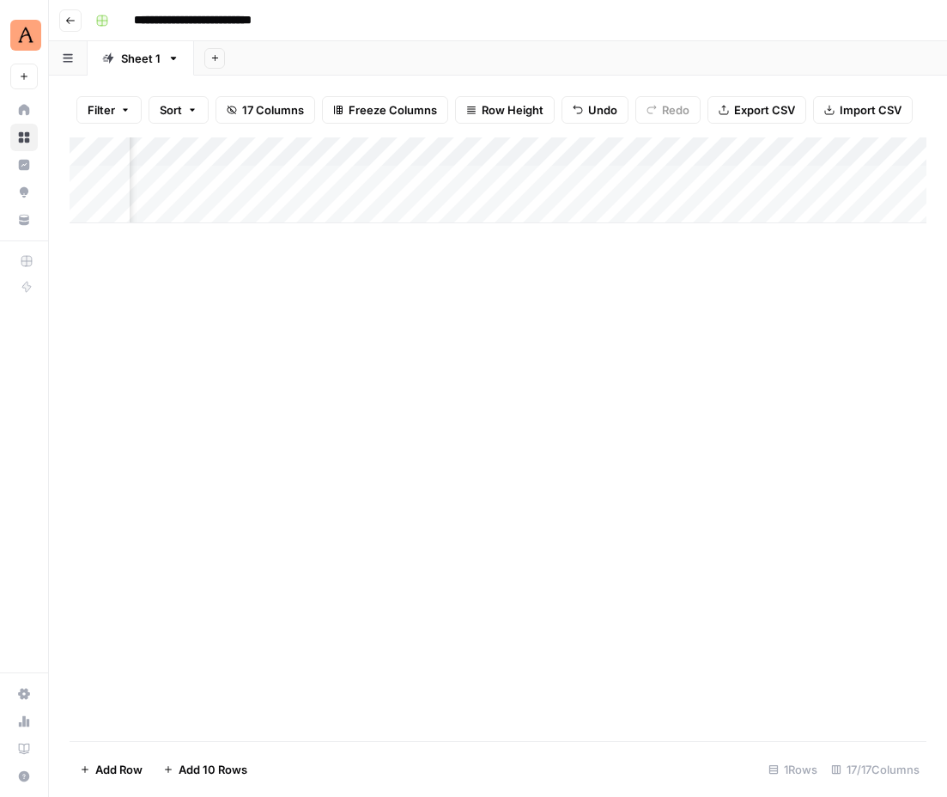
click at [568, 151] on div "Add Column" at bounding box center [498, 180] width 857 height 86
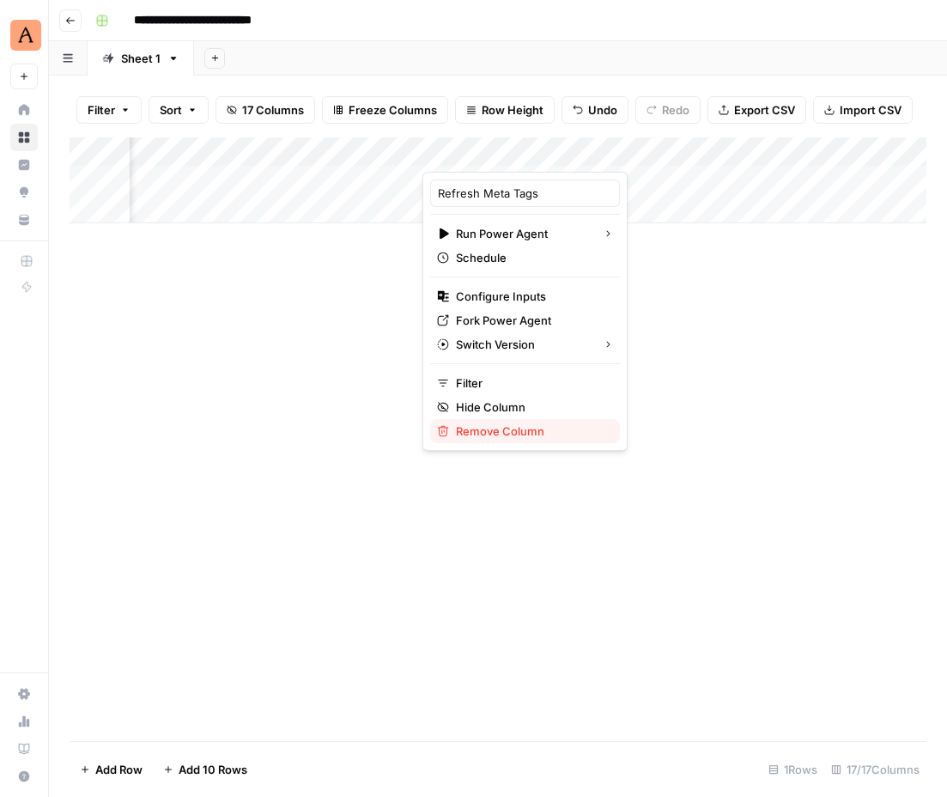
click at [518, 432] on span "Remove Column" at bounding box center [531, 430] width 150 height 17
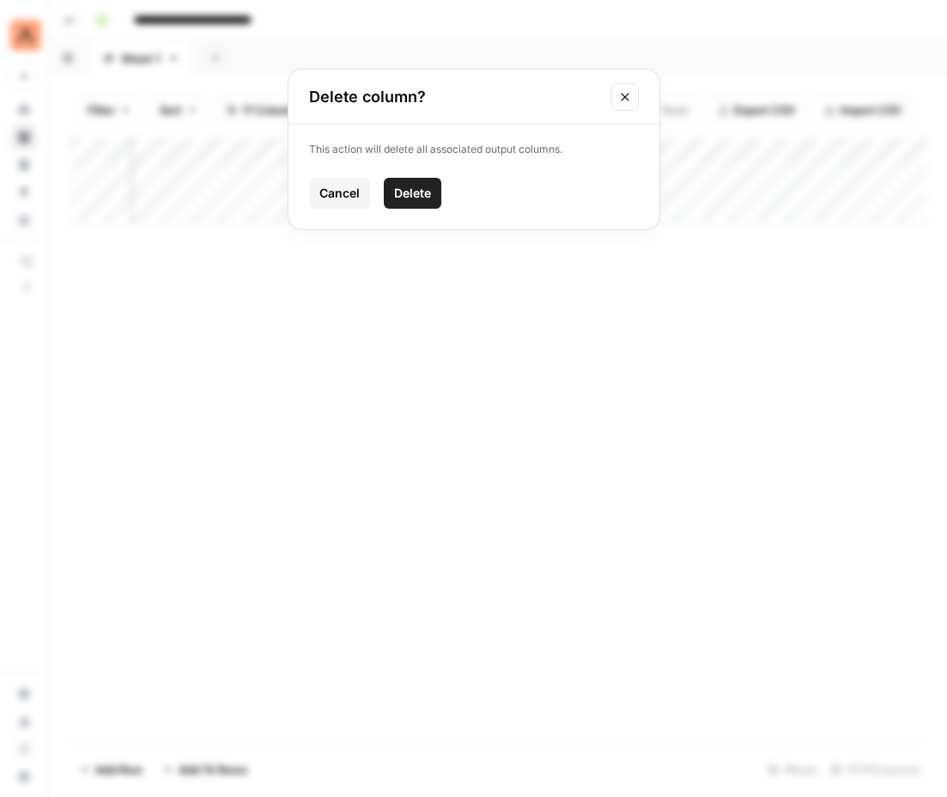
click at [416, 197] on span "Delete" at bounding box center [412, 193] width 37 height 17
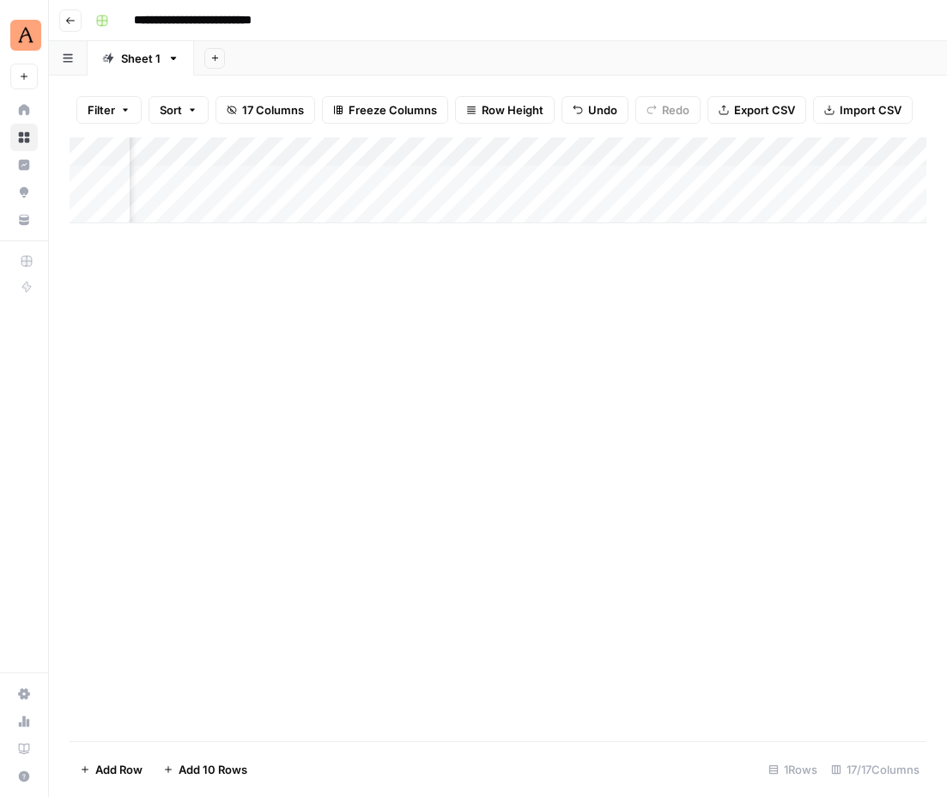
scroll to position [0, 1574]
click at [845, 147] on icon "button" at bounding box center [846, 152] width 10 height 10
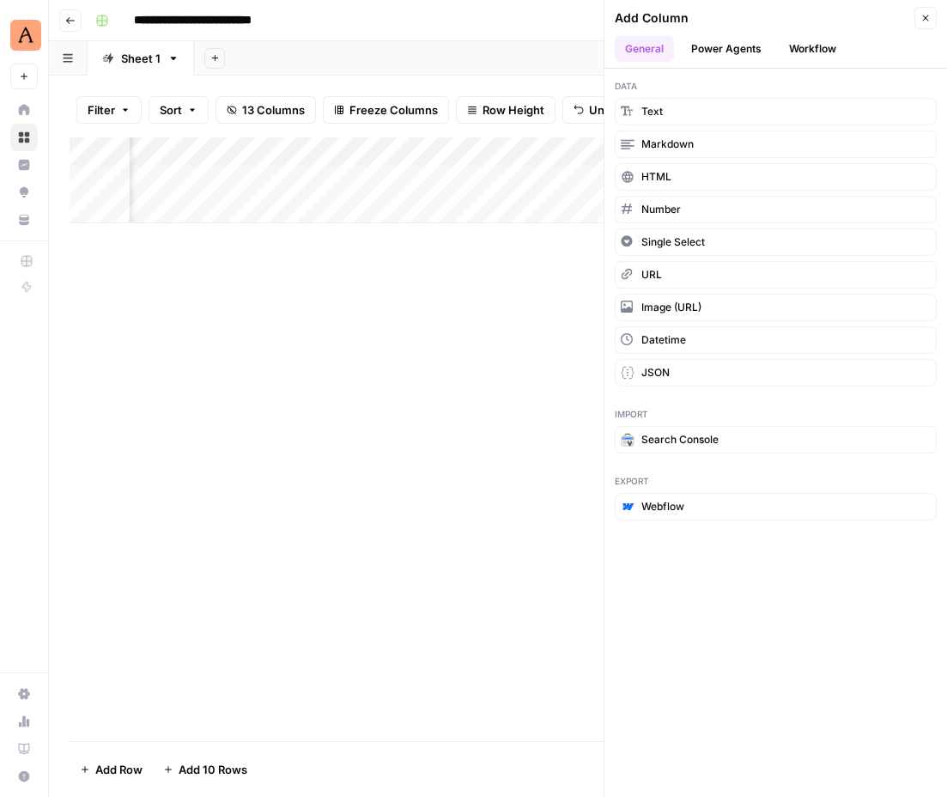
click at [801, 46] on button "Workflow" at bounding box center [813, 49] width 68 height 26
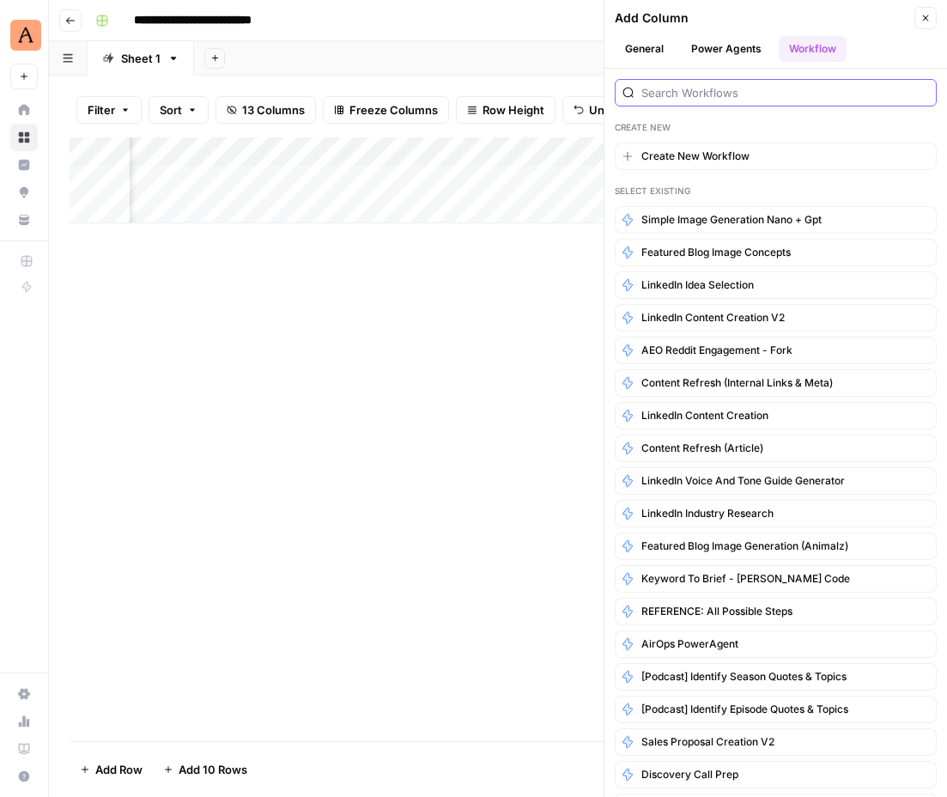
click at [801, 88] on input "search" at bounding box center [785, 92] width 288 height 17
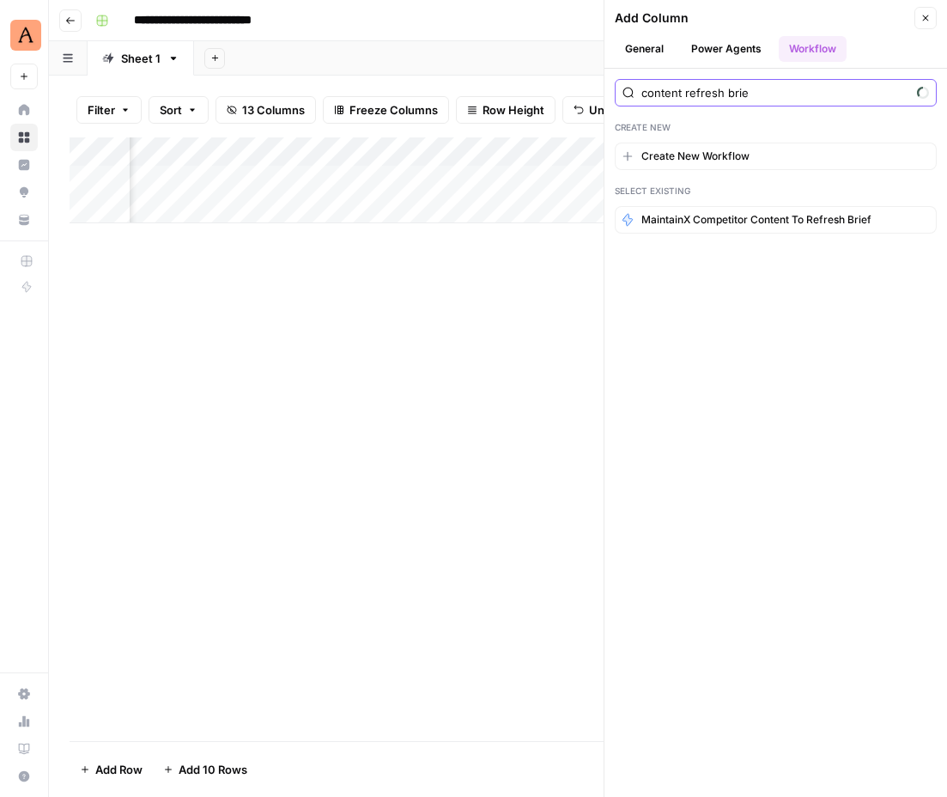
type input "content refresh brief"
click at [923, 88] on input "content refresh brief" at bounding box center [785, 92] width 288 height 17
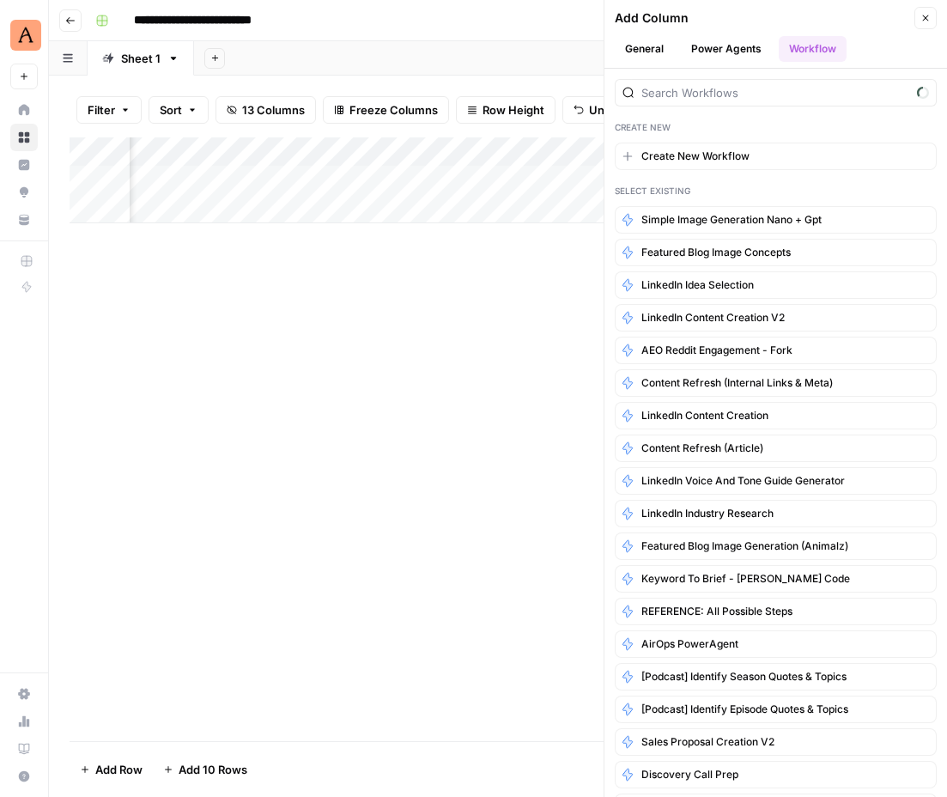
click at [929, 9] on button "Close" at bounding box center [925, 18] width 22 height 22
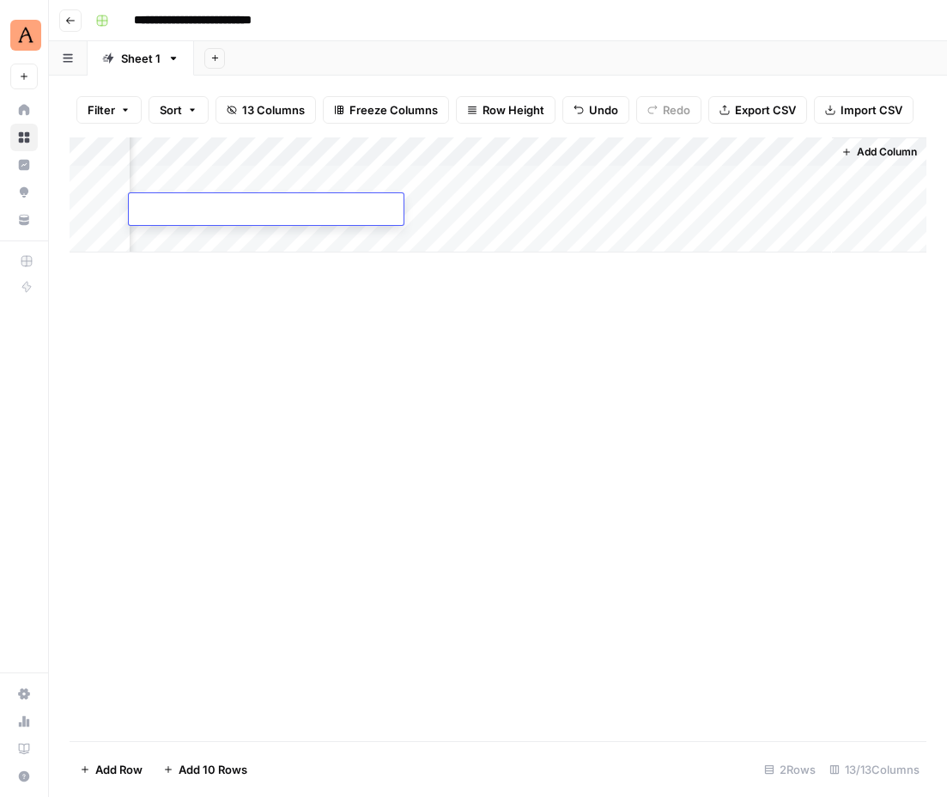
scroll to position [0, 1574]
click at [866, 153] on span "Add Column" at bounding box center [887, 151] width 60 height 15
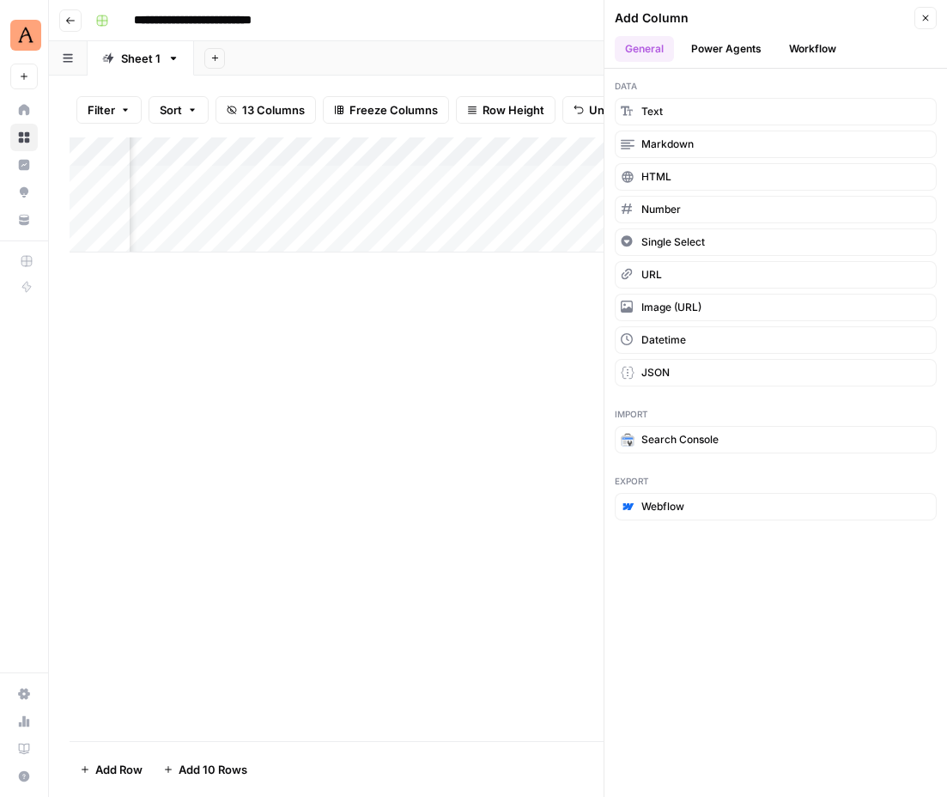
click at [807, 38] on button "Workflow" at bounding box center [813, 49] width 68 height 26
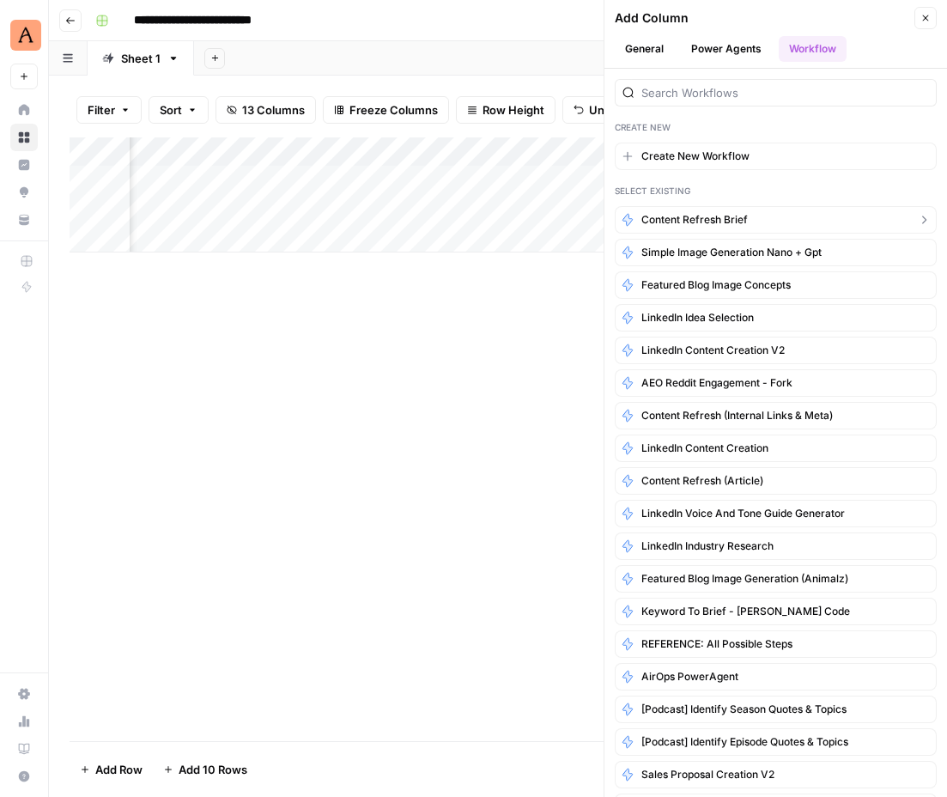
click at [726, 222] on span "Content refresh brief" at bounding box center [694, 219] width 106 height 15
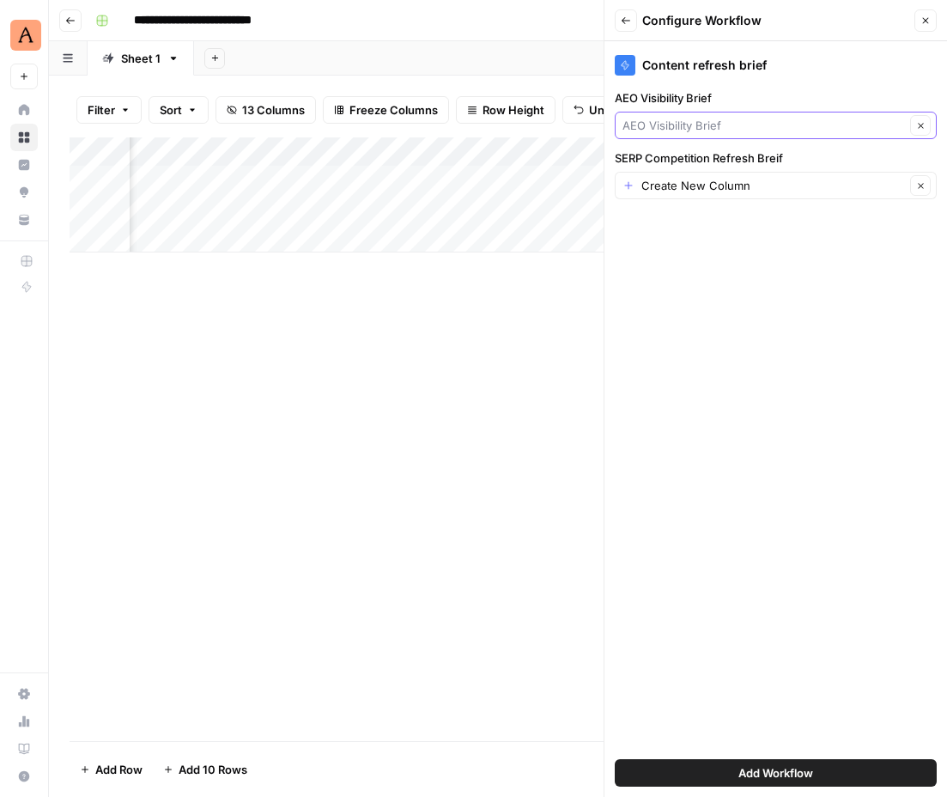
click at [777, 119] on input "AEO Visibility Brief" at bounding box center [764, 125] width 282 height 17
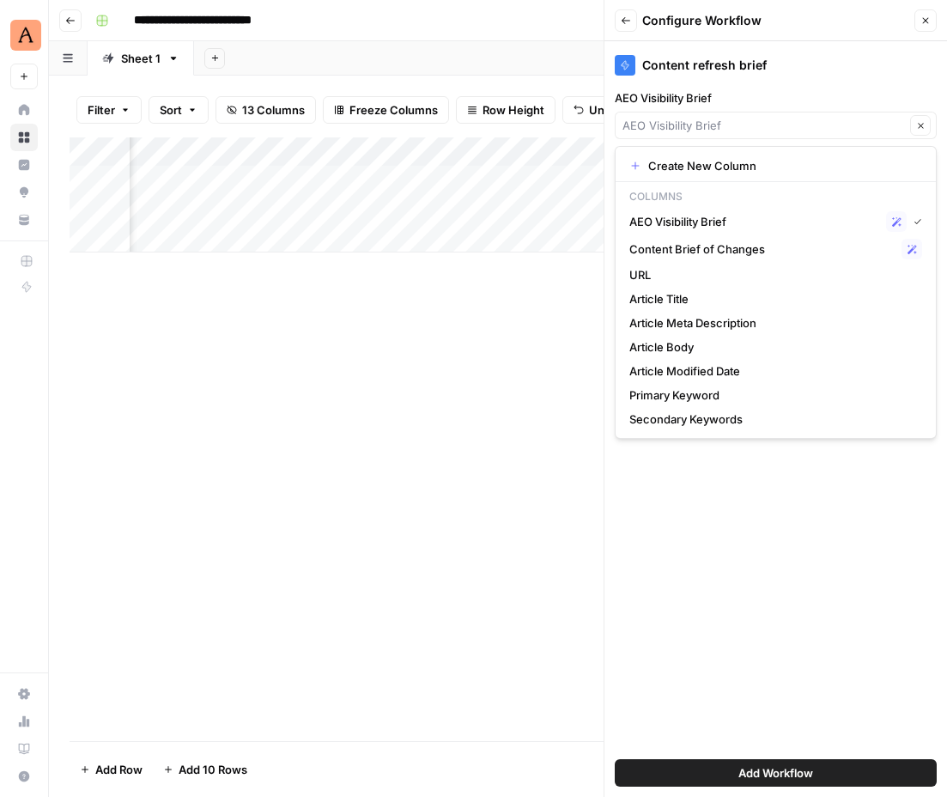
type input "AEO Visibility Brief"
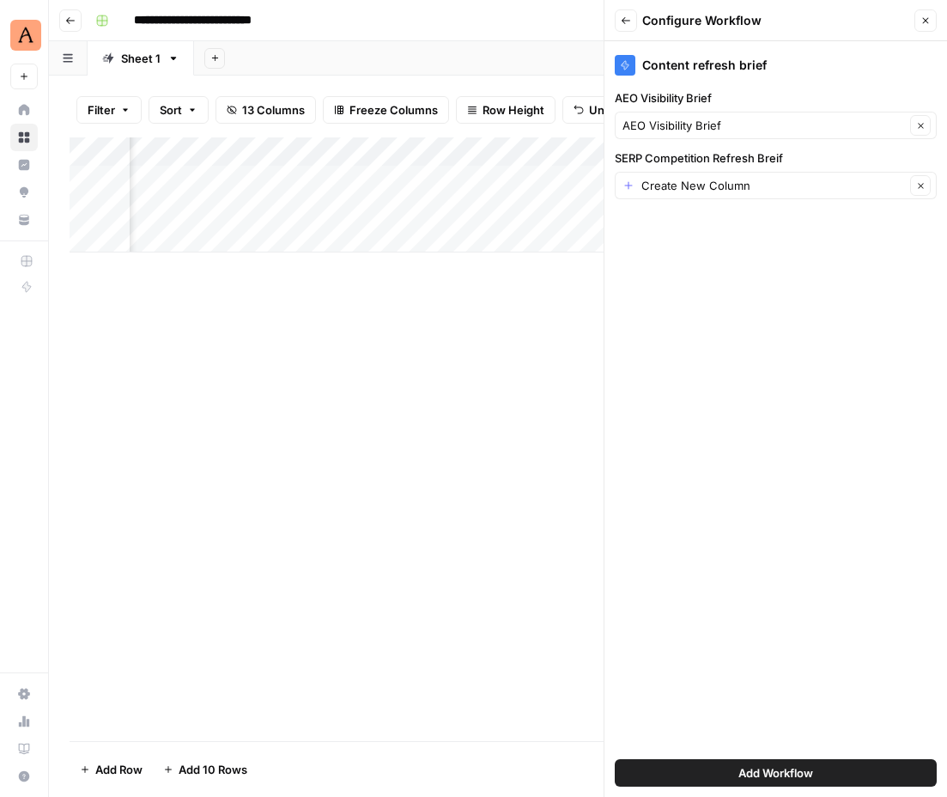
click at [877, 87] on div "Content refresh brief AEO Visibility Brief AEO Visibility Brief Clear SERP Comp…" at bounding box center [775, 419] width 343 height 756
click at [824, 121] on input "AEO Visibility Brief" at bounding box center [764, 125] width 282 height 17
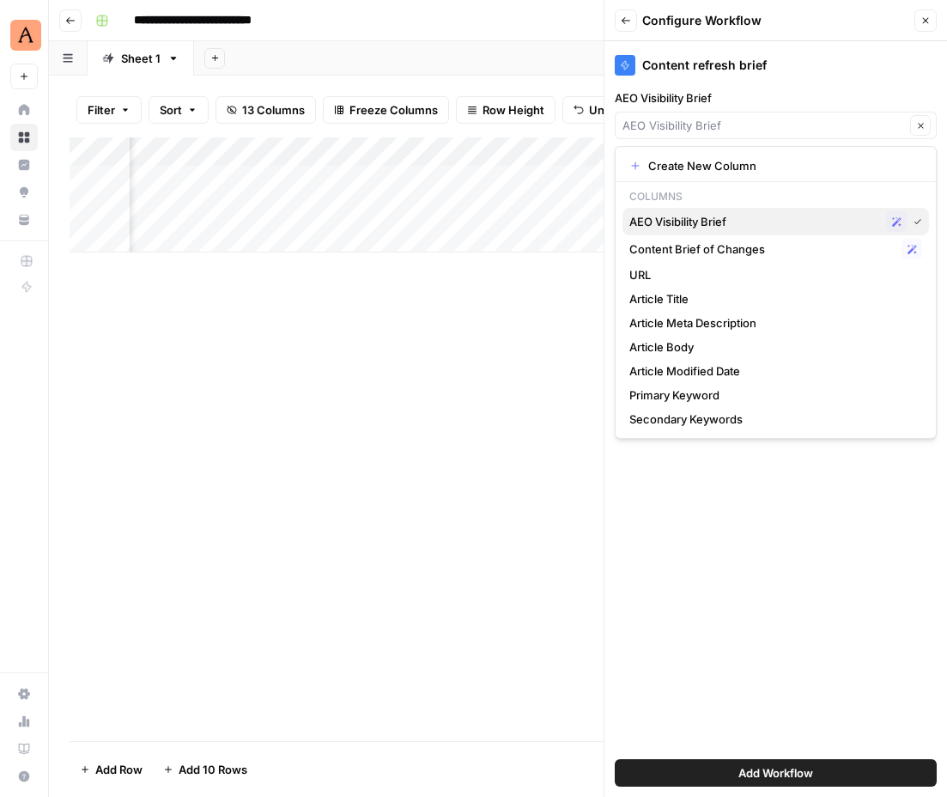
click at [809, 213] on span "AEO Visibility Brief" at bounding box center [754, 221] width 250 height 17
type input "AEO Visibility Brief"
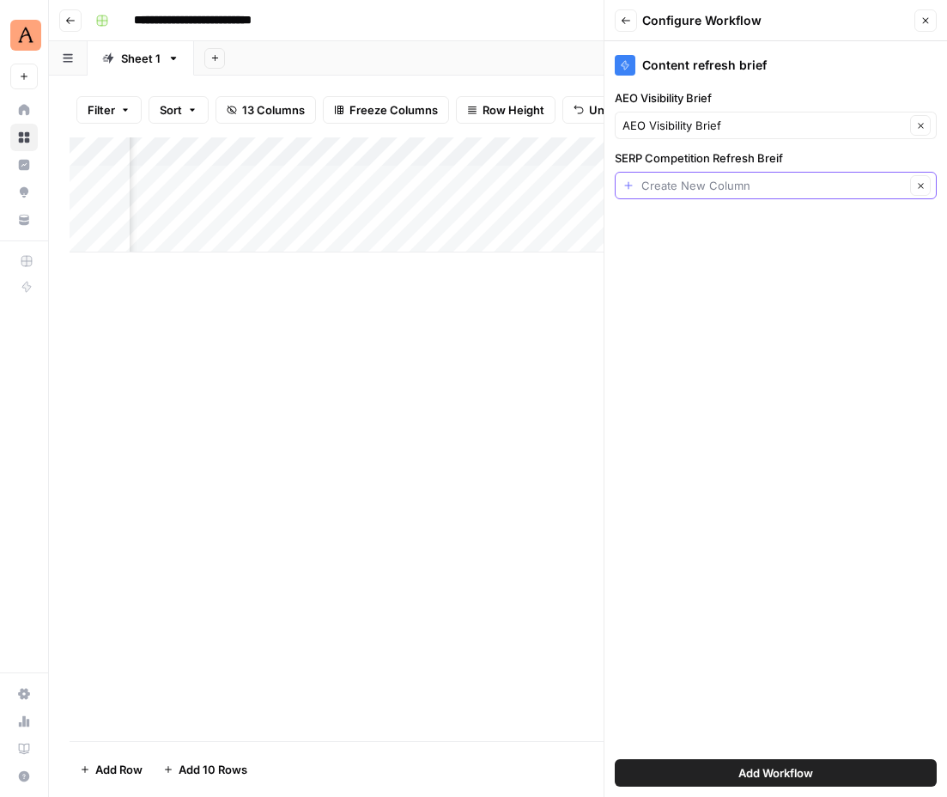
click at [805, 185] on input "SERP Competition Refresh Breif" at bounding box center [773, 185] width 264 height 17
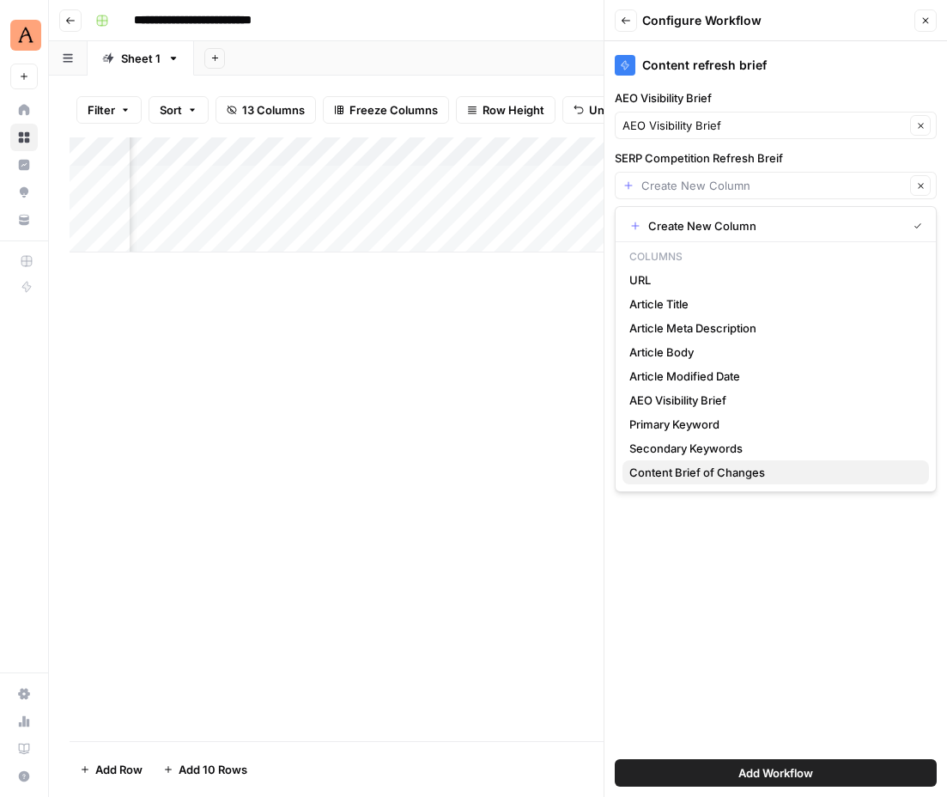
click at [779, 468] on span "Content Brief of Changes" at bounding box center [772, 472] width 286 height 17
type input "Content Brief of Changes"
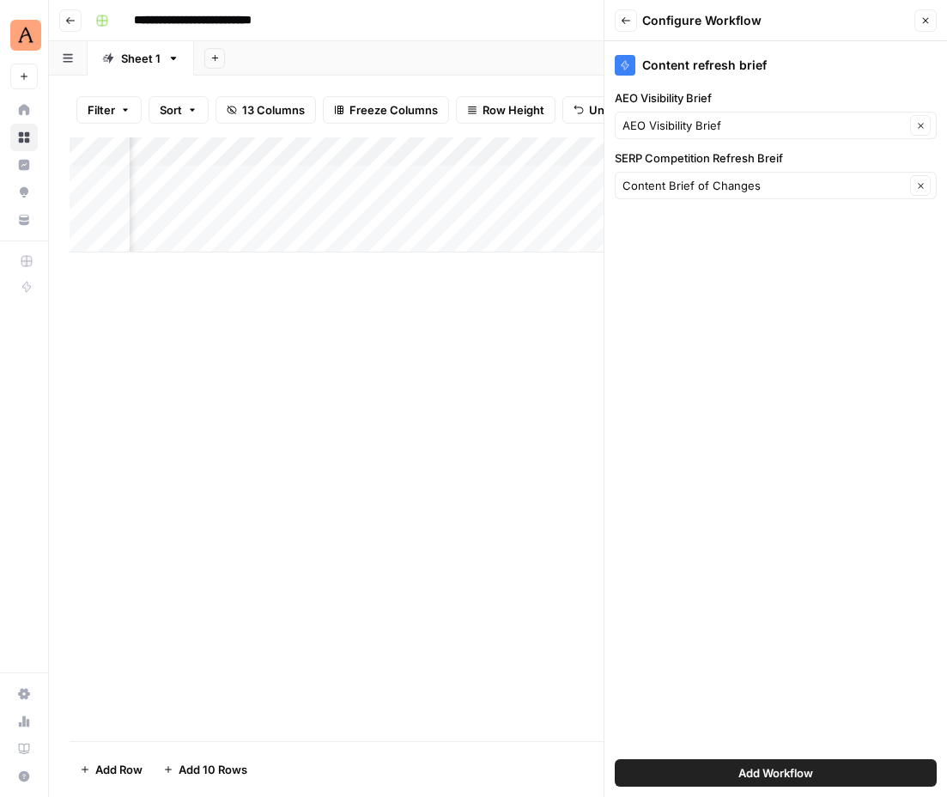
click at [754, 774] on span "Add Workflow" at bounding box center [775, 772] width 75 height 17
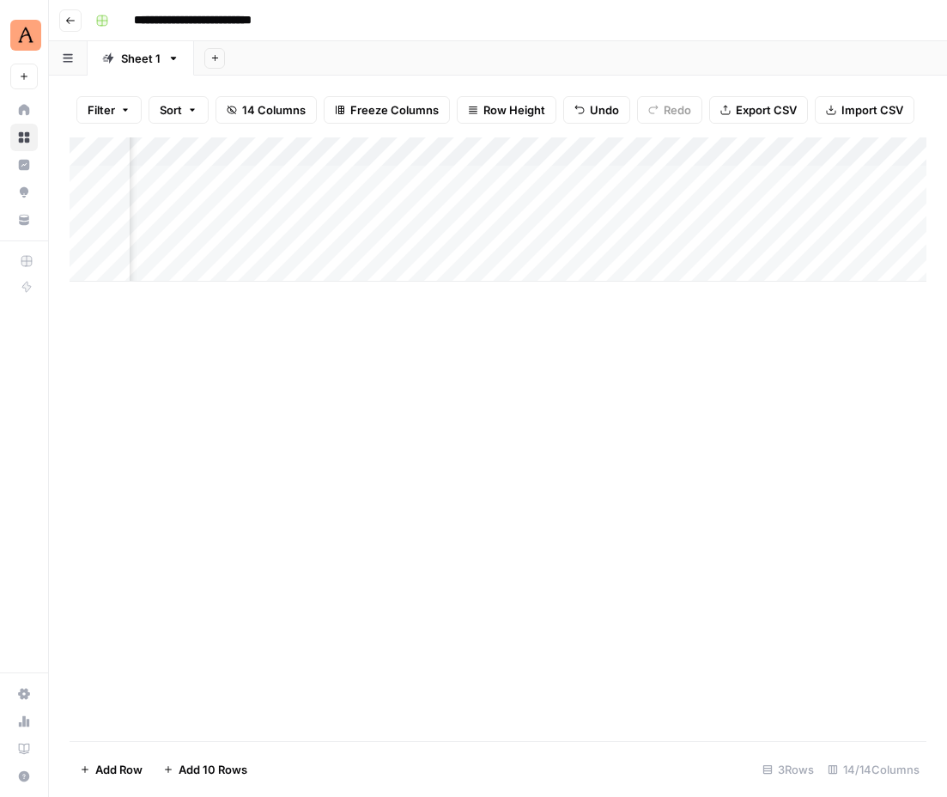
scroll to position [0, 0]
click at [88, 239] on div "Add Column" at bounding box center [498, 209] width 857 height 144
click at [86, 215] on div "Add Column" at bounding box center [498, 209] width 857 height 144
click at [124, 762] on span "Delete 2 Rows" at bounding box center [118, 769] width 76 height 17
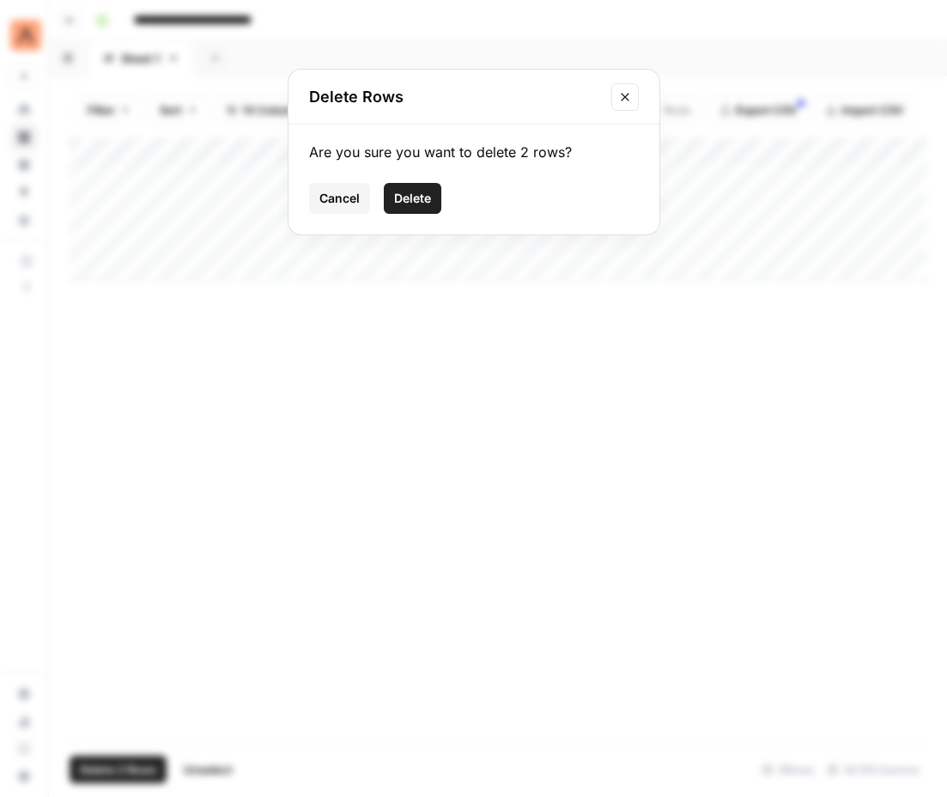
click at [416, 190] on span "Delete" at bounding box center [412, 198] width 37 height 17
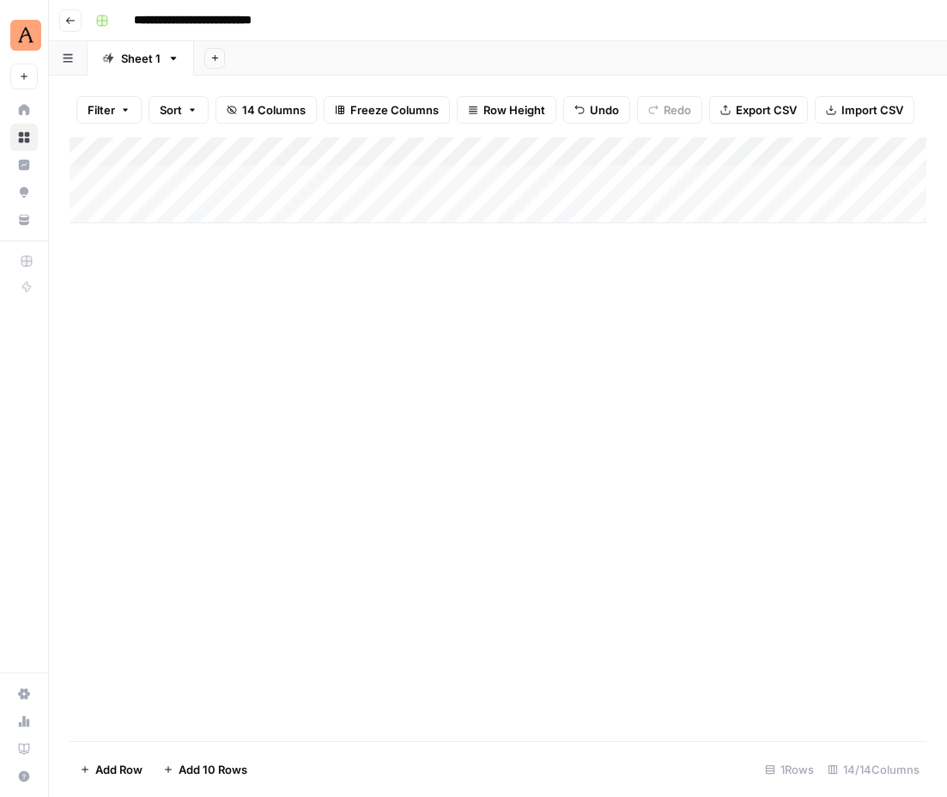
click at [242, 185] on div "Add Column" at bounding box center [498, 180] width 857 height 86
click at [210, 173] on div "Add Column" at bounding box center [498, 180] width 857 height 86
type input "**********"
click at [409, 282] on div "Add Column" at bounding box center [498, 439] width 857 height 604
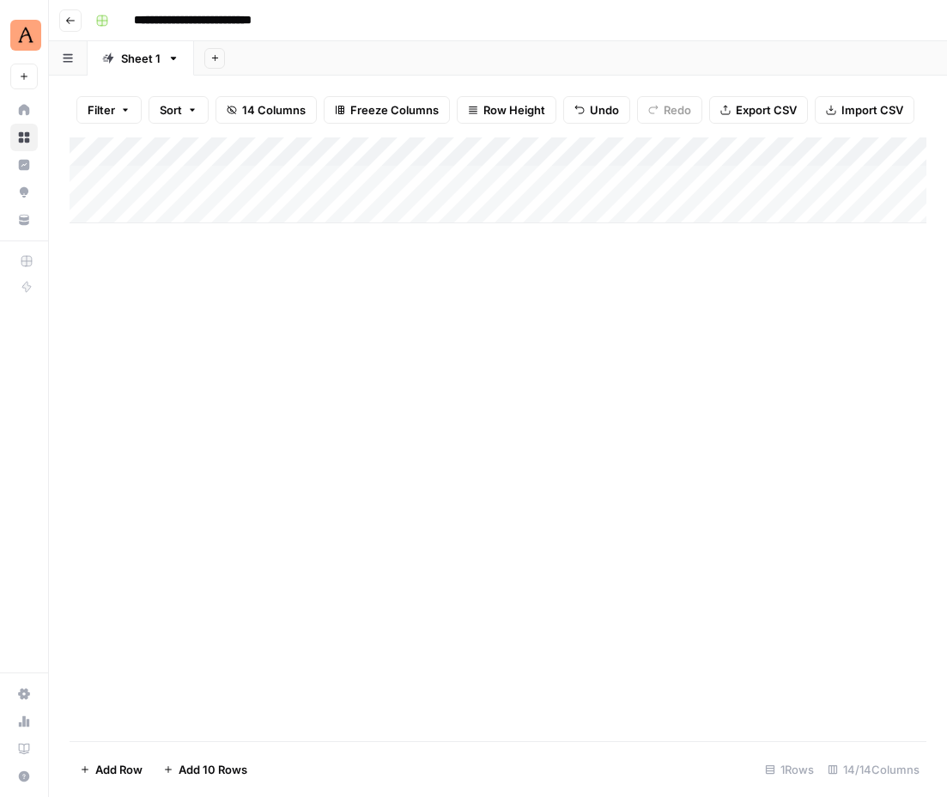
click at [459, 179] on div "Add Column" at bounding box center [498, 180] width 857 height 86
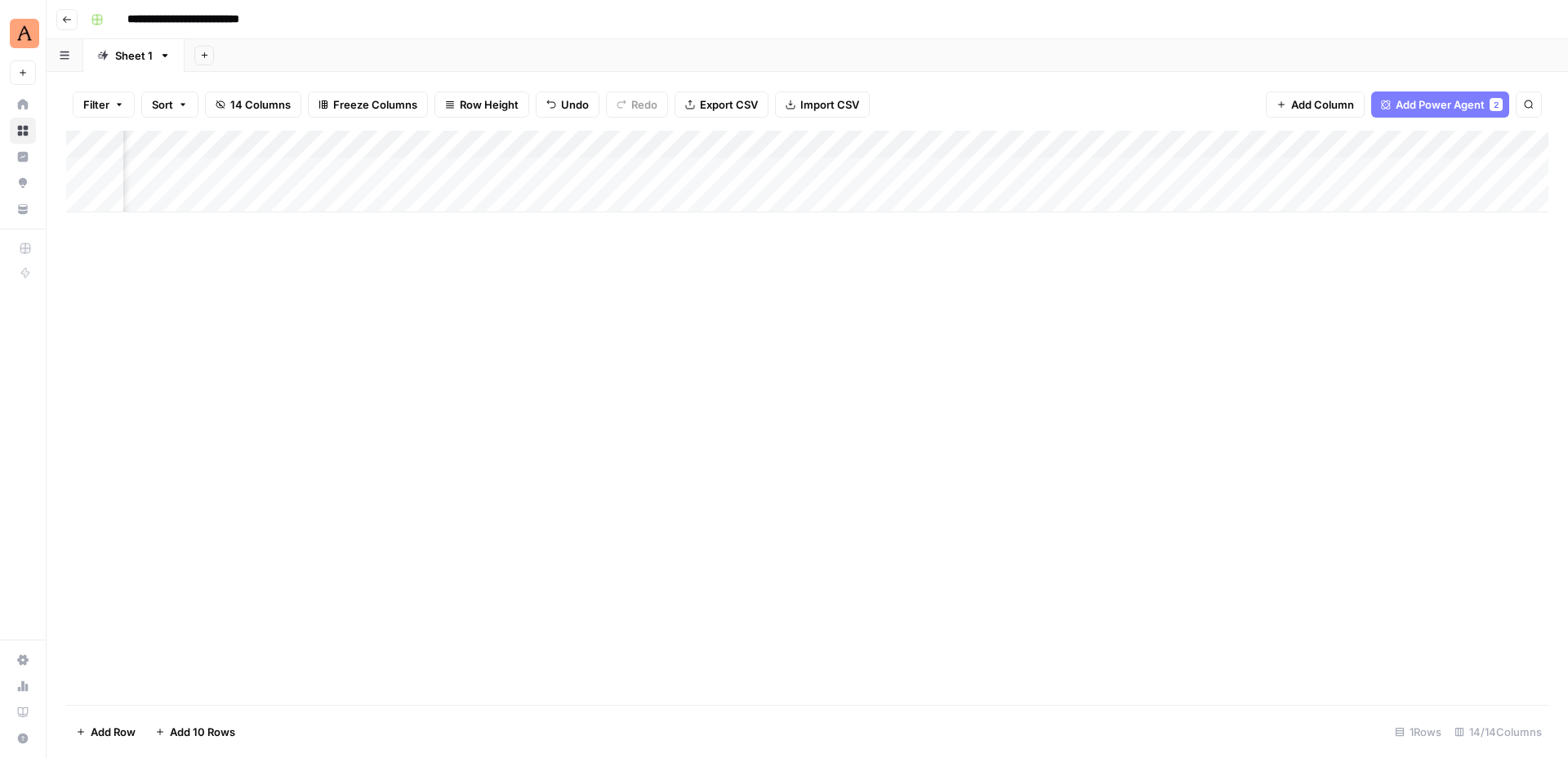
scroll to position [0, 468]
click at [696, 171] on div "Add Column" at bounding box center [807, 171] width 1481 height 82
click at [900, 168] on div "Add Column" at bounding box center [807, 171] width 1481 height 82
